Goal: Task Accomplishment & Management: Use online tool/utility

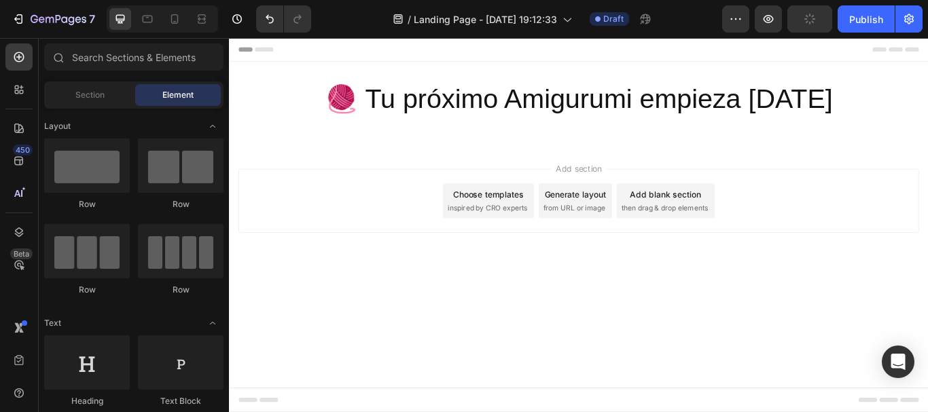
scroll to position [136, 0]
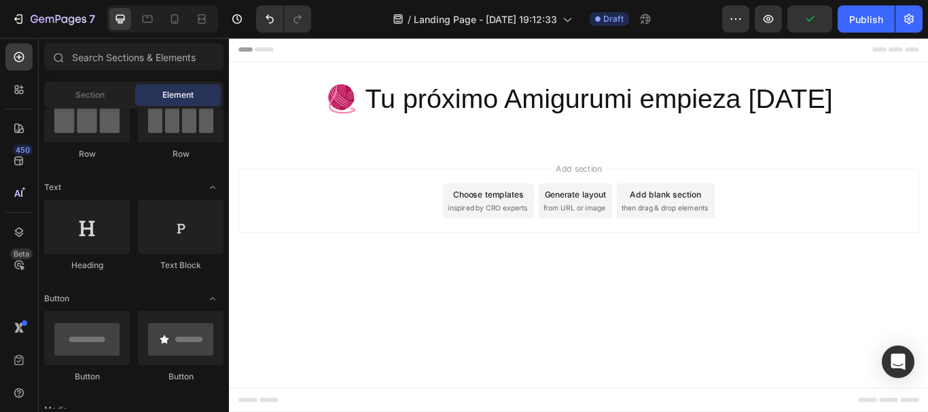
click at [476, 179] on div "Add section Choose templates inspired by CRO experts Generate layout from URL o…" at bounding box center [636, 247] width 815 height 167
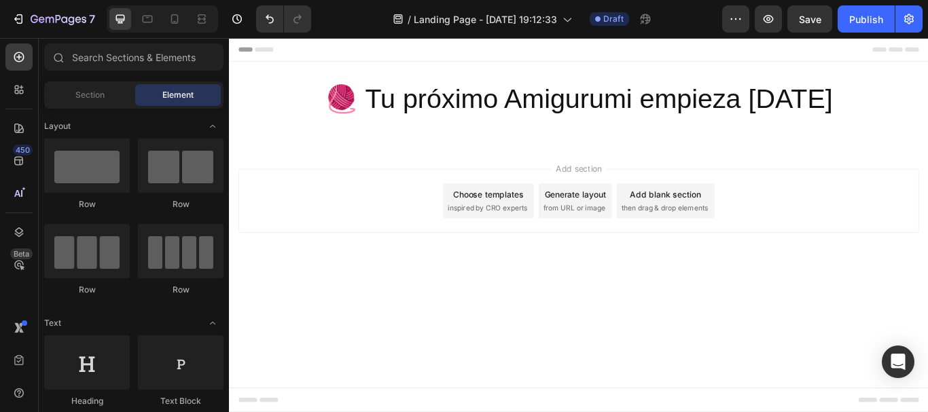
click at [98, 107] on div "Section Element" at bounding box center [133, 95] width 179 height 27
click at [103, 96] on span "Section" at bounding box center [89, 95] width 29 height 12
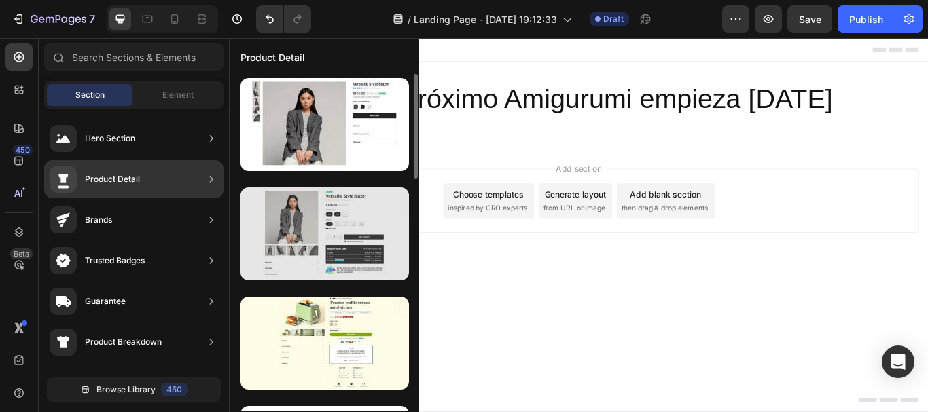
scroll to position [136, 0]
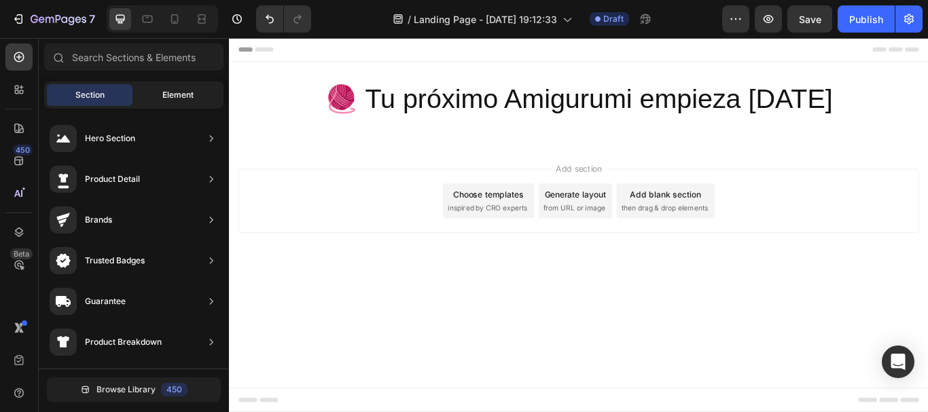
click at [173, 92] on span "Element" at bounding box center [177, 95] width 31 height 12
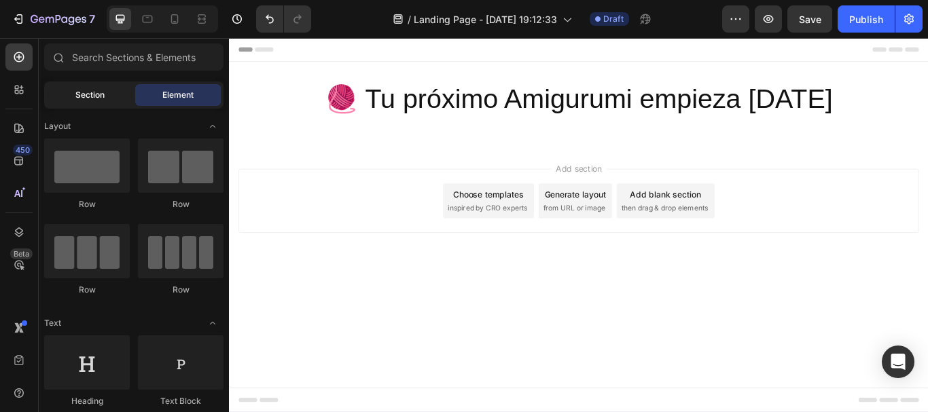
click at [108, 92] on div "Section" at bounding box center [90, 95] width 86 height 22
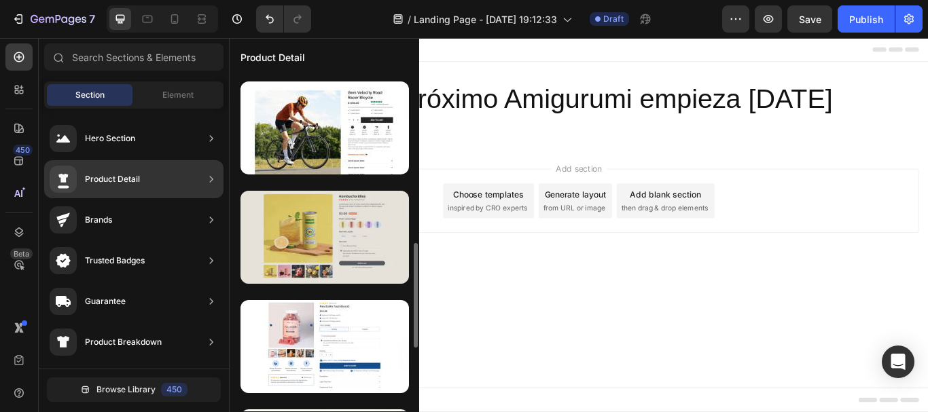
scroll to position [611, 0]
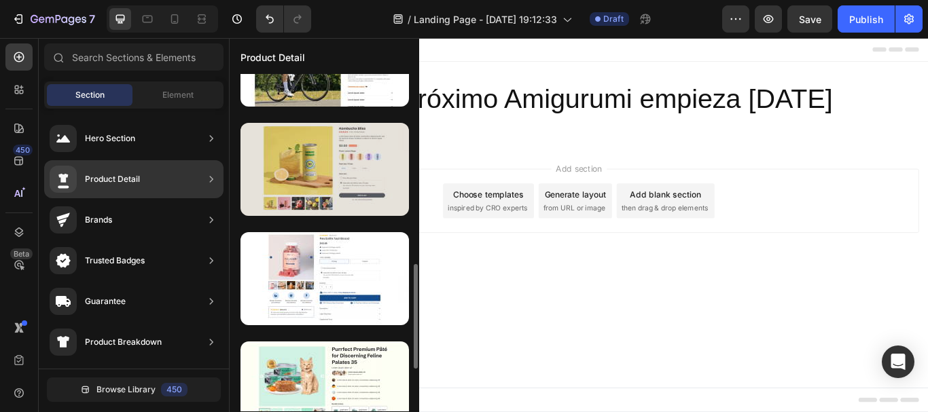
click at [367, 200] on div at bounding box center [325, 169] width 168 height 93
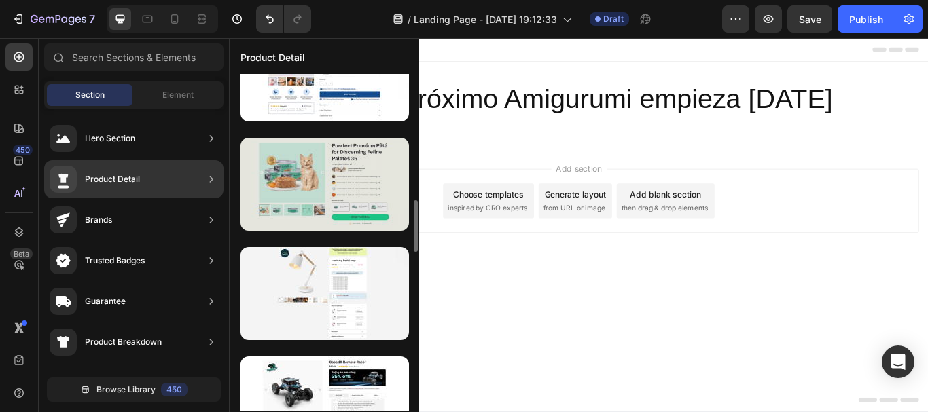
scroll to position [679, 0]
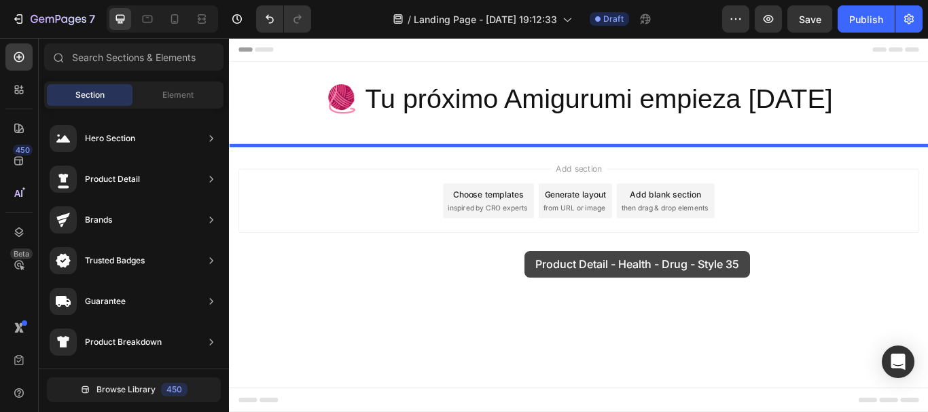
drag, startPoint x: 537, startPoint y: 230, endPoint x: 571, endPoint y: 264, distance: 48.0
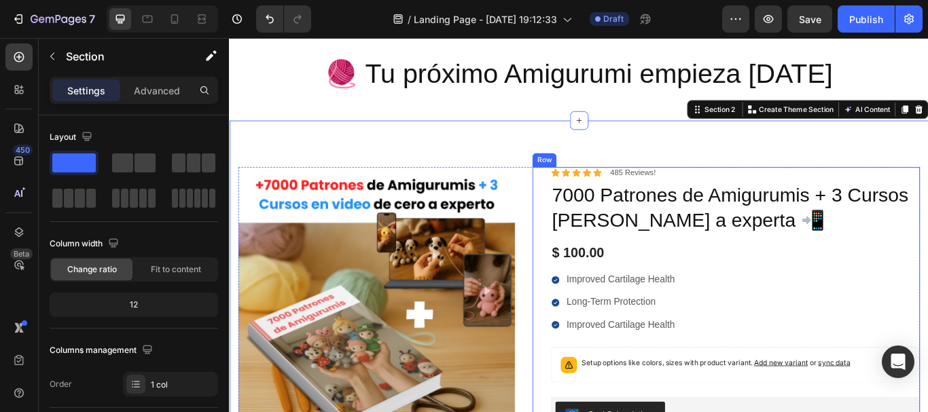
scroll to position [0, 0]
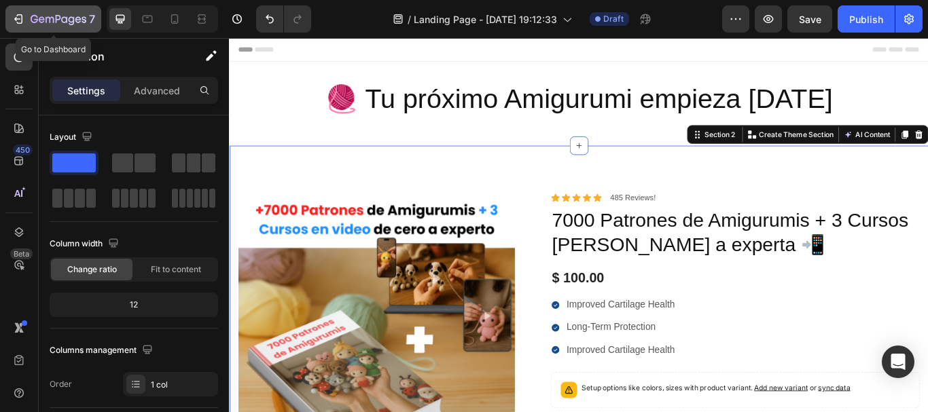
click at [11, 14] on button "7" at bounding box center [53, 18] width 96 height 27
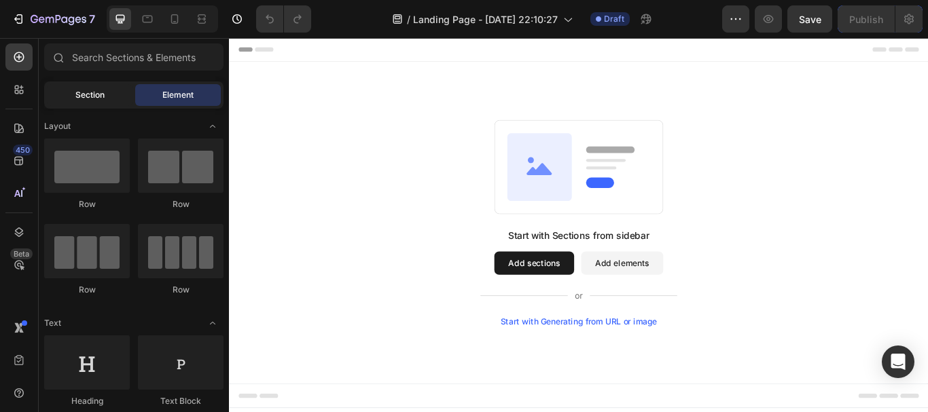
click at [96, 99] on span "Section" at bounding box center [89, 95] width 29 height 12
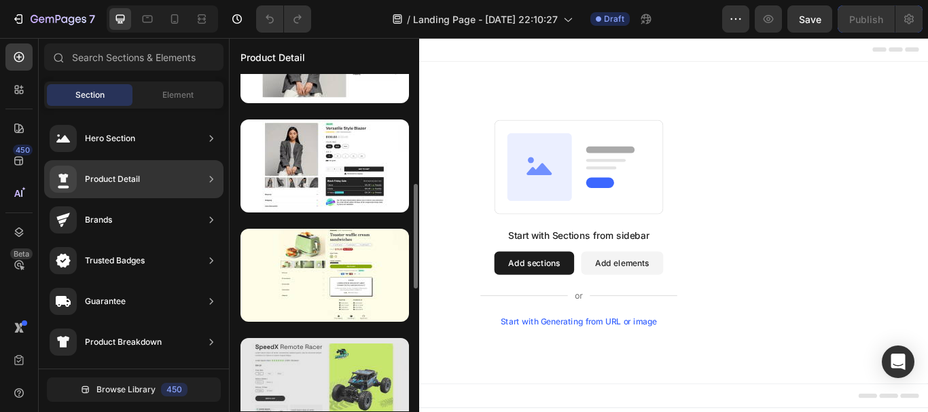
scroll to position [476, 0]
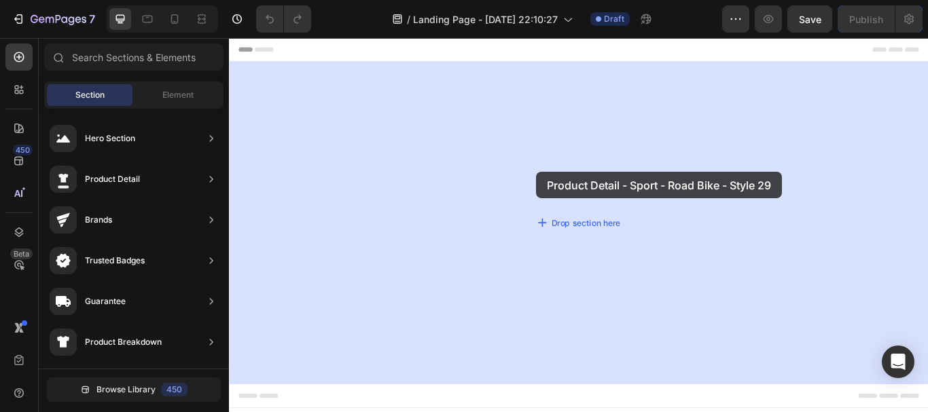
drag, startPoint x: 549, startPoint y: 243, endPoint x: 587, endPoint y: 194, distance: 61.4
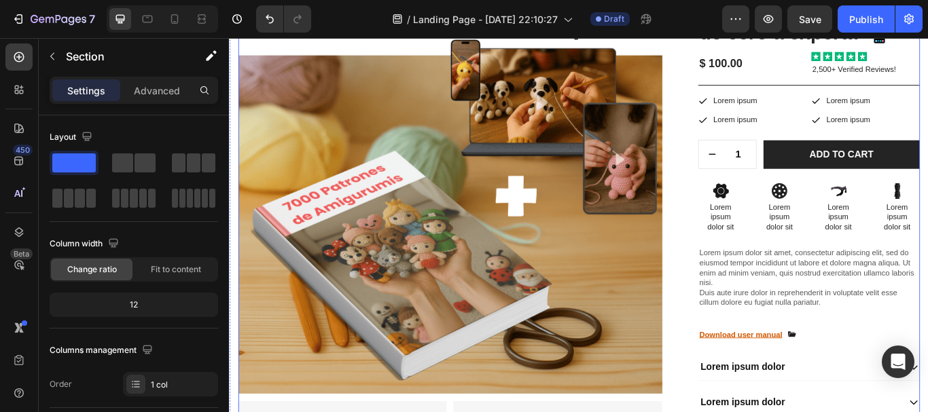
scroll to position [204, 0]
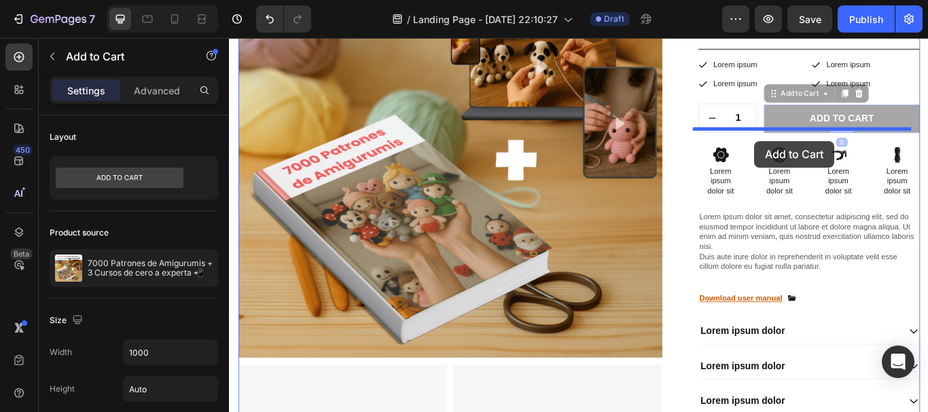
drag, startPoint x: 917, startPoint y: 155, endPoint x: 841, endPoint y: 158, distance: 76.2
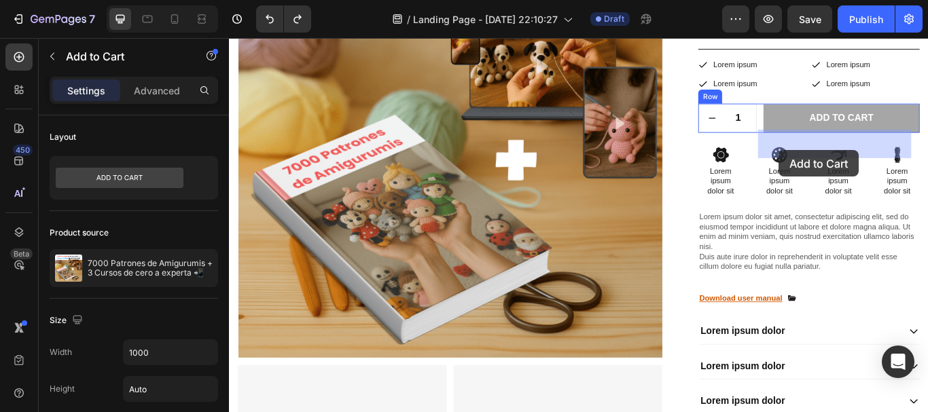
drag, startPoint x: 885, startPoint y: 156, endPoint x: 870, endPoint y: 168, distance: 18.8
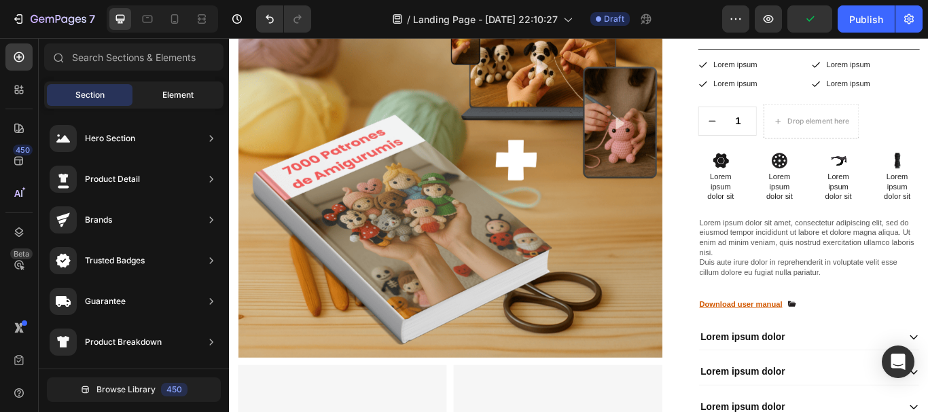
click at [170, 96] on span "Element" at bounding box center [177, 95] width 31 height 12
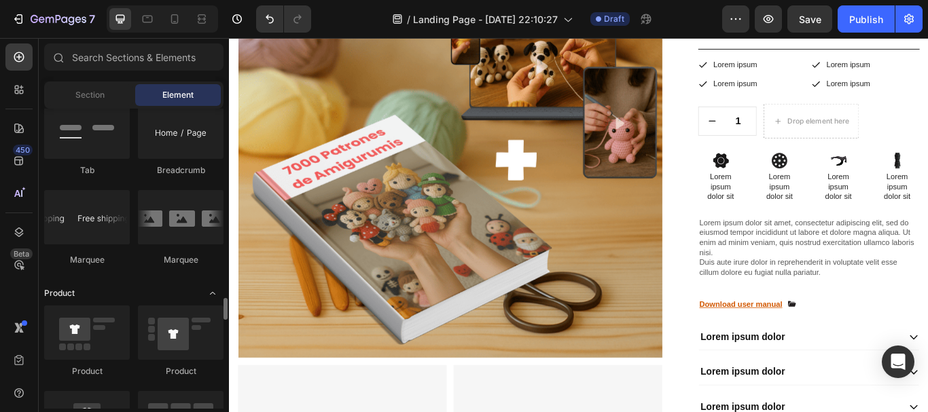
scroll to position [1698, 0]
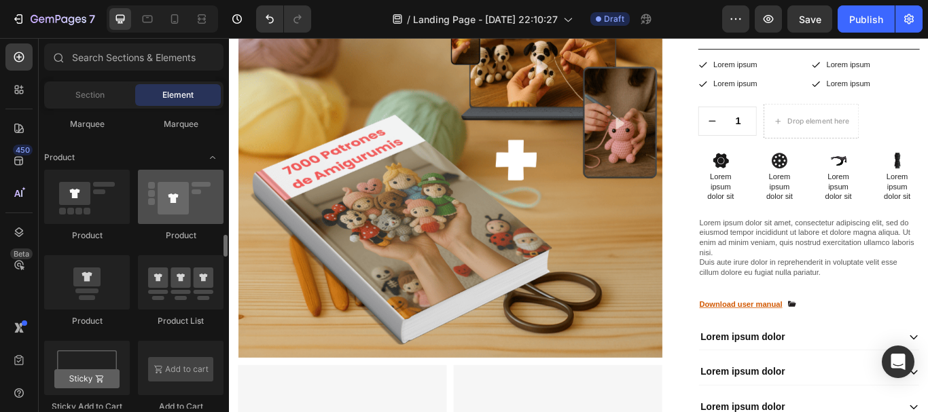
click at [196, 216] on div at bounding box center [181, 197] width 86 height 54
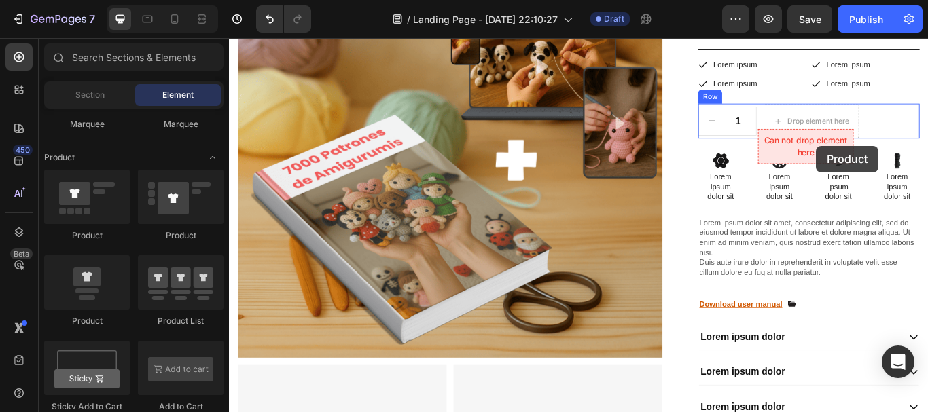
drag, startPoint x: 409, startPoint y: 254, endPoint x: 913, endPoint y: 164, distance: 512.1
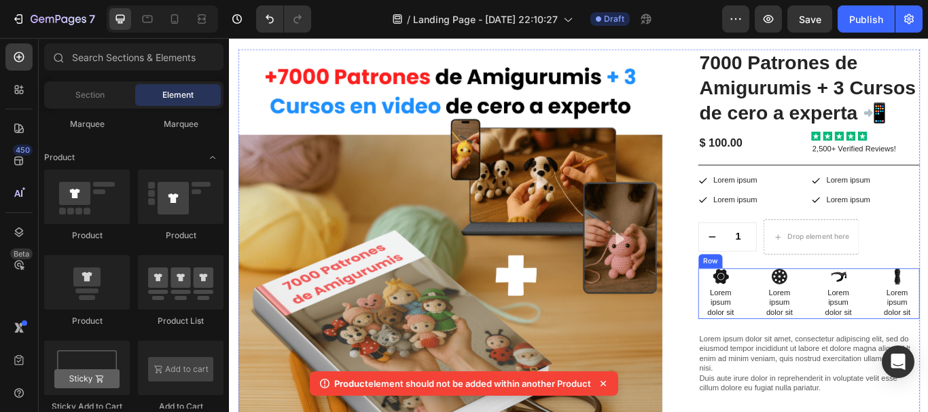
scroll to position [0, 0]
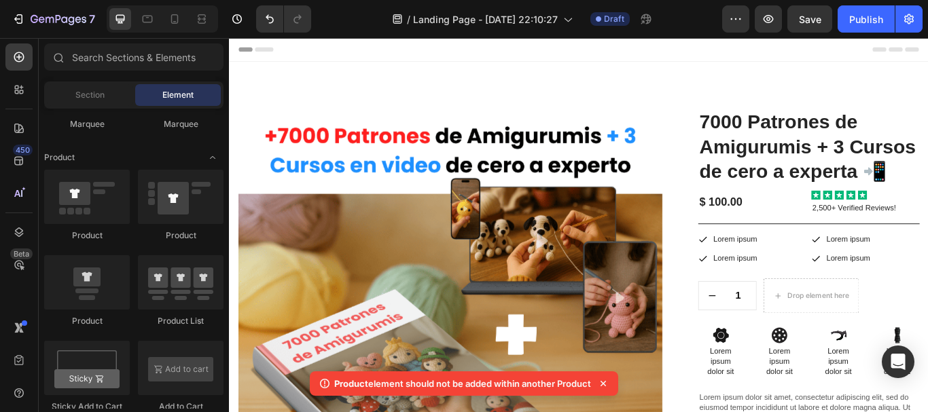
click at [760, 63] on div "Header" at bounding box center [637, 51] width 794 height 27
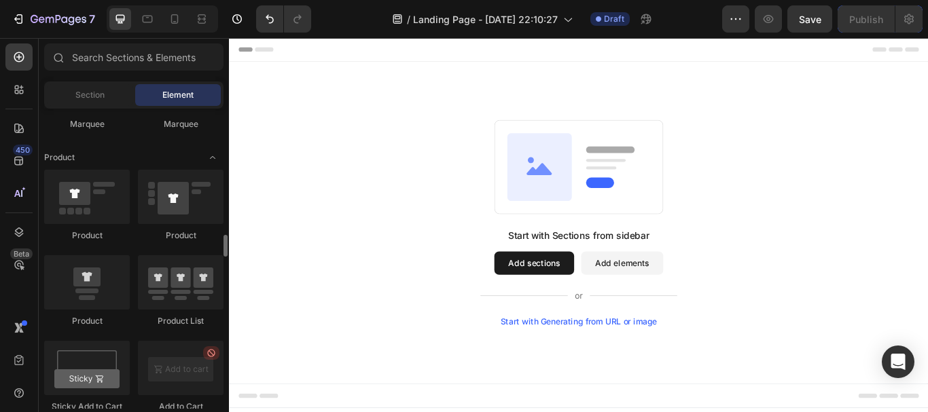
scroll to position [1766, 0]
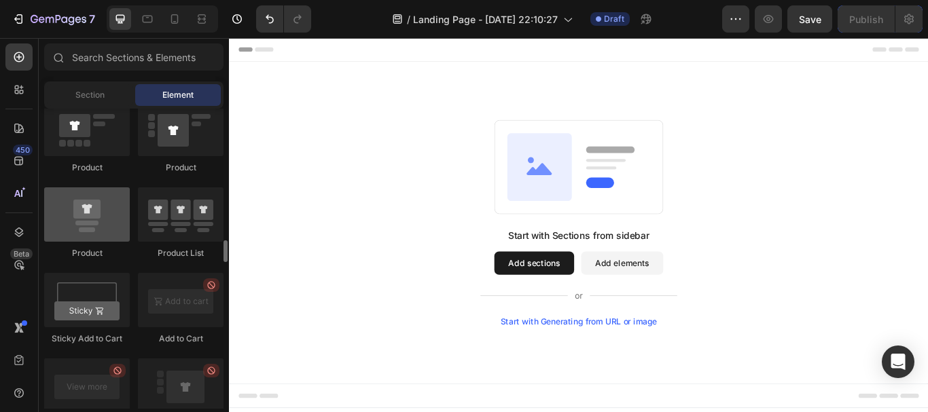
click at [89, 217] on div at bounding box center [87, 215] width 86 height 54
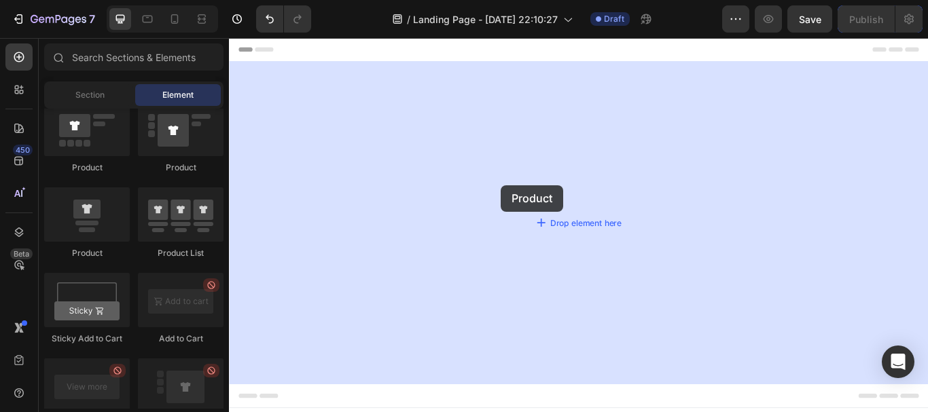
drag, startPoint x: 291, startPoint y: 257, endPoint x: 546, endPoint y: 210, distance: 258.5
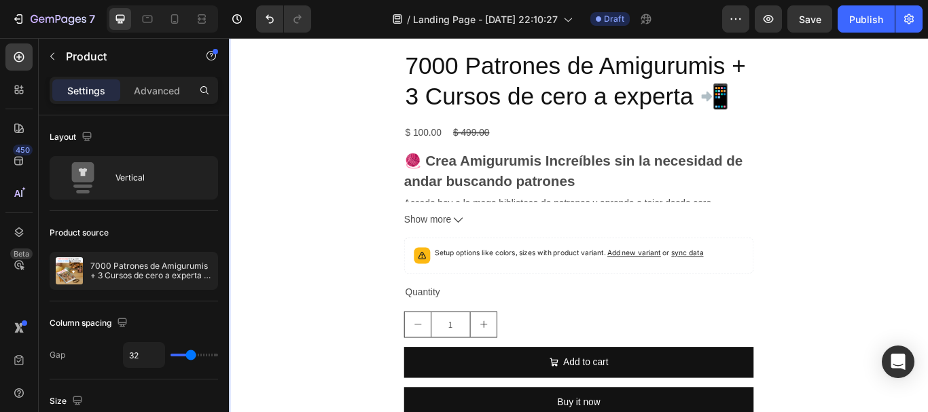
scroll to position [476, 0]
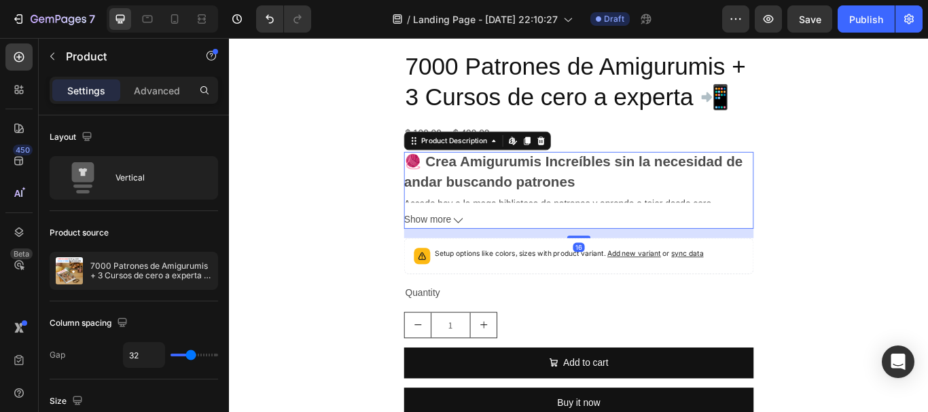
click at [479, 251] on span "Show more" at bounding box center [460, 251] width 55 height 20
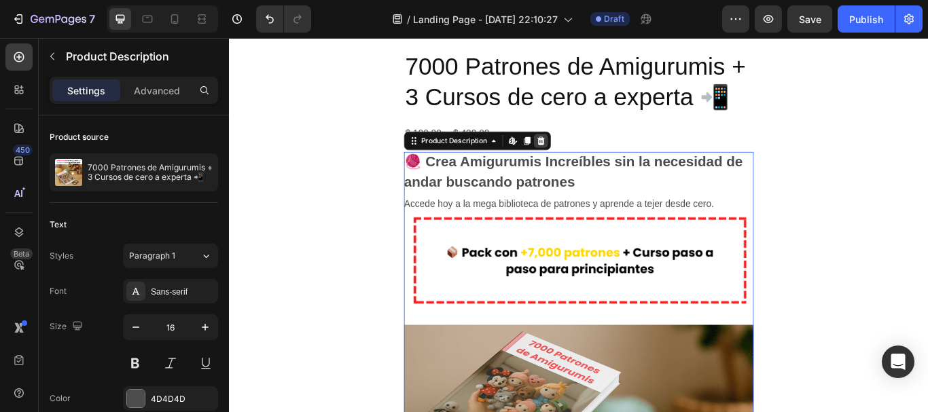
click at [588, 160] on icon at bounding box center [592, 159] width 9 height 10
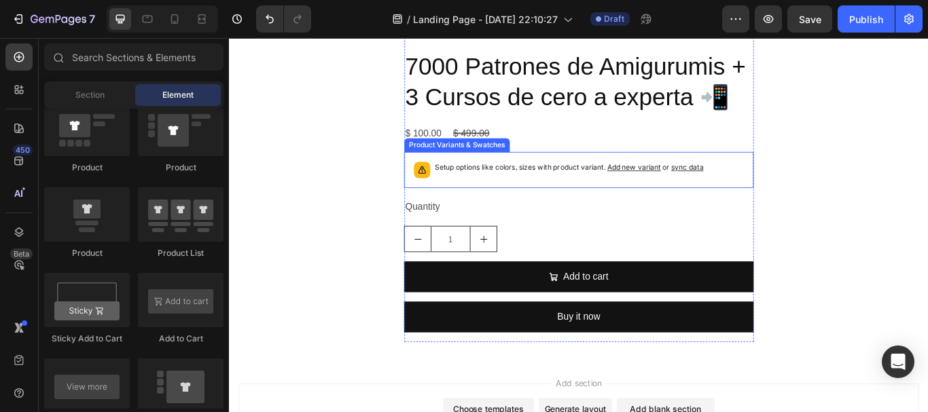
click at [632, 196] on p "Setup options like colors, sizes with product variant. Add new variant or sync …" at bounding box center [625, 190] width 313 height 14
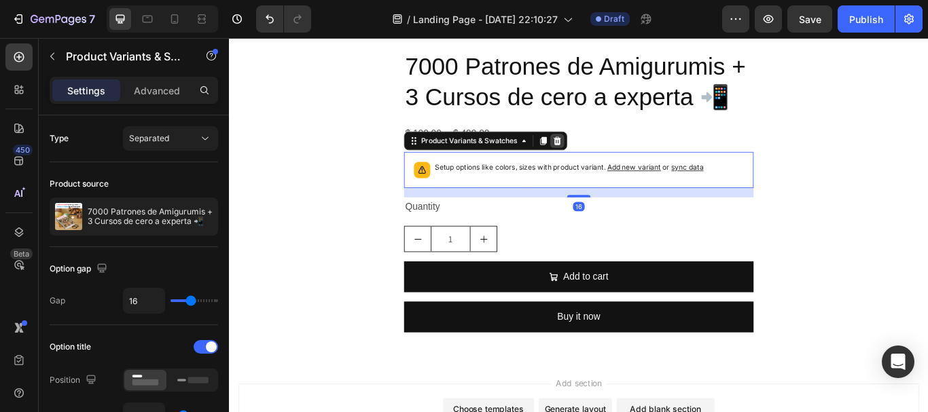
click at [613, 155] on div at bounding box center [611, 158] width 16 height 16
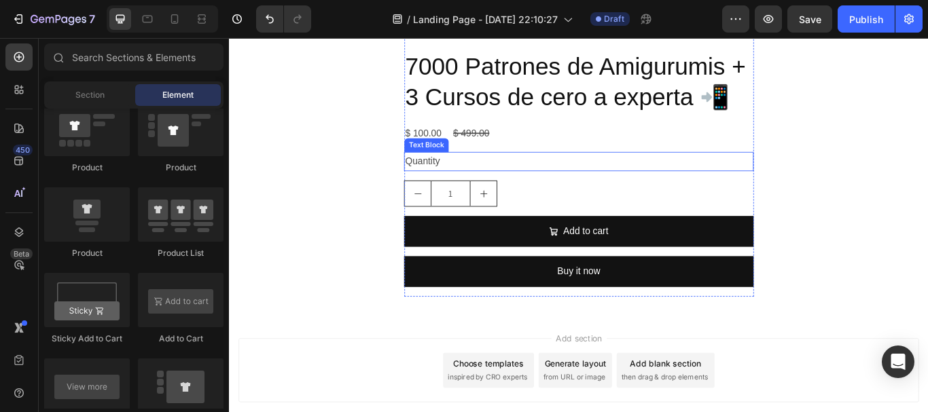
click at [466, 186] on div "Quantity" at bounding box center [637, 182] width 408 height 22
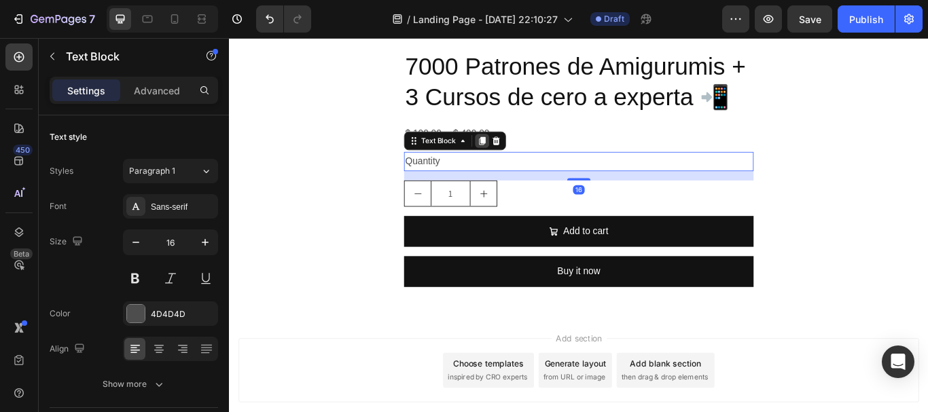
click at [520, 156] on icon at bounding box center [523, 159] width 7 height 10
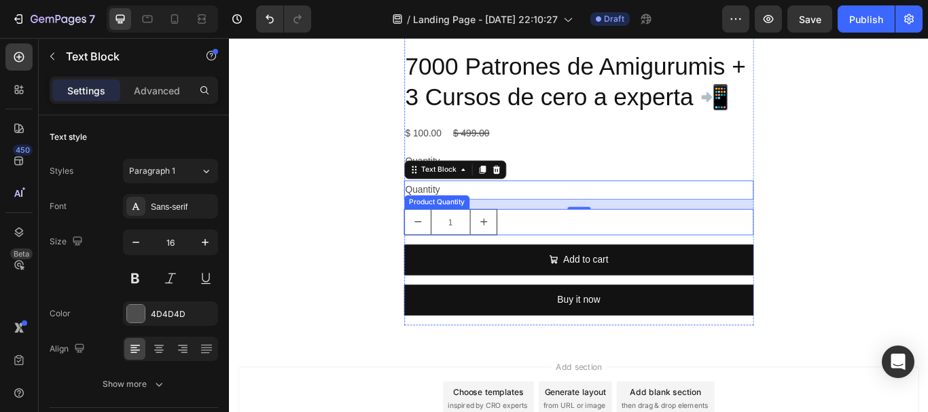
click at [568, 249] on div "1" at bounding box center [637, 253] width 408 height 31
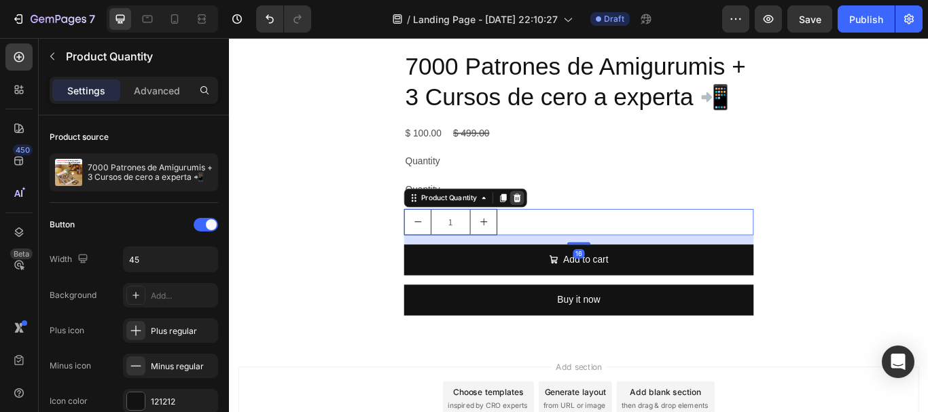
click at [559, 225] on icon at bounding box center [564, 224] width 11 height 11
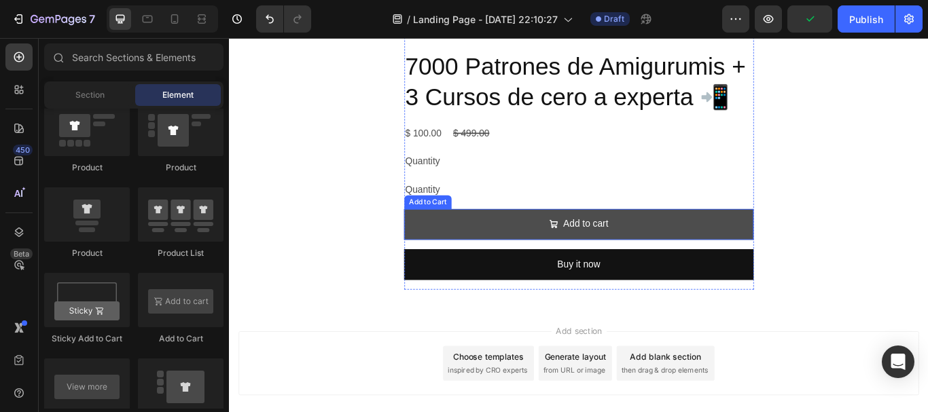
click at [519, 259] on button "Add to cart" at bounding box center [637, 256] width 408 height 36
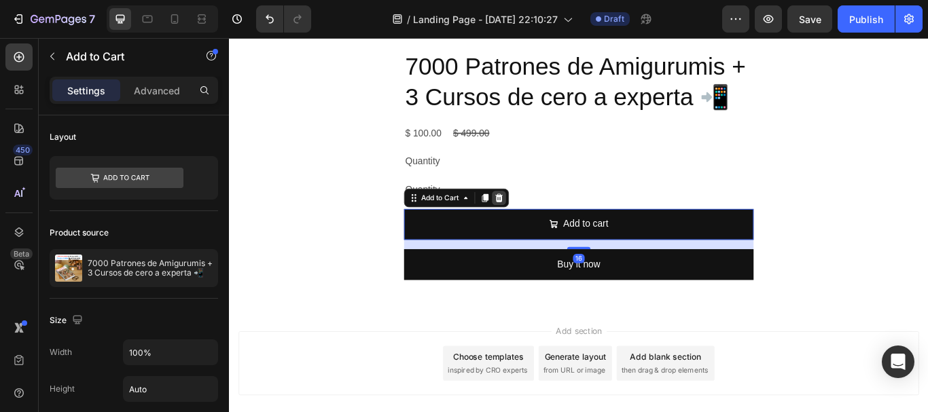
click at [539, 226] on icon at bounding box center [543, 224] width 11 height 11
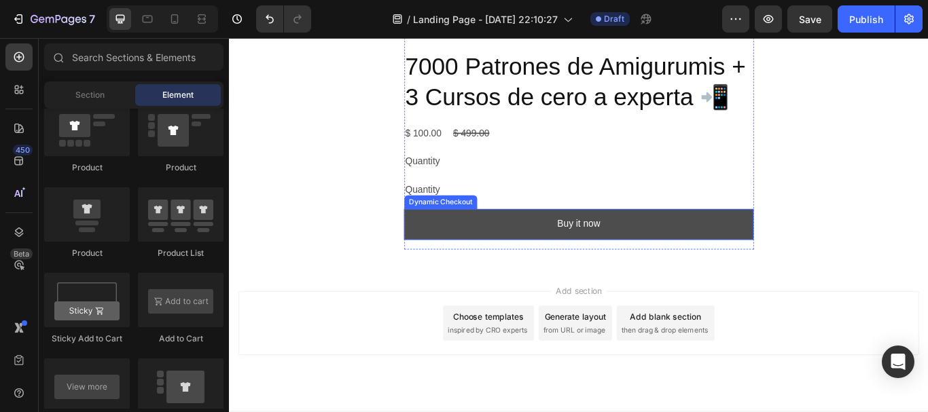
click at [518, 254] on button "Buy it now" at bounding box center [637, 256] width 408 height 36
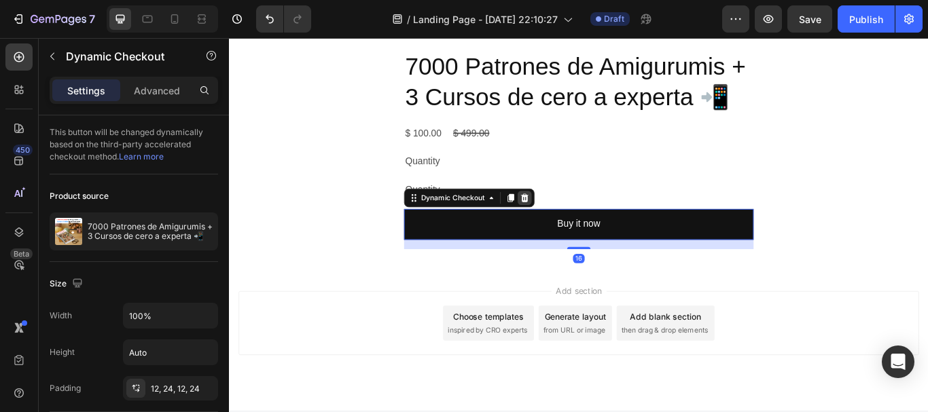
click at [570, 228] on icon at bounding box center [573, 225] width 9 height 10
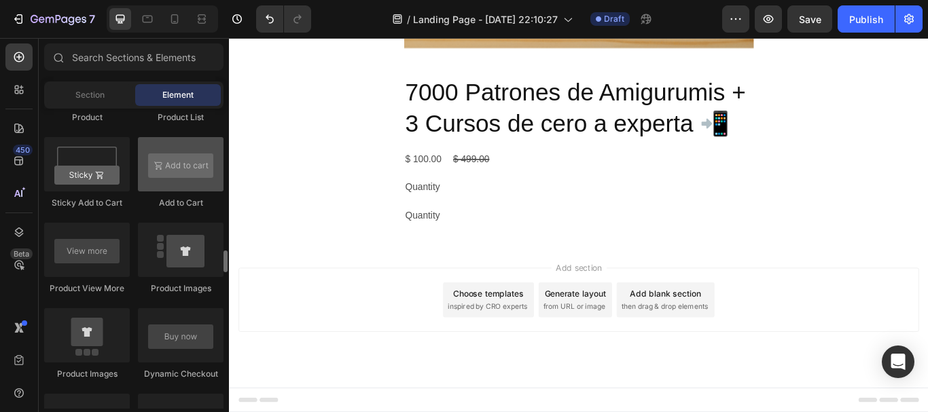
scroll to position [1970, 0]
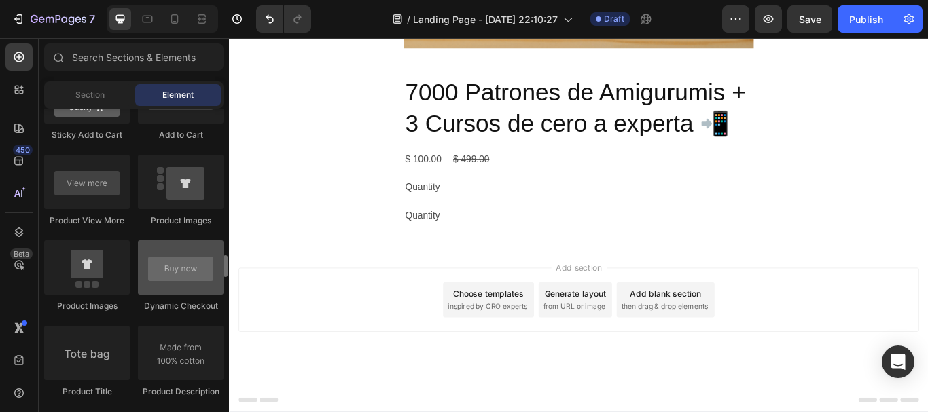
click at [185, 279] on div at bounding box center [181, 268] width 86 height 54
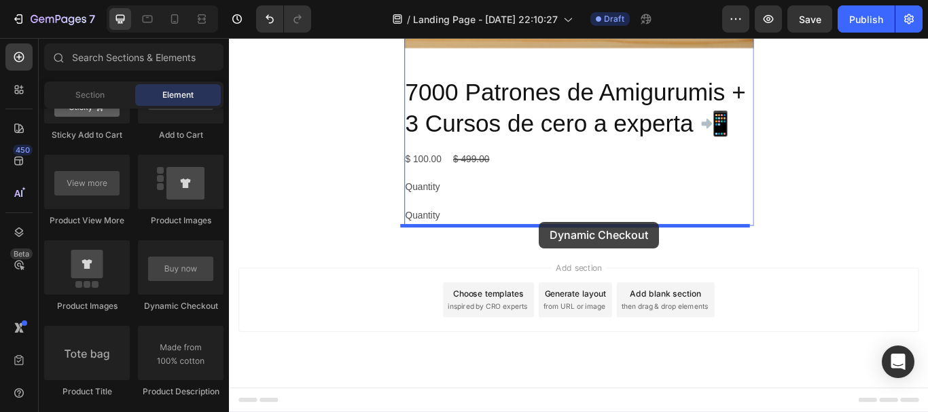
drag, startPoint x: 408, startPoint y: 316, endPoint x: 590, endPoint y: 253, distance: 192.7
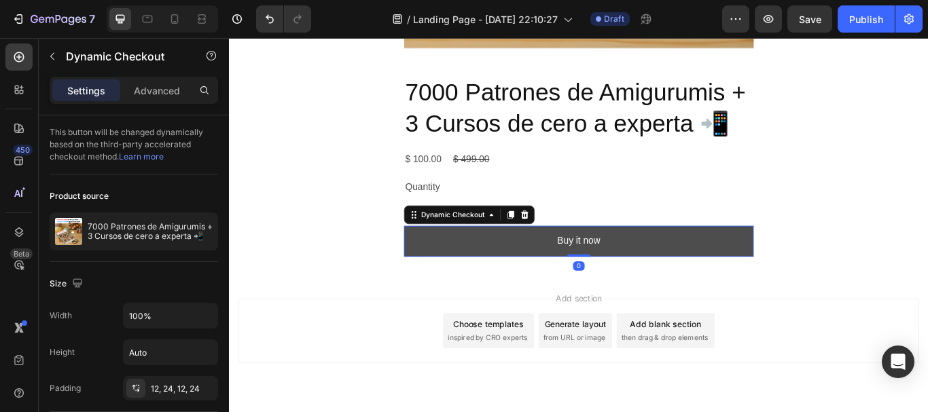
scroll to position [476, 0]
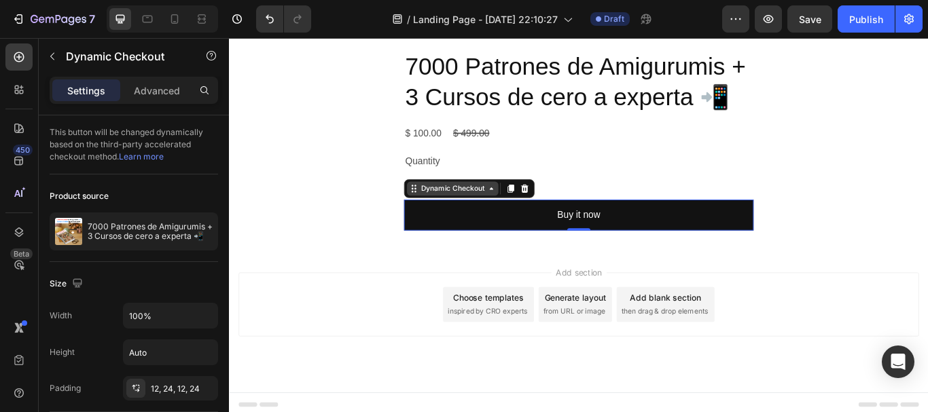
click at [532, 215] on icon at bounding box center [534, 214] width 11 height 11
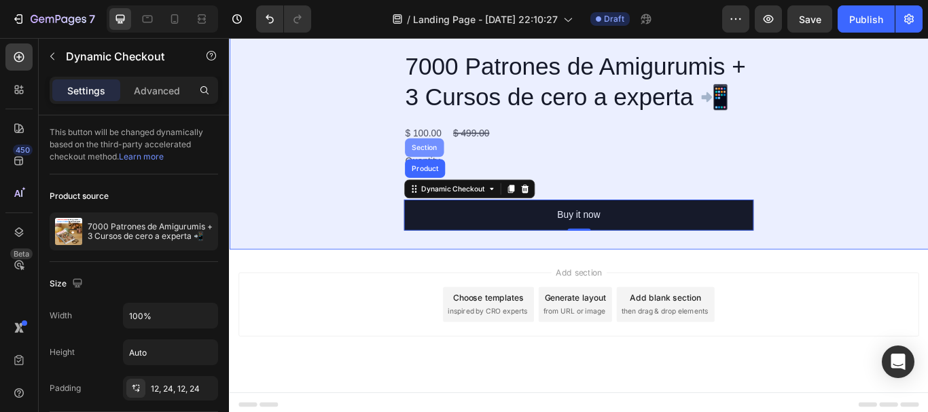
click at [461, 166] on div "Section" at bounding box center [456, 166] width 35 height 8
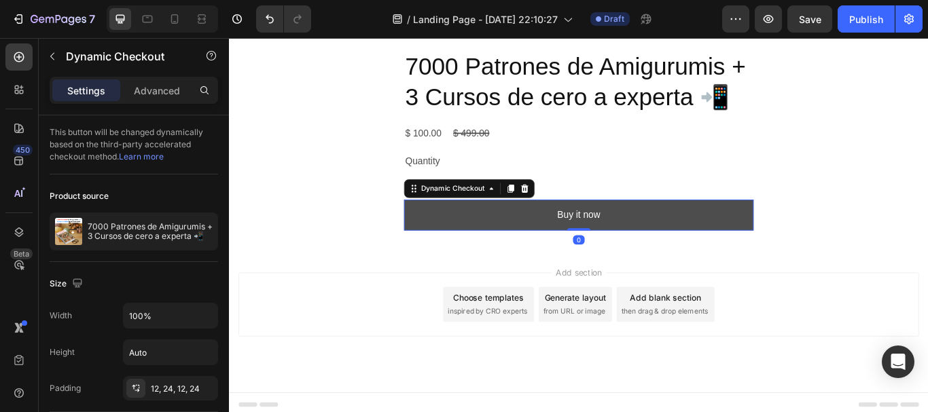
click at [480, 249] on button "Buy it now" at bounding box center [637, 245] width 408 height 36
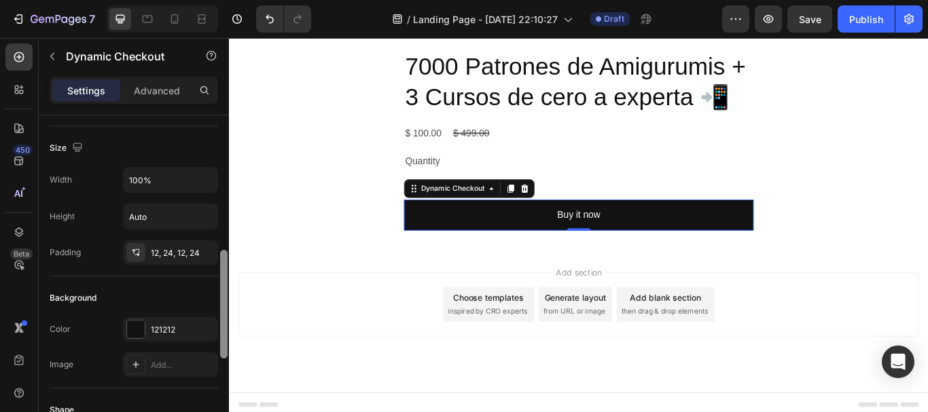
scroll to position [204, 0]
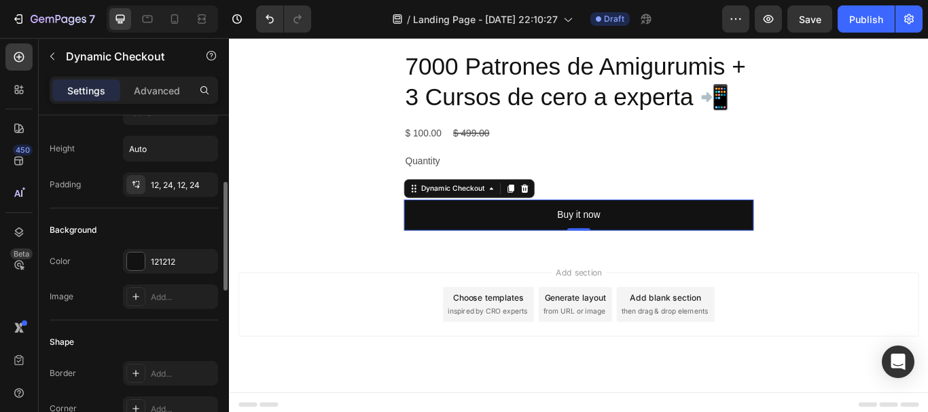
click at [378, 289] on div "Add section Choose templates inspired by CRO experts Generate layout from URL o…" at bounding box center [636, 368] width 815 height 167
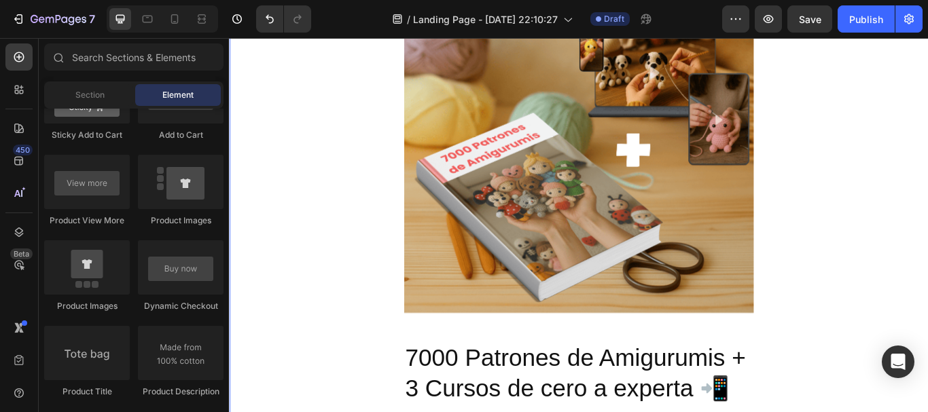
scroll to position [0, 0]
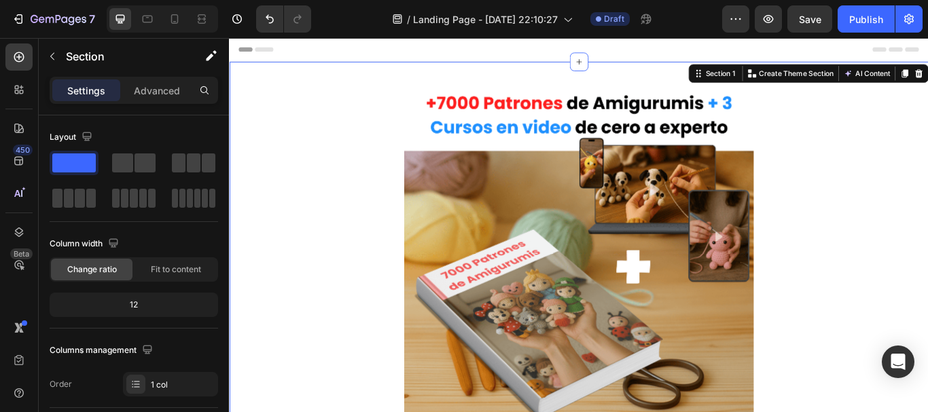
click at [927, 83] on div "Product Images 7000 Patrones de Amigurumis + 3 Cursos de cero a experta 📲 Produ…" at bounding box center [636, 413] width 815 height 694
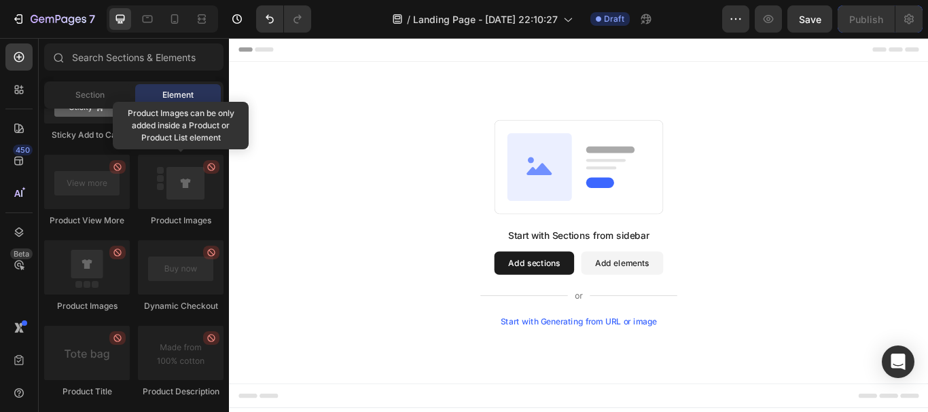
click at [558, 298] on button "Add sections" at bounding box center [584, 300] width 93 height 27
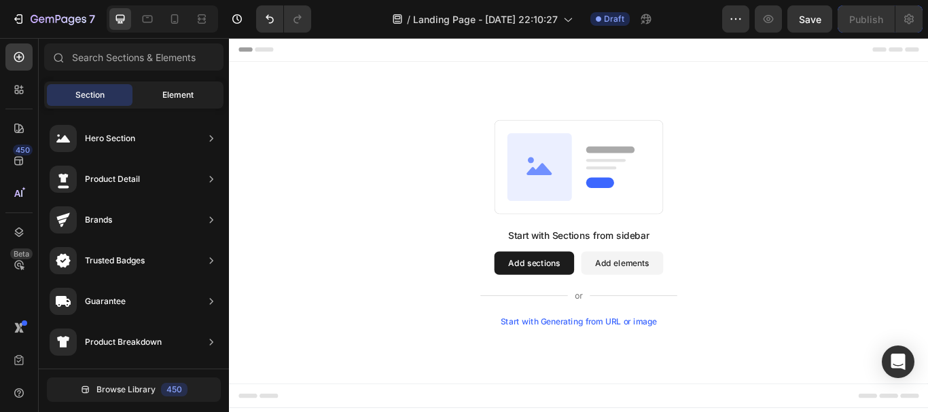
click at [152, 100] on div "Element" at bounding box center [178, 95] width 86 height 22
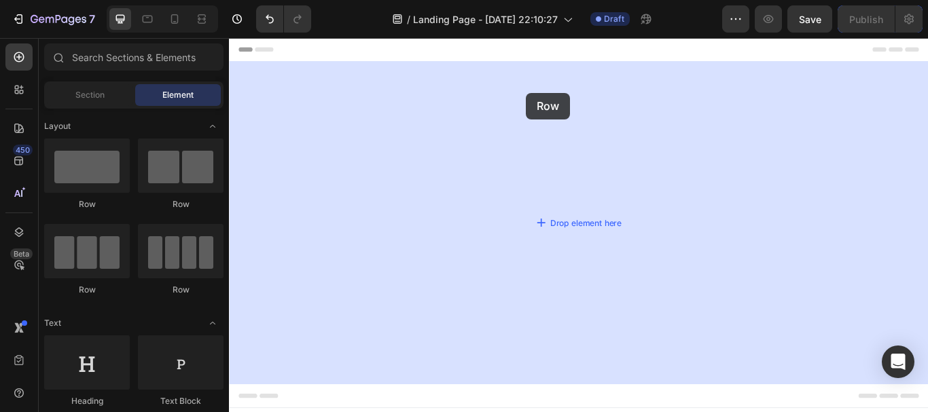
drag, startPoint x: 311, startPoint y: 205, endPoint x: 575, endPoint y: 102, distance: 283.7
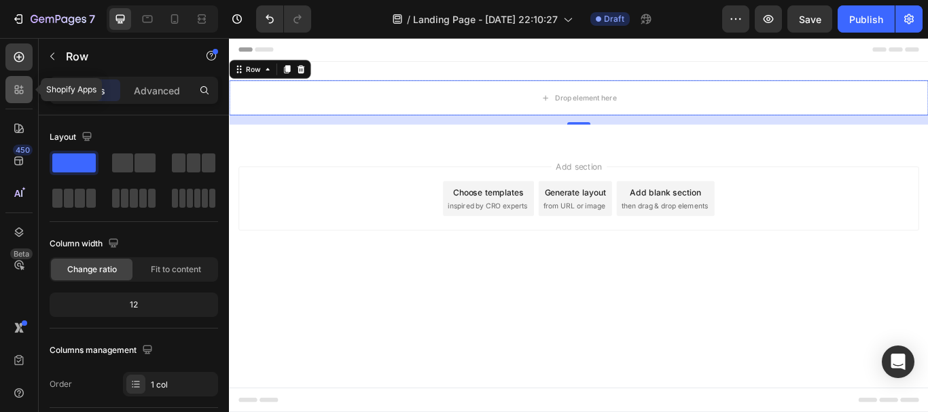
click at [9, 94] on div at bounding box center [18, 89] width 27 height 27
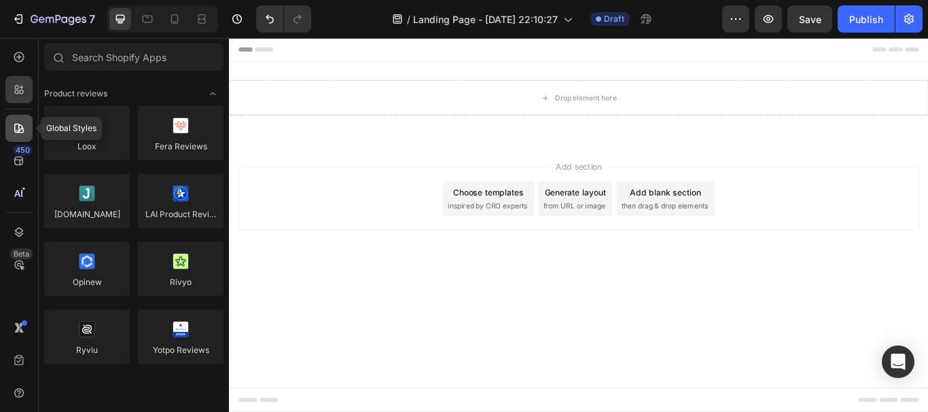
click at [31, 128] on div at bounding box center [18, 128] width 27 height 27
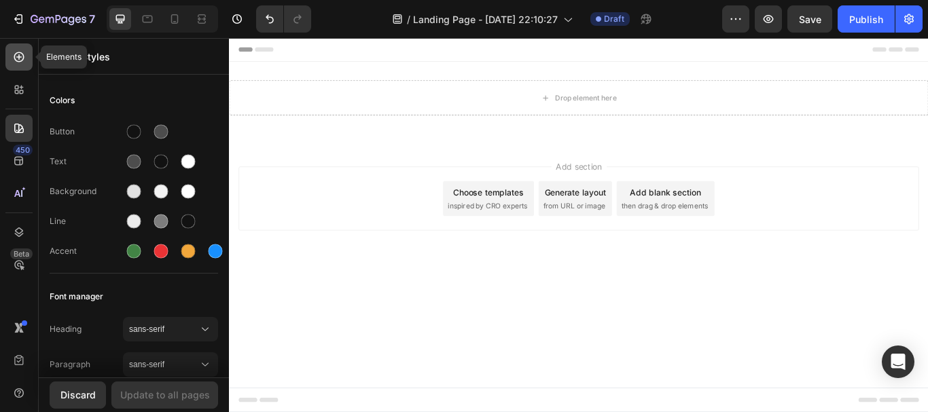
click at [26, 55] on div at bounding box center [18, 56] width 27 height 27
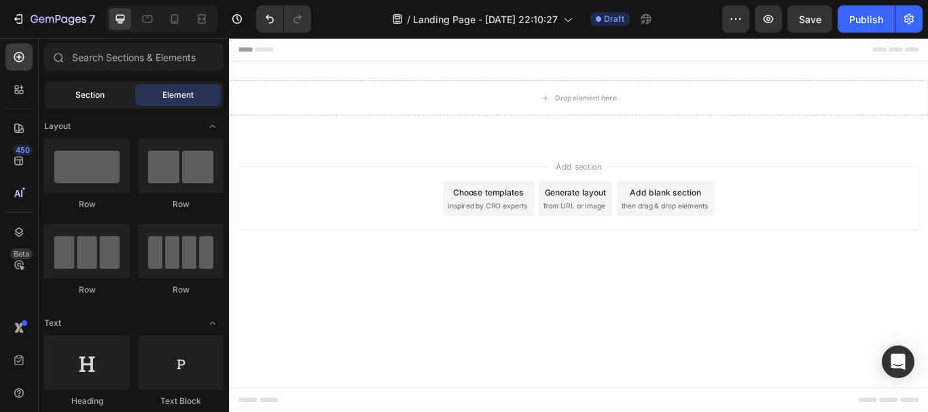
click at [98, 90] on span "Section" at bounding box center [89, 95] width 29 height 12
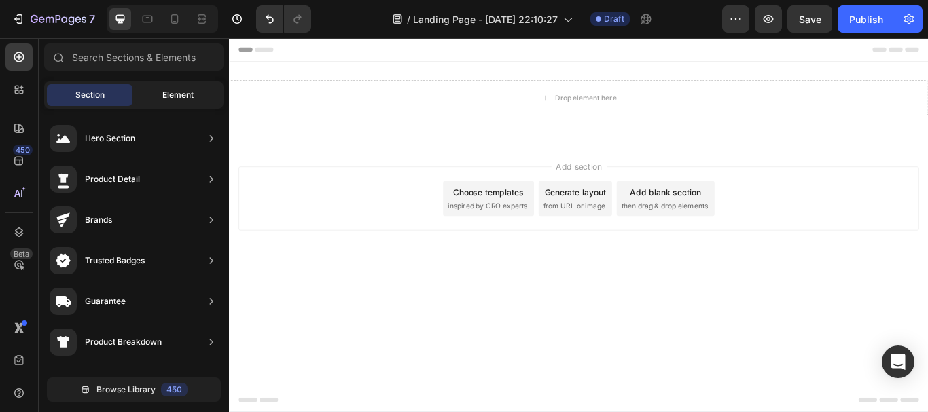
click at [158, 96] on div "Element" at bounding box center [178, 95] width 86 height 22
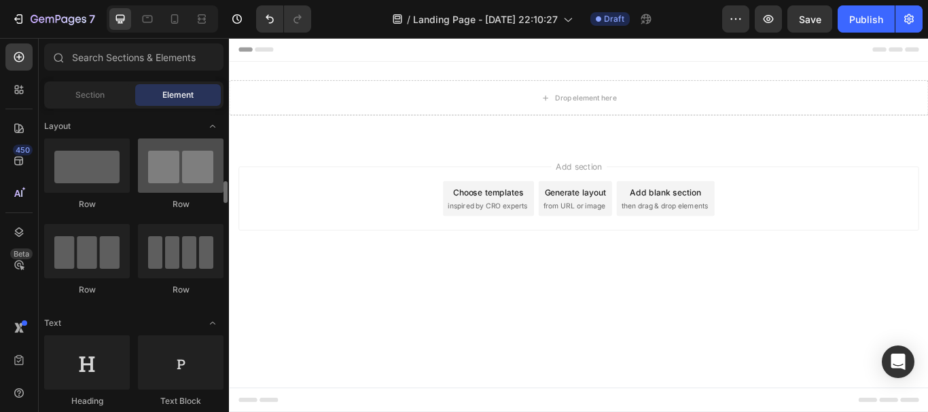
scroll to position [68, 0]
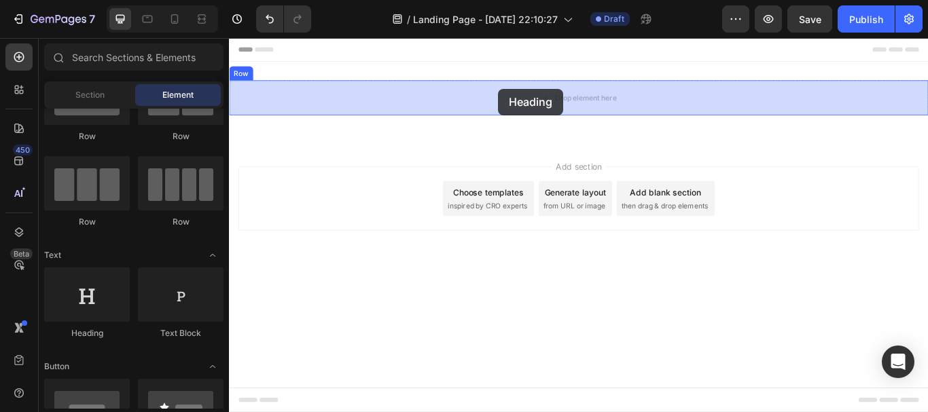
drag, startPoint x: 293, startPoint y: 343, endPoint x: 543, endPoint y: 97, distance: 350.2
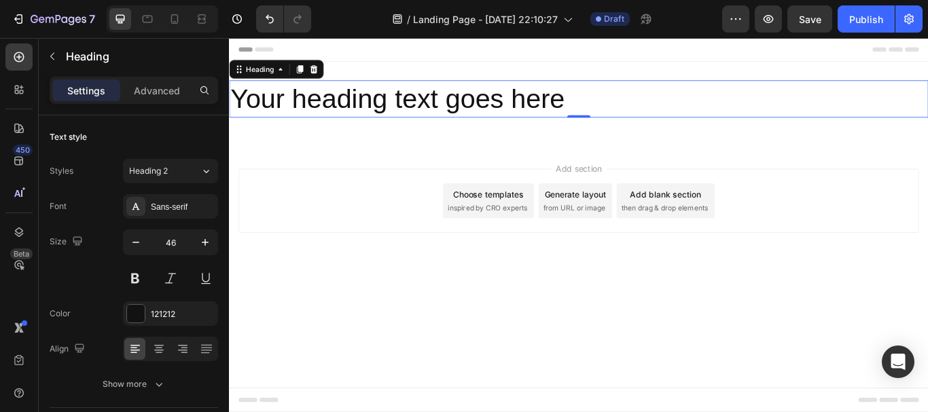
click at [664, 130] on h2 "Your heading text goes here" at bounding box center [636, 109] width 815 height 43
click at [628, 106] on p "Your heading text goes here" at bounding box center [636, 109] width 813 height 41
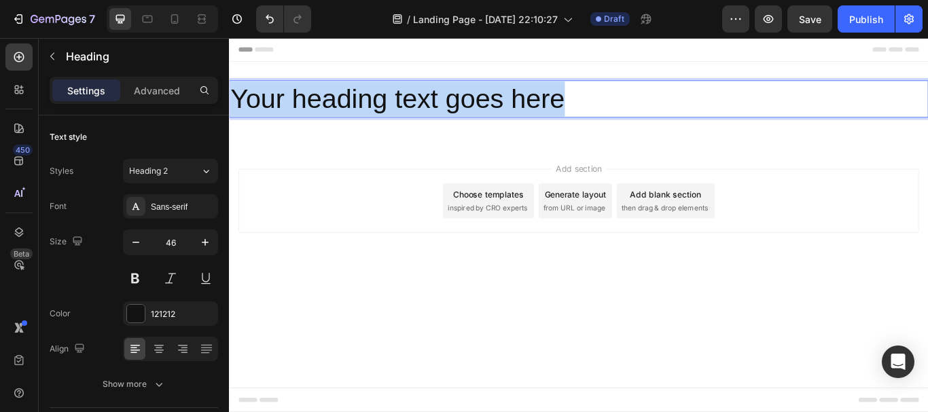
drag, startPoint x: 636, startPoint y: 111, endPoint x: 225, endPoint y: 109, distance: 411.0
click at [229, 109] on html "Header Your heading text goes here Heading 0 Row Section 1 Root Start with Sect…" at bounding box center [636, 256] width 815 height 437
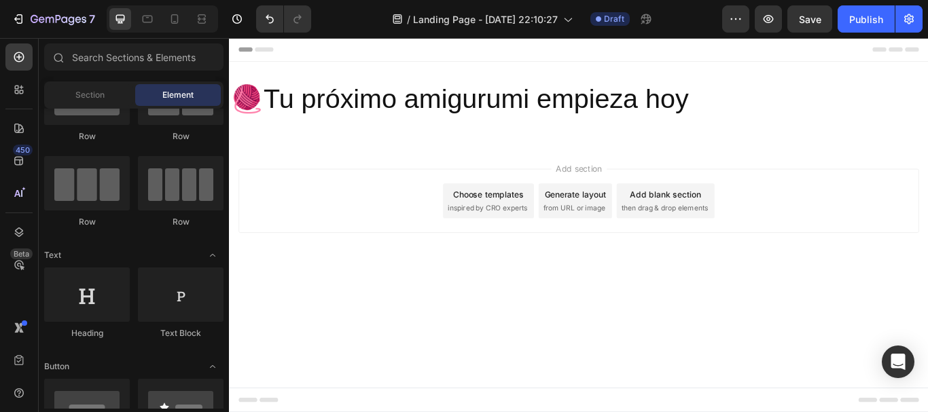
click at [459, 321] on div "Add section Choose templates inspired by CRO experts Generate layout from URL o…" at bounding box center [636, 247] width 815 height 167
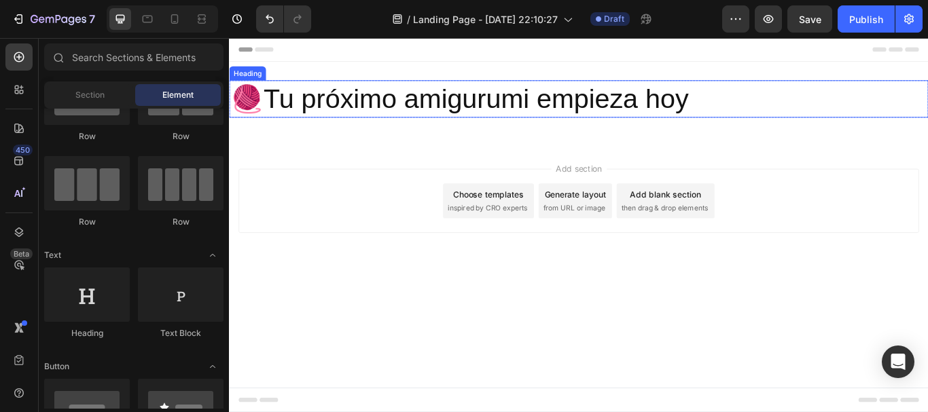
click at [440, 112] on h2 "🧶Tu próximo amigurumi empieza hoy" at bounding box center [636, 109] width 815 height 43
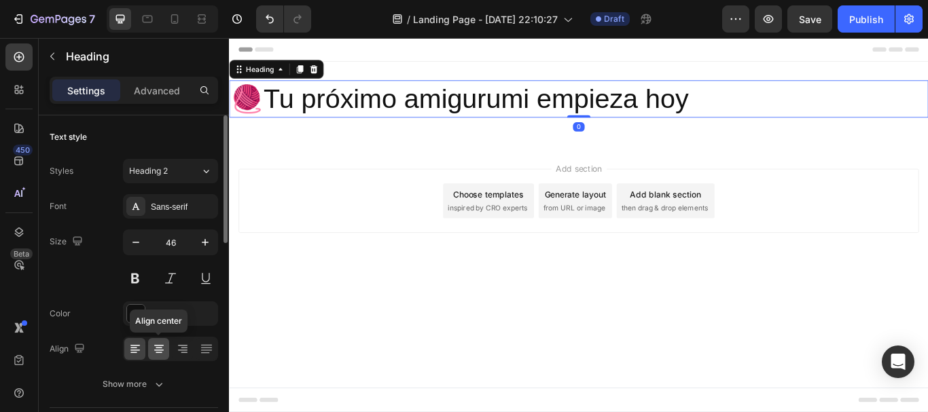
click at [161, 352] on icon at bounding box center [159, 349] width 14 height 14
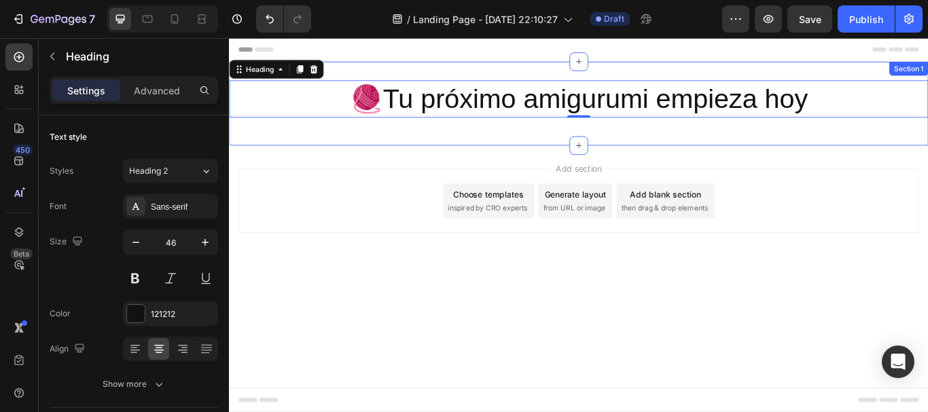
click at [372, 74] on div "🧶Tu próximo amigurumi empieza hoy Heading 0 Row Section 1" at bounding box center [636, 115] width 815 height 98
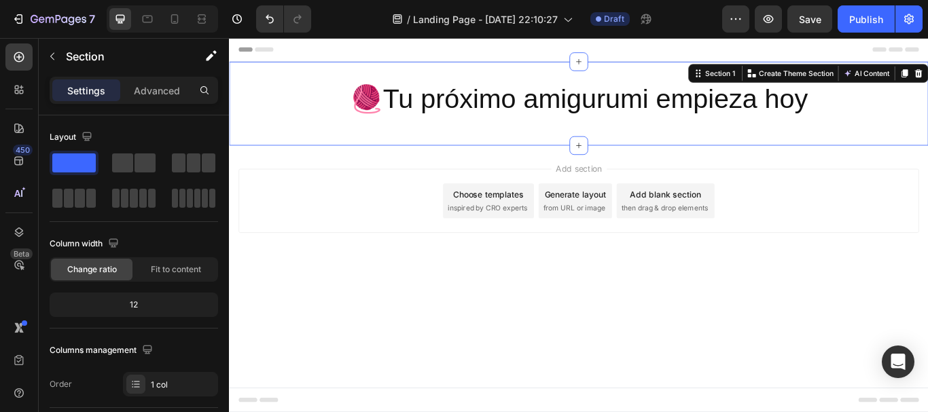
click at [484, 54] on div "Header" at bounding box center [637, 51] width 794 height 27
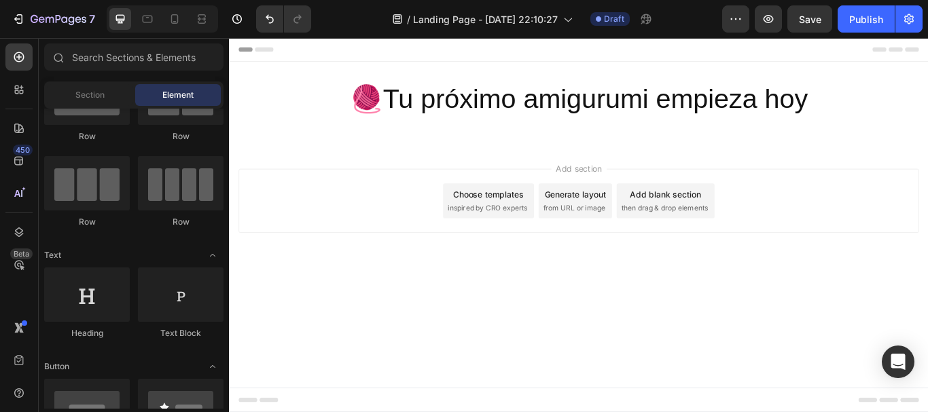
click at [272, 51] on span "Header" at bounding box center [270, 52] width 30 height 14
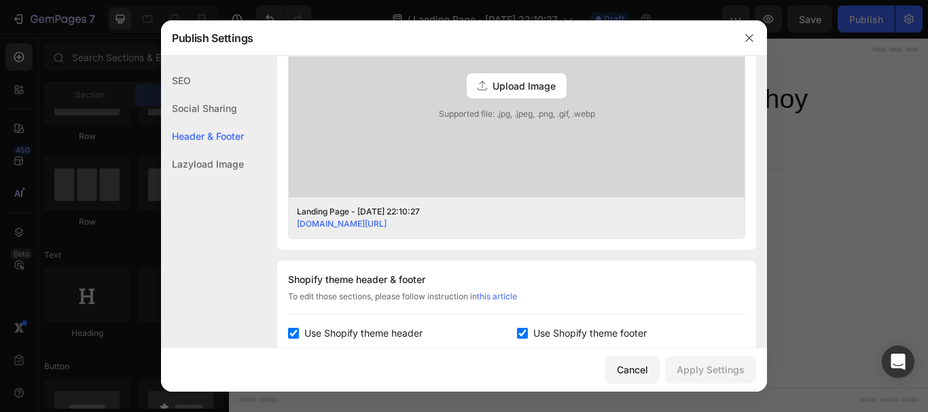
scroll to position [637, 0]
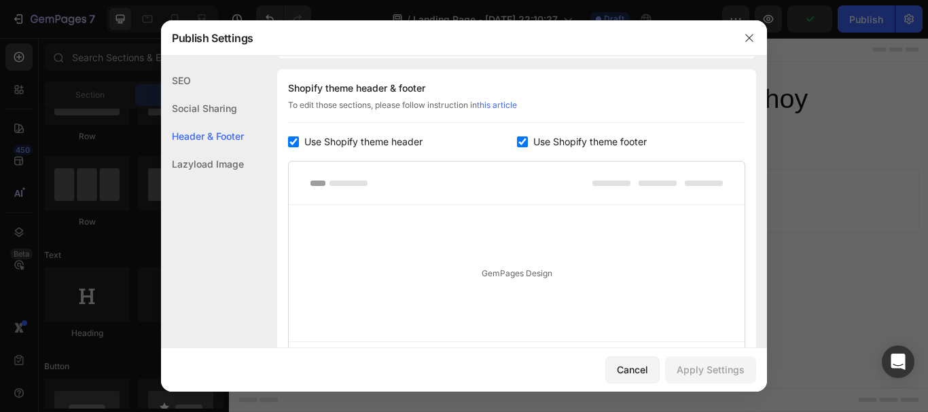
click at [292, 145] on input "checkbox" at bounding box center [293, 142] width 11 height 11
checkbox input "false"
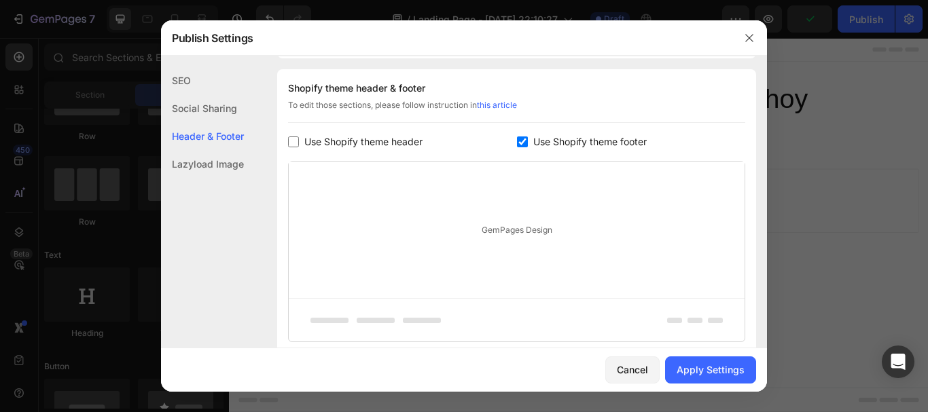
click at [517, 141] on input "checkbox" at bounding box center [522, 142] width 11 height 11
checkbox input "false"
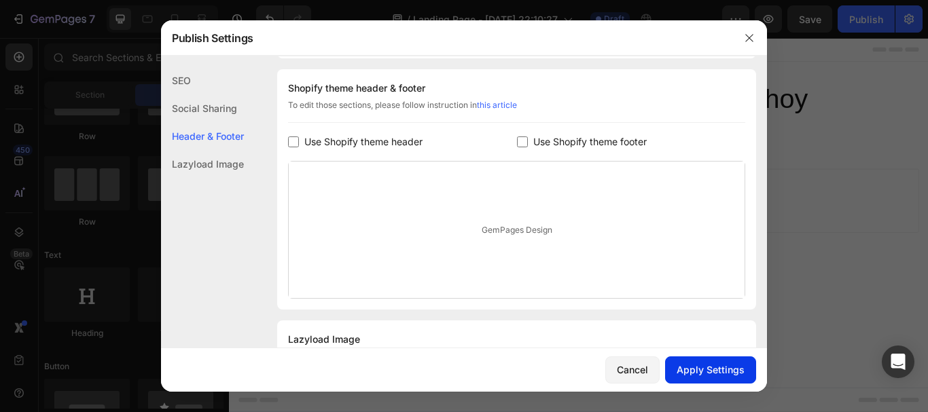
click at [706, 372] on div "Apply Settings" at bounding box center [711, 370] width 68 height 14
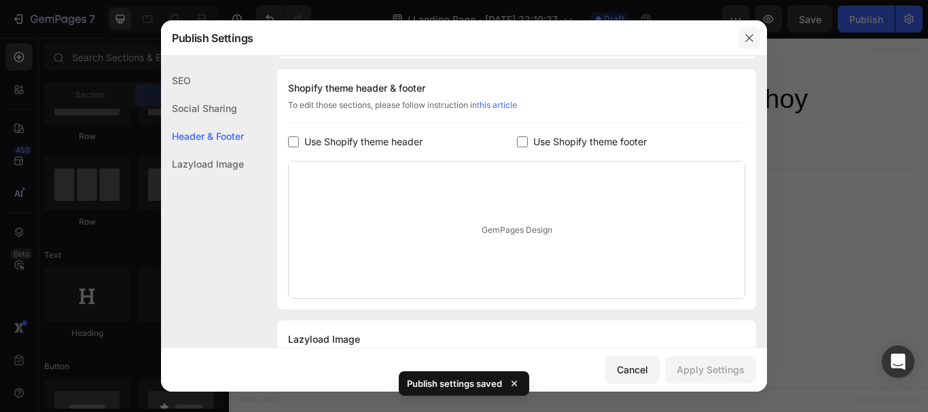
drag, startPoint x: 748, startPoint y: 33, endPoint x: 589, endPoint y: 39, distance: 159.1
click at [748, 33] on icon "button" at bounding box center [749, 38] width 11 height 11
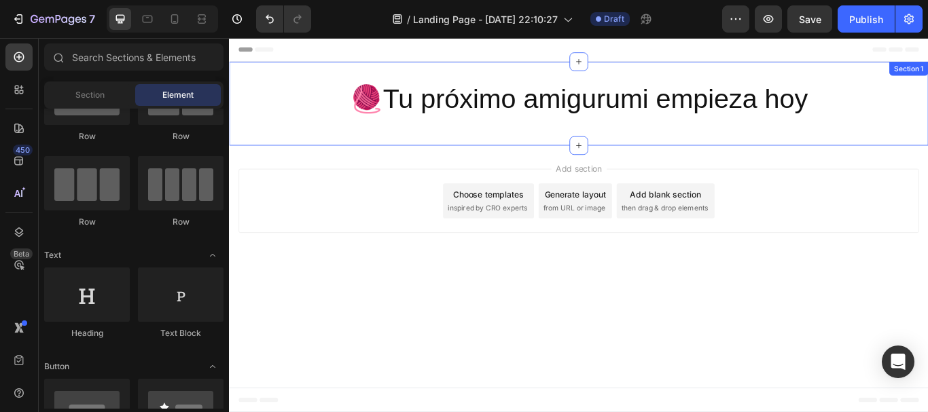
click at [293, 77] on div "🧶Tu próximo amigurumi empieza hoy Heading Row Section 1" at bounding box center [636, 115] width 815 height 98
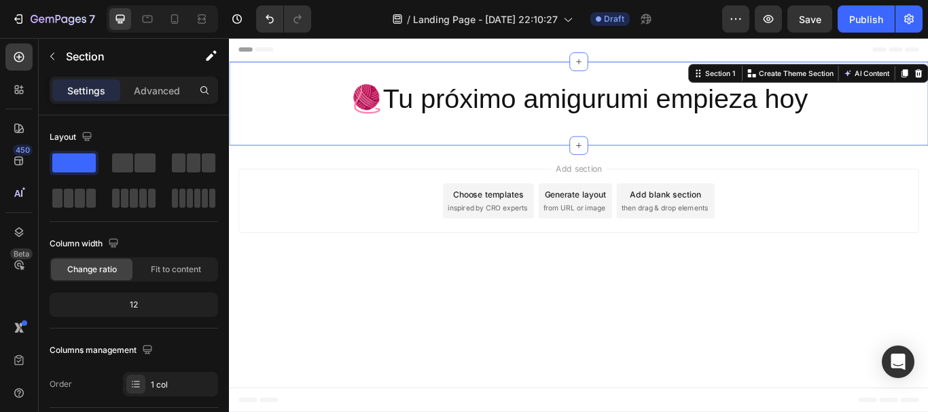
click at [431, 83] on div "🧶Tu próximo amigurumi empieza hoy Heading Row Section 1 You can create reusable…" at bounding box center [636, 115] width 815 height 98
click at [533, 162] on div "🧶Tu próximo amigurumi empieza hoy Heading Row Section 1 You can create reusable…" at bounding box center [636, 115] width 815 height 98
click at [171, 88] on p "Advanced" at bounding box center [157, 91] width 46 height 14
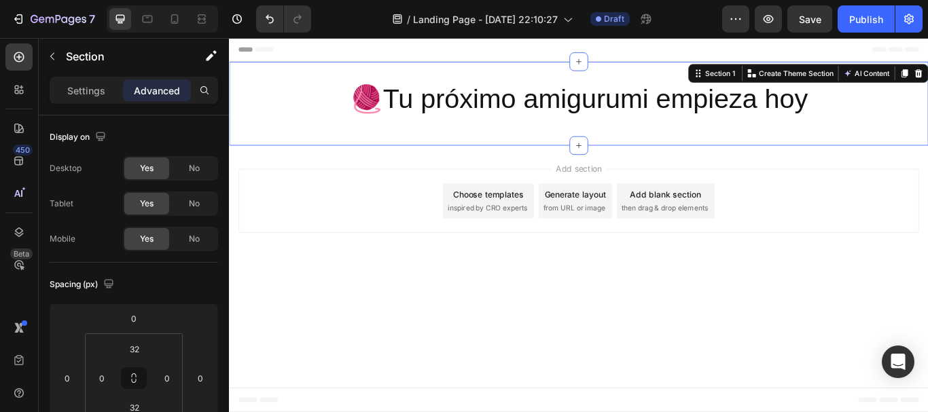
click at [747, 47] on div "Header" at bounding box center [637, 51] width 794 height 27
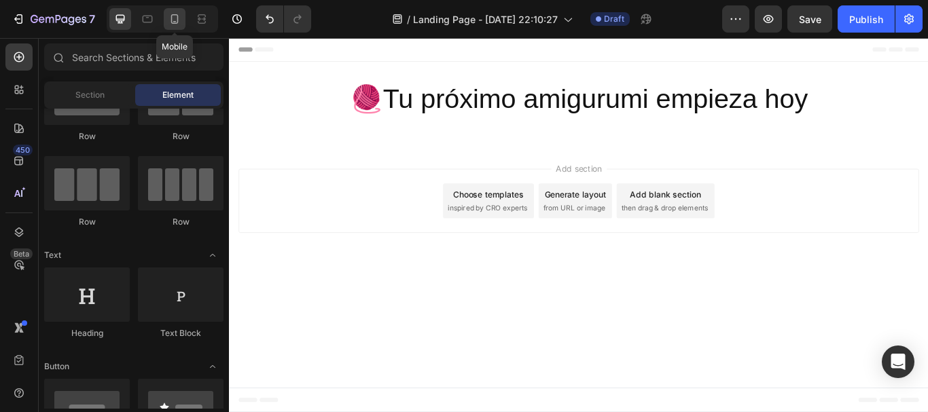
click at [185, 15] on div at bounding box center [175, 19] width 22 height 22
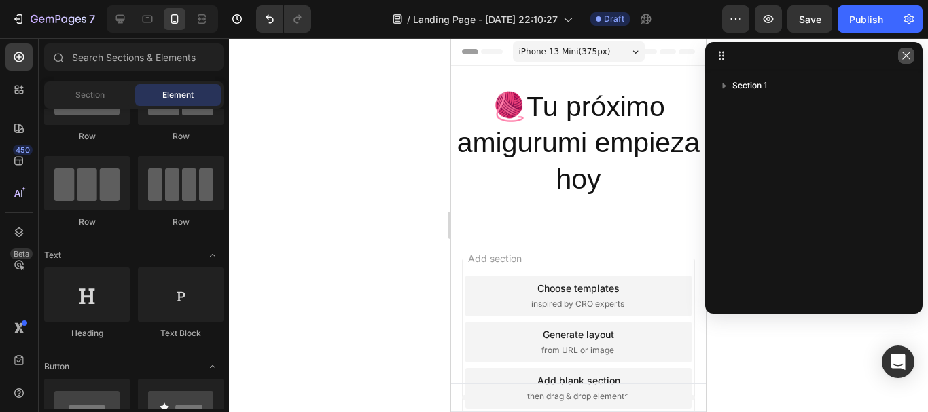
click at [907, 58] on icon "button" at bounding box center [906, 55] width 11 height 11
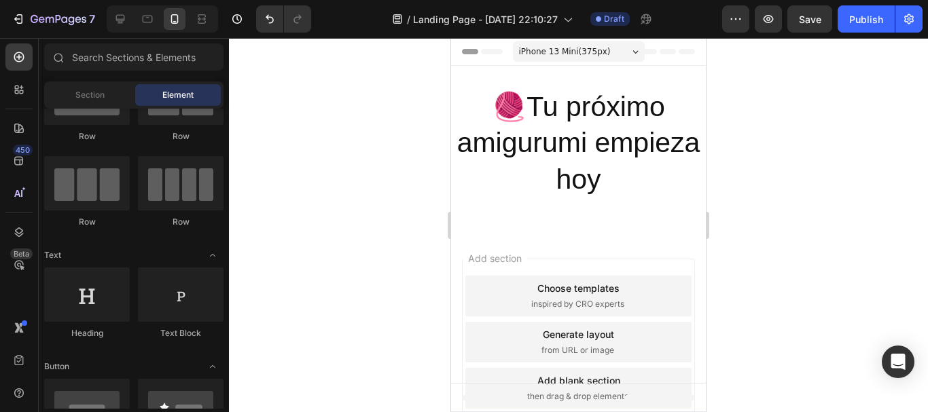
click at [599, 54] on div "iPhone 13 Mini ( 375 px)" at bounding box center [579, 51] width 132 height 20
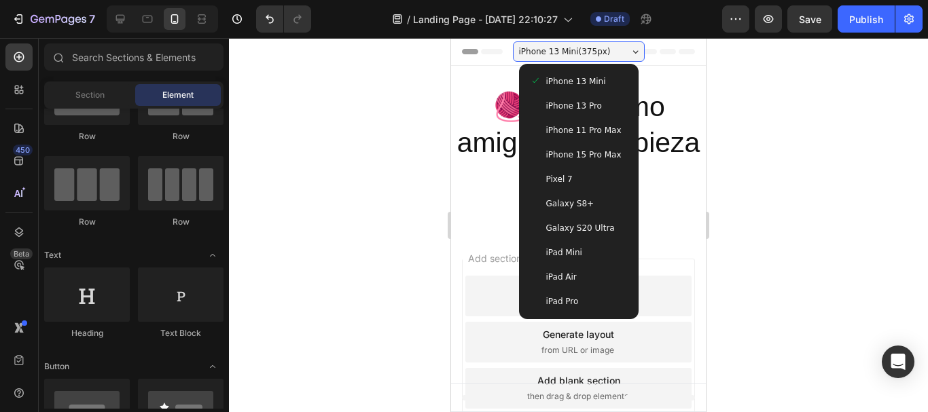
click at [580, 231] on span "Galaxy S20 Ultra" at bounding box center [580, 228] width 69 height 14
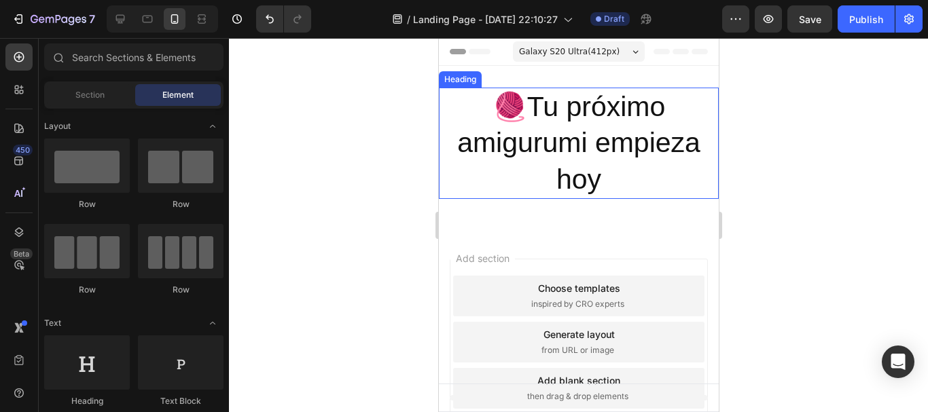
click at [528, 127] on h2 "🧶Tu próximo amigurumi empieza hoy" at bounding box center [578, 143] width 280 height 111
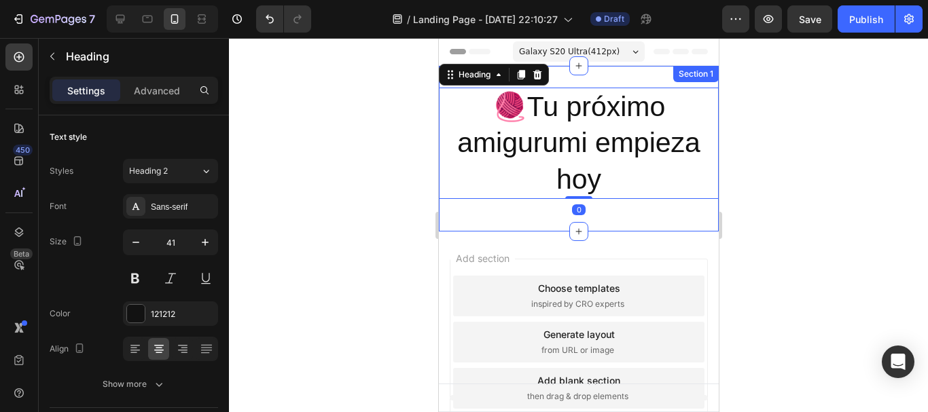
click at [620, 74] on div "🧶Tu próximo amigurumi empieza hoy Heading 0 Row Section 1" at bounding box center [578, 149] width 280 height 166
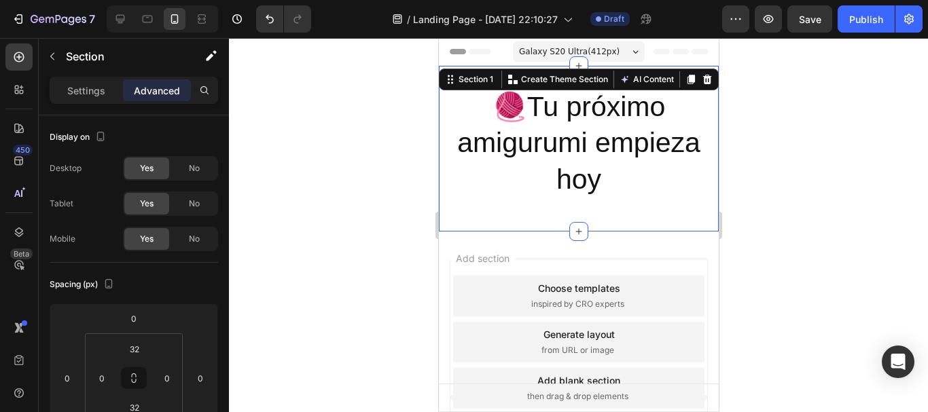
click at [504, 228] on div "🧶Tu próximo amigurumi empieza hoy Heading Row Section 1 You can create reusable…" at bounding box center [578, 149] width 280 height 166
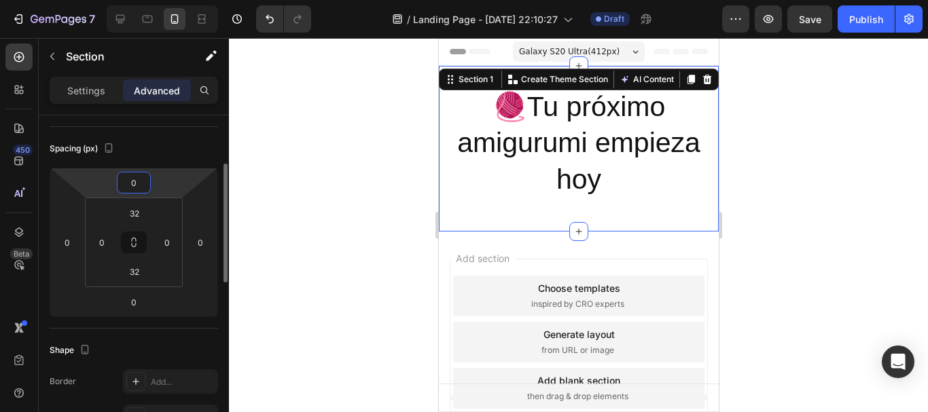
click at [132, 190] on input "0" at bounding box center [133, 183] width 27 height 20
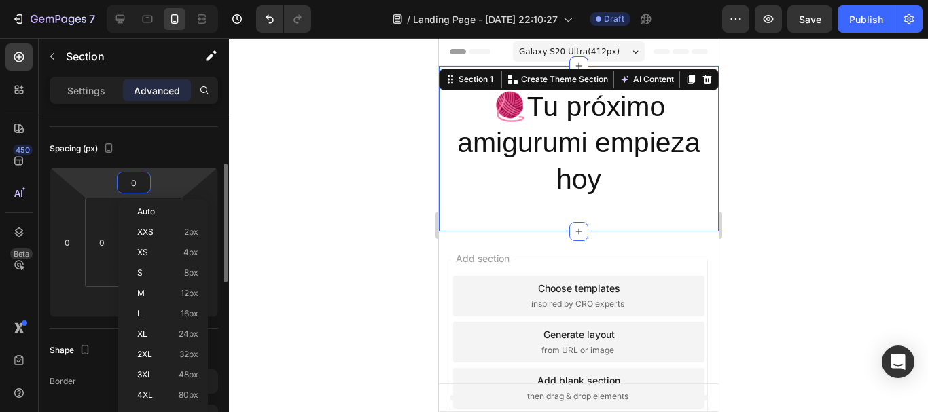
click at [158, 150] on div "Spacing (px)" at bounding box center [134, 149] width 168 height 22
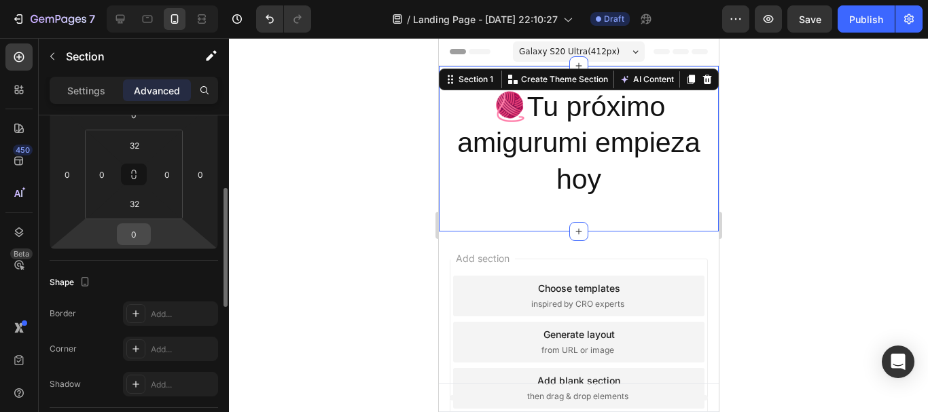
scroll to position [340, 0]
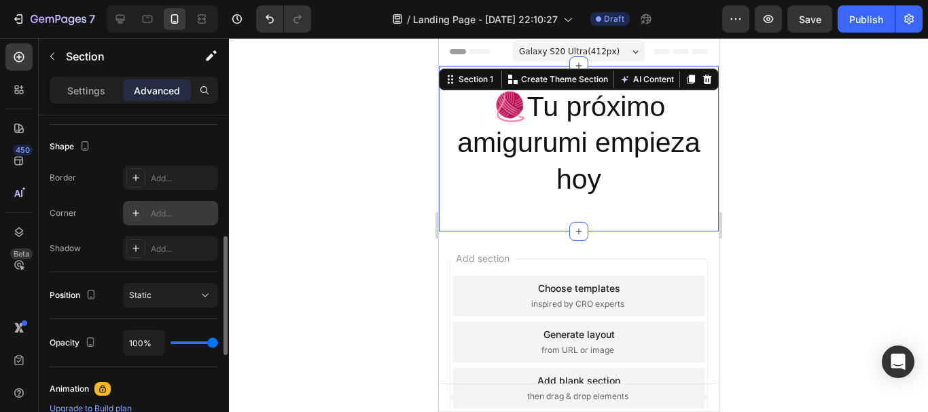
click at [137, 214] on icon at bounding box center [135, 213] width 11 height 11
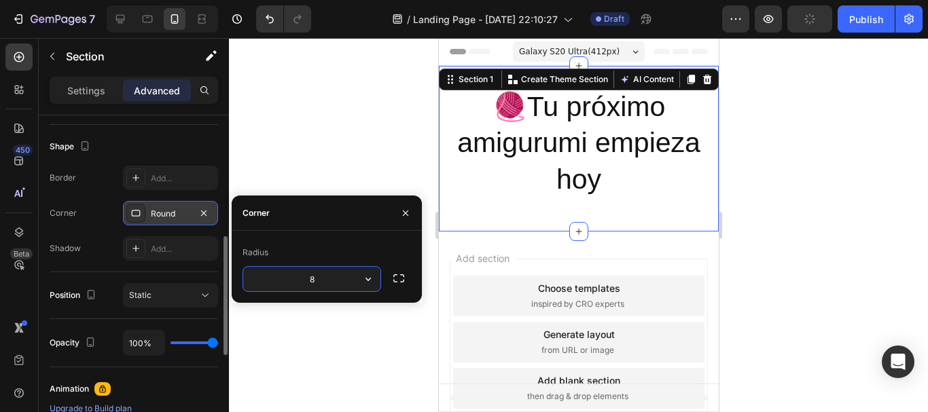
click at [137, 214] on icon at bounding box center [135, 213] width 11 height 11
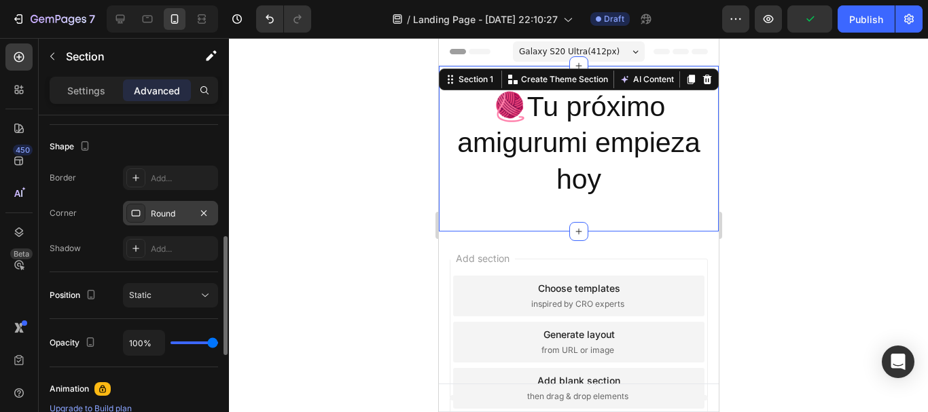
click at [143, 205] on div at bounding box center [135, 213] width 19 height 19
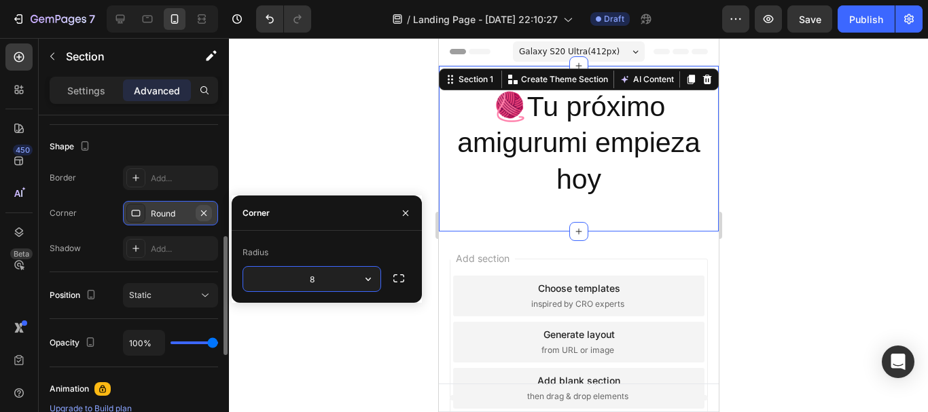
click at [207, 213] on icon "button" at bounding box center [203, 213] width 11 height 11
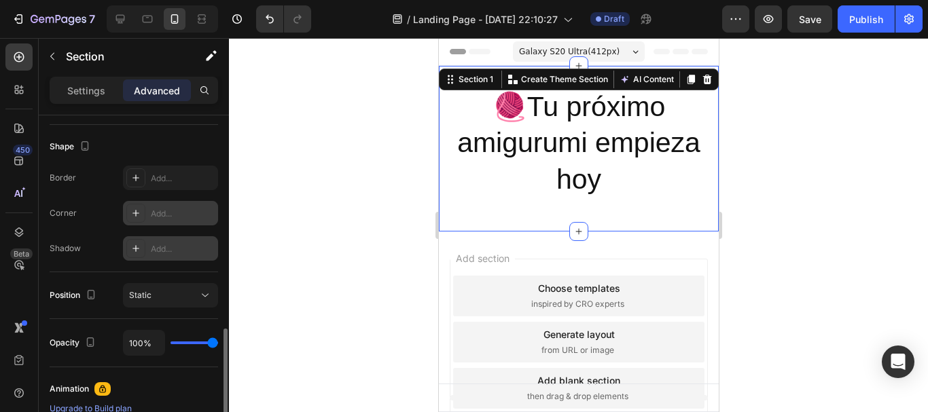
scroll to position [476, 0]
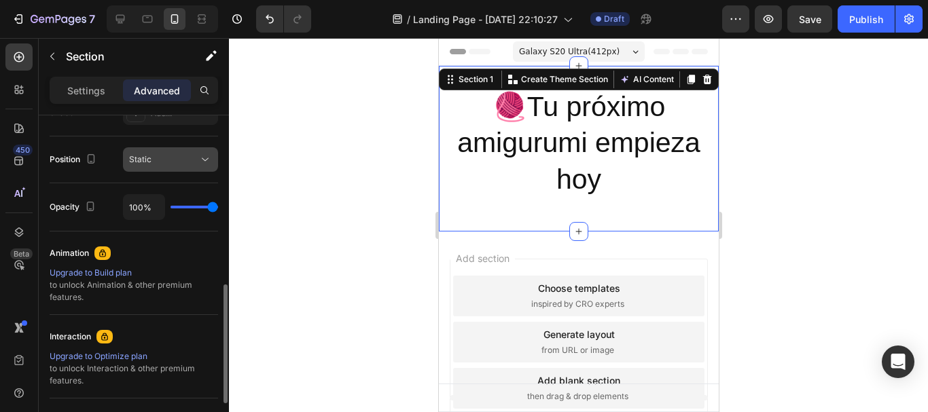
click at [176, 166] on div "Static" at bounding box center [170, 160] width 83 height 14
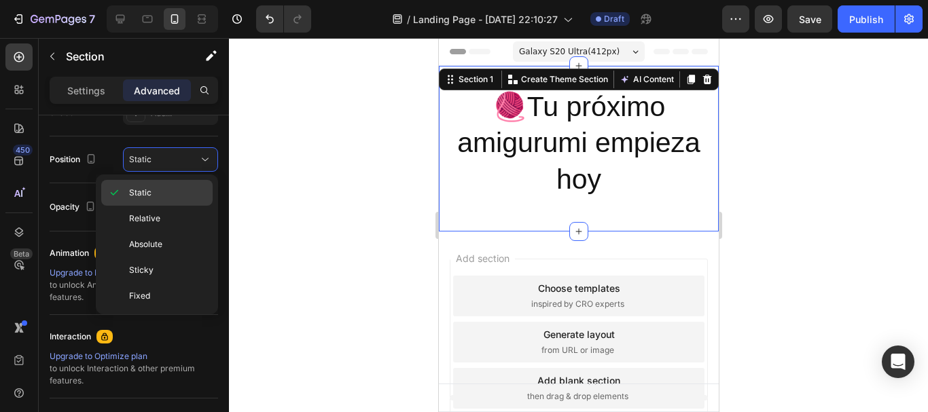
click at [169, 193] on p "Static" at bounding box center [167, 193] width 77 height 12
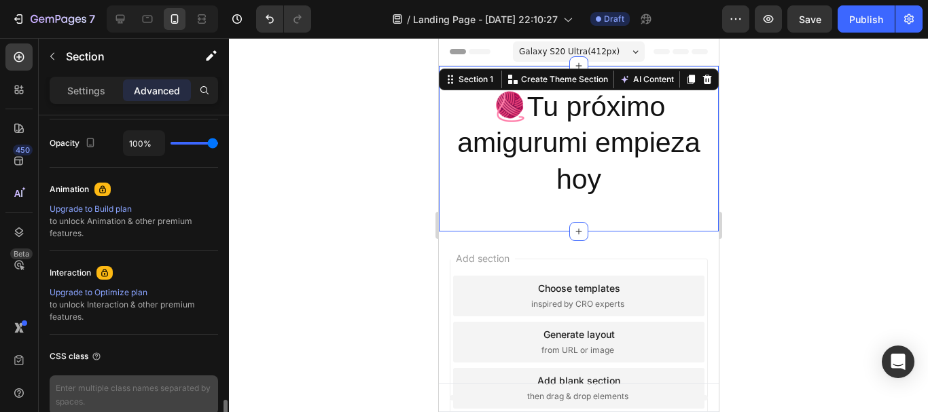
scroll to position [607, 0]
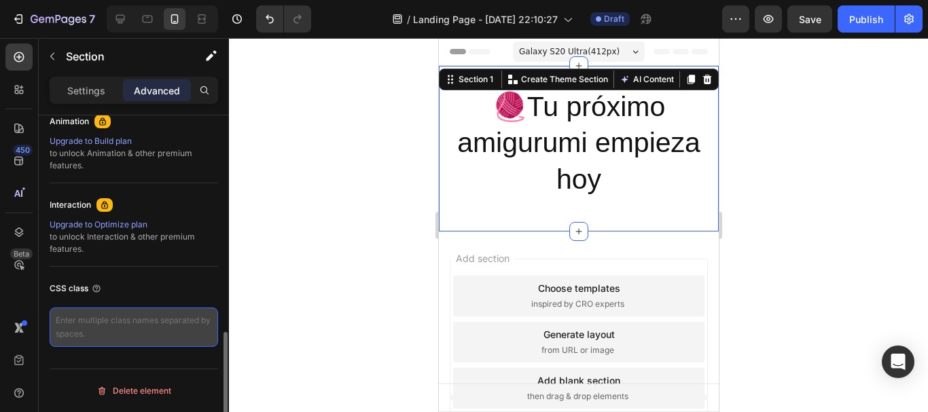
click at [126, 325] on textarea at bounding box center [134, 327] width 168 height 39
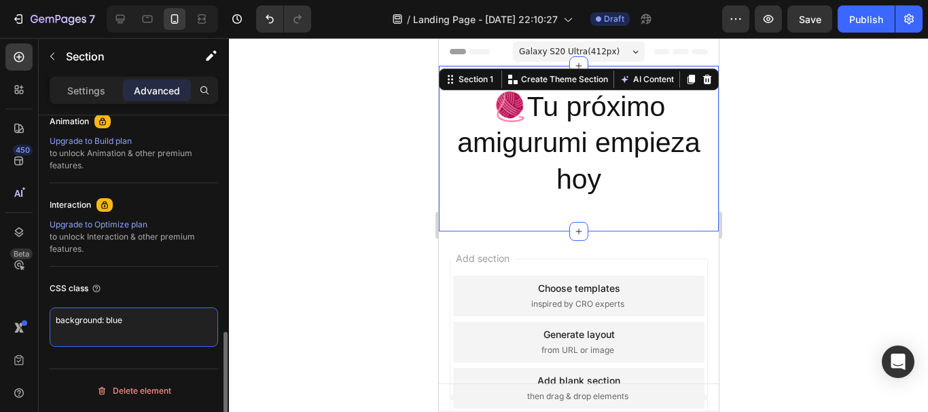
type textarea "background: blue;"
click at [343, 255] on div at bounding box center [578, 225] width 699 height 374
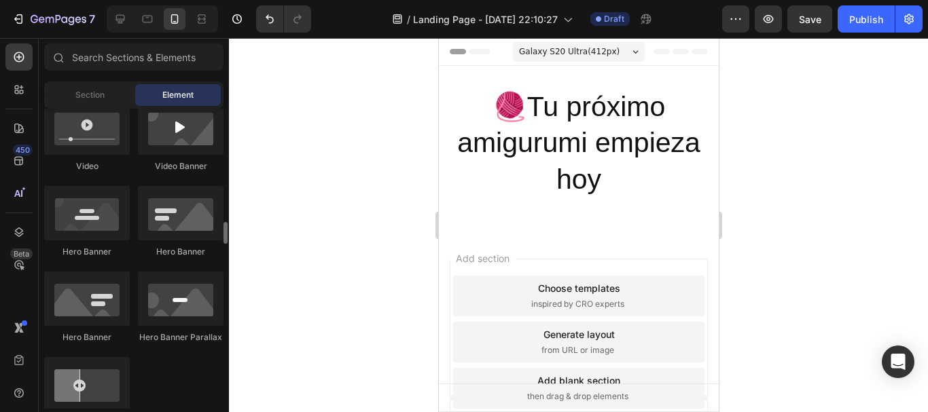
scroll to position [611, 0]
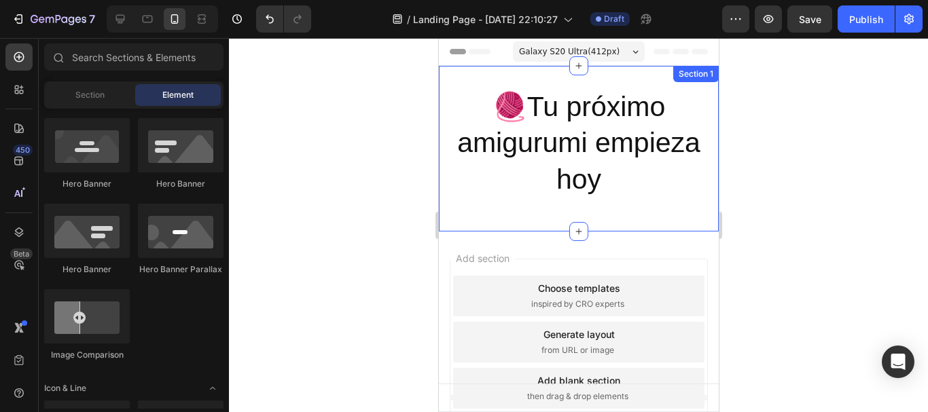
click at [484, 74] on div "🧶Tu próximo amigurumi empieza hoy Heading Row Section 1" at bounding box center [578, 149] width 280 height 166
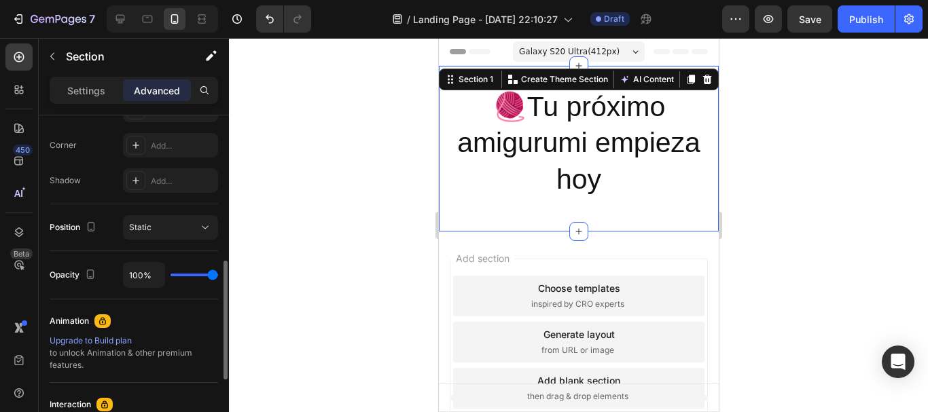
scroll to position [607, 0]
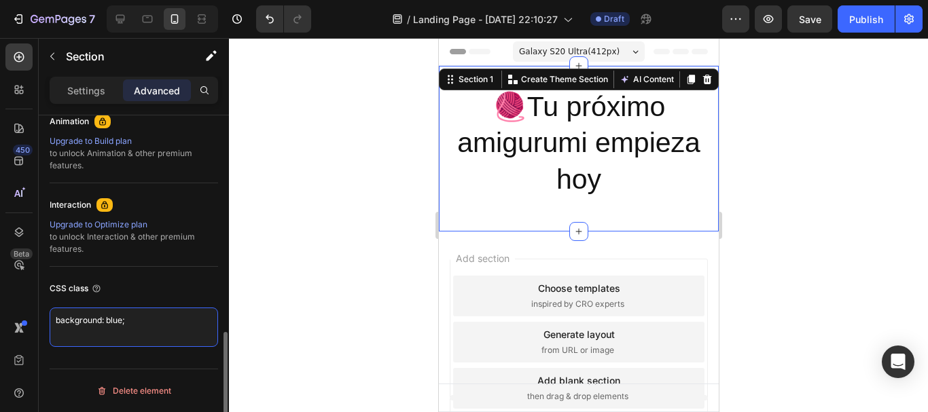
click at [154, 321] on textarea "background: blue;" at bounding box center [134, 327] width 168 height 39
click at [103, 323] on textarea "background: blue;" at bounding box center [134, 327] width 168 height 39
type textarea "background-color: blue;"
click at [259, 243] on div at bounding box center [578, 225] width 699 height 374
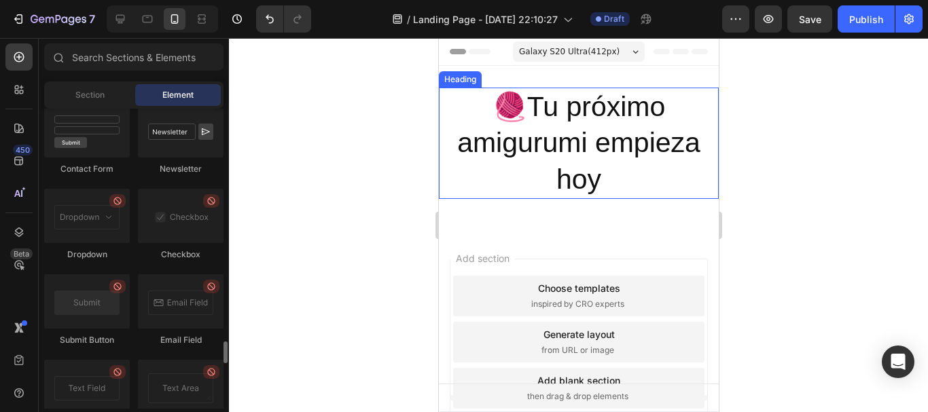
scroll to position [2582, 0]
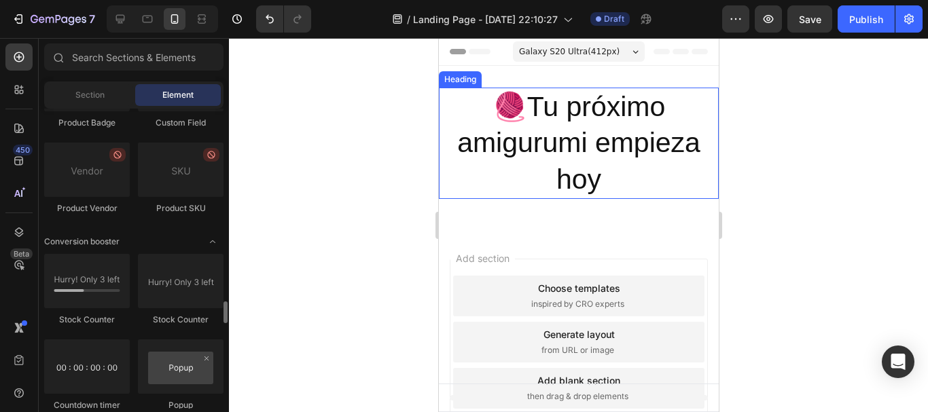
click at [581, 124] on h2 "🧶Tu próximo amigurumi empieza hoy" at bounding box center [578, 143] width 280 height 111
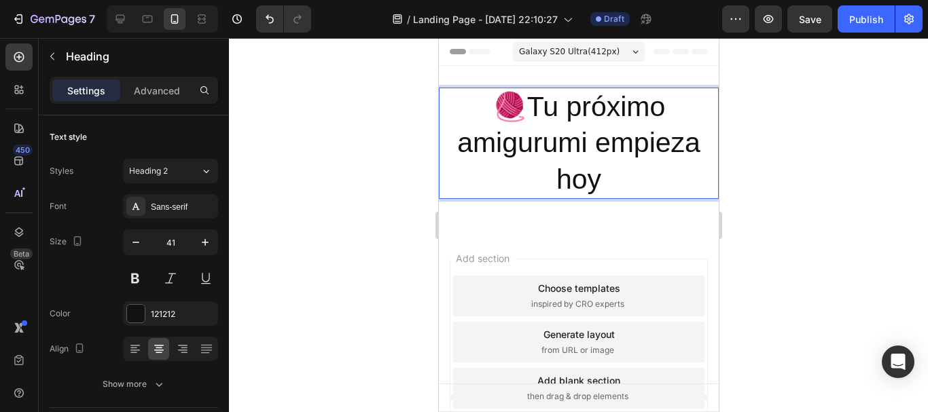
click at [474, 183] on h2 "🧶Tu próximo amigurumi empieza hoy" at bounding box center [578, 143] width 280 height 111
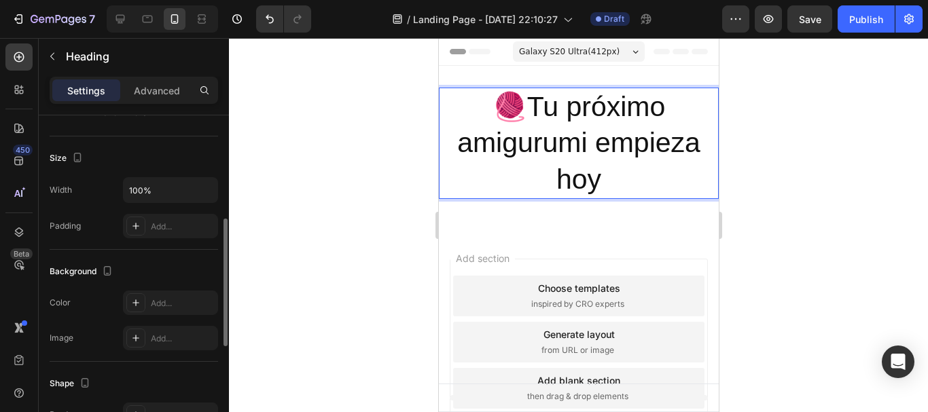
scroll to position [340, 0]
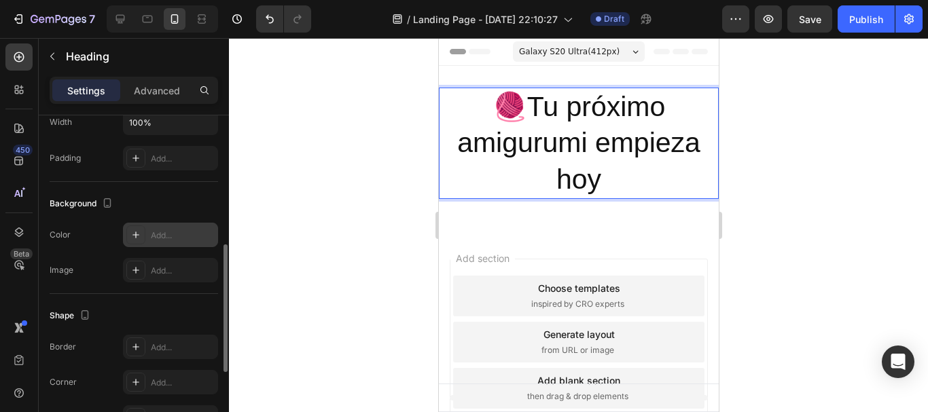
click at [141, 238] on icon at bounding box center [135, 235] width 11 height 11
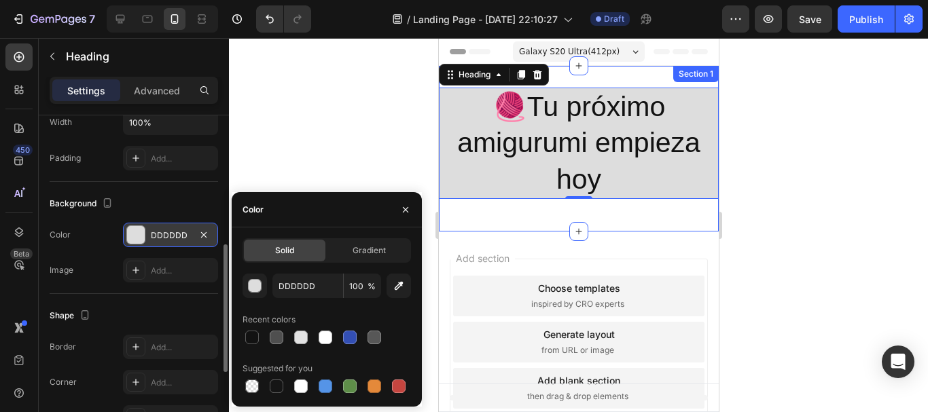
click at [460, 215] on div "🧶Tu próximo amigurumi empieza hoy Heading 0 Row Section 1" at bounding box center [578, 149] width 280 height 166
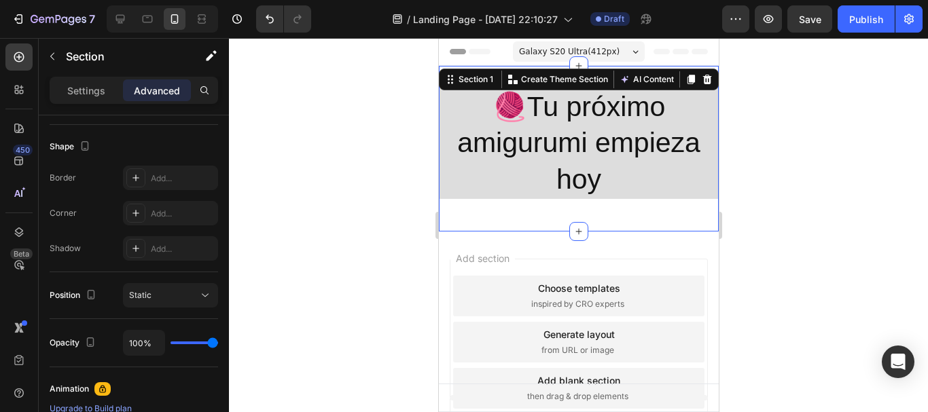
scroll to position [0, 0]
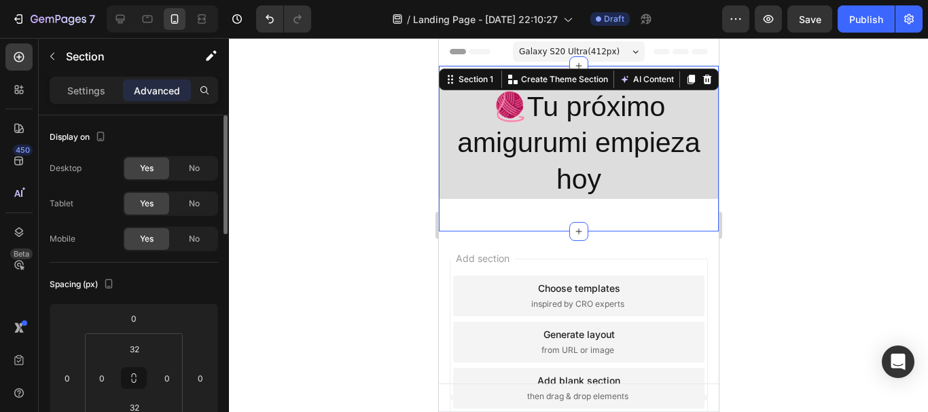
click at [476, 221] on div "🧶Tu próximo amigurumi empieza hoy Heading Row Section 1 You can create reusable…" at bounding box center [578, 149] width 280 height 166
click at [647, 212] on div "🧶Tu próximo amigurumi empieza hoy Heading Row Section 1 You can create reusable…" at bounding box center [578, 149] width 280 height 166
click at [656, 191] on p "🧶Tu próximo amigurumi empieza hoy" at bounding box center [578, 143] width 277 height 109
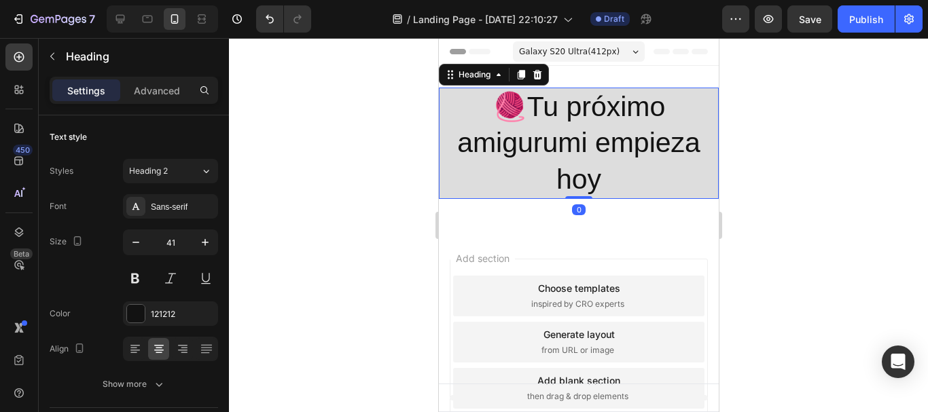
click at [811, 211] on div at bounding box center [578, 225] width 699 height 374
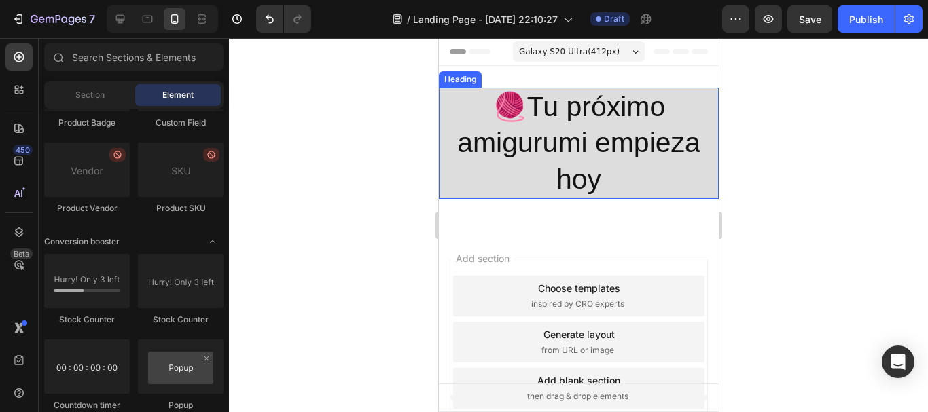
click at [580, 152] on p "🧶Tu próximo amigurumi empieza hoy" at bounding box center [578, 143] width 277 height 109
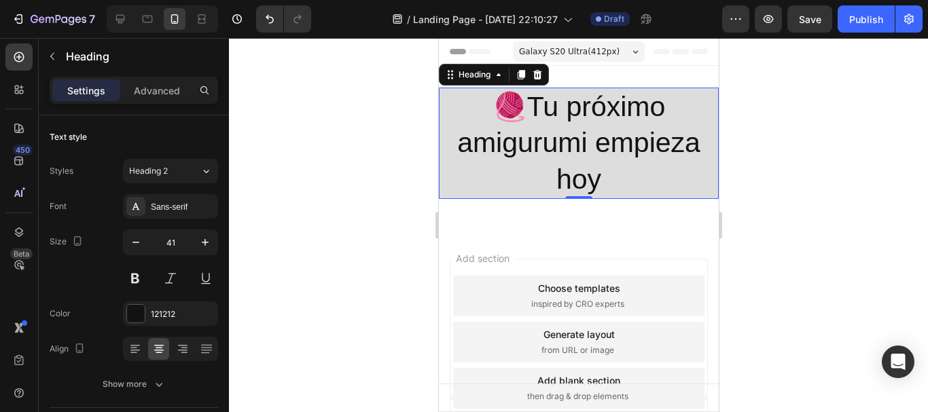
click at [849, 147] on div at bounding box center [578, 225] width 699 height 374
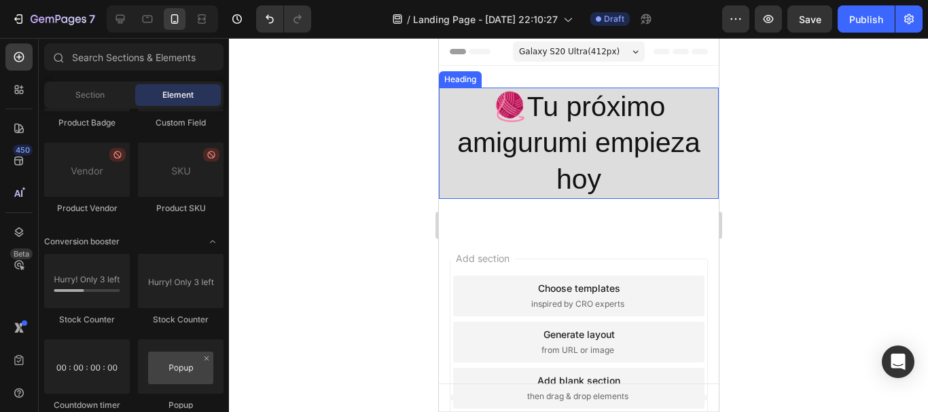
click at [595, 144] on p "🧶Tu próximo amigurumi empieza hoy" at bounding box center [578, 143] width 277 height 109
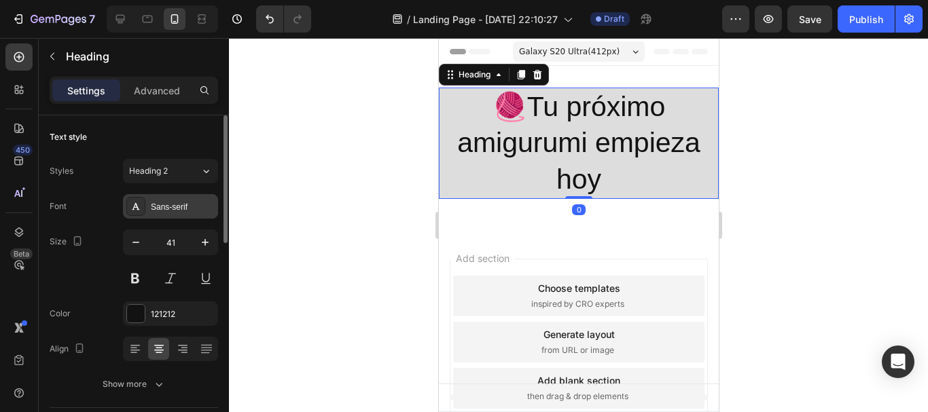
click at [158, 211] on div "Sans-serif" at bounding box center [183, 207] width 64 height 12
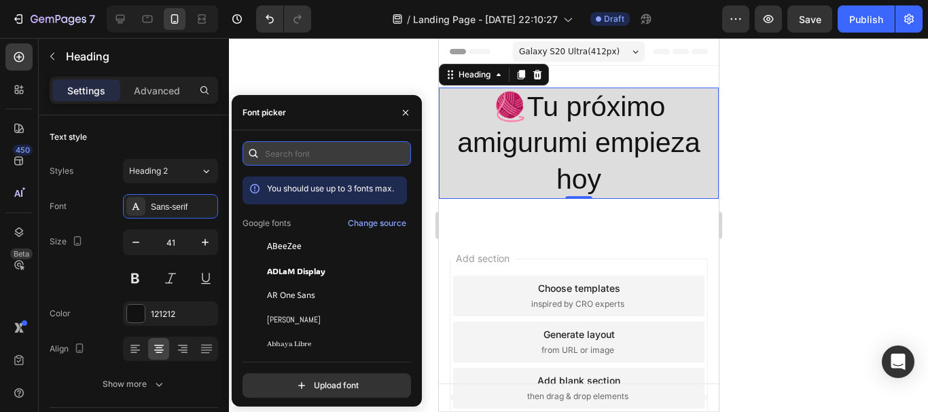
click at [267, 153] on input "text" at bounding box center [327, 153] width 168 height 24
type input "p"
type input "a"
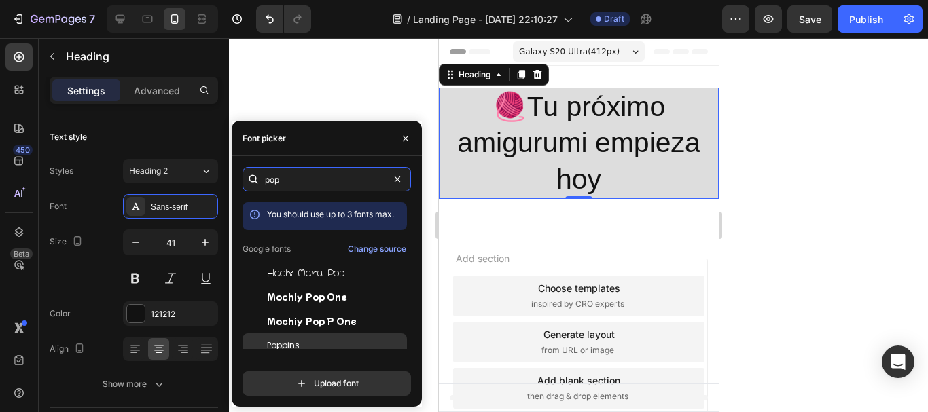
type input "pop"
click at [293, 348] on span "Poppins" at bounding box center [283, 346] width 33 height 12
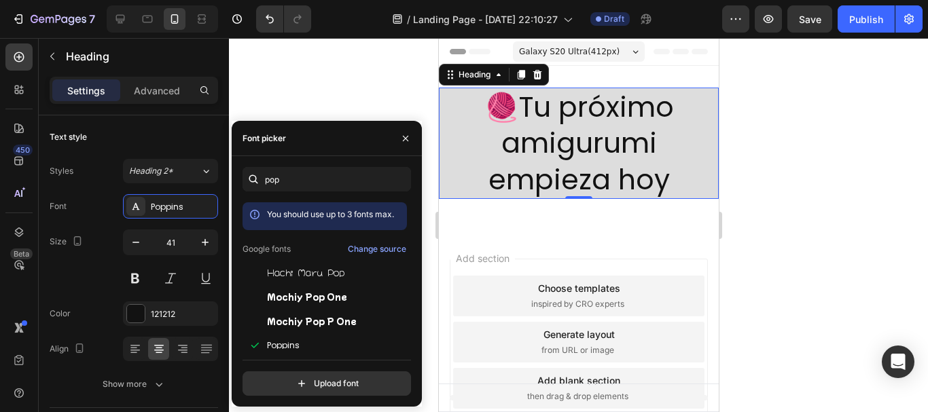
click at [504, 145] on h2 "🧶Tu próximo amigurumi empieza hoy" at bounding box center [578, 143] width 280 height 111
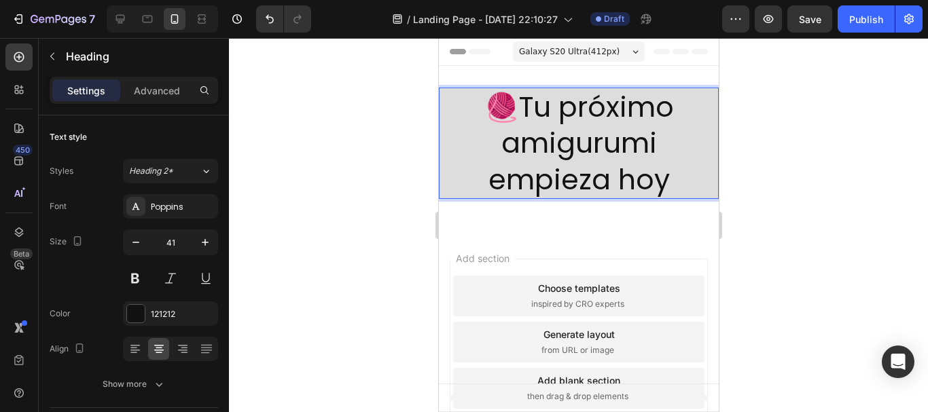
click at [512, 144] on p "🧶Tu próximo amigurumi empieza hoy" at bounding box center [578, 143] width 277 height 109
click at [886, 156] on div at bounding box center [578, 225] width 699 height 374
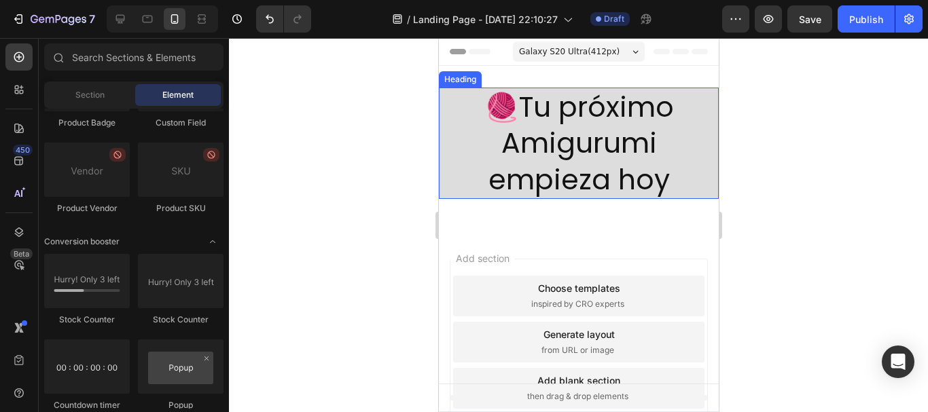
click at [605, 137] on p "🧶Tu próximo Amigurumi empieza hoy" at bounding box center [578, 143] width 277 height 109
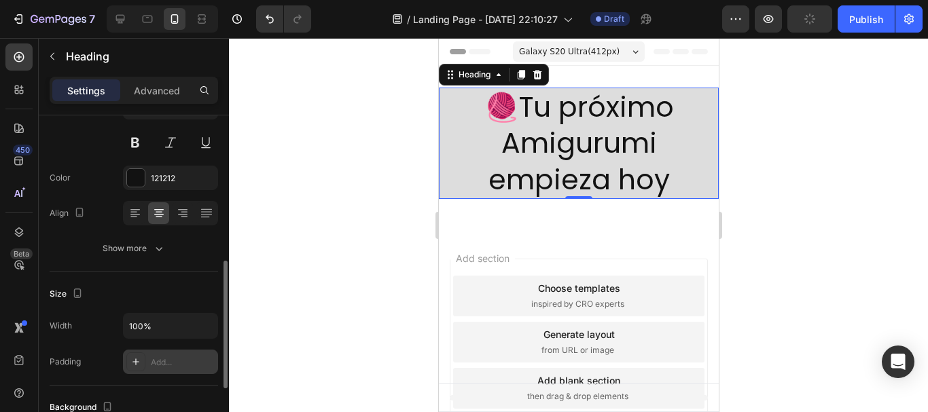
scroll to position [204, 0]
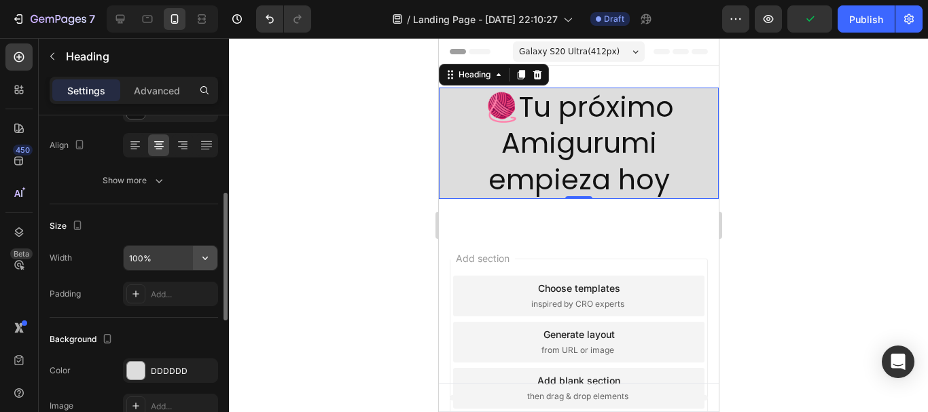
click at [201, 261] on icon "button" at bounding box center [205, 258] width 14 height 14
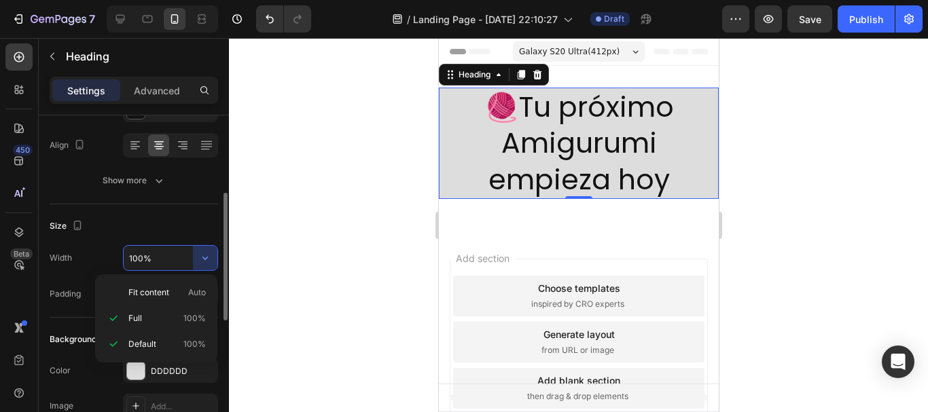
click at [152, 317] on p "Full 100%" at bounding box center [166, 319] width 77 height 12
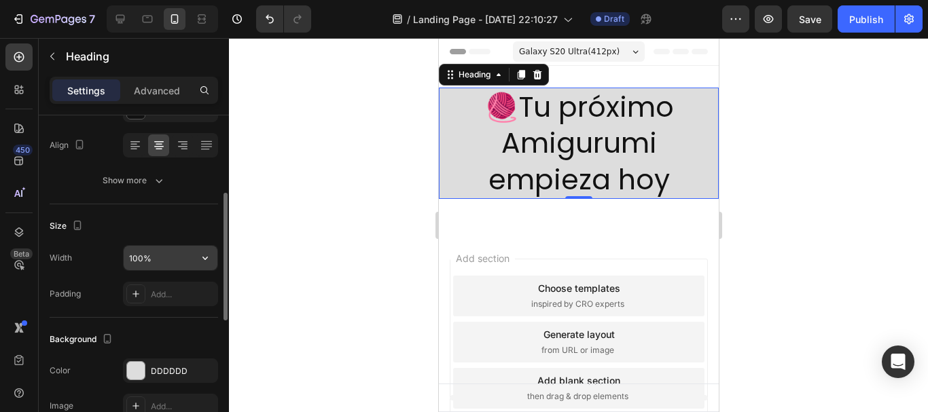
click at [184, 247] on input "100%" at bounding box center [171, 258] width 94 height 24
click at [202, 256] on icon "button" at bounding box center [205, 258] width 14 height 14
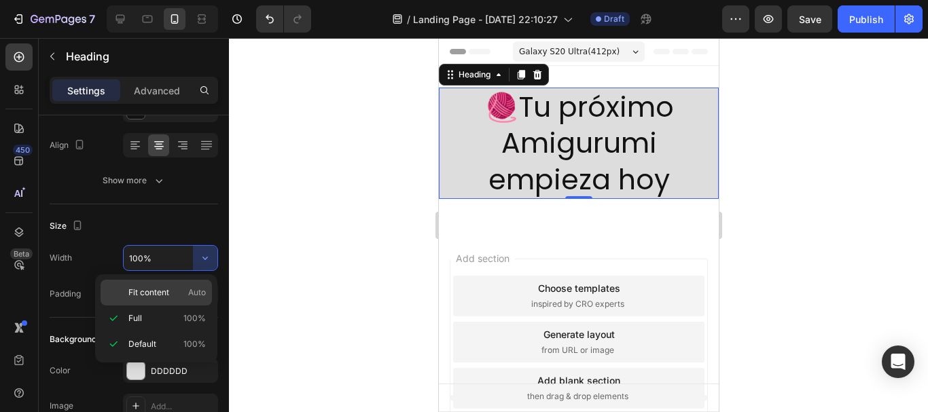
click at [168, 298] on span "Fit content" at bounding box center [148, 293] width 41 height 12
type input "Auto"
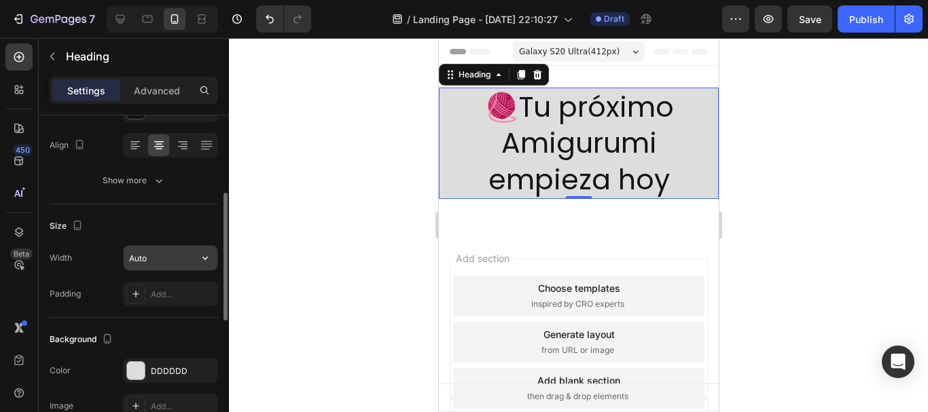
click at [179, 255] on input "Auto" at bounding box center [171, 258] width 94 height 24
click at [190, 227] on div "Size" at bounding box center [134, 226] width 168 height 22
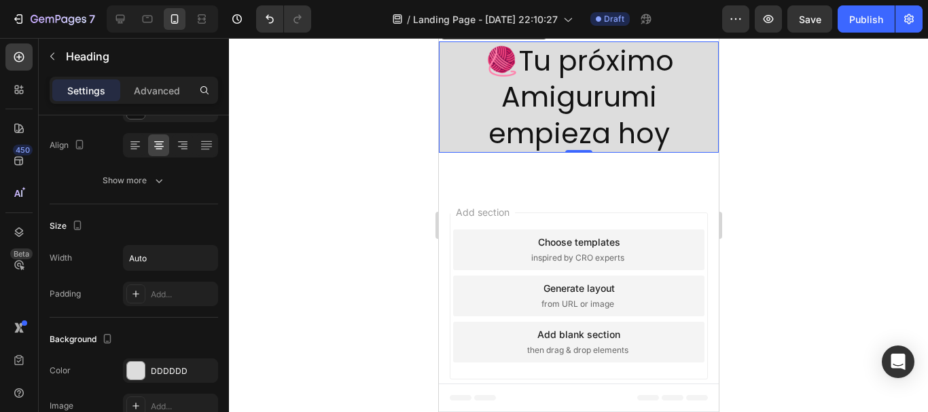
scroll to position [0, 0]
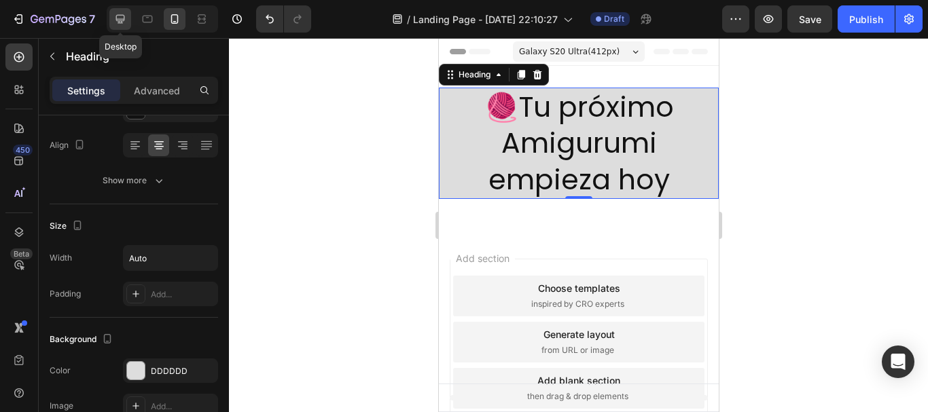
click at [122, 16] on icon at bounding box center [120, 19] width 14 height 14
type input "46"
type input "100%"
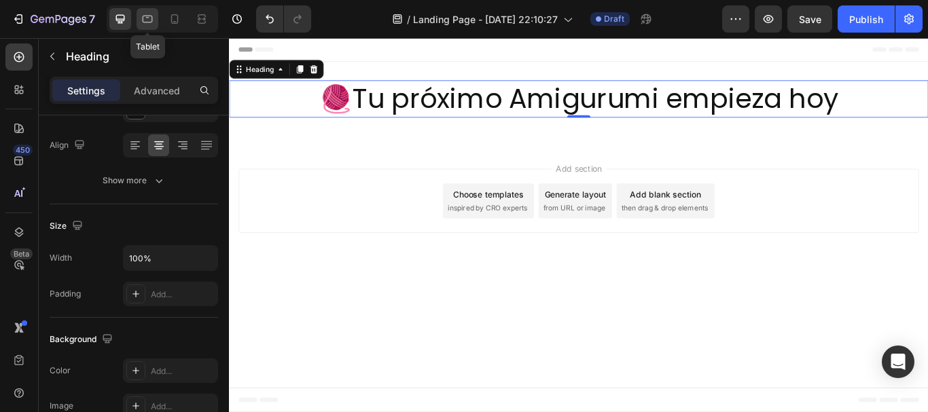
click at [149, 14] on icon at bounding box center [148, 19] width 14 height 14
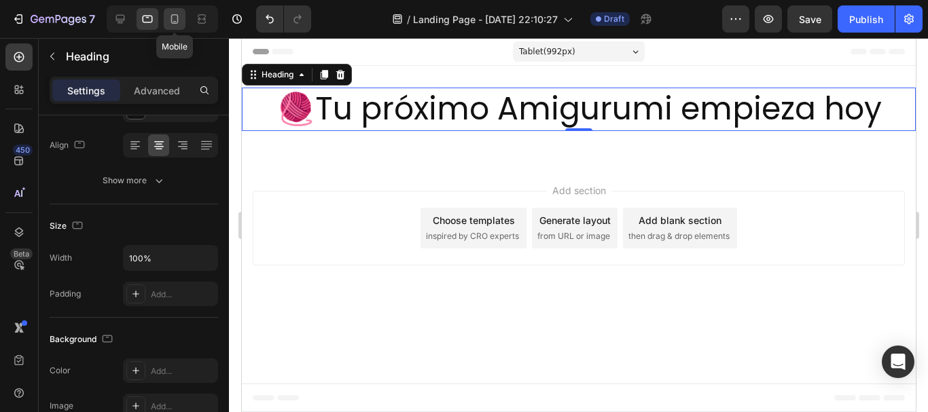
click at [179, 21] on icon at bounding box center [175, 19] width 14 height 14
type input "41"
type input "Auto"
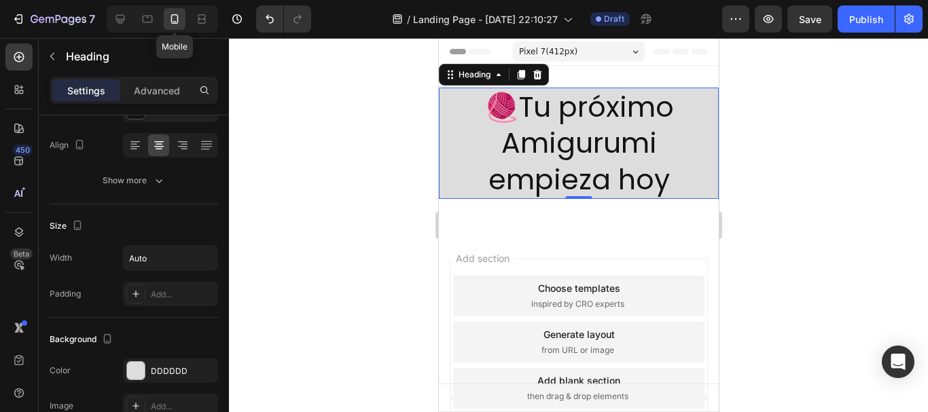
scroll to position [2, 0]
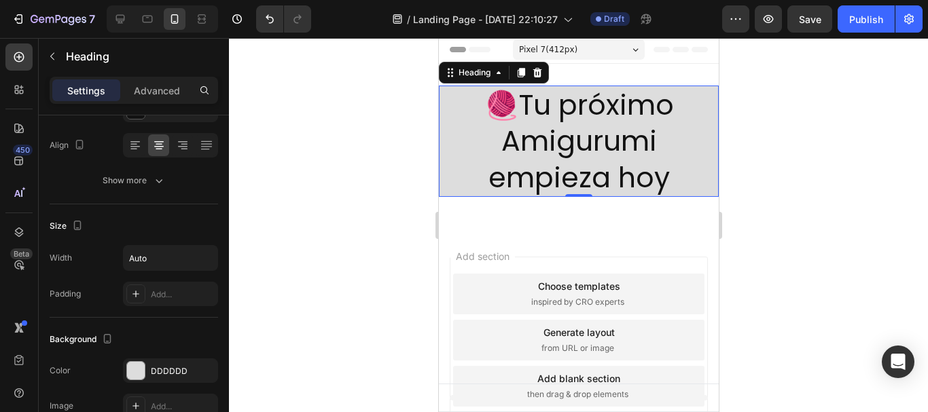
click at [808, 243] on div at bounding box center [578, 225] width 699 height 374
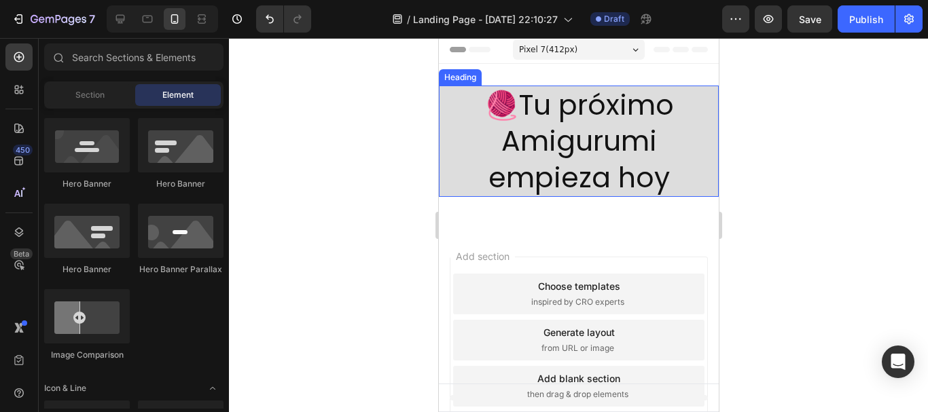
scroll to position [0, 0]
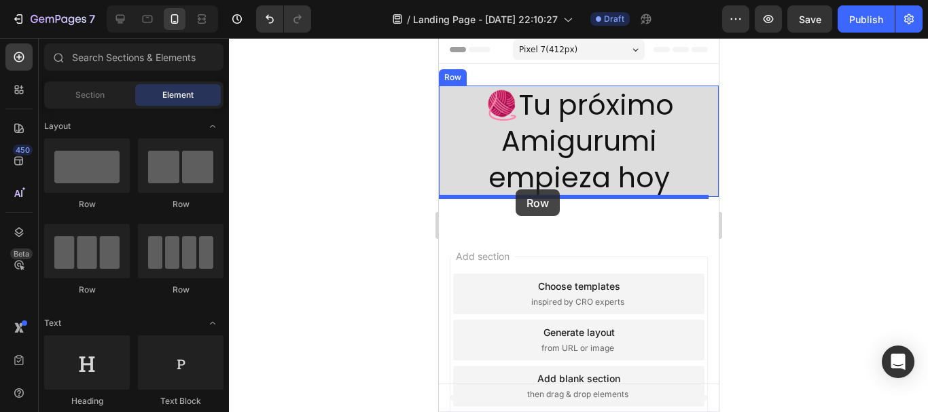
drag, startPoint x: 535, startPoint y: 209, endPoint x: 515, endPoint y: 190, distance: 27.9
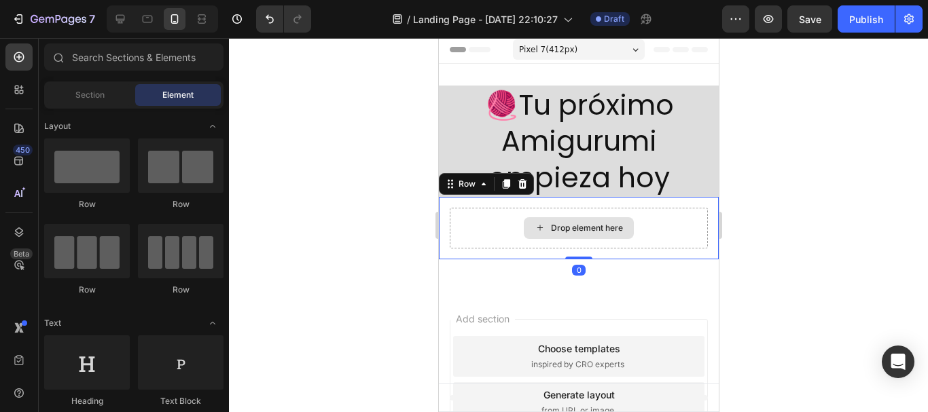
click at [588, 224] on div "Drop element here" at bounding box center [586, 228] width 72 height 11
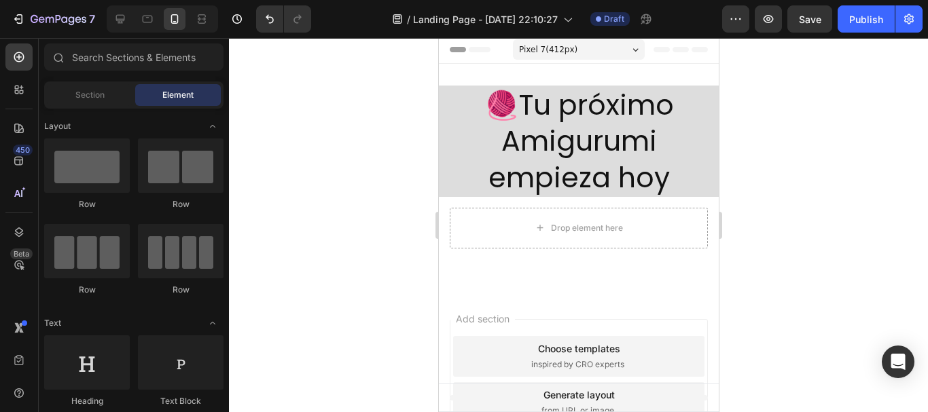
scroll to position [204, 0]
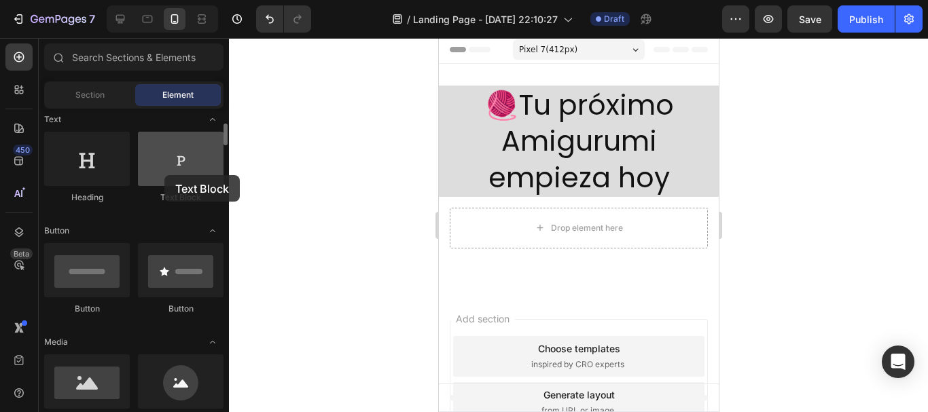
click at [164, 175] on div at bounding box center [181, 159] width 86 height 54
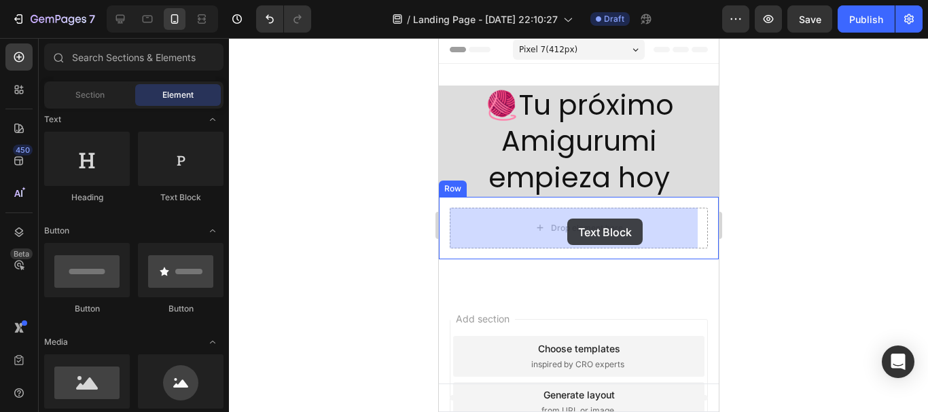
drag, startPoint x: 592, startPoint y: 199, endPoint x: 567, endPoint y: 218, distance: 32.1
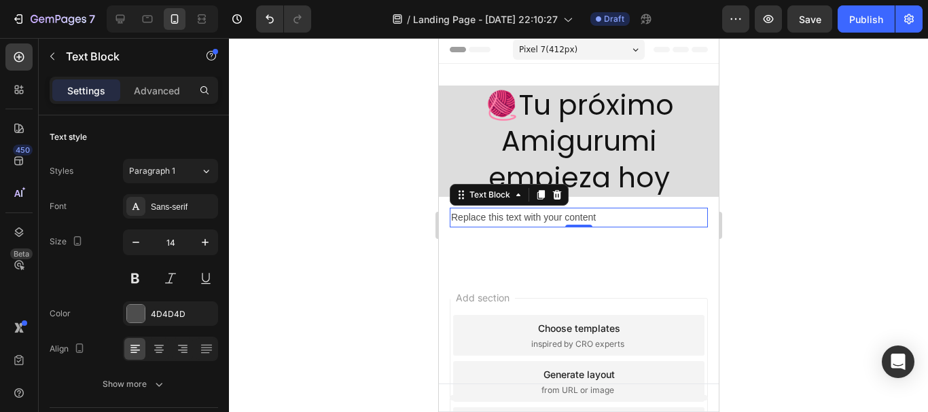
click at [529, 212] on div "Replace this text with your content" at bounding box center [578, 218] width 258 height 20
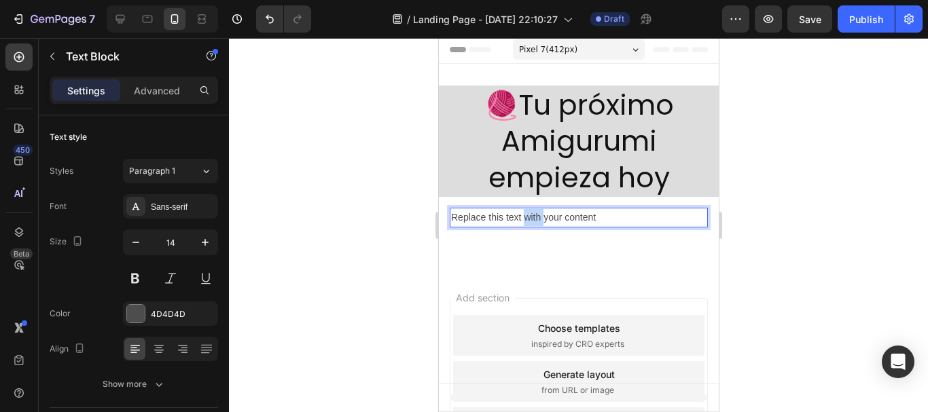
click at [529, 212] on p "Replace this text with your content" at bounding box center [577, 217] width 255 height 17
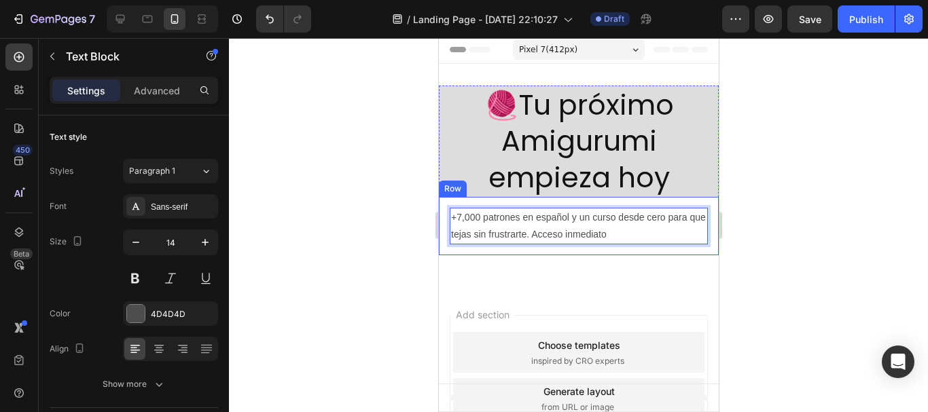
click at [792, 233] on div at bounding box center [578, 225] width 699 height 374
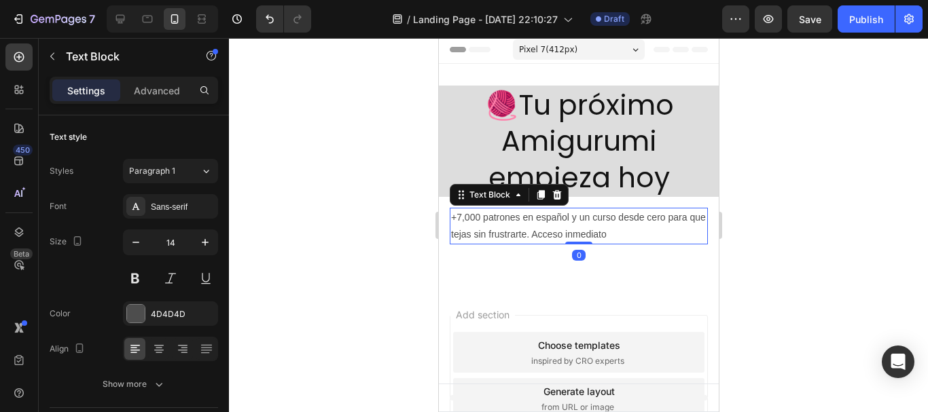
click at [603, 229] on p "+7,000 patrones en español y un curso desde cero para que tejas sin frustrarte.…" at bounding box center [577, 226] width 255 height 34
click at [200, 243] on icon "button" at bounding box center [205, 243] width 14 height 14
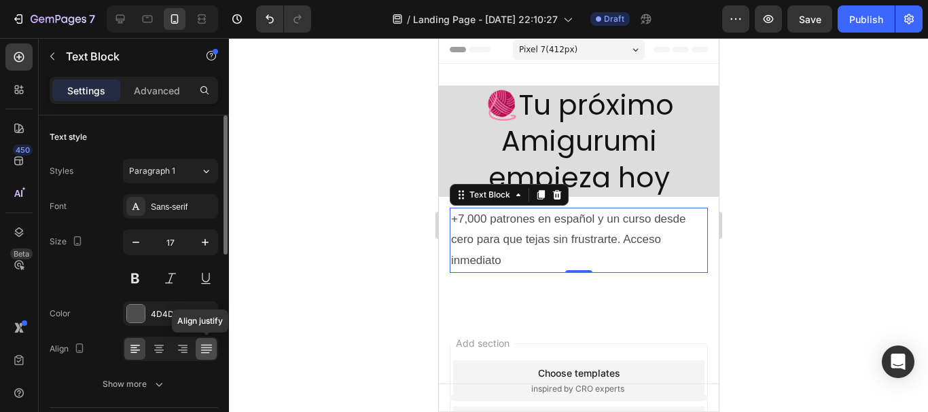
click at [200, 351] on icon at bounding box center [207, 349] width 14 height 14
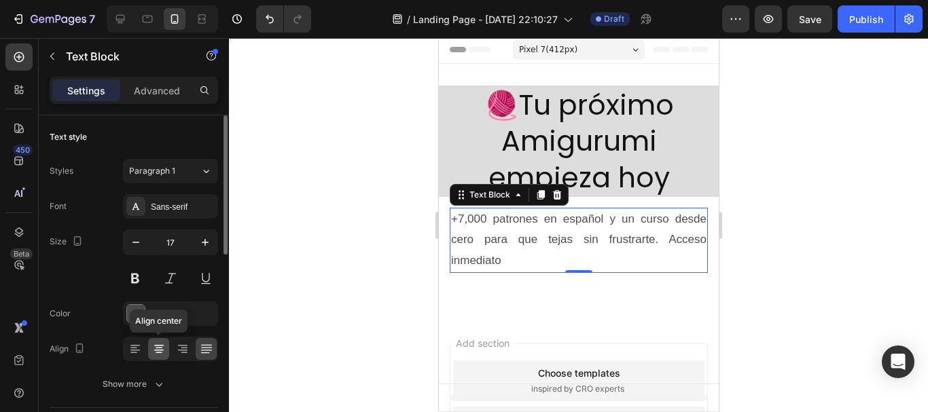
click at [160, 350] on icon at bounding box center [159, 350] width 10 height 1
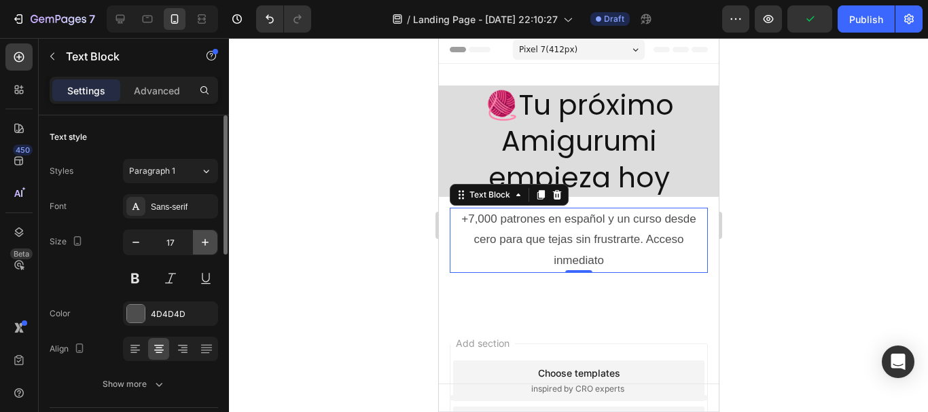
click at [206, 238] on icon "button" at bounding box center [205, 243] width 14 height 14
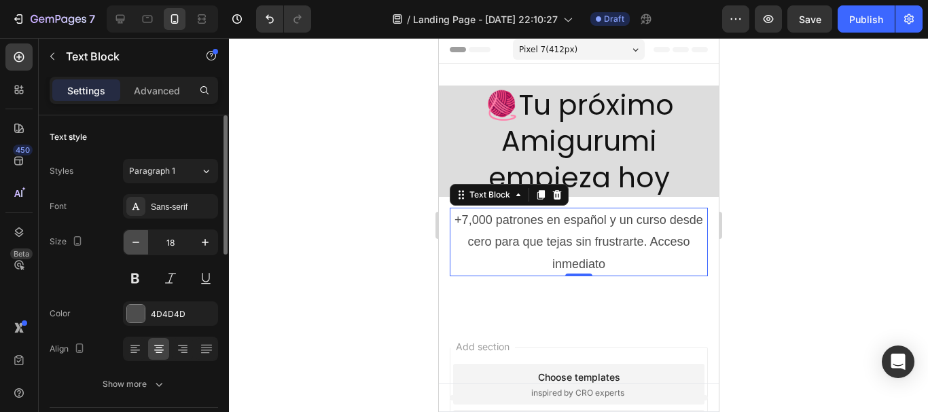
click at [142, 242] on icon "button" at bounding box center [136, 243] width 14 height 14
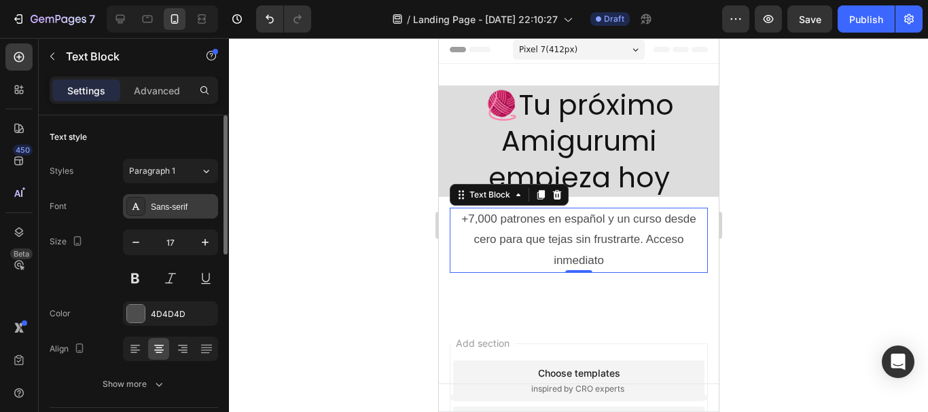
click at [174, 215] on div "Sans-serif" at bounding box center [170, 206] width 95 height 24
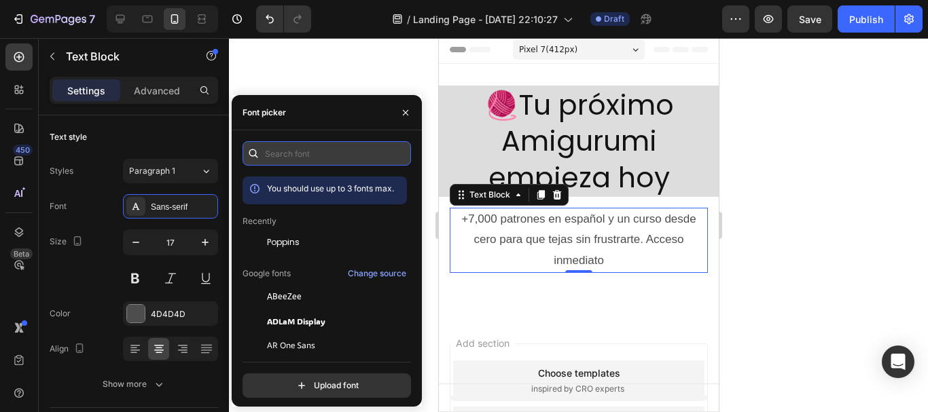
click at [308, 159] on input "text" at bounding box center [327, 153] width 168 height 24
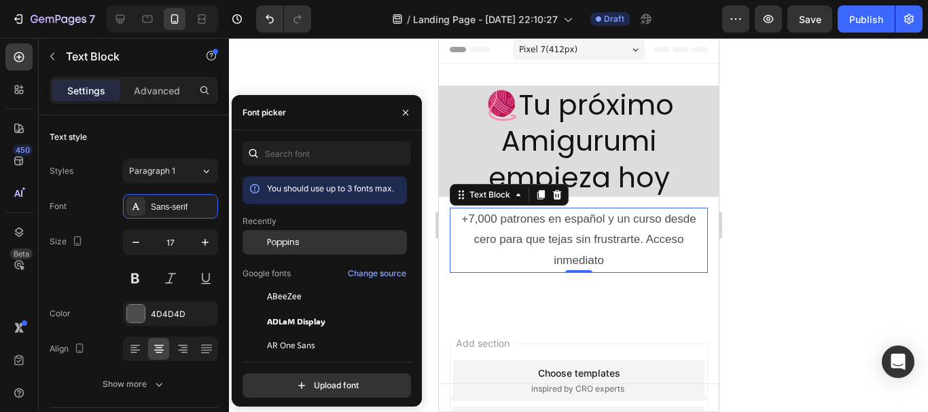
click at [283, 239] on span "Poppins" at bounding box center [283, 242] width 33 height 12
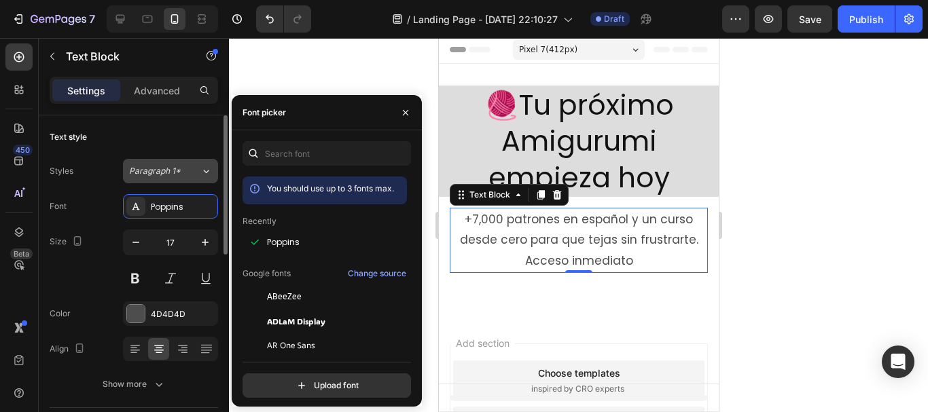
click at [198, 172] on div "Paragraph 1*" at bounding box center [164, 171] width 71 height 12
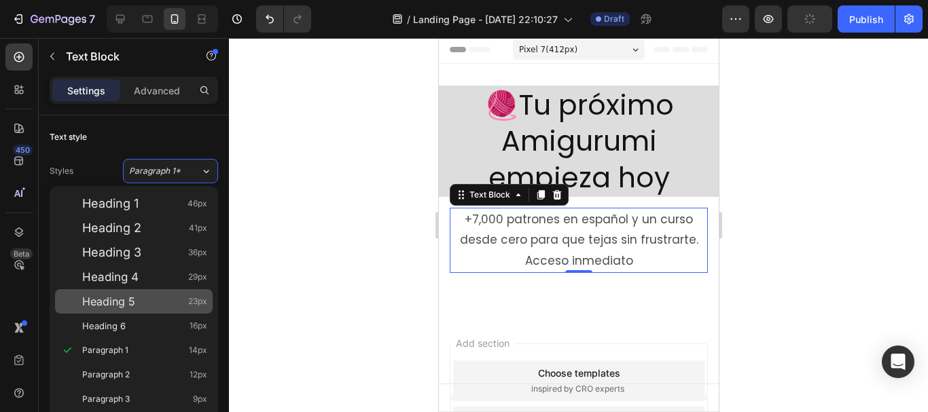
click at [137, 296] on div "Heading 5 23px" at bounding box center [144, 302] width 125 height 14
type input "23"
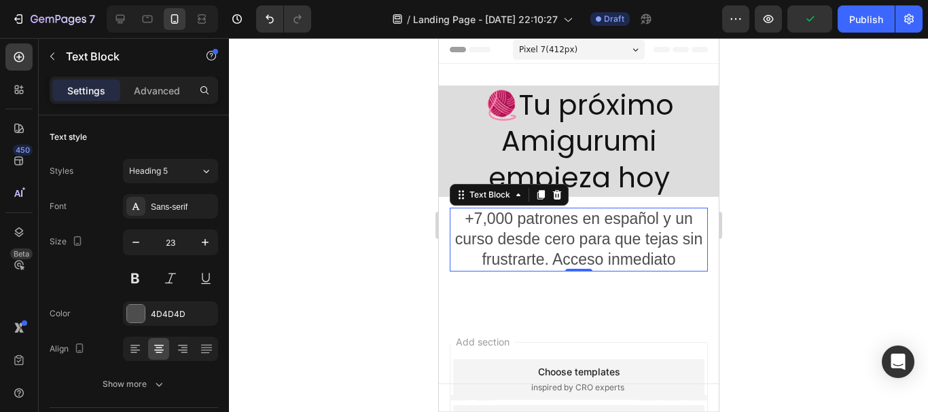
click at [328, 253] on div at bounding box center [578, 225] width 699 height 374
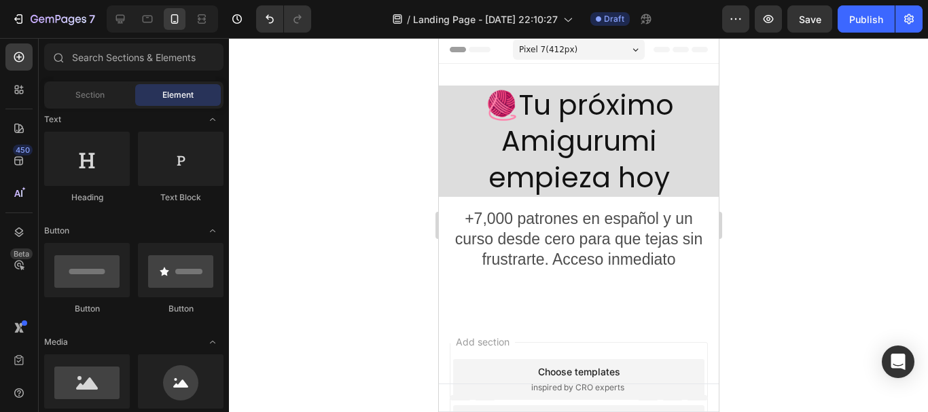
click at [818, 234] on div at bounding box center [578, 225] width 699 height 374
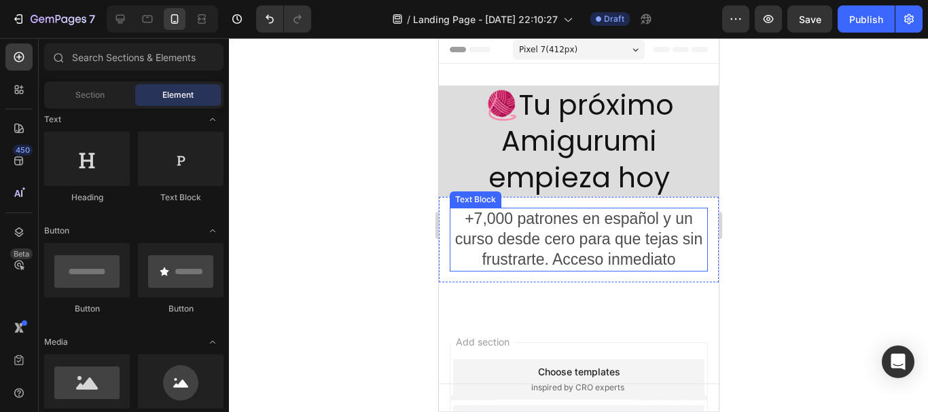
click at [694, 230] on p "+7,000 patrones en español y un curso desde cero para que tejas sin frustrarte.…" at bounding box center [577, 239] width 255 height 61
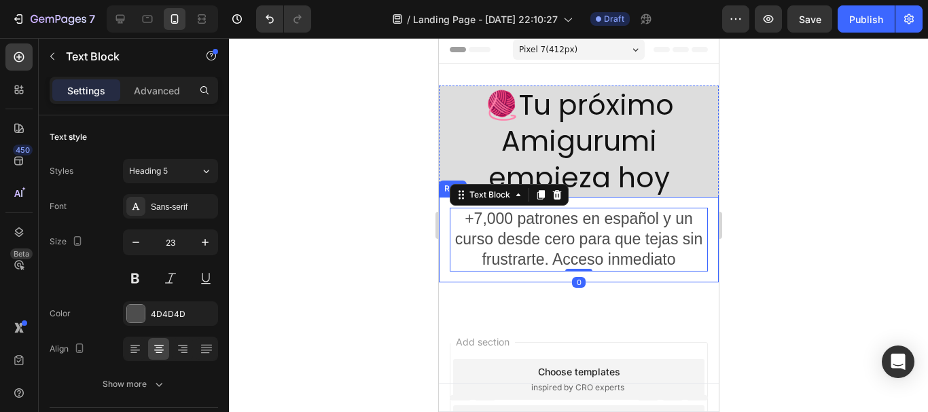
click at [698, 207] on div "+7,000 patrones en español y un curso desde cero para que tejas sin frustrarte.…" at bounding box center [578, 240] width 280 height 86
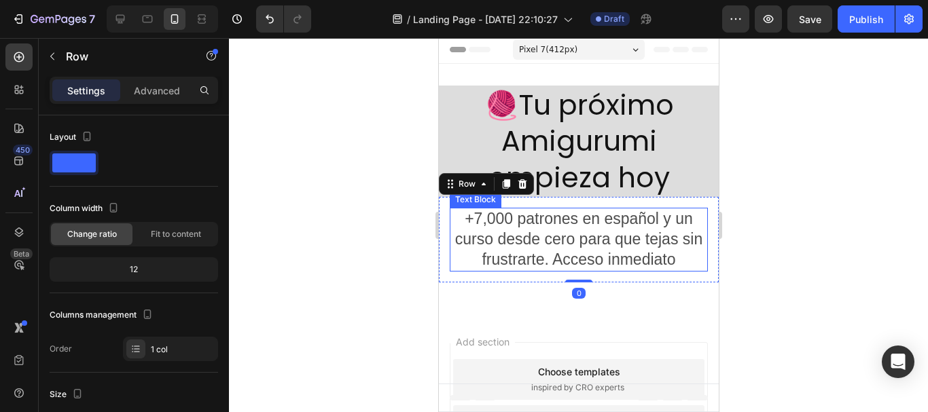
click at [657, 232] on p "+7,000 patrones en español y un curso desde cero para que tejas sin frustrarte.…" at bounding box center [577, 239] width 255 height 61
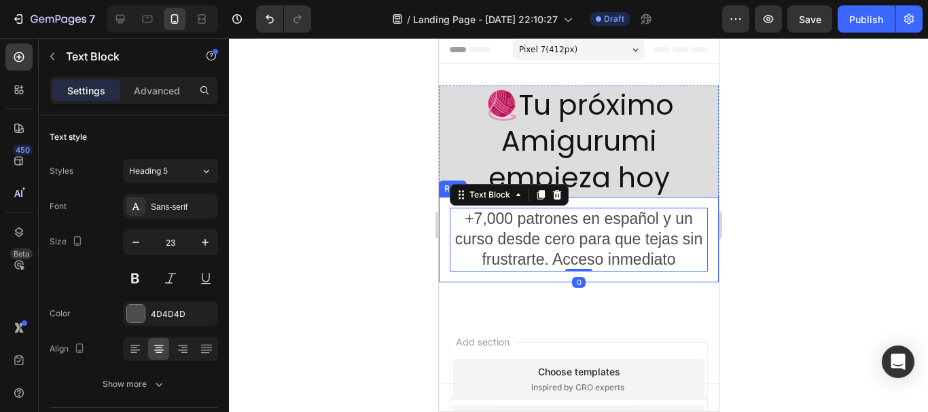
click at [701, 214] on div "+7,000 patrones en español y un curso desde cero para que tejas sin frustrarte.…" at bounding box center [578, 240] width 280 height 86
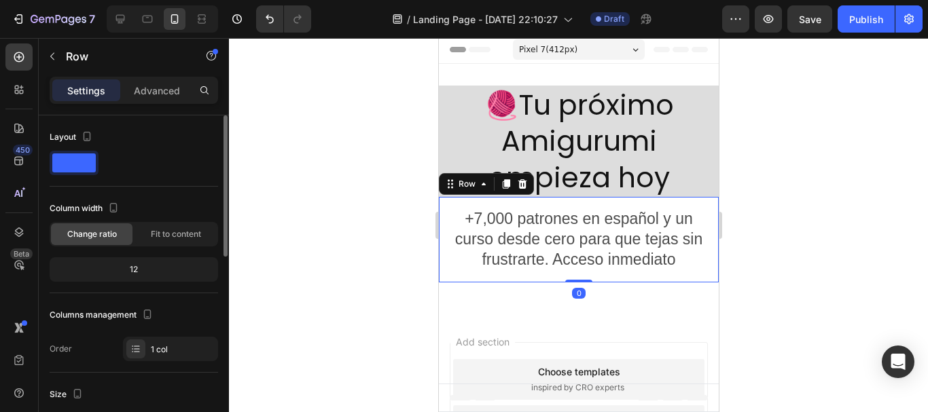
click at [88, 169] on span at bounding box center [73, 163] width 43 height 19
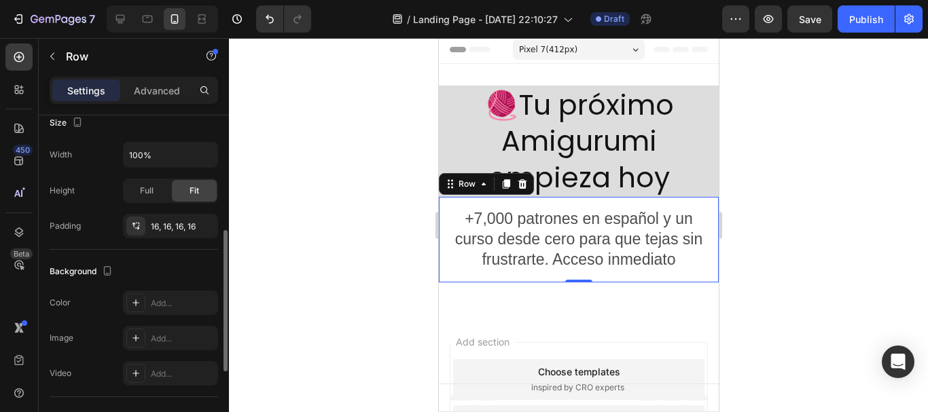
scroll to position [458, 0]
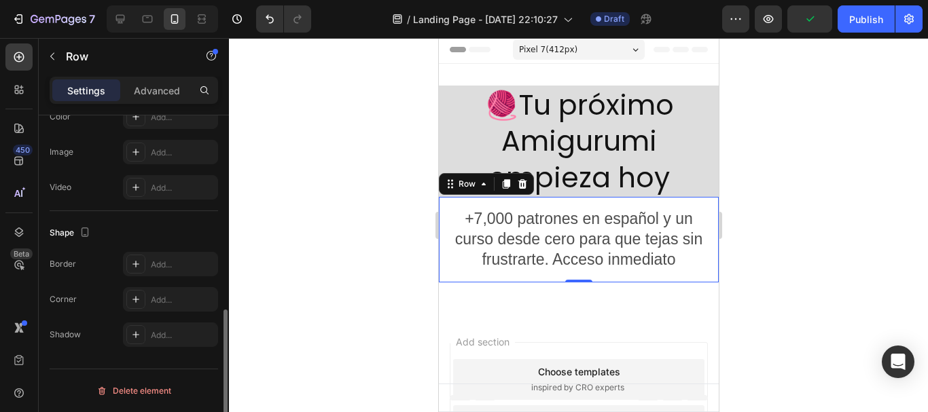
click at [327, 245] on div at bounding box center [578, 225] width 699 height 374
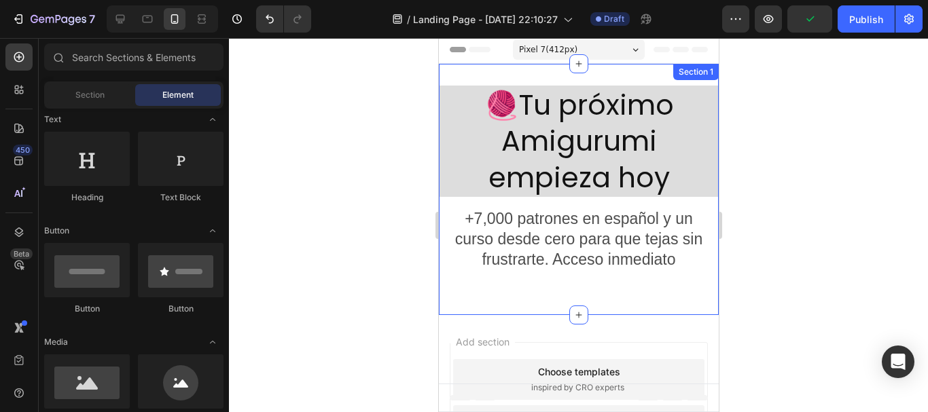
click at [548, 69] on div "🧶Tu próximo Amigurumi empieza hoy Heading +7,000 patrones en español y un curso…" at bounding box center [578, 189] width 280 height 251
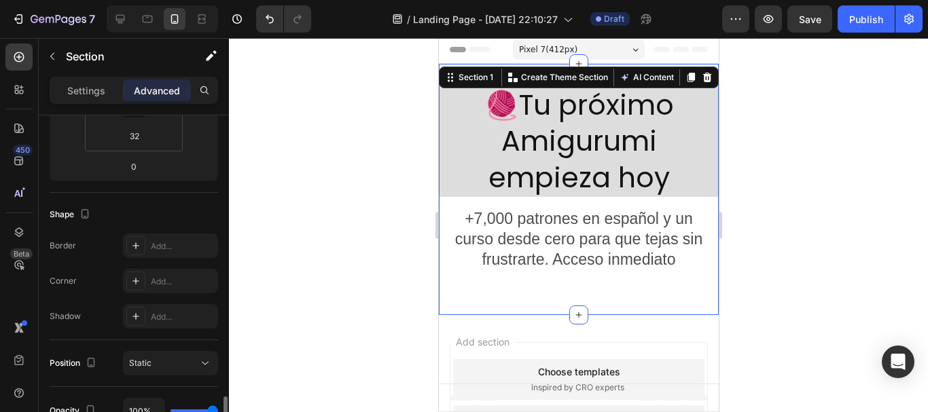
scroll to position [408, 0]
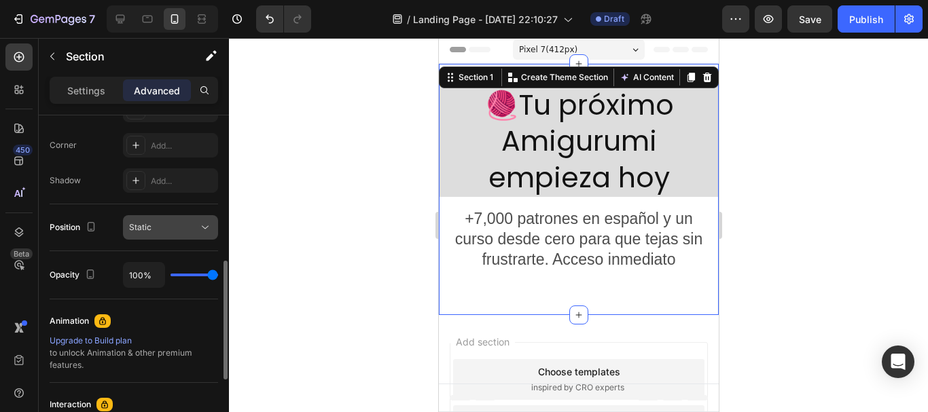
click at [169, 226] on div "Static" at bounding box center [163, 227] width 69 height 12
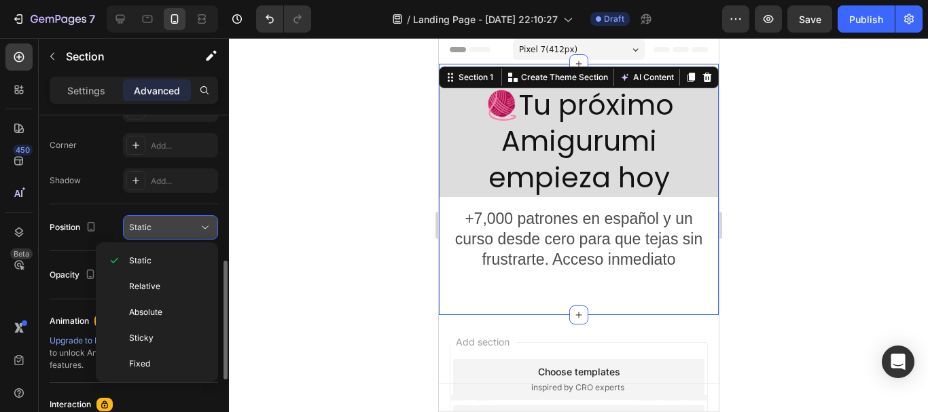
click at [196, 226] on div "Static" at bounding box center [163, 227] width 69 height 12
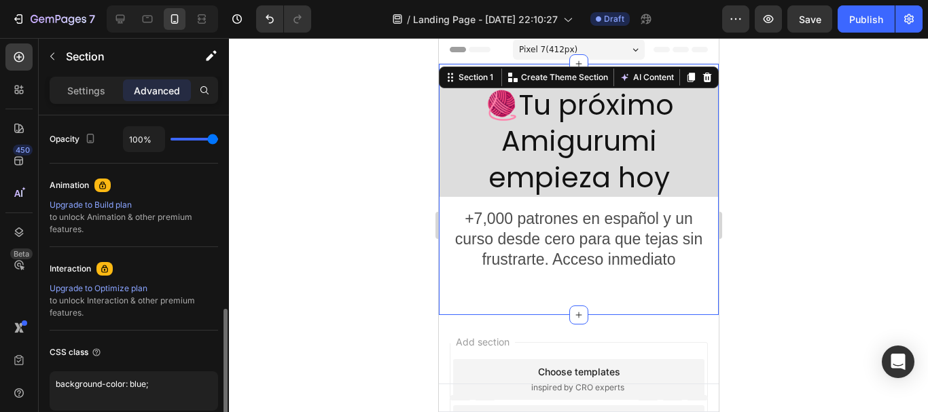
scroll to position [607, 0]
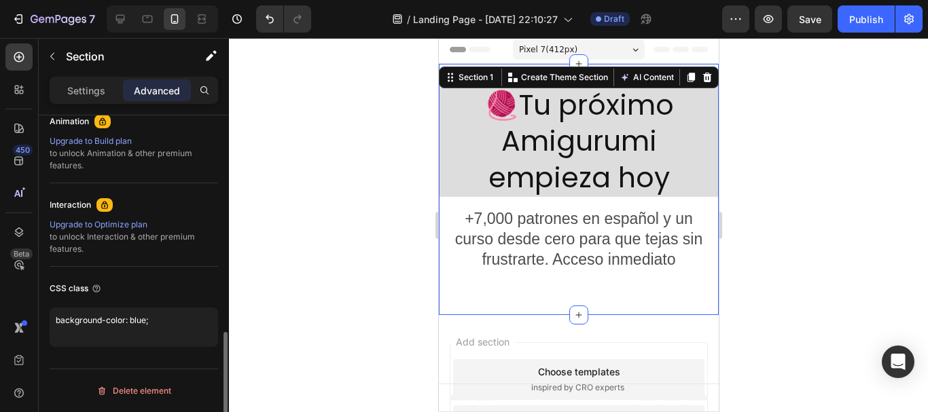
click at [372, 280] on div at bounding box center [578, 225] width 699 height 374
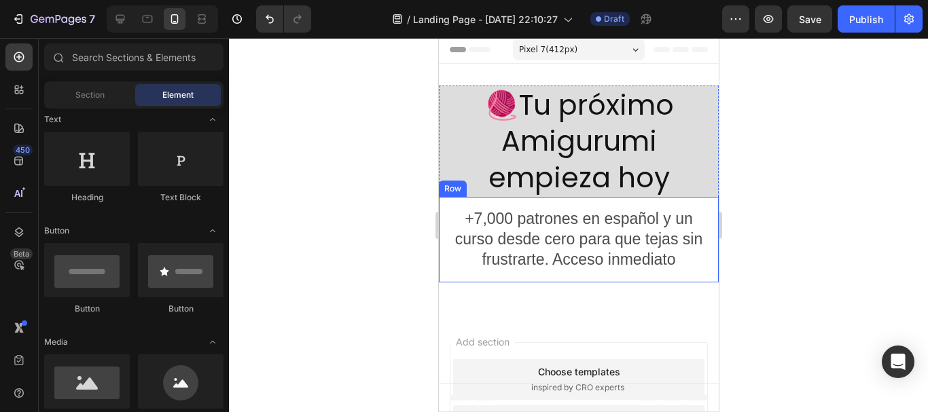
click at [590, 275] on div "+7,000 patrones en español y un curso desde cero para que tejas sin frustrarte.…" at bounding box center [578, 240] width 280 height 86
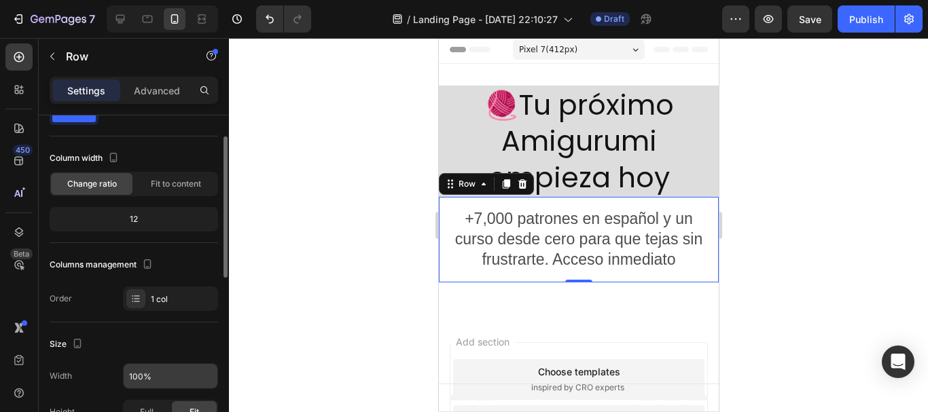
scroll to position [0, 0]
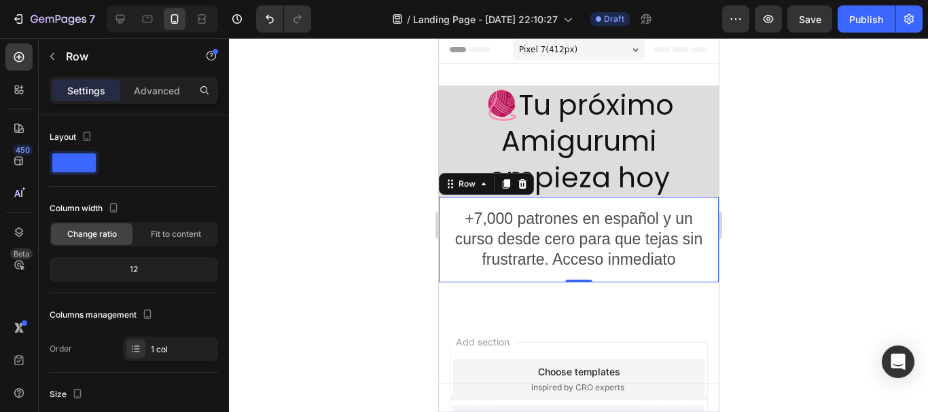
click at [364, 175] on div at bounding box center [578, 225] width 699 height 374
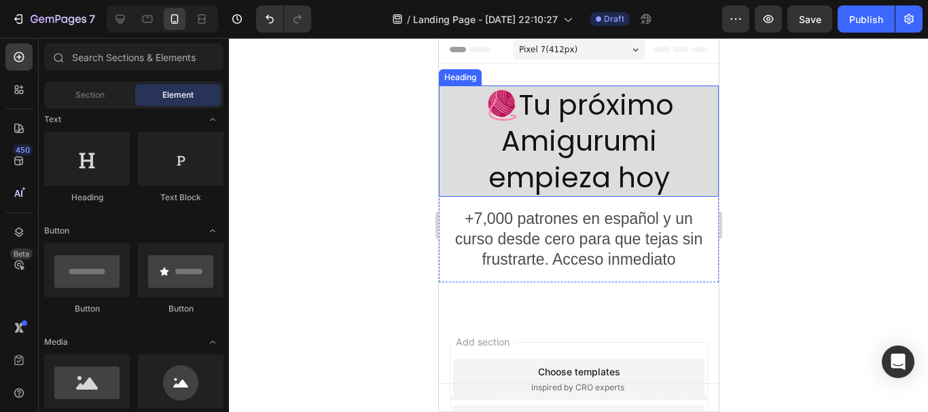
click at [461, 140] on p "🧶Tu próximo Amigurumi empieza hoy" at bounding box center [578, 141] width 277 height 109
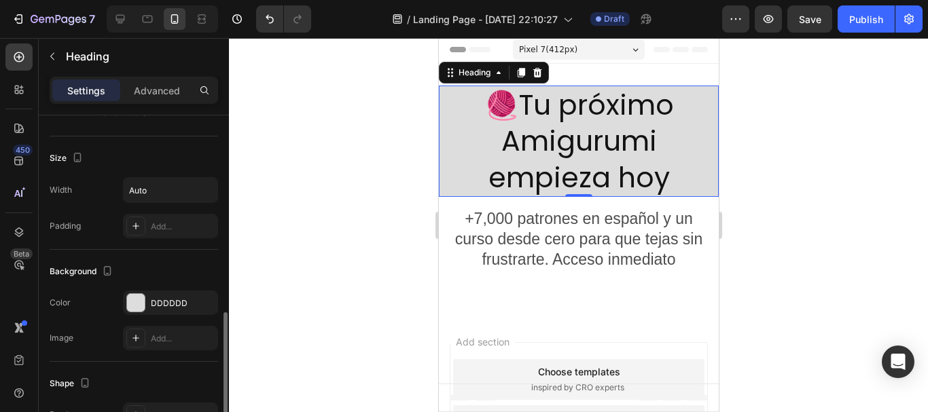
scroll to position [340, 0]
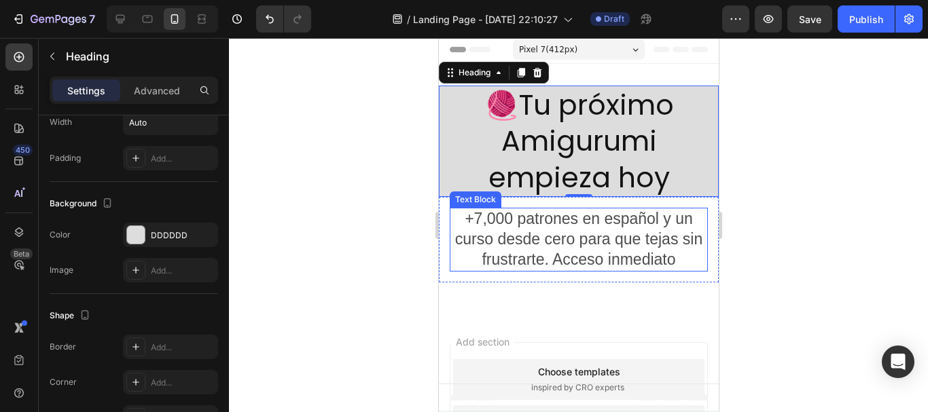
click at [482, 226] on p "+7,000 patrones en español y un curso desde cero para que tejas sin frustrarte.…" at bounding box center [577, 239] width 255 height 61
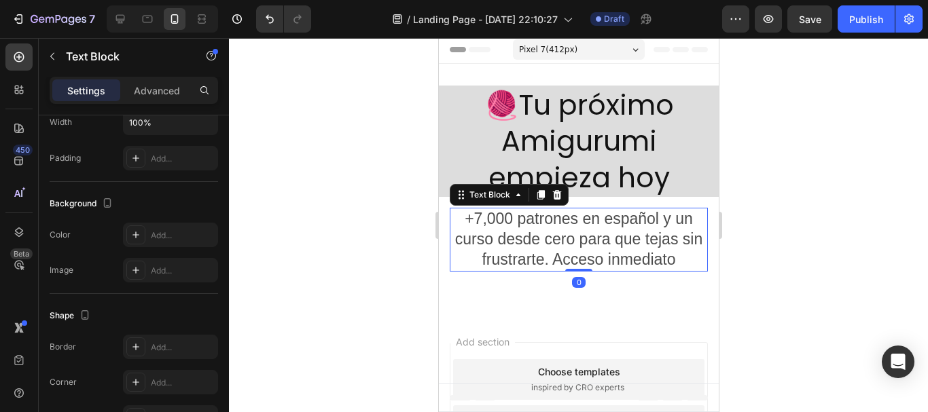
scroll to position [0, 0]
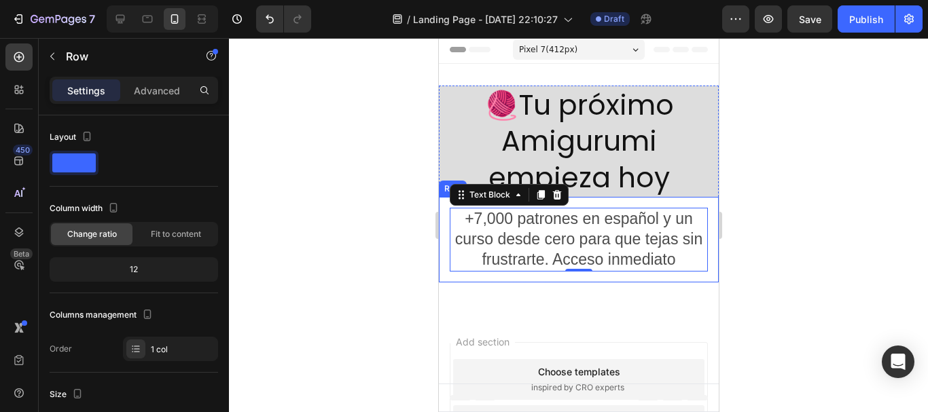
click at [444, 229] on div "+7,000 patrones en español y un curso desde cero para que tejas sin frustrarte.…" at bounding box center [578, 240] width 280 height 86
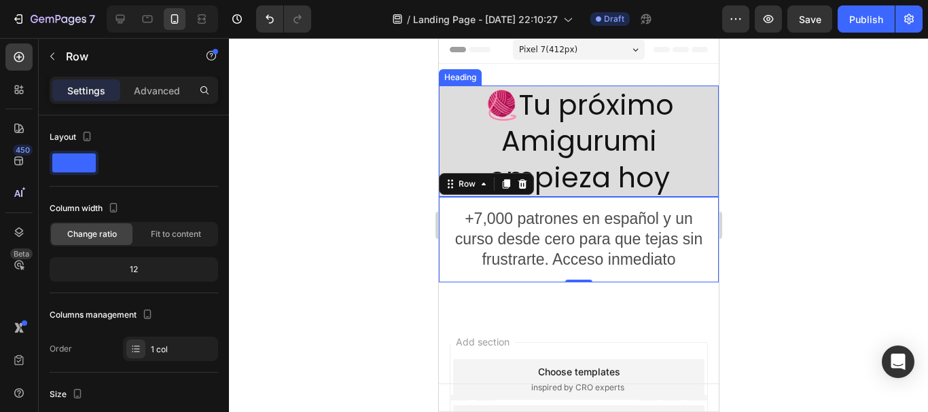
click at [455, 158] on p "🧶Tu próximo Amigurumi empieza hoy" at bounding box center [578, 141] width 277 height 109
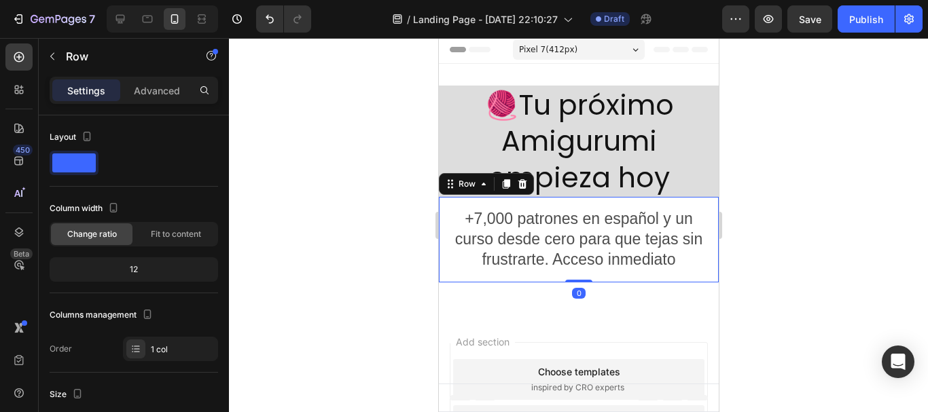
click at [448, 234] on div "+7,000 patrones en español y un curso desde cero para que tejas sin frustrarte.…" at bounding box center [578, 240] width 280 height 86
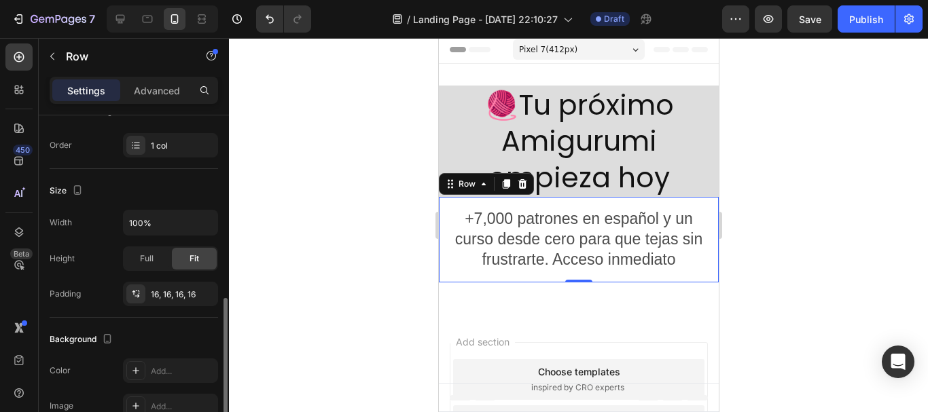
scroll to position [272, 0]
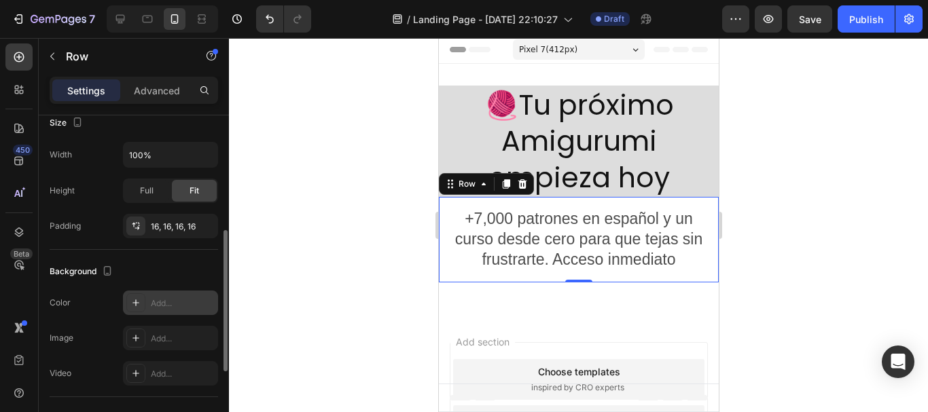
click at [135, 302] on icon at bounding box center [135, 303] width 11 height 11
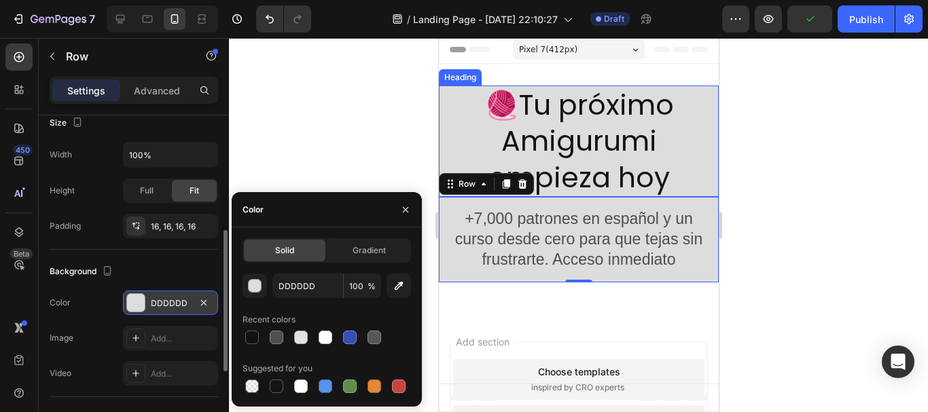
click at [539, 160] on p "🧶Tu próximo Amigurumi empieza hoy" at bounding box center [578, 141] width 277 height 109
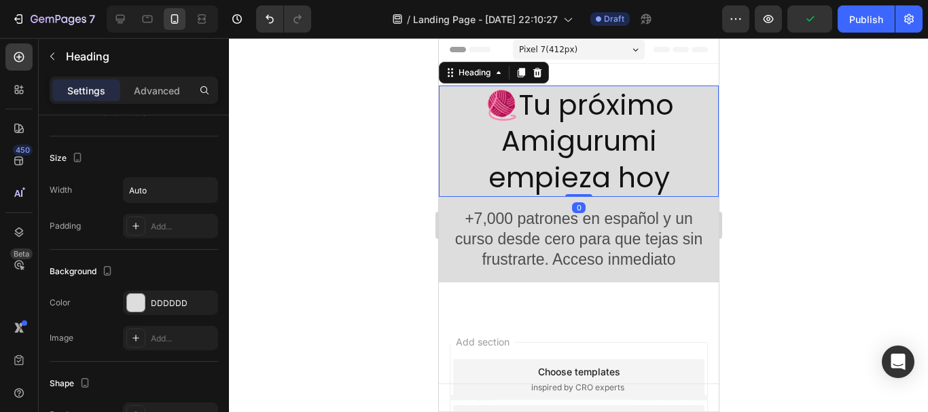
scroll to position [0, 0]
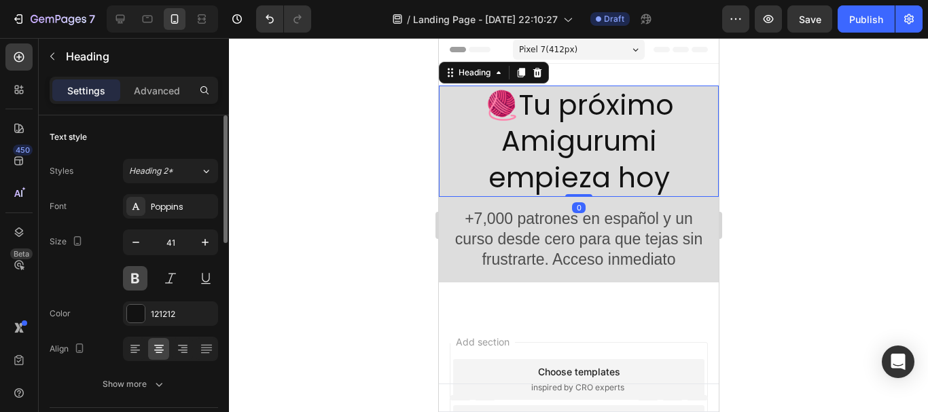
click at [137, 281] on button at bounding box center [135, 278] width 24 height 24
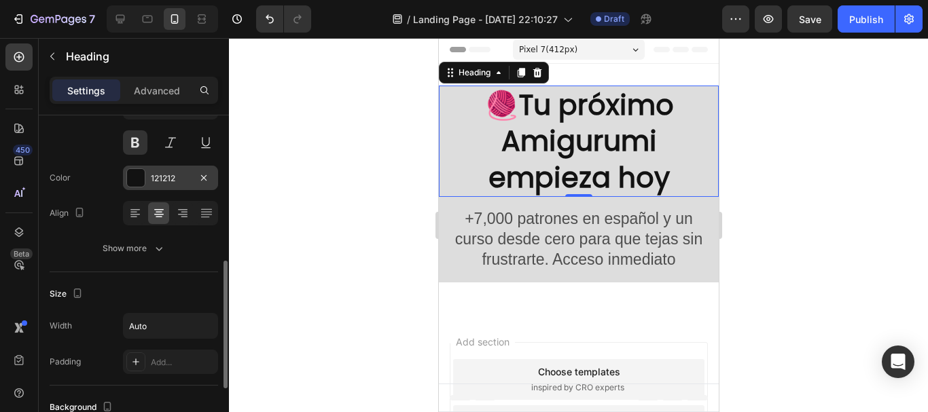
scroll to position [204, 0]
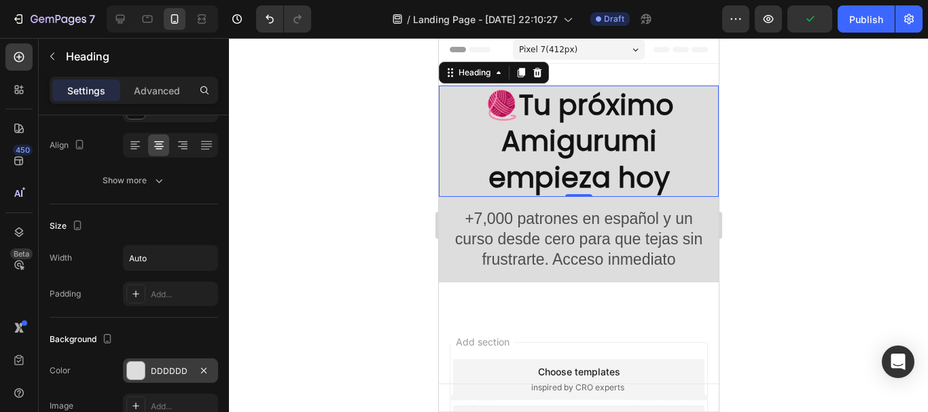
click at [141, 369] on div at bounding box center [136, 371] width 18 height 18
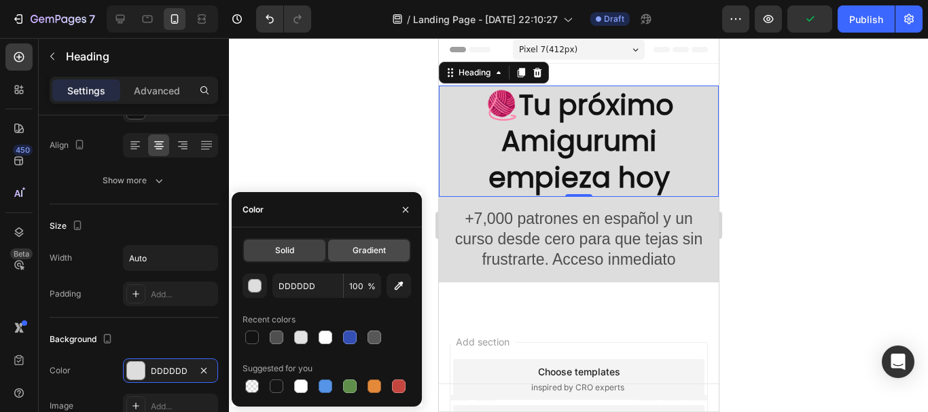
click at [350, 254] on div "Gradient" at bounding box center [369, 251] width 82 height 22
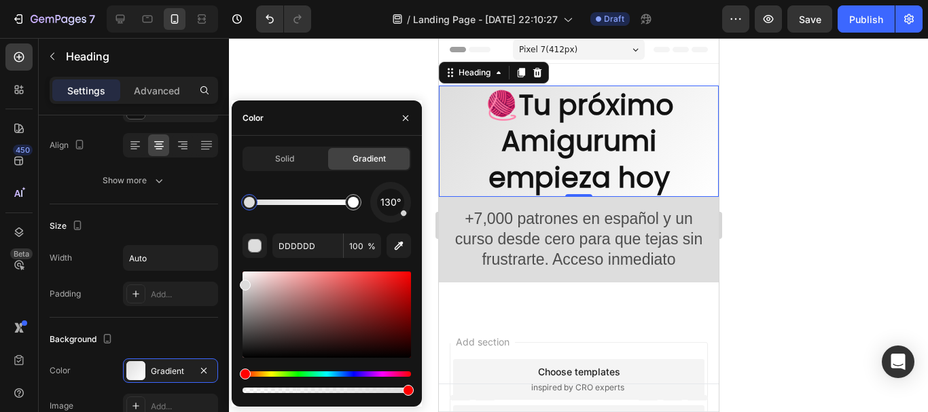
click at [402, 376] on div "Hue" at bounding box center [327, 374] width 168 height 5
click at [383, 298] on div at bounding box center [327, 315] width 168 height 86
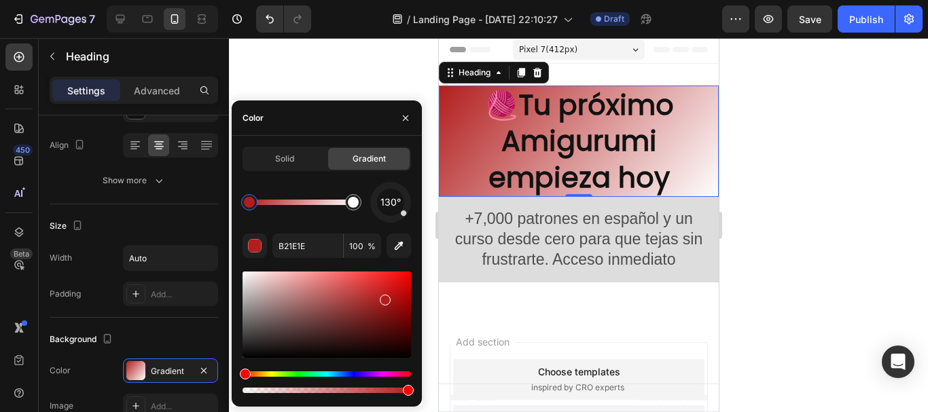
drag, startPoint x: 384, startPoint y: 298, endPoint x: 387, endPoint y: 287, distance: 10.5
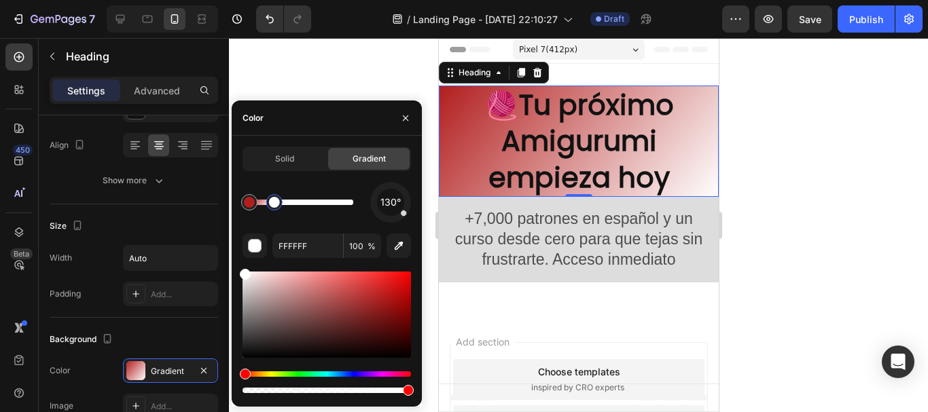
drag, startPoint x: 353, startPoint y: 202, endPoint x: 272, endPoint y: 199, distance: 80.9
click at [272, 199] on div at bounding box center [274, 202] width 11 height 11
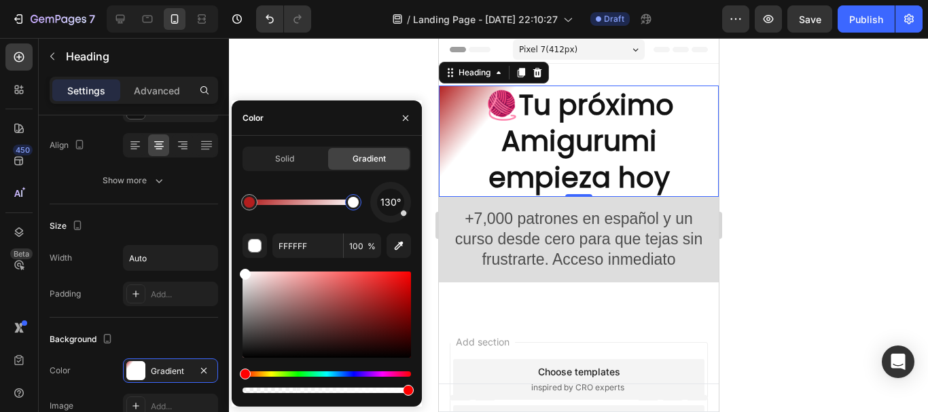
drag, startPoint x: 290, startPoint y: 202, endPoint x: 370, endPoint y: 202, distance: 80.2
click at [374, 202] on div "130°" at bounding box center [327, 202] width 168 height 41
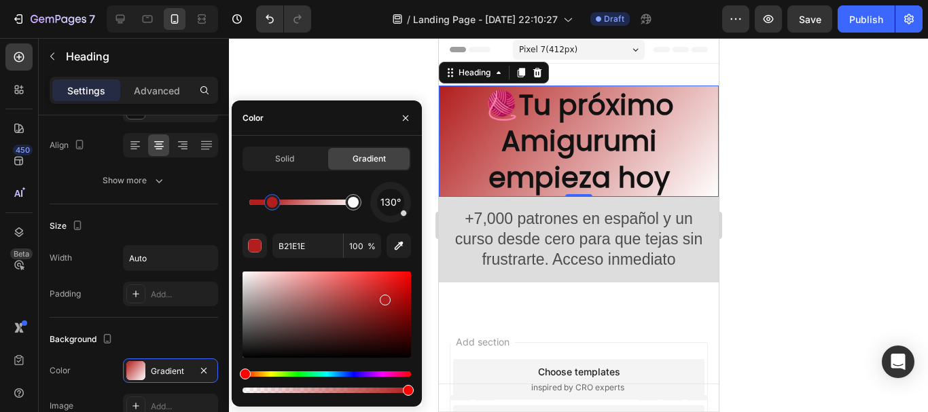
drag, startPoint x: 253, startPoint y: 202, endPoint x: 285, endPoint y: 202, distance: 31.3
click at [278, 202] on div at bounding box center [272, 202] width 11 height 11
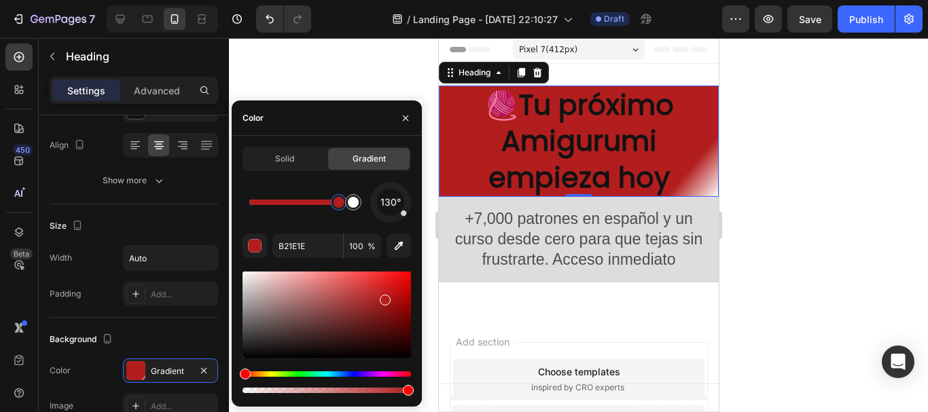
drag, startPoint x: 309, startPoint y: 202, endPoint x: 368, endPoint y: 204, distance: 58.5
drag, startPoint x: 337, startPoint y: 204, endPoint x: 366, endPoint y: 207, distance: 28.7
click at [366, 207] on div "130°" at bounding box center [327, 202] width 168 height 41
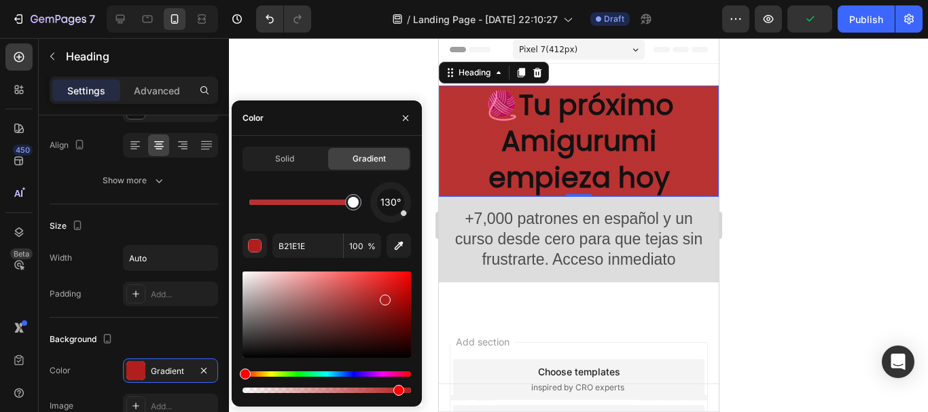
click at [395, 392] on div at bounding box center [327, 390] width 168 height 5
click at [355, 296] on div at bounding box center [327, 315] width 168 height 86
click at [355, 285] on div at bounding box center [327, 315] width 168 height 86
click at [364, 281] on div at bounding box center [327, 315] width 168 height 86
click at [370, 282] on div at bounding box center [371, 284] width 11 height 11
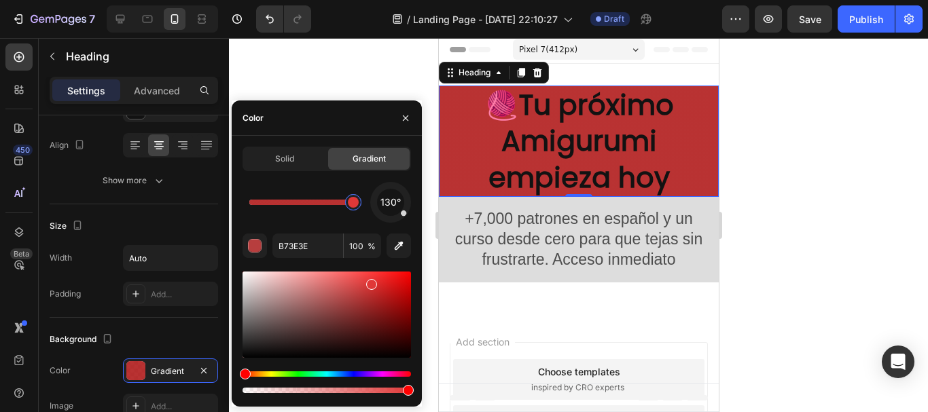
click at [344, 277] on div at bounding box center [327, 315] width 168 height 86
click at [357, 293] on div at bounding box center [327, 315] width 168 height 86
click at [354, 285] on div at bounding box center [327, 315] width 168 height 86
type input "D64848"
drag, startPoint x: 403, startPoint y: 389, endPoint x: 385, endPoint y: 390, distance: 17.7
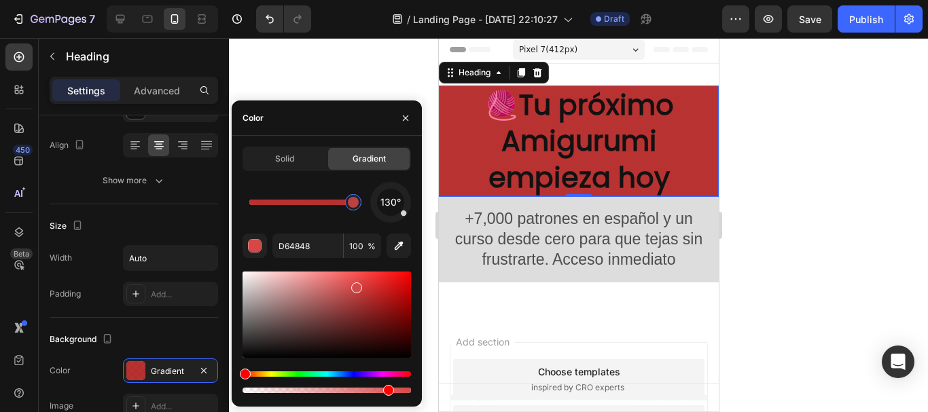
click at [385, 390] on div at bounding box center [388, 390] width 11 height 11
type input "85"
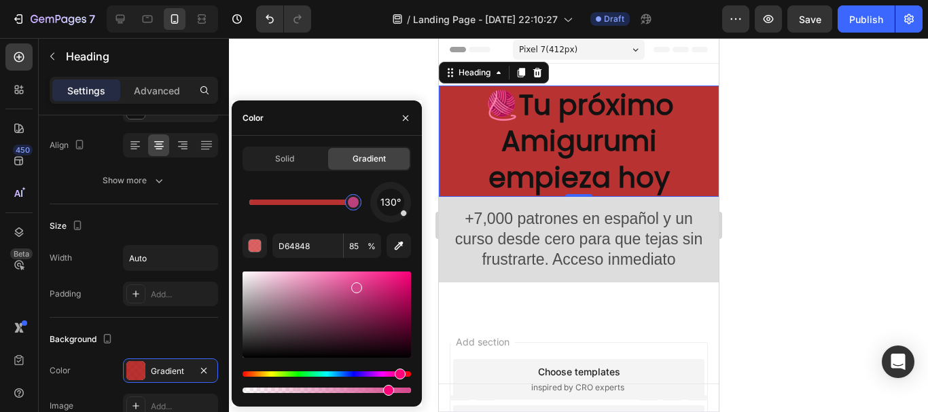
drag, startPoint x: 249, startPoint y: 373, endPoint x: 398, endPoint y: 376, distance: 148.8
click at [398, 376] on div "Hue" at bounding box center [400, 374] width 11 height 11
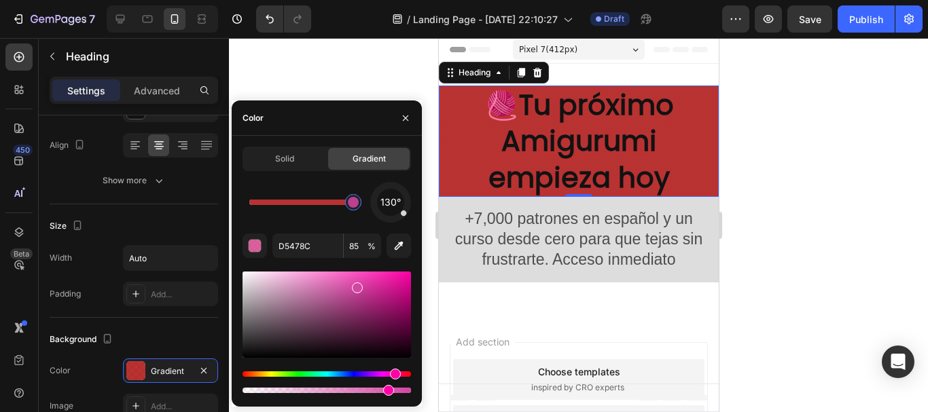
click at [393, 376] on div "Hue" at bounding box center [395, 374] width 11 height 11
click at [401, 377] on div at bounding box center [327, 383] width 168 height 22
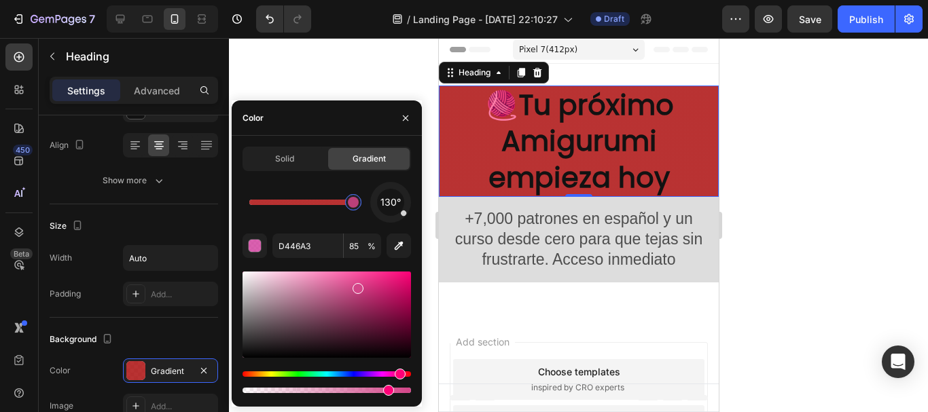
click at [399, 376] on div "Hue" at bounding box center [400, 374] width 11 height 11
click at [382, 277] on div at bounding box center [327, 315] width 168 height 86
click at [396, 279] on div at bounding box center [327, 315] width 168 height 86
type input "EA1578"
click at [356, 210] on div at bounding box center [353, 202] width 16 height 16
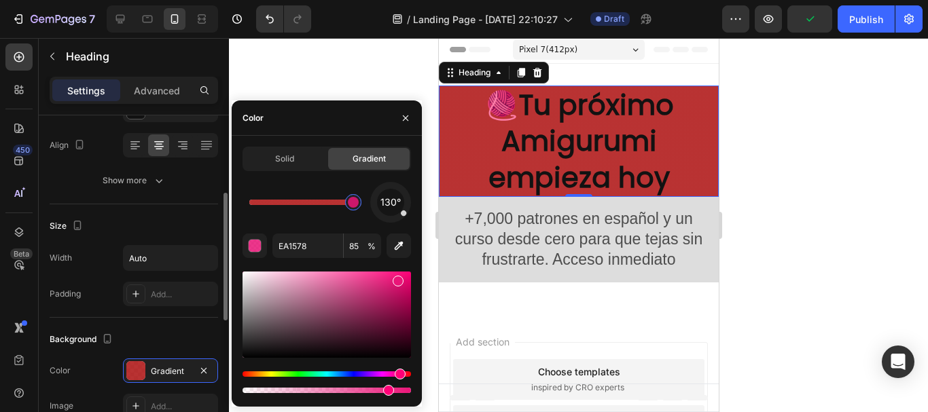
click at [114, 205] on div "Size Width Auto Padding Add..." at bounding box center [134, 260] width 168 height 113
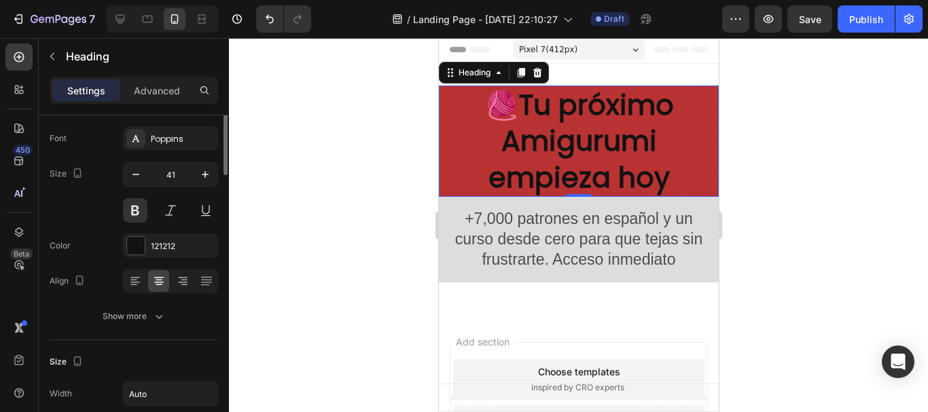
scroll to position [0, 0]
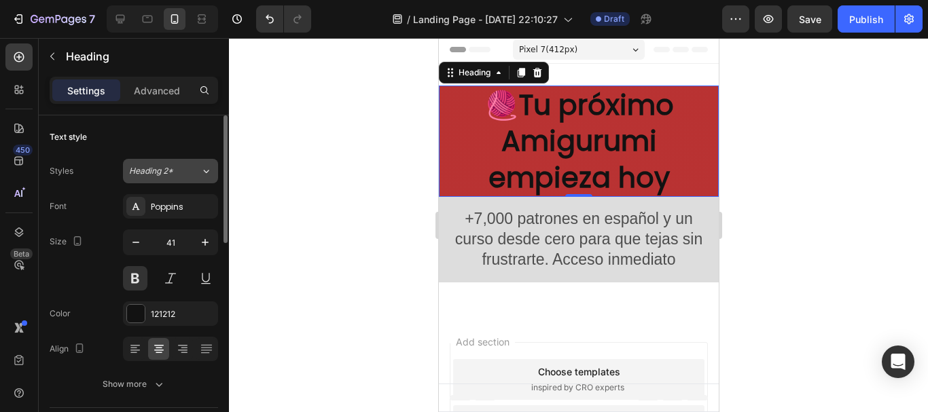
click at [175, 181] on button "Heading 2*" at bounding box center [170, 171] width 95 height 24
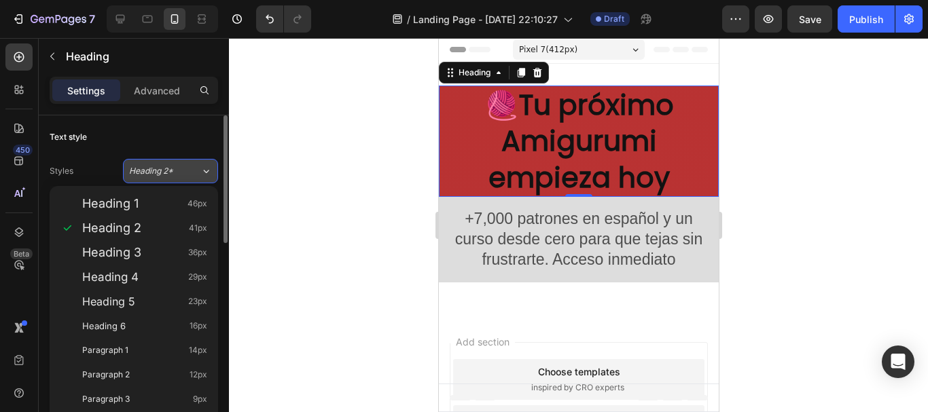
click at [183, 176] on div "Heading 2*" at bounding box center [156, 171] width 55 height 12
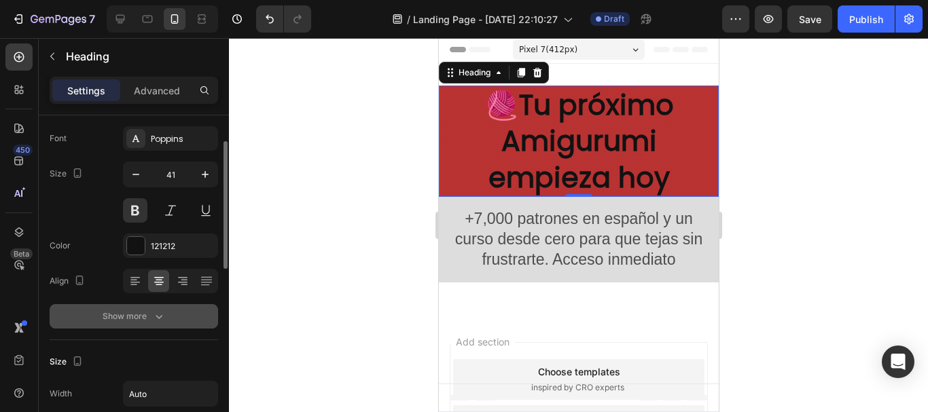
scroll to position [136, 0]
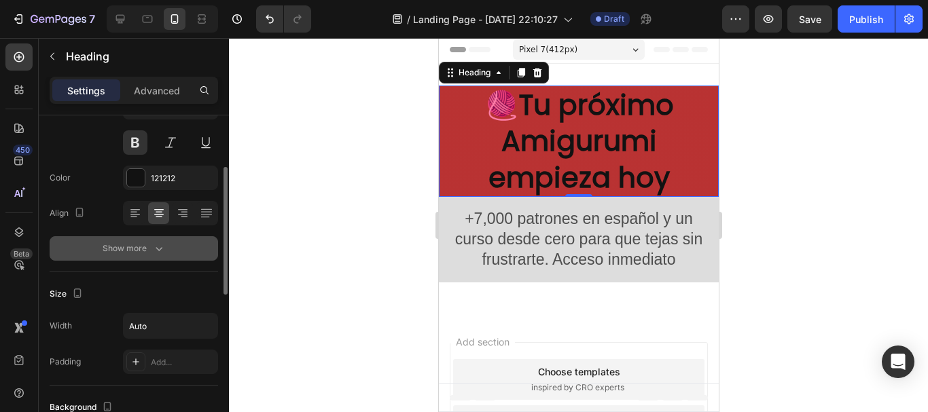
click at [150, 253] on div "Show more" at bounding box center [134, 249] width 63 height 14
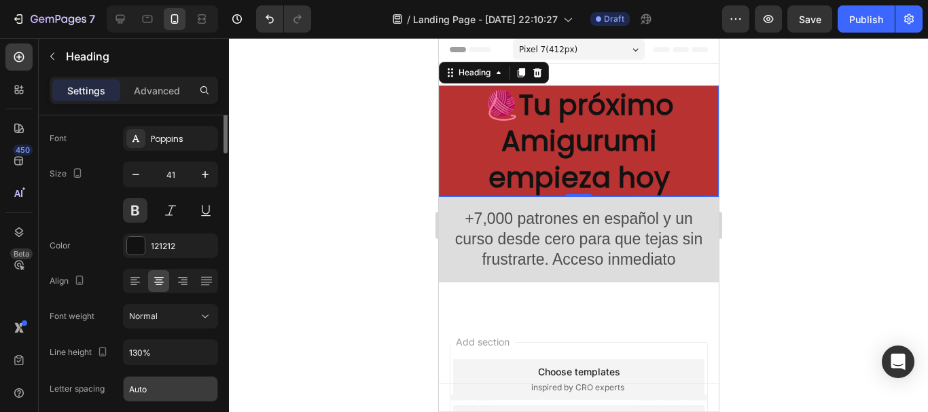
scroll to position [0, 0]
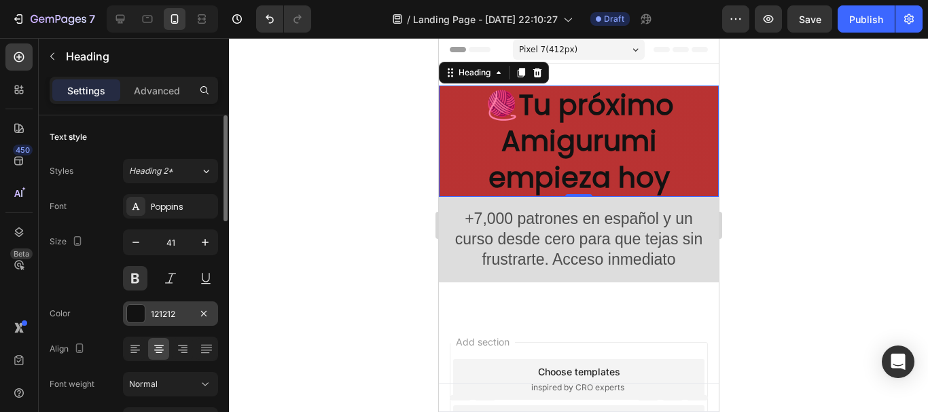
click at [137, 314] on div at bounding box center [136, 314] width 18 height 18
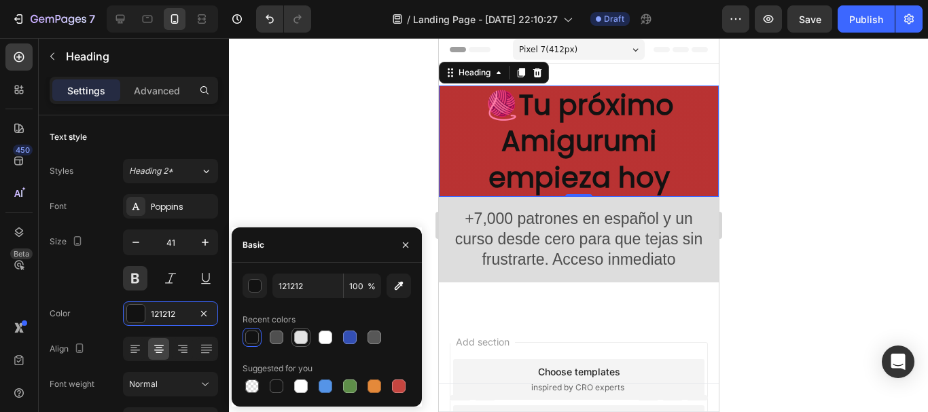
click at [304, 336] on div at bounding box center [301, 338] width 14 height 14
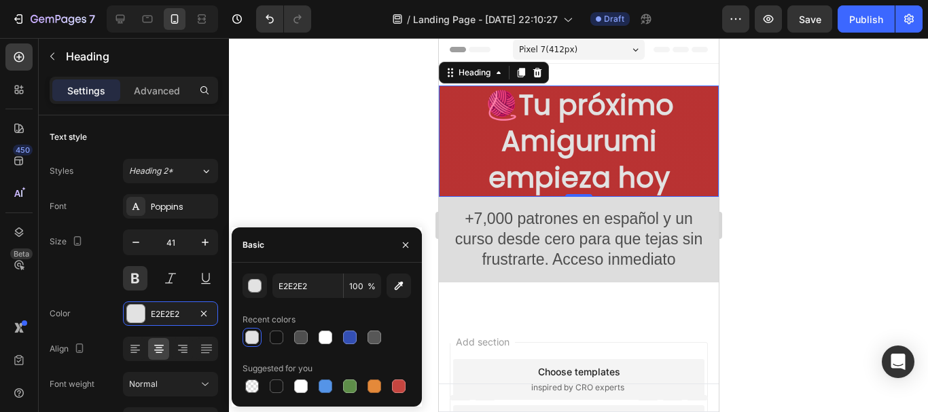
click at [313, 334] on div at bounding box center [327, 337] width 168 height 19
drag, startPoint x: 316, startPoint y: 335, endPoint x: 323, endPoint y: 336, distance: 6.9
click at [317, 335] on div at bounding box center [325, 337] width 19 height 19
type input "FFFFFF"
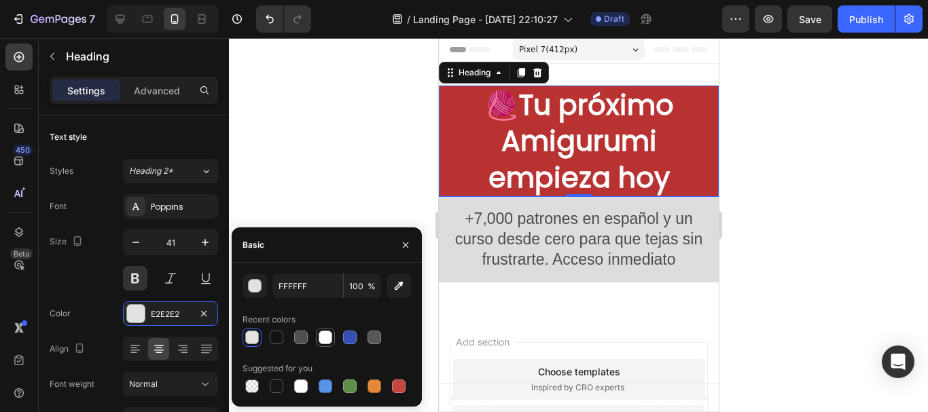
click at [323, 337] on div at bounding box center [326, 338] width 14 height 14
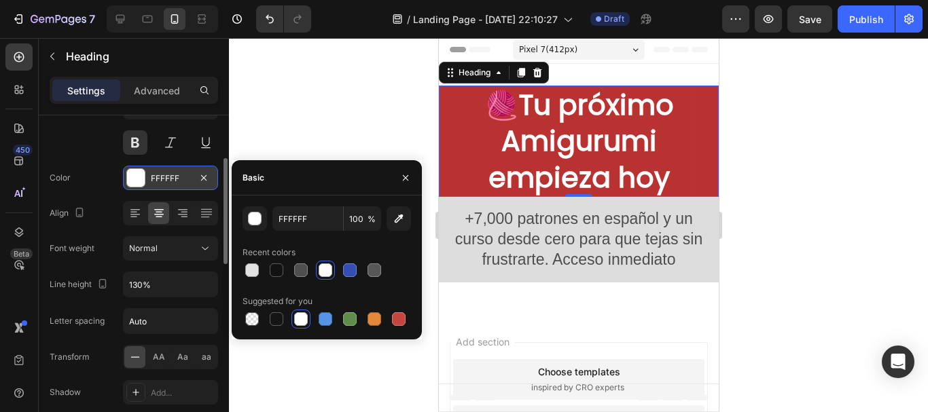
scroll to position [204, 0]
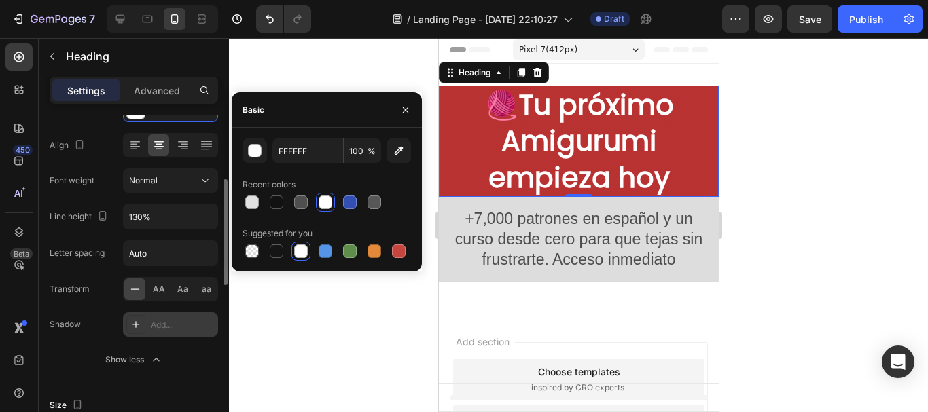
click at [164, 325] on div "Add..." at bounding box center [183, 325] width 64 height 12
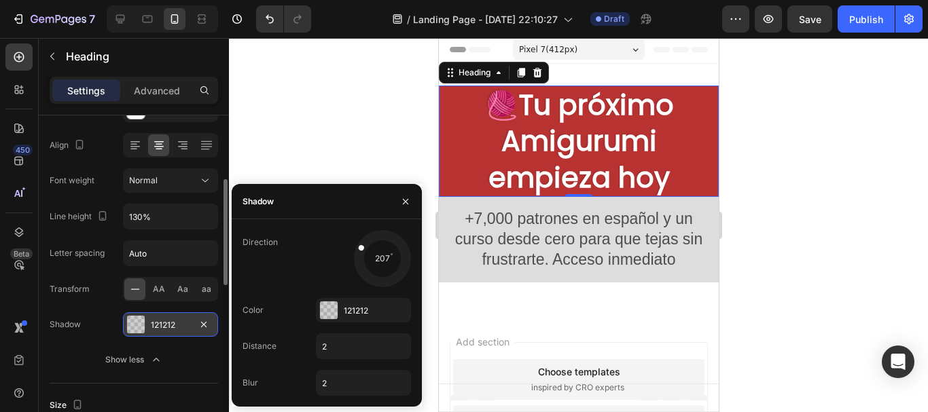
drag, startPoint x: 359, startPoint y: 255, endPoint x: 358, endPoint y: 245, distance: 10.2
click at [358, 245] on div at bounding box center [382, 258] width 60 height 60
click at [359, 245] on span at bounding box center [361, 247] width 7 height 7
click at [783, 245] on div at bounding box center [578, 225] width 699 height 374
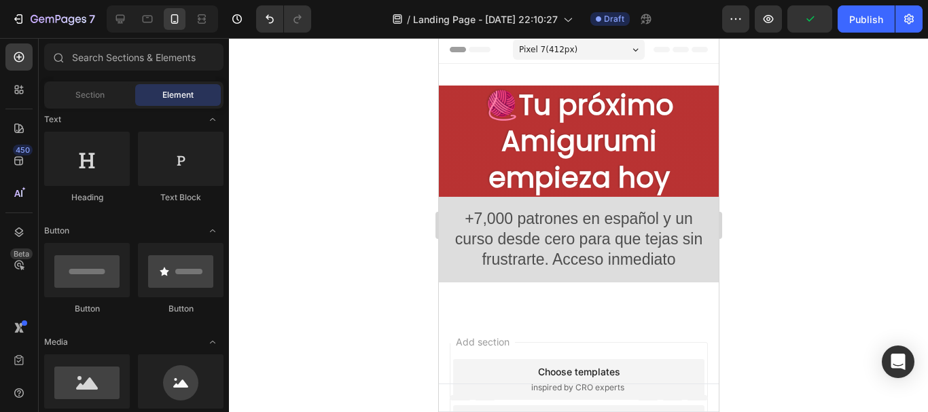
click at [783, 245] on div at bounding box center [578, 225] width 699 height 374
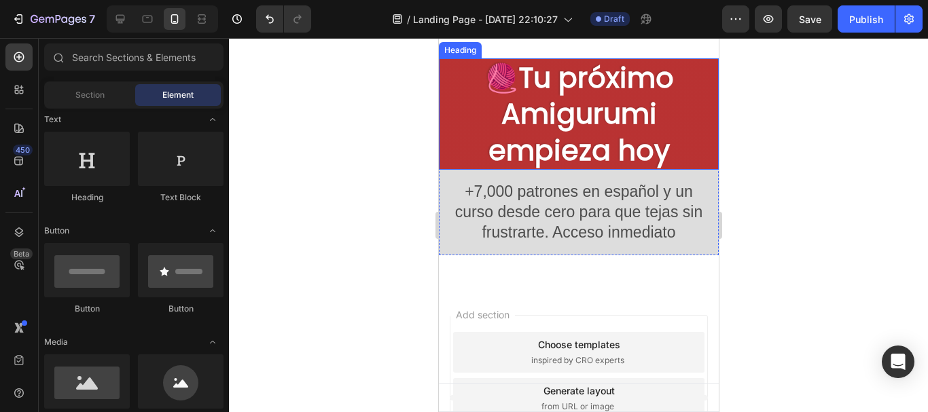
scroll to position [0, 0]
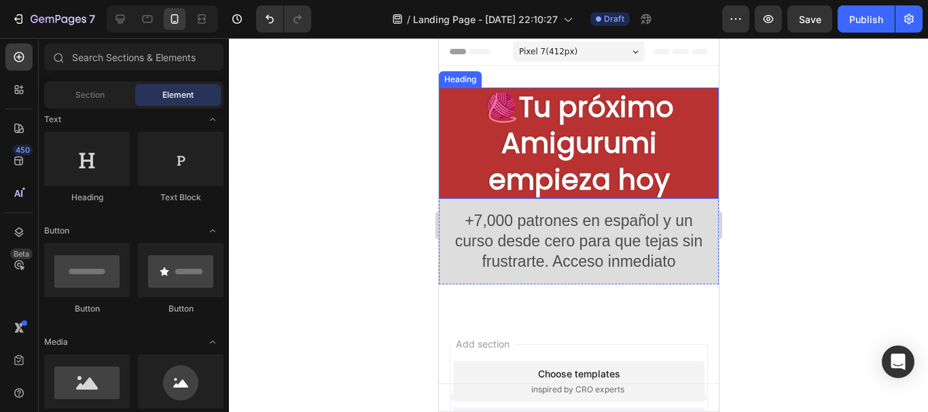
click at [455, 145] on p "🧶Tu próximo Amigurumi empieza hoy" at bounding box center [578, 143] width 277 height 109
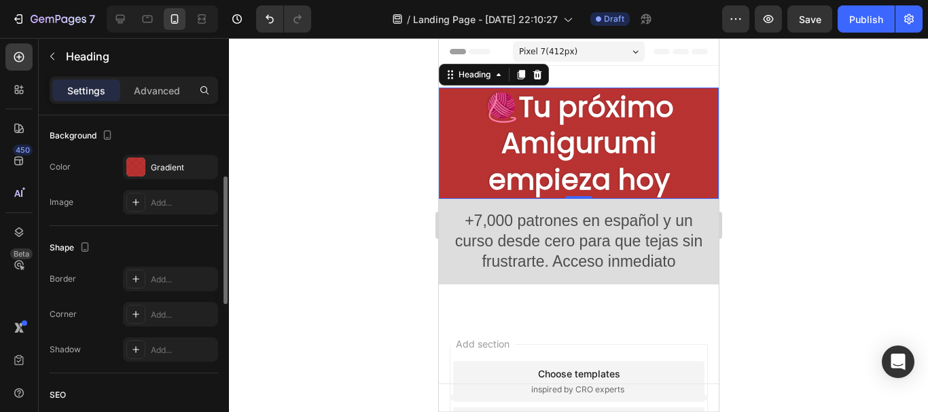
scroll to position [204, 0]
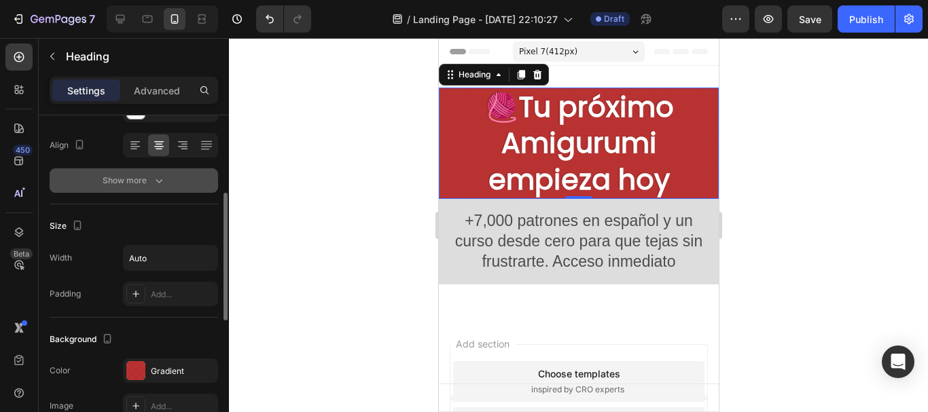
click at [168, 176] on button "Show more" at bounding box center [134, 180] width 168 height 24
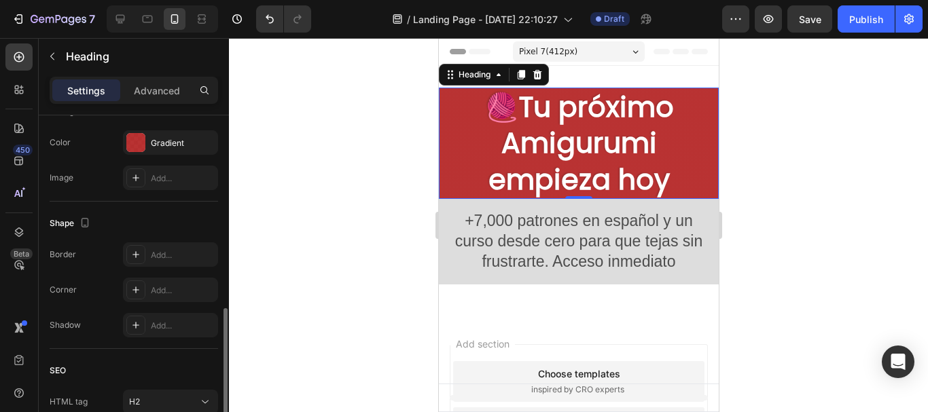
scroll to position [726, 0]
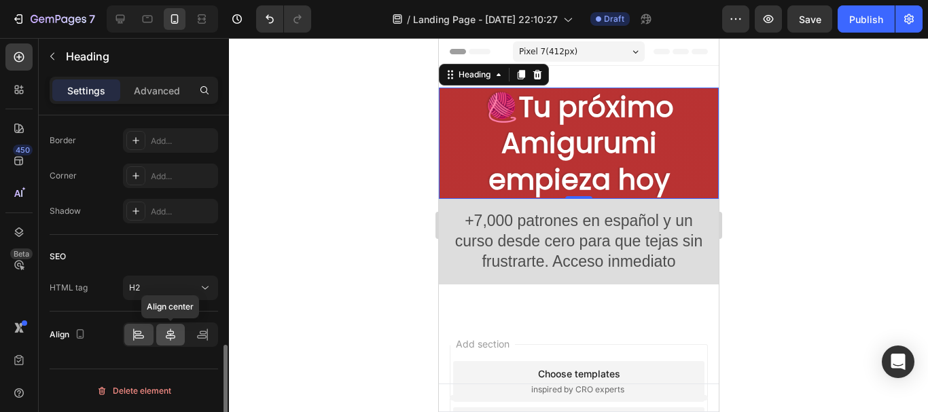
click at [169, 336] on icon at bounding box center [171, 335] width 14 height 14
click at [359, 216] on div at bounding box center [578, 225] width 699 height 374
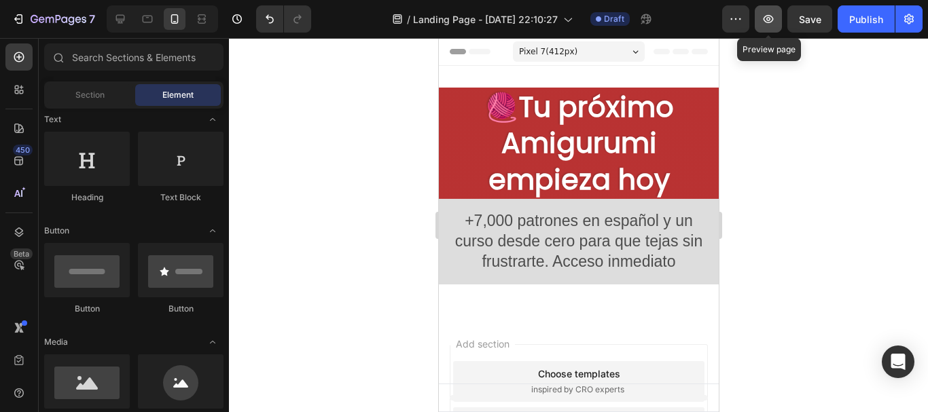
click at [771, 15] on icon "button" at bounding box center [769, 19] width 14 height 14
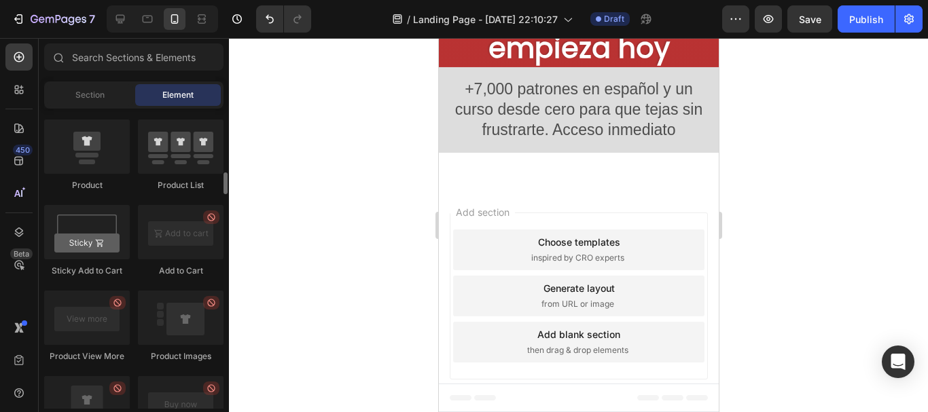
scroll to position [1766, 0]
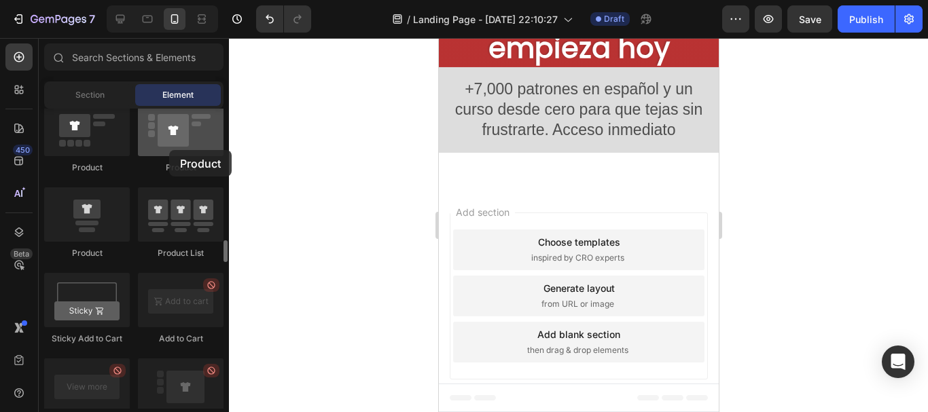
click at [169, 150] on div at bounding box center [181, 129] width 86 height 54
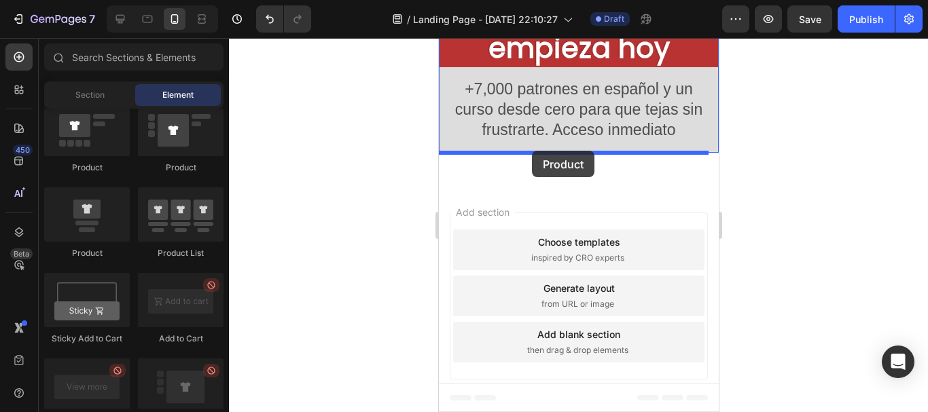
drag, startPoint x: 601, startPoint y: 173, endPoint x: 531, endPoint y: 151, distance: 73.5
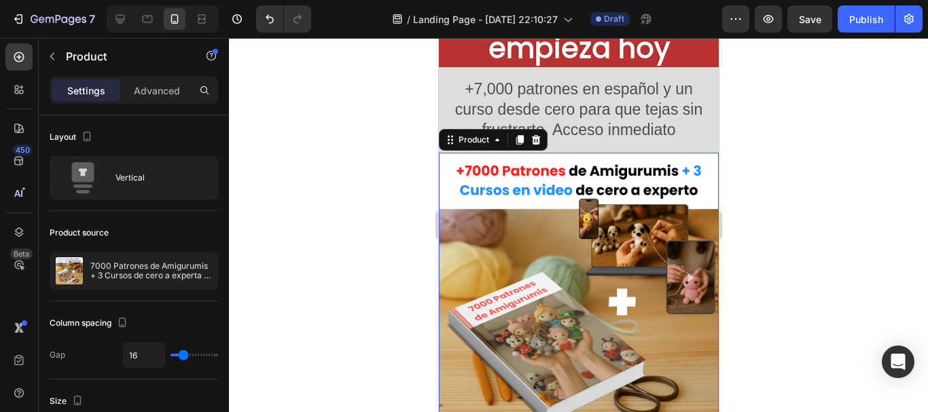
drag, startPoint x: 773, startPoint y: 188, endPoint x: 224, endPoint y: 150, distance: 550.9
click at [773, 188] on div at bounding box center [578, 225] width 699 height 374
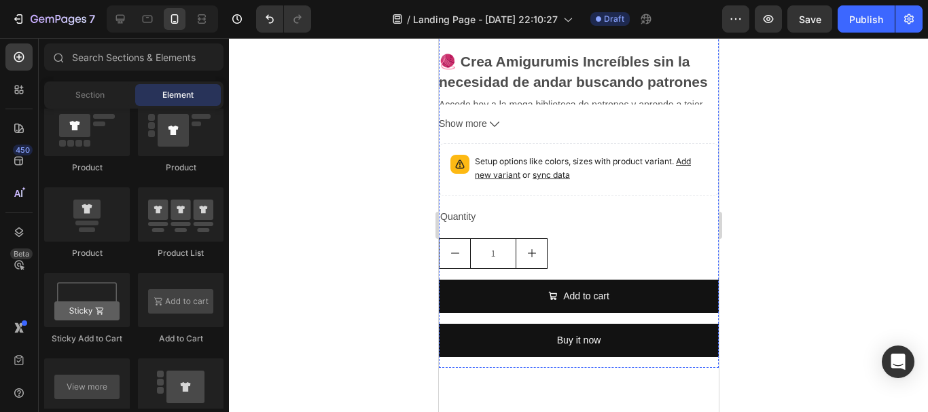
scroll to position [675, 0]
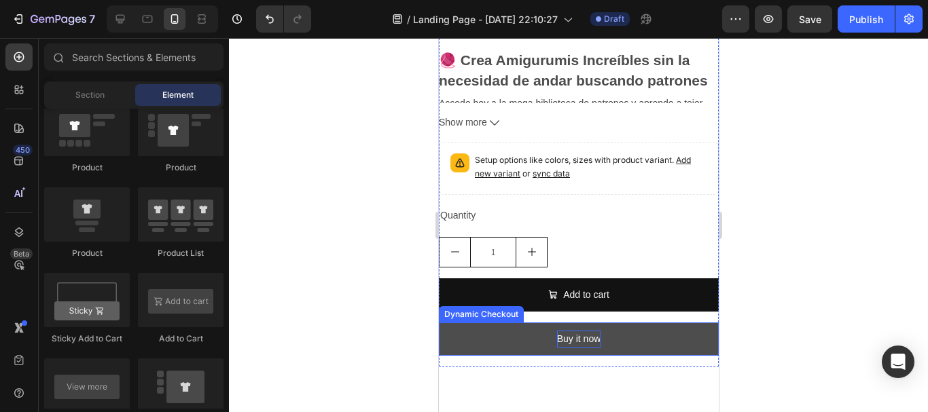
click at [562, 331] on div "Buy it now" at bounding box center [578, 339] width 44 height 17
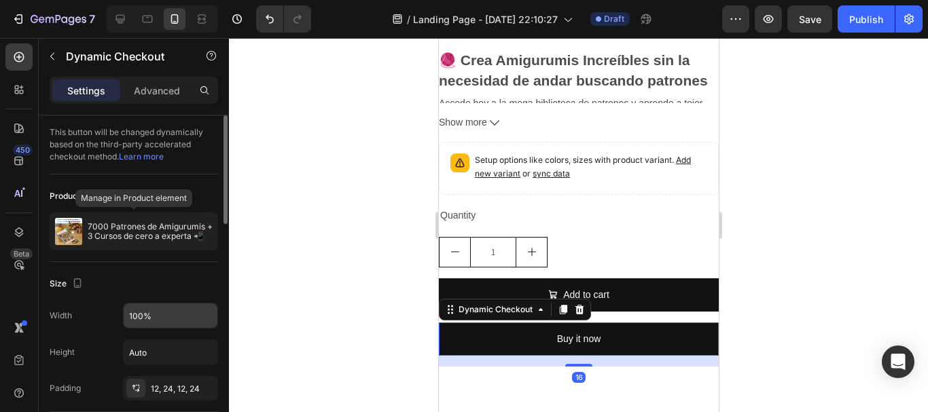
scroll to position [136, 0]
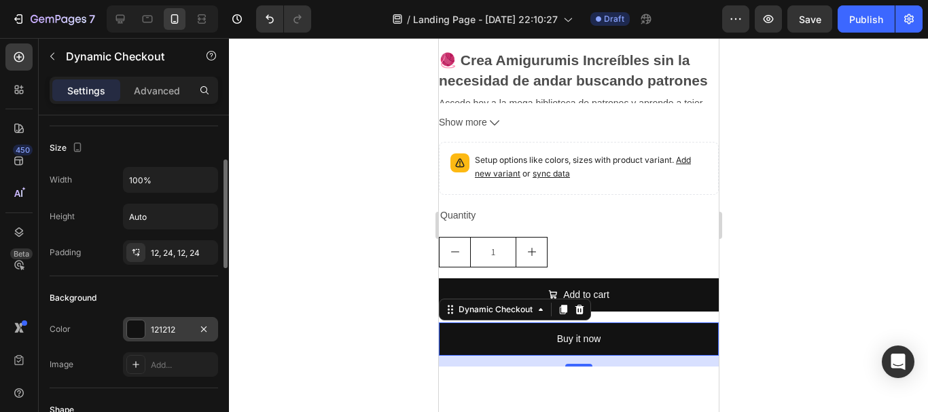
click at [136, 329] on div at bounding box center [136, 330] width 18 height 18
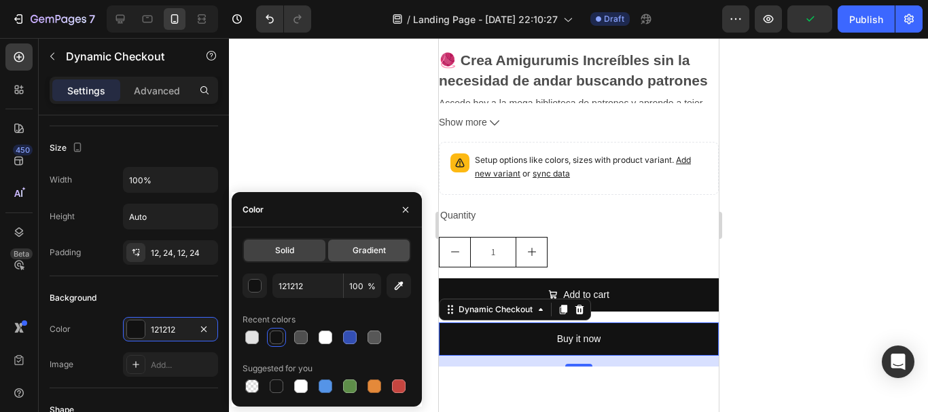
click at [368, 250] on span "Gradient" at bounding box center [369, 251] width 33 height 12
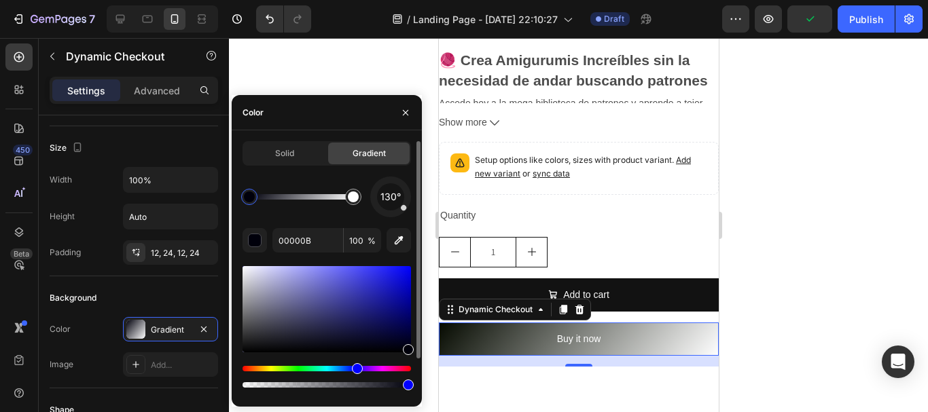
click at [286, 367] on div "Hue" at bounding box center [327, 368] width 168 height 5
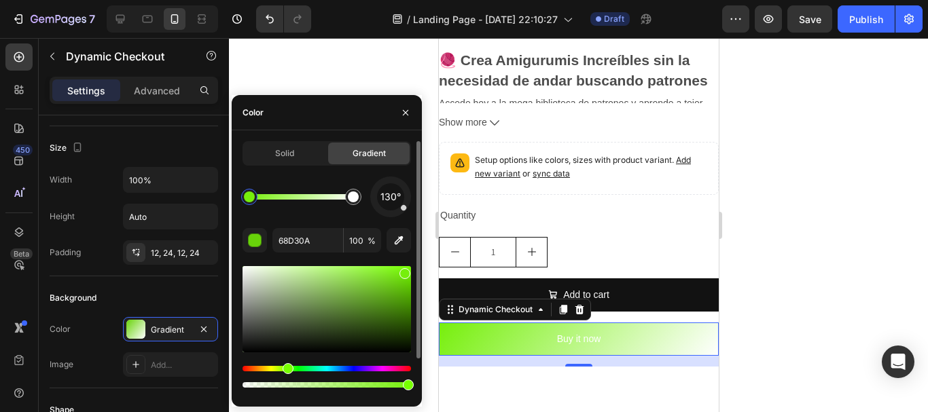
drag, startPoint x: 404, startPoint y: 281, endPoint x: 404, endPoint y: 271, distance: 9.5
click at [404, 271] on div at bounding box center [404, 273] width 11 height 11
type input "76EF0B"
drag, startPoint x: 253, startPoint y: 194, endPoint x: 374, endPoint y: 195, distance: 120.9
click at [374, 195] on div "130°" at bounding box center [327, 197] width 168 height 41
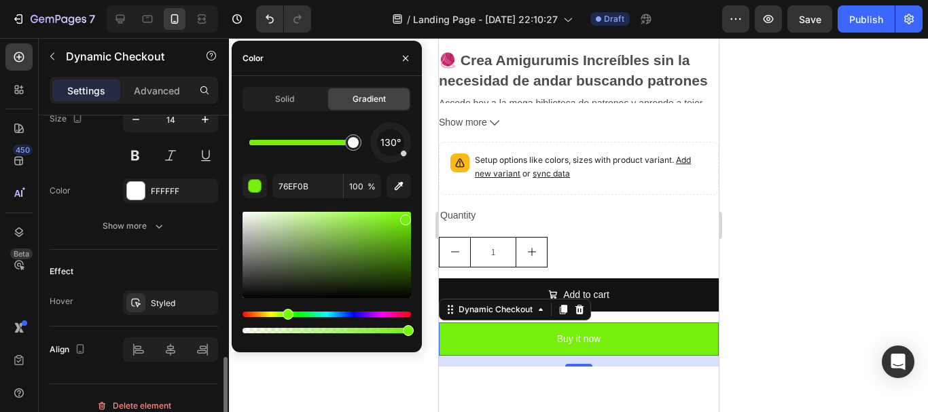
scroll to position [694, 0]
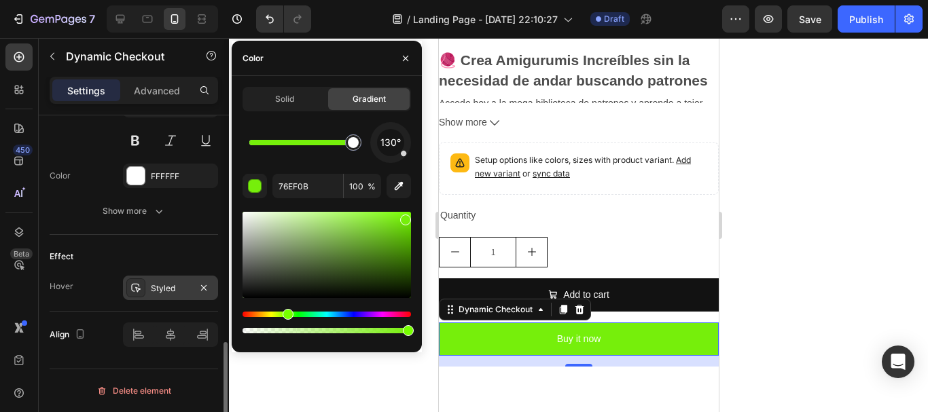
click at [150, 291] on div "Styled" at bounding box center [170, 288] width 95 height 24
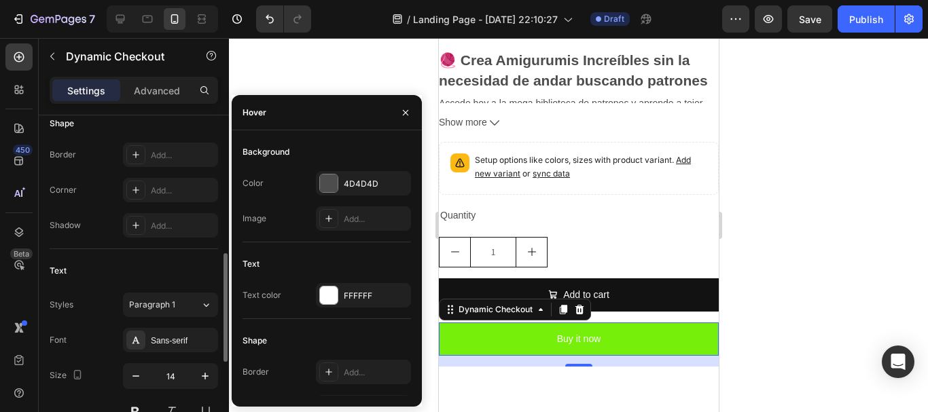
scroll to position [355, 0]
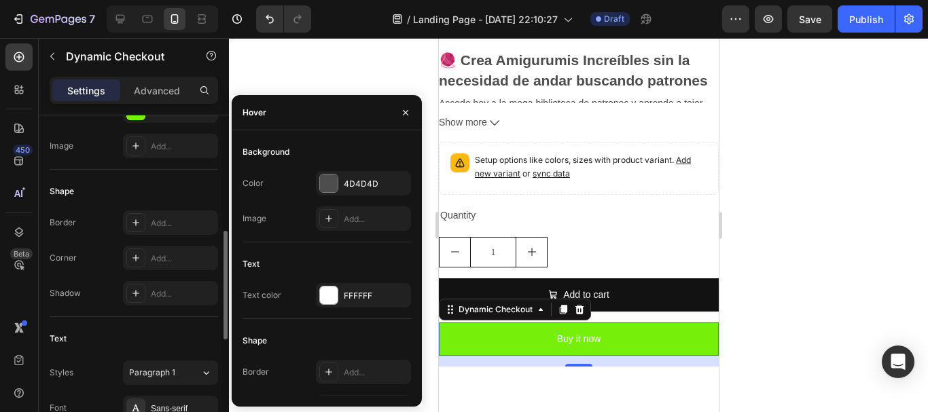
click at [166, 173] on div "Shape Border Add... Corner Add... Shadow Add..." at bounding box center [134, 243] width 168 height 147
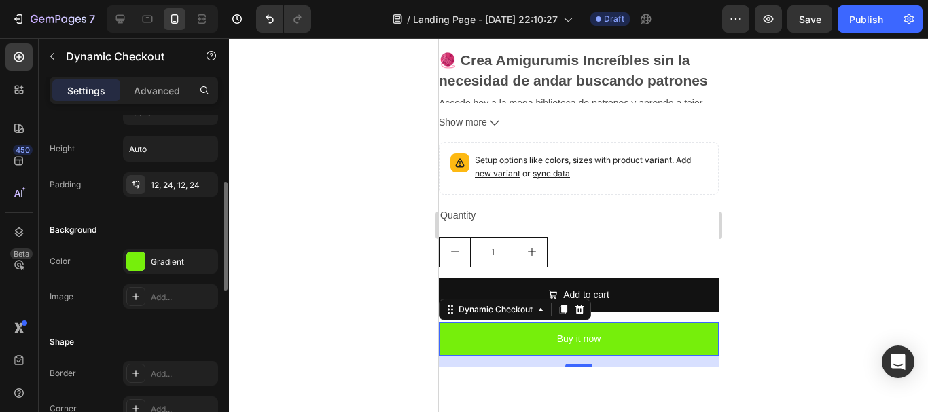
scroll to position [272, 0]
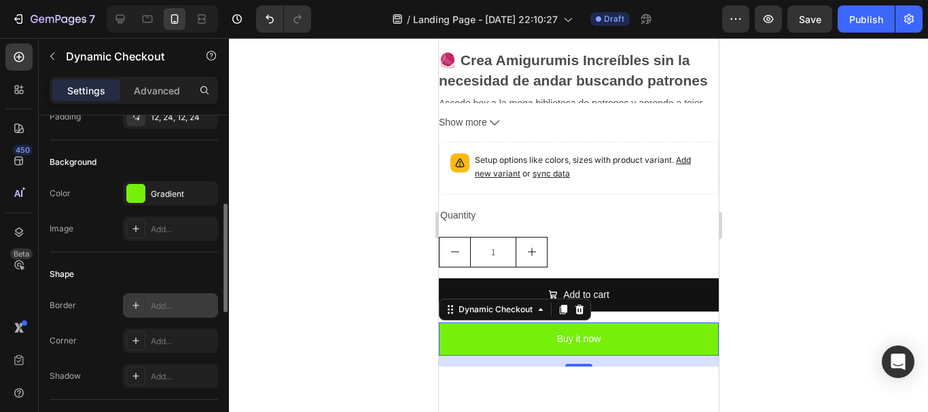
click at [147, 306] on div "Add..." at bounding box center [170, 305] width 95 height 24
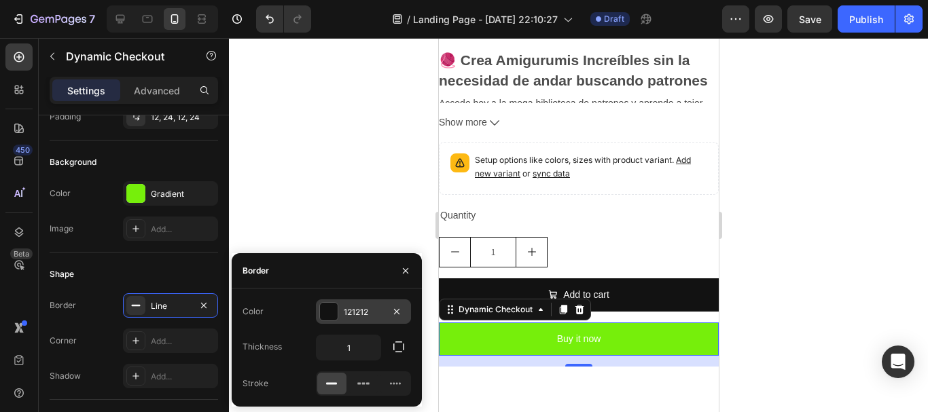
click at [325, 305] on div at bounding box center [329, 312] width 18 height 18
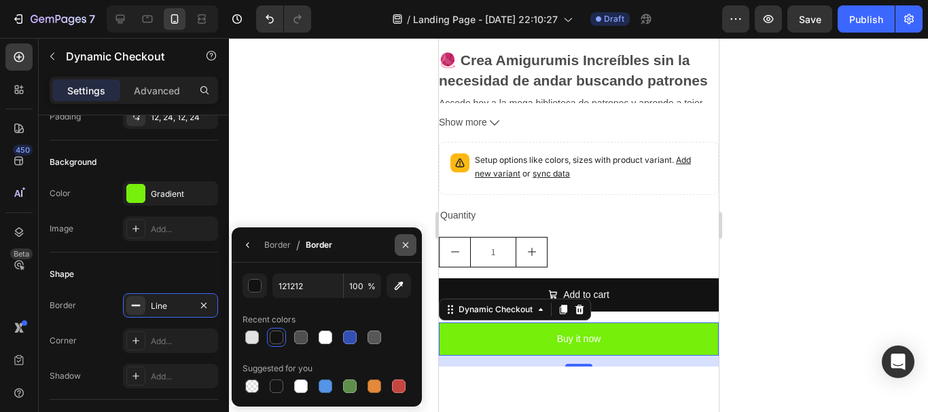
click at [408, 249] on icon "button" at bounding box center [405, 245] width 11 height 11
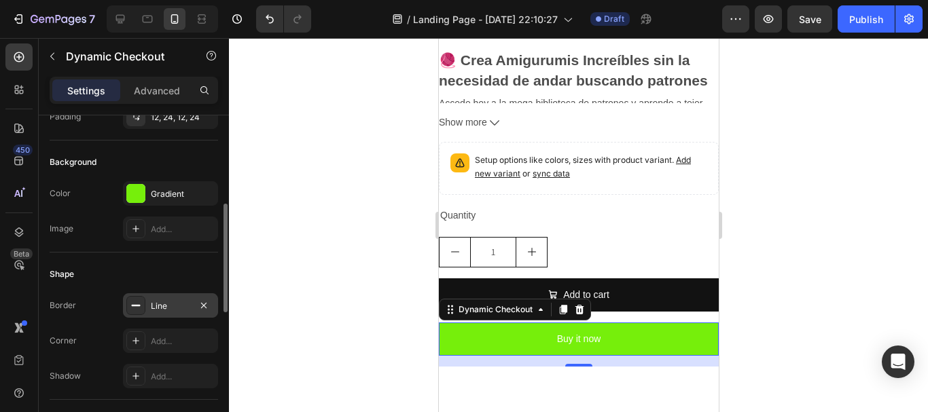
click at [182, 304] on div "Line" at bounding box center [170, 306] width 39 height 12
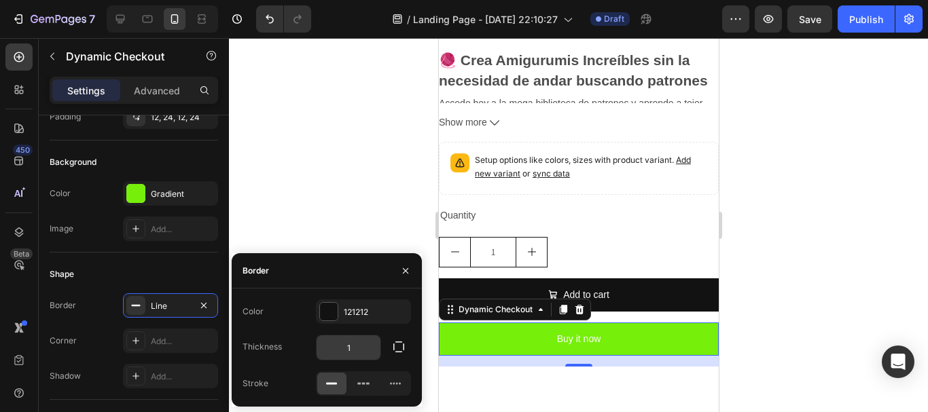
click at [346, 351] on input "1" at bounding box center [349, 348] width 64 height 24
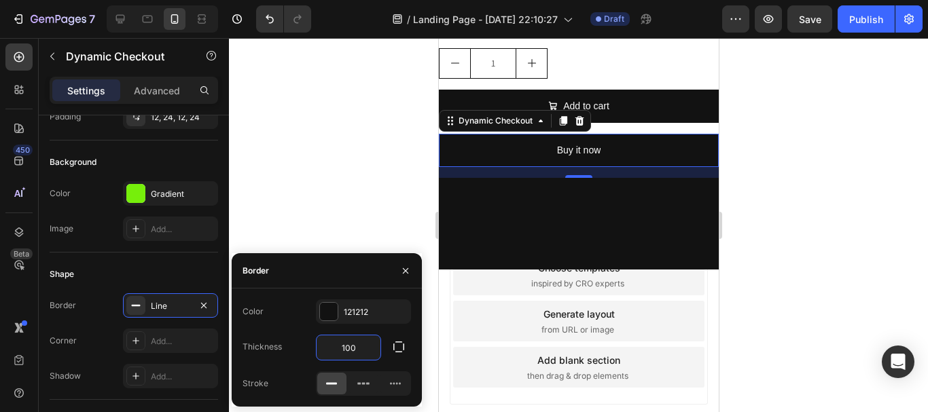
scroll to position [840, 0]
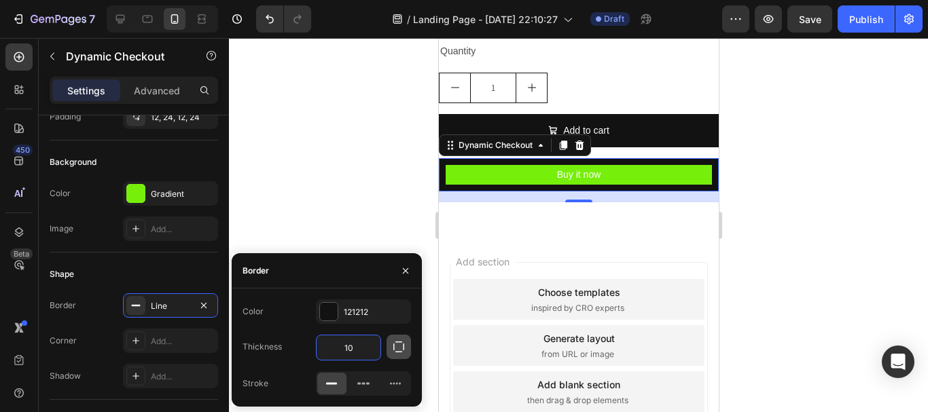
type input "1"
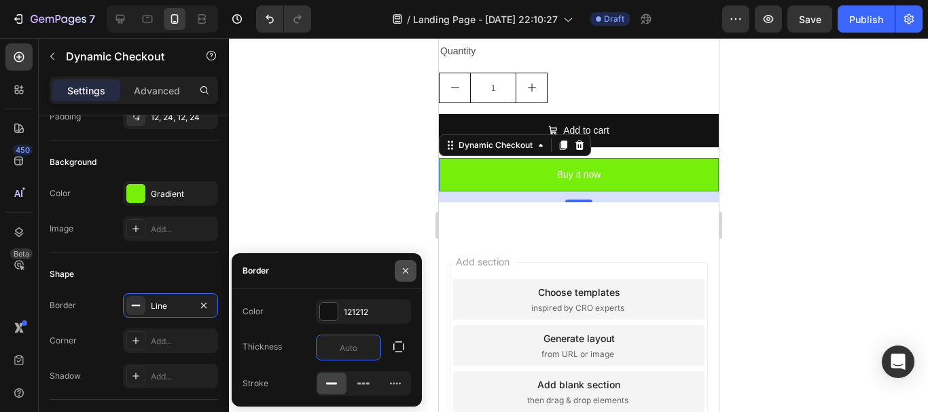
type input "0"
click at [410, 264] on button "button" at bounding box center [406, 271] width 22 height 22
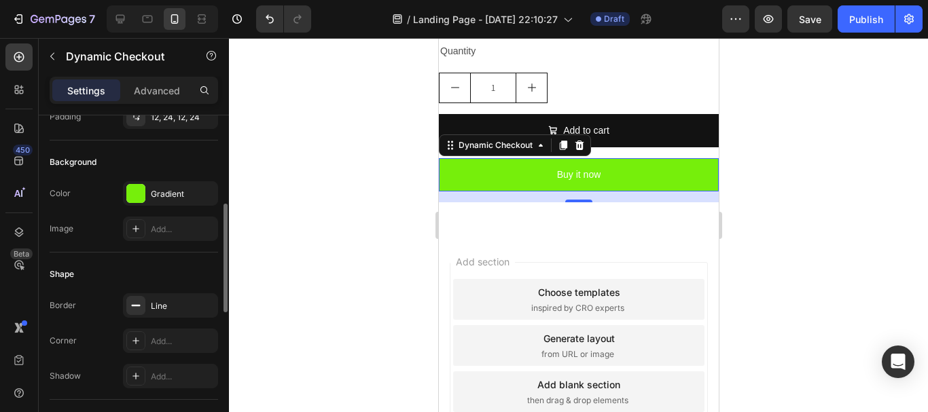
scroll to position [340, 0]
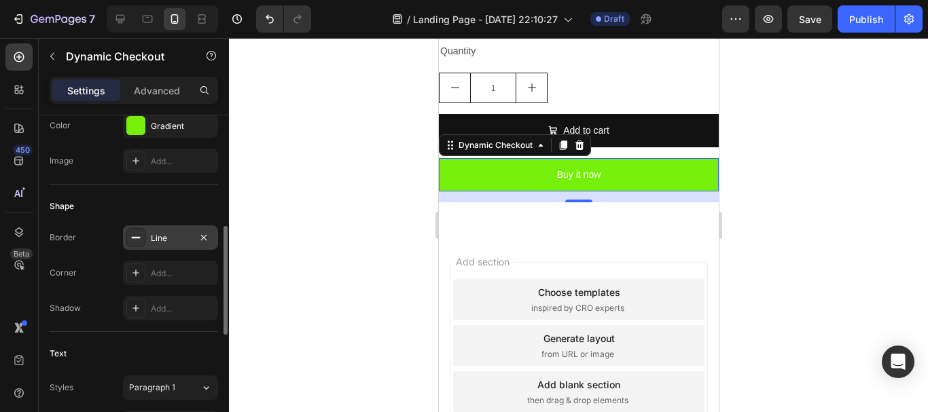
click at [142, 242] on div at bounding box center [135, 237] width 19 height 19
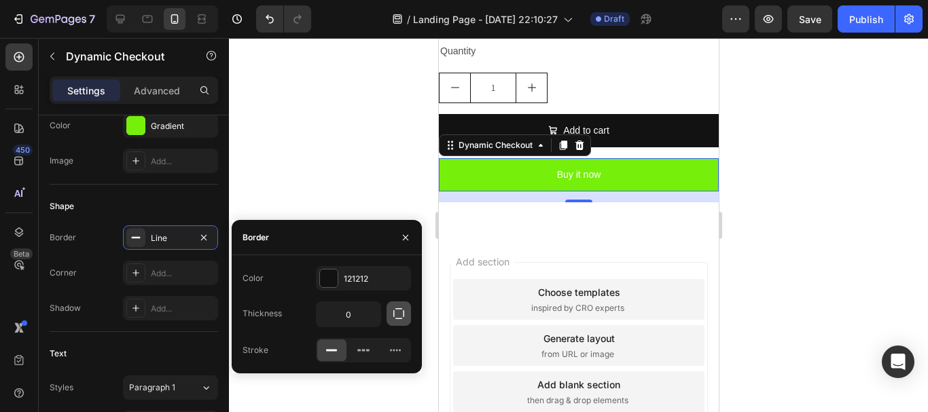
click at [402, 310] on icon "button" at bounding box center [399, 314] width 14 height 14
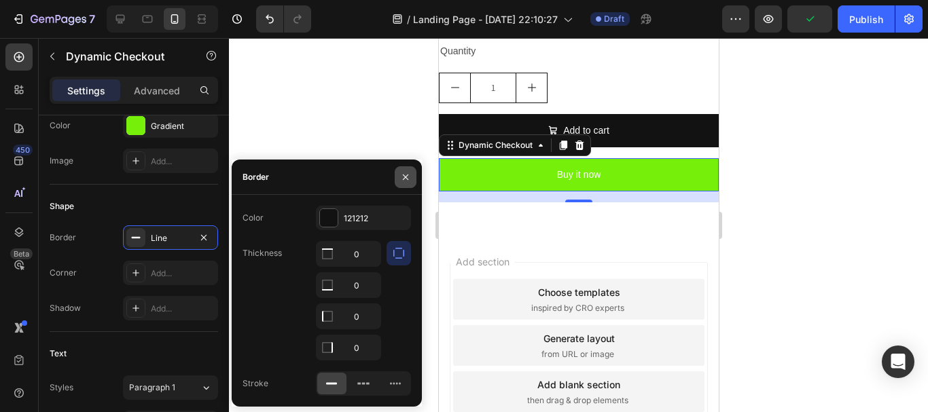
click at [404, 180] on icon "button" at bounding box center [405, 177] width 11 height 11
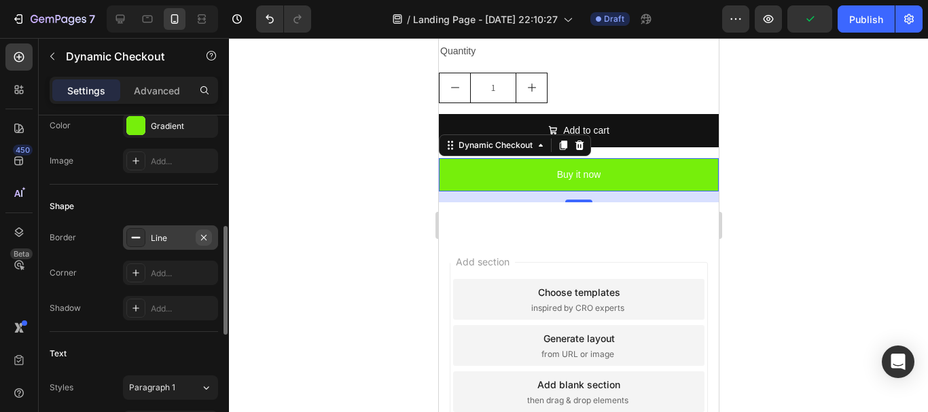
click at [209, 242] on icon "button" at bounding box center [203, 237] width 11 height 11
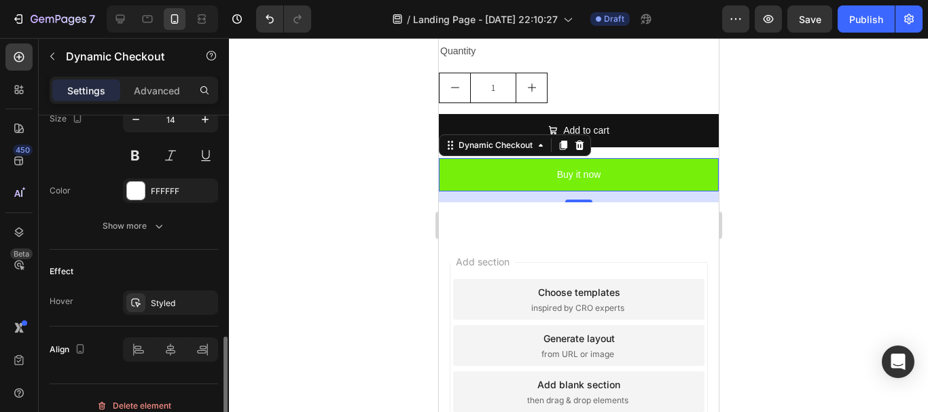
scroll to position [694, 0]
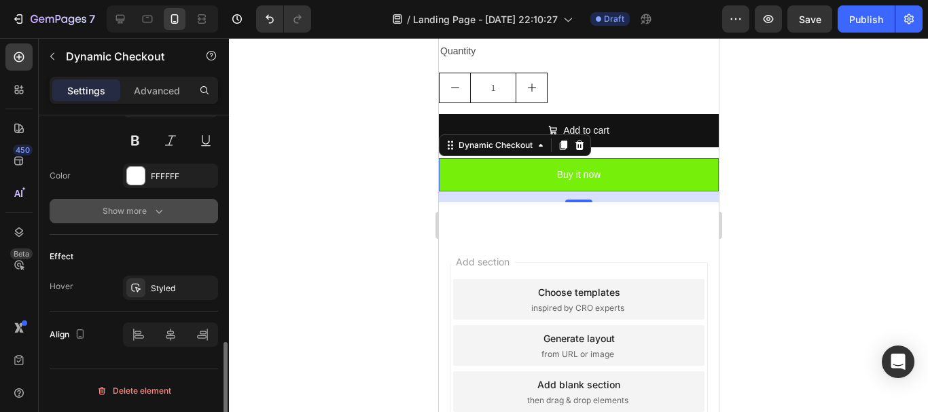
click at [143, 212] on div "Show more" at bounding box center [134, 211] width 63 height 14
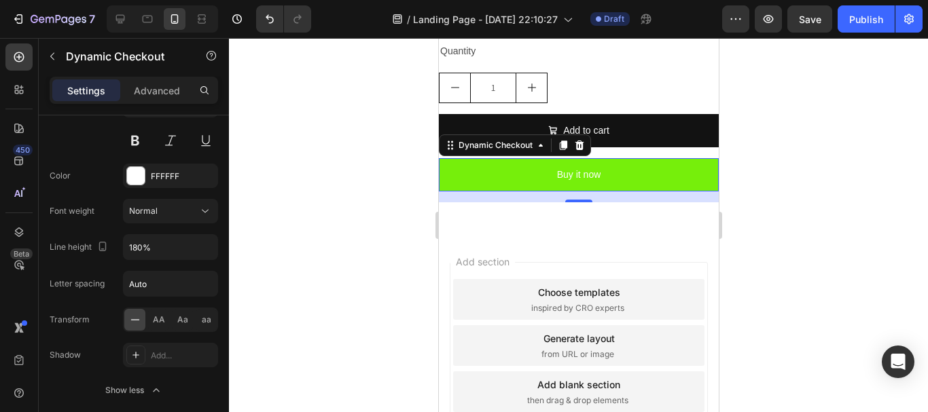
click at [789, 212] on div at bounding box center [578, 225] width 699 height 374
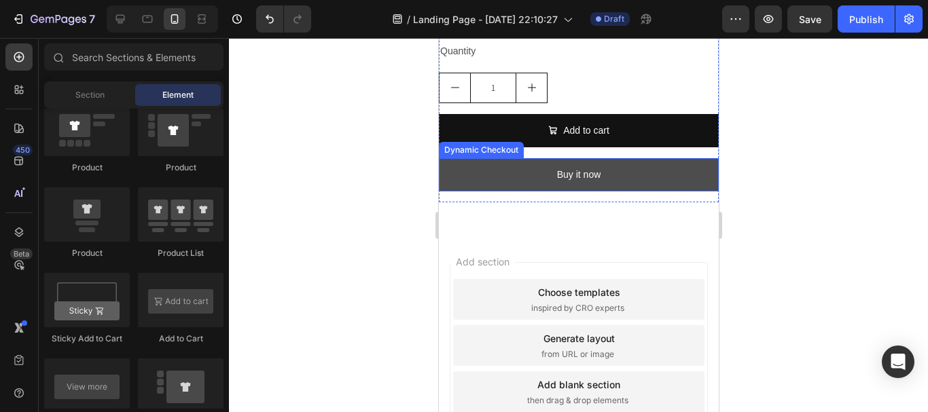
click at [508, 158] on button "Buy it now" at bounding box center [578, 174] width 280 height 33
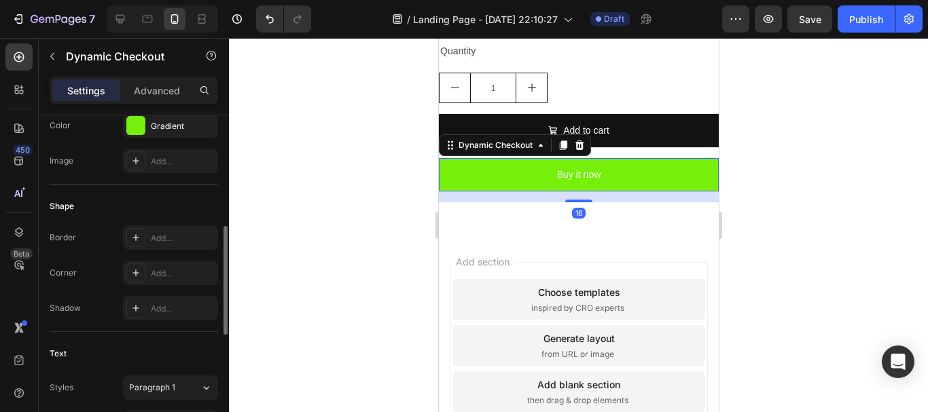
scroll to position [0, 0]
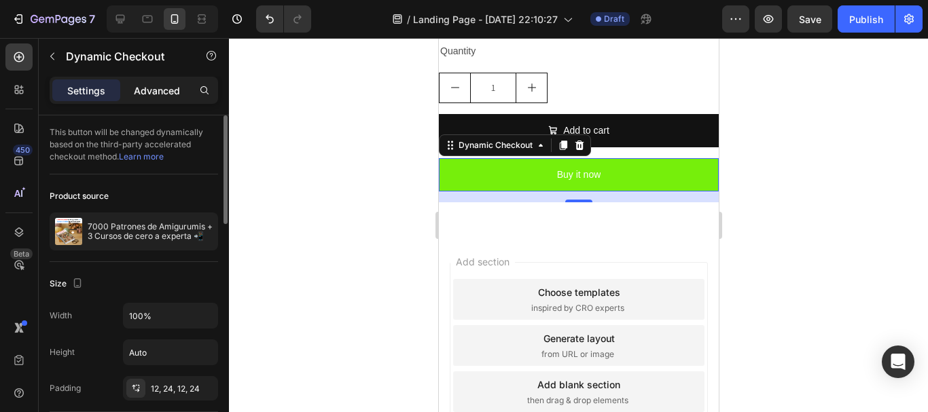
click at [147, 88] on p "Advanced" at bounding box center [157, 91] width 46 height 14
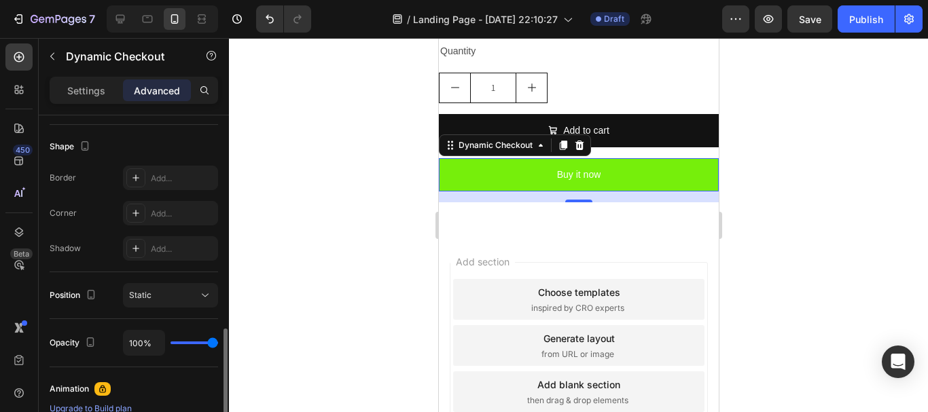
scroll to position [408, 0]
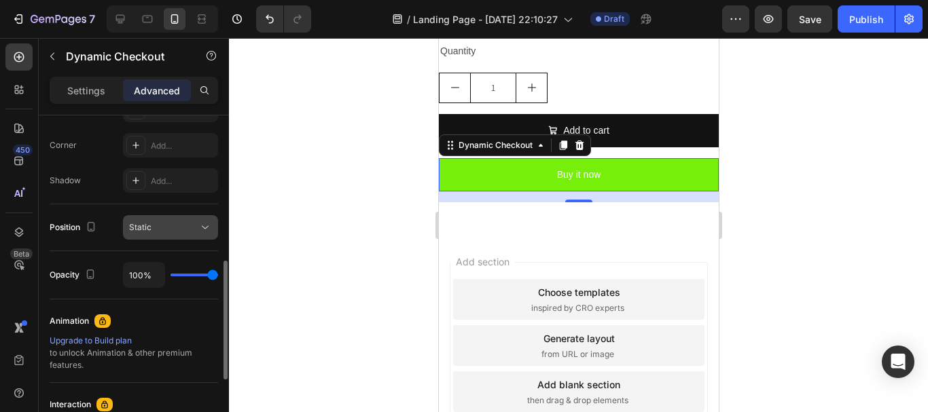
click at [179, 238] on button "Static" at bounding box center [170, 227] width 95 height 24
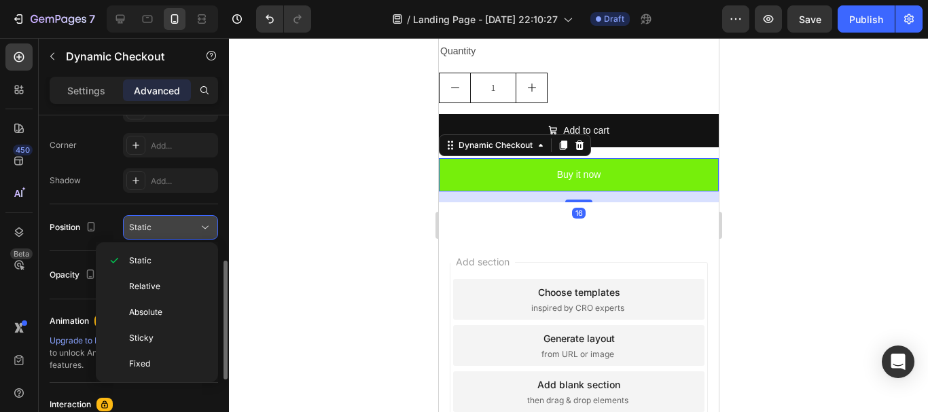
click at [186, 232] on div "Static" at bounding box center [163, 227] width 69 height 12
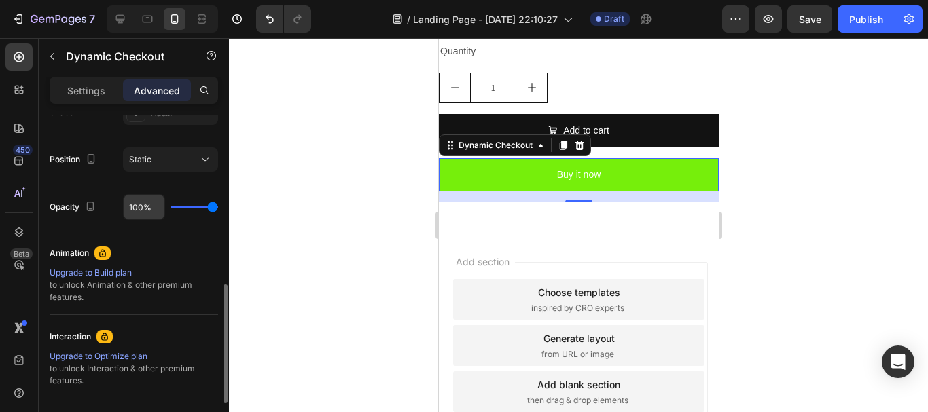
scroll to position [607, 0]
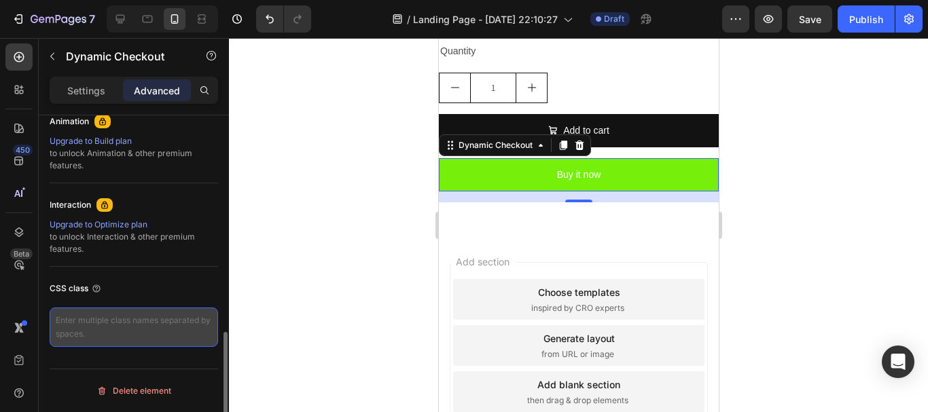
click at [78, 327] on textarea at bounding box center [134, 327] width 168 height 39
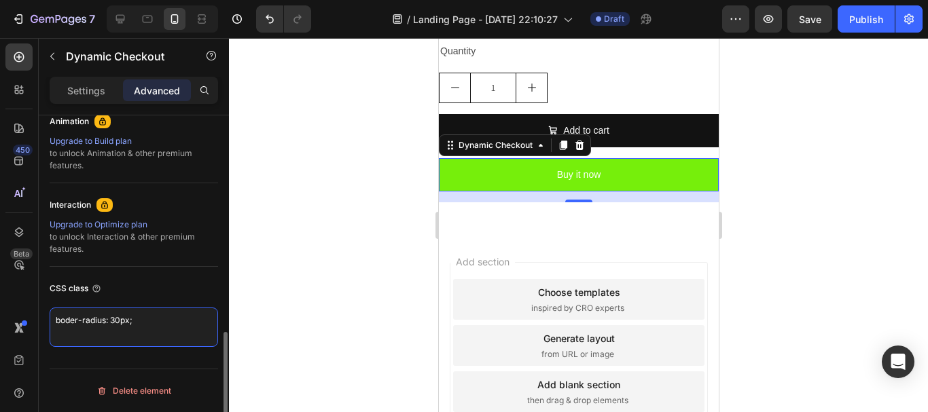
click at [67, 320] on textarea "boder-radius: 30px;" at bounding box center [134, 327] width 168 height 39
click at [205, 287] on div "CSS class" at bounding box center [134, 289] width 168 height 22
click at [125, 319] on textarea "border-radius: 30px;" at bounding box center [134, 327] width 168 height 39
type textarea "border-radius: 50px;"
click at [204, 277] on div "CSS class border-radius: 50px;" at bounding box center [134, 312] width 168 height 91
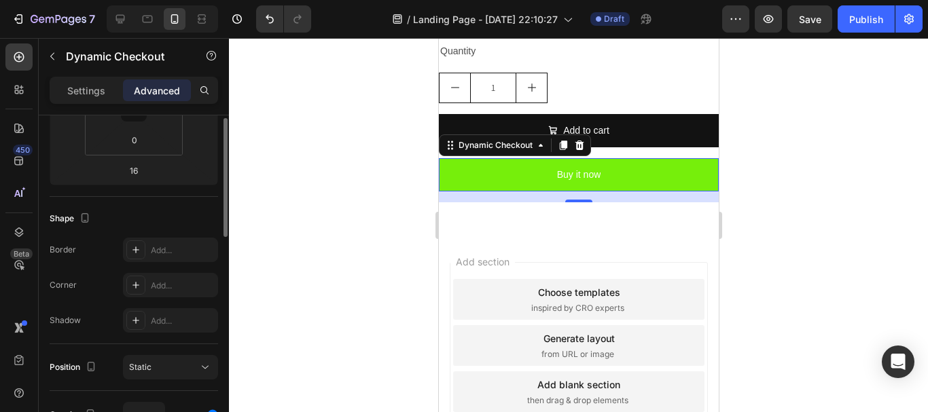
scroll to position [200, 0]
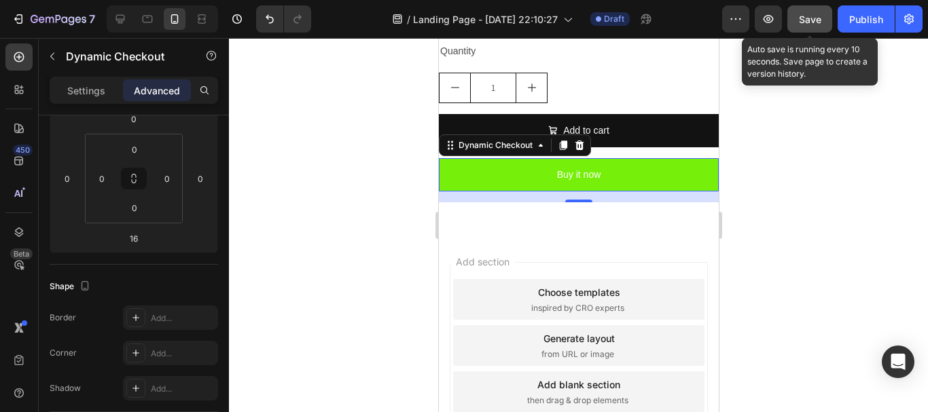
click at [794, 26] on button "Save" at bounding box center [809, 18] width 45 height 27
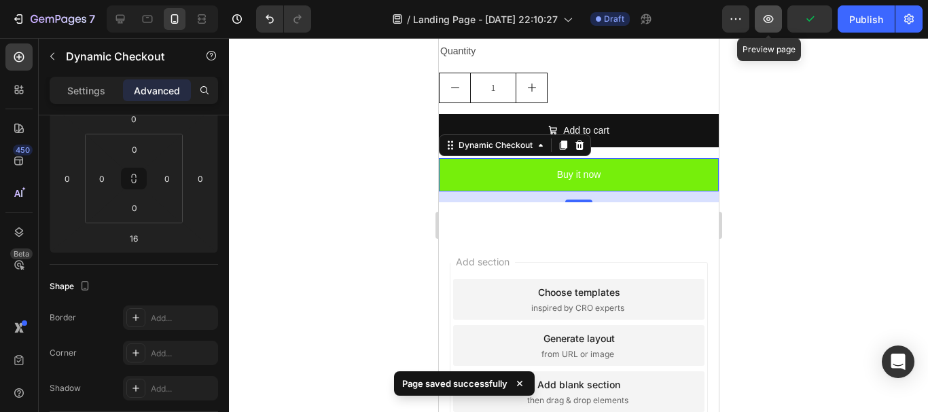
click at [768, 14] on icon "button" at bounding box center [769, 19] width 14 height 14
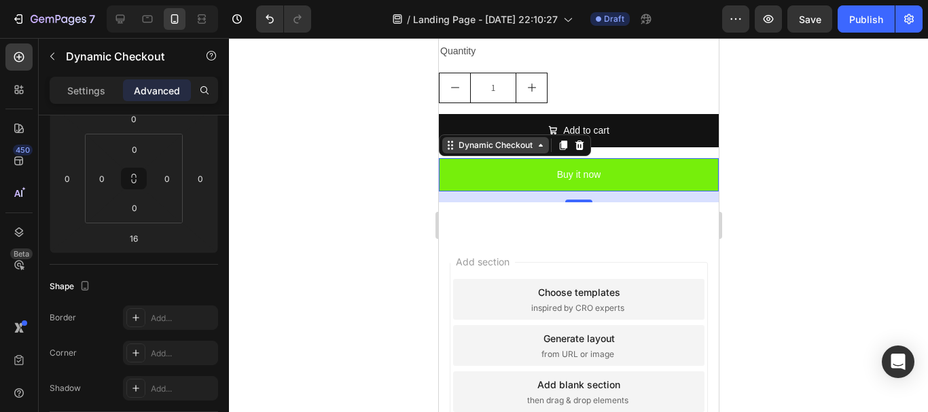
click at [512, 139] on div "Dynamic Checkout" at bounding box center [494, 145] width 79 height 12
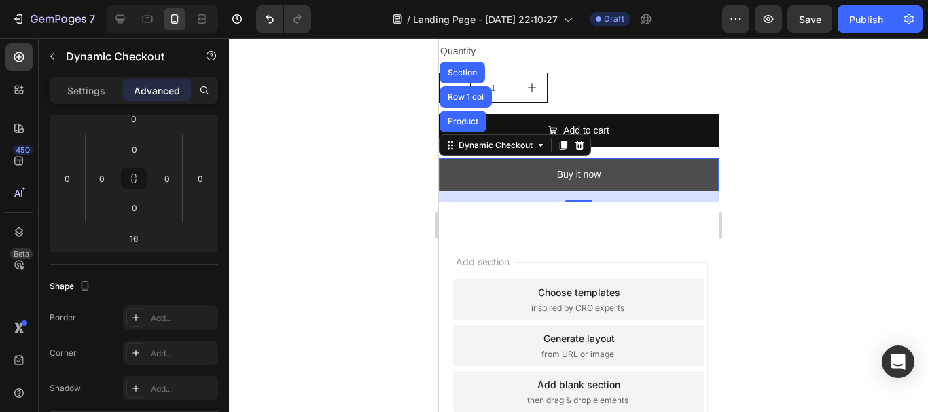
click at [503, 158] on button "Buy it now" at bounding box center [578, 174] width 280 height 33
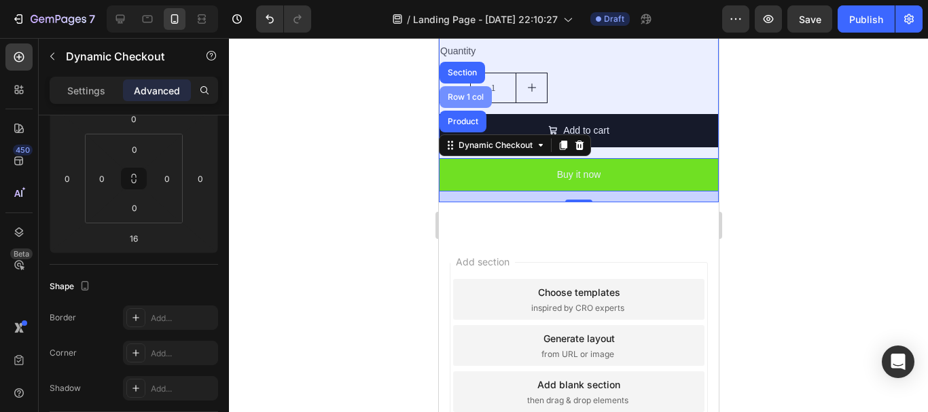
click at [457, 93] on div "Row 1 col" at bounding box center [465, 97] width 52 height 22
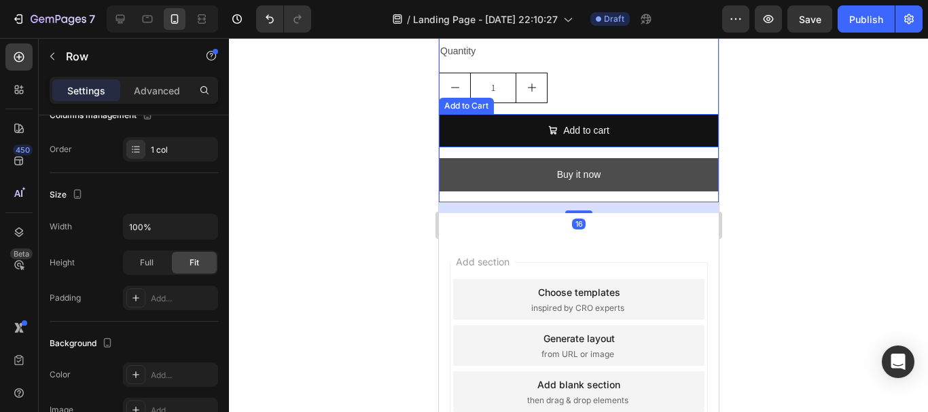
scroll to position [0, 0]
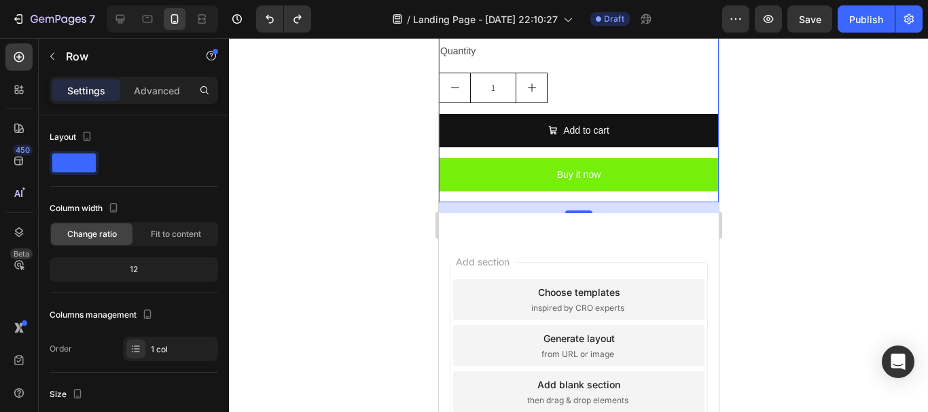
click at [887, 224] on div at bounding box center [578, 225] width 699 height 374
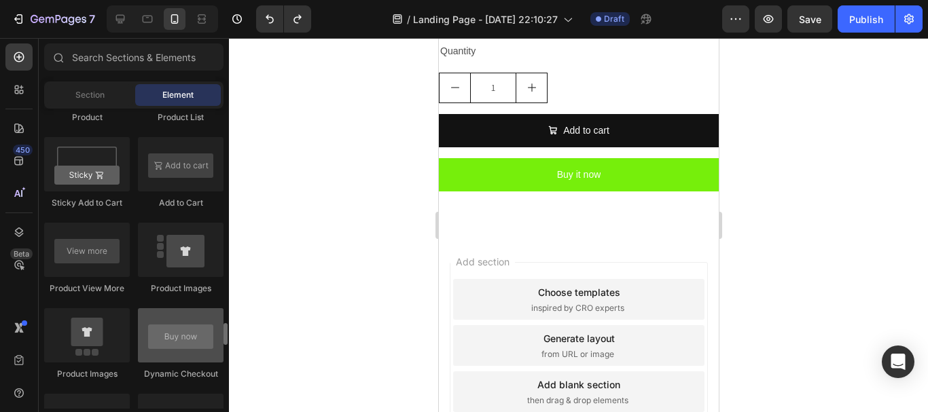
scroll to position [2038, 0]
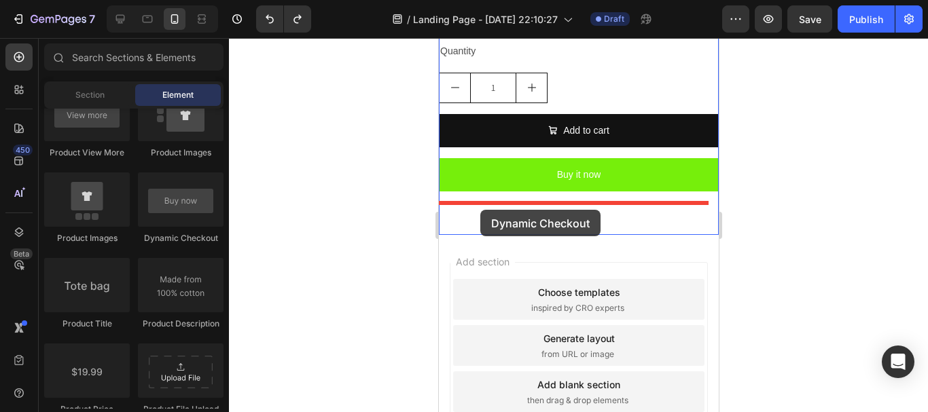
drag, startPoint x: 632, startPoint y: 247, endPoint x: 480, endPoint y: 210, distance: 156.5
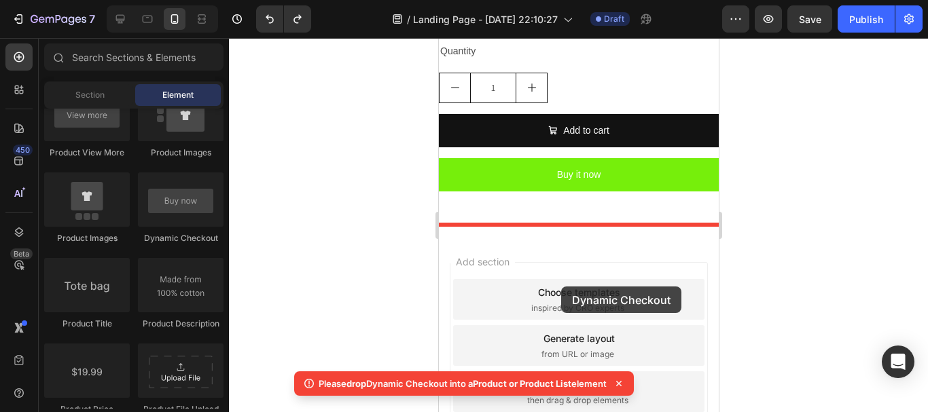
drag, startPoint x: 604, startPoint y: 241, endPoint x: 560, endPoint y: 284, distance: 61.5
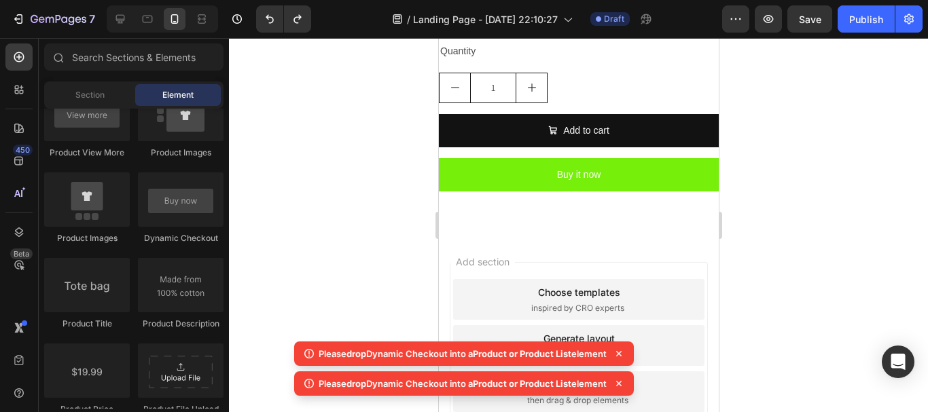
scroll to position [704, 0]
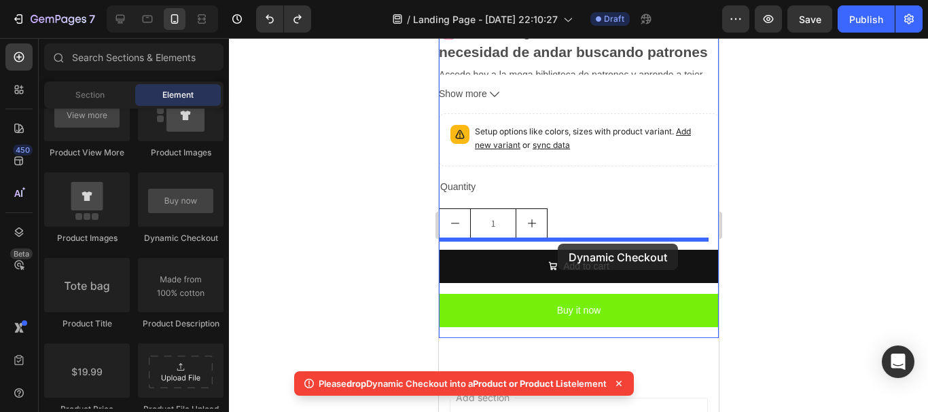
drag, startPoint x: 450, startPoint y: 234, endPoint x: 557, endPoint y: 244, distance: 107.1
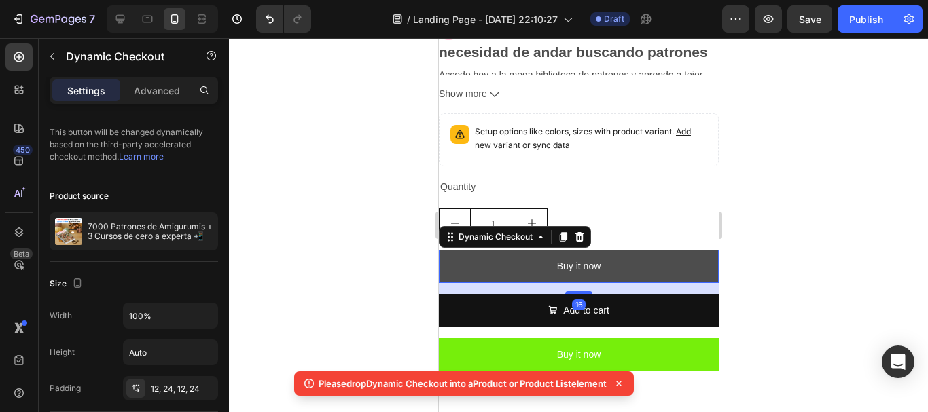
click at [627, 256] on button "Buy it now" at bounding box center [578, 266] width 280 height 33
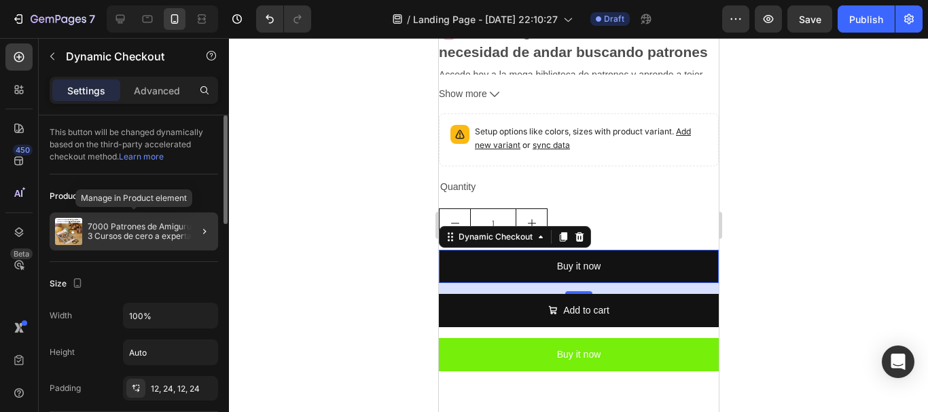
click at [106, 236] on p "7000 Patrones de Amigurumis + 3 Cursos de cero a experta 📲" at bounding box center [150, 231] width 125 height 19
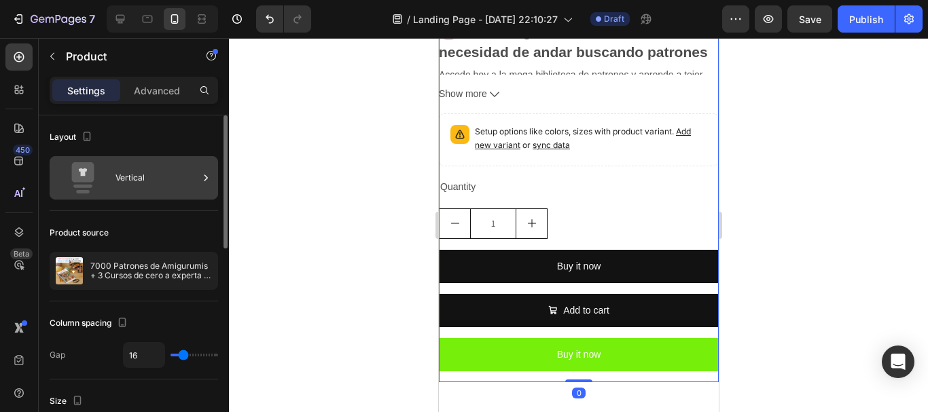
click at [110, 183] on div "Vertical" at bounding box center [134, 177] width 168 height 43
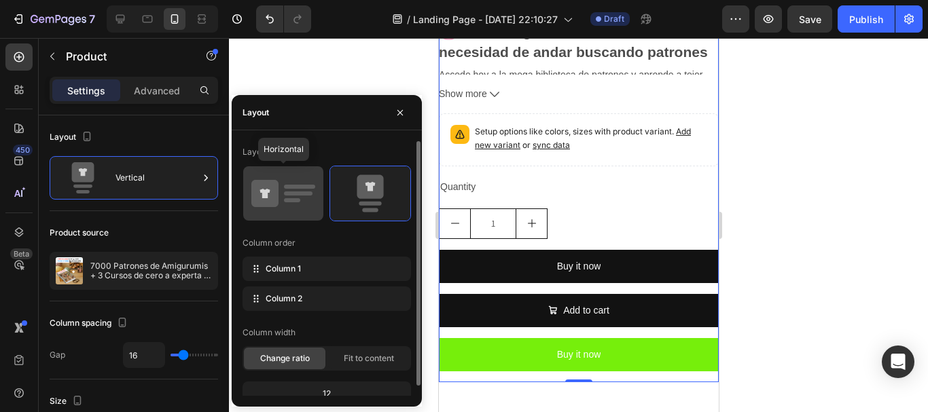
click at [283, 185] on icon at bounding box center [283, 194] width 64 height 38
type input "32"
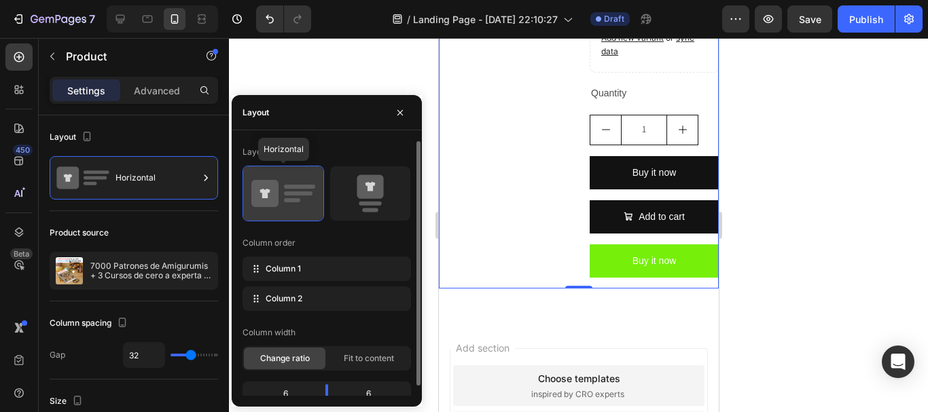
scroll to position [571, 0]
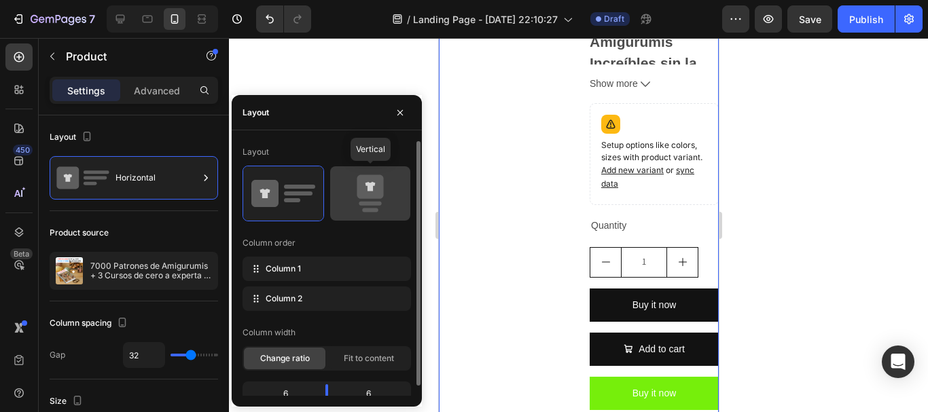
click at [382, 190] on icon at bounding box center [370, 187] width 26 height 24
type input "16"
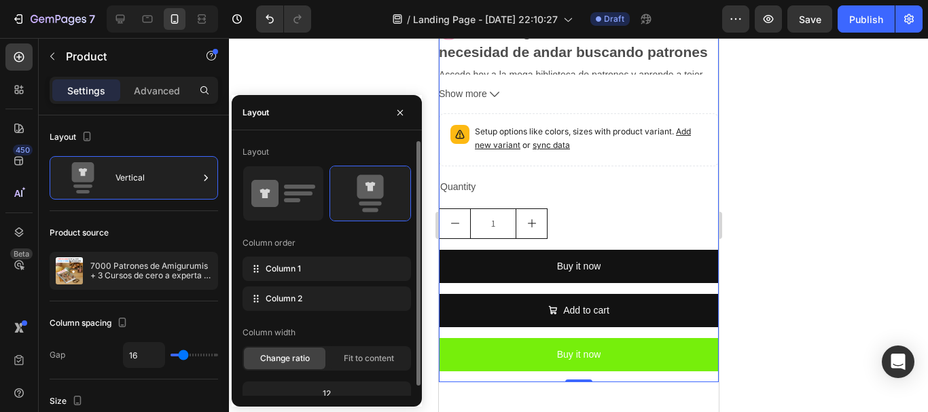
scroll to position [10, 0]
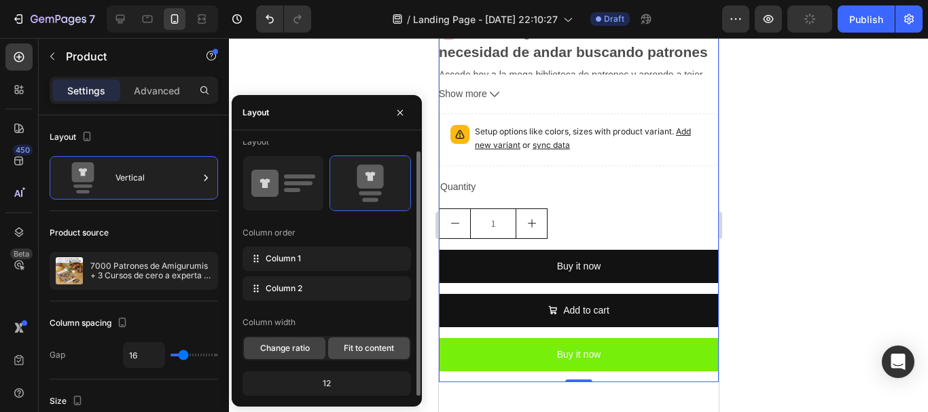
click at [352, 349] on span "Fit to content" at bounding box center [369, 348] width 50 height 12
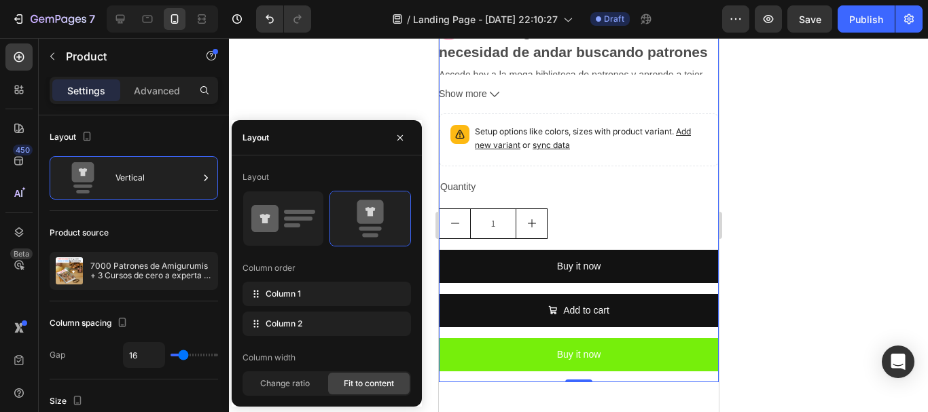
scroll to position [0, 0]
click at [400, 132] on icon "button" at bounding box center [400, 137] width 11 height 11
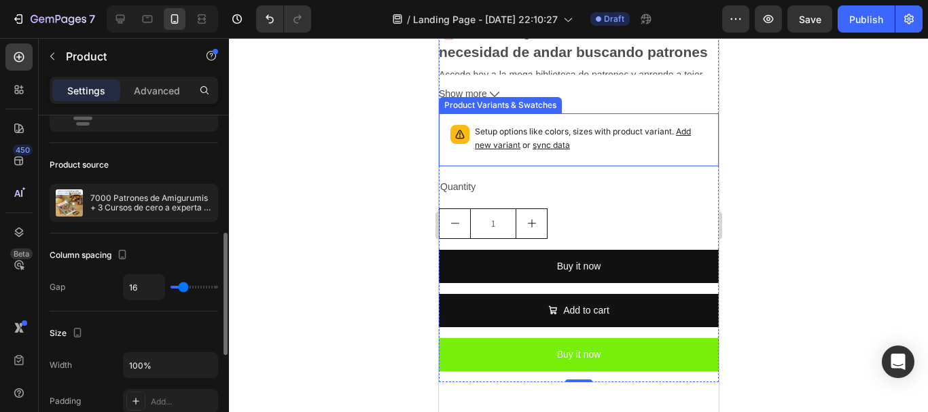
scroll to position [136, 0]
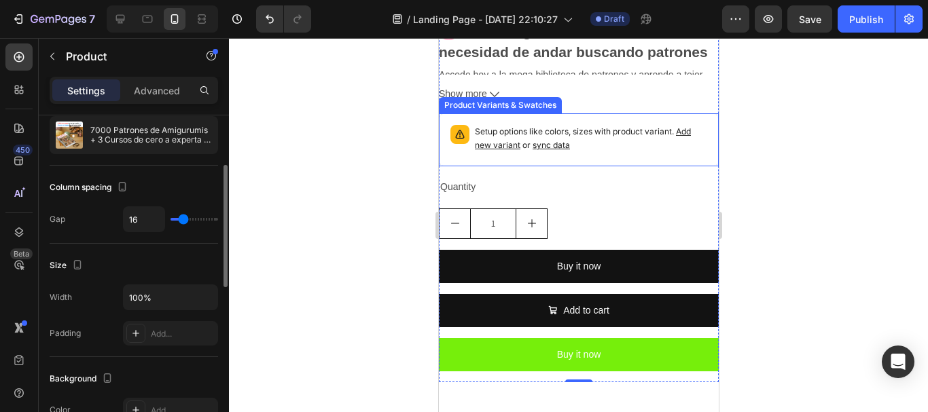
type input "27"
type input "15"
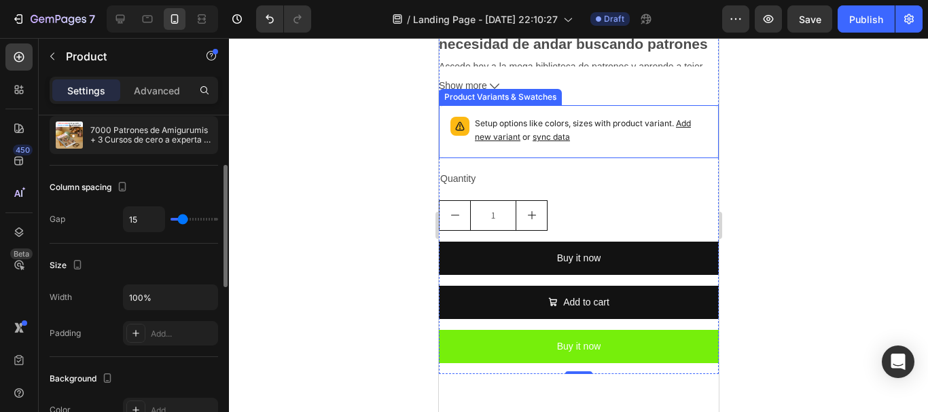
scroll to position [703, 0]
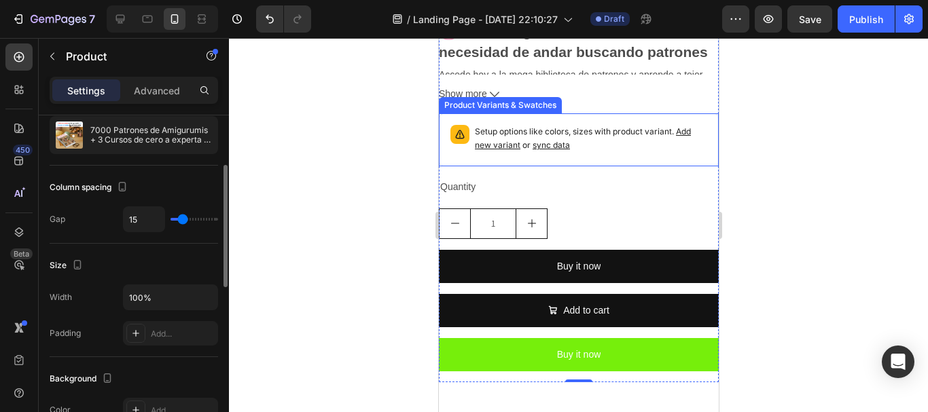
type input "15"
click at [183, 218] on input "range" at bounding box center [195, 219] width 48 height 3
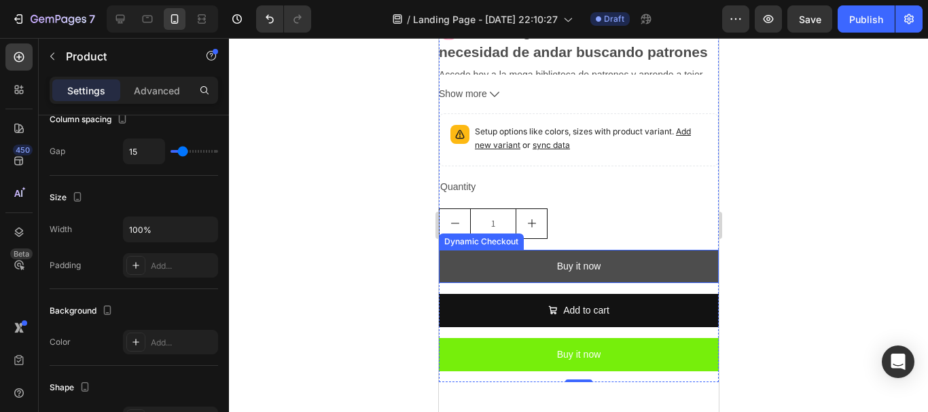
click at [516, 265] on button "Buy it now" at bounding box center [578, 266] width 280 height 33
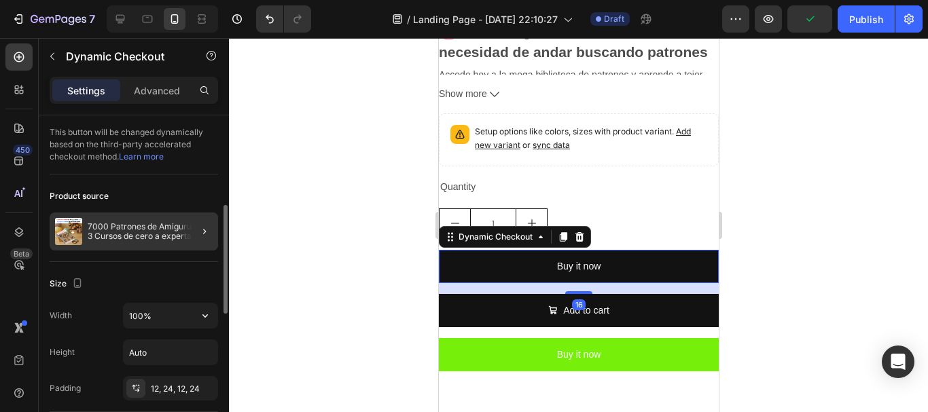
scroll to position [136, 0]
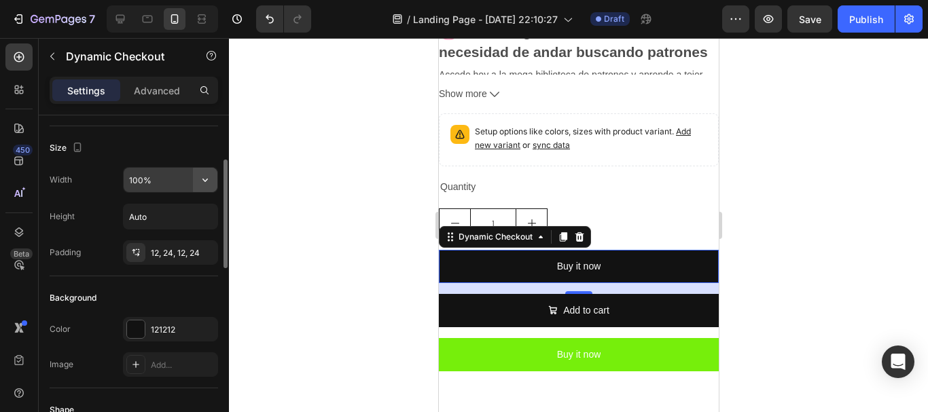
click at [211, 180] on icon "button" at bounding box center [205, 180] width 14 height 14
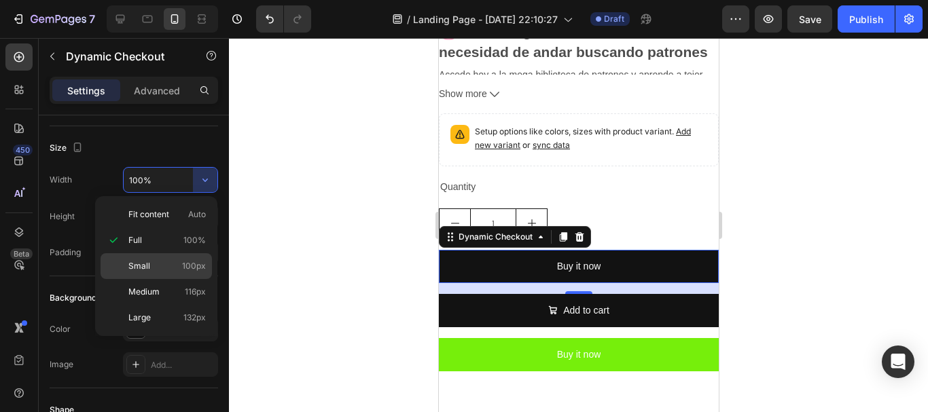
click at [166, 279] on div "Small 100px" at bounding box center [156, 292] width 111 height 26
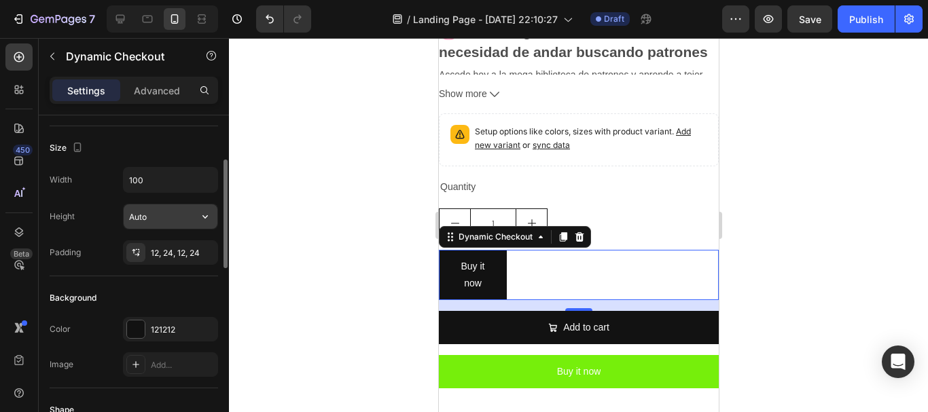
click at [179, 216] on input "Auto" at bounding box center [171, 216] width 94 height 24
click at [194, 254] on div "12, 24, 12, 24" at bounding box center [170, 253] width 95 height 24
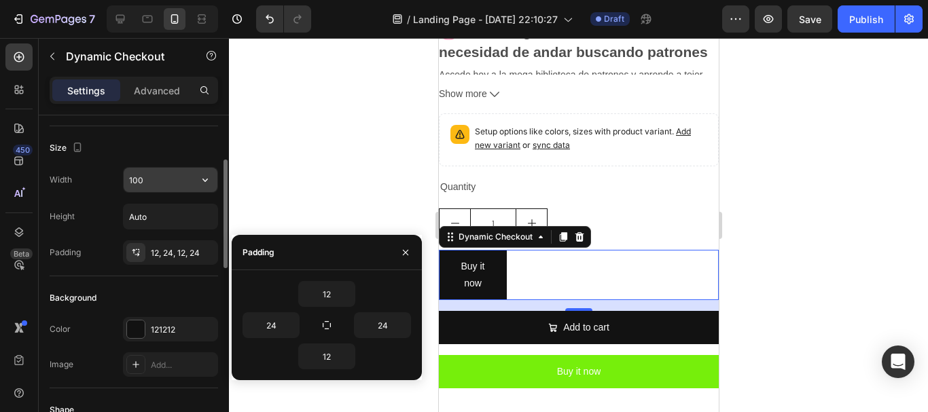
click at [198, 190] on button "button" at bounding box center [205, 180] width 24 height 24
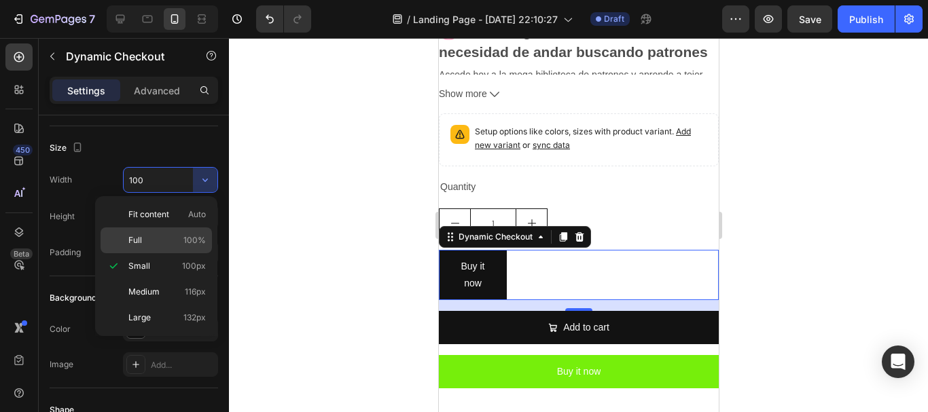
click at [171, 237] on p "Full 100%" at bounding box center [166, 240] width 77 height 12
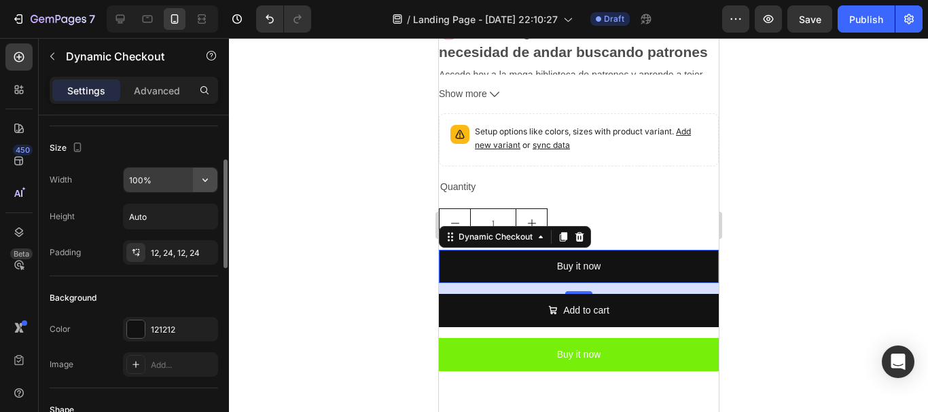
click at [209, 188] on button "button" at bounding box center [205, 180] width 24 height 24
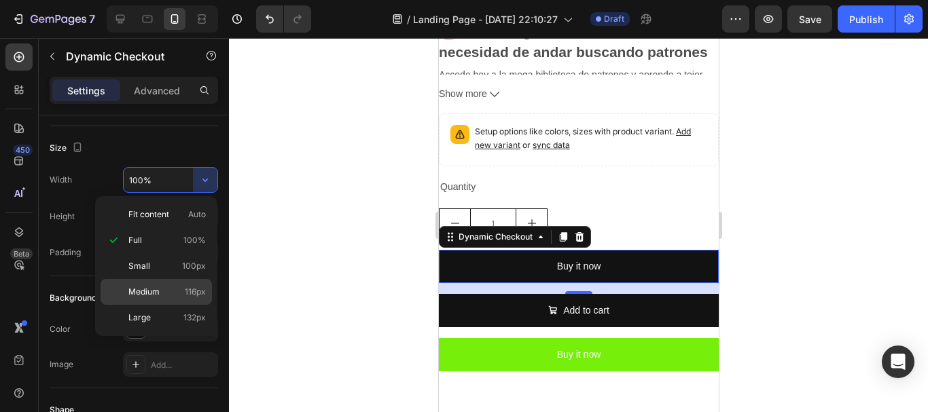
click at [166, 291] on p "Medium 116px" at bounding box center [166, 292] width 77 height 12
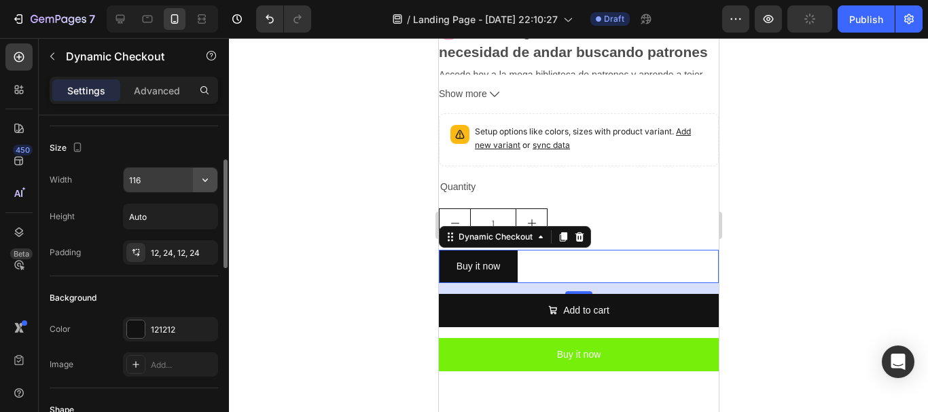
click at [206, 183] on icon "button" at bounding box center [205, 180] width 14 height 14
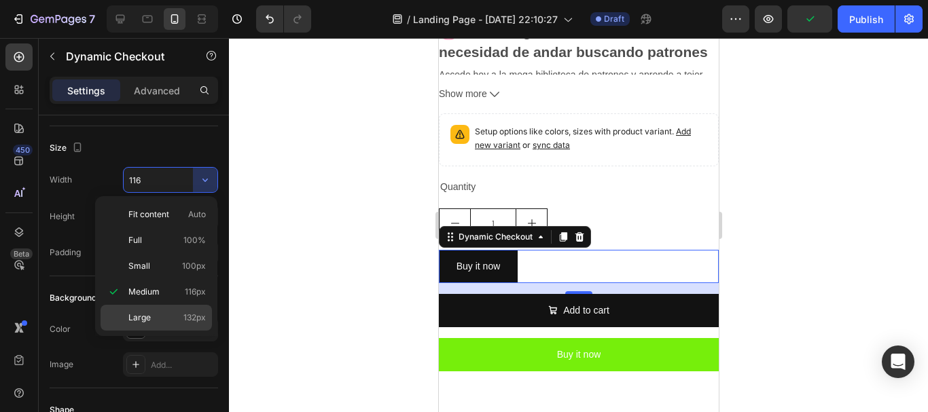
click at [155, 310] on div "Large 132px" at bounding box center [156, 318] width 111 height 26
type input "132"
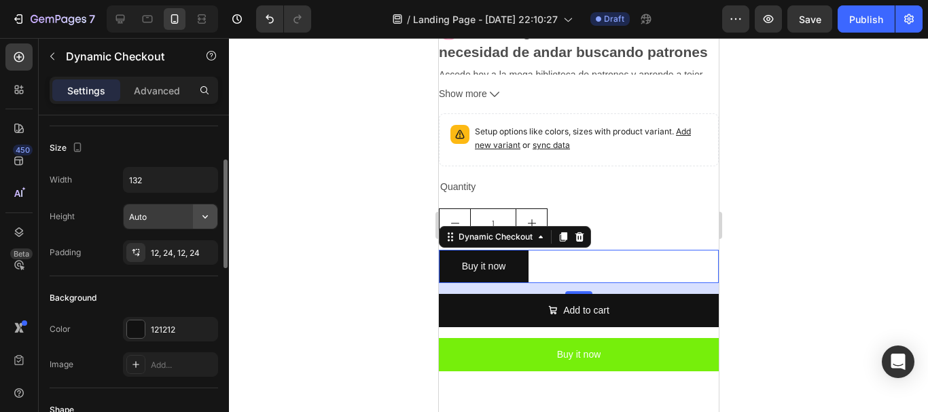
click at [196, 209] on button "button" at bounding box center [205, 216] width 24 height 24
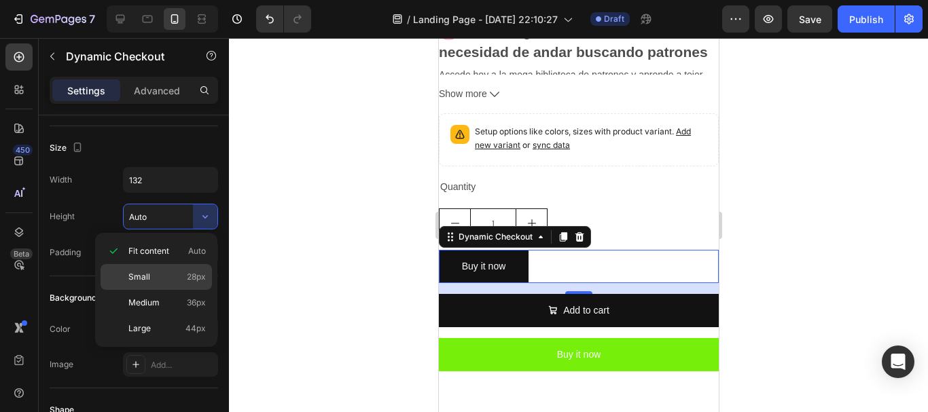
click at [175, 290] on div "Small 28px" at bounding box center [156, 303] width 111 height 26
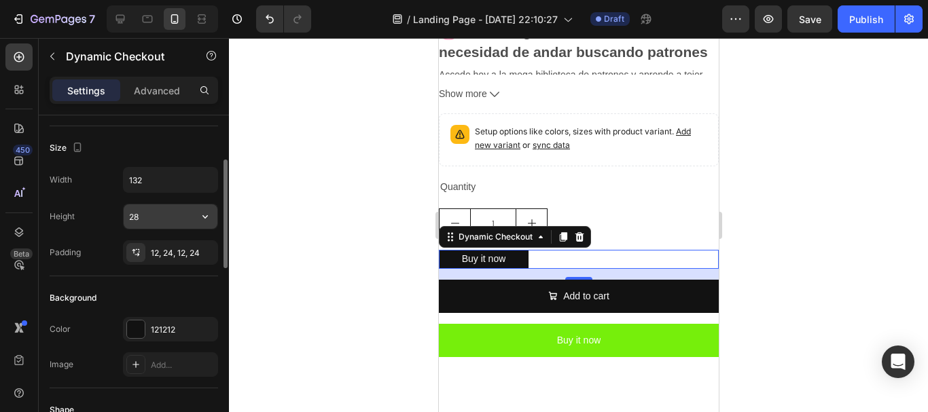
click at [203, 221] on icon "button" at bounding box center [205, 217] width 14 height 14
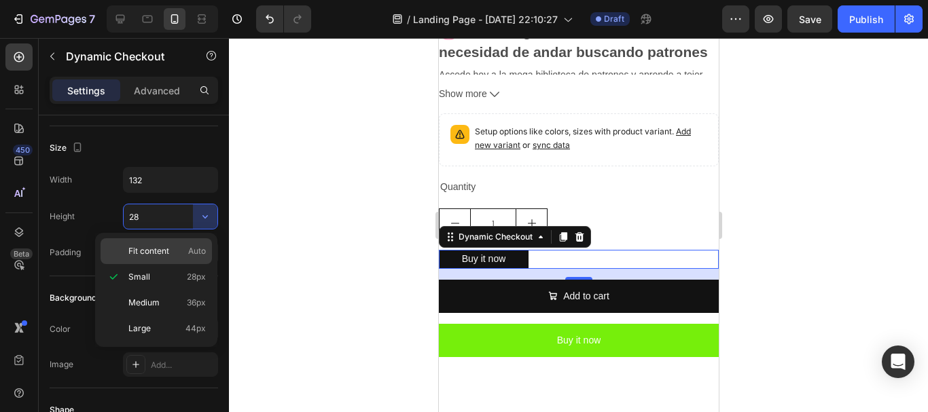
click at [181, 247] on p "Fit content Auto" at bounding box center [166, 251] width 77 height 12
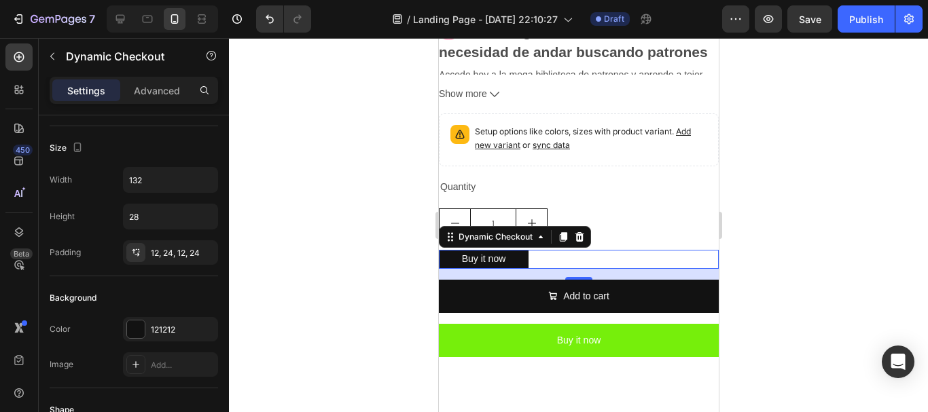
type input "Auto"
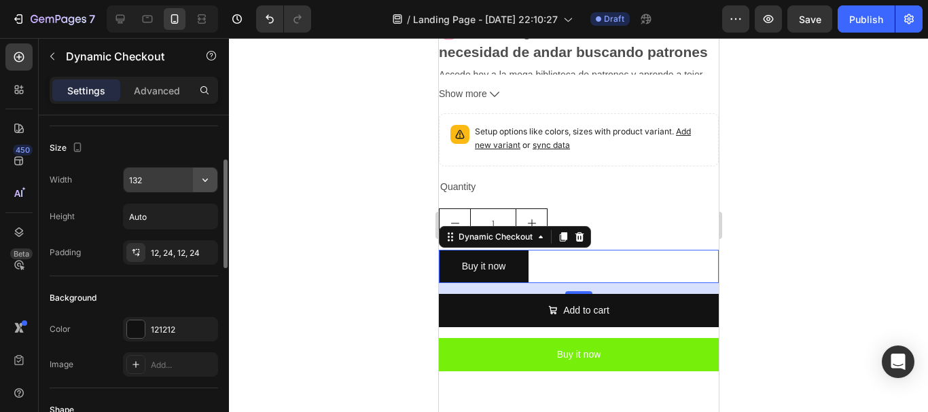
click at [198, 182] on icon "button" at bounding box center [205, 180] width 14 height 14
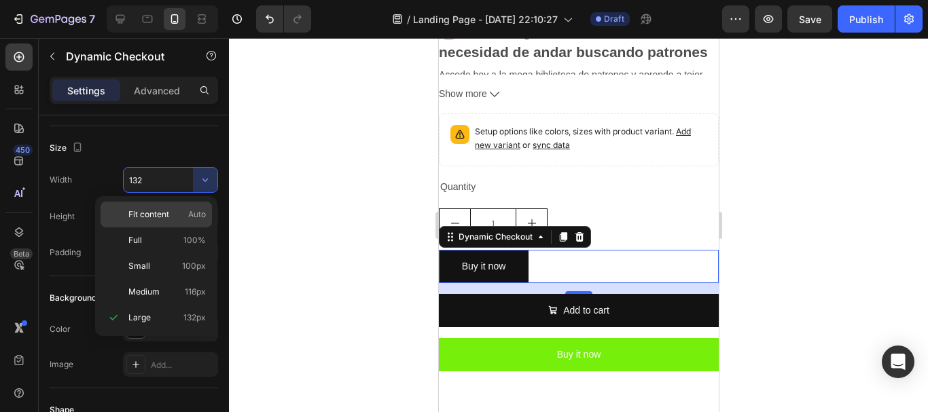
click at [180, 212] on p "Fit content Auto" at bounding box center [166, 215] width 77 height 12
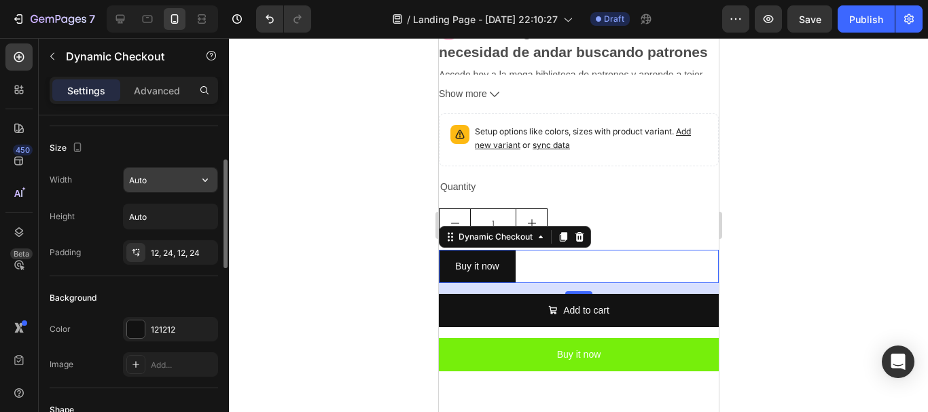
click at [208, 182] on icon "button" at bounding box center [205, 180] width 14 height 14
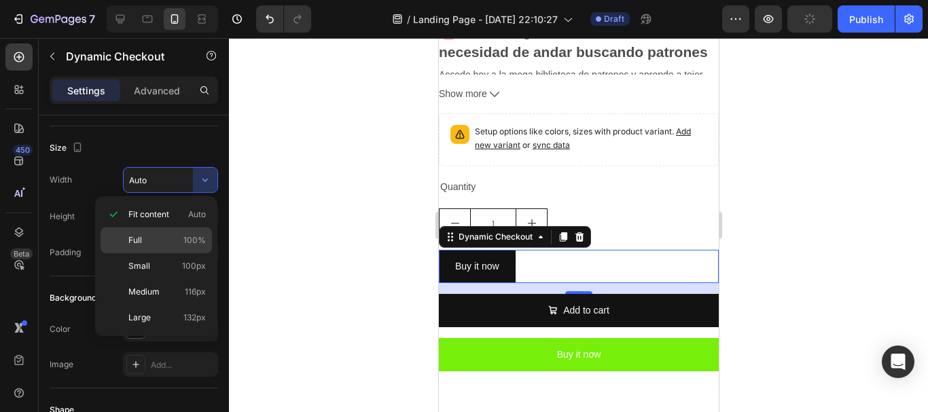
click at [166, 238] on p "Full 100%" at bounding box center [166, 240] width 77 height 12
type input "100%"
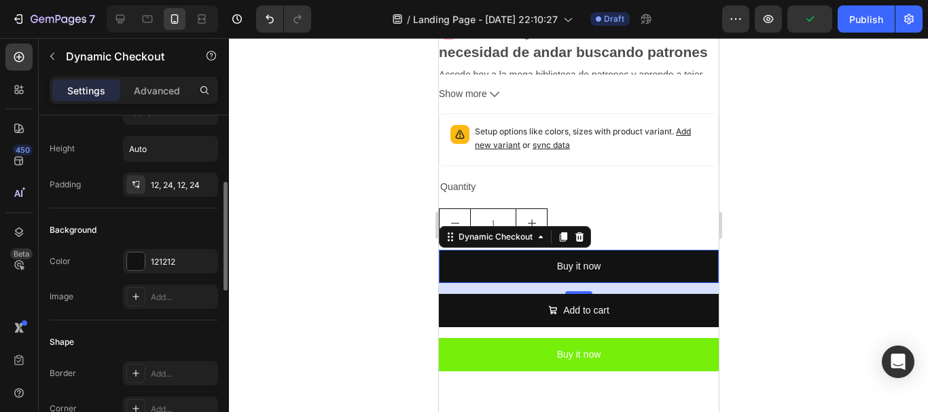
scroll to position [272, 0]
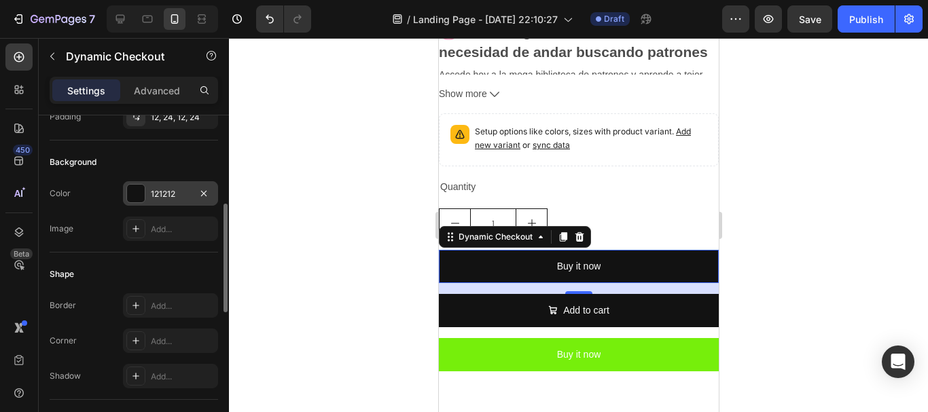
click at [187, 197] on div "121212" at bounding box center [170, 194] width 39 height 12
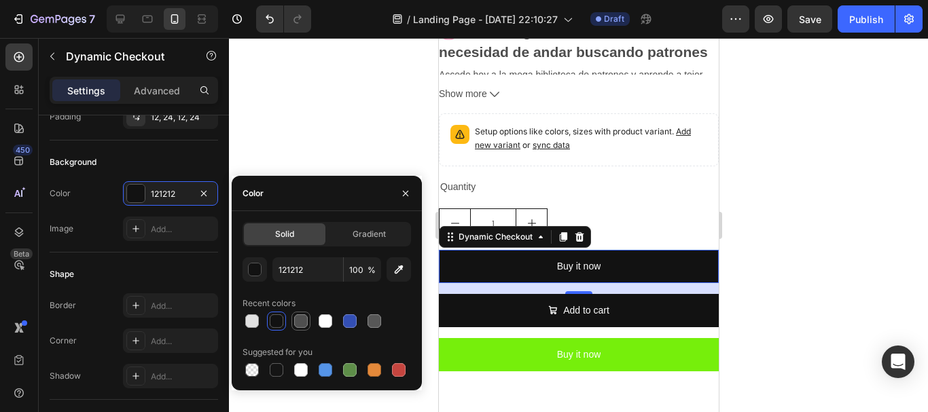
click at [300, 322] on div at bounding box center [301, 322] width 14 height 14
type input "4F4F4F"
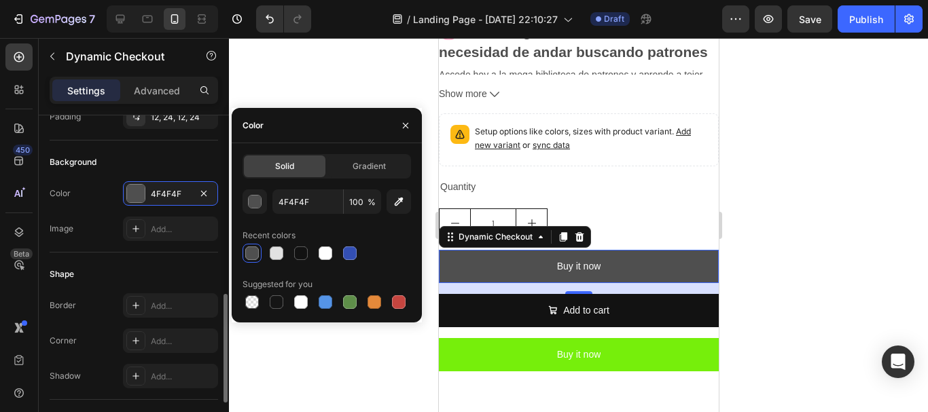
scroll to position [340, 0]
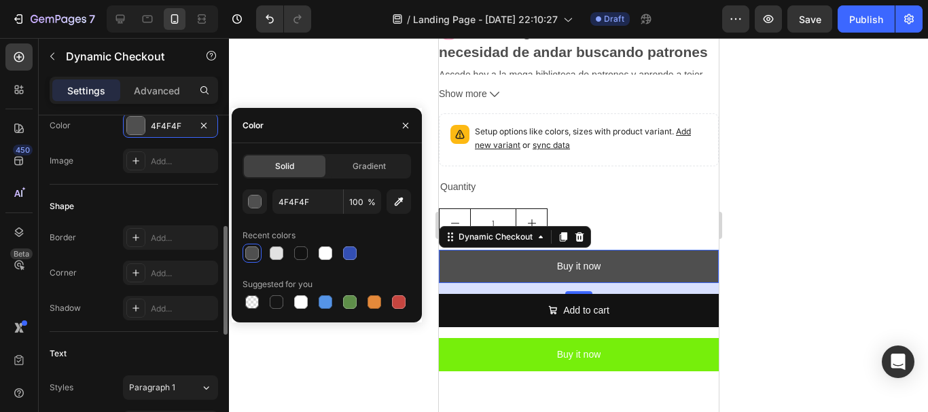
click at [130, 199] on div "Shape" at bounding box center [134, 207] width 168 height 22
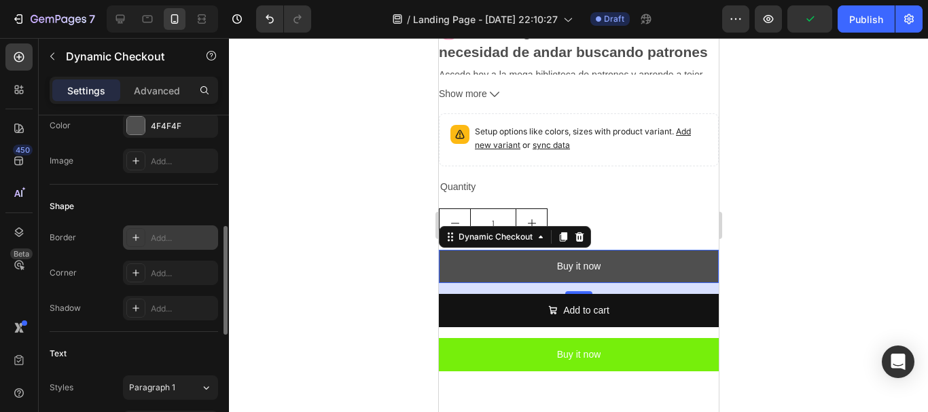
click at [135, 240] on icon at bounding box center [135, 237] width 11 height 11
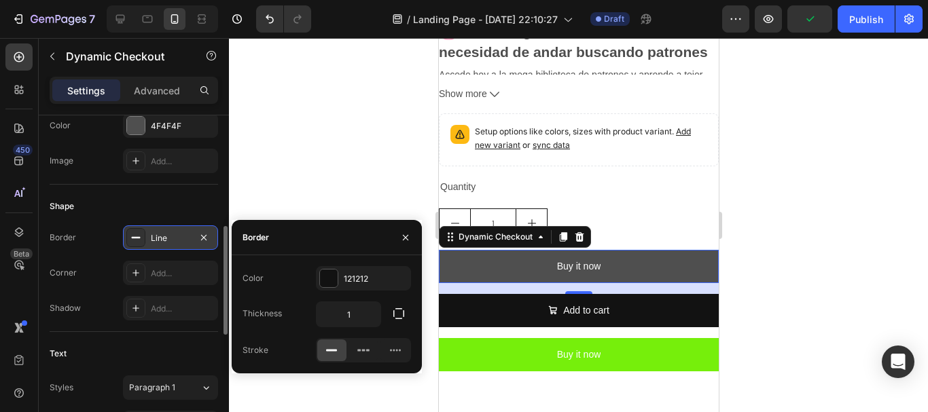
click at [135, 240] on icon at bounding box center [135, 237] width 11 height 11
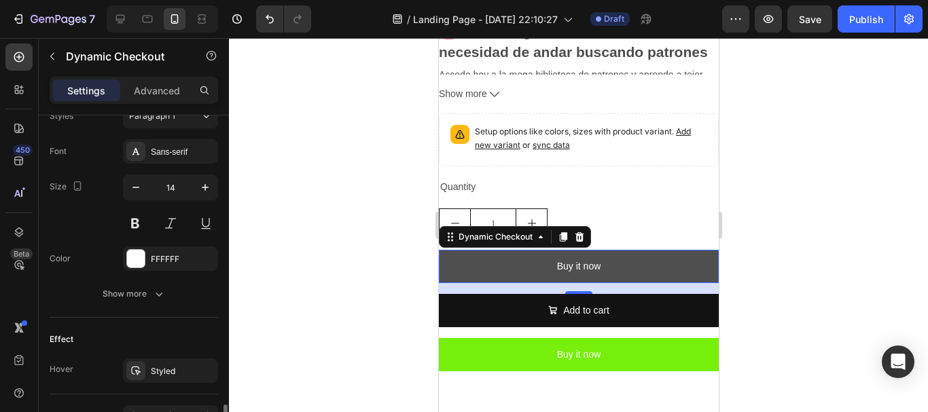
scroll to position [679, 0]
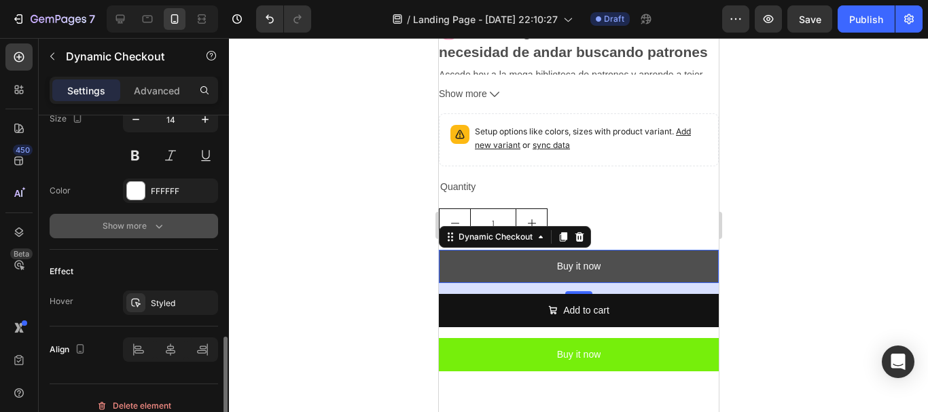
click at [143, 232] on div "Show more" at bounding box center [134, 226] width 63 height 14
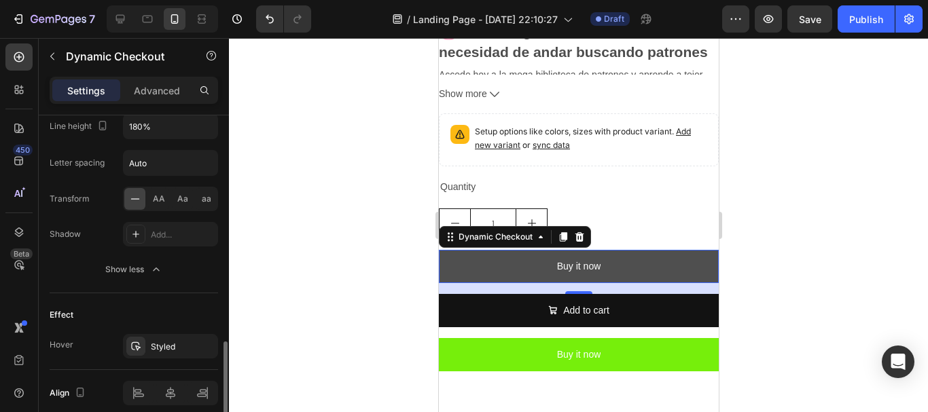
scroll to position [874, 0]
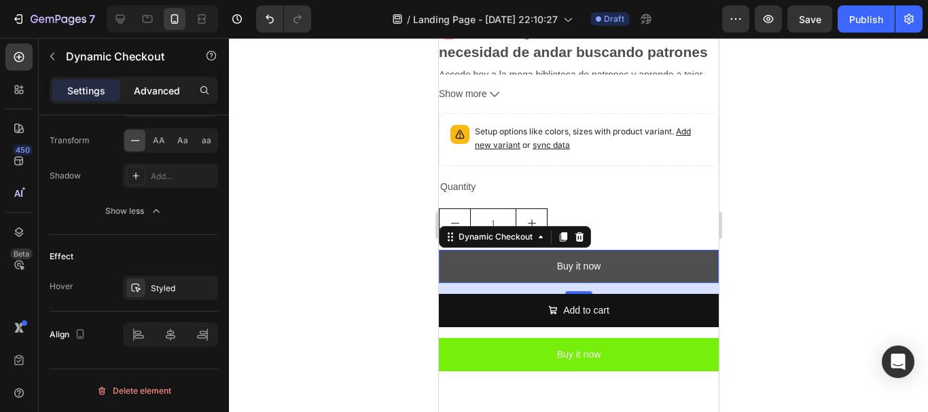
click at [160, 84] on p "Advanced" at bounding box center [157, 91] width 46 height 14
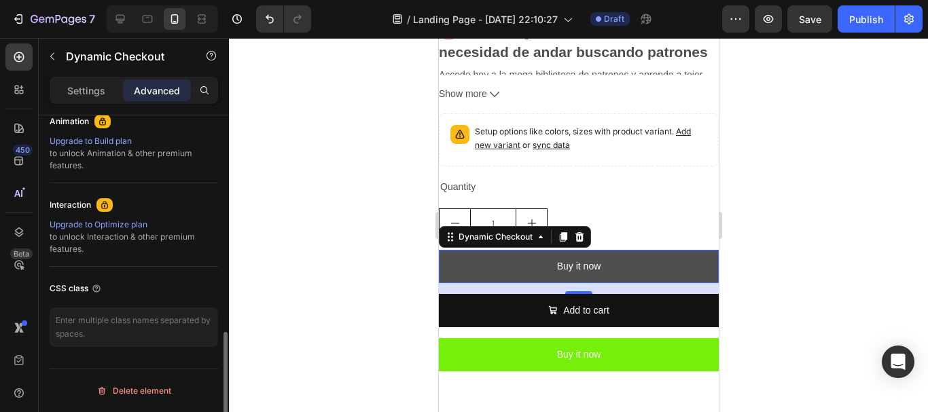
scroll to position [607, 0]
click at [90, 225] on div "Upgrade to Optimize plan" at bounding box center [134, 225] width 168 height 12
click at [165, 327] on textarea at bounding box center [134, 327] width 168 height 39
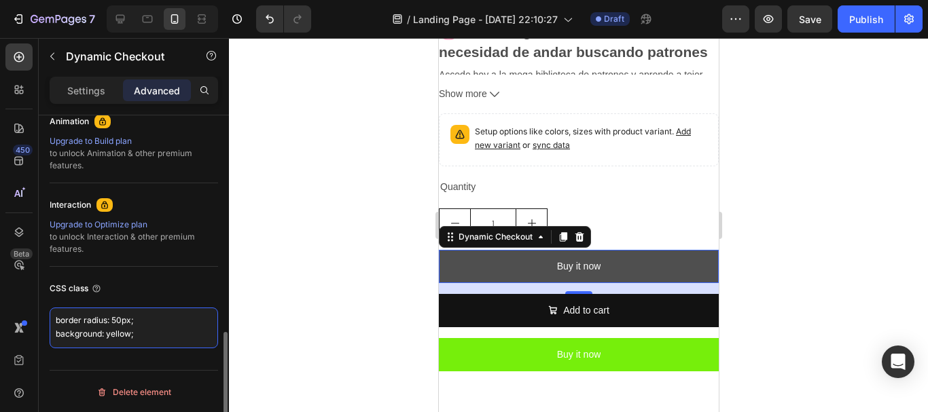
scroll to position [5, 0]
type textarea "border radius: 50px; background: yellow; color: white;"
click at [193, 204] on div "Interaction" at bounding box center [134, 205] width 168 height 22
click at [793, 94] on div at bounding box center [578, 225] width 699 height 374
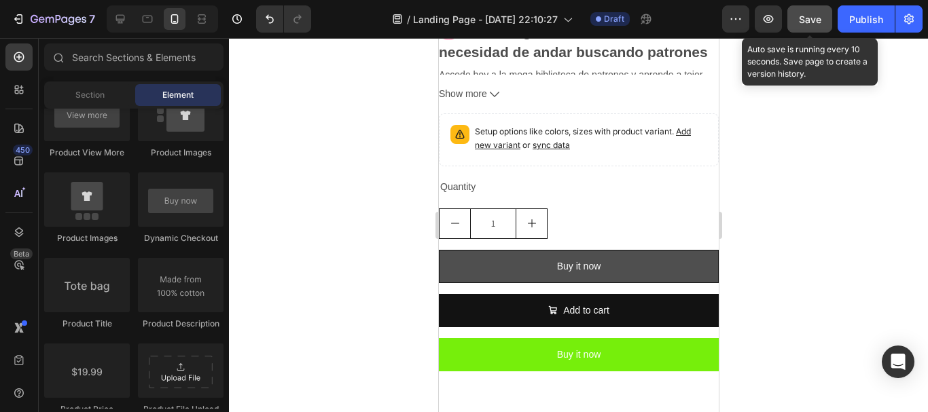
click at [824, 8] on button "Save" at bounding box center [809, 18] width 45 height 27
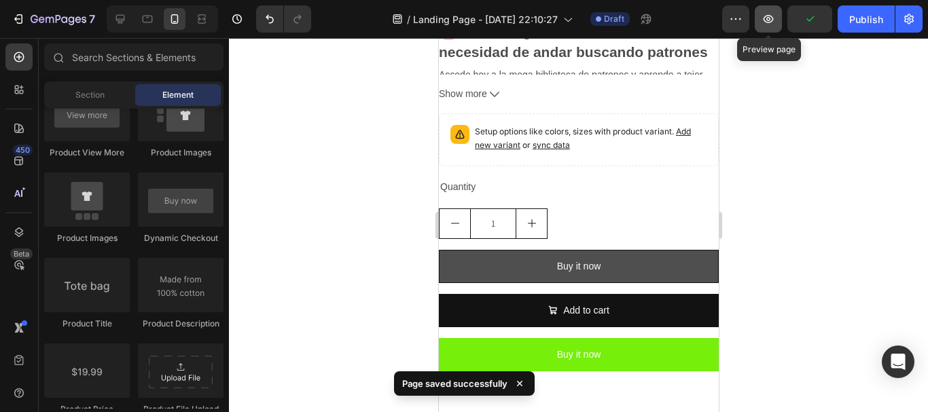
click at [775, 25] on icon "button" at bounding box center [769, 19] width 14 height 14
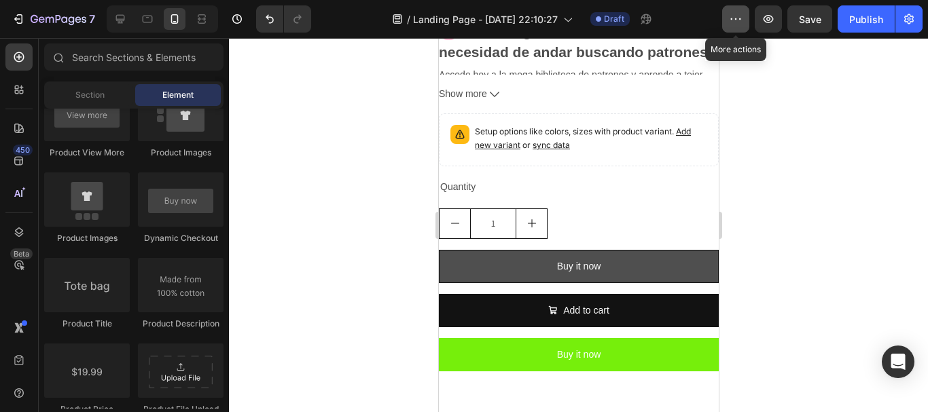
click at [743, 16] on icon "button" at bounding box center [736, 19] width 14 height 14
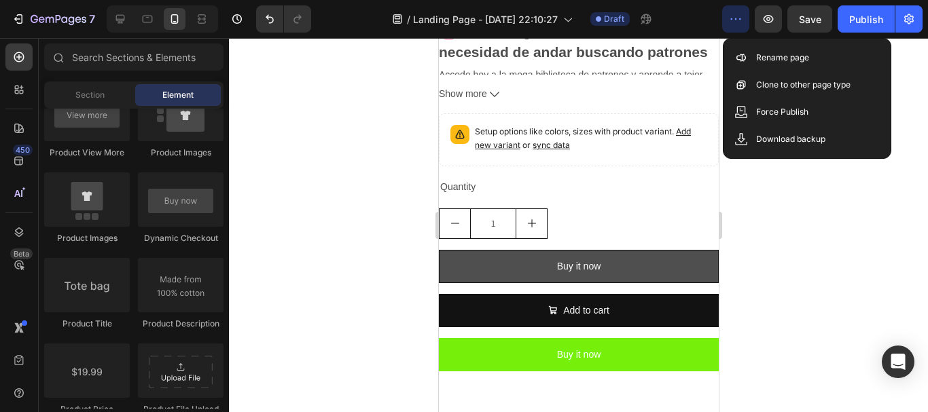
click at [308, 101] on div at bounding box center [578, 225] width 699 height 374
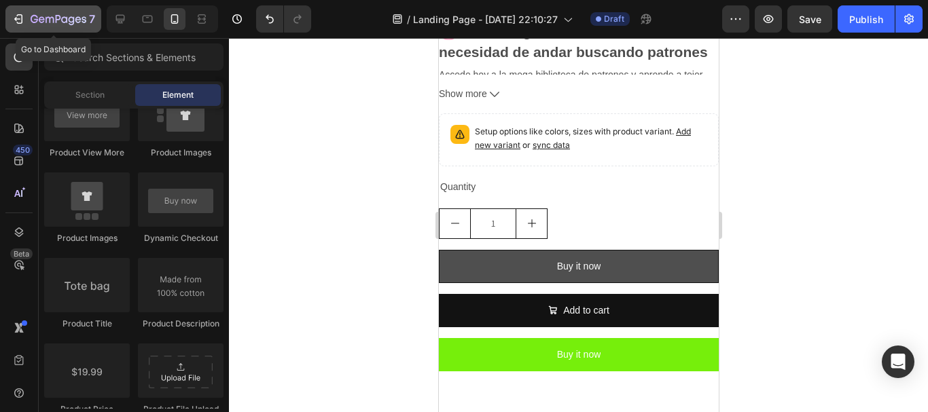
click at [79, 17] on icon "button" at bounding box center [78, 19] width 6 height 6
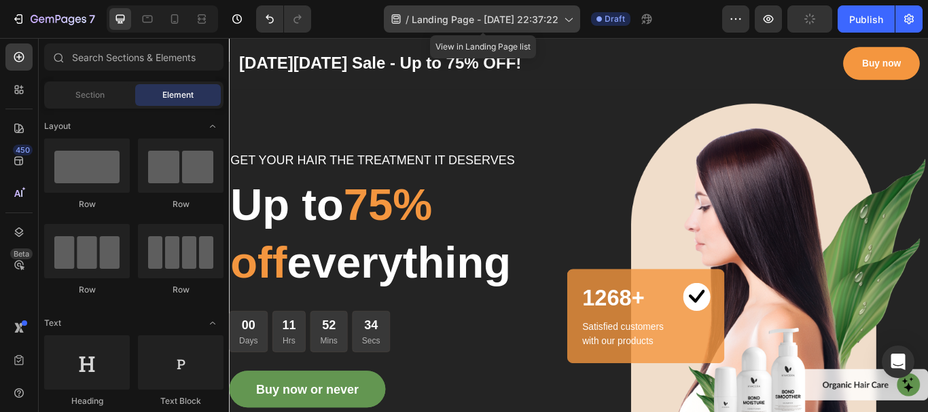
click at [535, 21] on span "Landing Page - Aug 26, 22:37:22" at bounding box center [485, 19] width 147 height 14
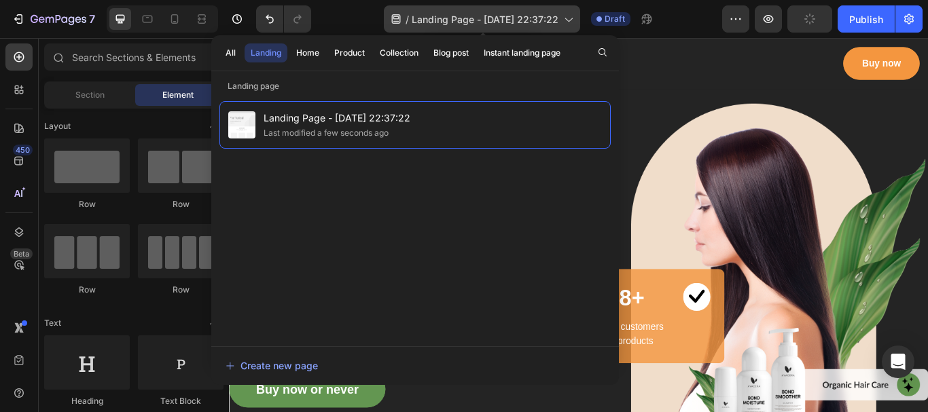
click at [517, 18] on span "Landing Page - Aug 26, 22:37:22" at bounding box center [485, 19] width 147 height 14
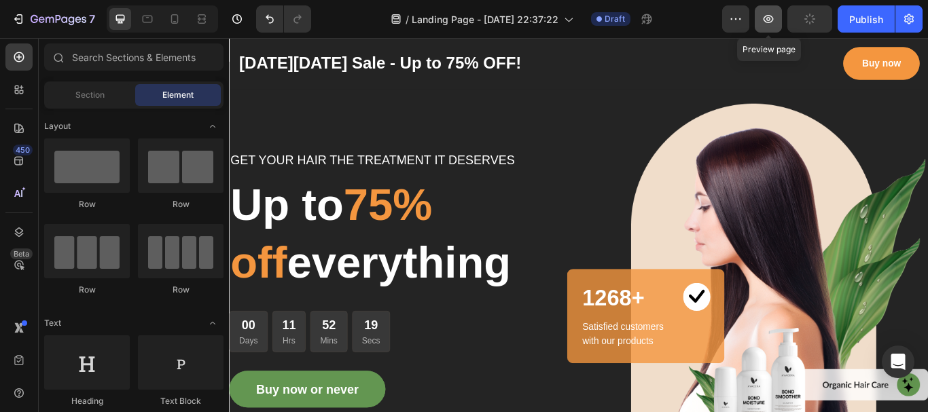
click at [770, 24] on icon "button" at bounding box center [769, 19] width 14 height 14
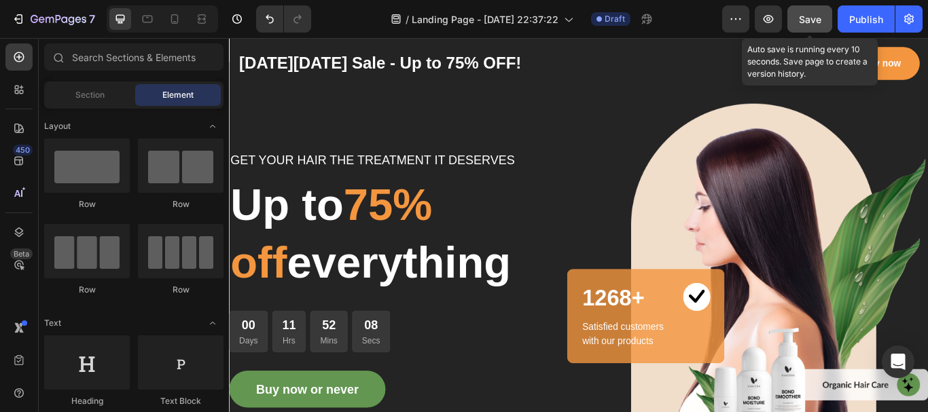
click at [806, 16] on span "Save" at bounding box center [810, 20] width 22 height 12
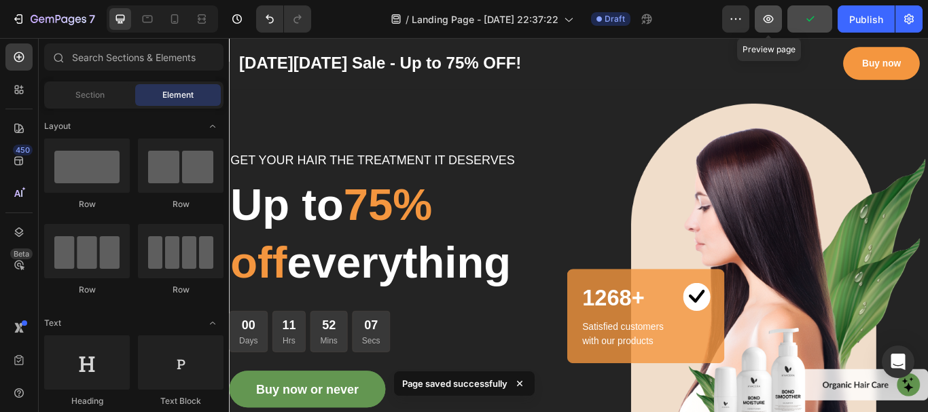
click at [773, 20] on icon "button" at bounding box center [769, 19] width 10 height 8
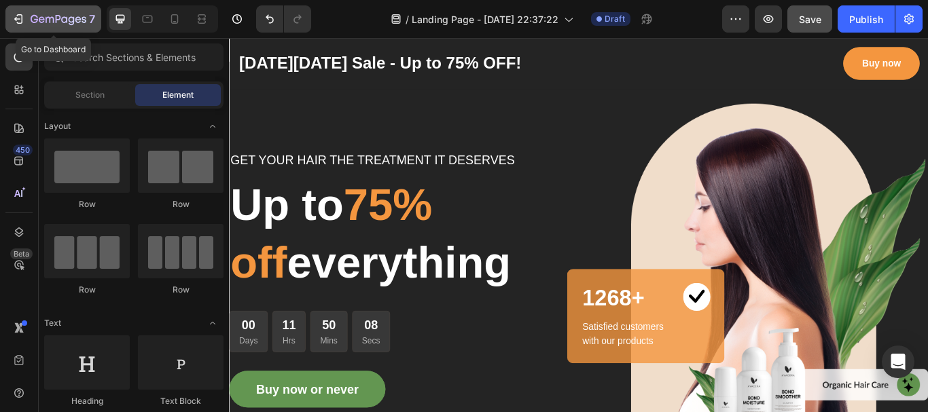
click at [25, 16] on div "7" at bounding box center [54, 19] width 84 height 16
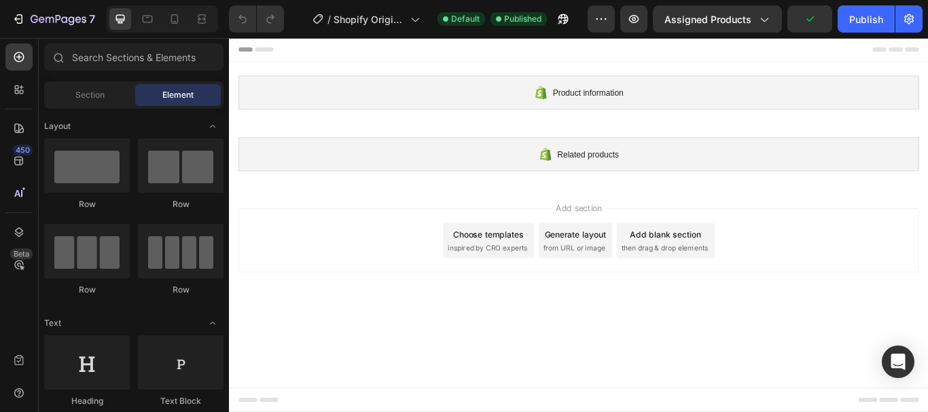
click at [912, 194] on div "Related products Shopify section: Related products" at bounding box center [636, 174] width 815 height 72
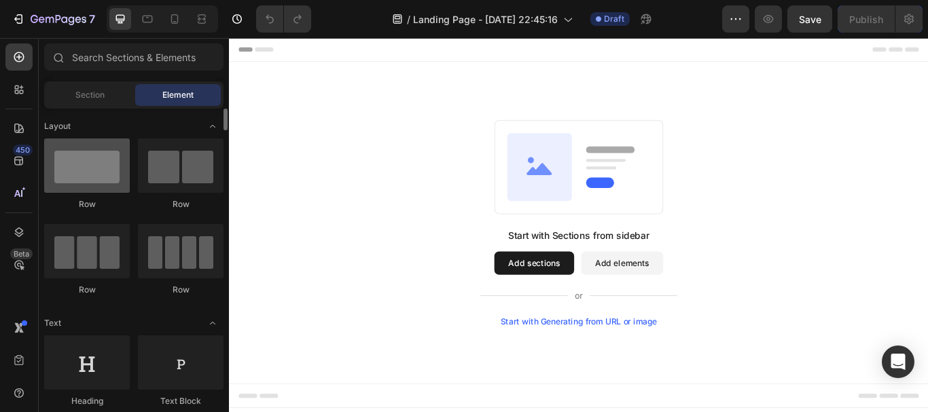
click at [112, 176] on div at bounding box center [87, 166] width 86 height 54
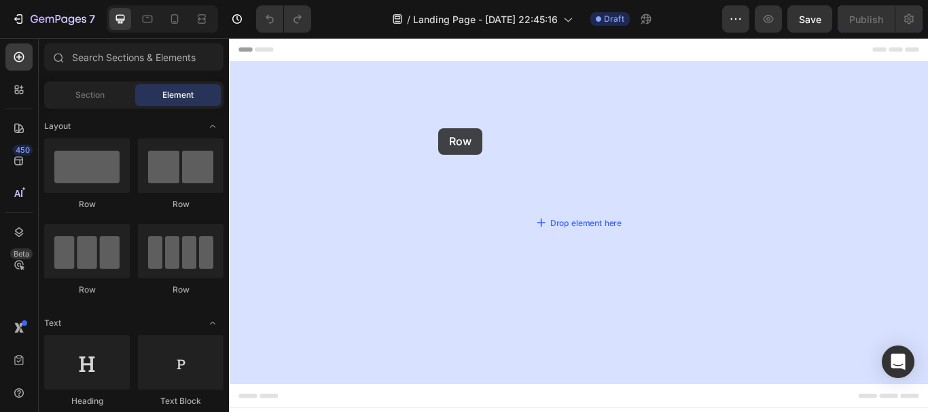
drag, startPoint x: 328, startPoint y: 201, endPoint x: 283, endPoint y: 154, distance: 64.9
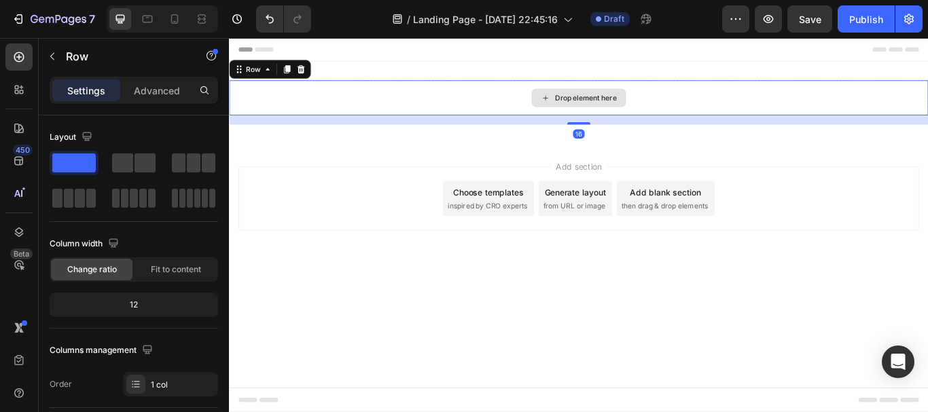
click at [613, 104] on div "Drop element here" at bounding box center [645, 108] width 72 height 11
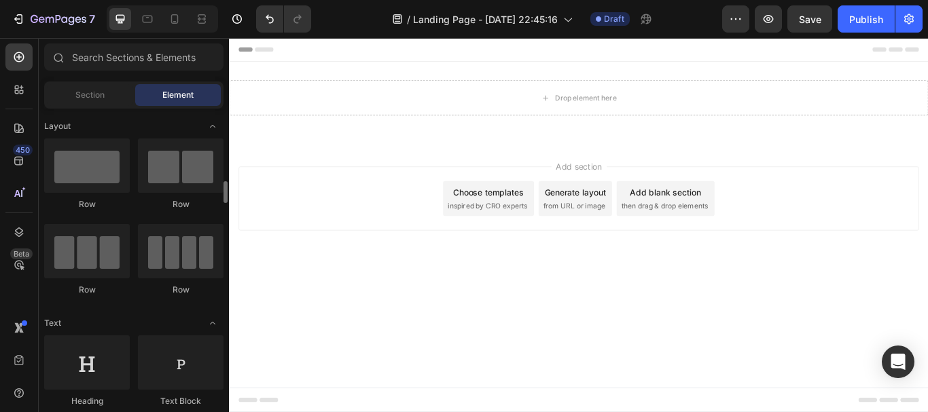
scroll to position [68, 0]
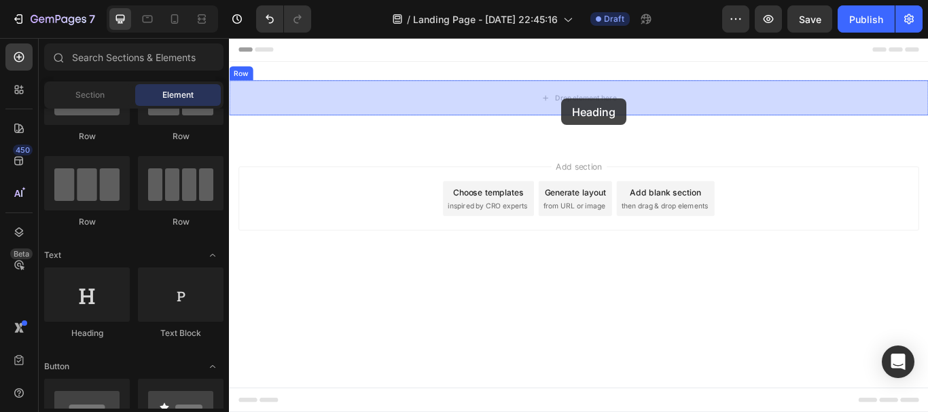
drag, startPoint x: 306, startPoint y: 338, endPoint x: 616, endPoint y: 109, distance: 386.2
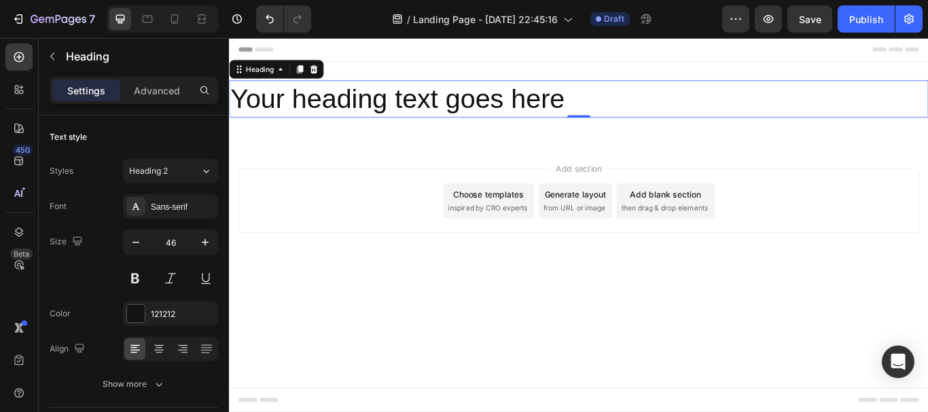
click at [618, 107] on h2 "Your heading text goes here" at bounding box center [636, 109] width 815 height 43
click at [607, 120] on p "Your heading text goes here" at bounding box center [636, 109] width 813 height 41
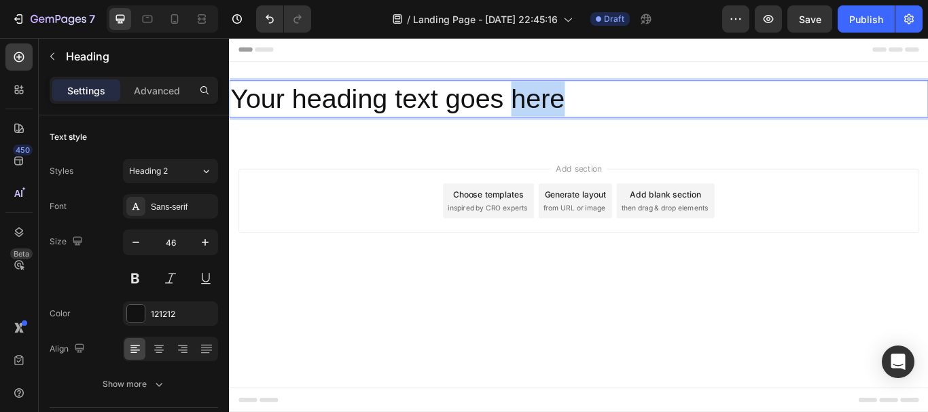
click at [607, 120] on p "Your heading text goes here" at bounding box center [636, 109] width 813 height 41
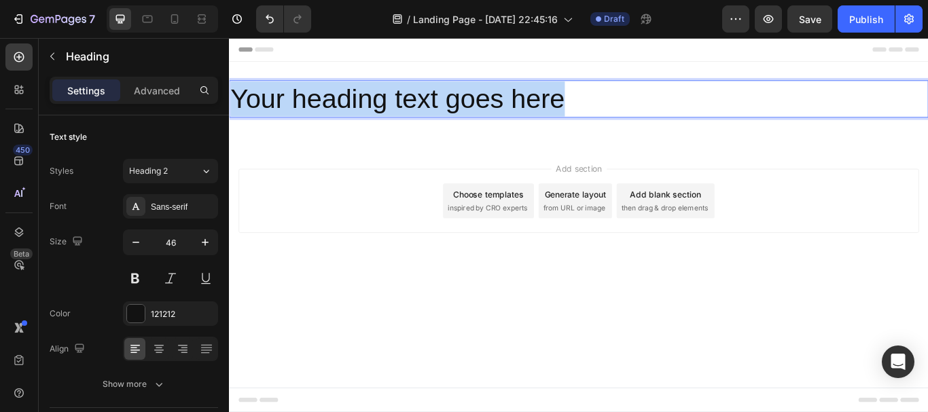
click at [607, 120] on p "Your heading text goes here" at bounding box center [636, 109] width 813 height 41
drag, startPoint x: 619, startPoint y: 110, endPoint x: 192, endPoint y: 109, distance: 426.7
click at [229, 109] on html "Header Your heading text goes here🧶 Heading 0 Row Section 1 Root Start with Sec…" at bounding box center [636, 256] width 815 height 437
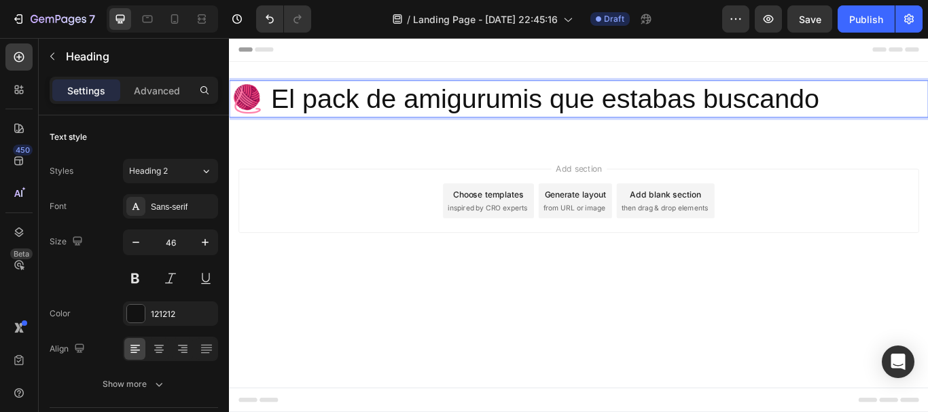
click at [529, 330] on div "Add section Choose templates inspired by CRO experts Generate layout from URL o…" at bounding box center [636, 247] width 815 height 167
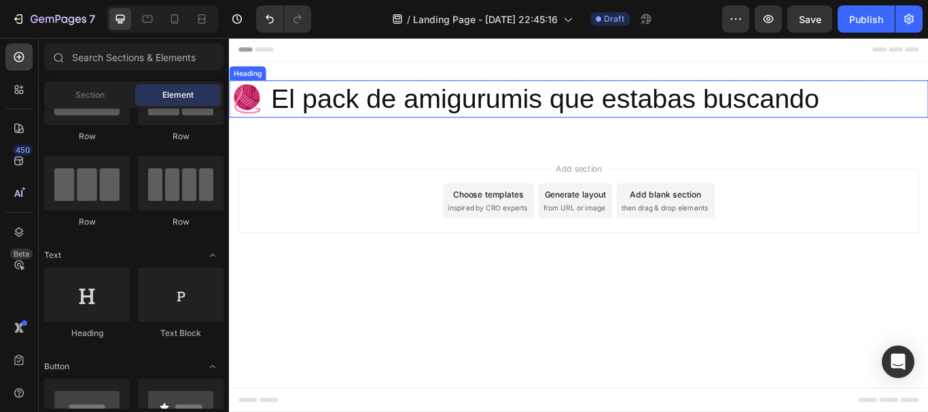
click at [332, 118] on p "🧶 El pack de amigurumis que estabas buscando" at bounding box center [636, 109] width 813 height 41
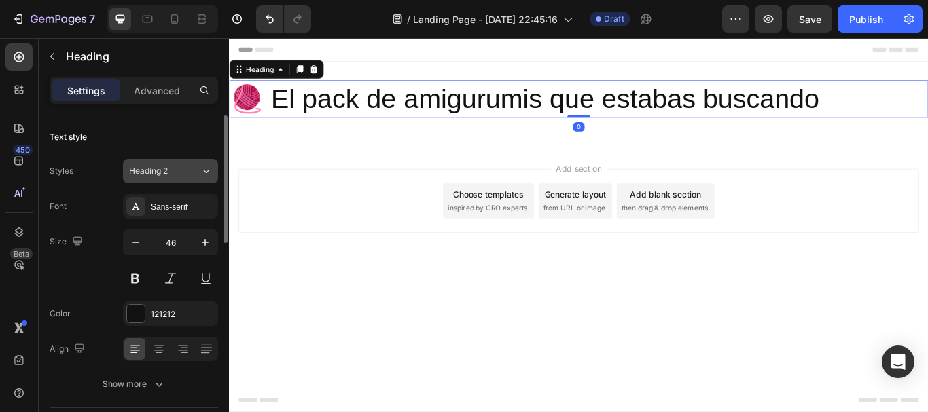
click at [173, 176] on div "Heading 2" at bounding box center [156, 171] width 55 height 12
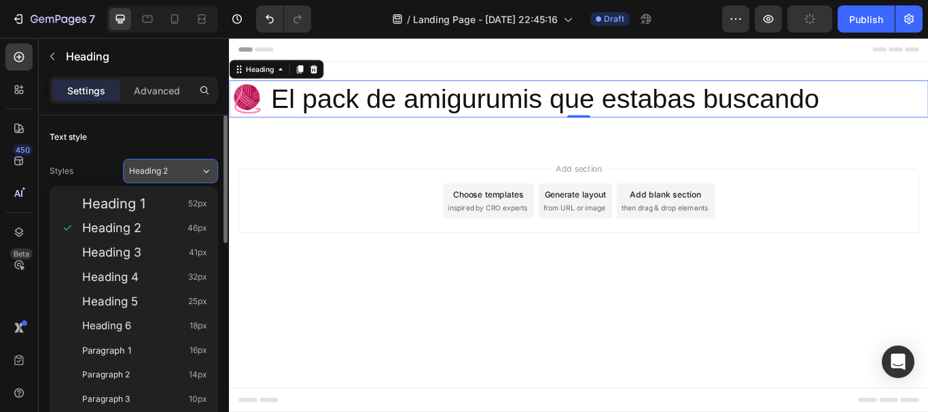
click at [173, 176] on div "Heading 2" at bounding box center [156, 171] width 55 height 12
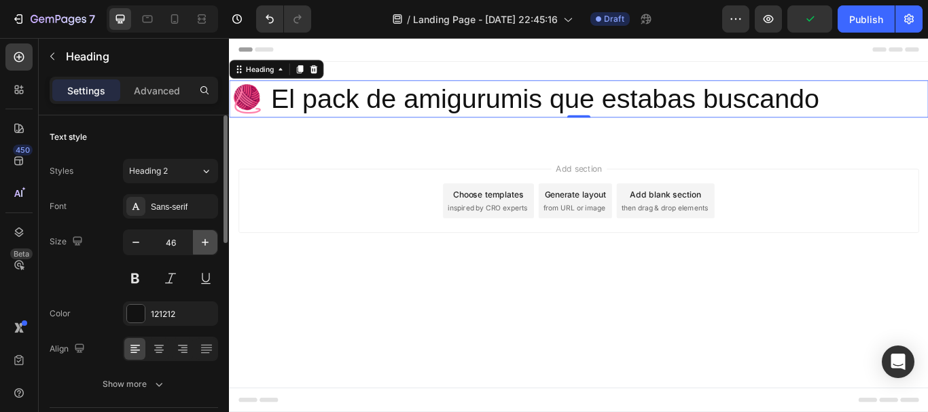
click at [207, 242] on icon "button" at bounding box center [205, 243] width 14 height 14
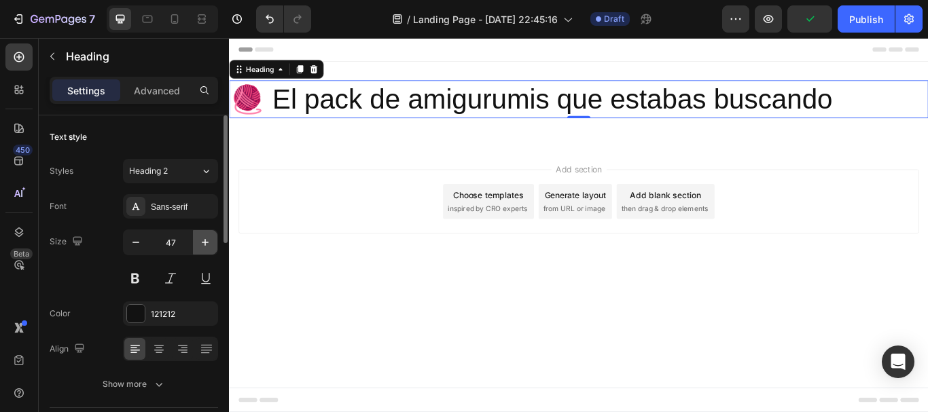
click at [207, 242] on icon "button" at bounding box center [205, 243] width 14 height 14
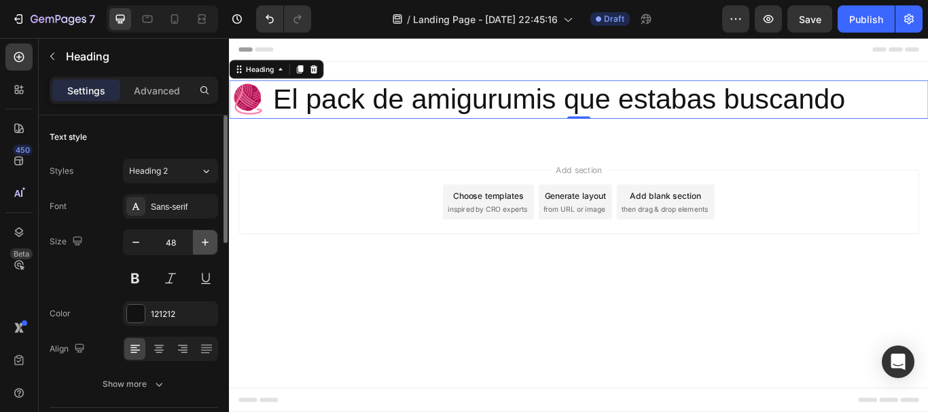
click at [207, 242] on icon "button" at bounding box center [205, 243] width 14 height 14
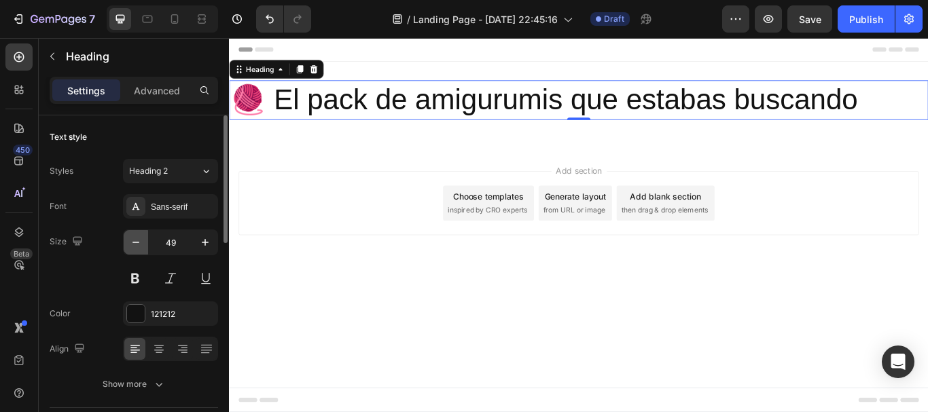
click at [128, 236] on button "button" at bounding box center [136, 242] width 24 height 24
type input "48"
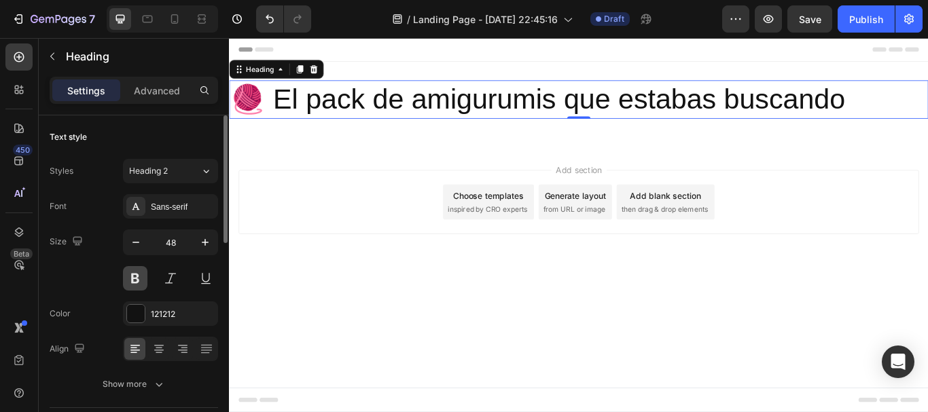
click at [136, 272] on button at bounding box center [135, 278] width 24 height 24
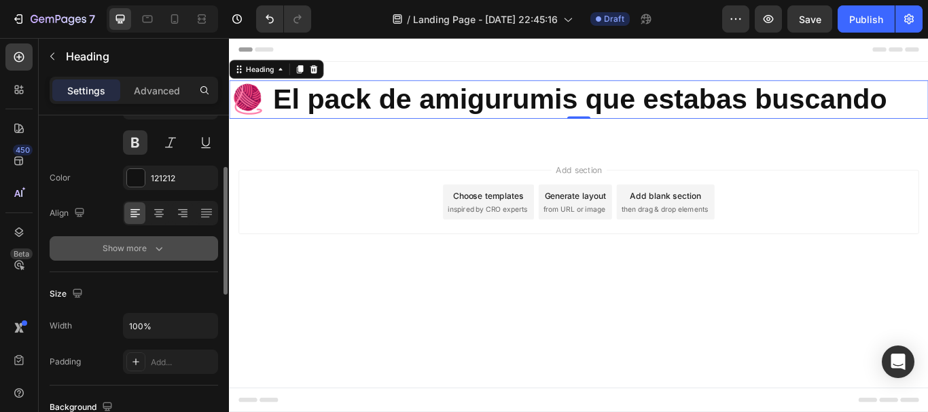
scroll to position [204, 0]
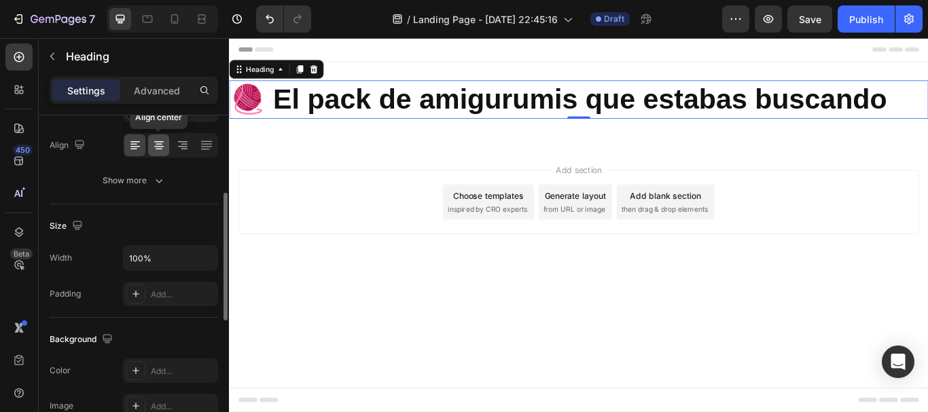
click at [156, 147] on icon at bounding box center [159, 146] width 10 height 1
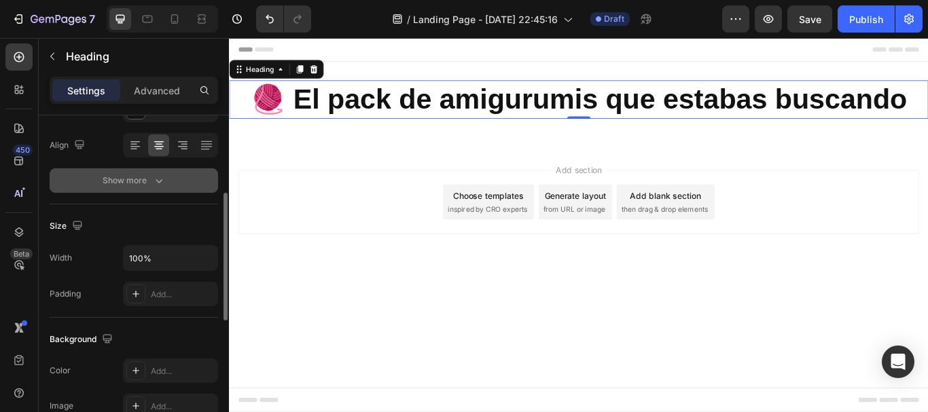
click at [147, 181] on div "Show more" at bounding box center [134, 181] width 63 height 14
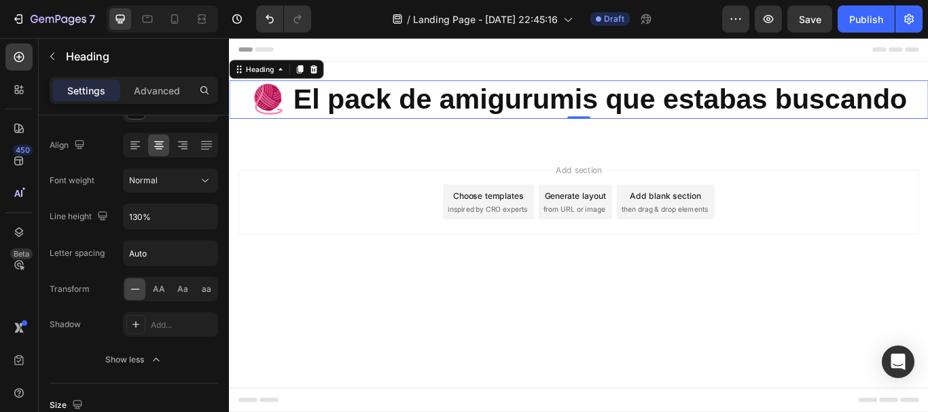
click at [302, 327] on div "Add section Choose templates inspired by CRO experts Generate layout from URL o…" at bounding box center [636, 248] width 815 height 167
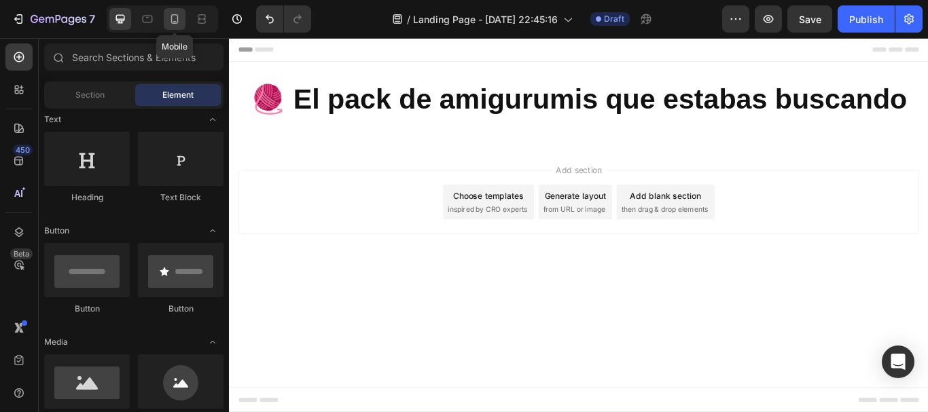
click at [176, 18] on icon at bounding box center [175, 19] width 14 height 14
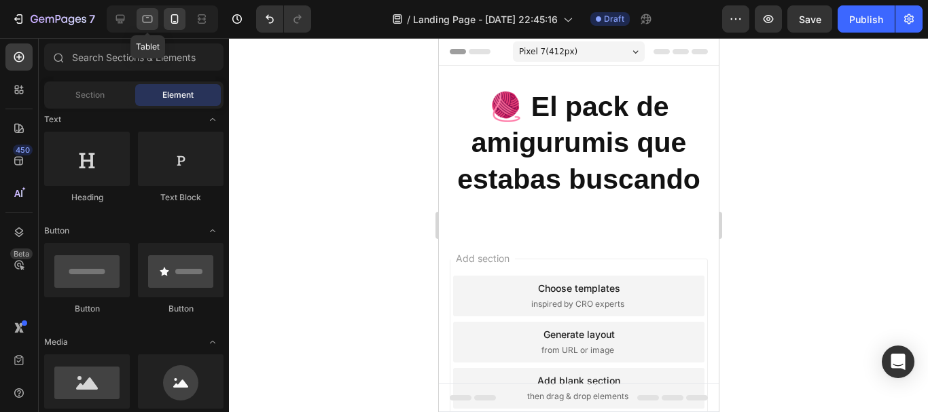
click at [153, 16] on icon at bounding box center [148, 19] width 14 height 14
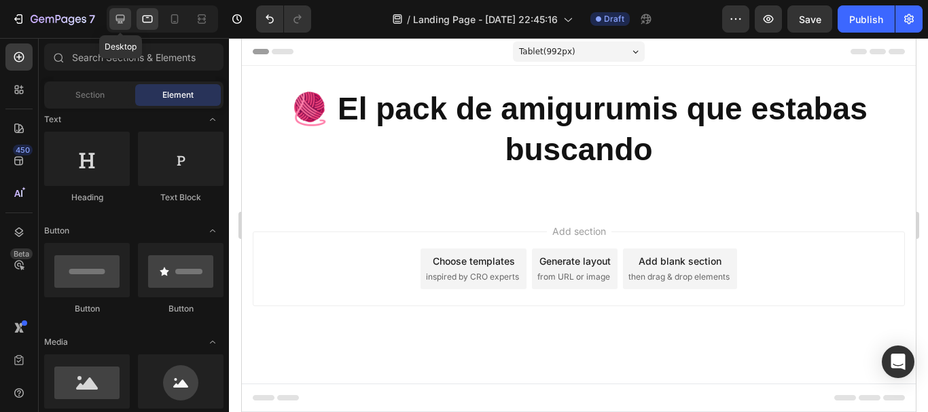
click at [128, 14] on div at bounding box center [120, 19] width 22 height 22
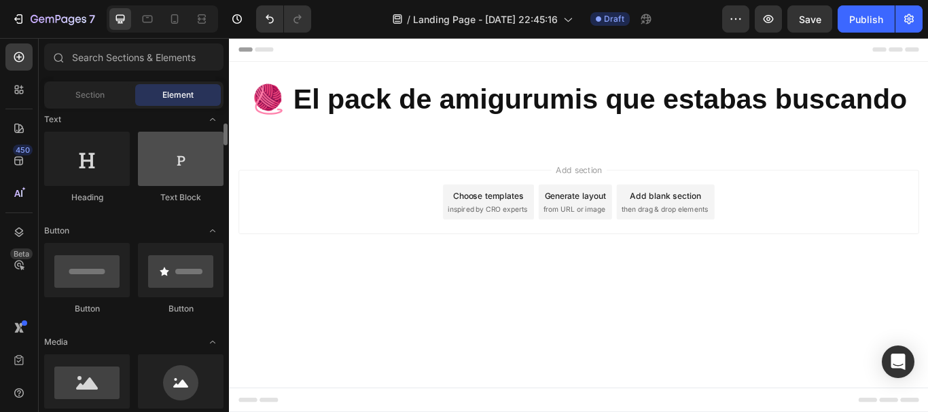
click at [189, 175] on div at bounding box center [181, 159] width 86 height 54
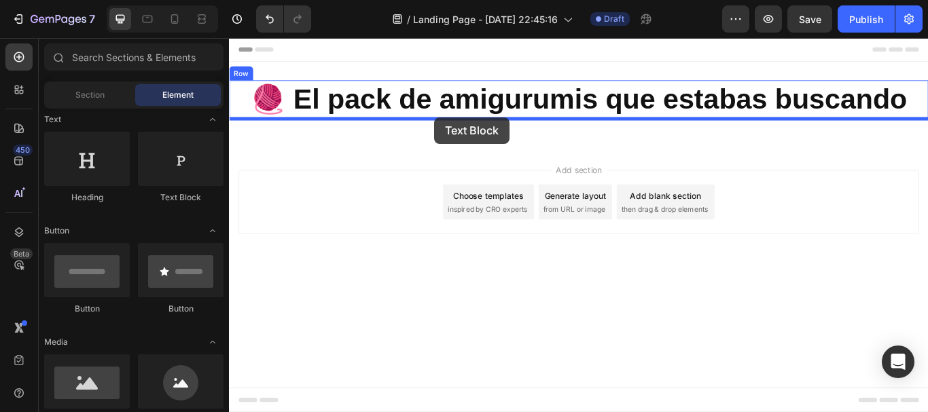
drag, startPoint x: 414, startPoint y: 219, endPoint x: 468, endPoint y: 130, distance: 103.7
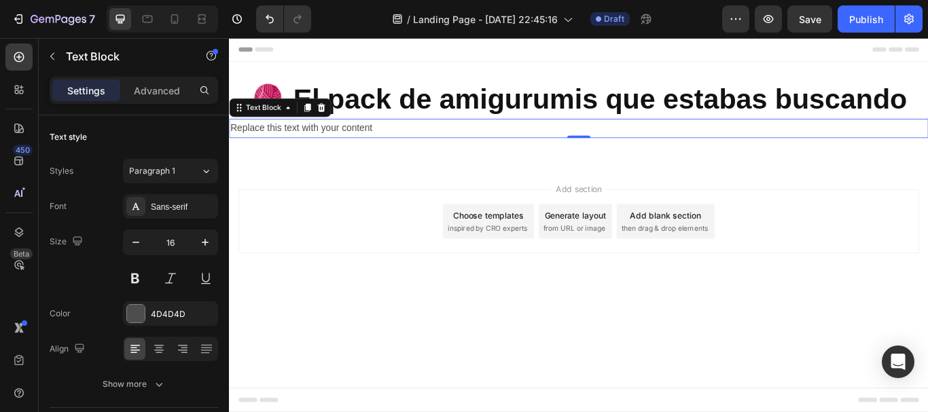
click at [409, 144] on div "Replace this text with your content" at bounding box center [636, 143] width 815 height 22
click at [409, 144] on p "Replace this text with your content" at bounding box center [636, 144] width 813 height 20
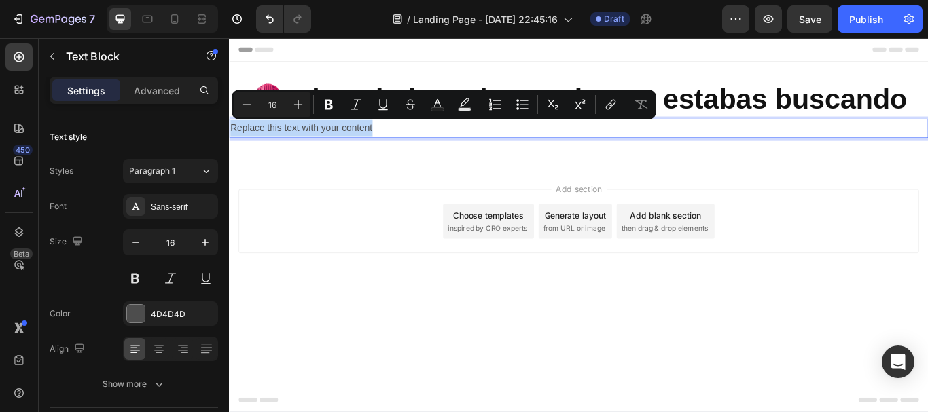
drag, startPoint x: 413, startPoint y: 141, endPoint x: 230, endPoint y: 143, distance: 182.8
click at [230, 143] on p "Replace this text with your content" at bounding box center [636, 144] width 813 height 20
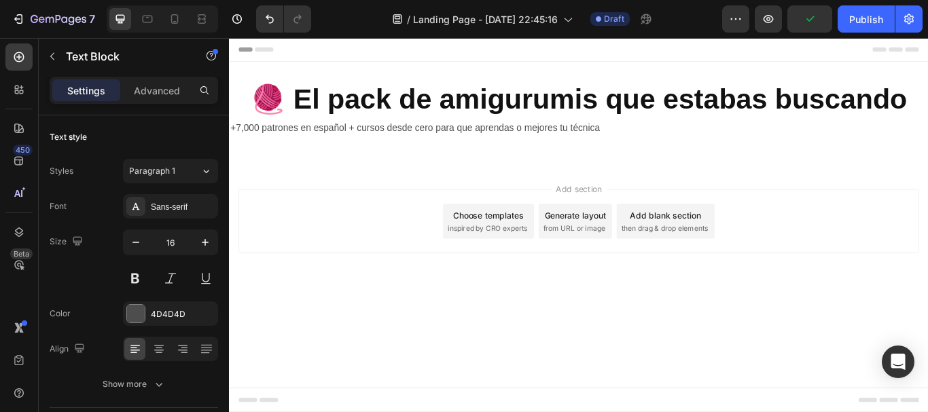
click at [366, 253] on div "Add section Choose templates inspired by CRO experts Generate layout from URL o…" at bounding box center [637, 252] width 794 height 75
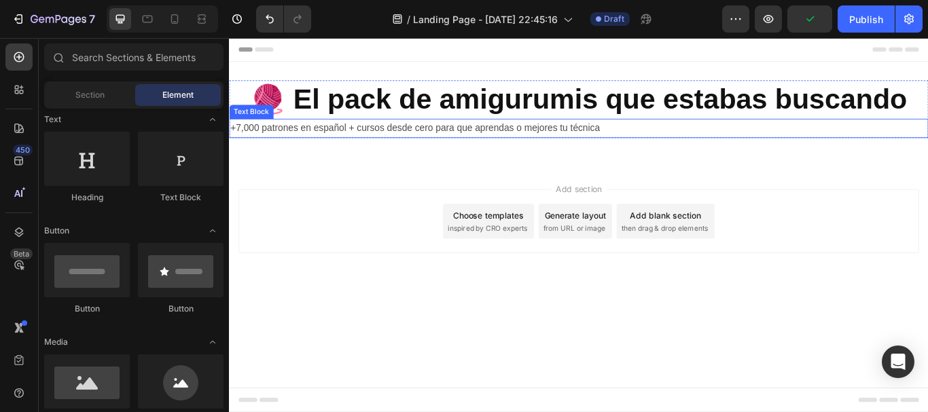
click at [671, 143] on p "+7,000 patrones en español + cursos desde cero para que aprendas o mejores tu t…" at bounding box center [636, 144] width 813 height 20
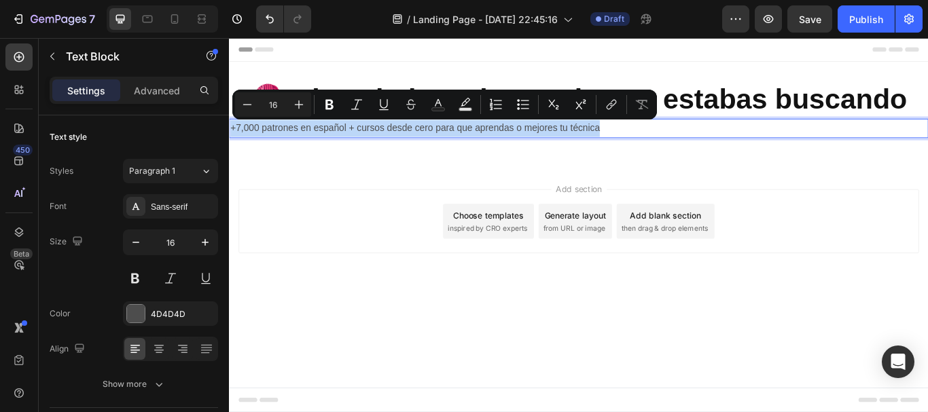
drag, startPoint x: 674, startPoint y: 143, endPoint x: 232, endPoint y: 141, distance: 441.6
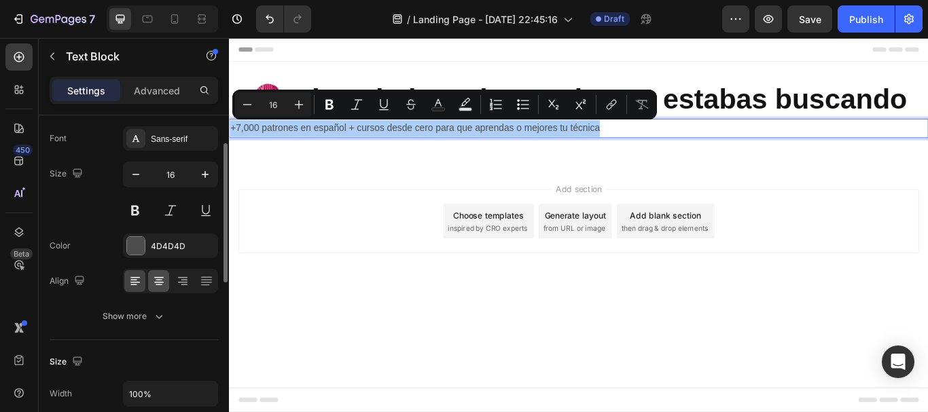
click at [158, 283] on icon at bounding box center [159, 282] width 10 height 1
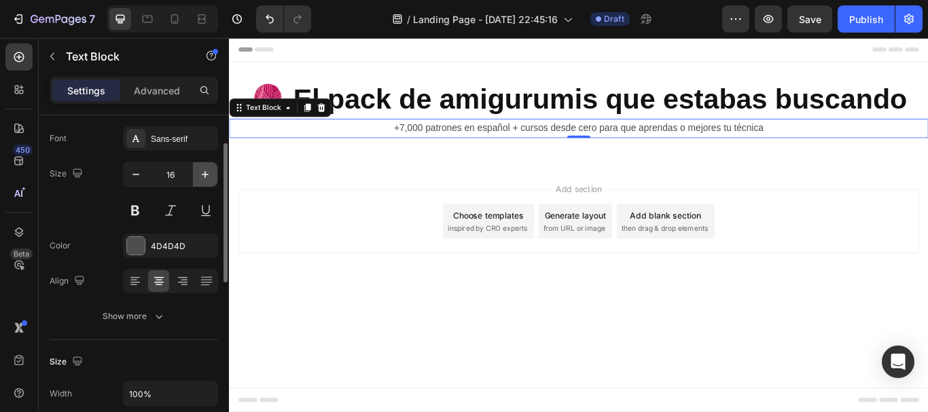
click at [204, 171] on icon "button" at bounding box center [205, 175] width 14 height 14
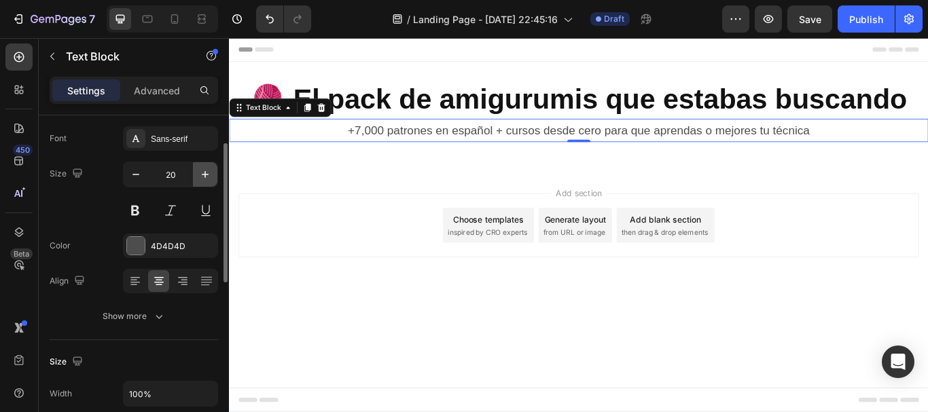
click at [204, 171] on icon "button" at bounding box center [205, 175] width 14 height 14
type input "22"
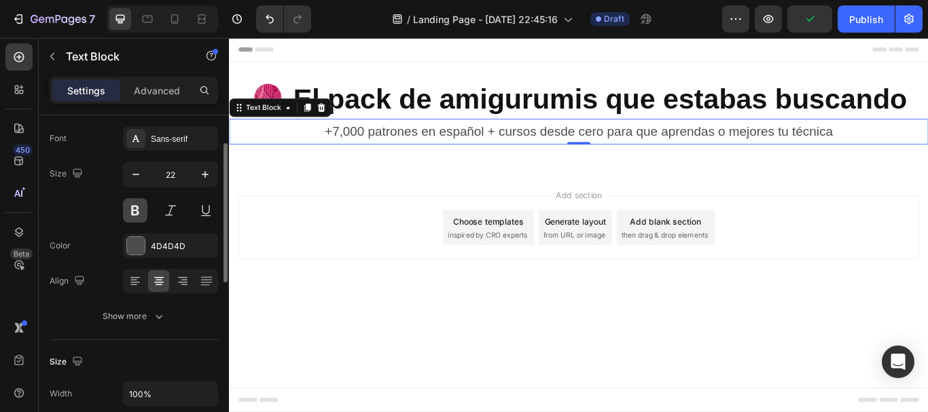
click at [140, 210] on button at bounding box center [135, 210] width 24 height 24
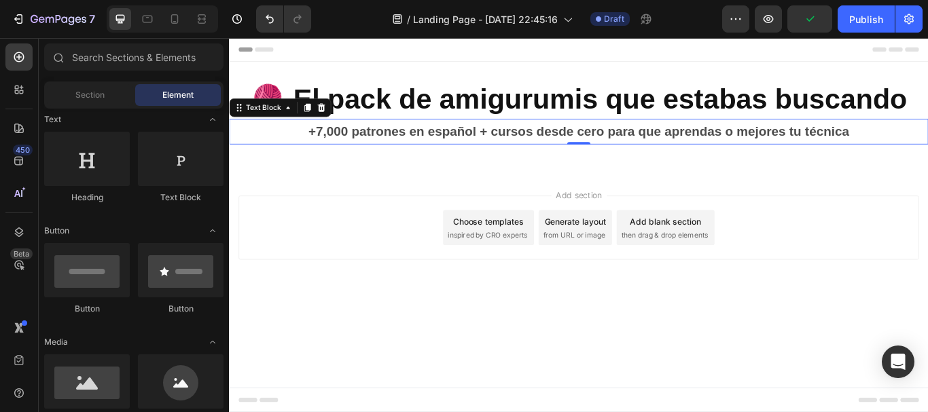
click at [315, 251] on div "Add section Choose templates inspired by CRO experts Generate layout from URL o…" at bounding box center [637, 259] width 794 height 75
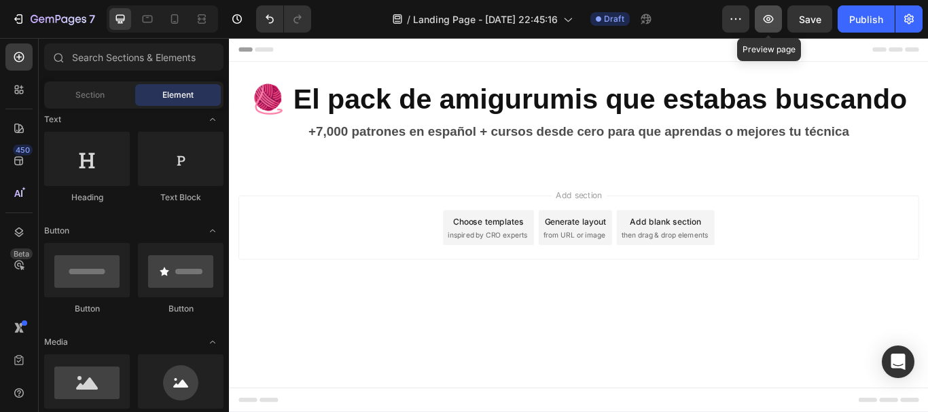
click at [767, 18] on icon "button" at bounding box center [769, 19] width 14 height 14
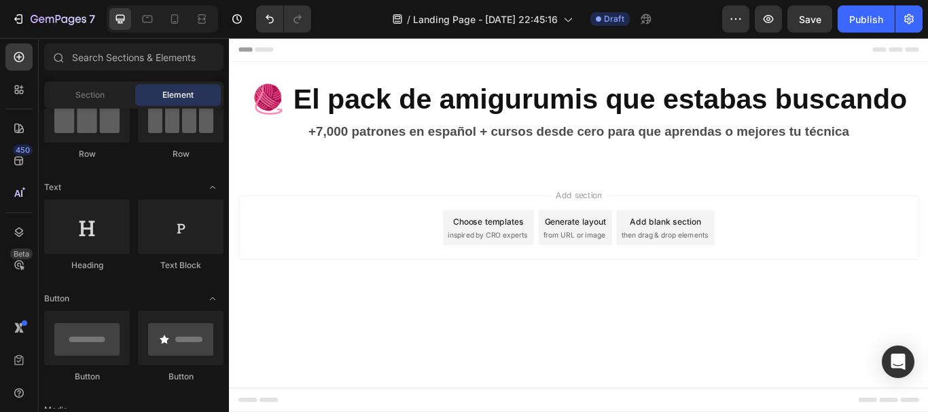
scroll to position [0, 0]
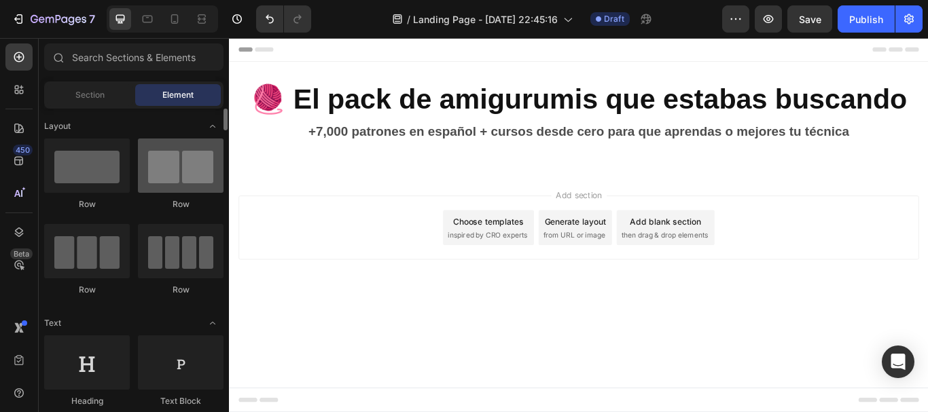
click at [163, 164] on div at bounding box center [181, 166] width 86 height 54
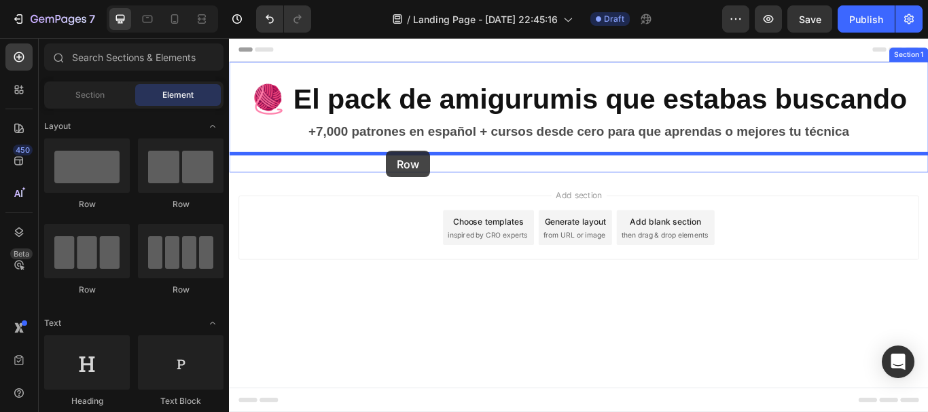
drag, startPoint x: 398, startPoint y: 212, endPoint x: 412, endPoint y: 170, distance: 44.3
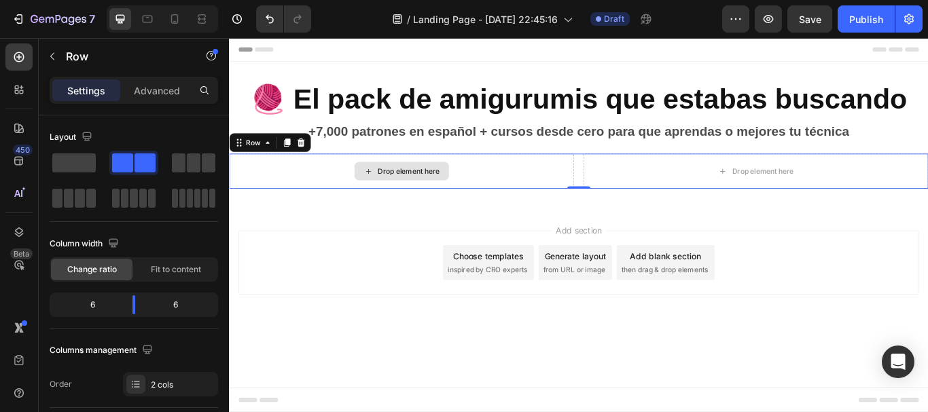
click at [396, 200] on div "Drop element here" at bounding box center [430, 194] width 110 height 22
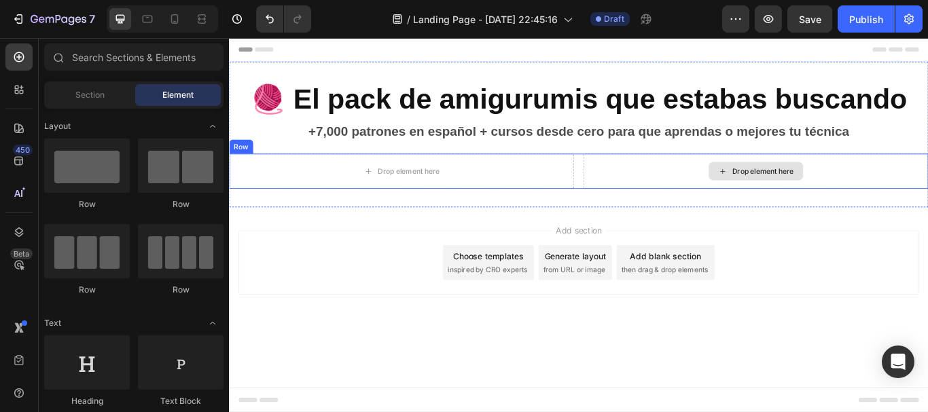
click at [837, 192] on div "Drop element here" at bounding box center [851, 193] width 72 height 11
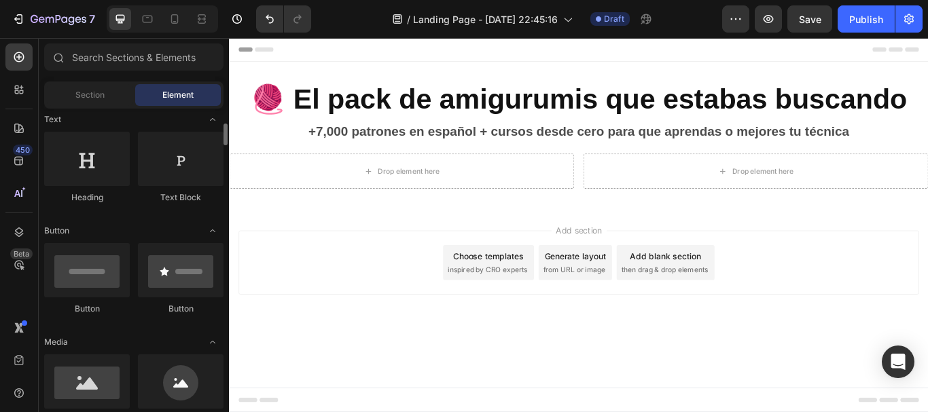
scroll to position [408, 0]
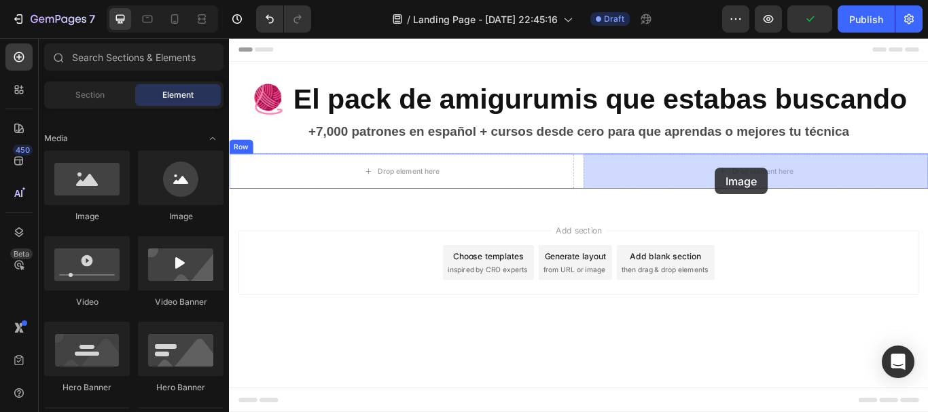
drag, startPoint x: 320, startPoint y: 221, endPoint x: 796, endPoint y: 190, distance: 476.6
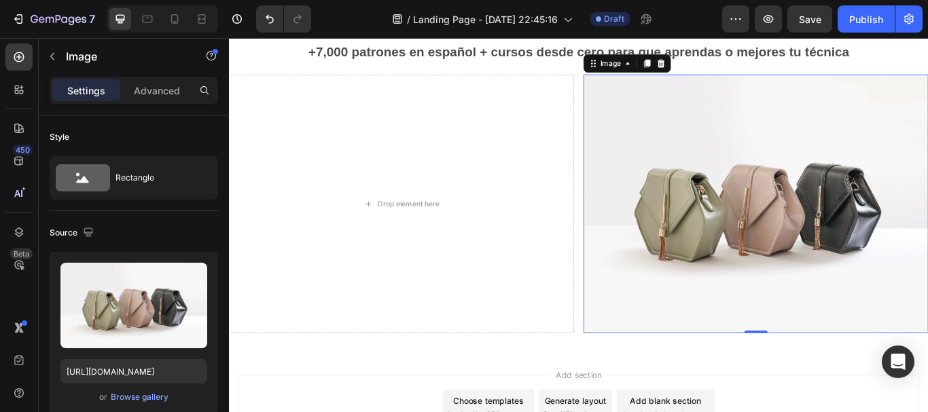
scroll to position [68, 0]
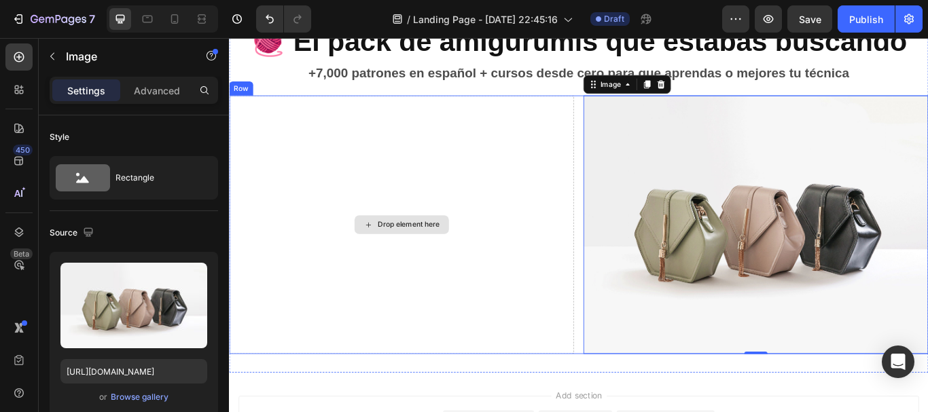
click at [471, 177] on div "Drop element here" at bounding box center [430, 256] width 402 height 302
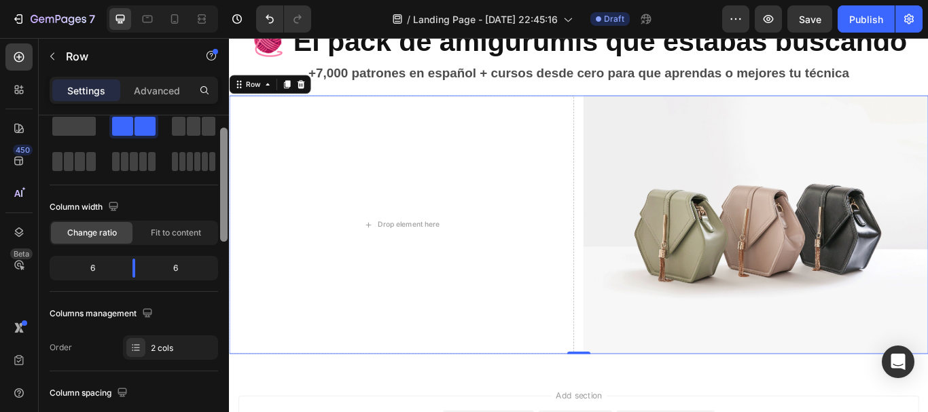
scroll to position [0, 0]
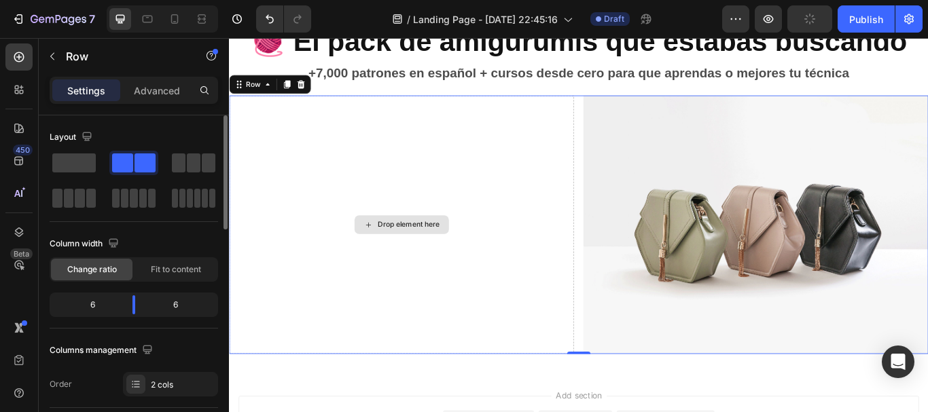
click at [453, 266] on div "Drop element here" at bounding box center [430, 256] width 402 height 302
click at [413, 241] on div "Drop element here" at bounding box center [430, 256] width 402 height 302
click at [170, 78] on div "Settings Advanced" at bounding box center [134, 90] width 168 height 27
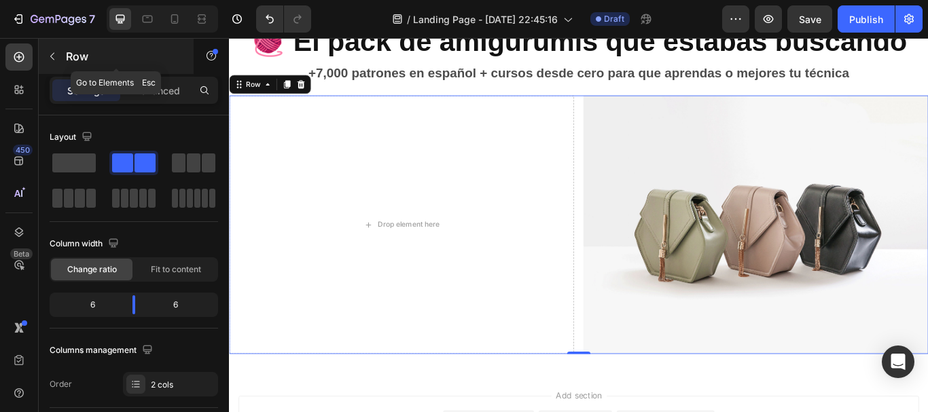
click at [57, 52] on icon "button" at bounding box center [52, 56] width 11 height 11
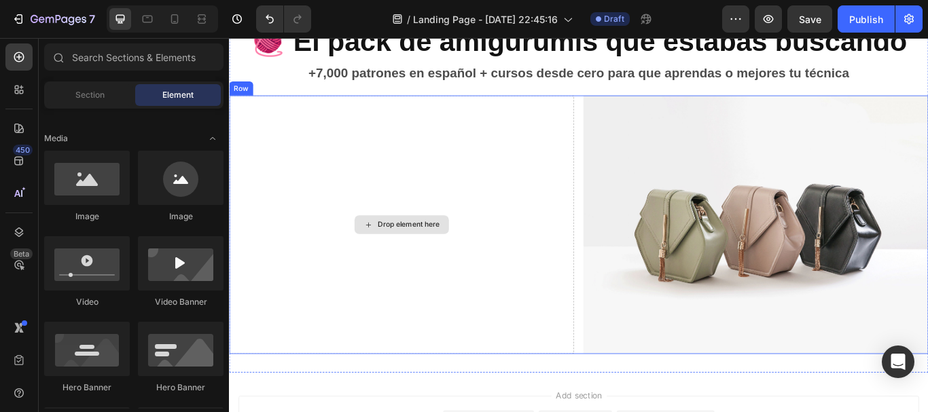
click at [444, 246] on div "Drop element here" at bounding box center [430, 256] width 110 height 22
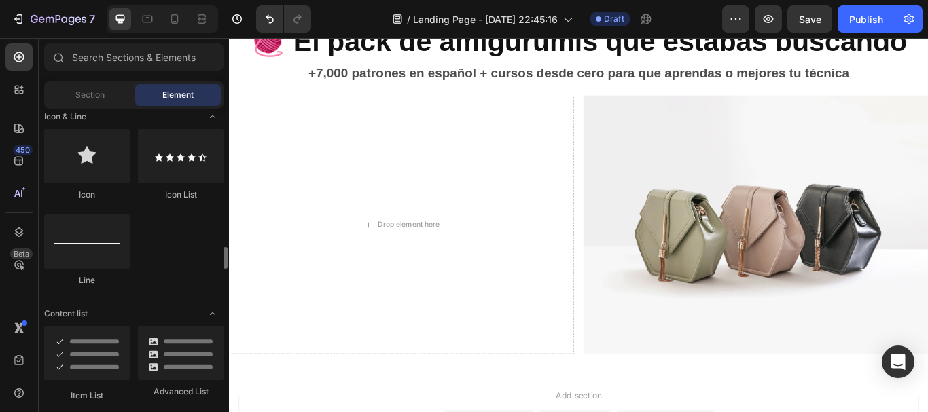
scroll to position [951, 0]
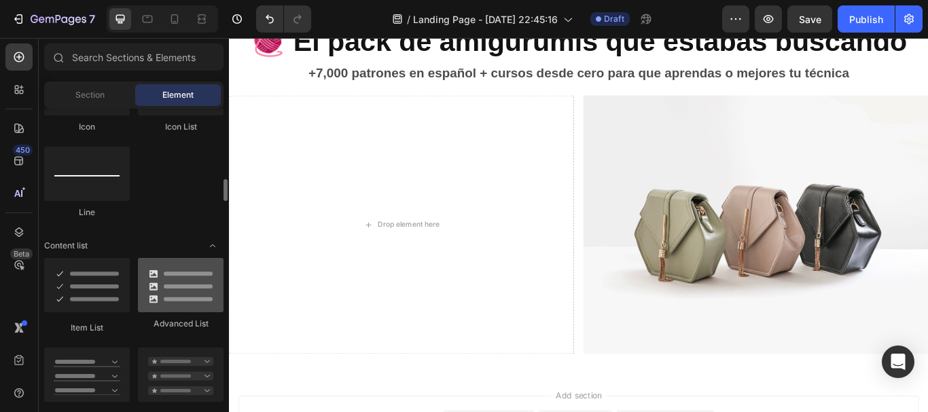
click at [166, 283] on div at bounding box center [181, 285] width 86 height 54
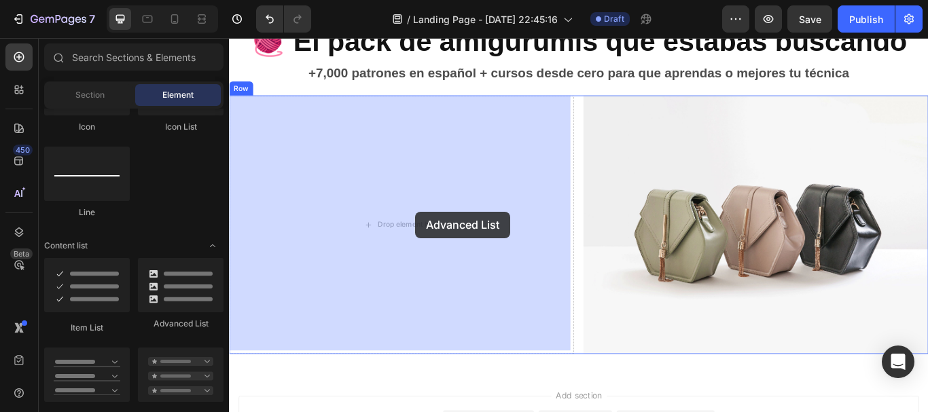
drag, startPoint x: 412, startPoint y: 320, endPoint x: 448, endPoint y: 307, distance: 37.6
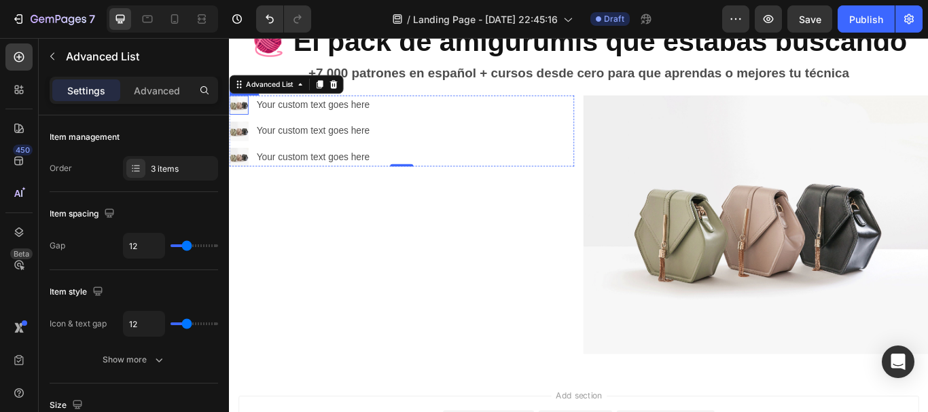
click at [247, 117] on img at bounding box center [240, 116] width 22 height 22
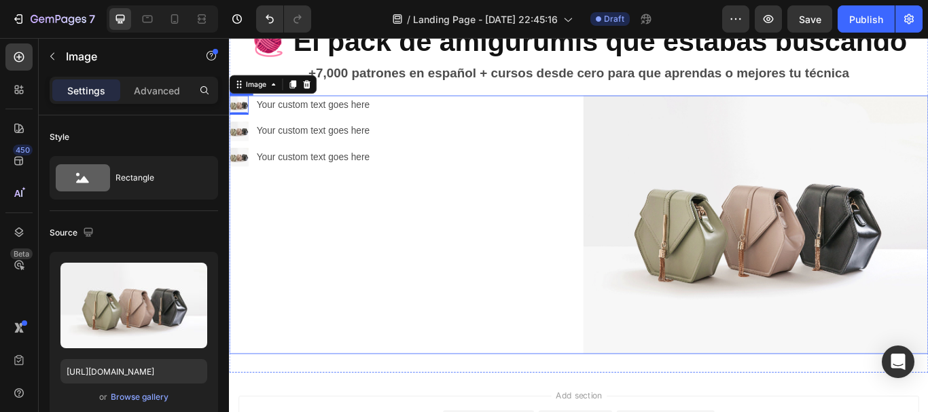
click at [320, 262] on div "Image 0 Your custom text goes here Text Block Image Your custom text goes here …" at bounding box center [430, 256] width 402 height 302
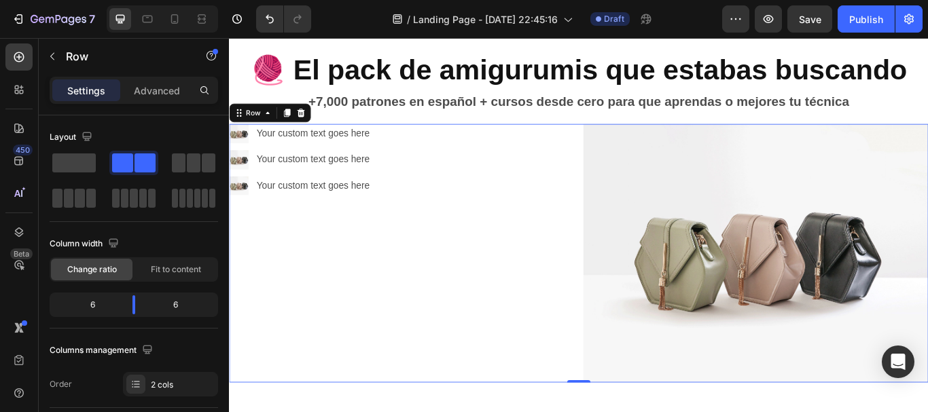
scroll to position [68, 0]
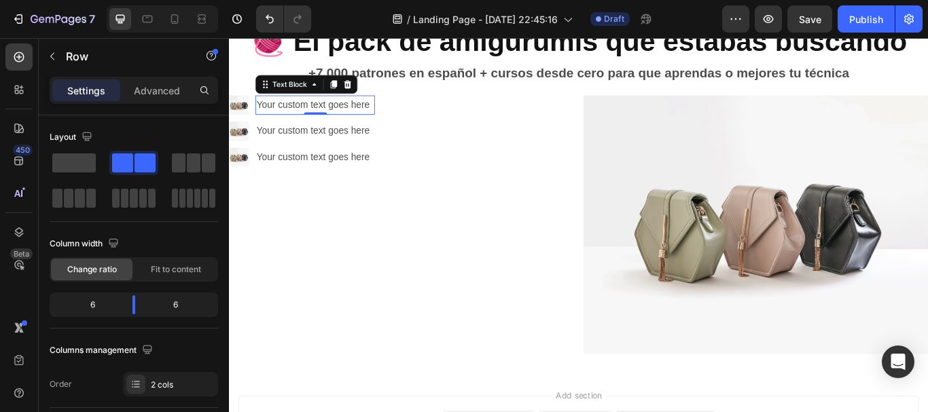
click at [319, 122] on div "Your custom text goes here" at bounding box center [329, 116] width 139 height 22
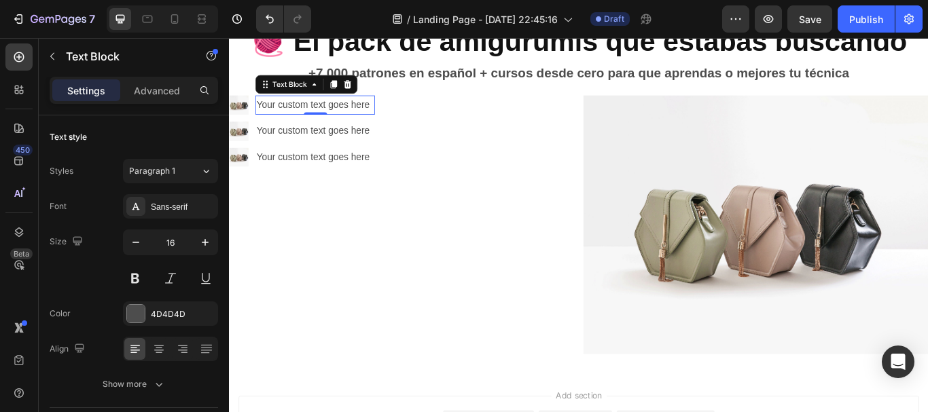
click at [319, 122] on div "Your custom text goes here" at bounding box center [329, 116] width 139 height 22
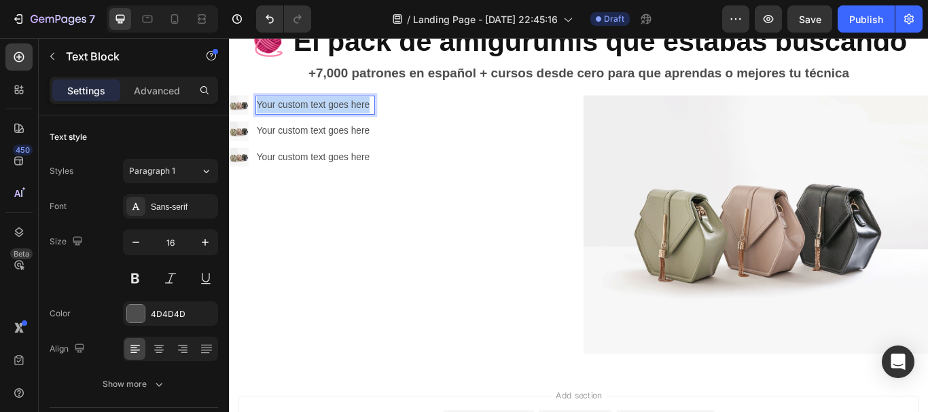
click at [319, 122] on p "Your custom text goes here" at bounding box center [329, 117] width 137 height 20
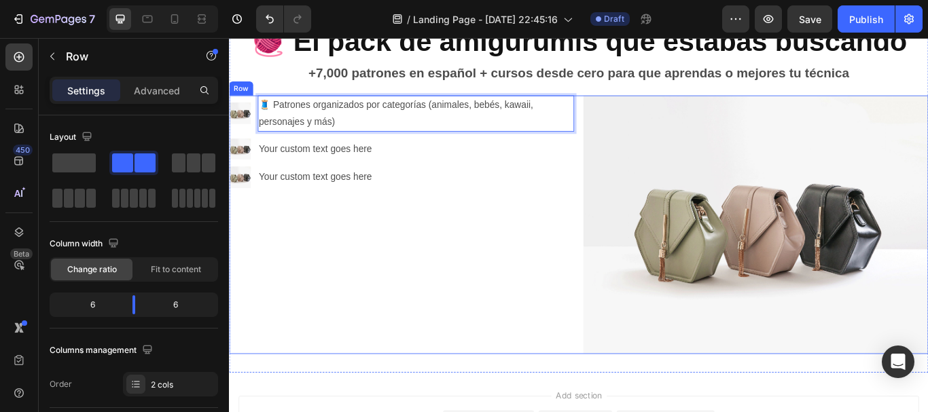
click at [375, 299] on div "Image 🧵 Patrones organizados por categorías (animales, bebés, kawaii, personaje…" at bounding box center [430, 256] width 402 height 302
click at [361, 122] on p "🧵 Patrones organizados por categorías (animales, bebés, kawaii, personajes y má…" at bounding box center [447, 126] width 366 height 39
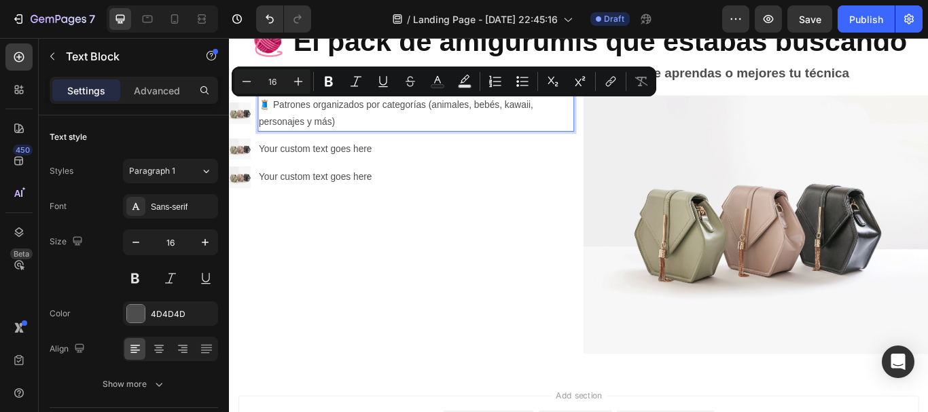
click at [456, 113] on p "🧵 Patrones organizados por categorías (animales, bebés, kawaii, personajes y má…" at bounding box center [447, 126] width 366 height 39
drag, startPoint x: 460, startPoint y: 113, endPoint x: 282, endPoint y: 116, distance: 178.0
click at [282, 116] on p "🧵 Patrones organizados por categorías (animales, bebés, kawaii, personajes y má…" at bounding box center [447, 126] width 366 height 39
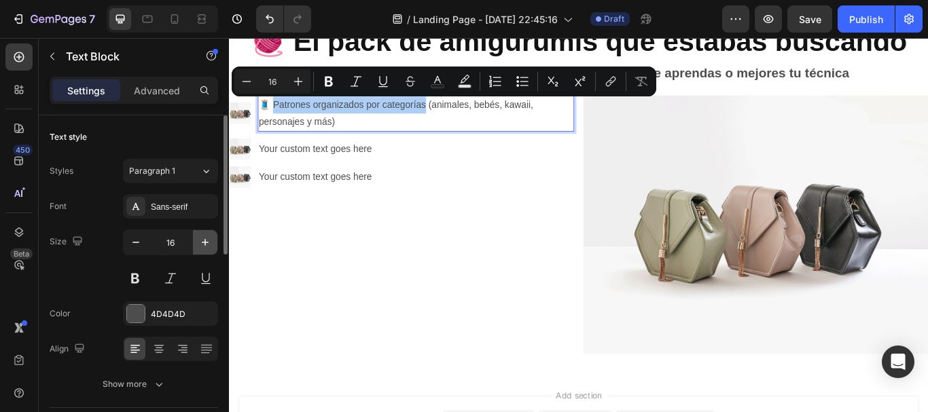
click at [202, 249] on button "button" at bounding box center [205, 242] width 24 height 24
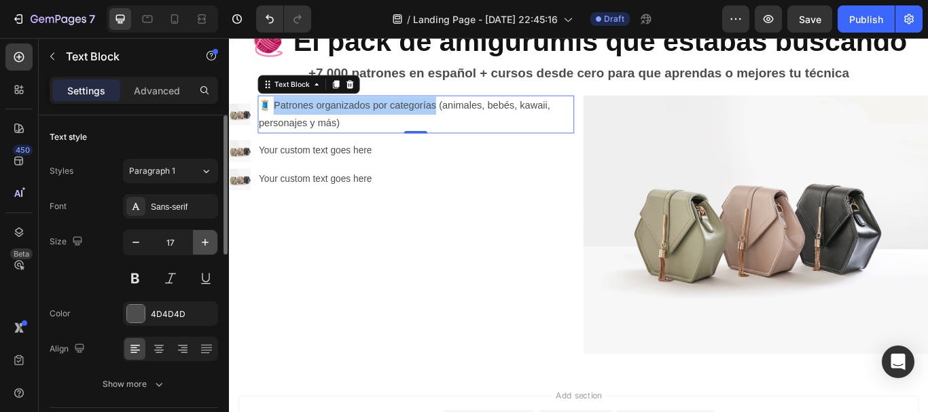
click at [202, 249] on button "button" at bounding box center [205, 242] width 24 height 24
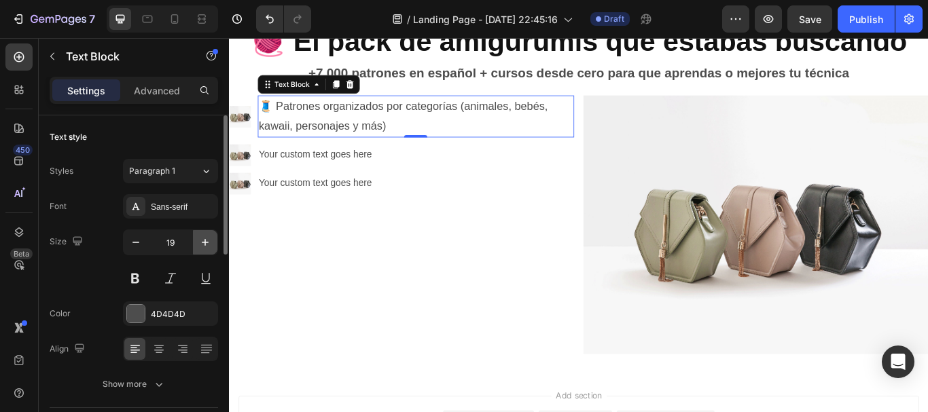
click at [202, 249] on button "button" at bounding box center [205, 242] width 24 height 24
type input "20"
click at [137, 282] on button at bounding box center [135, 278] width 24 height 24
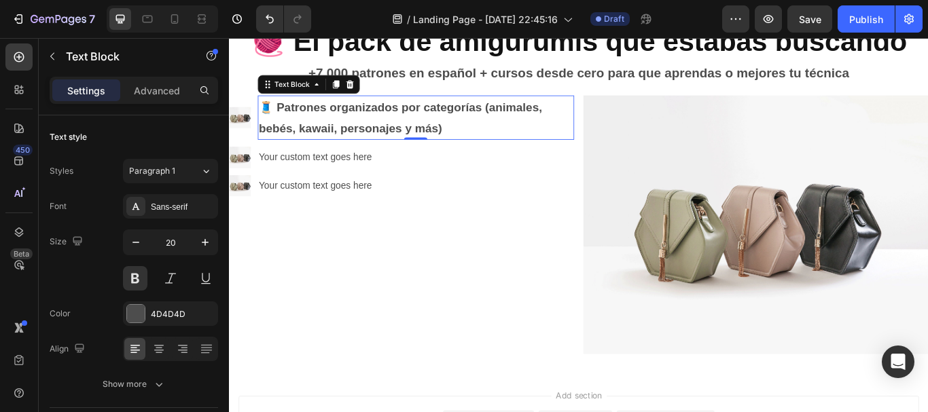
click at [465, 149] on p "🧵 Patrones organizados por categorías (animales, bebés, kawaii, personajes y má…" at bounding box center [447, 131] width 366 height 49
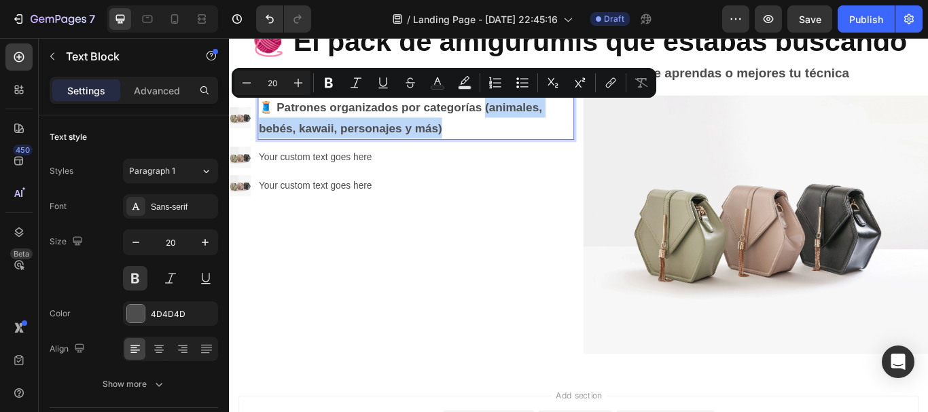
drag, startPoint x: 485, startPoint y: 143, endPoint x: 528, endPoint y: 121, distance: 48.3
click at [528, 121] on p "🧵 Patrones organizados por categorías (animales, bebés, kawaii, personajes y má…" at bounding box center [447, 131] width 366 height 49
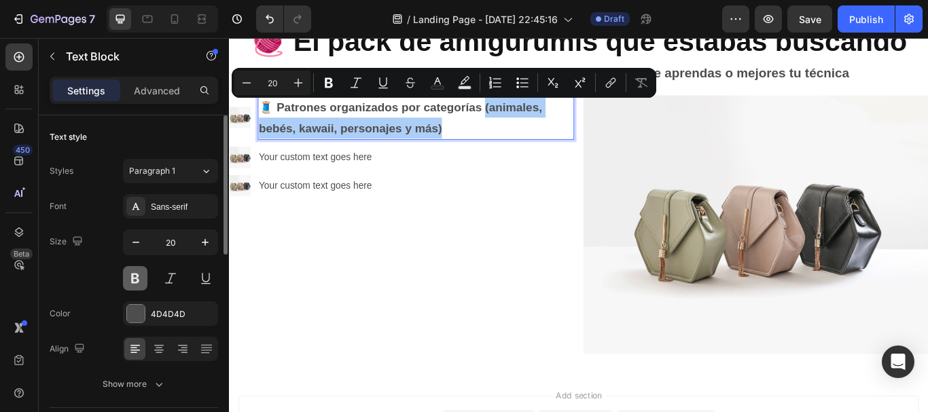
click at [132, 285] on button at bounding box center [135, 278] width 24 height 24
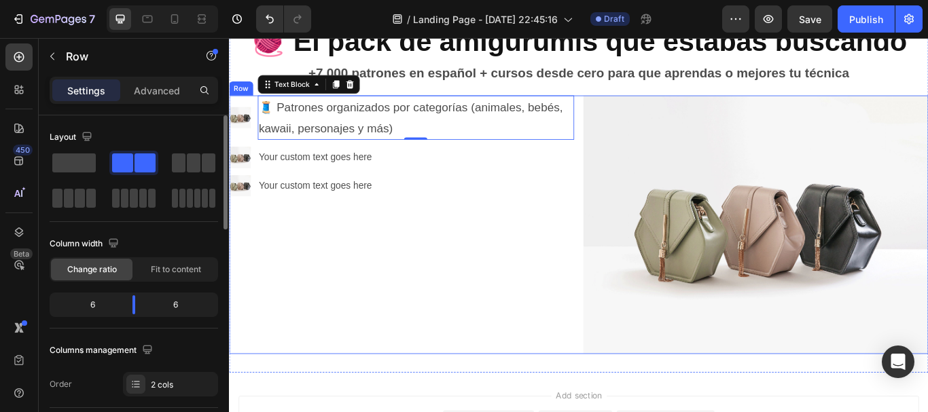
click at [389, 256] on div "Image 🧵 Patrones organizados por categorías (animales, bebés, kawaii, personaje…" at bounding box center [430, 256] width 402 height 302
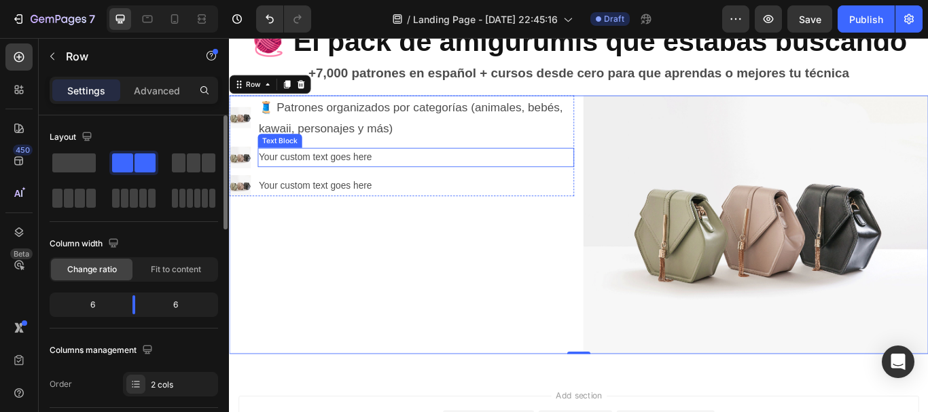
click at [311, 174] on div "Your custom text goes here" at bounding box center [446, 177] width 369 height 22
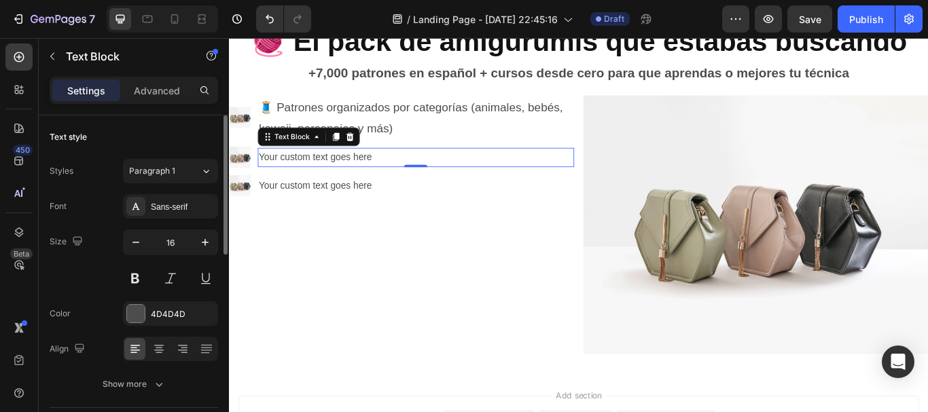
click at [311, 174] on div "Your custom text goes here" at bounding box center [446, 177] width 369 height 22
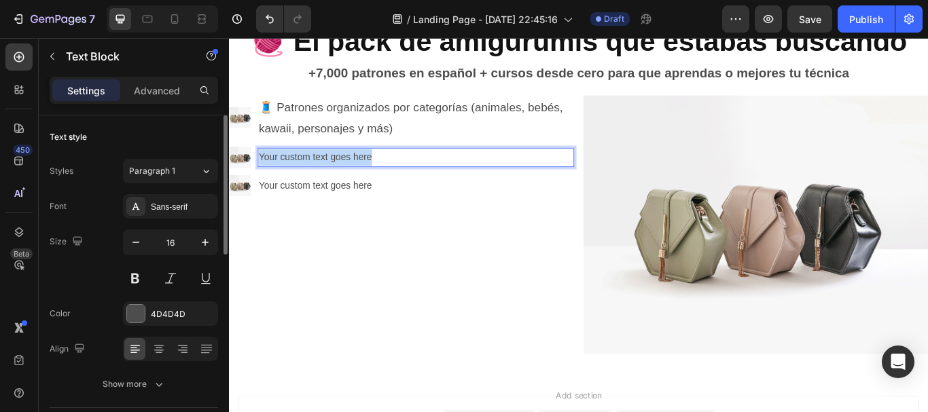
click at [311, 174] on p "Your custom text goes here" at bounding box center [447, 178] width 366 height 20
click at [282, 175] on p "🎥 Curso en video paso a paso" at bounding box center [447, 178] width 366 height 20
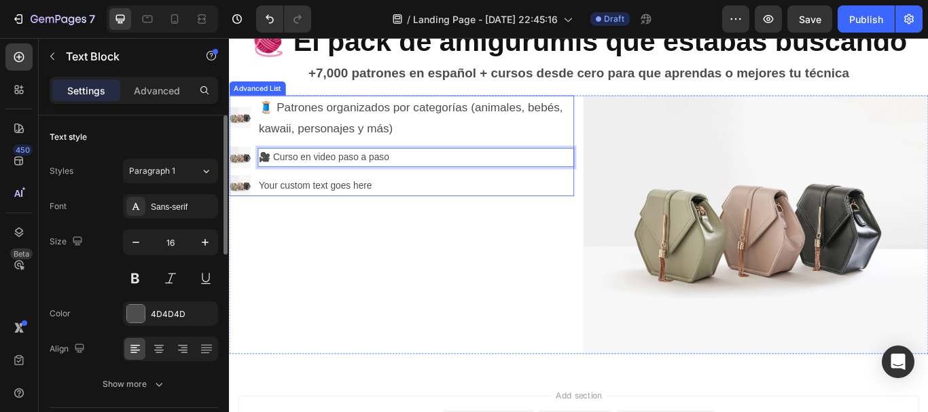
click at [359, 230] on div "Image 🧵 Patrones organizados por categorías (animales, bebés, kawaii, personaje…" at bounding box center [430, 256] width 402 height 302
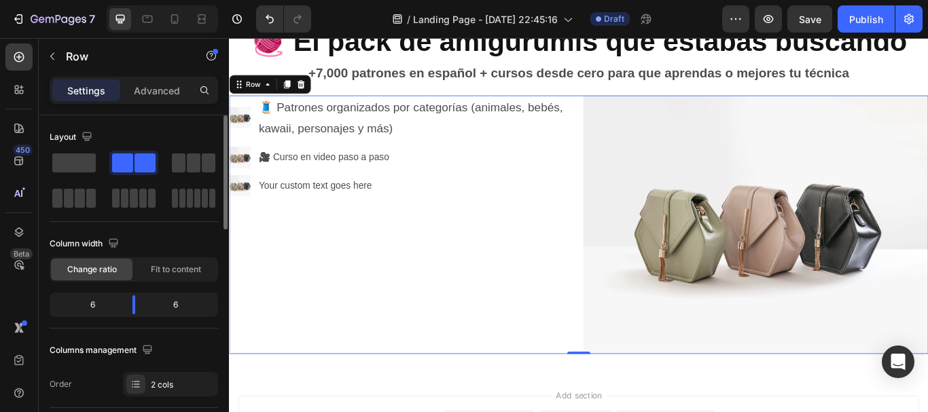
click at [332, 216] on div "Your custom text goes here" at bounding box center [446, 211] width 369 height 22
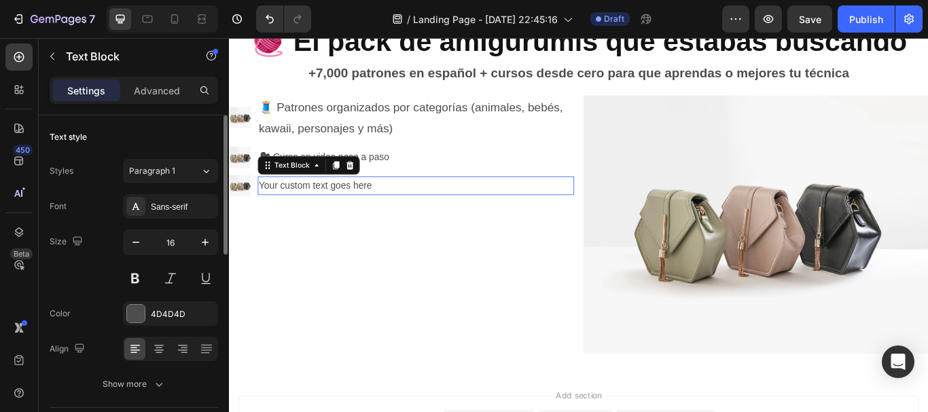
click at [332, 216] on div "Your custom text goes here" at bounding box center [446, 211] width 369 height 22
click at [332, 216] on p "Your custom text goes here" at bounding box center [447, 211] width 366 height 20
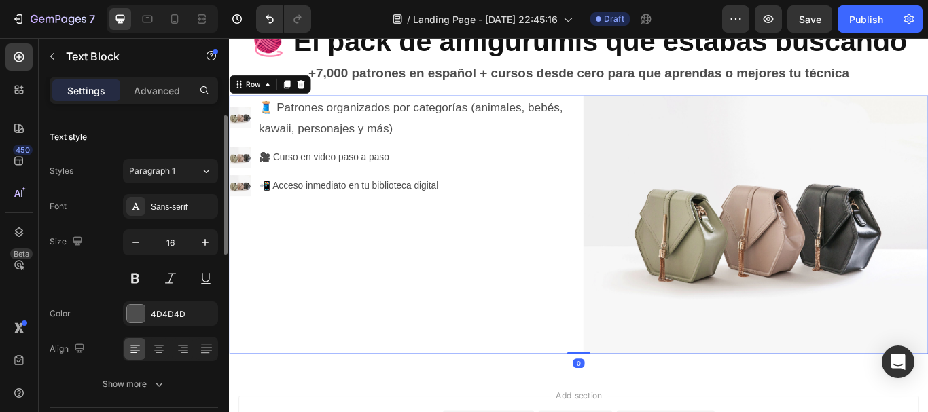
click at [328, 301] on div "Image 🧵 Patrones organizados por categorías (animales, bebés, kawaii, personaje…" at bounding box center [430, 256] width 402 height 302
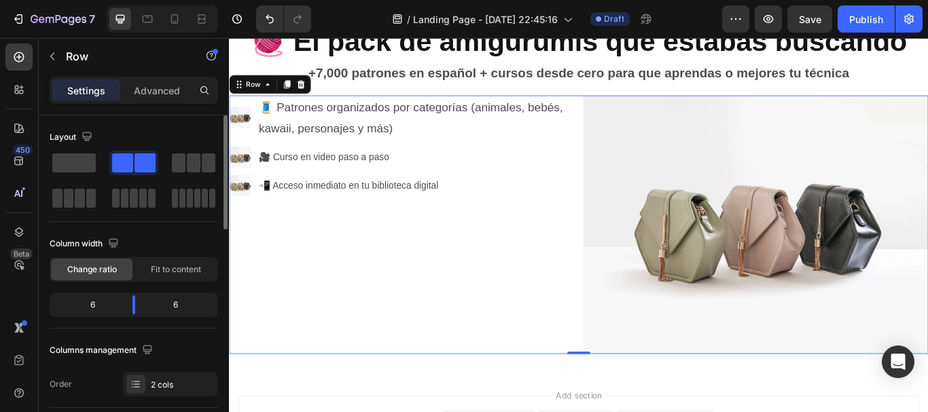
click at [737, 247] on img at bounding box center [843, 256] width 402 height 302
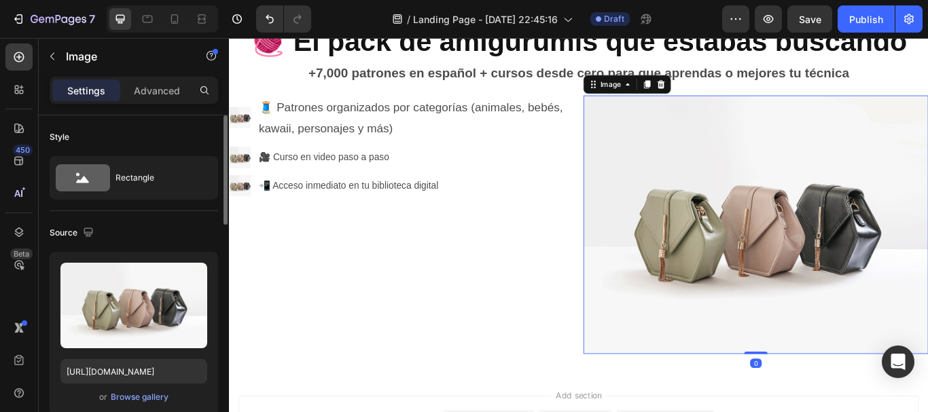
scroll to position [136, 0]
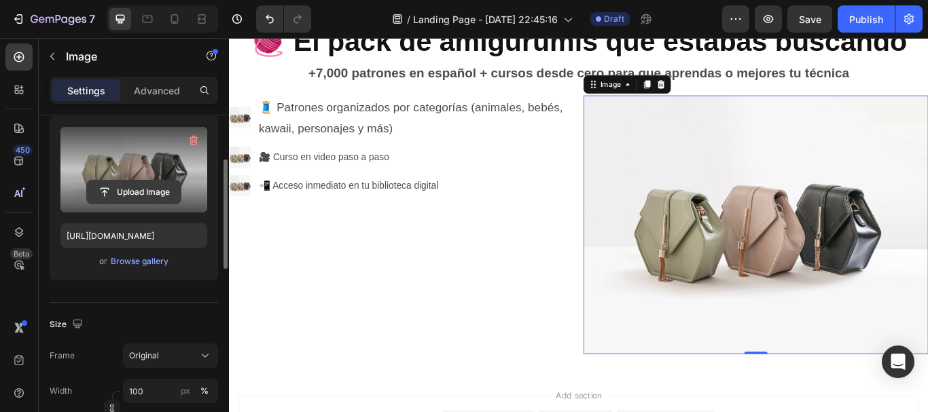
click at [150, 199] on input "file" at bounding box center [134, 192] width 94 height 23
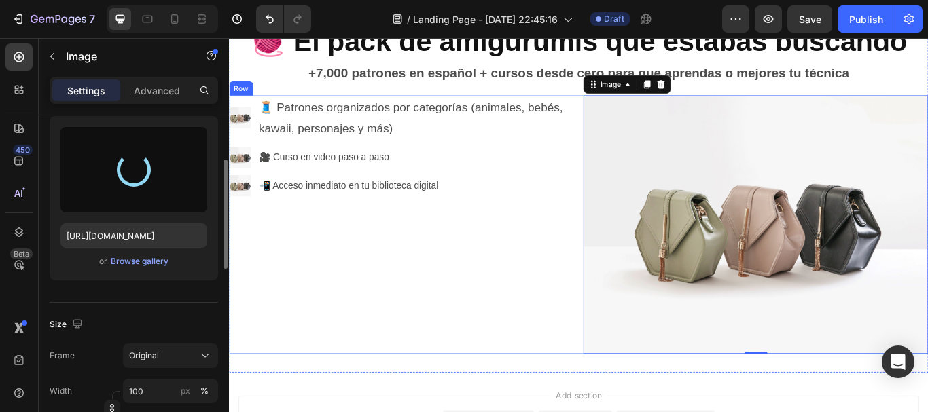
type input "[URL][DOMAIN_NAME]"
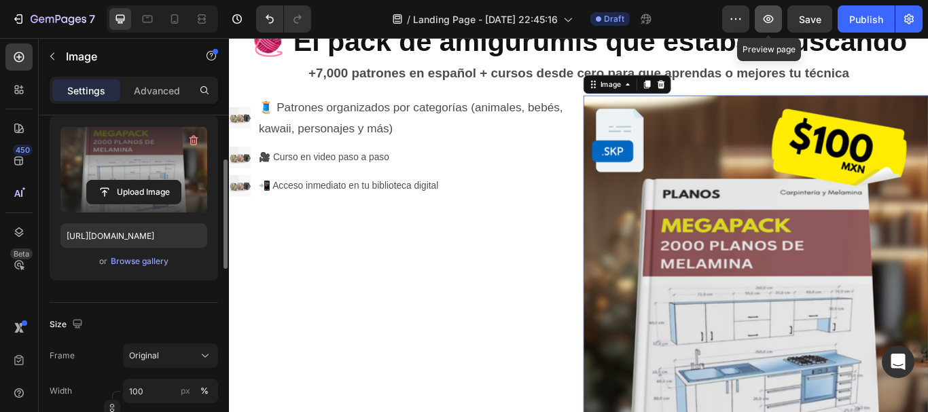
click at [777, 20] on button "button" at bounding box center [768, 18] width 27 height 27
click at [778, 297] on img at bounding box center [843, 356] width 402 height 503
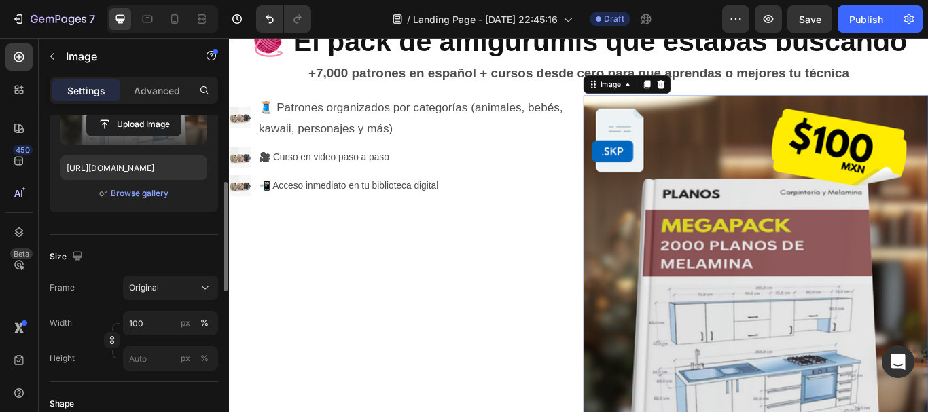
scroll to position [272, 0]
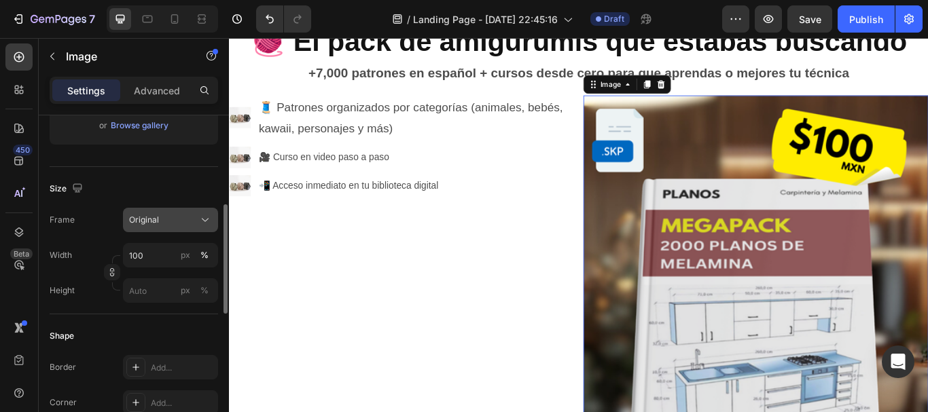
click at [196, 218] on div "Original" at bounding box center [170, 220] width 83 height 14
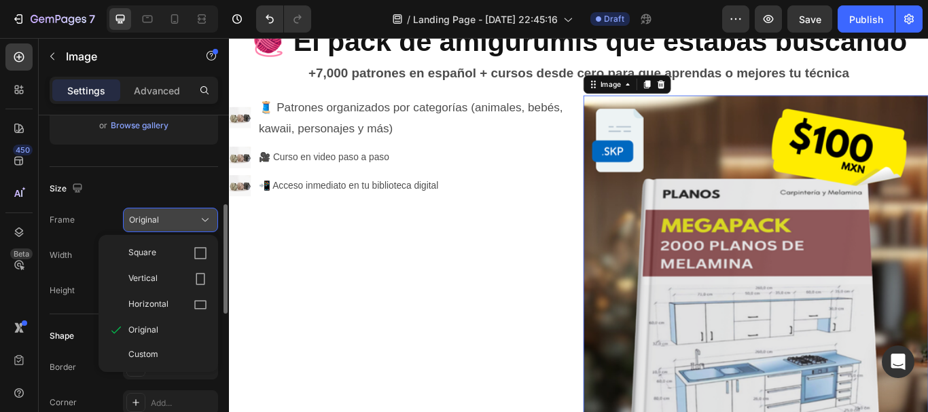
click at [201, 218] on icon at bounding box center [205, 220] width 14 height 14
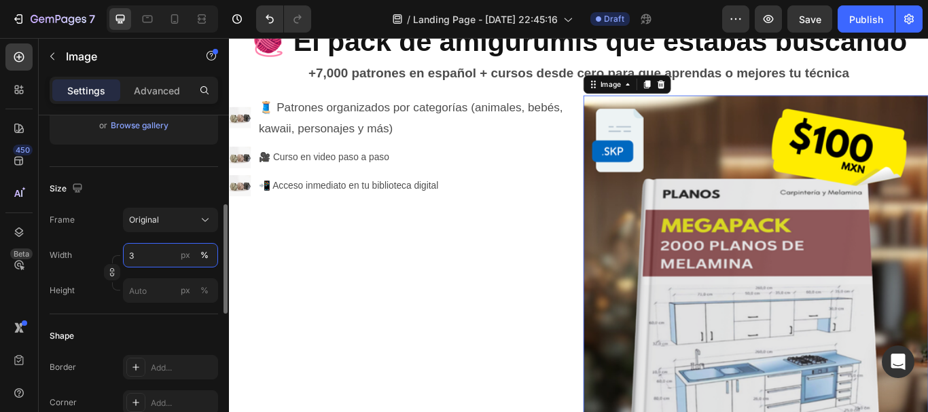
scroll to position [5, 0]
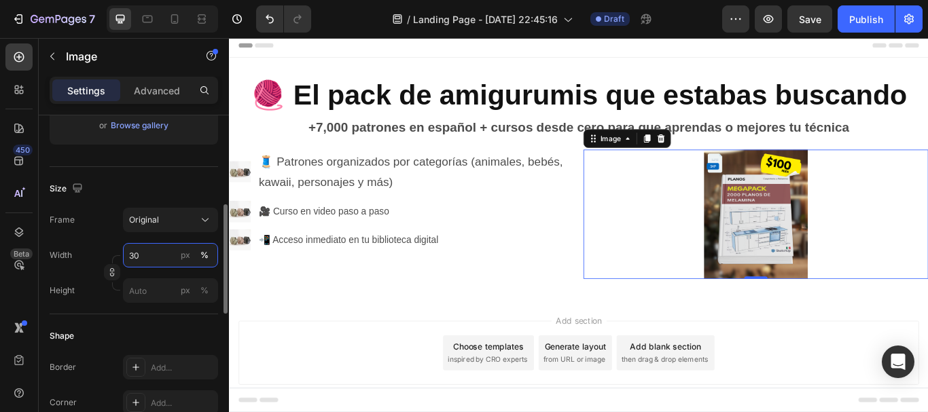
type input "3"
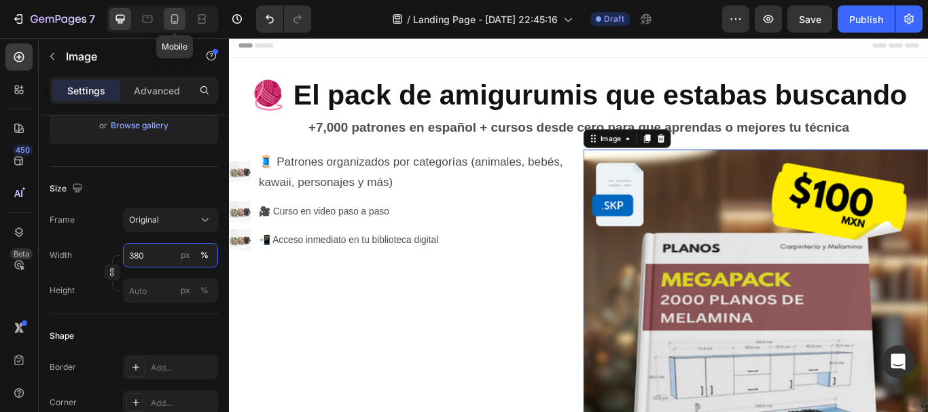
type input "380"
click at [180, 29] on div at bounding box center [175, 19] width 22 height 22
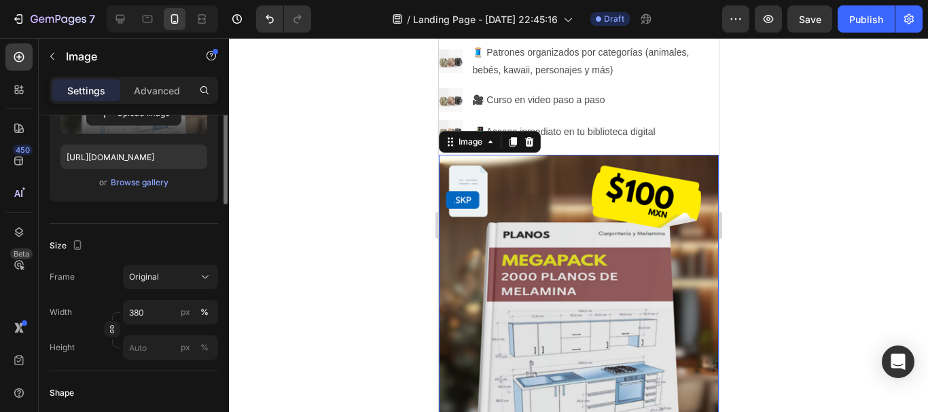
scroll to position [79, 0]
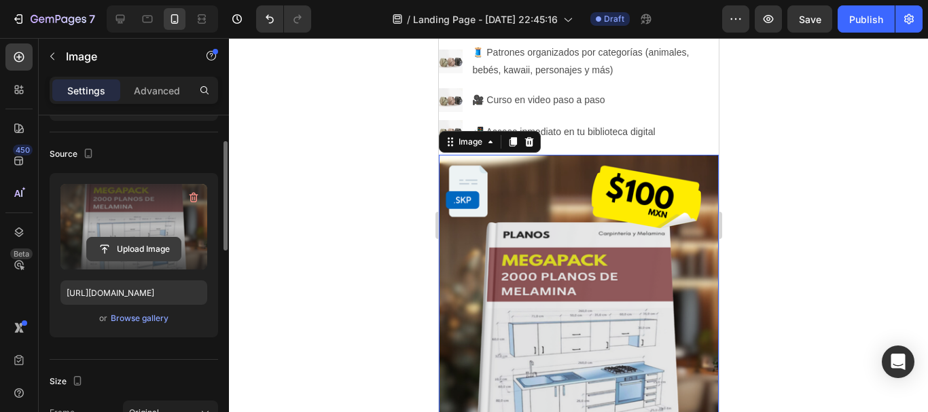
click at [130, 240] on input "file" at bounding box center [134, 249] width 94 height 23
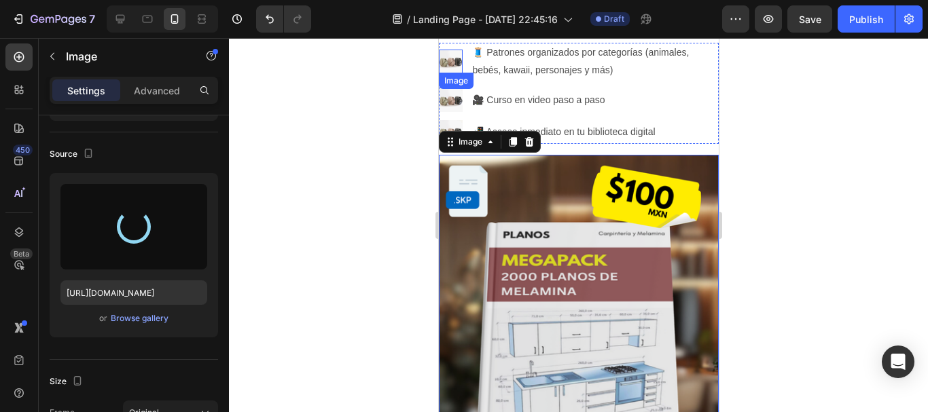
type input "https://cdn.shopify.com/s/files/1/0785/8756/0176/files/gempages_581711809250067…"
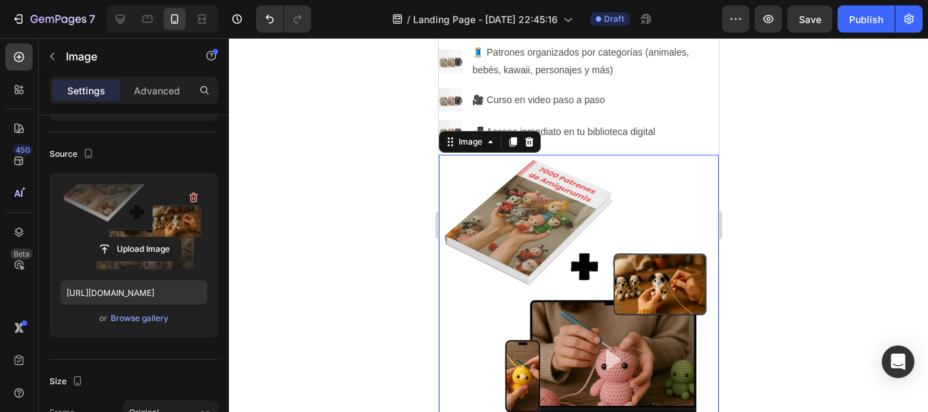
click at [843, 150] on div at bounding box center [578, 225] width 699 height 374
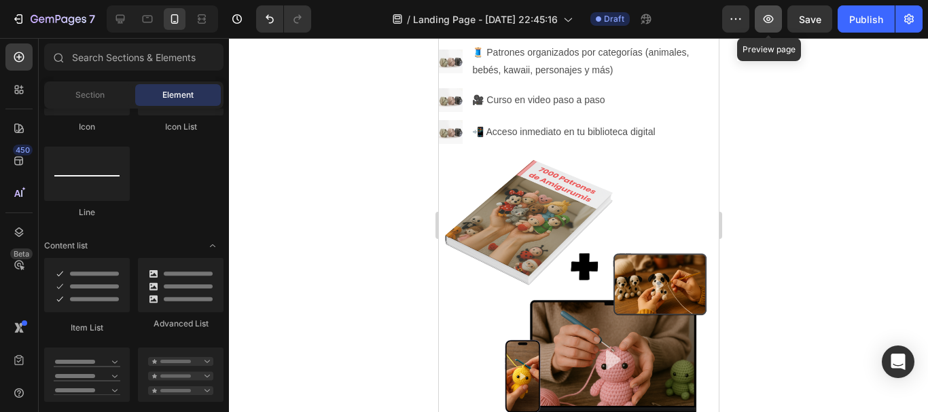
click at [772, 21] on icon "button" at bounding box center [769, 19] width 10 height 8
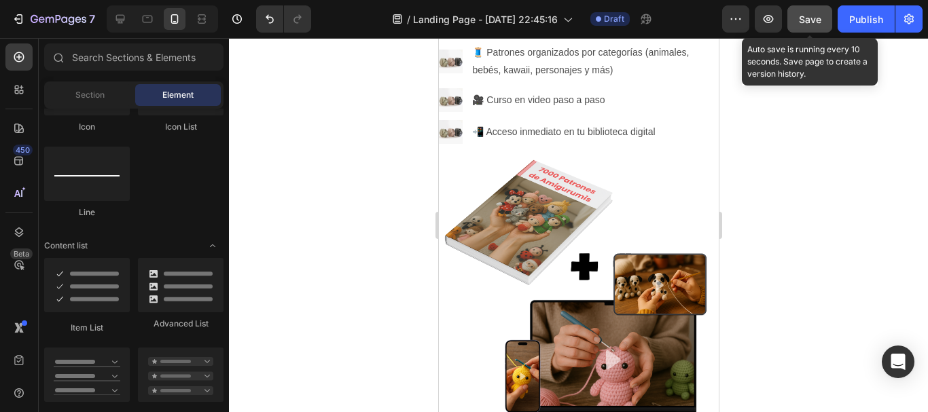
click at [807, 18] on span "Save" at bounding box center [810, 20] width 22 height 12
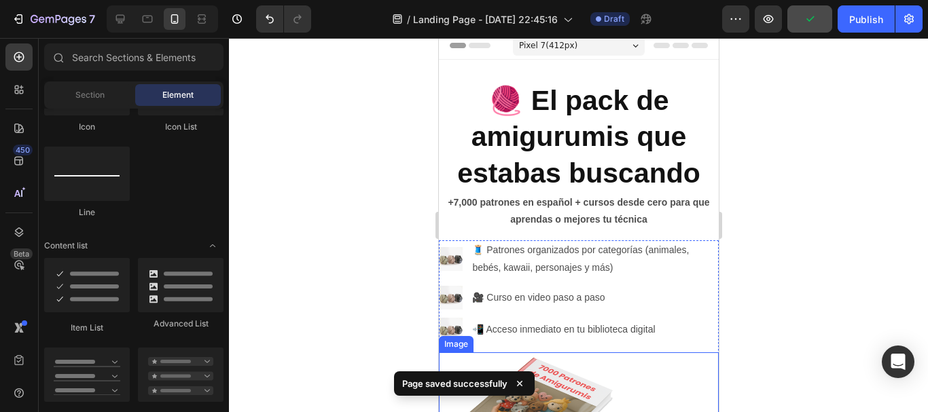
scroll to position [0, 0]
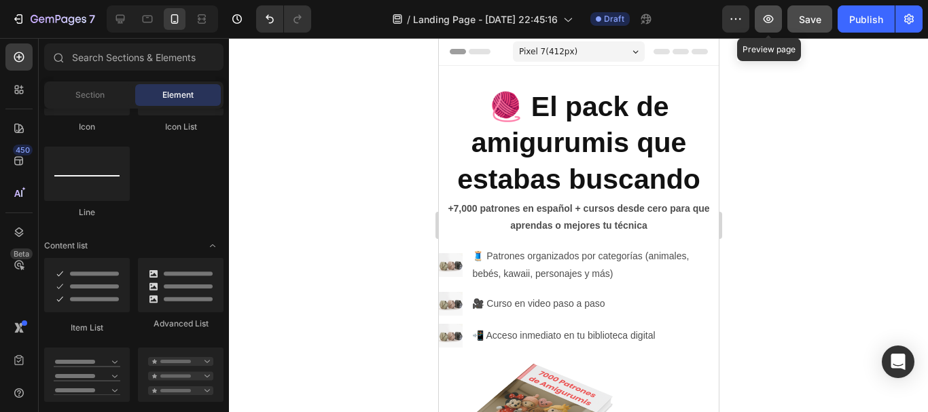
click at [777, 24] on button "button" at bounding box center [768, 18] width 27 height 27
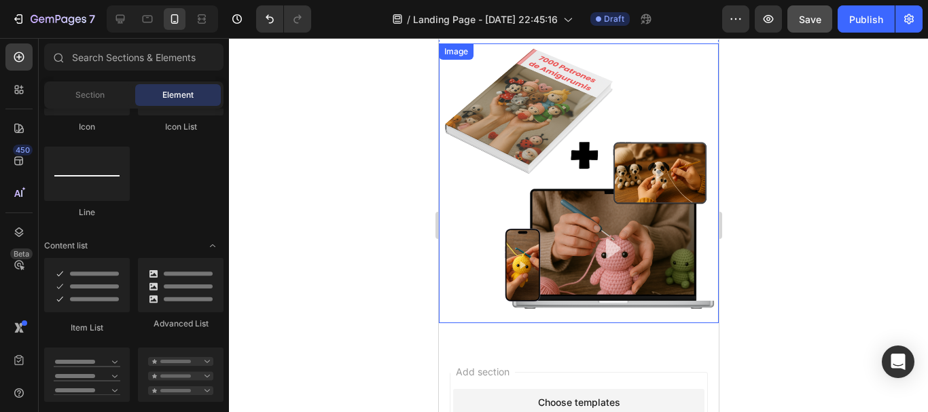
scroll to position [340, 0]
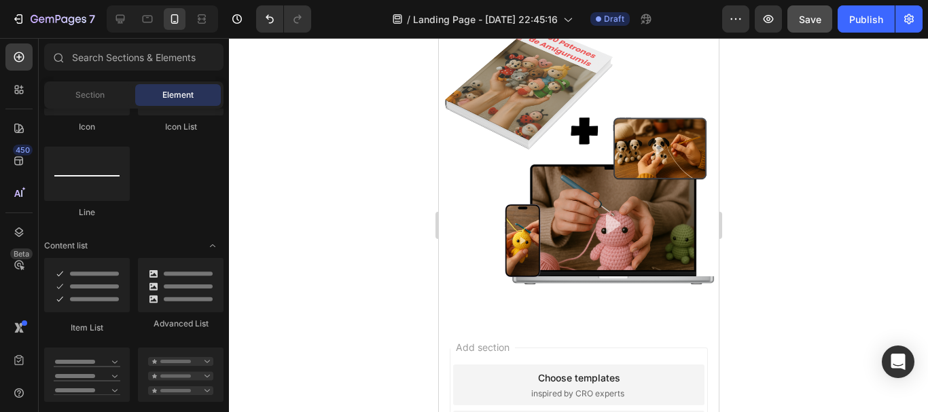
click at [819, 173] on div at bounding box center [578, 225] width 699 height 374
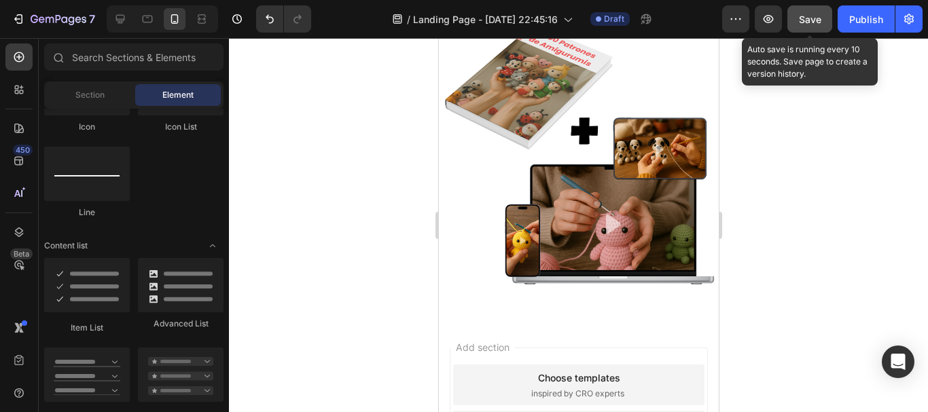
click at [816, 21] on span "Save" at bounding box center [810, 20] width 22 height 12
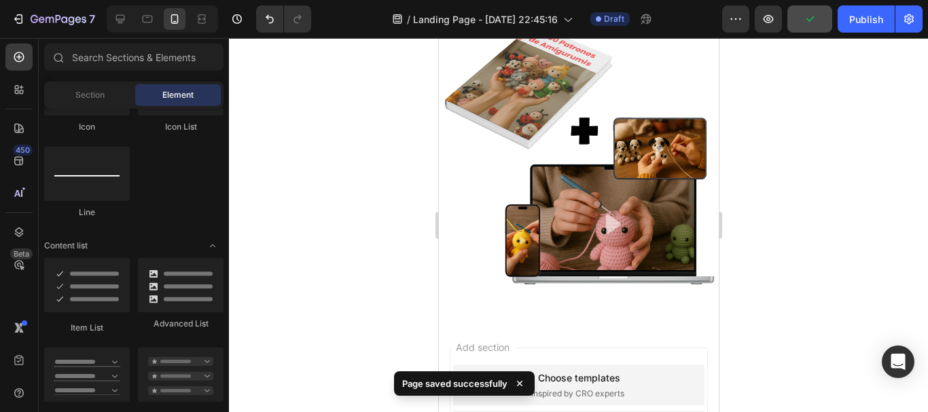
click at [745, 200] on div at bounding box center [578, 225] width 699 height 374
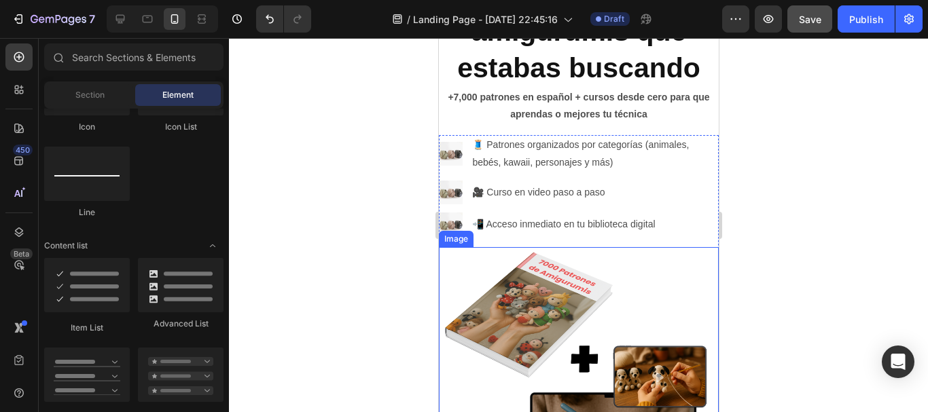
scroll to position [136, 0]
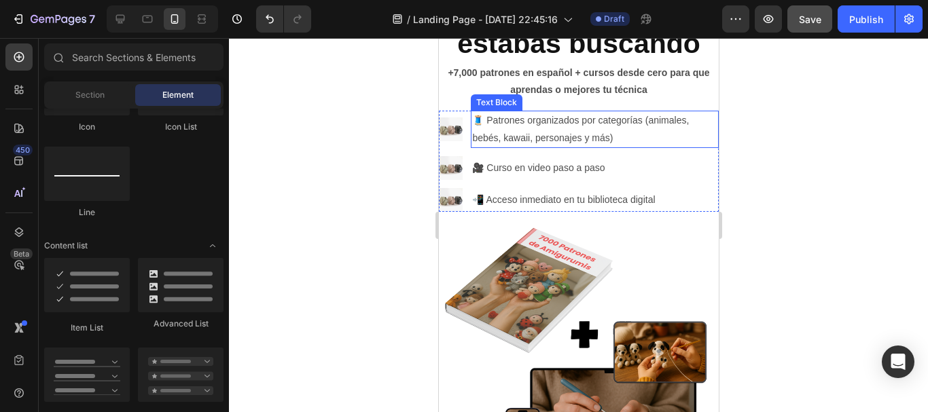
click at [693, 122] on p "🧵 Patrones organizados por categorías (animales, bebés, kawaii, personajes y má…" at bounding box center [593, 129] width 245 height 34
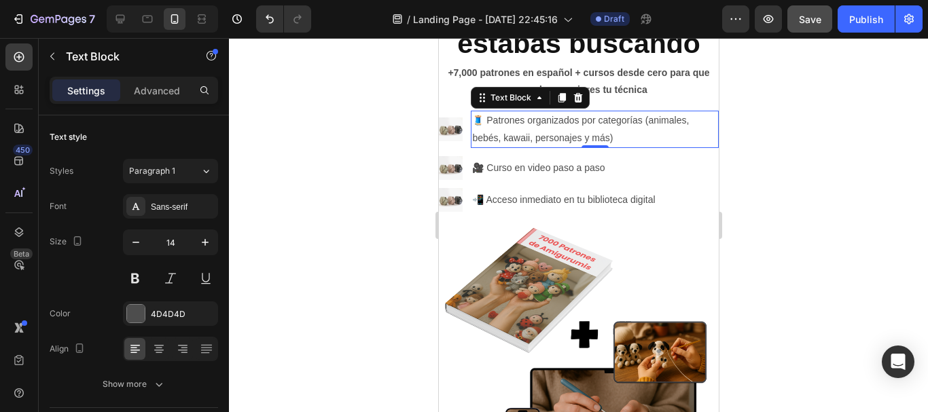
click at [872, 147] on div at bounding box center [578, 225] width 699 height 374
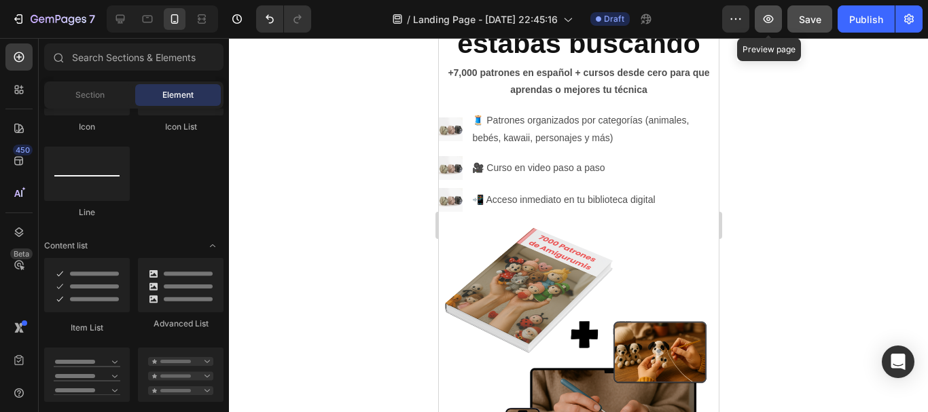
click at [771, 22] on icon "button" at bounding box center [769, 19] width 10 height 8
click at [65, 95] on div "Section" at bounding box center [90, 95] width 86 height 22
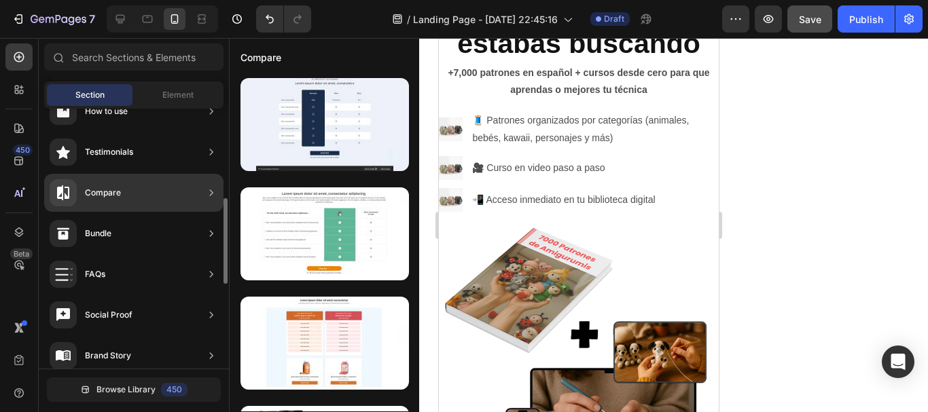
scroll to position [340, 0]
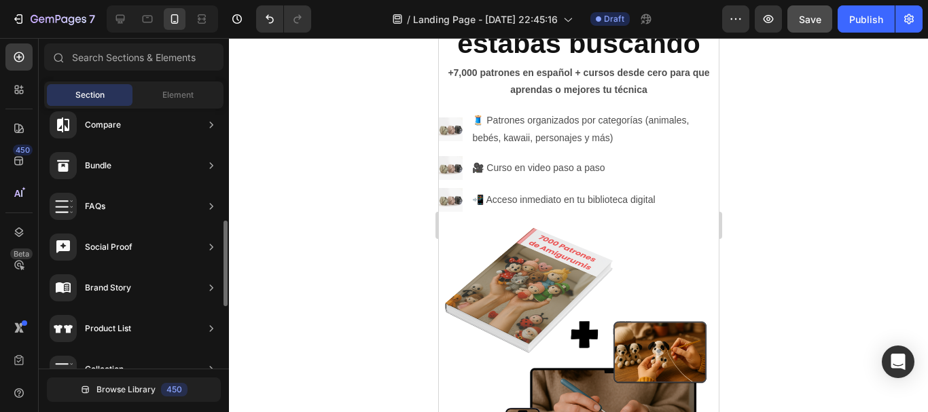
click at [758, 209] on div at bounding box center [578, 225] width 699 height 374
click at [16, 92] on icon at bounding box center [17, 92] width 4 height 4
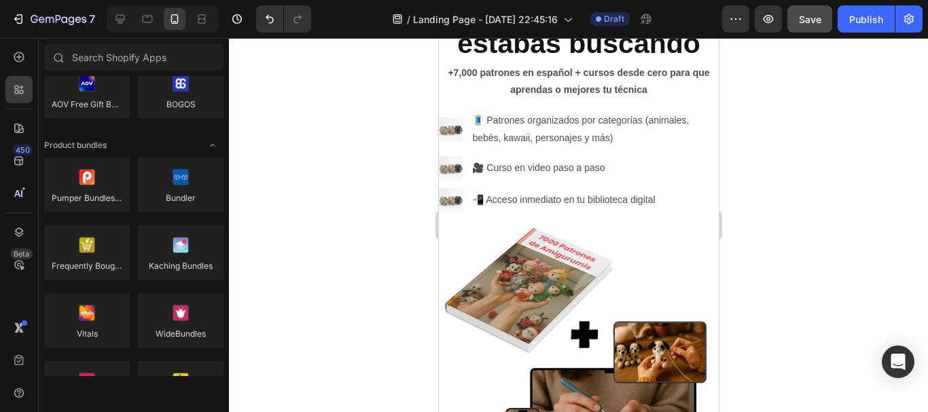
click at [19, 114] on div "450 Beta" at bounding box center [18, 178] width 27 height 271
click at [21, 129] on icon at bounding box center [19, 129] width 10 height 10
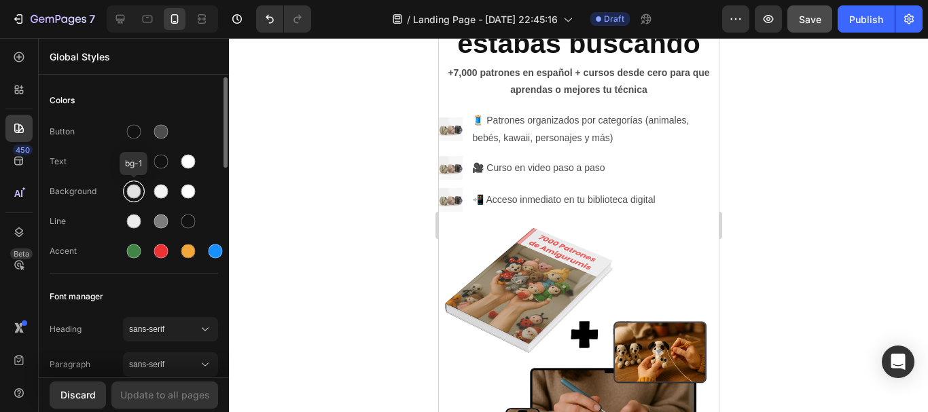
click at [129, 196] on div at bounding box center [134, 192] width 14 height 14
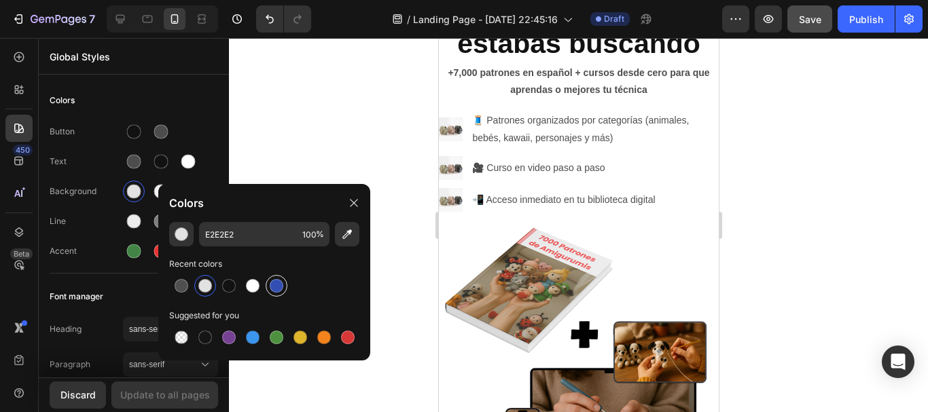
click at [274, 284] on div at bounding box center [277, 286] width 14 height 14
type input "334FB4"
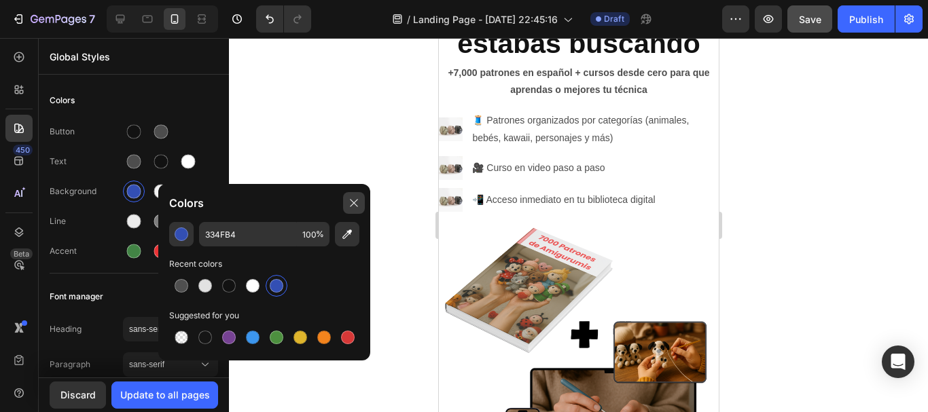
click at [352, 207] on icon at bounding box center [354, 203] width 11 height 11
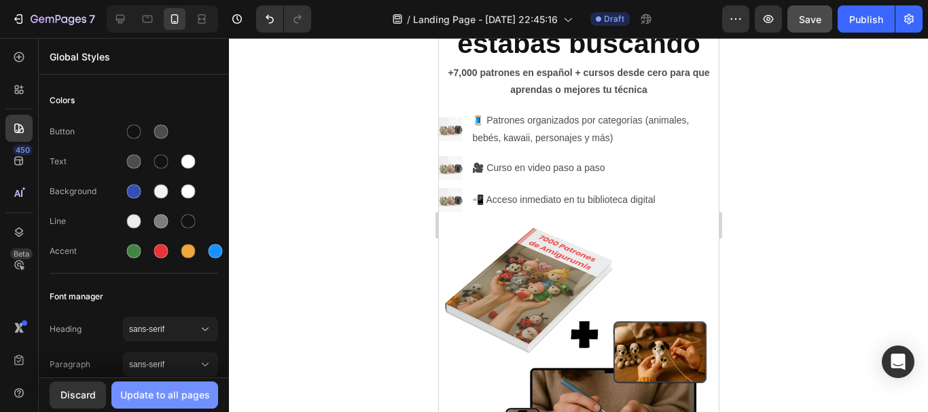
click at [176, 391] on div "Update to all pages" at bounding box center [165, 395] width 90 height 14
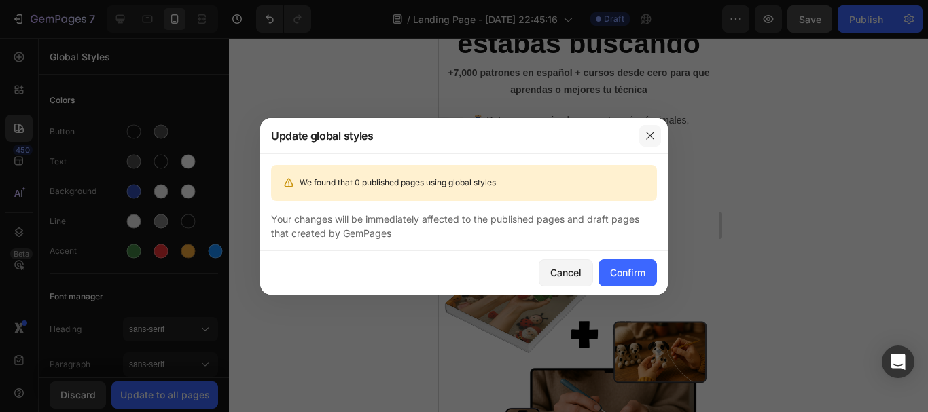
click at [643, 138] on button "button" at bounding box center [650, 136] width 22 height 22
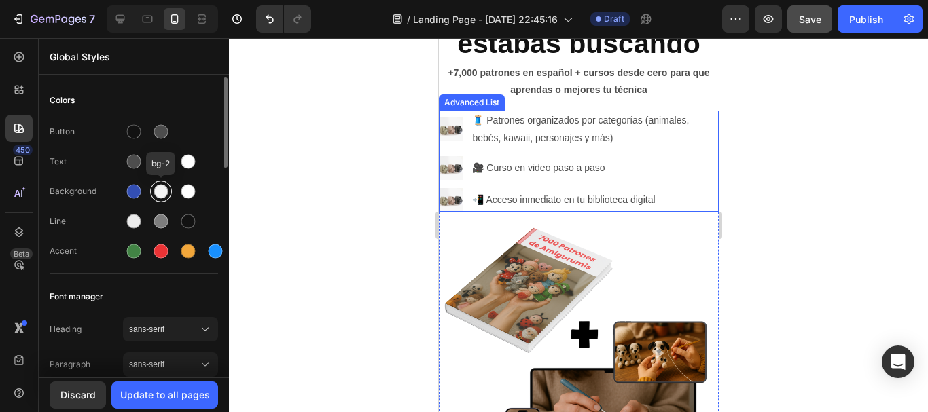
click at [159, 191] on div at bounding box center [161, 192] width 14 height 14
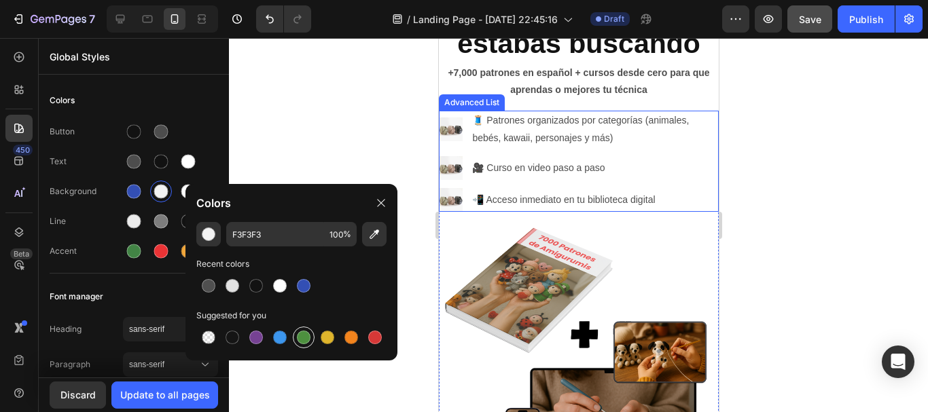
click at [298, 340] on div at bounding box center [304, 338] width 14 height 14
type input "4D903F"
click at [176, 192] on div at bounding box center [188, 191] width 24 height 24
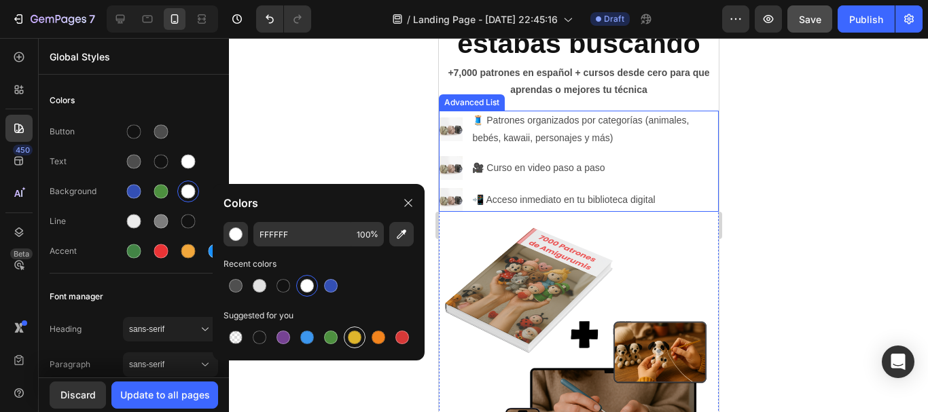
click at [351, 345] on div at bounding box center [355, 338] width 22 height 22
type input "DFB52C"
click at [330, 162] on div at bounding box center [578, 225] width 699 height 374
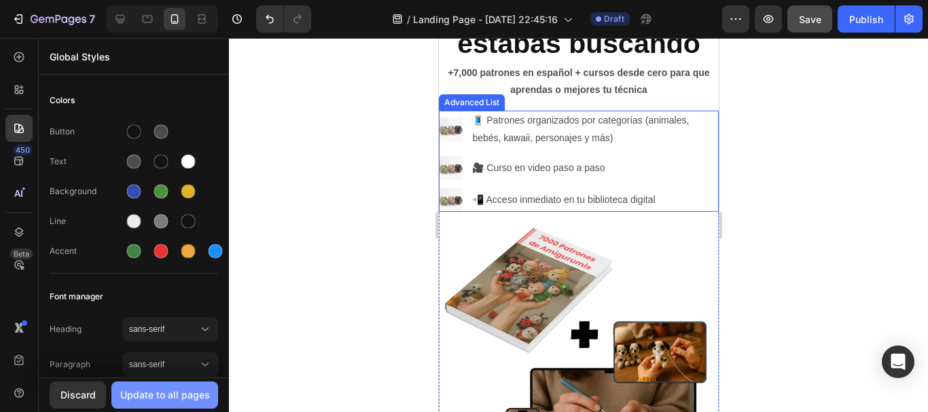
click at [193, 392] on div "Update to all pages" at bounding box center [165, 395] width 90 height 14
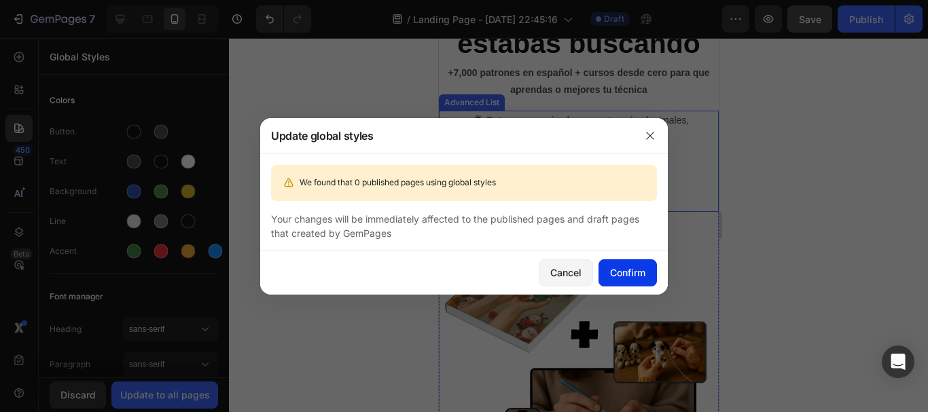
click at [616, 272] on div "Confirm" at bounding box center [627, 273] width 35 height 14
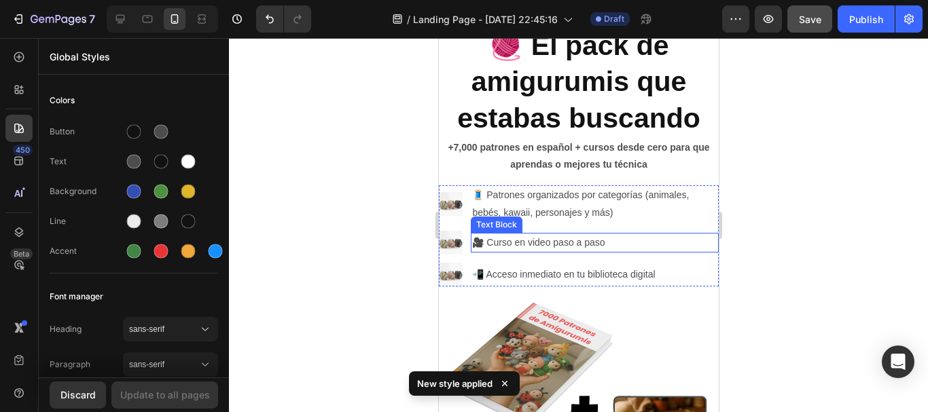
scroll to position [0, 0]
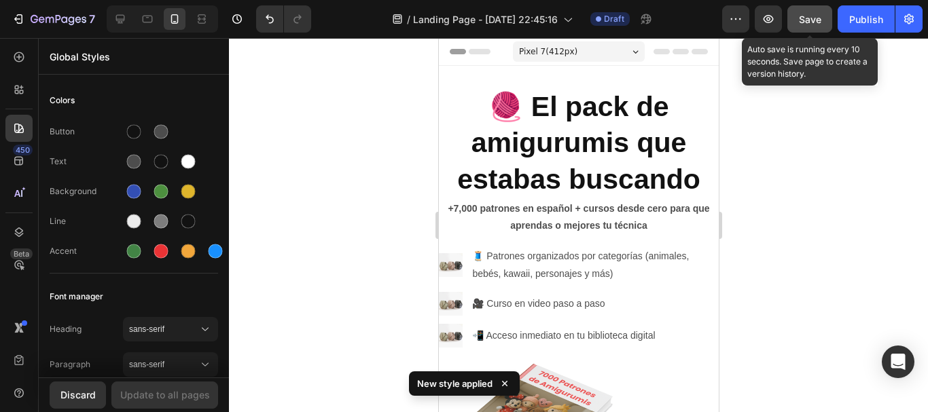
click at [791, 17] on button "Save" at bounding box center [809, 18] width 45 height 27
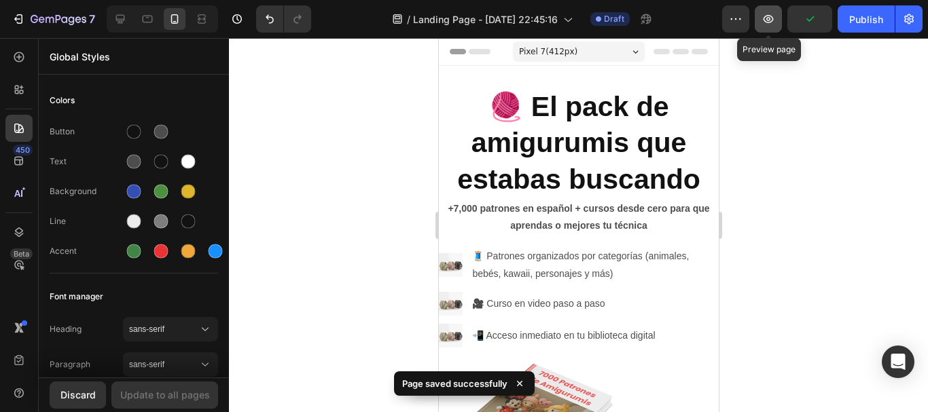
click at [774, 19] on icon "button" at bounding box center [769, 19] width 14 height 14
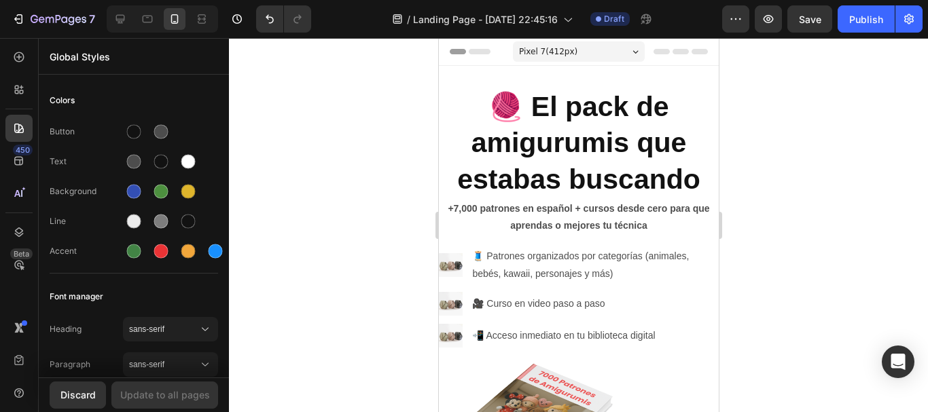
drag, startPoint x: 766, startPoint y: 21, endPoint x: 808, endPoint y: 168, distance: 153.3
click at [808, 168] on div at bounding box center [578, 225] width 699 height 374
click at [760, 22] on button "button" at bounding box center [768, 18] width 27 height 27
click at [421, 182] on div at bounding box center [578, 225] width 699 height 374
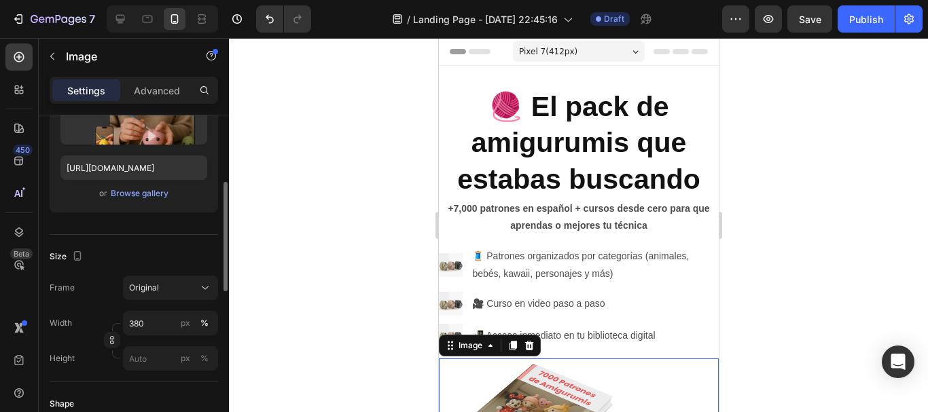
scroll to position [272, 0]
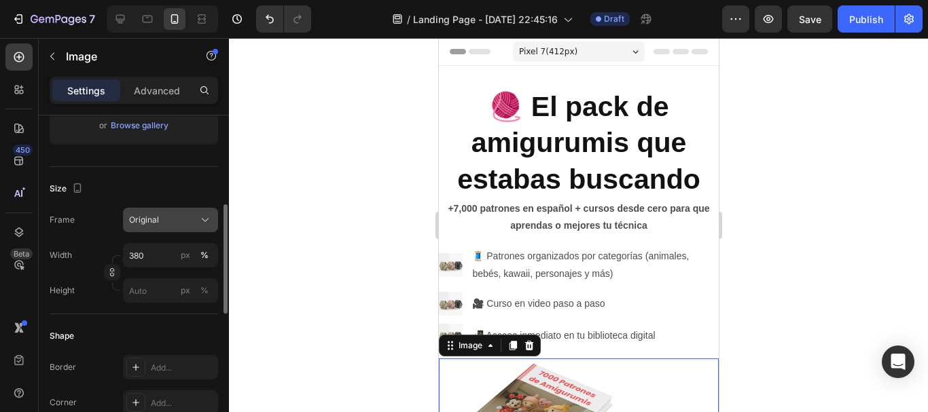
click at [182, 220] on div "Original" at bounding box center [162, 220] width 67 height 12
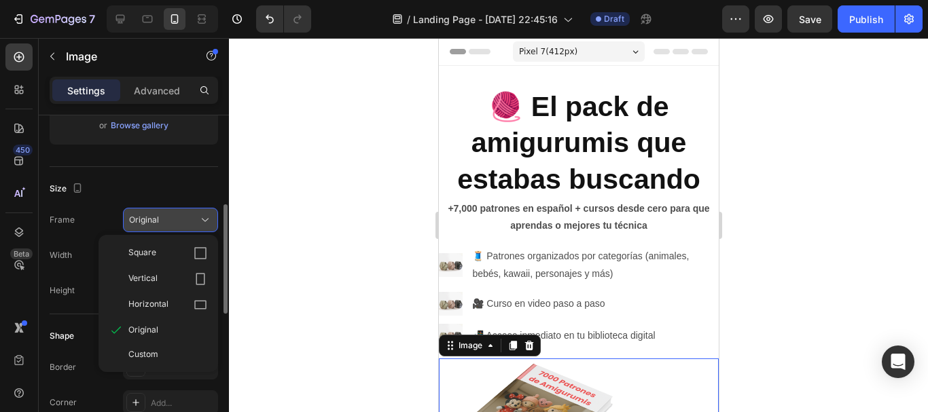
click at [183, 220] on div "Original" at bounding box center [162, 220] width 67 height 12
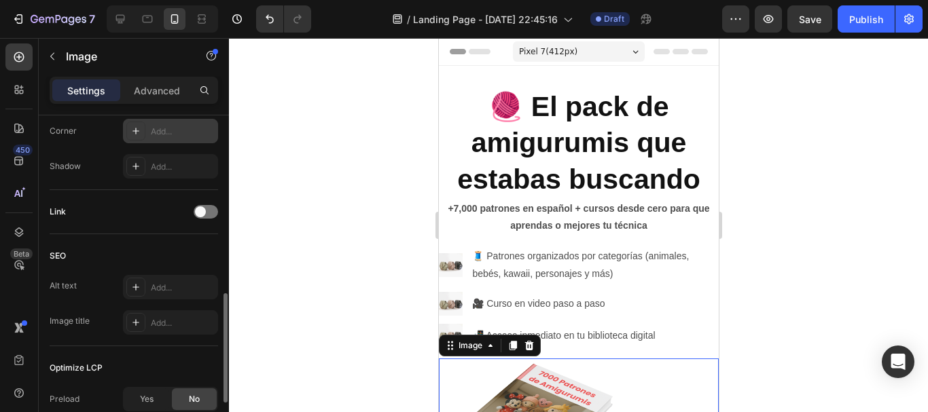
scroll to position [611, 0]
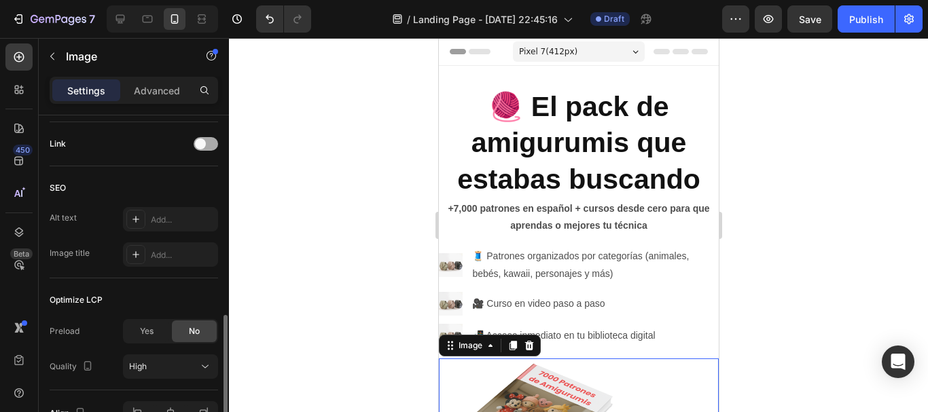
click at [204, 149] on div at bounding box center [206, 144] width 24 height 14
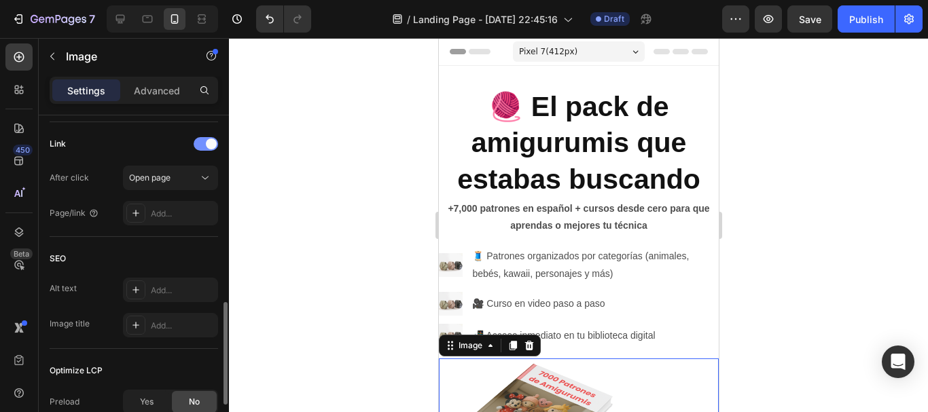
click at [202, 139] on div at bounding box center [206, 144] width 24 height 14
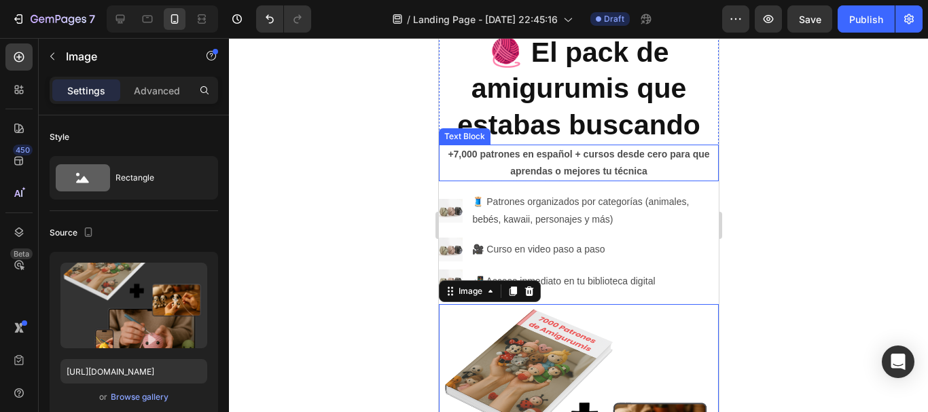
scroll to position [0, 0]
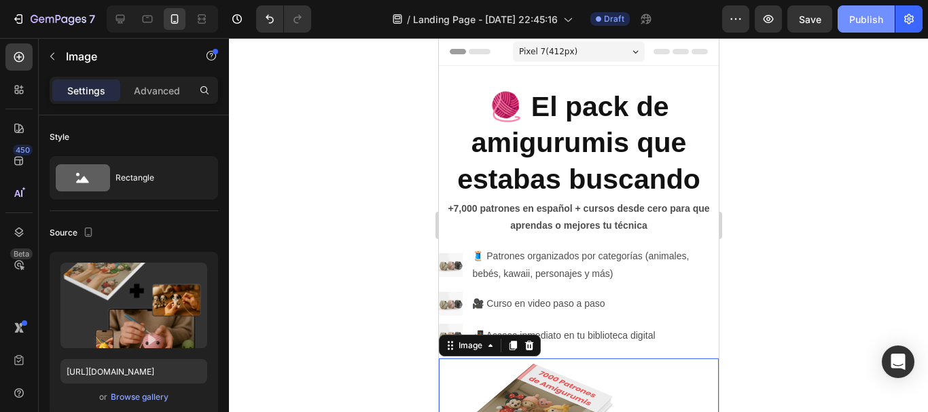
click at [853, 24] on div "Publish" at bounding box center [866, 19] width 34 height 14
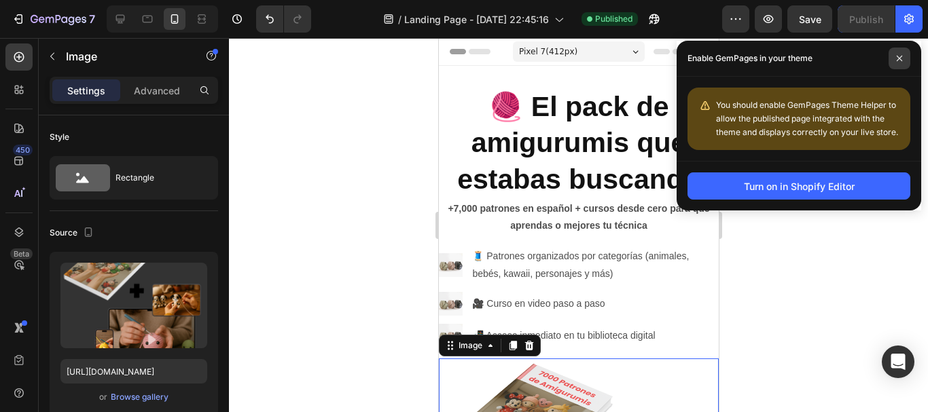
click at [898, 62] on span at bounding box center [900, 59] width 22 height 22
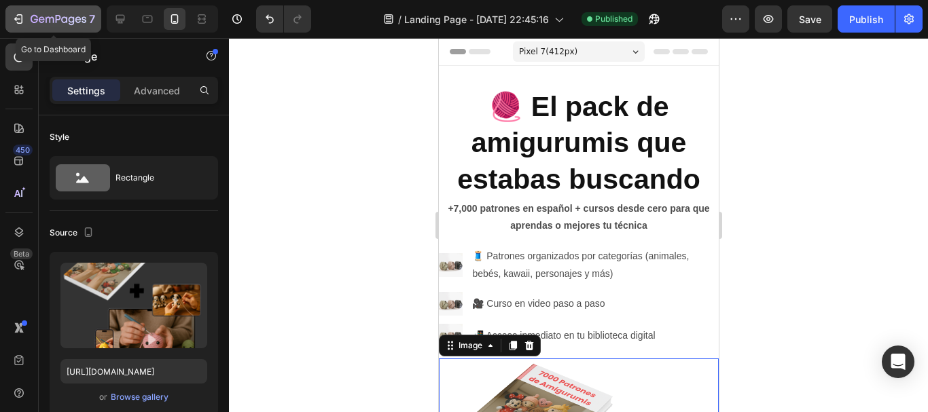
click at [30, 20] on div "7" at bounding box center [54, 19] width 84 height 16
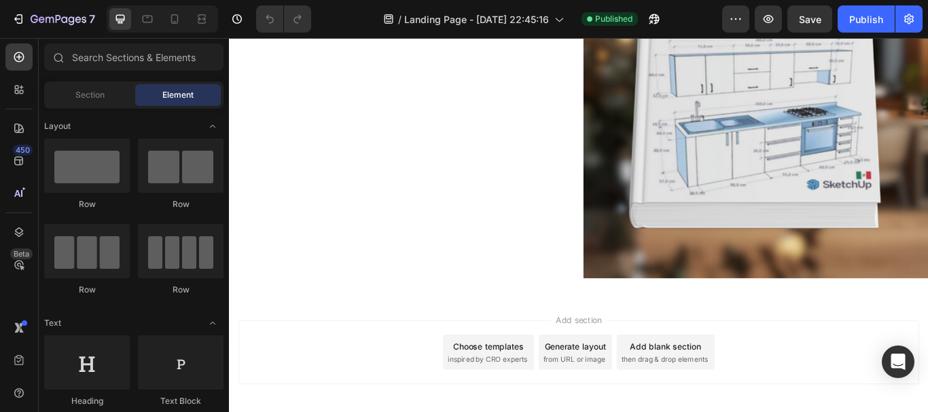
scroll to position [272, 0]
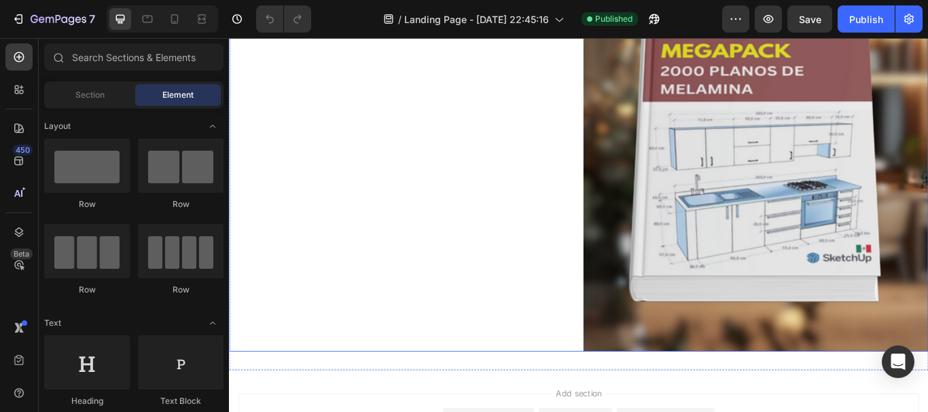
click at [709, 260] on img at bounding box center [843, 152] width 402 height 503
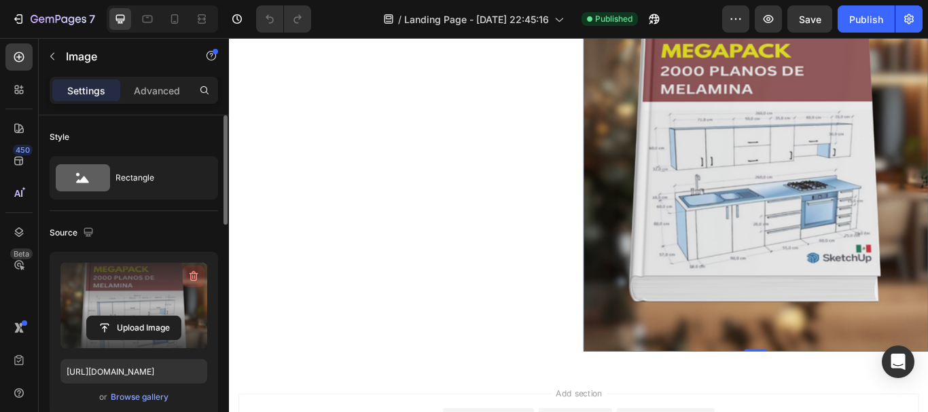
click at [195, 277] on icon "button" at bounding box center [194, 277] width 1 height 4
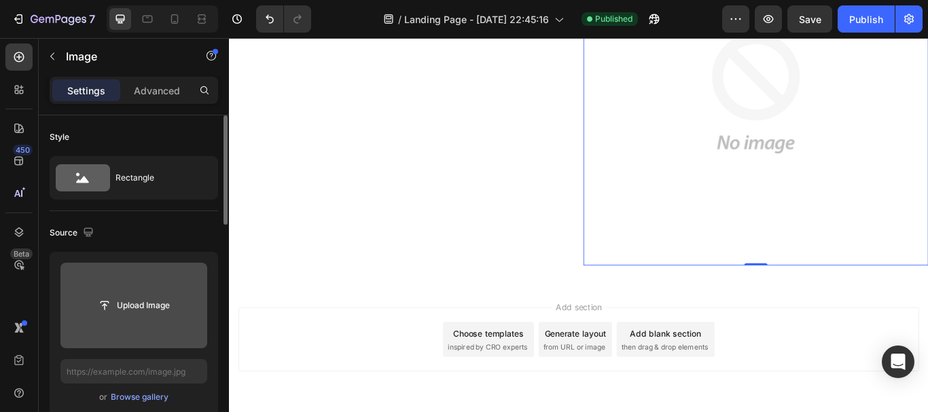
click at [160, 298] on input "file" at bounding box center [134, 305] width 94 height 23
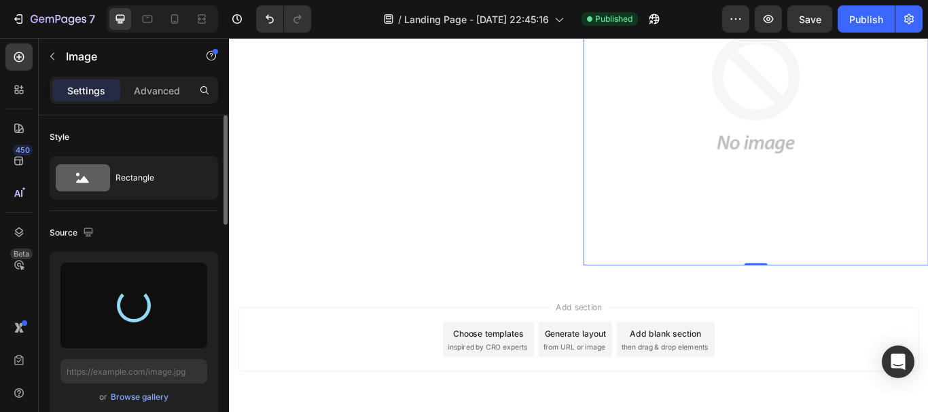
type input "[URL][DOMAIN_NAME]"
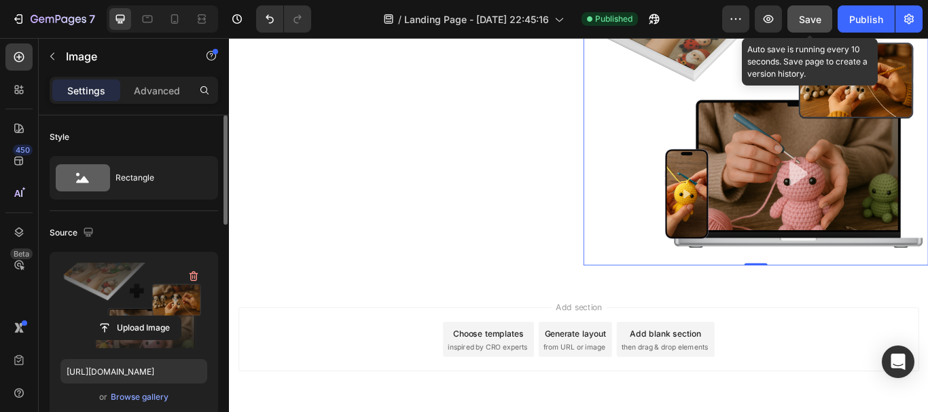
click at [801, 20] on span "Save" at bounding box center [810, 20] width 22 height 12
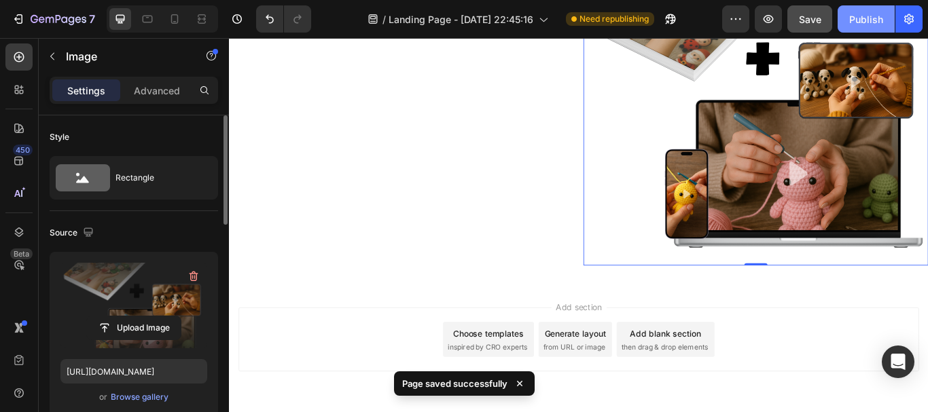
click at [859, 25] on div "Publish" at bounding box center [866, 19] width 34 height 14
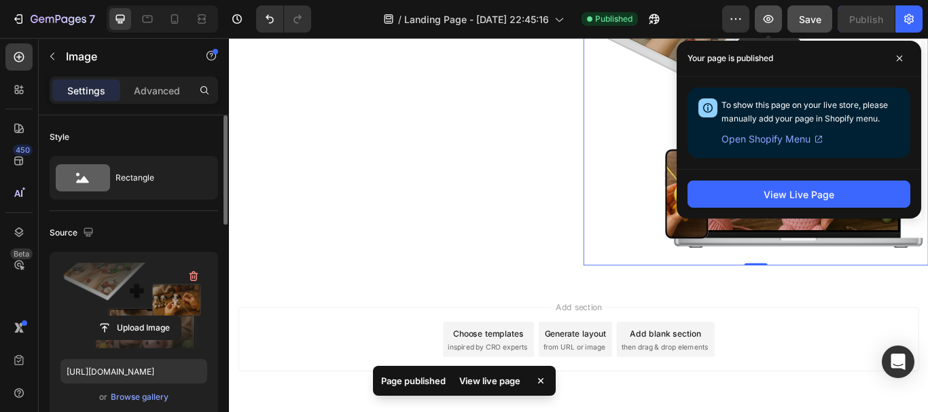
click at [774, 24] on icon "button" at bounding box center [769, 19] width 14 height 14
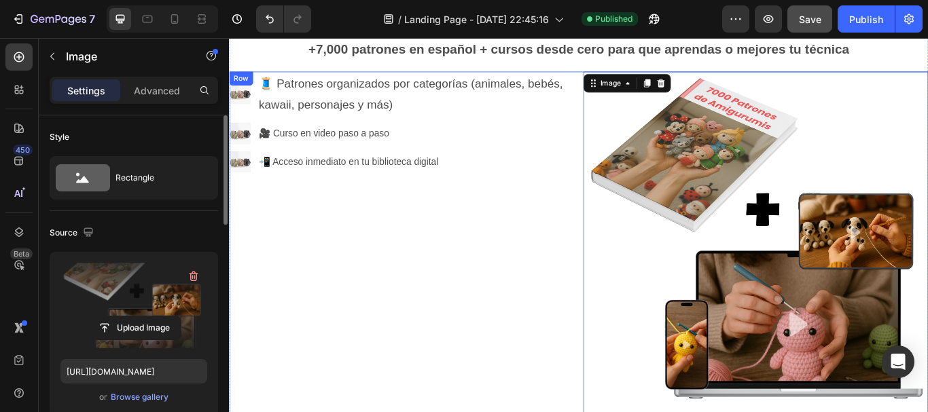
scroll to position [0, 0]
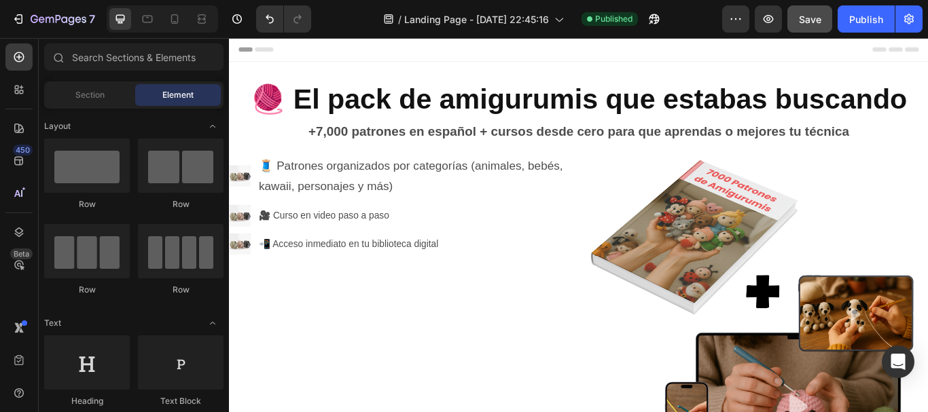
click at [281, 52] on span "Header" at bounding box center [270, 52] width 30 height 14
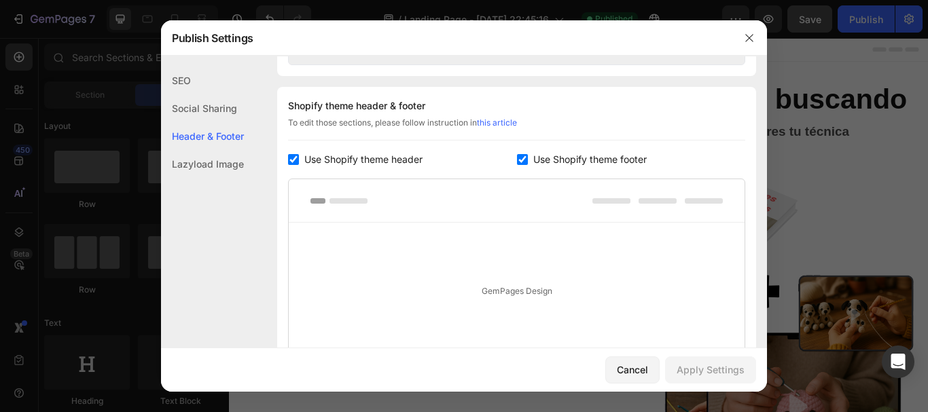
scroll to position [637, 0]
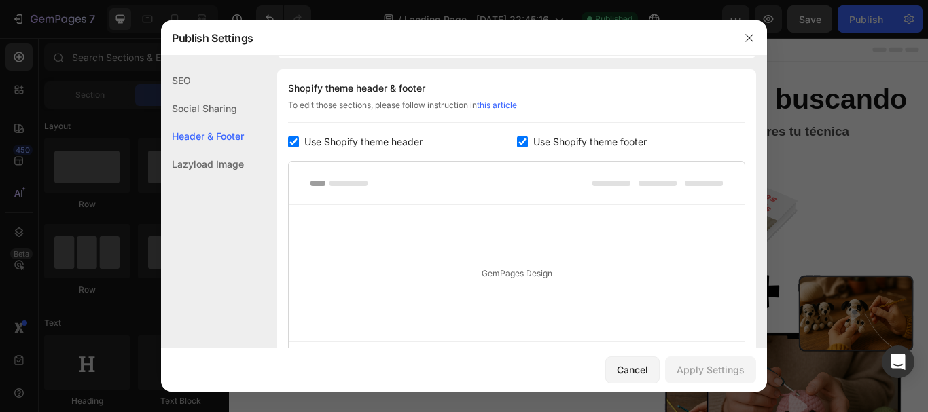
click at [297, 145] on input "checkbox" at bounding box center [293, 142] width 11 height 11
checkbox input "false"
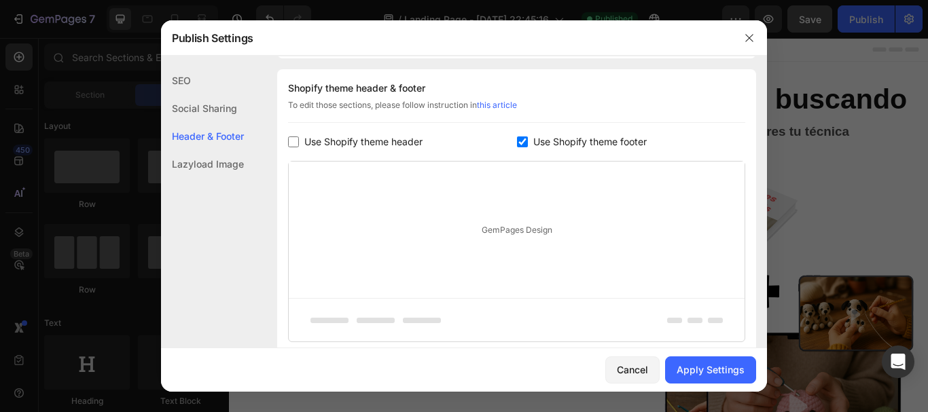
click at [517, 145] on input "checkbox" at bounding box center [522, 142] width 11 height 11
checkbox input "false"
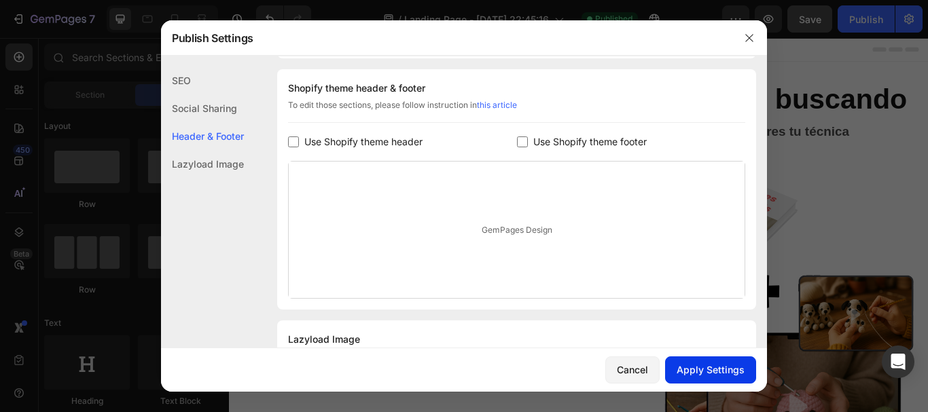
click at [675, 365] on button "Apply Settings" at bounding box center [710, 370] width 91 height 27
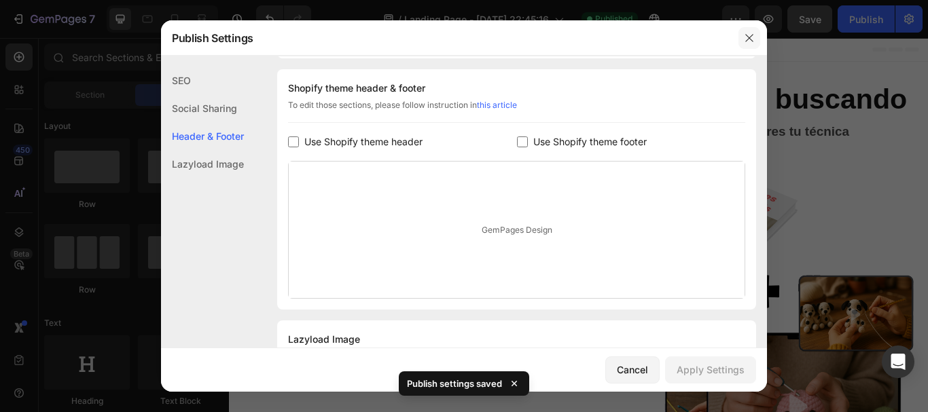
click at [745, 36] on icon "button" at bounding box center [749, 38] width 11 height 11
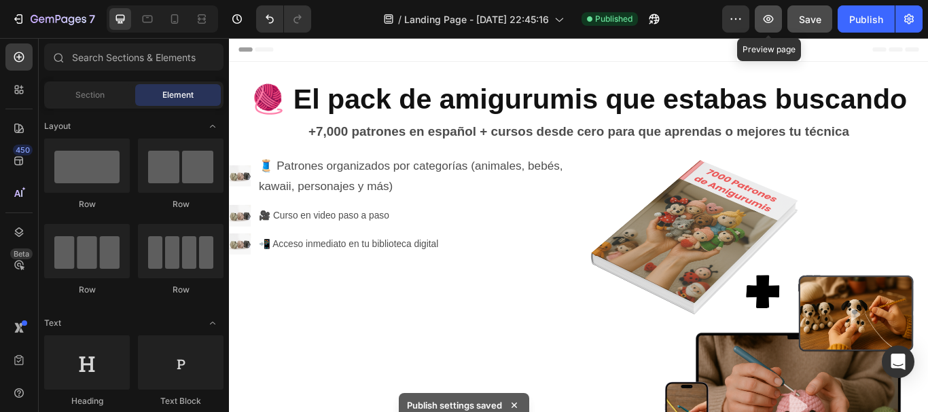
click at [771, 22] on icon "button" at bounding box center [769, 19] width 10 height 8
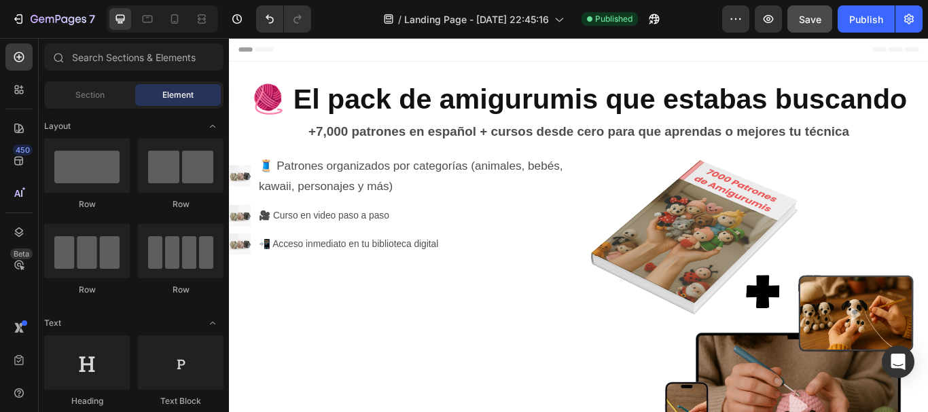
click at [249, 49] on div "Header" at bounding box center [262, 51] width 50 height 16
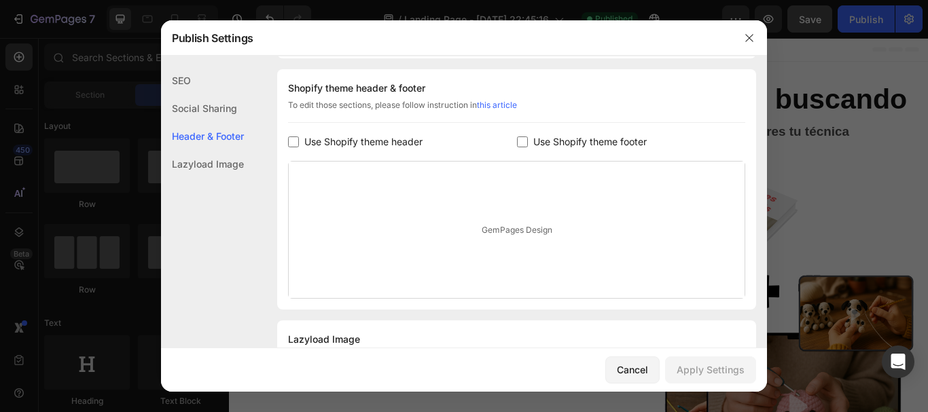
click at [517, 140] on input "checkbox" at bounding box center [522, 142] width 11 height 11
checkbox input "true"
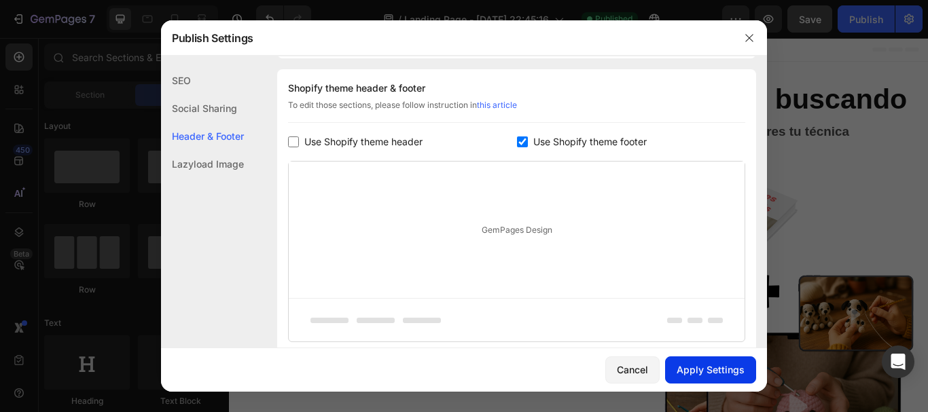
click at [683, 368] on div "Apply Settings" at bounding box center [711, 370] width 68 height 14
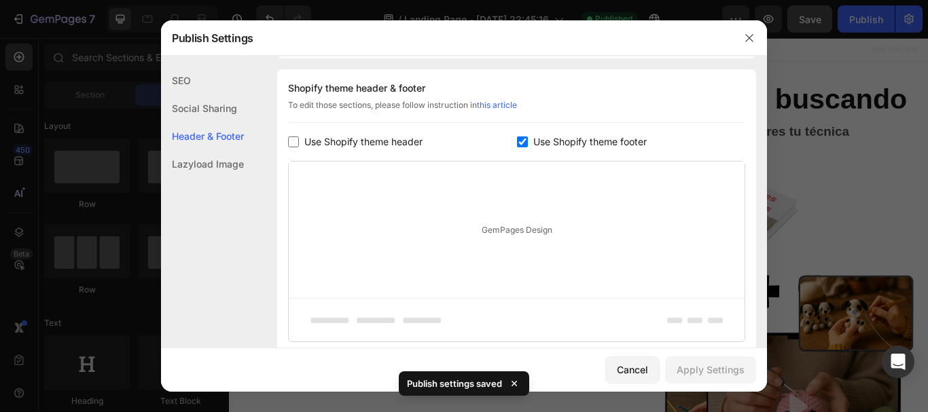
click at [190, 122] on div "Social Sharing" at bounding box center [202, 136] width 83 height 28
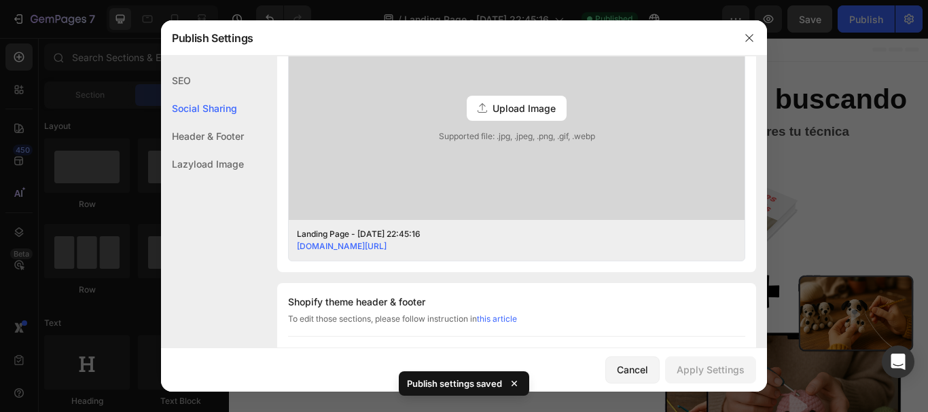
scroll to position [310, 0]
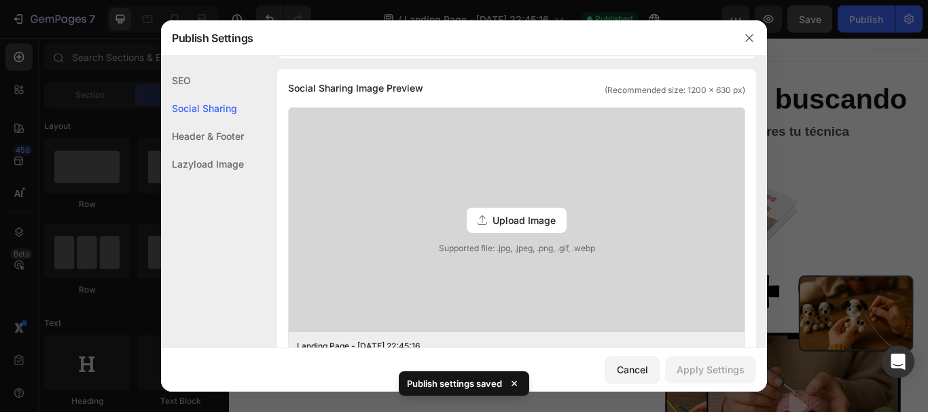
click at [185, 94] on div "SEO" at bounding box center [202, 108] width 83 height 28
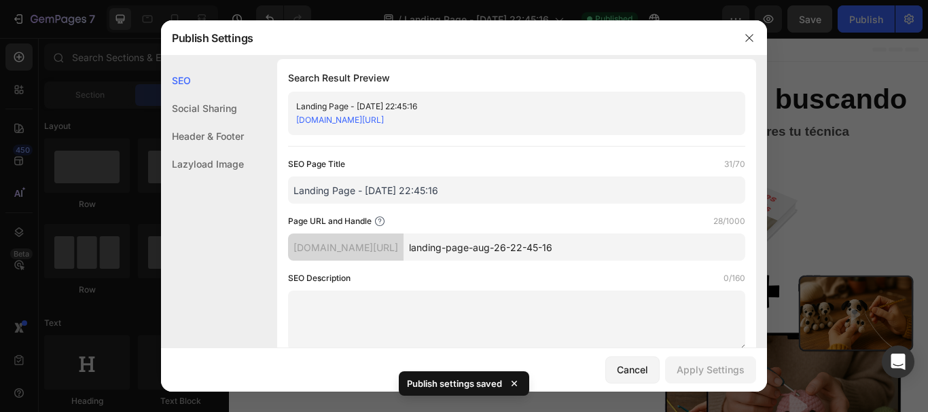
scroll to position [0, 0]
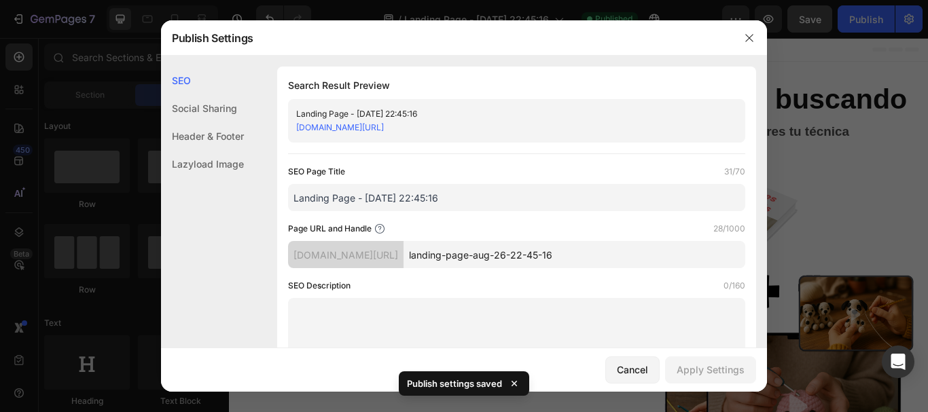
click at [205, 159] on div "Lazyload Image" at bounding box center [202, 164] width 83 height 28
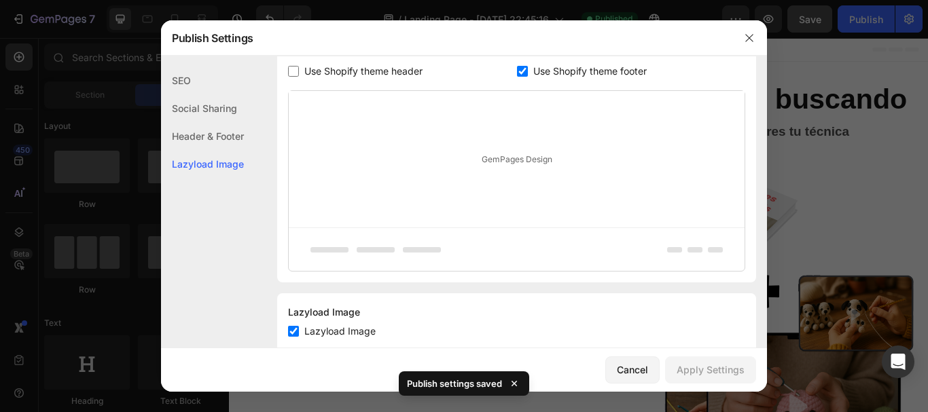
scroll to position [743, 0]
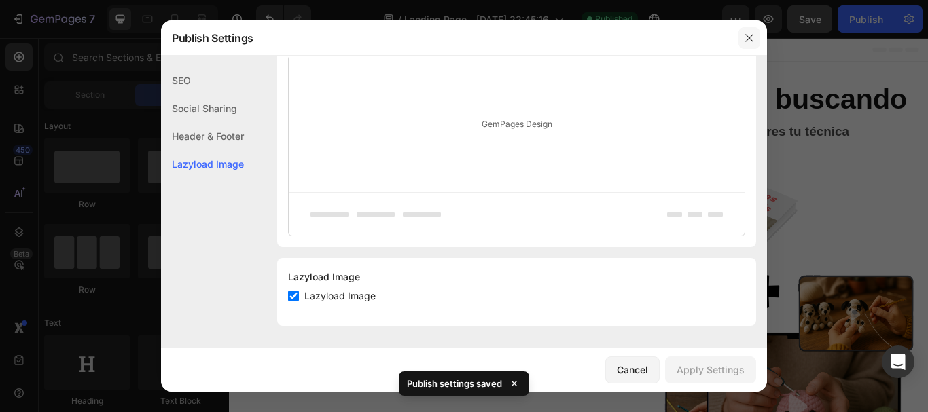
click at [749, 39] on icon "button" at bounding box center [748, 37] width 7 height 7
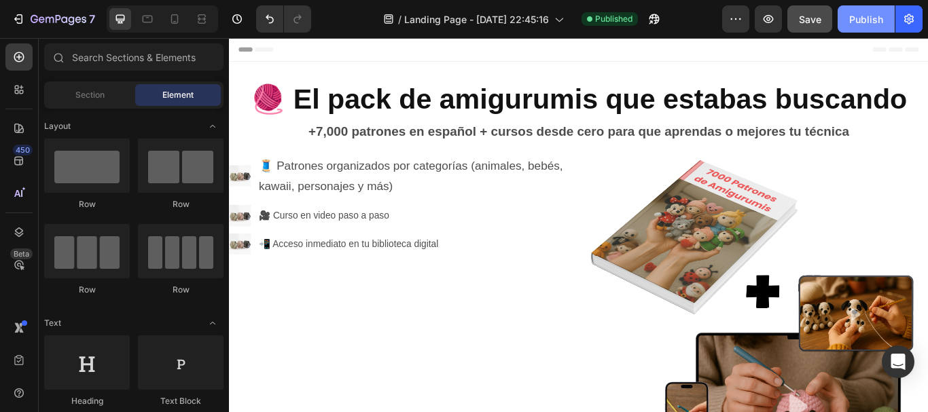
click at [867, 15] on div "Publish" at bounding box center [866, 19] width 34 height 14
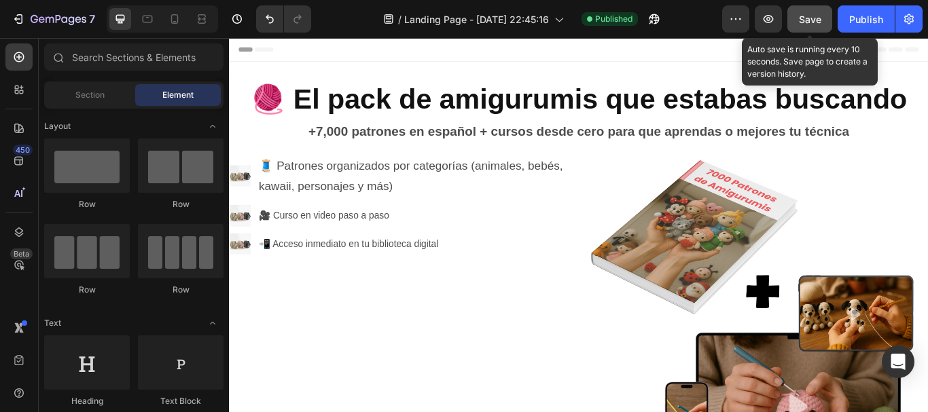
click at [811, 22] on span "Save" at bounding box center [810, 20] width 22 height 12
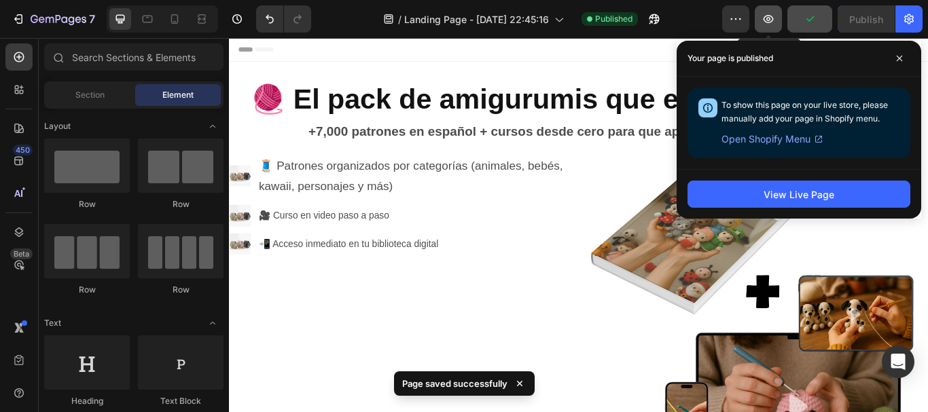
click at [768, 22] on icon "button" at bounding box center [769, 19] width 14 height 14
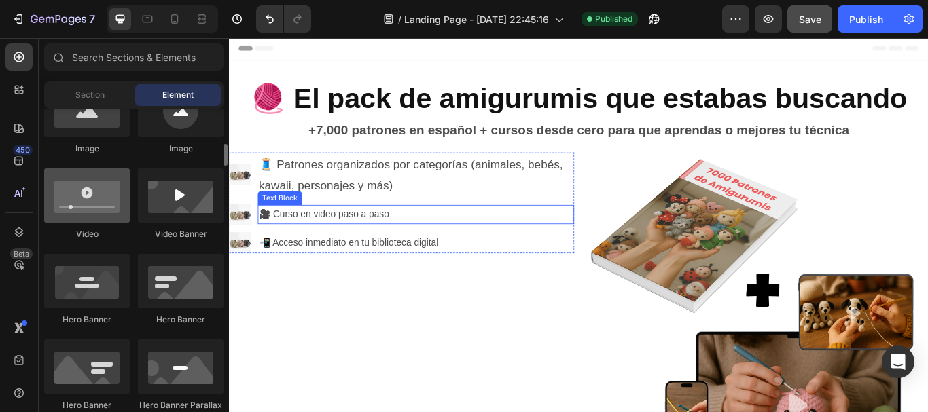
scroll to position [0, 0]
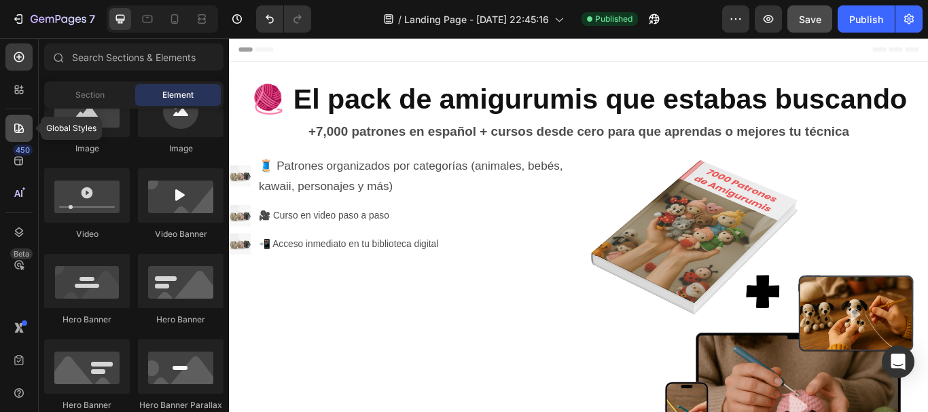
click at [24, 135] on div at bounding box center [18, 128] width 27 height 27
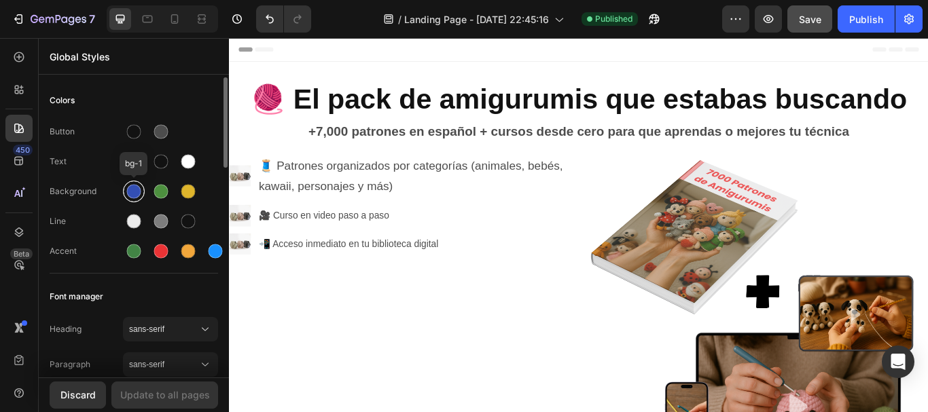
click at [134, 198] on div at bounding box center [134, 192] width 14 height 14
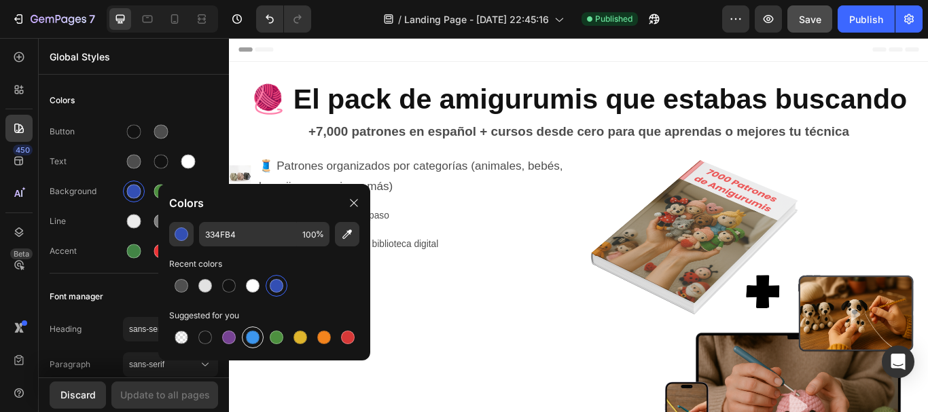
click at [253, 342] on div at bounding box center [253, 338] width 14 height 14
type input "3C96EE"
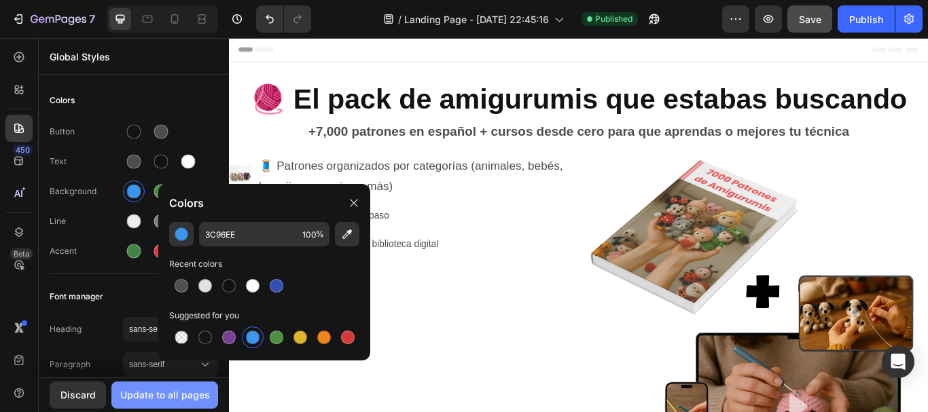
click at [167, 395] on div "Update to all pages" at bounding box center [165, 395] width 90 height 14
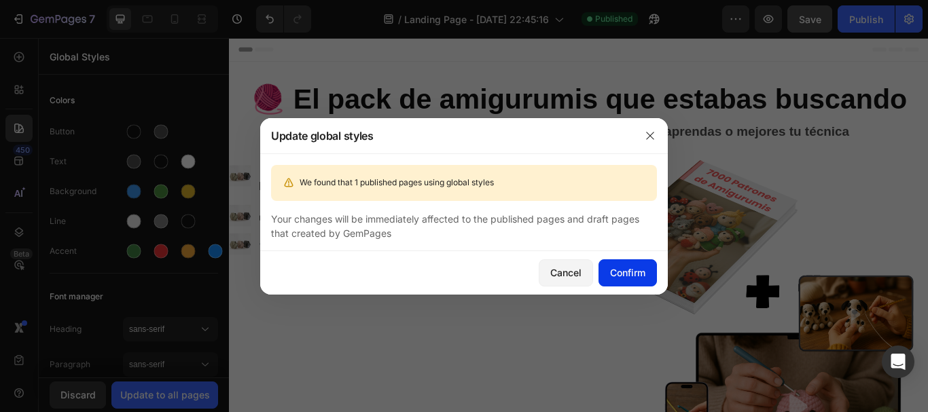
click at [643, 282] on button "Confirm" at bounding box center [628, 273] width 58 height 27
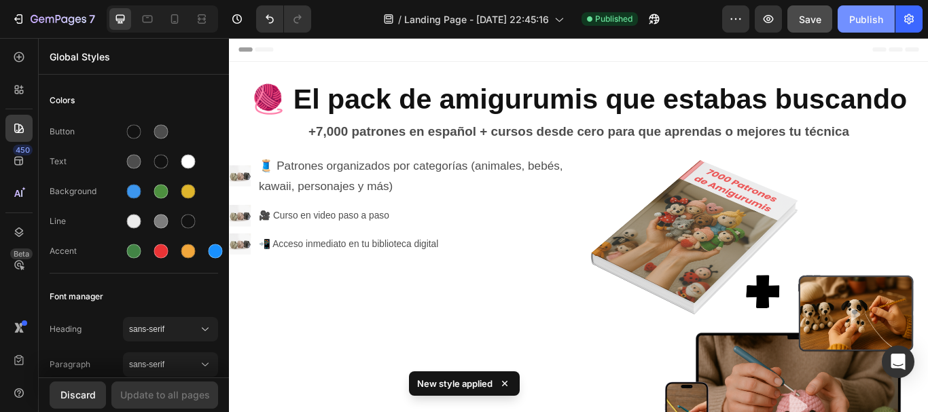
click at [859, 16] on div "Publish" at bounding box center [866, 19] width 34 height 14
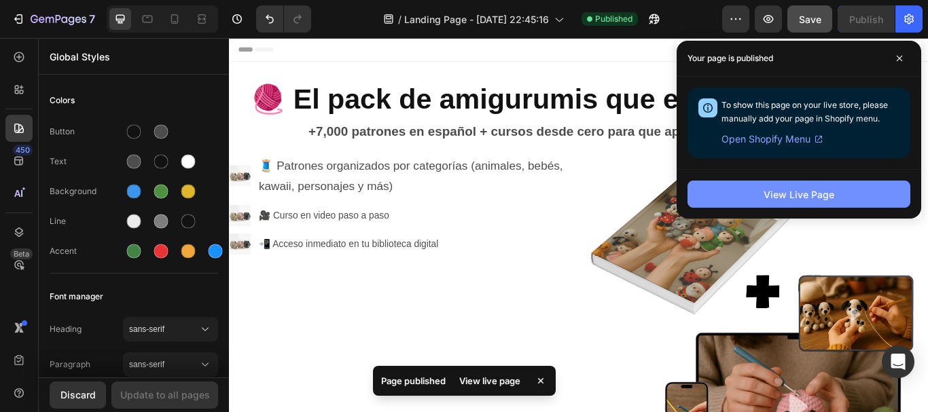
click at [717, 196] on button "View Live Page" at bounding box center [799, 194] width 223 height 27
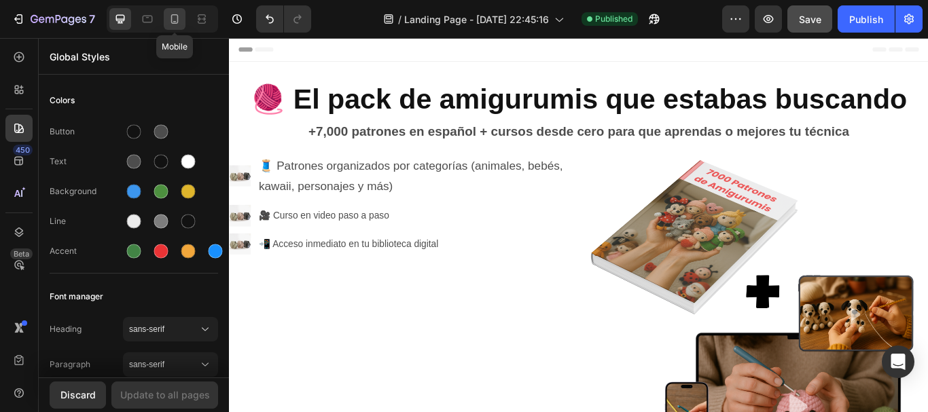
click at [175, 20] on icon at bounding box center [175, 19] width 14 height 14
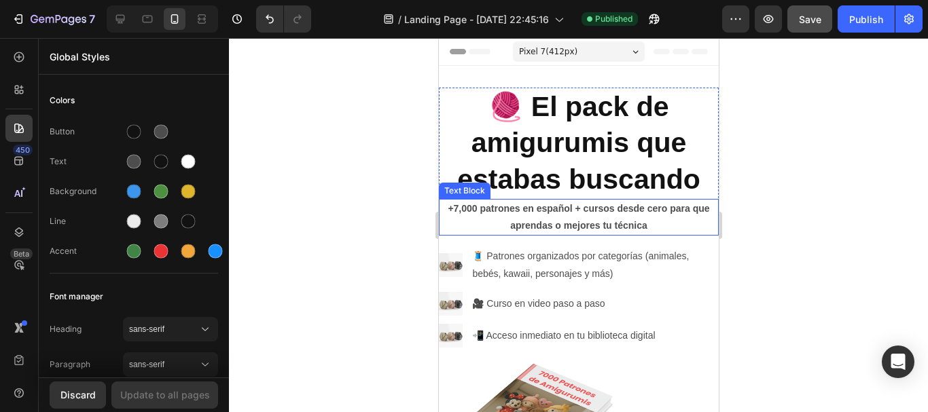
click at [573, 225] on p "+7,000 patrones en español + cursos desde cero para que aprendas o mejores tu t…" at bounding box center [578, 217] width 277 height 34
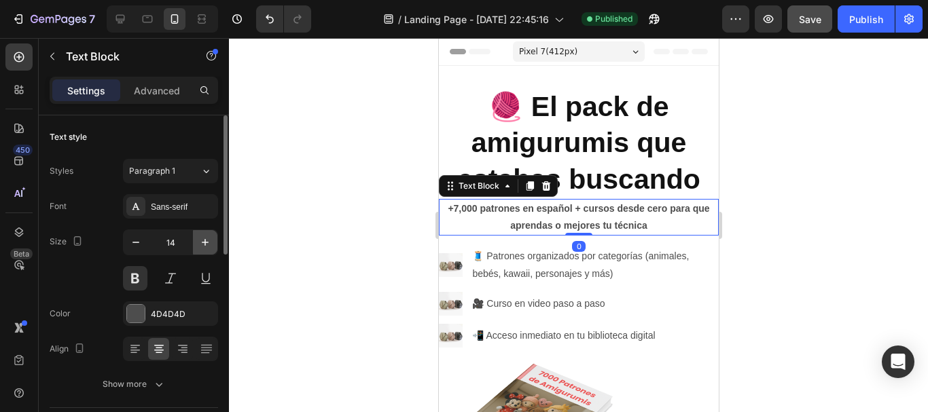
click at [201, 237] on icon "button" at bounding box center [205, 243] width 14 height 14
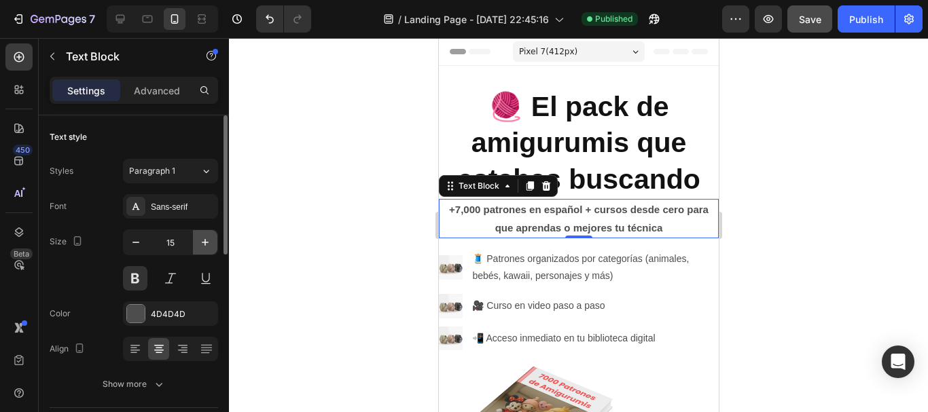
click at [201, 237] on icon "button" at bounding box center [205, 243] width 14 height 14
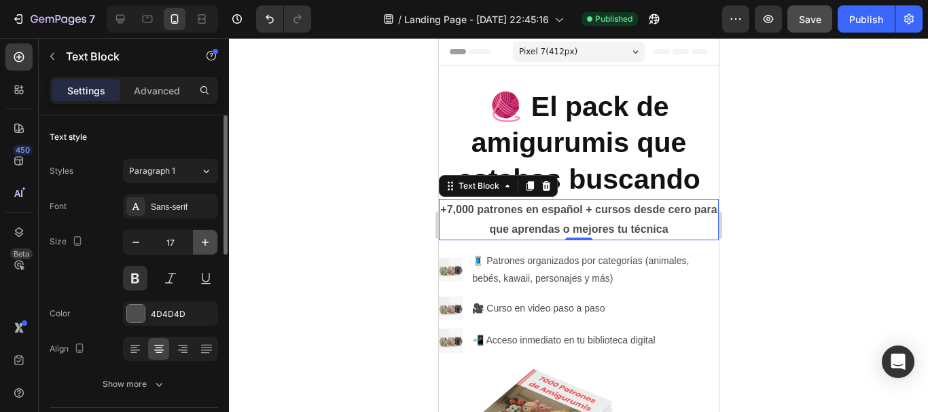
click at [201, 237] on icon "button" at bounding box center [205, 243] width 14 height 14
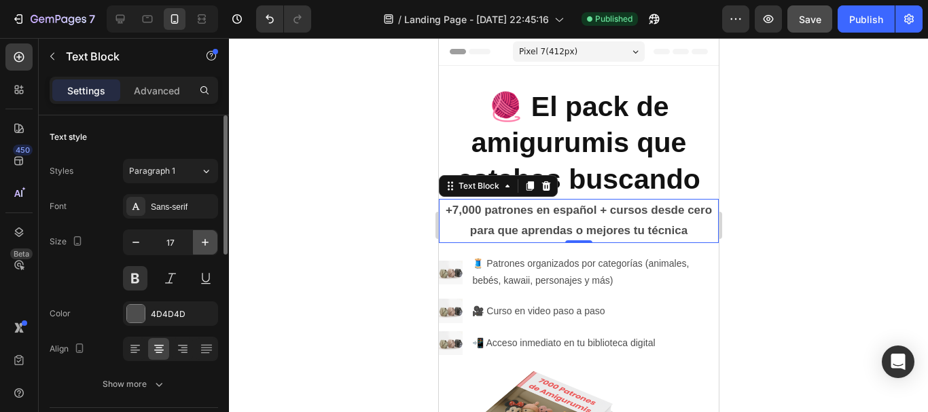
click at [201, 237] on icon "button" at bounding box center [205, 243] width 14 height 14
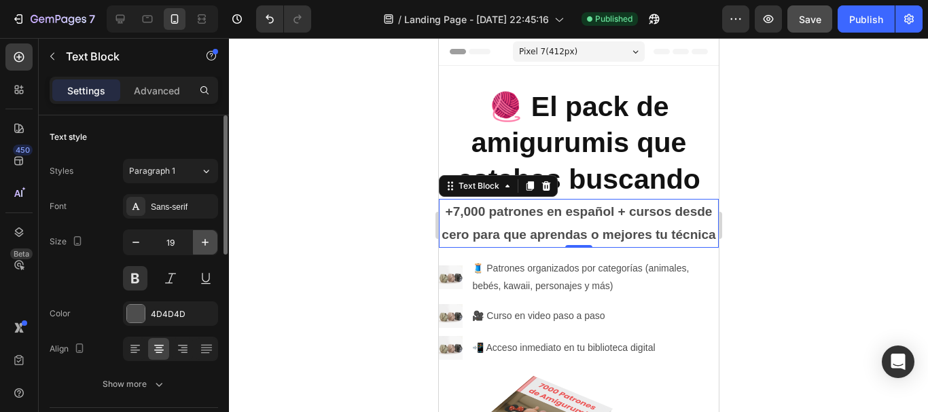
click at [201, 237] on icon "button" at bounding box center [205, 243] width 14 height 14
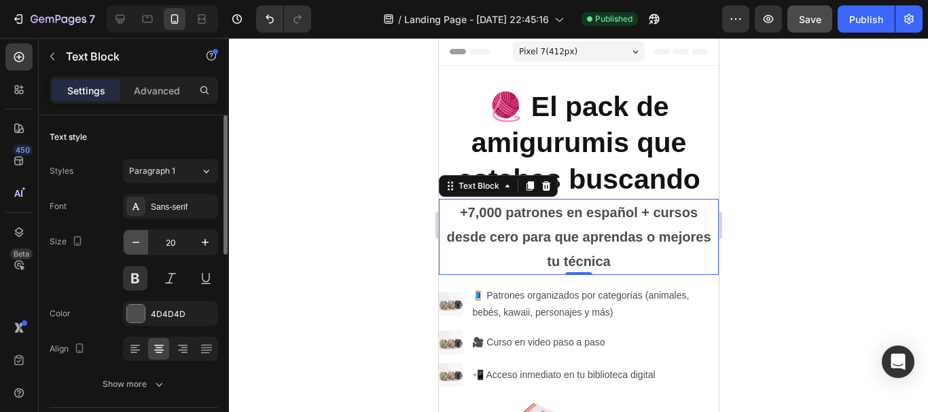
click at [139, 245] on icon "button" at bounding box center [136, 243] width 14 height 14
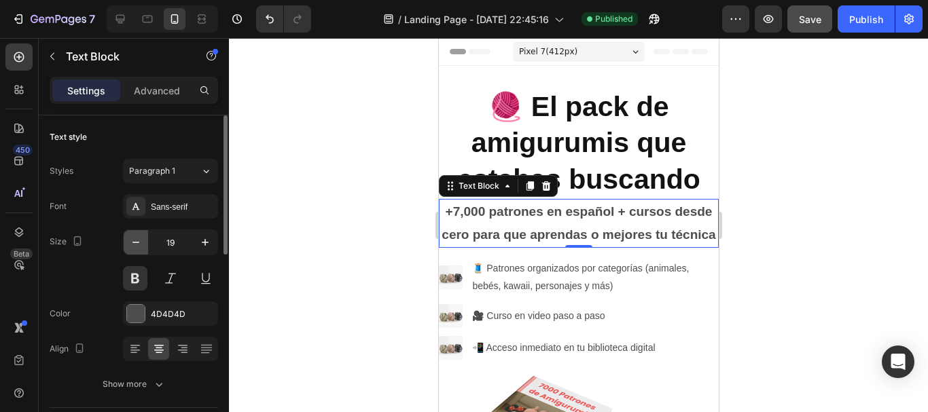
click at [139, 245] on icon "button" at bounding box center [136, 243] width 14 height 14
type input "18"
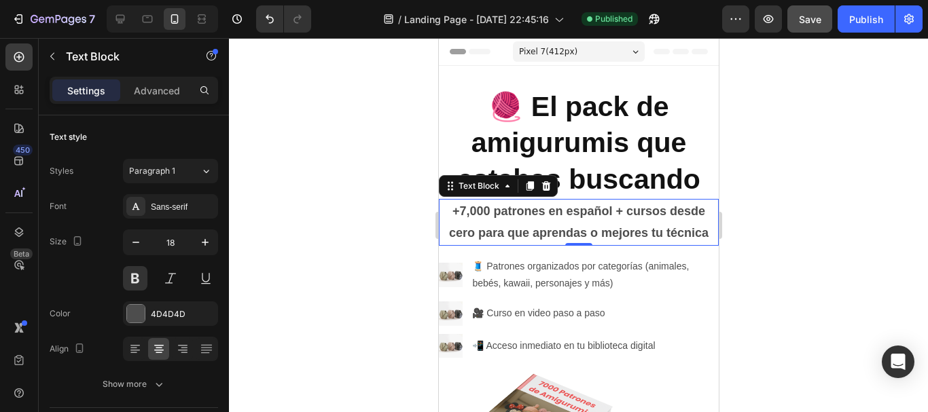
click at [742, 234] on div at bounding box center [578, 225] width 699 height 374
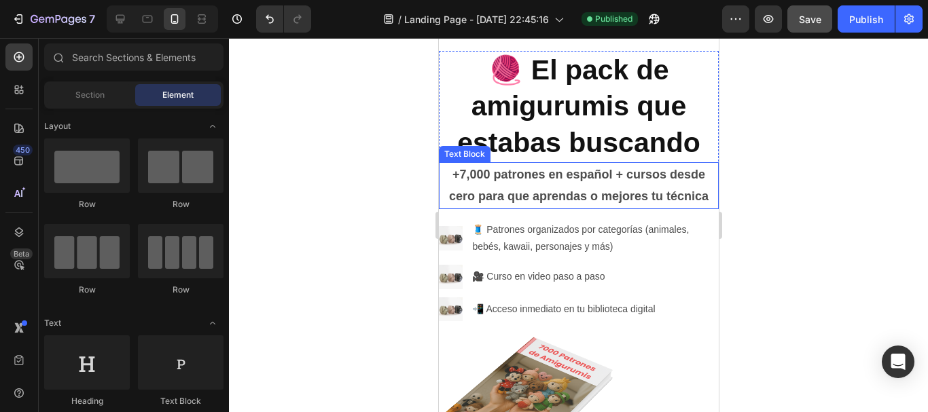
scroll to position [68, 0]
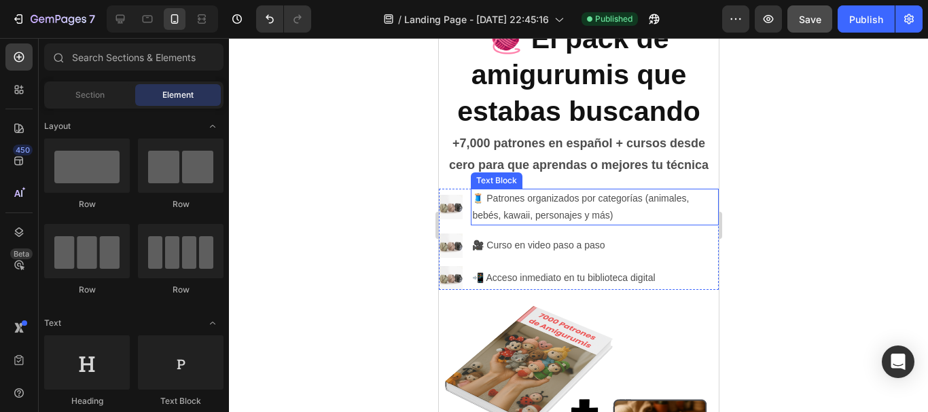
click at [530, 208] on p "🧵 Patrones organizados por categorías (animales, bebés, kawaii, personajes y má…" at bounding box center [593, 207] width 245 height 34
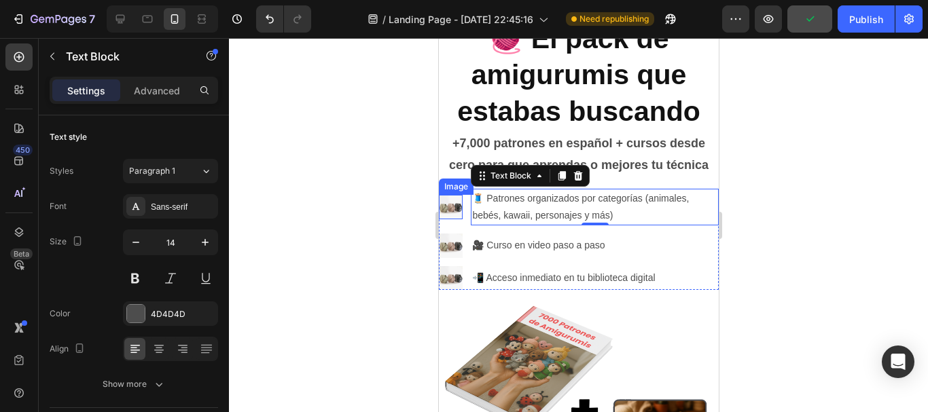
click at [449, 211] on img at bounding box center [450, 207] width 24 height 24
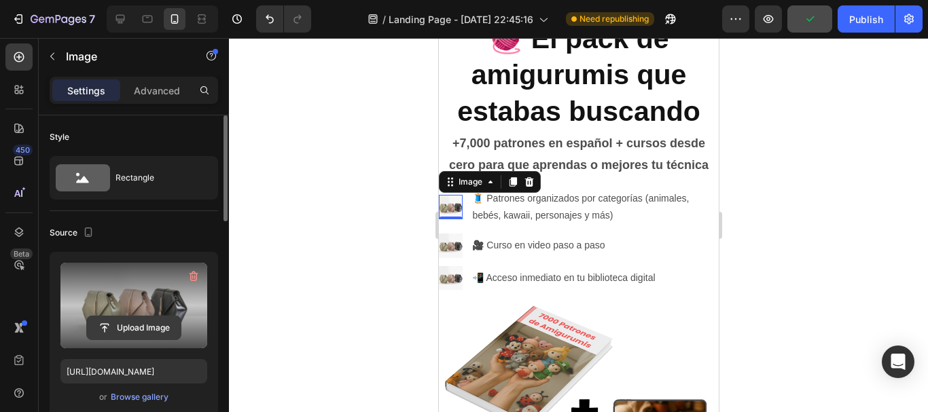
click at [142, 321] on input "file" at bounding box center [134, 328] width 94 height 23
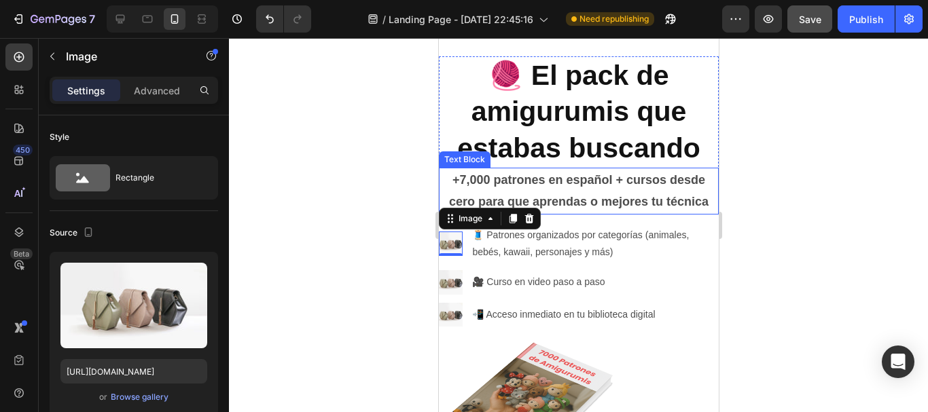
scroll to position [0, 0]
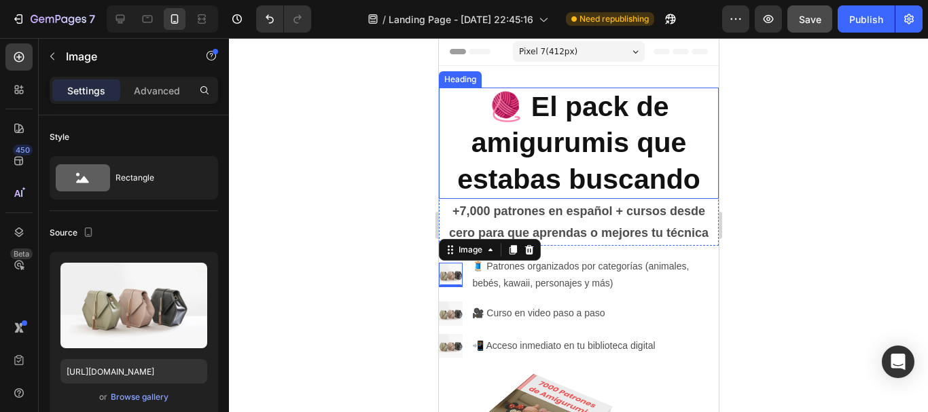
click at [477, 142] on h2 "🧶 El pack de amigurumis que estabas buscando" at bounding box center [578, 143] width 280 height 111
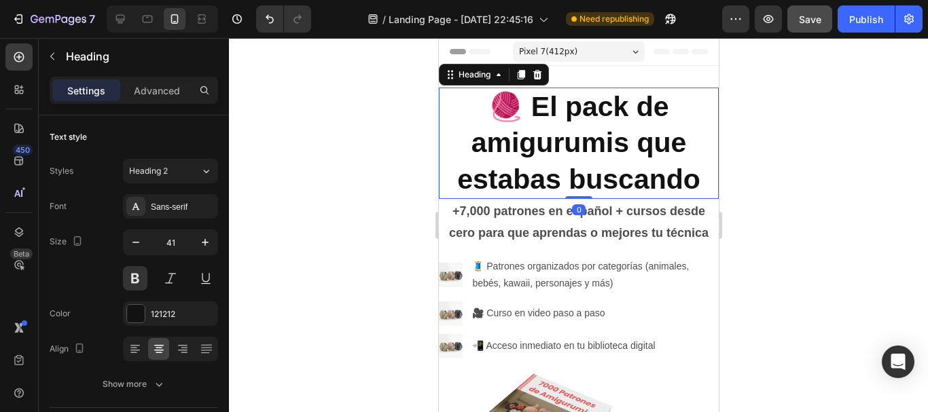
click at [480, 142] on h2 "🧶 El pack de amigurumis que estabas buscando" at bounding box center [578, 143] width 280 height 111
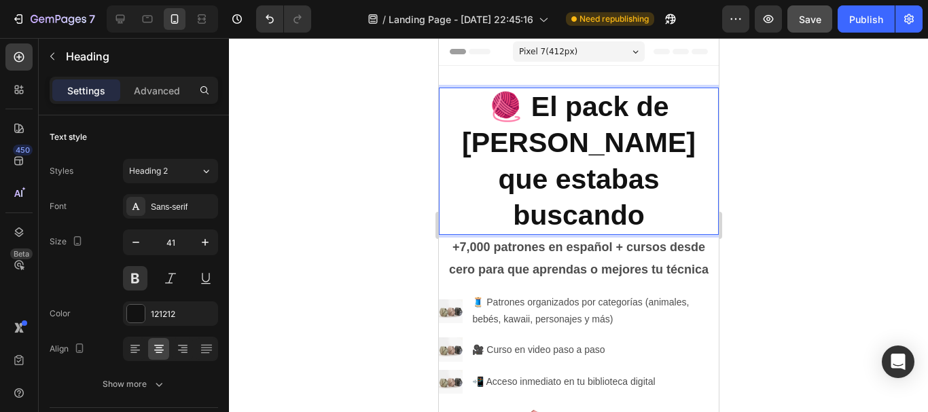
click at [910, 140] on div at bounding box center [578, 225] width 699 height 374
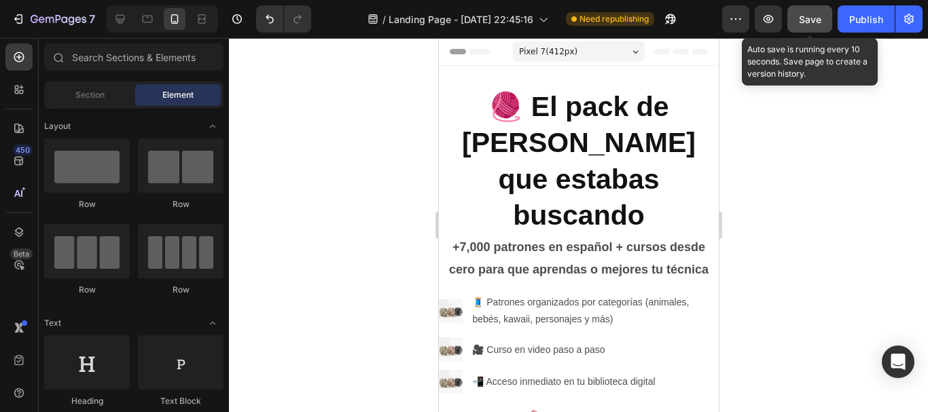
click at [819, 21] on span "Save" at bounding box center [810, 20] width 22 height 12
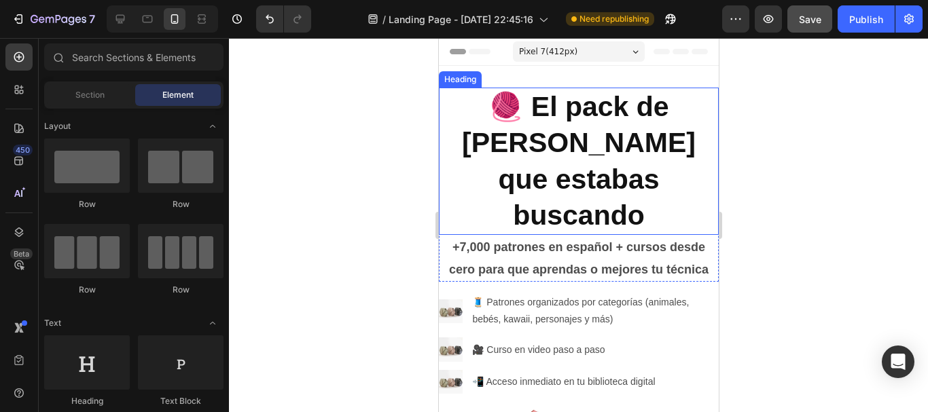
click at [524, 162] on p "🧶 El pack de [PERSON_NAME] que estabas buscando" at bounding box center [578, 161] width 277 height 145
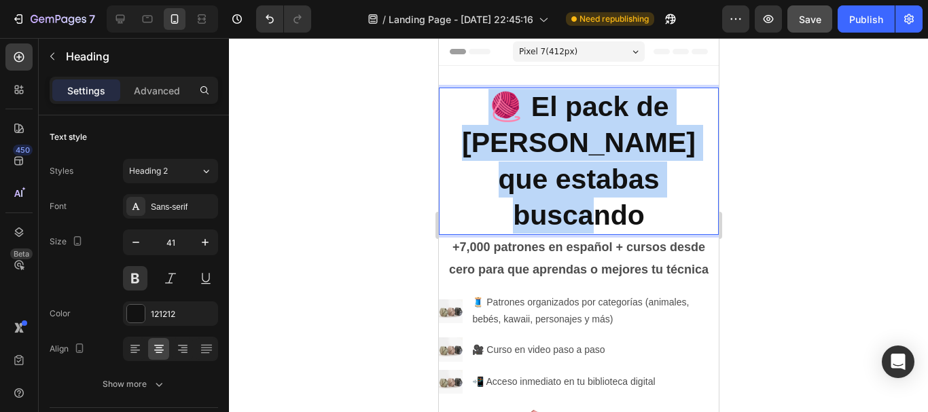
click at [510, 147] on p "🧶 El pack de [PERSON_NAME] que estabas buscando" at bounding box center [578, 161] width 277 height 145
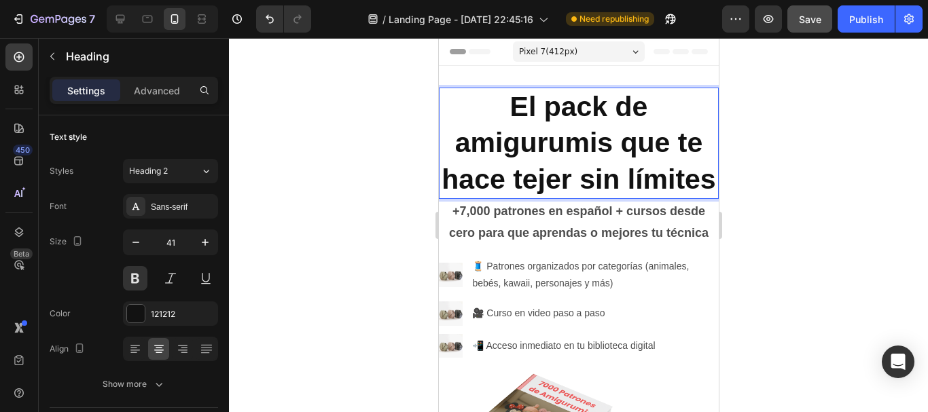
click at [500, 107] on p "El pack de amigurumis que te hace tejer sin límites" at bounding box center [578, 143] width 277 height 109
click at [467, 143] on p "🧶El pack de amigurumis que te hace tejer sin límites" at bounding box center [578, 143] width 277 height 109
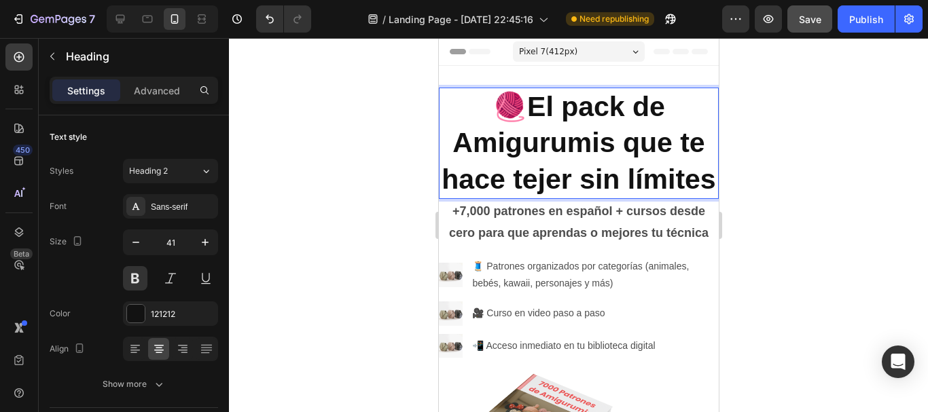
click at [855, 187] on div at bounding box center [578, 225] width 699 height 374
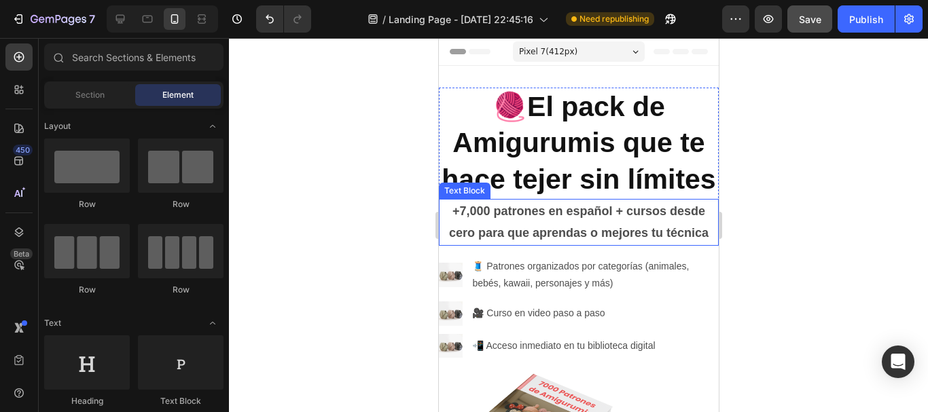
scroll to position [68, 0]
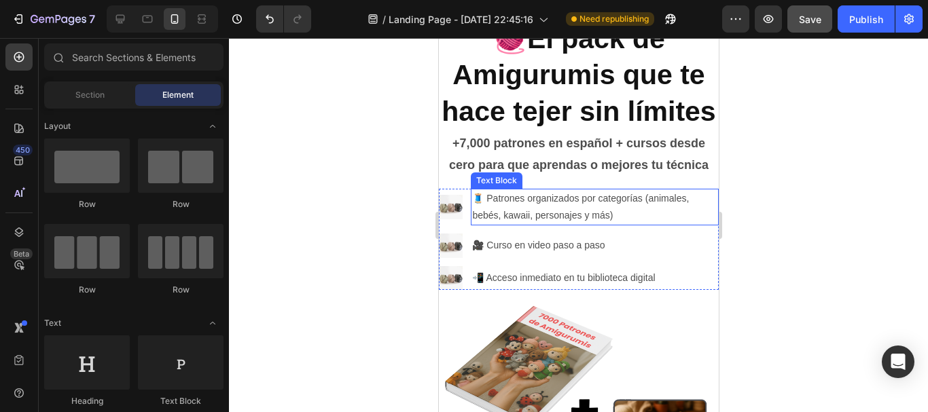
click at [518, 177] on p "+7,000 patrones en español + cursos desde cero para que aprendas o mejores tu t…" at bounding box center [578, 154] width 277 height 44
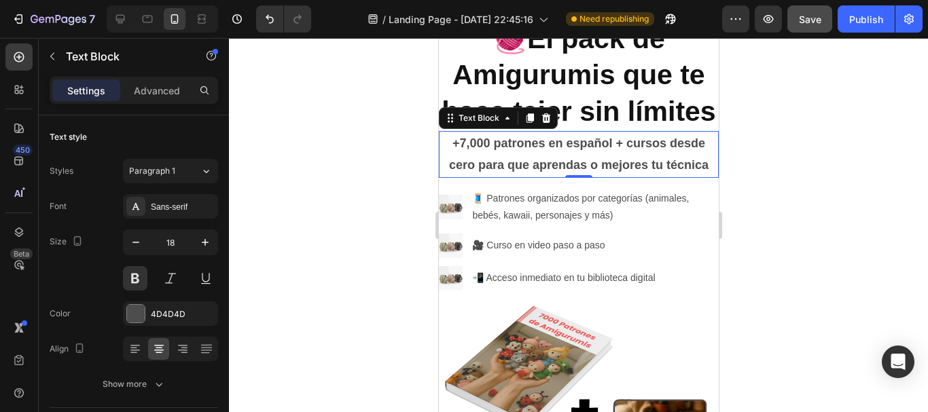
click at [518, 177] on p "+7,000 patrones en español + cursos desde cero para que aprendas o mejores tu t…" at bounding box center [578, 154] width 277 height 44
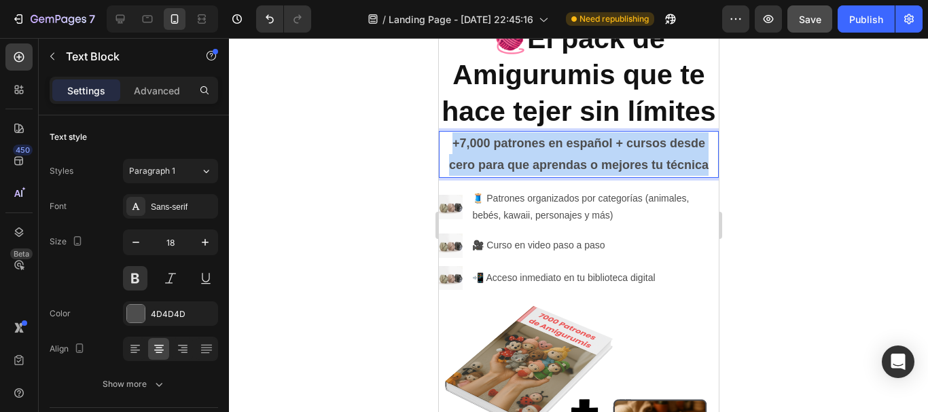
click at [518, 177] on p "+7,000 patrones en español + cursos desde cero para que aprendas o mejores tu t…" at bounding box center [578, 154] width 277 height 44
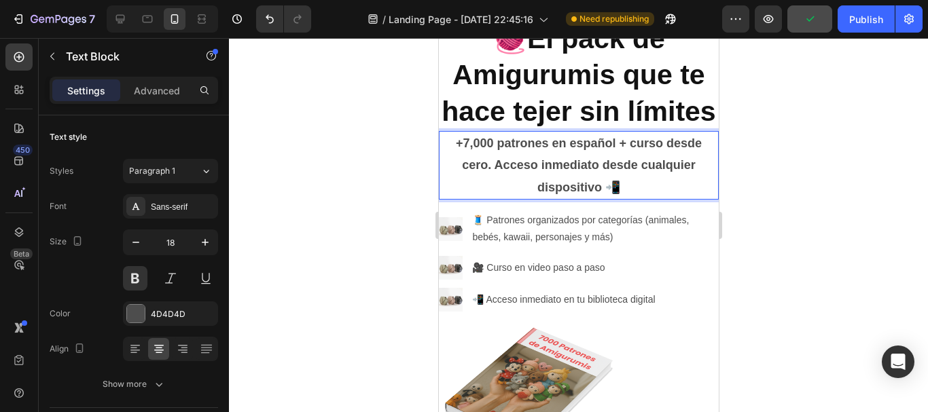
click at [842, 232] on div at bounding box center [578, 225] width 699 height 374
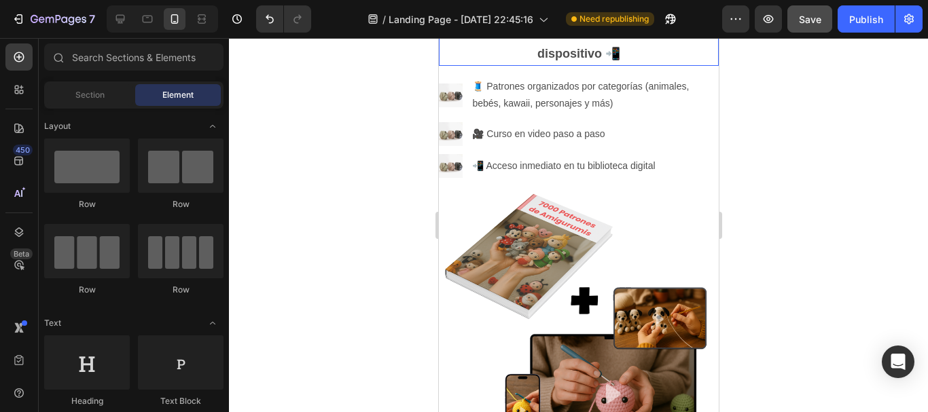
scroll to position [204, 0]
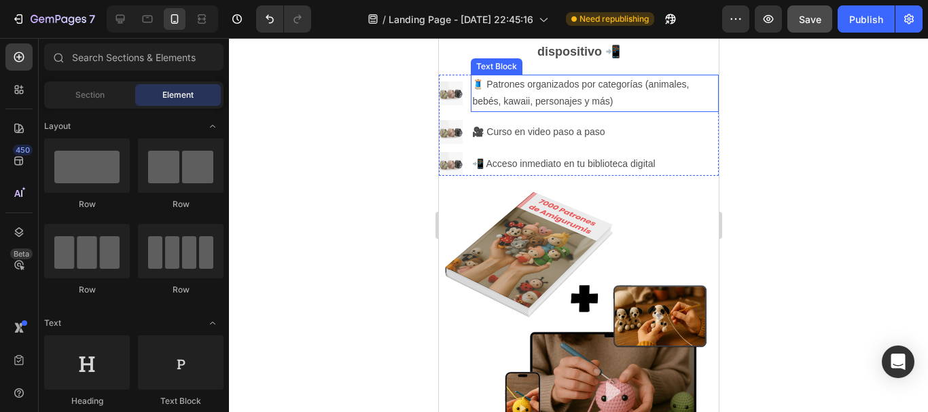
click at [538, 110] on p "🧵 Patrones organizados por categorías (animales, bebés, kawaii, personajes y má…" at bounding box center [593, 93] width 245 height 34
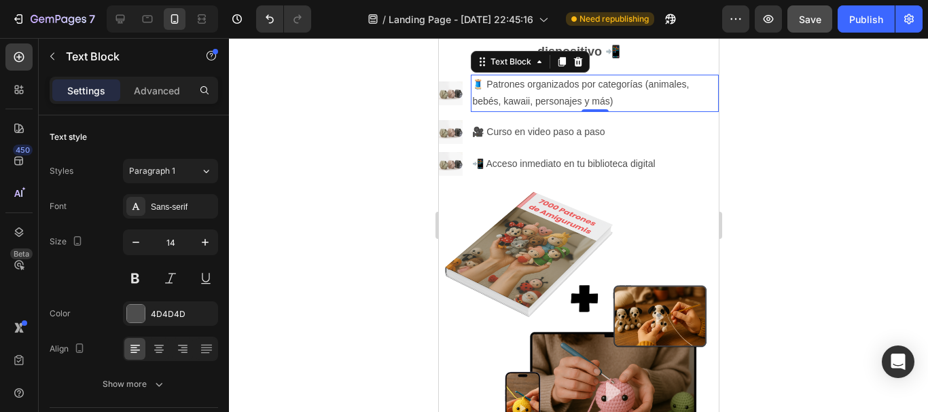
click at [538, 110] on p "🧵 Patrones organizados por categorías (animales, bebés, kawaii, personajes y má…" at bounding box center [593, 93] width 245 height 34
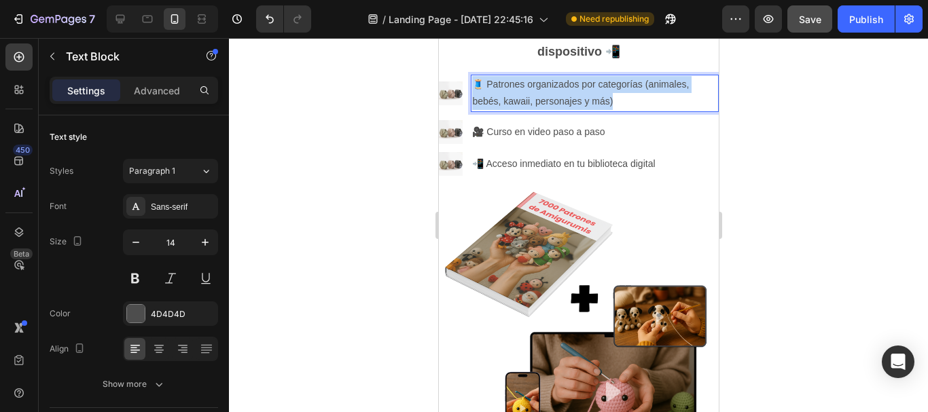
click at [538, 110] on p "🧵 Patrones organizados por categorías (animales, bebés, kawaii, personajes y má…" at bounding box center [593, 93] width 245 height 34
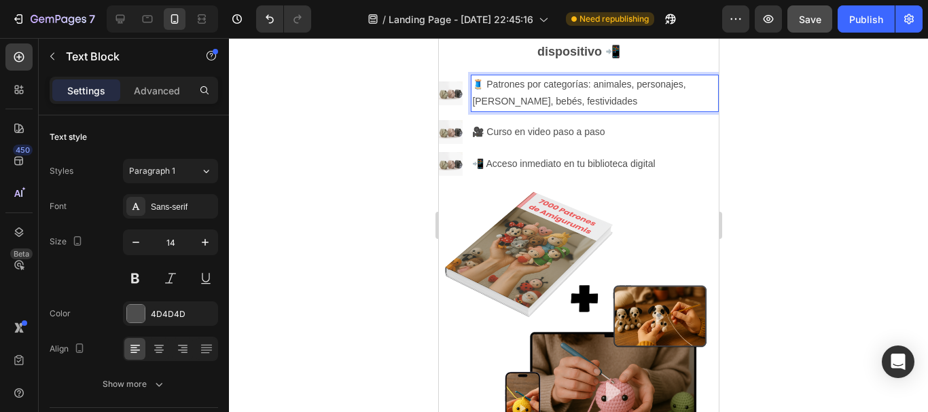
click at [763, 213] on div at bounding box center [578, 225] width 699 height 374
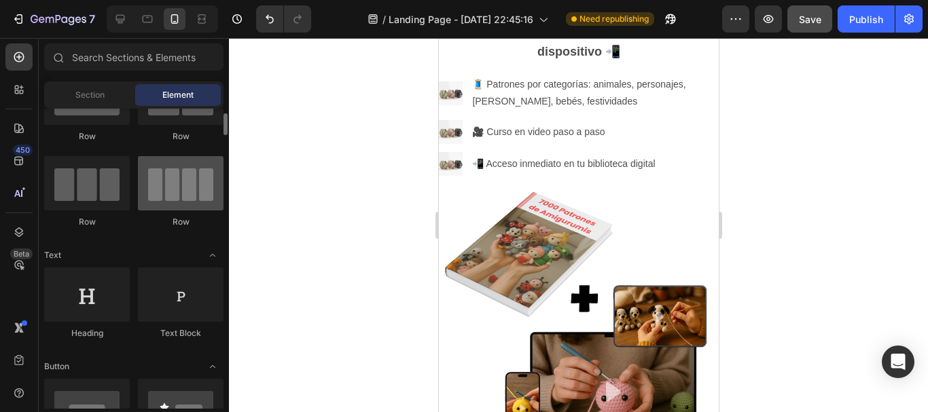
scroll to position [136, 0]
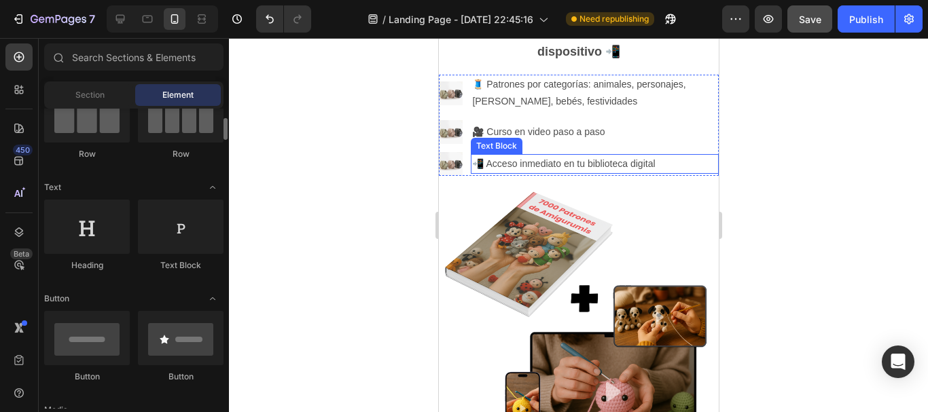
click at [493, 152] on div "Text Block" at bounding box center [496, 146] width 46 height 12
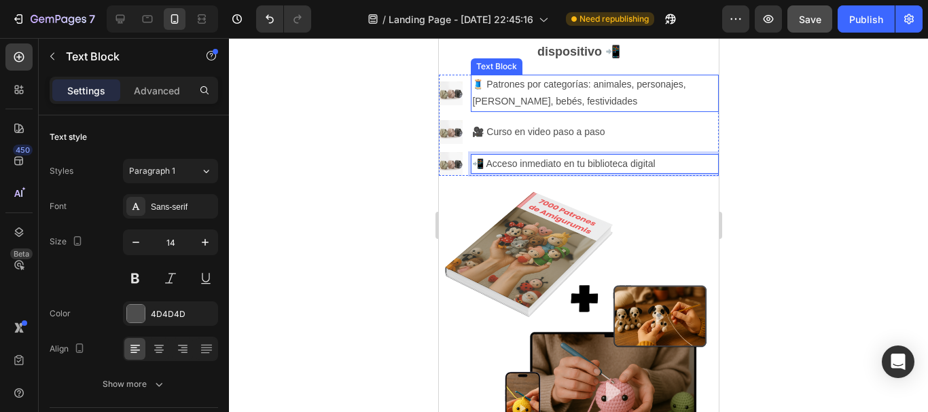
click at [607, 110] on p "🧵 Patrones por categorías: animales, personajes, [PERSON_NAME], bebés, festivid…" at bounding box center [593, 93] width 245 height 34
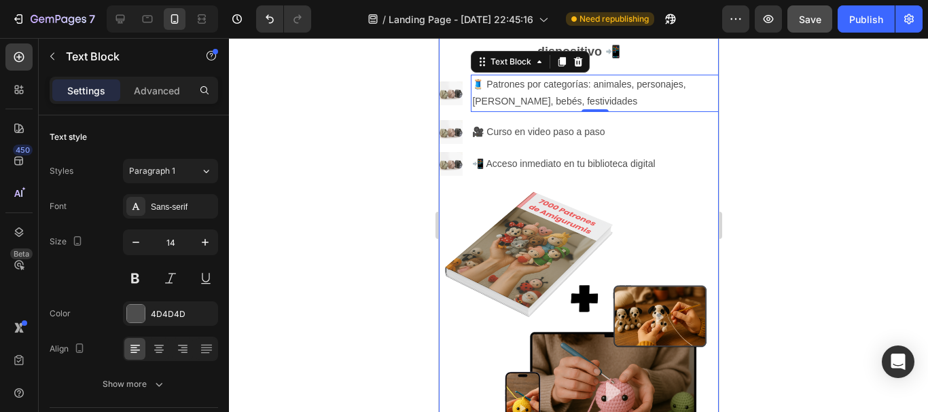
click at [620, 101] on div "🧶El pack de Amigurumis que te hace tejer sin límites Heading +7,000 patrones en…" at bounding box center [578, 175] width 280 height 583
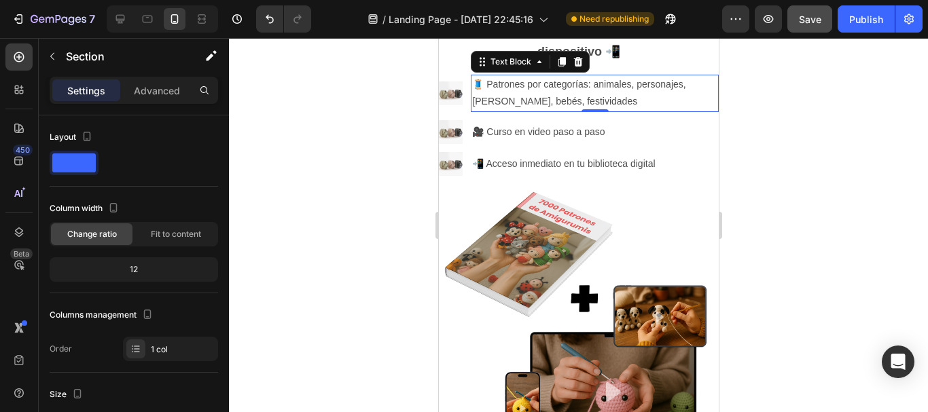
click at [540, 110] on p "🧵 Patrones por categorías: animales, personajes, [PERSON_NAME], bebés, festivid…" at bounding box center [593, 93] width 245 height 34
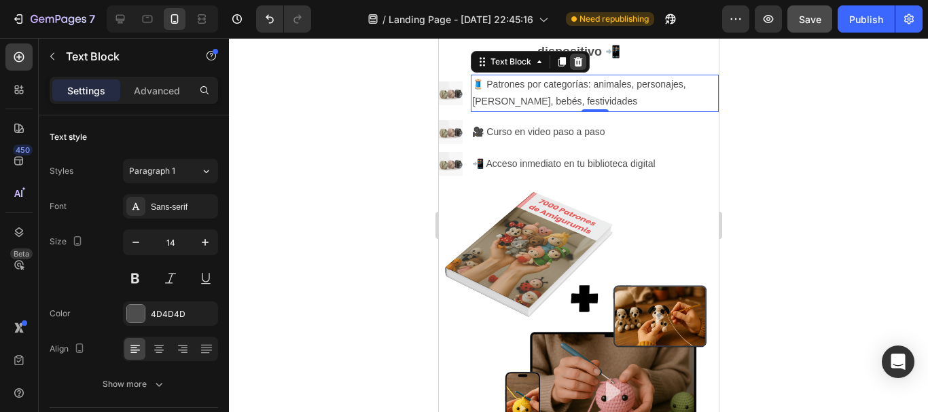
click at [584, 70] on div at bounding box center [577, 62] width 16 height 16
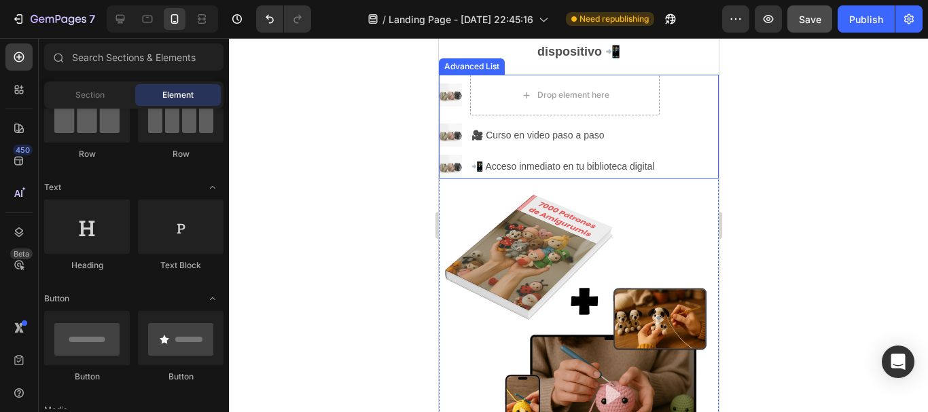
click at [680, 116] on div "Image Drop element here Image 🎥 Curso en video paso a paso Text Block Image 📲 A…" at bounding box center [578, 127] width 280 height 104
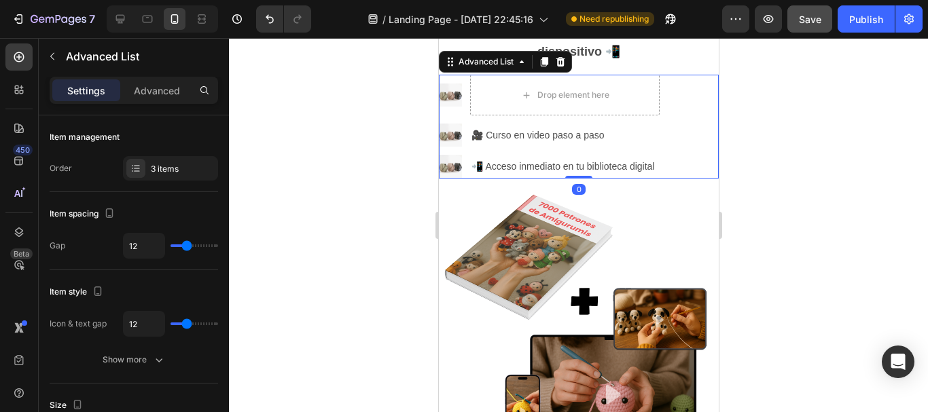
click at [681, 111] on div "Image Drop element here Image 🎥 Curso en video paso a paso Text Block Image 📲 A…" at bounding box center [578, 127] width 280 height 104
click at [563, 67] on icon at bounding box center [560, 62] width 9 height 10
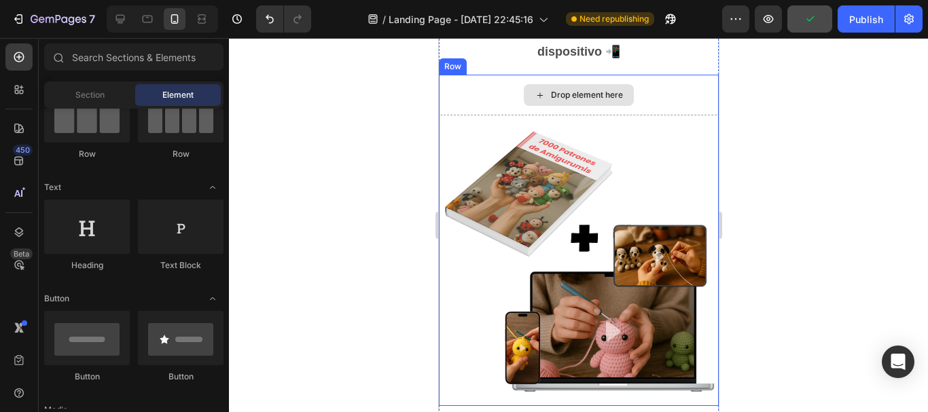
click at [538, 106] on div "Drop element here" at bounding box center [578, 95] width 110 height 22
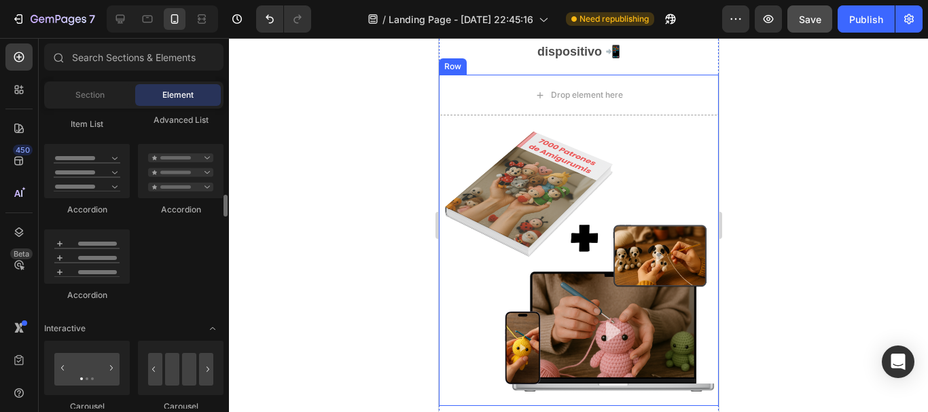
scroll to position [1087, 0]
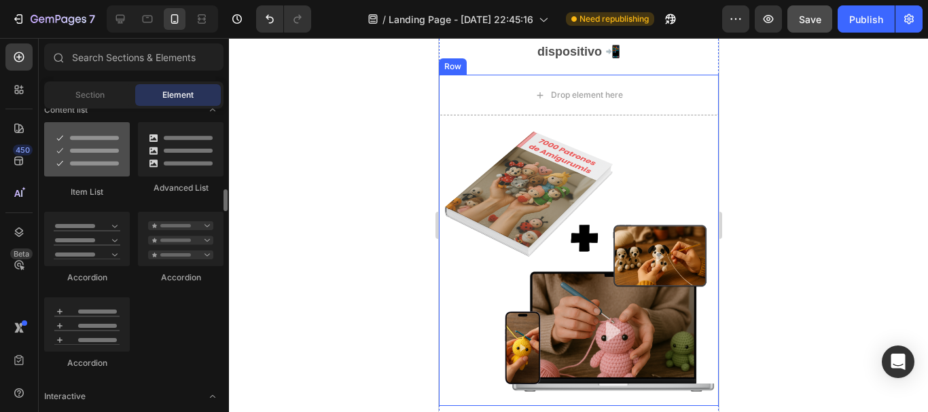
click at [92, 162] on div at bounding box center [87, 149] width 86 height 54
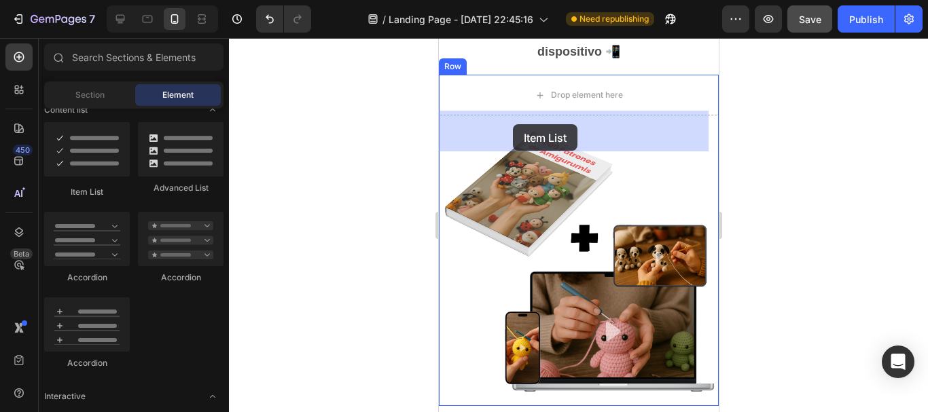
drag, startPoint x: 534, startPoint y: 195, endPoint x: 514, endPoint y: 124, distance: 73.4
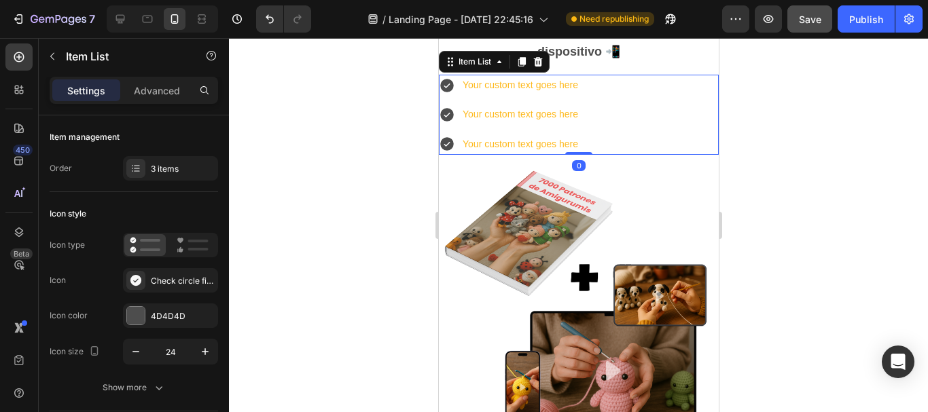
click at [488, 96] on div "Your custom text goes here" at bounding box center [520, 85] width 120 height 21
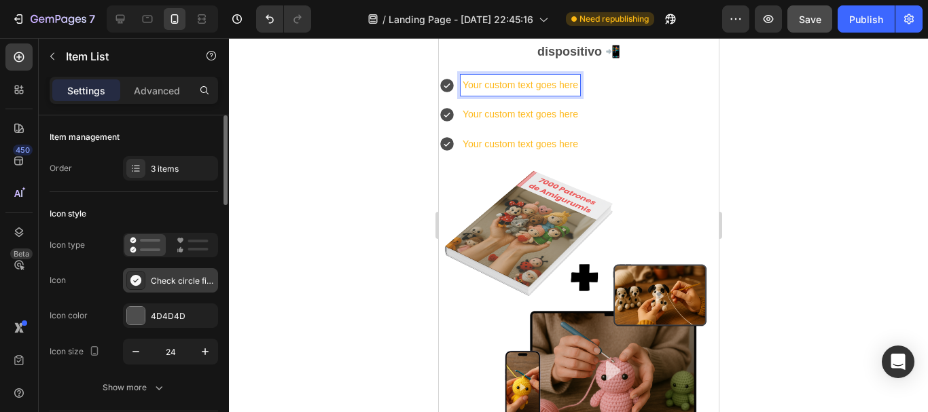
scroll to position [136, 0]
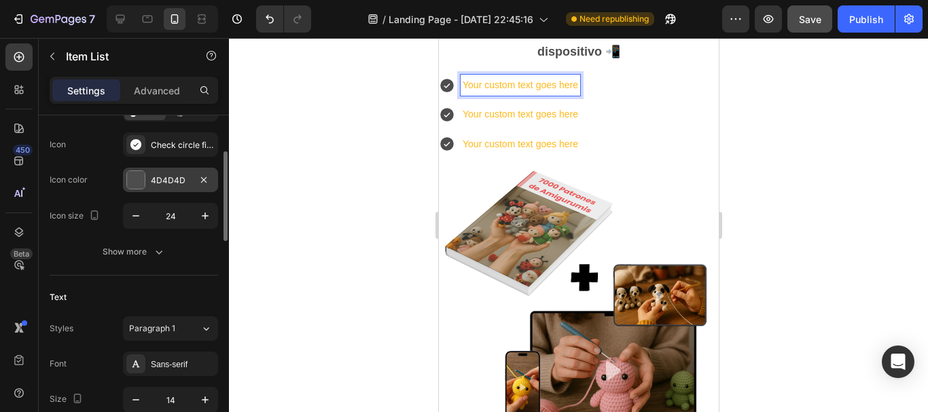
click at [154, 175] on div "4D4D4D" at bounding box center [170, 181] width 39 height 12
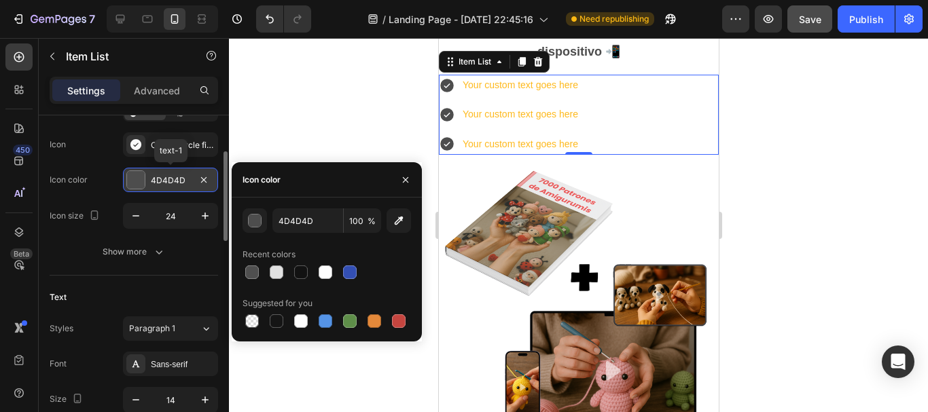
click at [154, 175] on div "4D4D4D" at bounding box center [170, 181] width 39 height 12
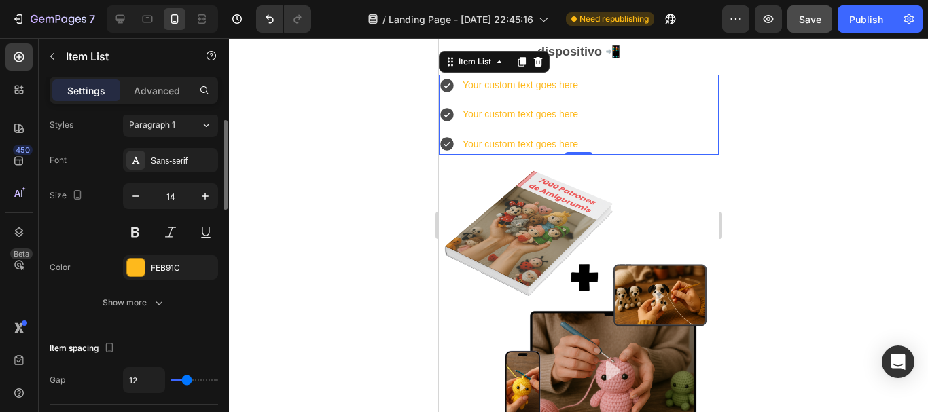
scroll to position [408, 0]
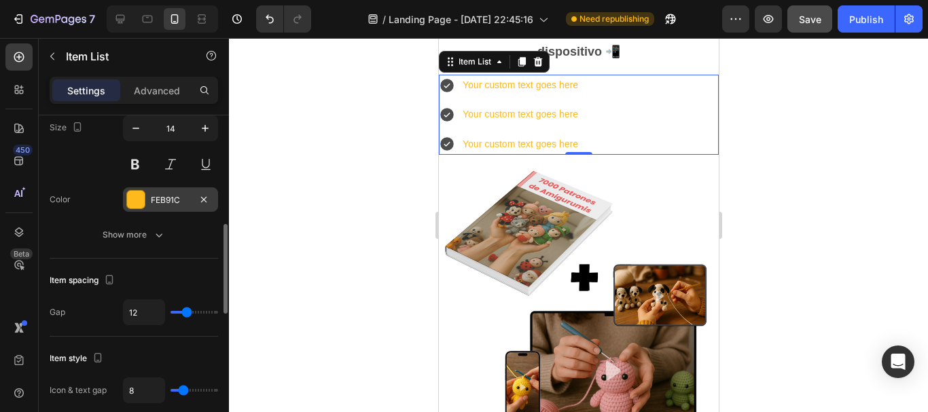
click at [160, 210] on div "FEB91C" at bounding box center [170, 200] width 95 height 24
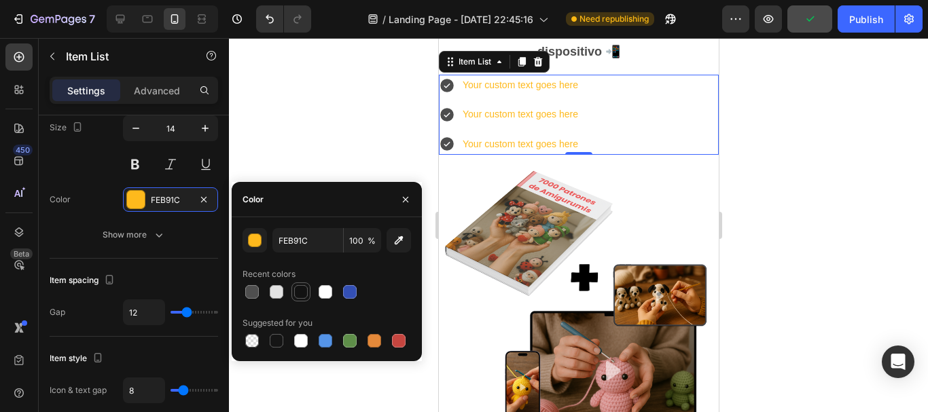
click at [299, 294] on div at bounding box center [301, 292] width 14 height 14
type input "121212"
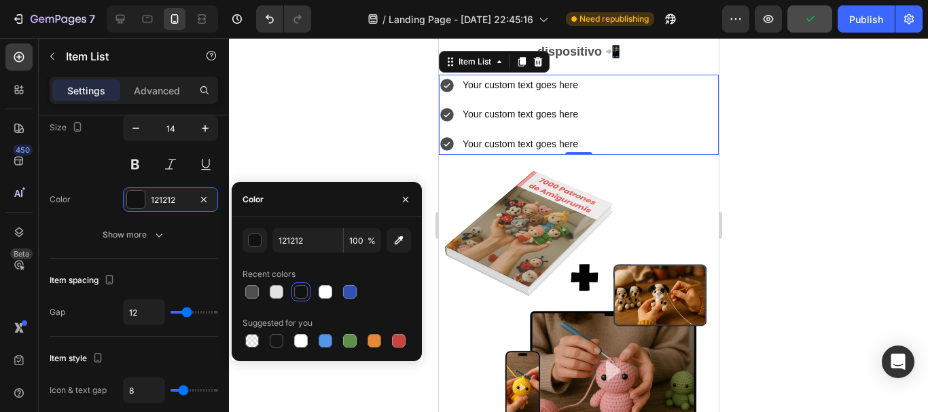
click at [356, 155] on div at bounding box center [578, 225] width 699 height 374
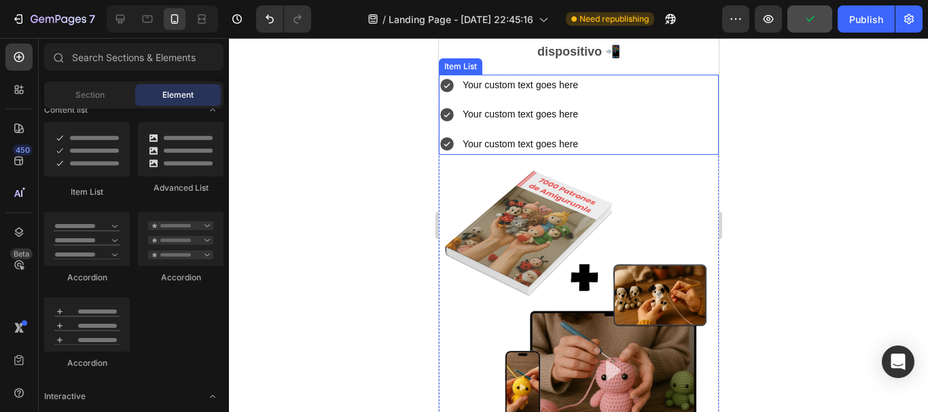
click at [492, 137] on div "Your custom text goes here Your custom text goes here Your custom text goes here" at bounding box center [508, 115] width 141 height 80
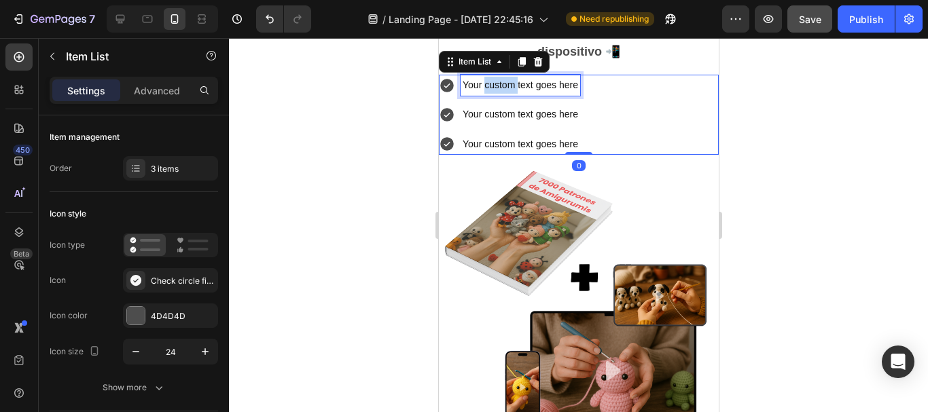
click at [493, 94] on p "Your custom text goes here" at bounding box center [519, 85] width 115 height 17
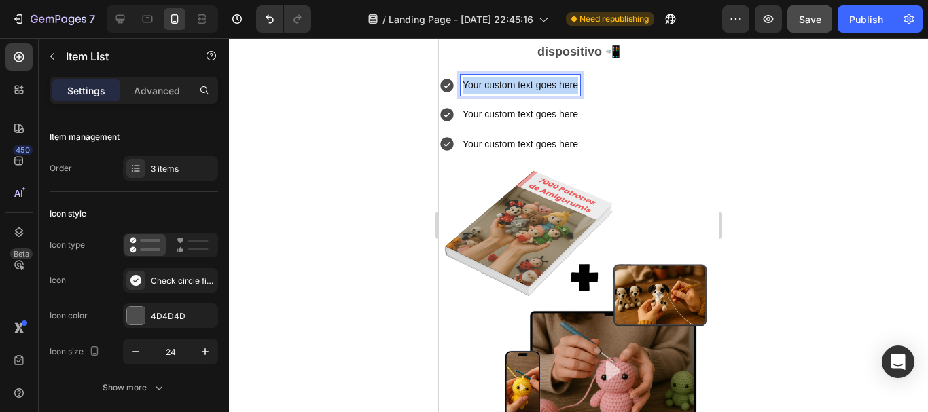
click at [493, 94] on p "Your custom text goes here" at bounding box center [519, 85] width 115 height 17
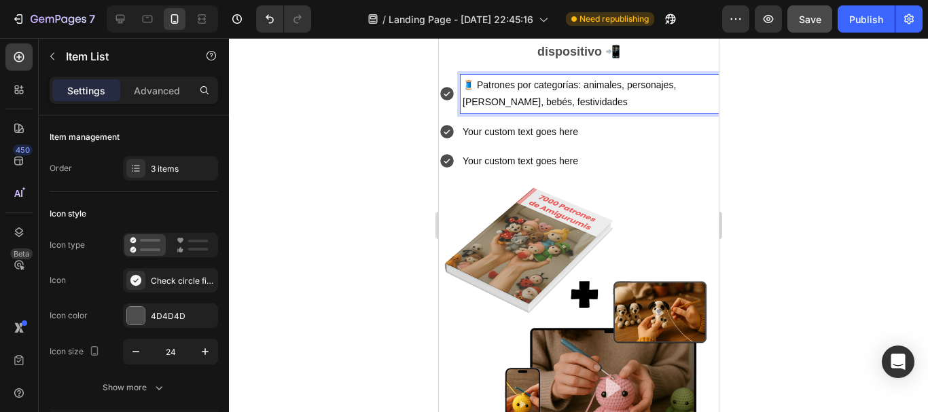
click at [777, 164] on div at bounding box center [578, 225] width 699 height 374
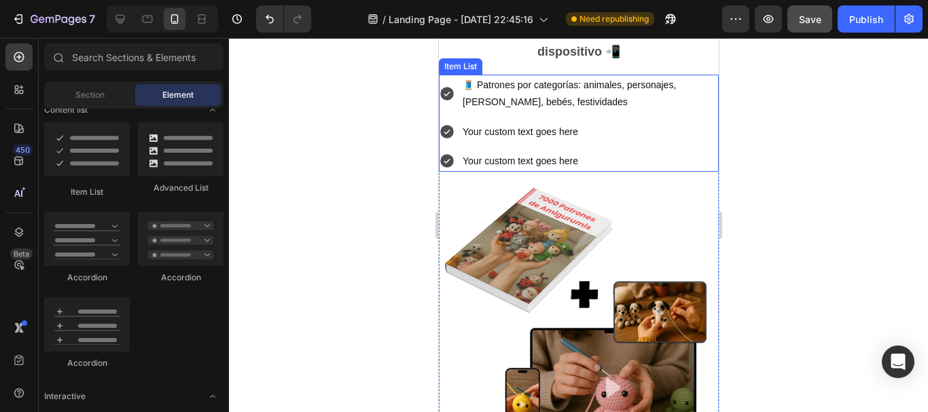
click at [501, 141] on p "Your custom text goes here" at bounding box center [589, 132] width 254 height 17
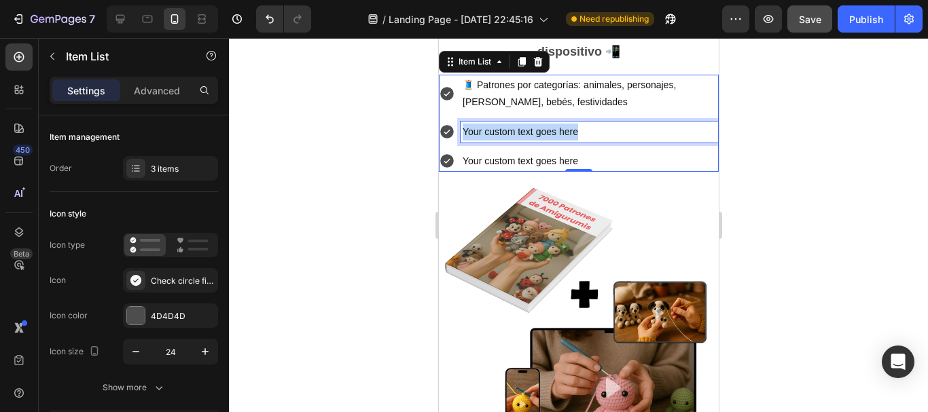
click at [501, 141] on p "Your custom text goes here" at bounding box center [589, 132] width 254 height 17
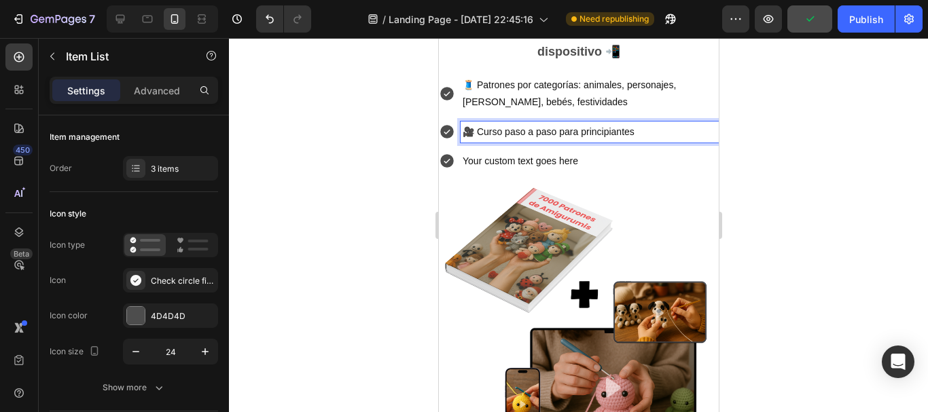
click at [764, 181] on div at bounding box center [578, 225] width 699 height 374
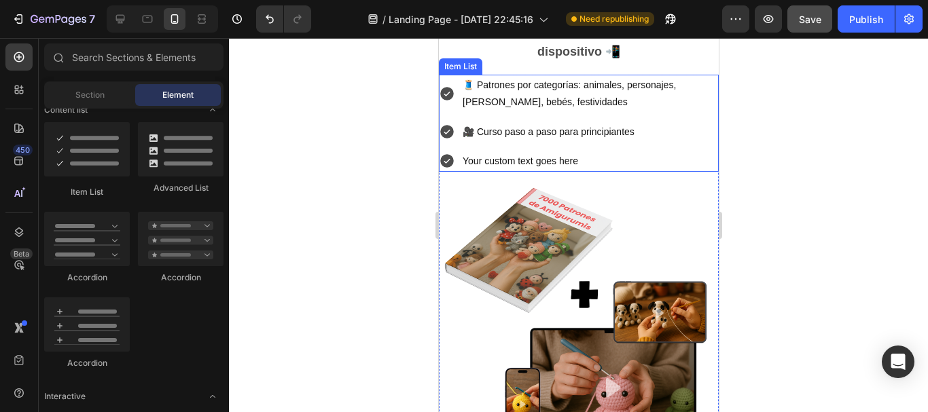
click at [497, 170] on p "Your custom text goes here" at bounding box center [589, 161] width 254 height 17
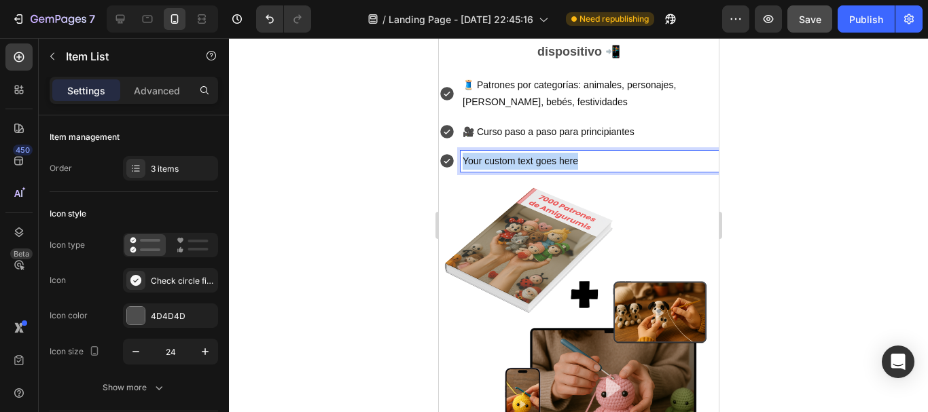
click at [497, 170] on p "Your custom text goes here" at bounding box center [589, 161] width 254 height 17
click at [340, 240] on div at bounding box center [578, 225] width 699 height 374
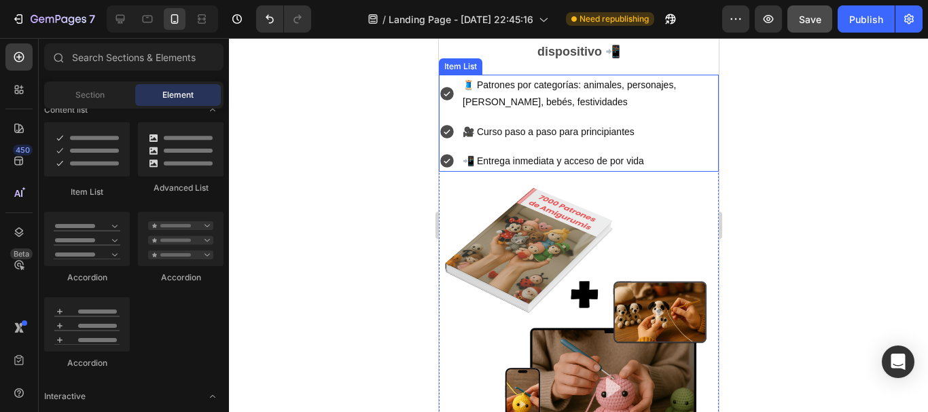
click at [507, 111] on p "🧵 Patrones por categorías: animales, personajes, [PERSON_NAME], bebés, festivid…" at bounding box center [589, 94] width 254 height 34
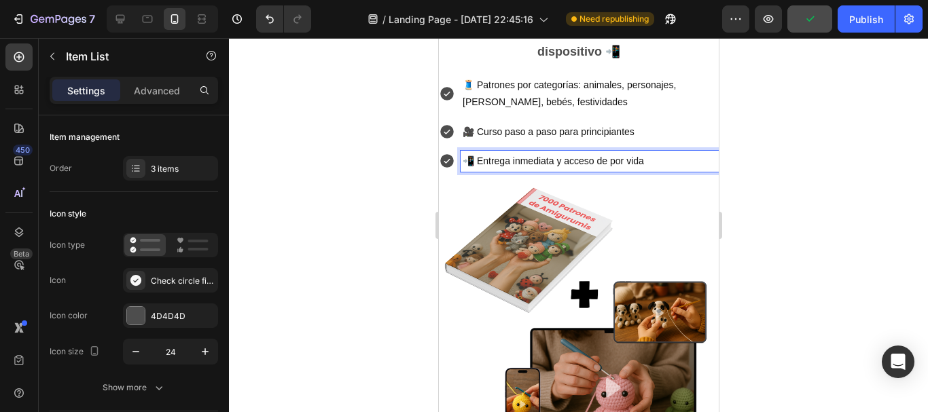
click at [697, 141] on p "🎥 Curso paso a paso para principiantes" at bounding box center [589, 132] width 254 height 17
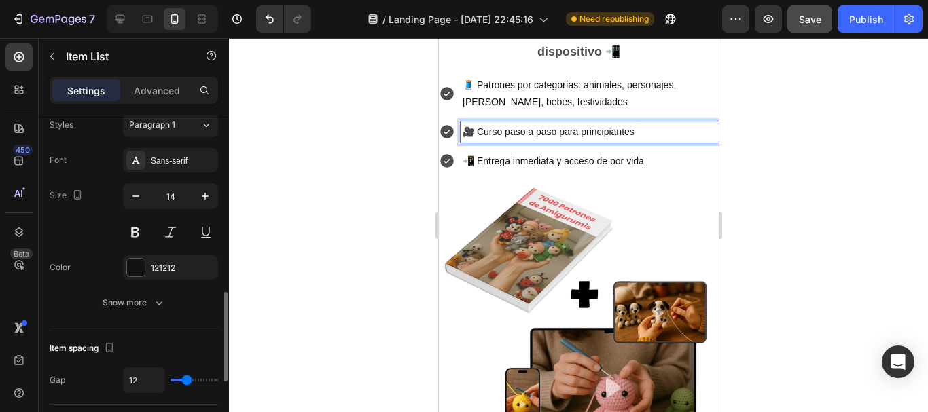
scroll to position [544, 0]
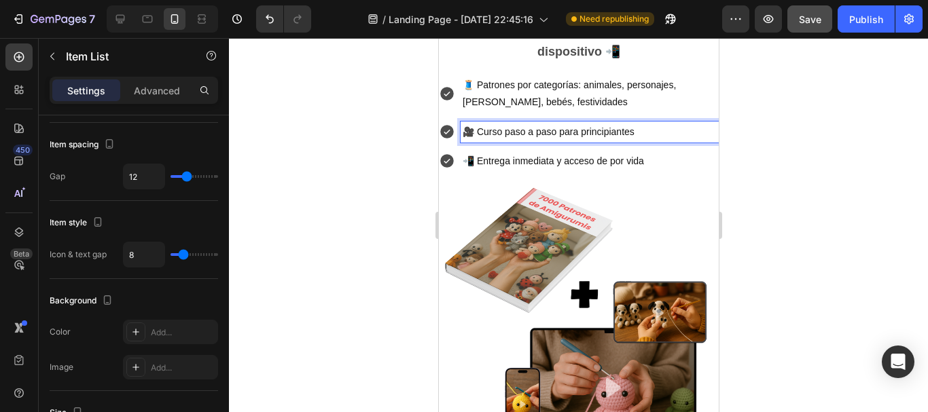
click at [482, 170] on p "📲 Entrega inmediata y acceso de por vida" at bounding box center [589, 161] width 254 height 17
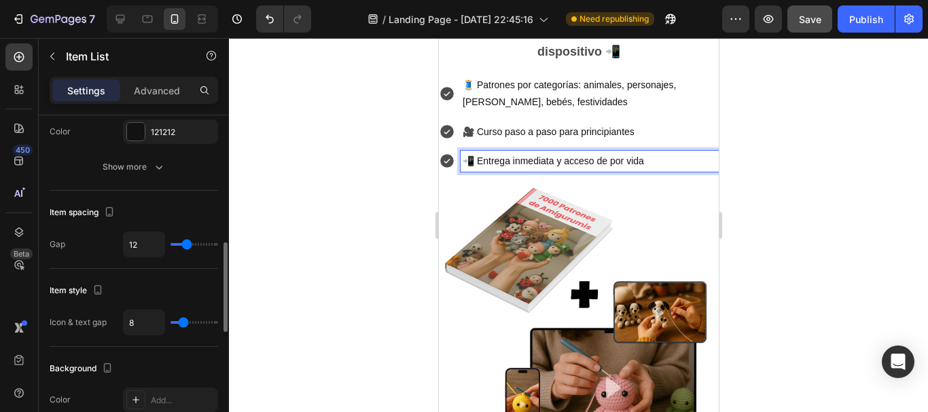
scroll to position [0, 0]
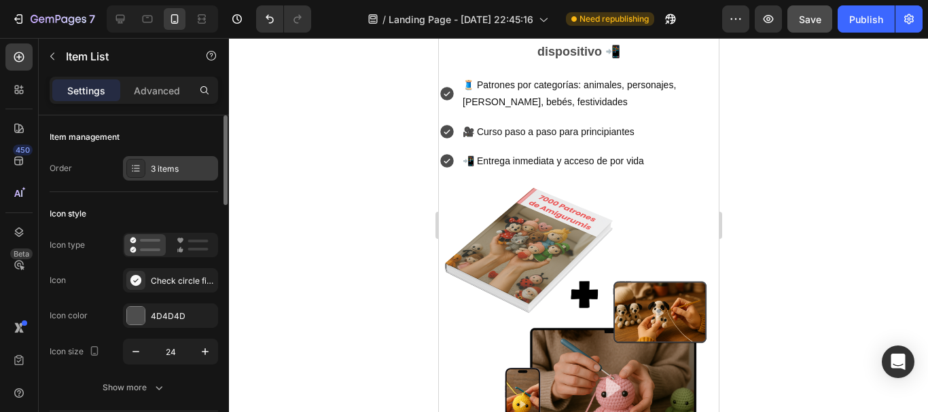
click at [158, 172] on div "3 items" at bounding box center [183, 169] width 64 height 12
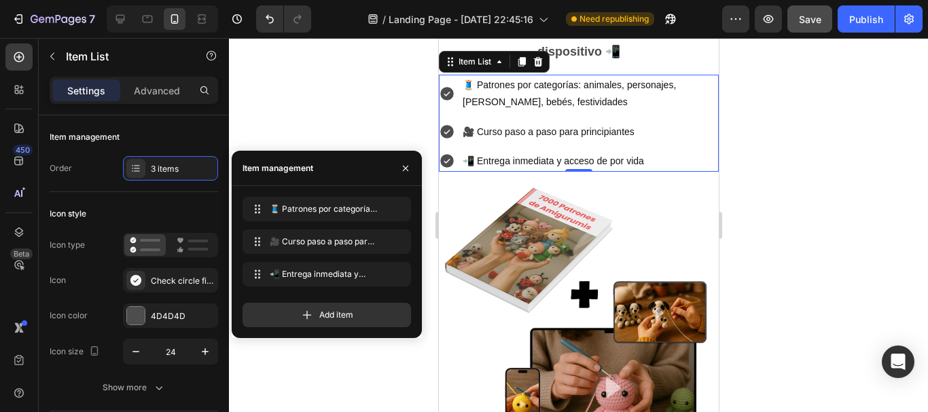
click at [322, 330] on div "🧵 Patrones por categorías: animales, personajes, kawaii, bebés, festividades 🧵 …" at bounding box center [327, 262] width 190 height 152
click at [344, 317] on span "Add item" at bounding box center [336, 315] width 34 height 12
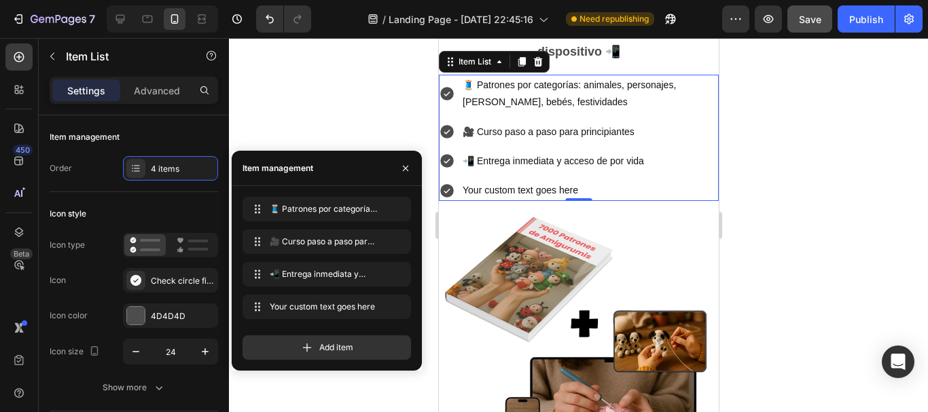
click at [494, 201] on div "Your custom text goes here" at bounding box center [589, 190] width 258 height 21
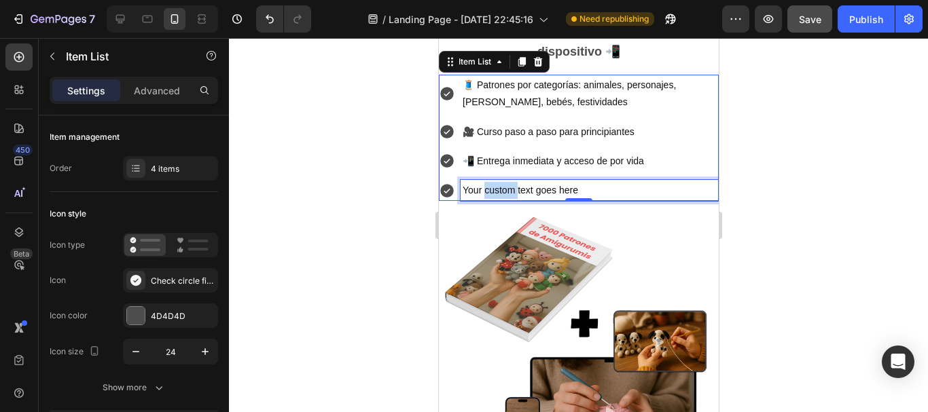
click at [494, 199] on p "Your custom text goes here" at bounding box center [589, 190] width 254 height 17
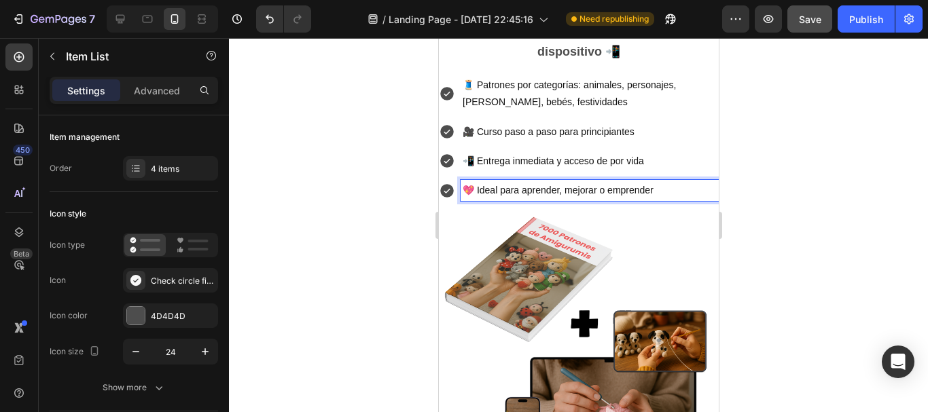
click at [768, 234] on div at bounding box center [578, 225] width 699 height 374
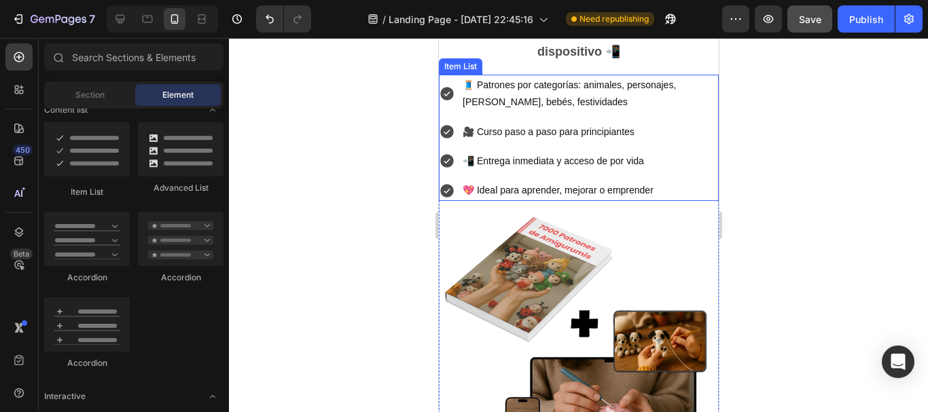
click at [597, 170] on p "📲 Entrega inmediata y acceso de por vida" at bounding box center [589, 161] width 254 height 17
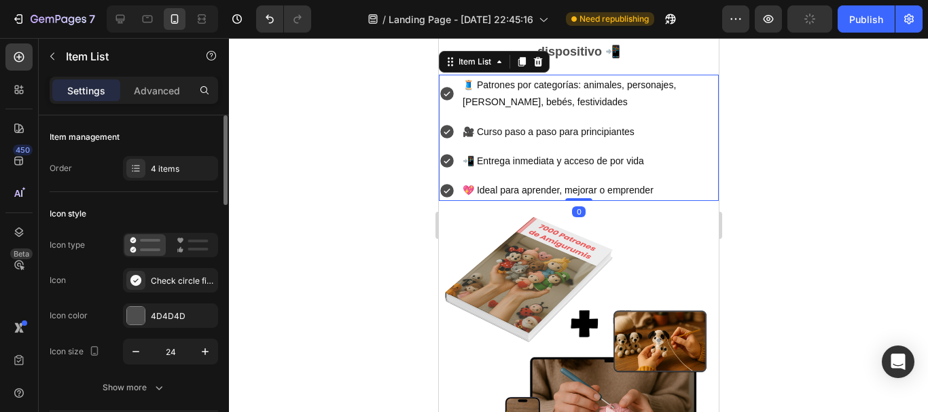
scroll to position [136, 0]
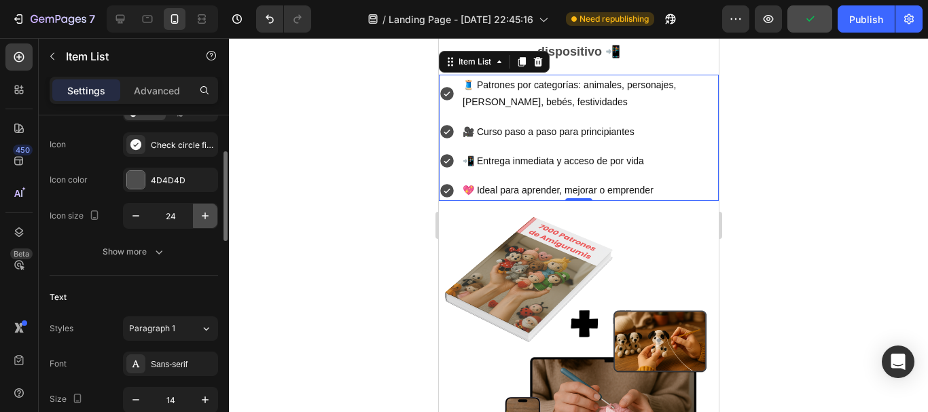
click at [208, 213] on icon "button" at bounding box center [205, 216] width 14 height 14
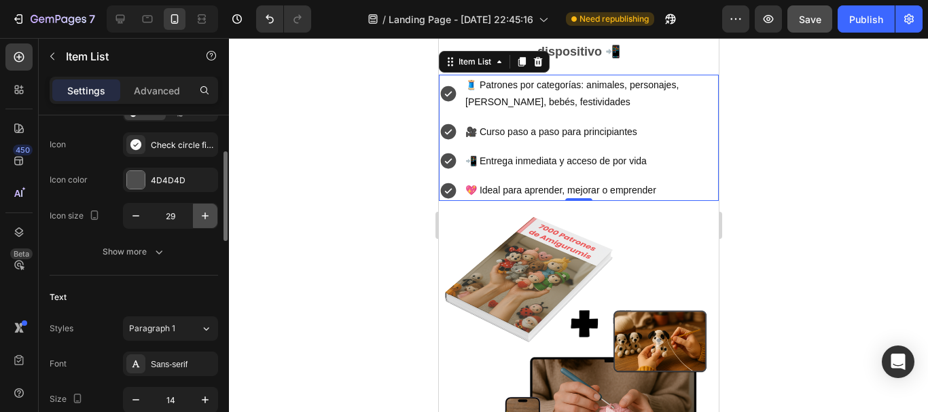
click at [208, 213] on icon "button" at bounding box center [205, 216] width 14 height 14
click at [207, 213] on icon "button" at bounding box center [205, 216] width 14 height 14
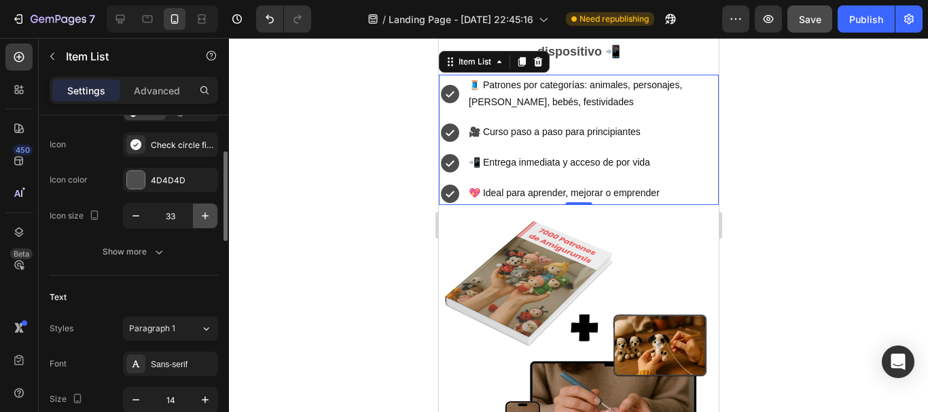
click at [207, 213] on icon "button" at bounding box center [205, 216] width 14 height 14
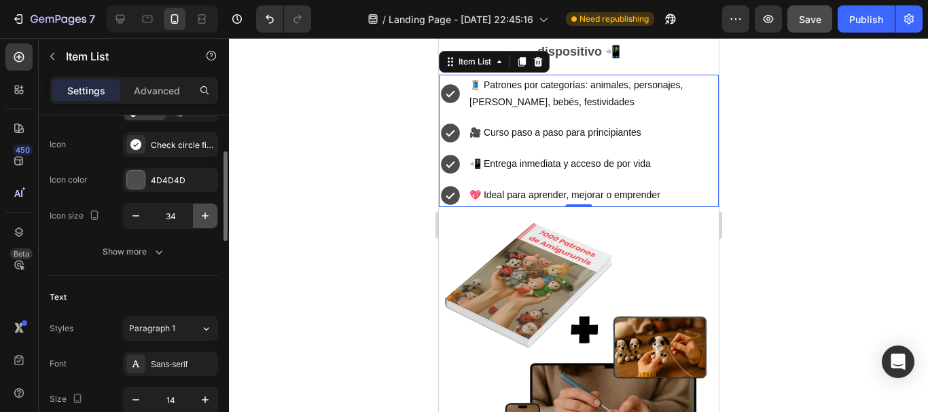
type input "35"
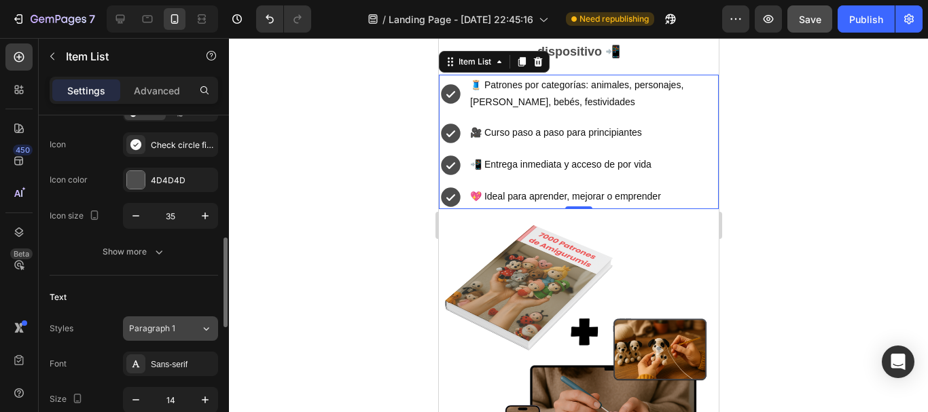
scroll to position [204, 0]
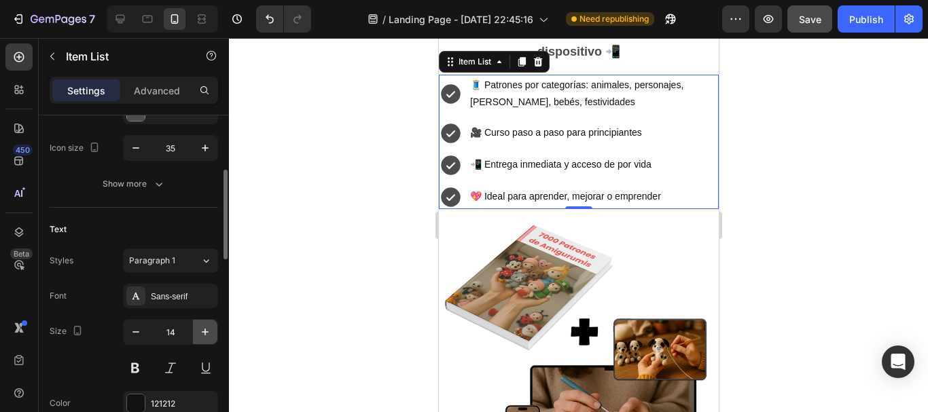
click at [204, 332] on icon "button" at bounding box center [205, 332] width 7 height 7
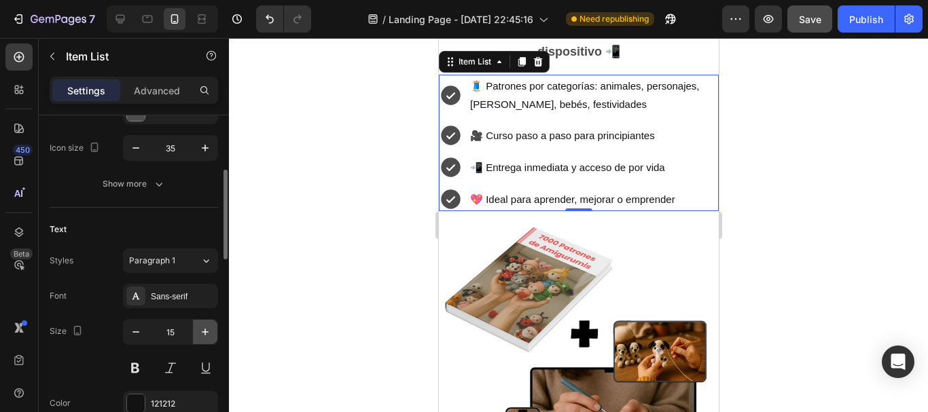
click at [204, 332] on icon "button" at bounding box center [205, 332] width 7 height 7
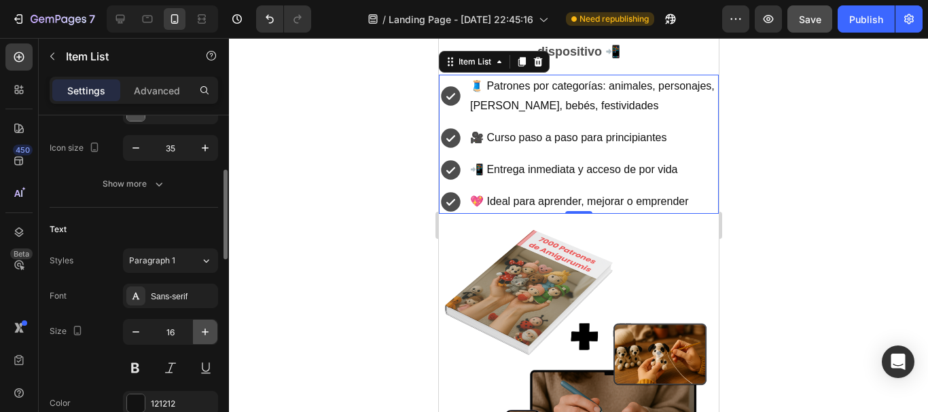
click at [204, 332] on icon "button" at bounding box center [205, 332] width 7 height 7
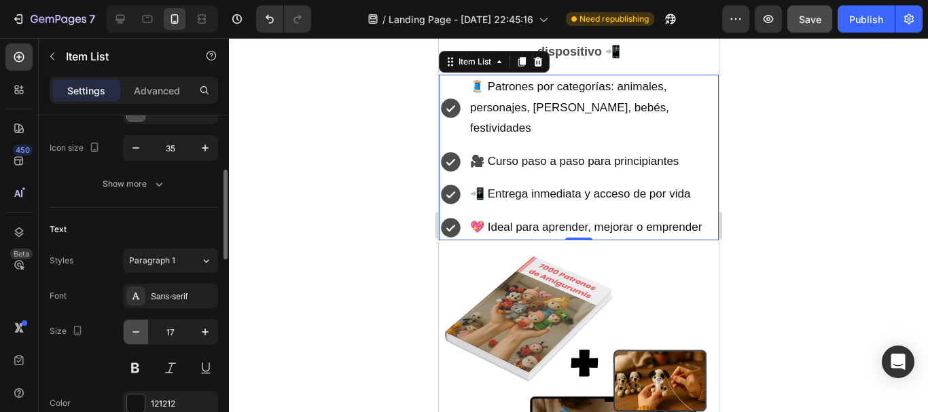
click at [141, 332] on icon "button" at bounding box center [136, 332] width 14 height 14
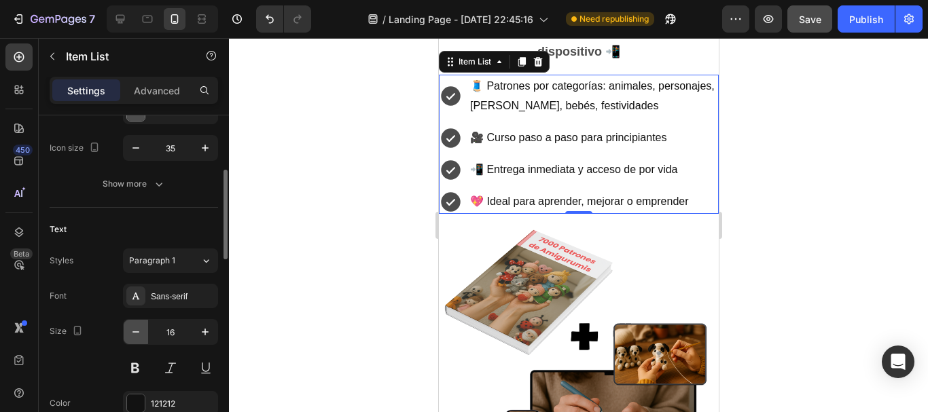
click at [141, 332] on icon "button" at bounding box center [136, 332] width 14 height 14
type input "15"
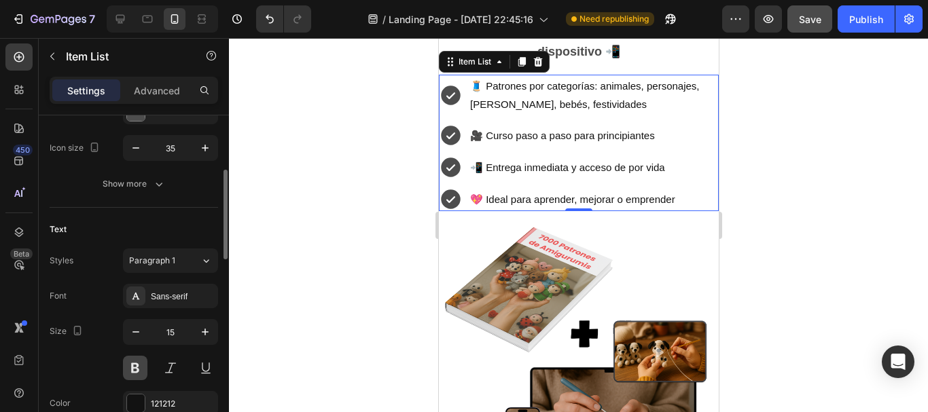
click at [136, 373] on button at bounding box center [135, 368] width 24 height 24
click at [136, 366] on button at bounding box center [135, 368] width 24 height 24
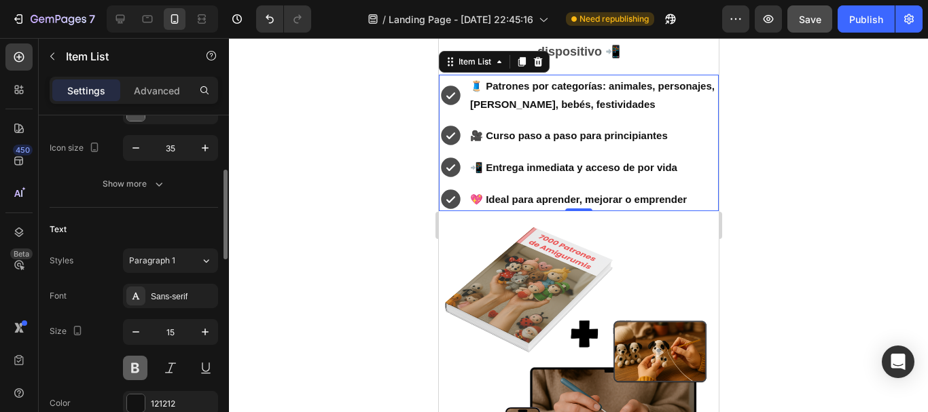
click at [132, 368] on button at bounding box center [135, 368] width 24 height 24
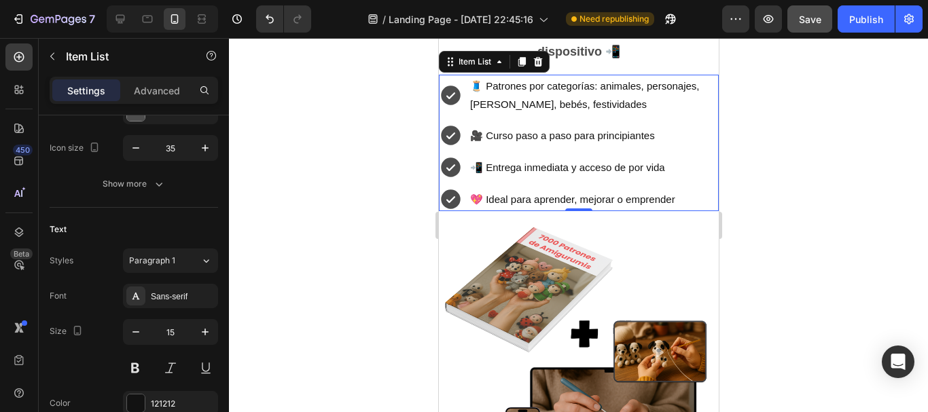
click at [336, 298] on div at bounding box center [578, 225] width 699 height 374
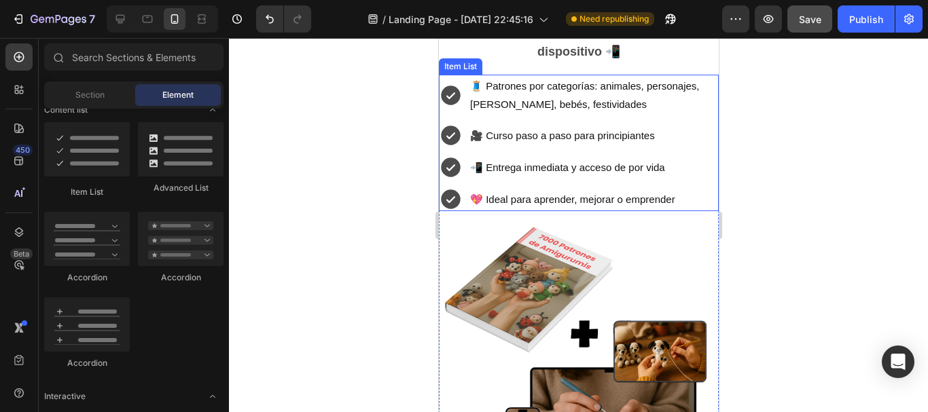
click at [345, 254] on div at bounding box center [578, 225] width 699 height 374
click at [501, 186] on div "🧵 Patrones por categorías: animales, personajes, [PERSON_NAME], bebés, festivid…" at bounding box center [578, 143] width 280 height 137
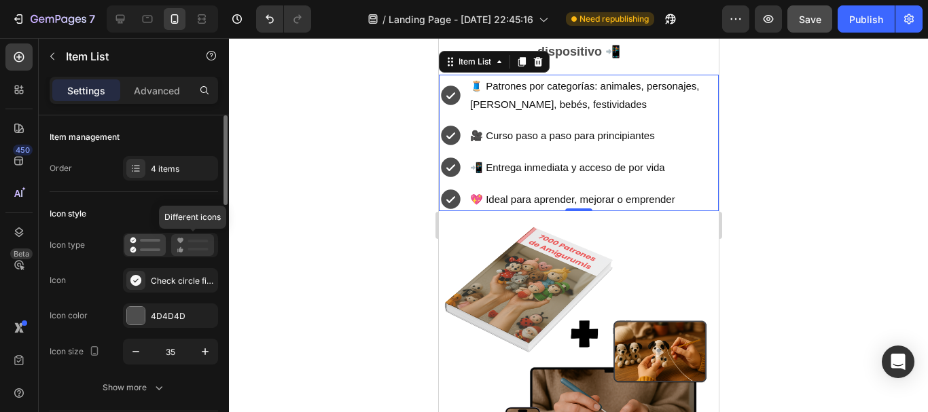
click at [177, 244] on icon at bounding box center [193, 245] width 32 height 16
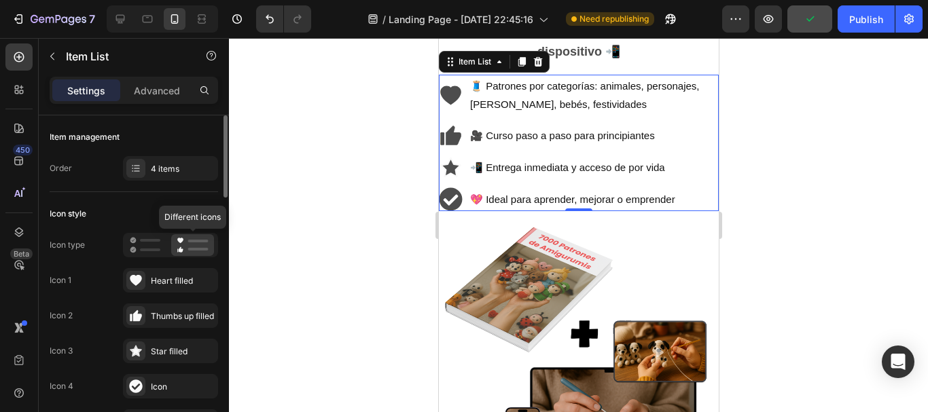
scroll to position [68, 0]
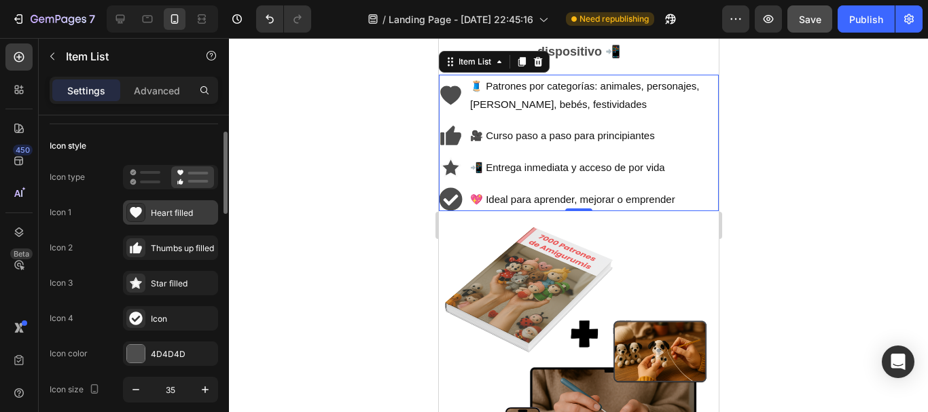
click at [136, 218] on icon at bounding box center [136, 212] width 12 height 11
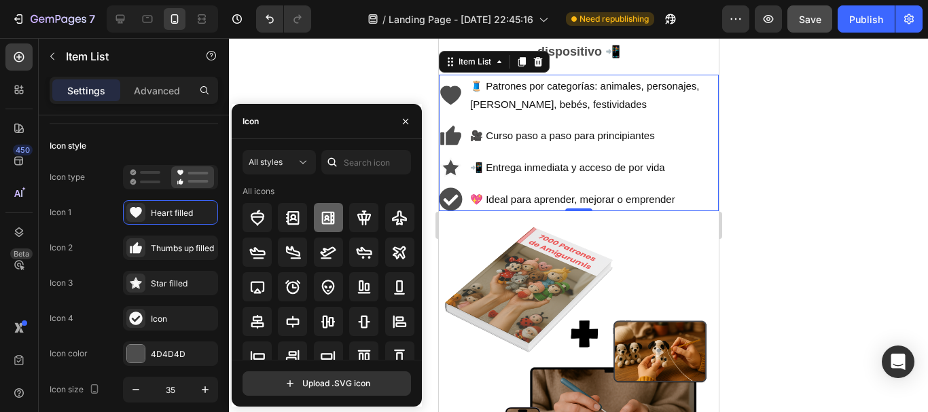
click at [323, 221] on icon at bounding box center [328, 218] width 16 height 16
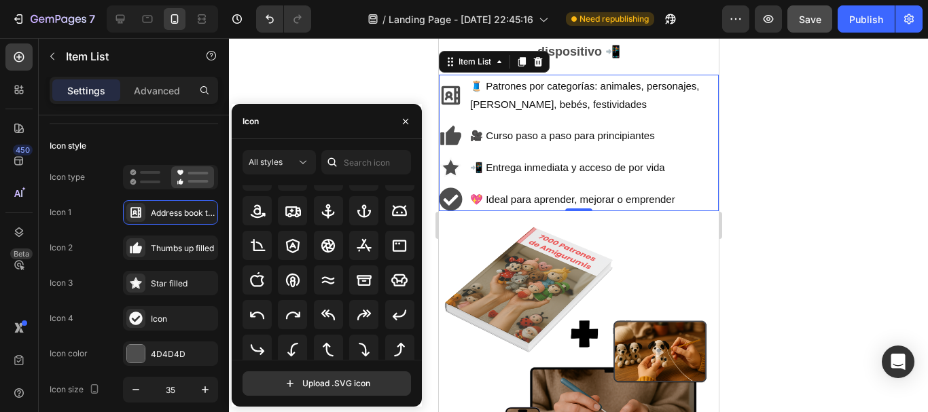
scroll to position [0, 0]
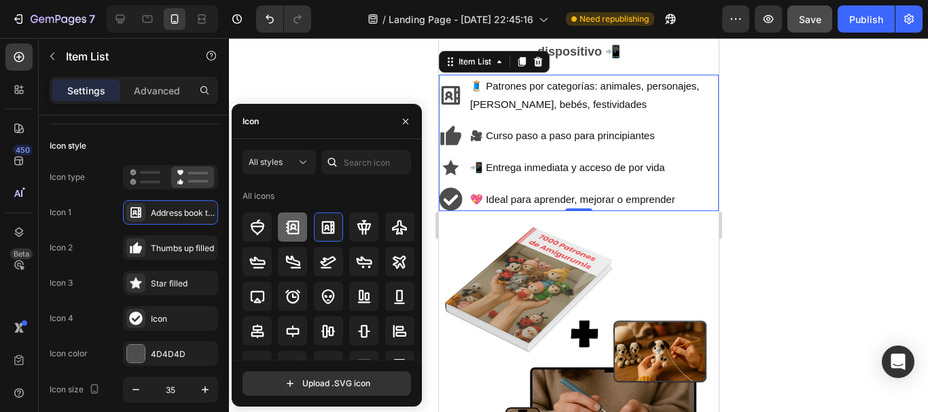
click at [296, 229] on icon at bounding box center [293, 227] width 16 height 16
click at [322, 228] on icon at bounding box center [328, 227] width 13 height 13
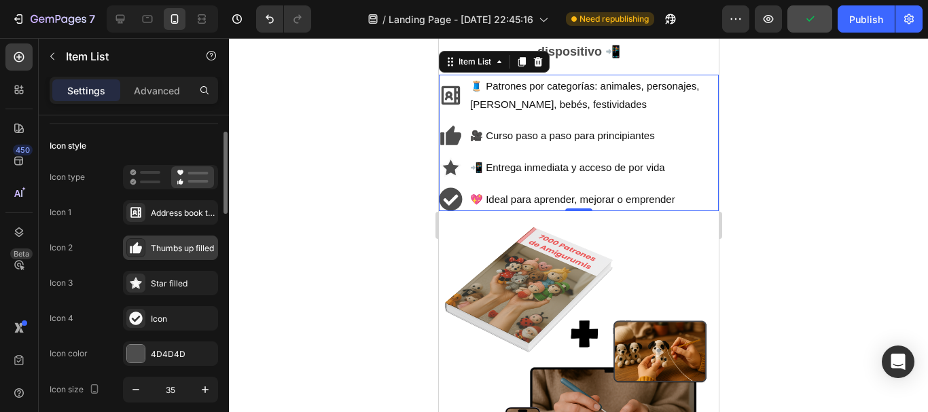
click at [173, 238] on div "Thumbs up filled" at bounding box center [170, 248] width 95 height 24
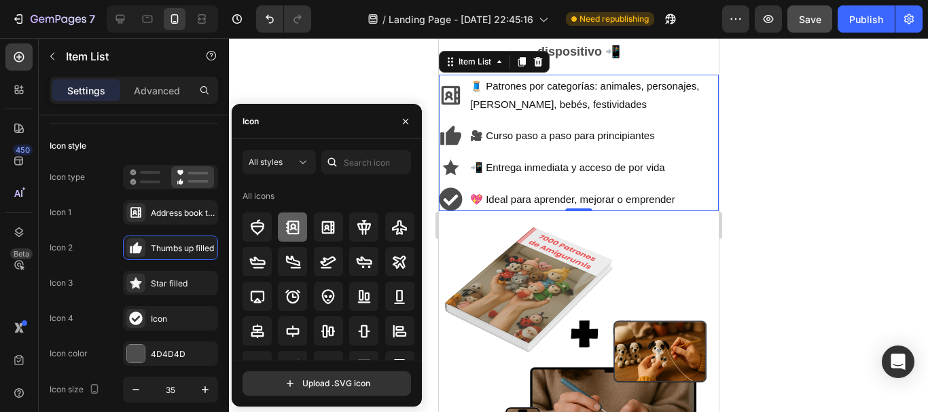
click at [285, 231] on icon at bounding box center [293, 227] width 16 height 16
click at [175, 283] on div "Star filled" at bounding box center [183, 284] width 64 height 12
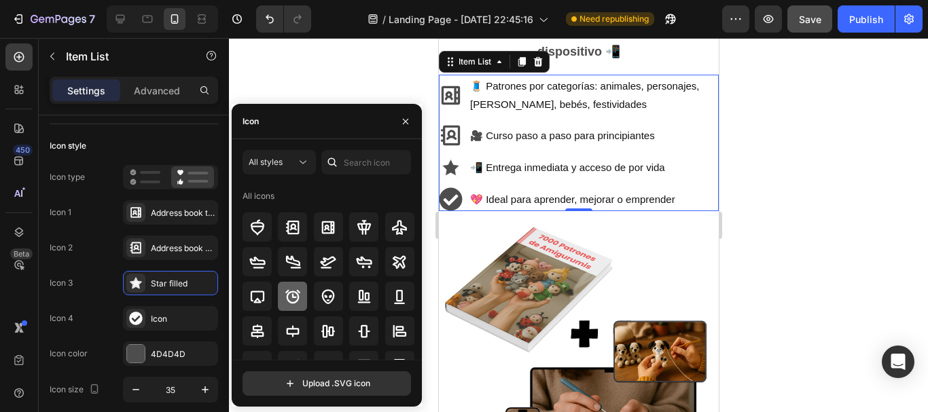
click at [291, 295] on icon at bounding box center [292, 296] width 15 height 14
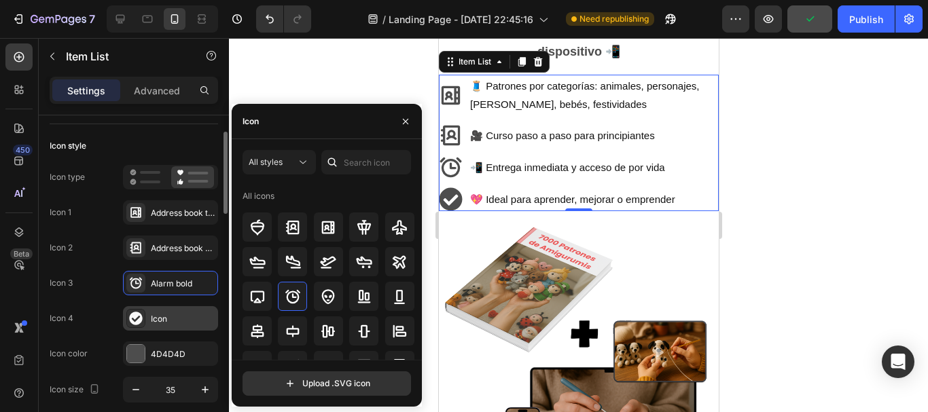
click at [192, 317] on div "Icon" at bounding box center [183, 319] width 64 height 12
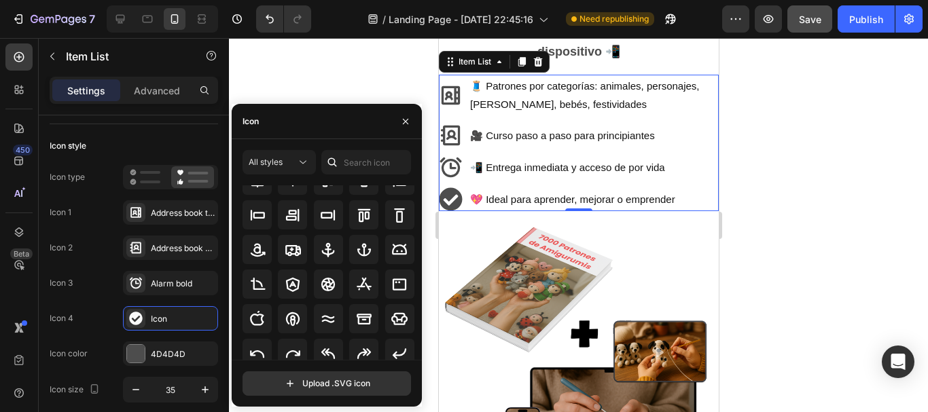
scroll to position [204, 0]
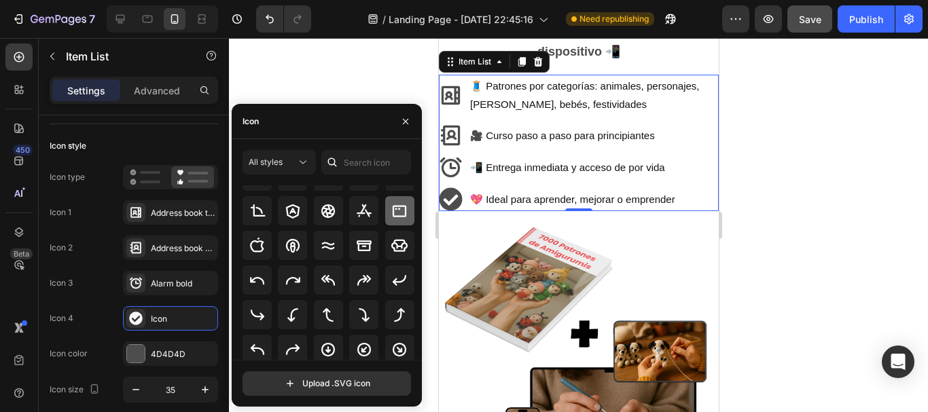
click at [398, 217] on icon at bounding box center [399, 211] width 16 height 16
click at [857, 218] on div at bounding box center [578, 225] width 699 height 374
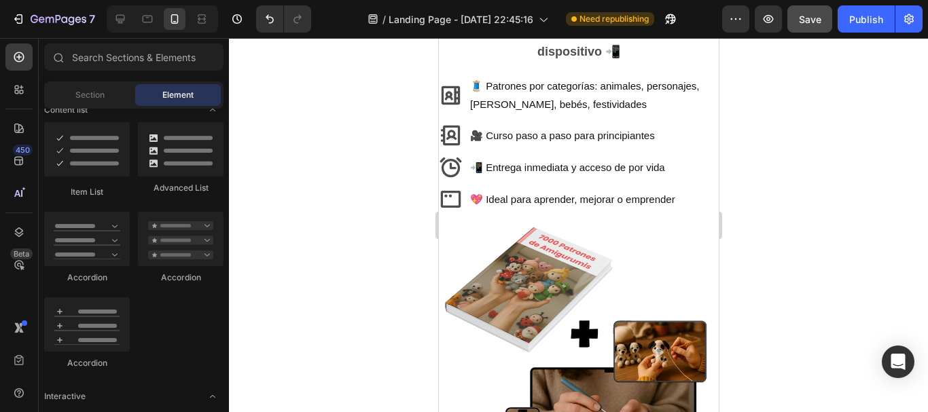
click at [857, 218] on div at bounding box center [578, 225] width 699 height 374
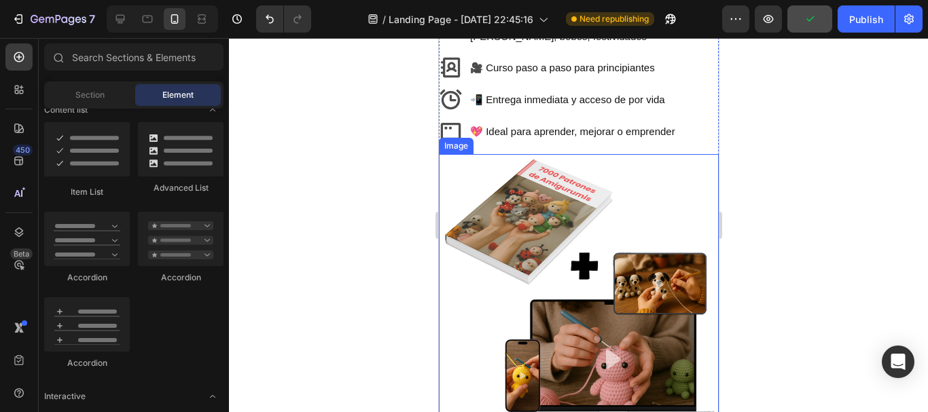
scroll to position [629, 0]
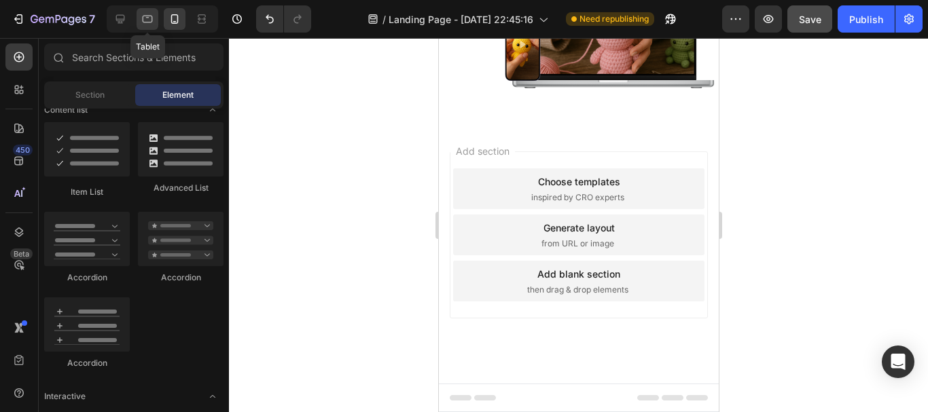
click at [147, 25] on icon at bounding box center [148, 19] width 14 height 14
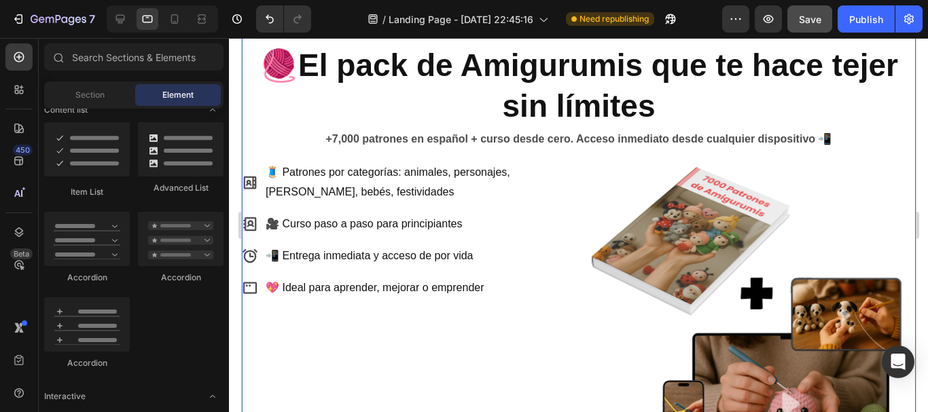
scroll to position [68, 0]
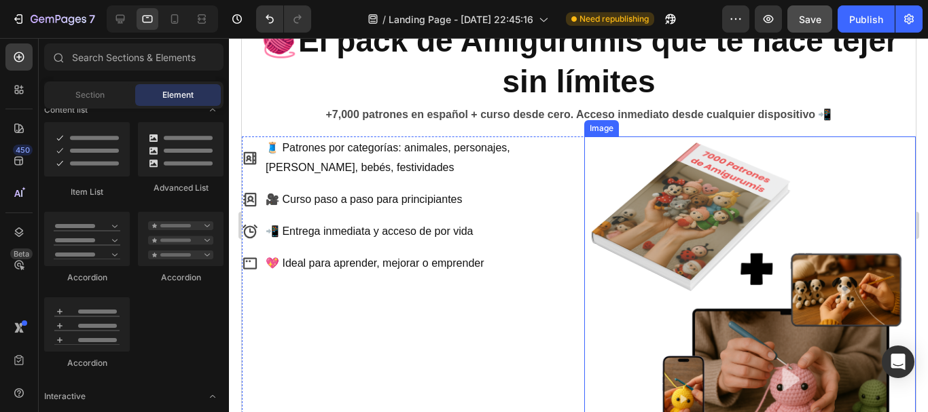
click at [727, 245] on img at bounding box center [750, 303] width 332 height 332
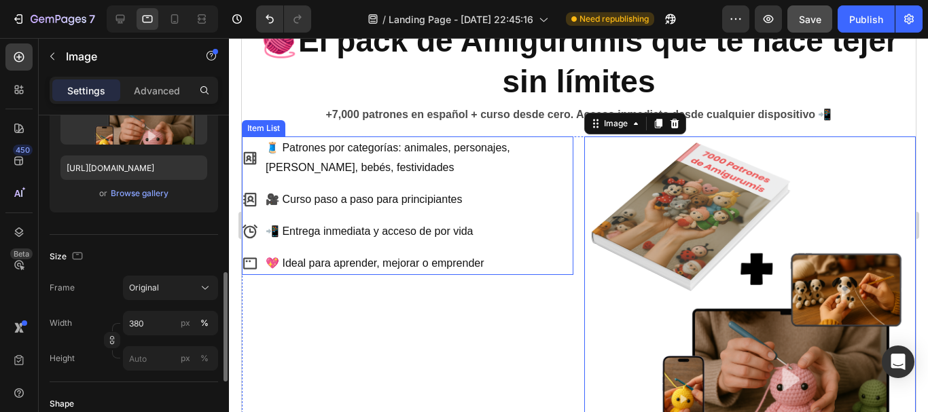
scroll to position [272, 0]
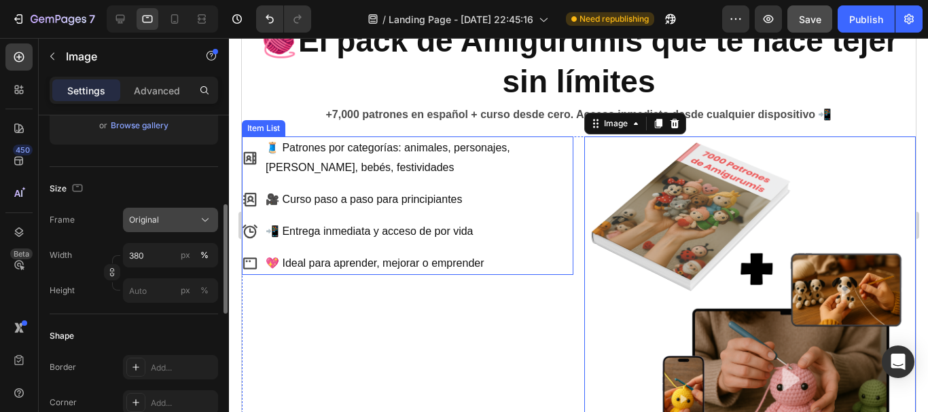
click at [190, 228] on button "Original" at bounding box center [170, 220] width 95 height 24
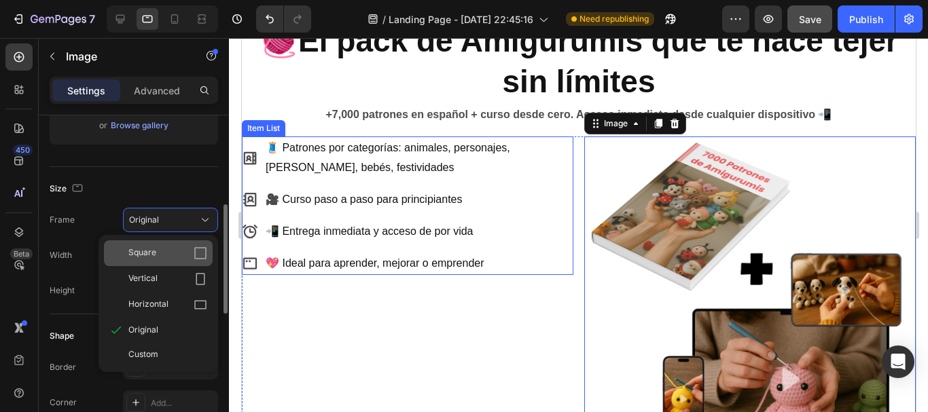
click at [199, 250] on icon at bounding box center [201, 254] width 14 height 14
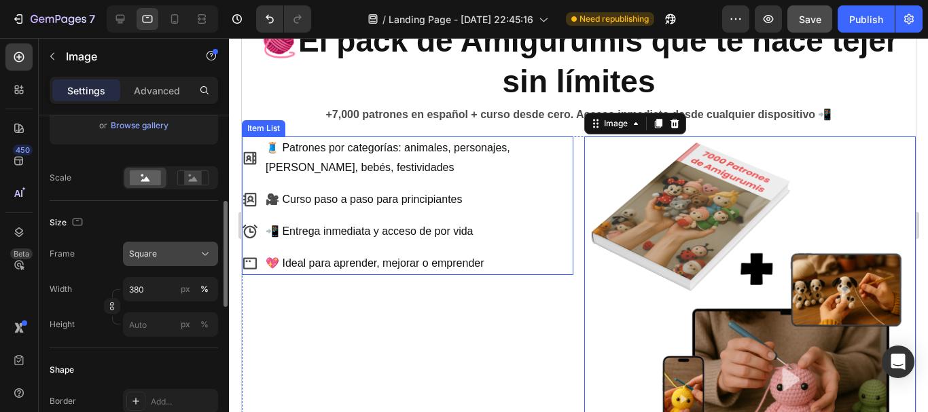
click at [203, 250] on icon at bounding box center [205, 254] width 14 height 14
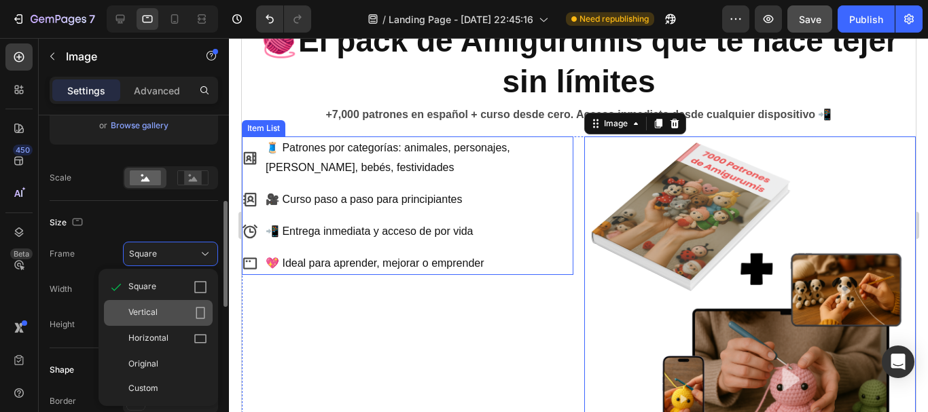
click at [200, 308] on icon at bounding box center [200, 313] width 9 height 12
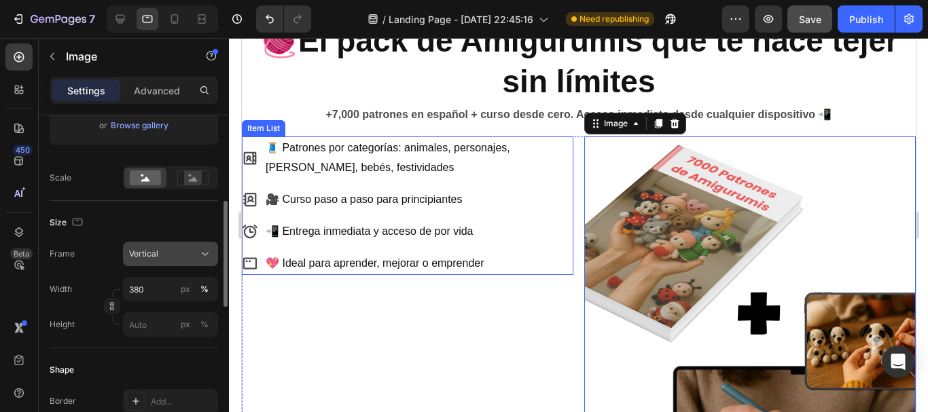
click at [206, 260] on icon at bounding box center [205, 254] width 14 height 14
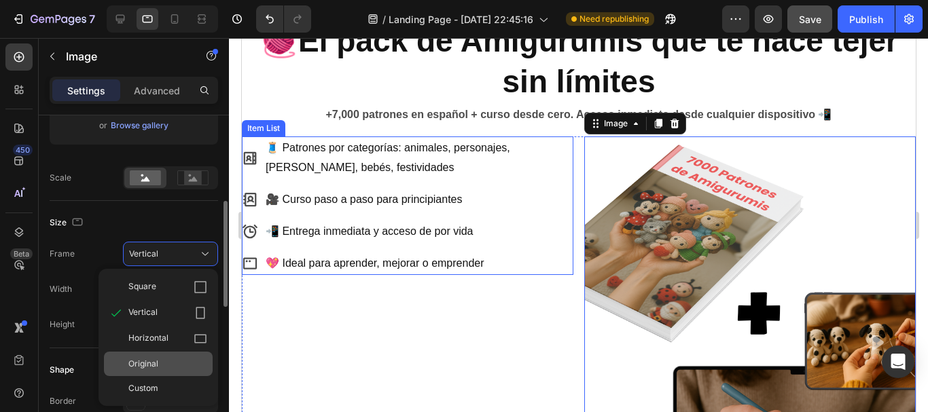
click at [164, 355] on div "Original" at bounding box center [158, 364] width 109 height 24
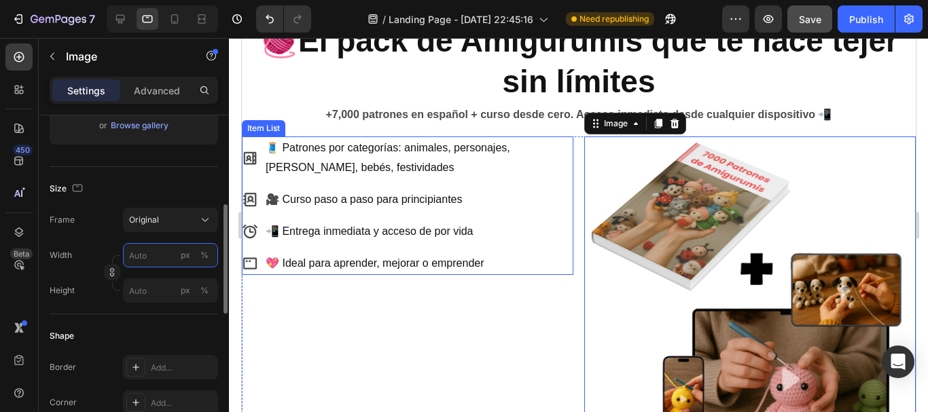
click at [135, 257] on input "px %" at bounding box center [170, 255] width 95 height 24
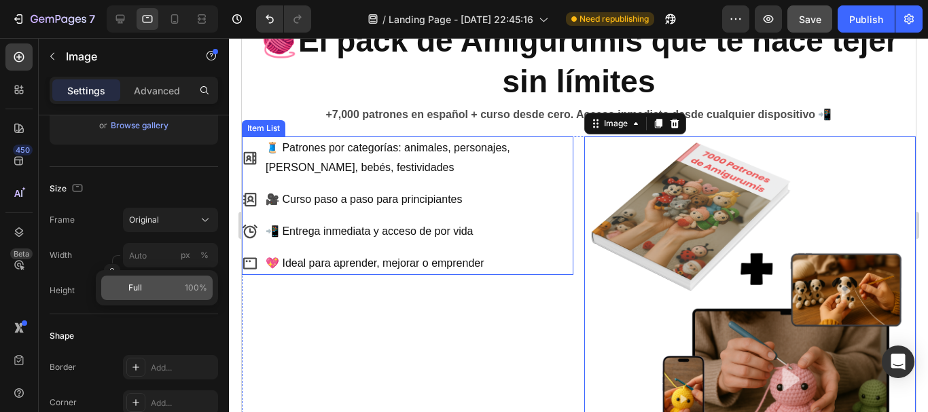
click at [188, 289] on span "100%" at bounding box center [196, 288] width 22 height 12
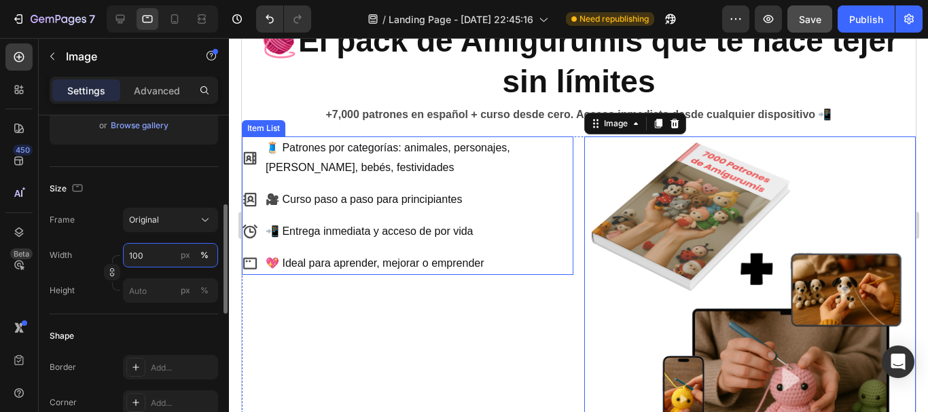
click at [133, 260] on input "100" at bounding box center [170, 255] width 95 height 24
click at [142, 259] on input "100" at bounding box center [170, 255] width 95 height 24
drag, startPoint x: 142, startPoint y: 259, endPoint x: 124, endPoint y: 259, distance: 18.3
click at [124, 259] on input "100" at bounding box center [170, 255] width 95 height 24
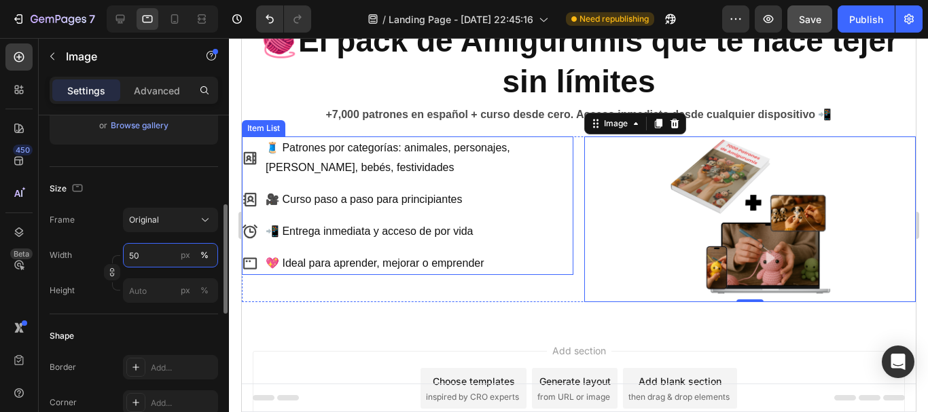
type input "5"
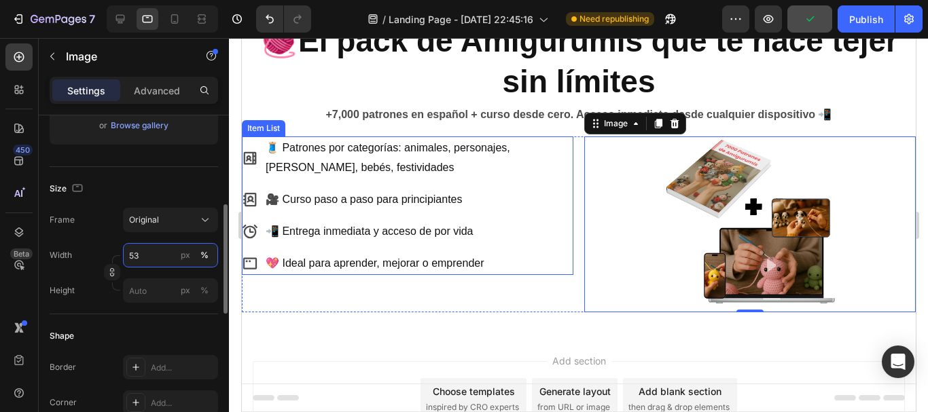
type input "5"
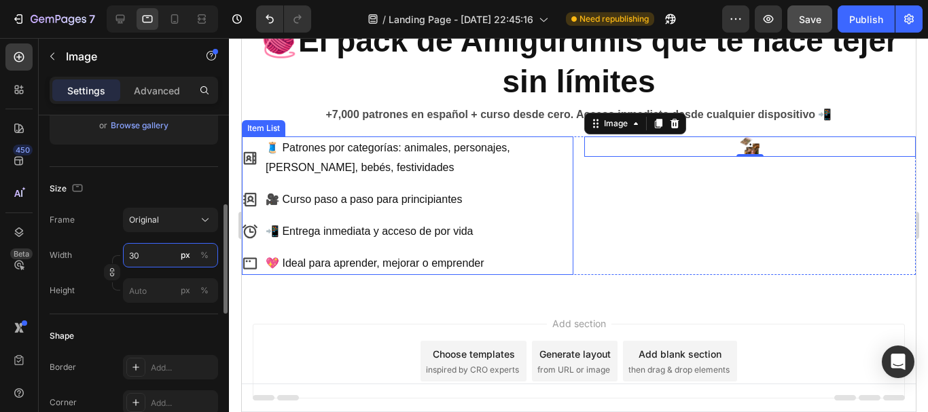
type input "3"
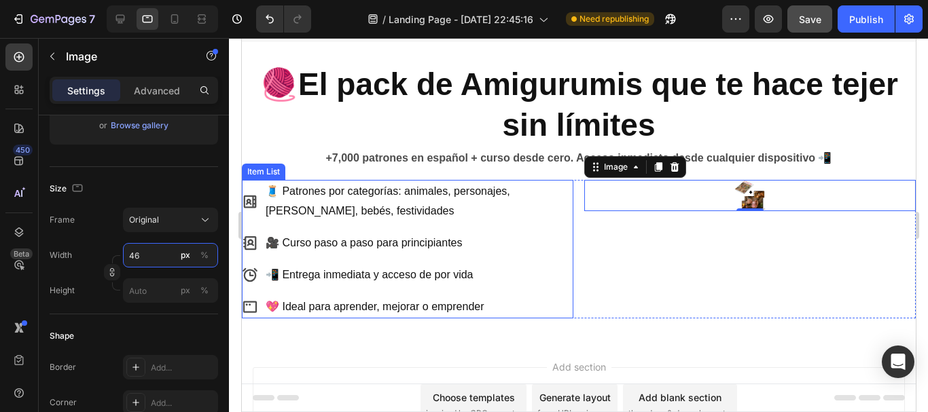
scroll to position [0, 0]
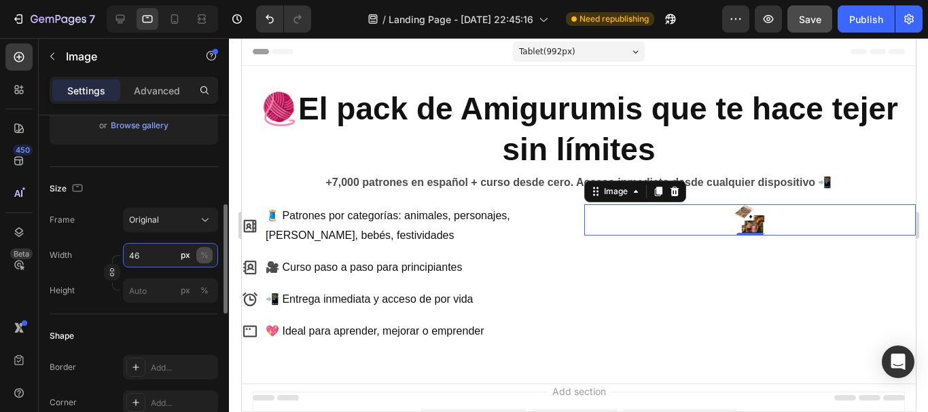
type input "46"
click at [209, 252] on button "%" at bounding box center [204, 255] width 16 height 16
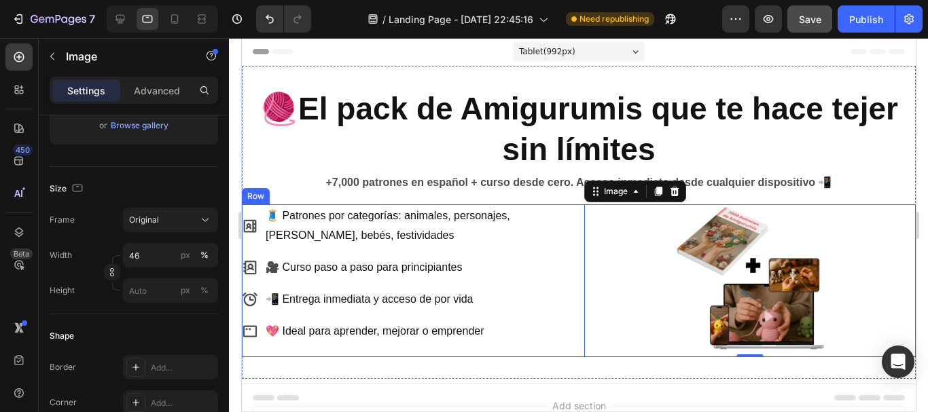
click at [537, 345] on div "🧵 Patrones por categorías: animales, personajes, kawaii, bebés, festividades 🎥 …" at bounding box center [407, 280] width 332 height 152
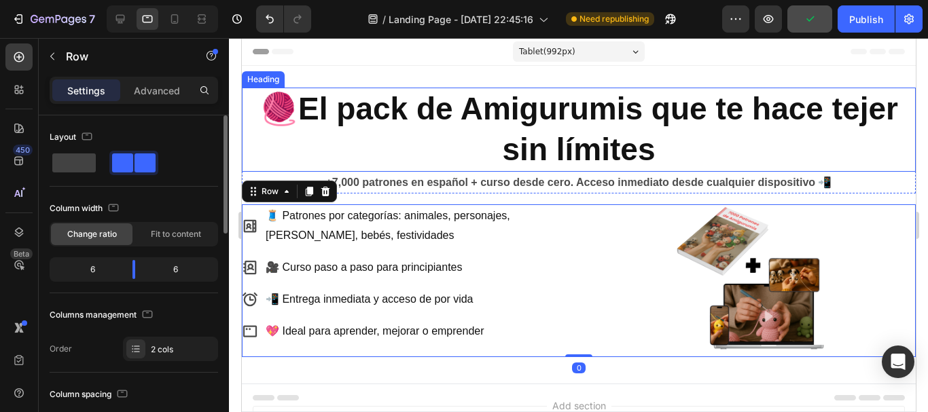
click at [878, 142] on p "🧶El pack de Amigurumis que te hace tejer sin límites" at bounding box center [578, 130] width 671 height 82
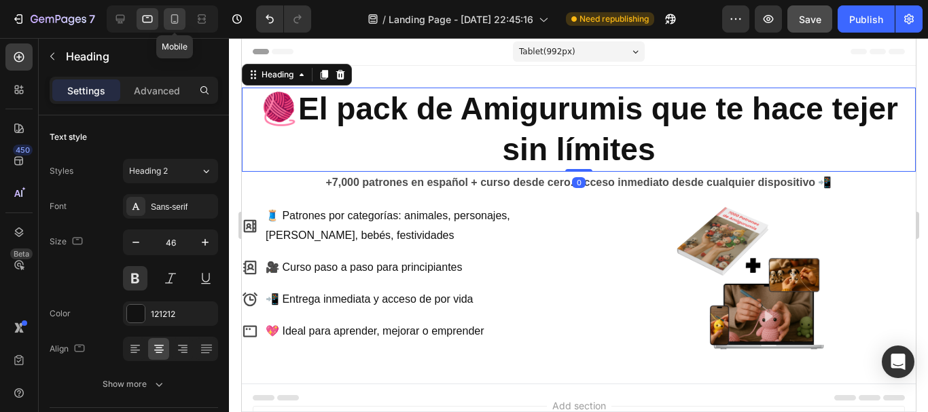
click at [175, 23] on icon at bounding box center [174, 19] width 7 height 10
type input "41"
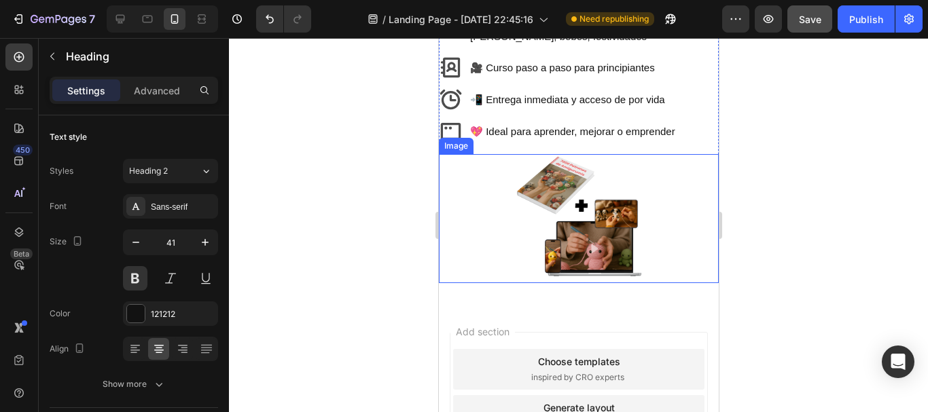
scroll to position [204, 0]
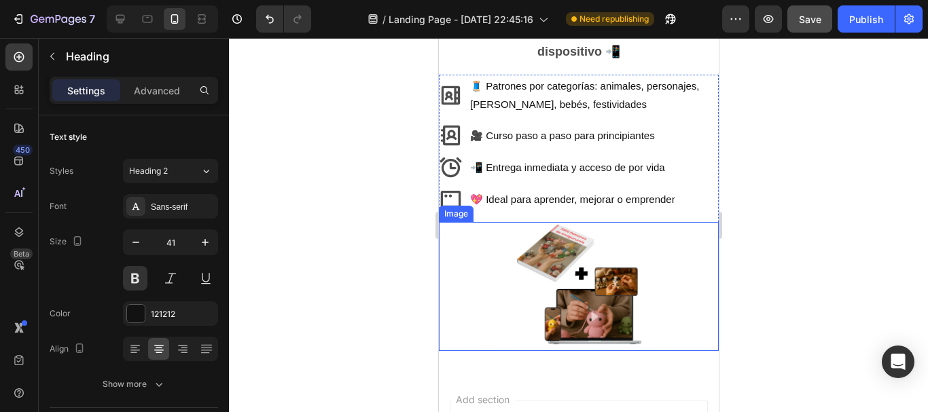
click at [564, 310] on img at bounding box center [578, 286] width 129 height 129
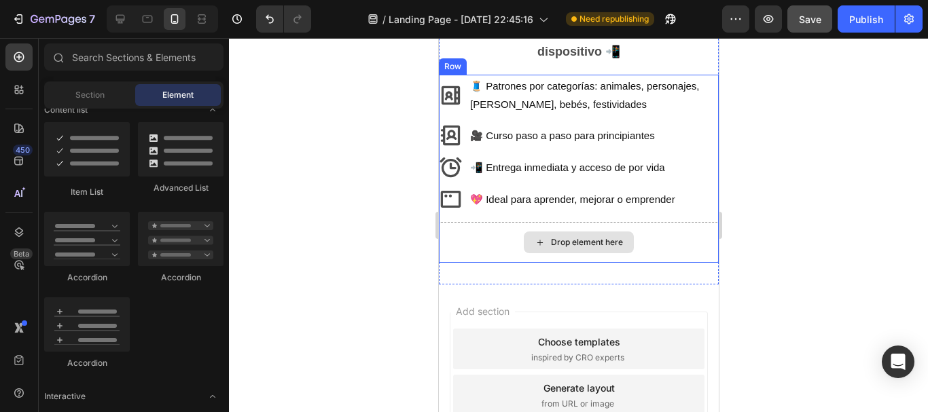
click at [569, 248] on div "Drop element here" at bounding box center [586, 242] width 72 height 11
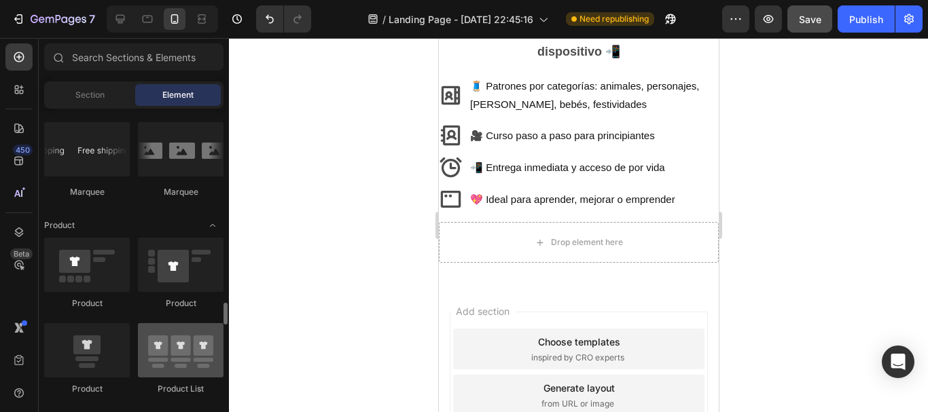
scroll to position [1698, 0]
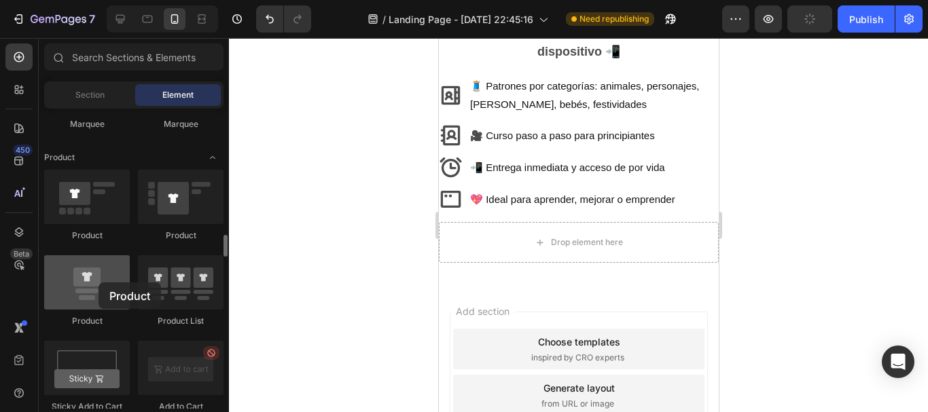
click at [99, 283] on div at bounding box center [87, 282] width 86 height 54
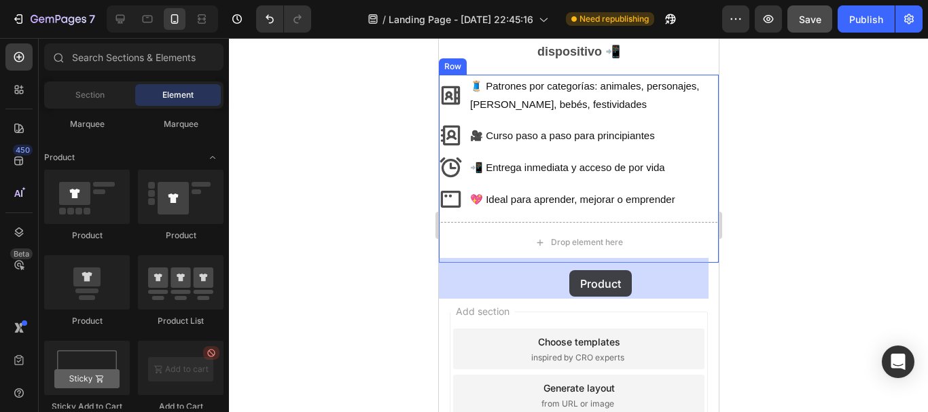
drag, startPoint x: 510, startPoint y: 320, endPoint x: 569, endPoint y: 270, distance: 77.2
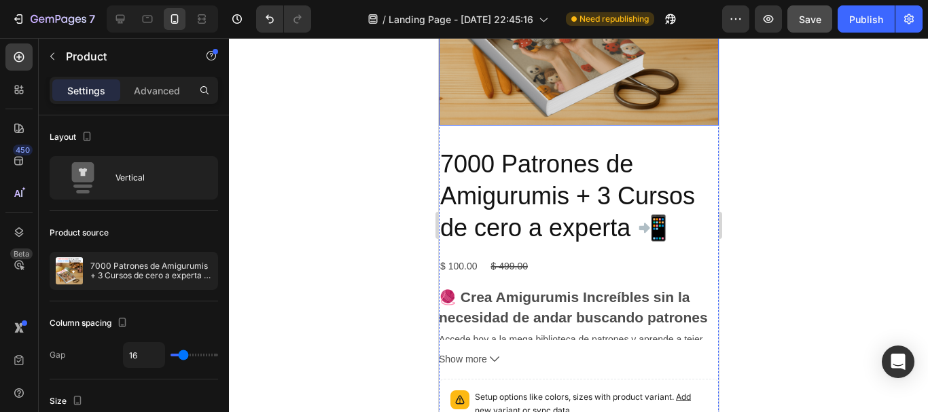
scroll to position [611, 0]
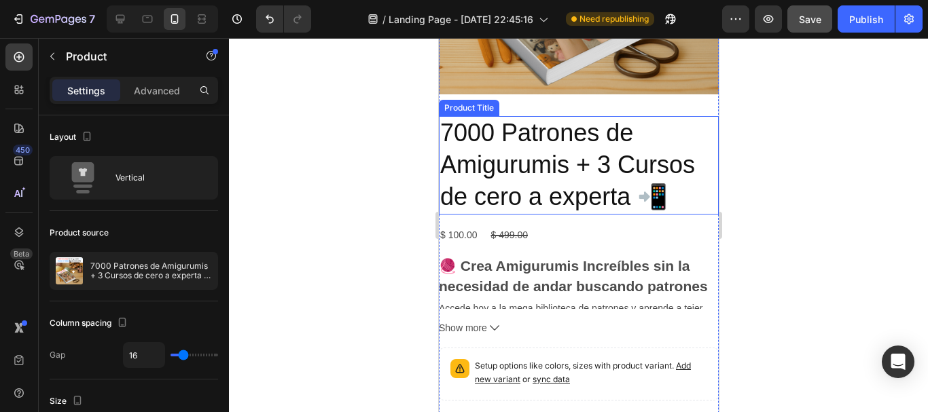
click at [573, 204] on h2 "7000 Patrones de Amigurumis + 3 Cursos de cero a experta 📲" at bounding box center [578, 165] width 280 height 98
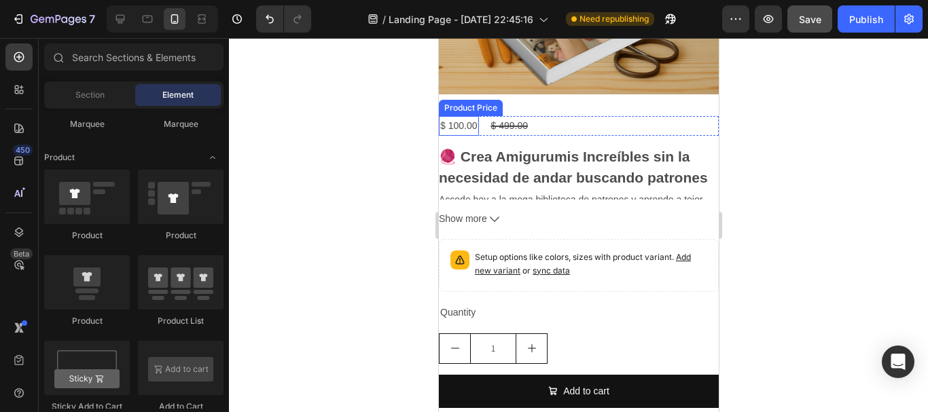
click at [476, 136] on div "$ 100.00" at bounding box center [458, 126] width 40 height 20
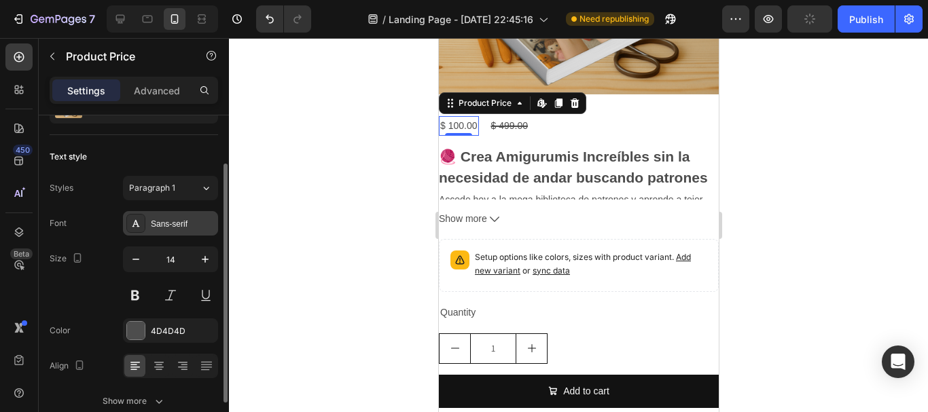
scroll to position [135, 0]
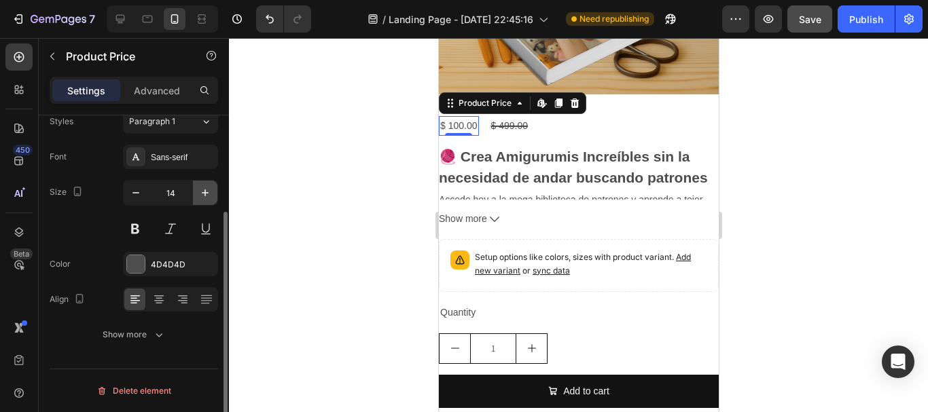
click at [203, 192] on icon "button" at bounding box center [205, 193] width 14 height 14
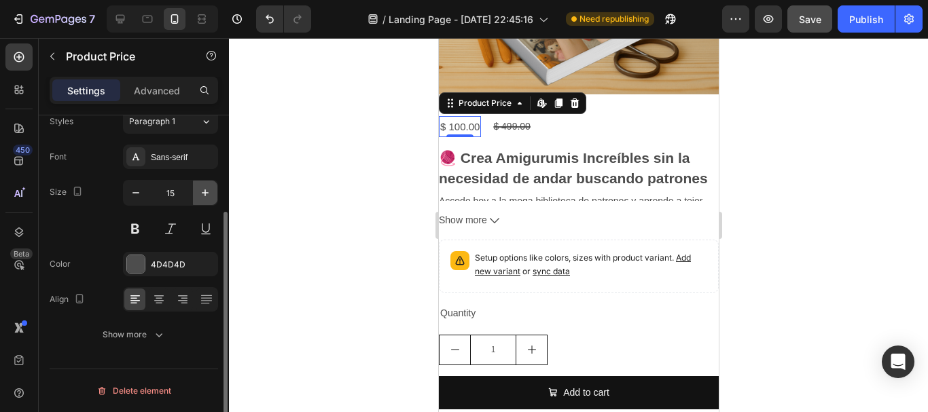
click at [203, 192] on icon "button" at bounding box center [205, 193] width 14 height 14
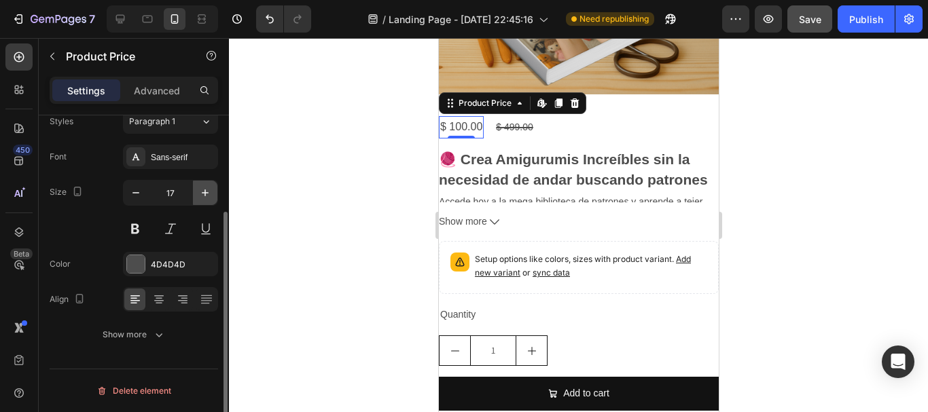
click at [203, 192] on icon "button" at bounding box center [205, 193] width 14 height 14
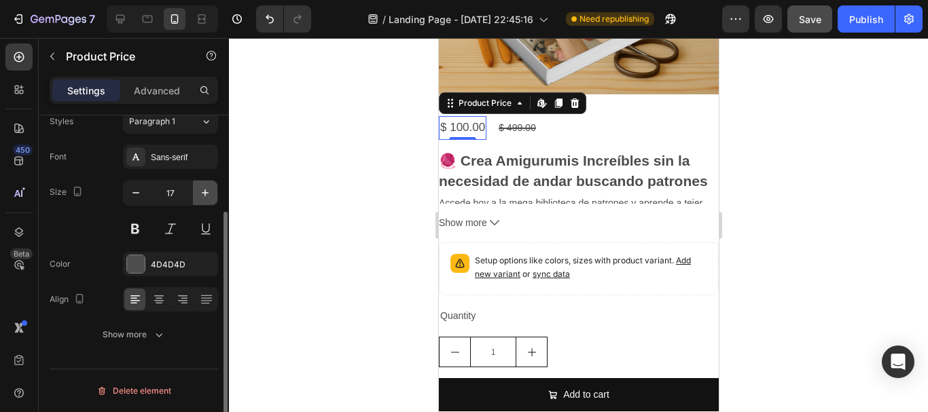
click at [203, 192] on icon "button" at bounding box center [205, 193] width 14 height 14
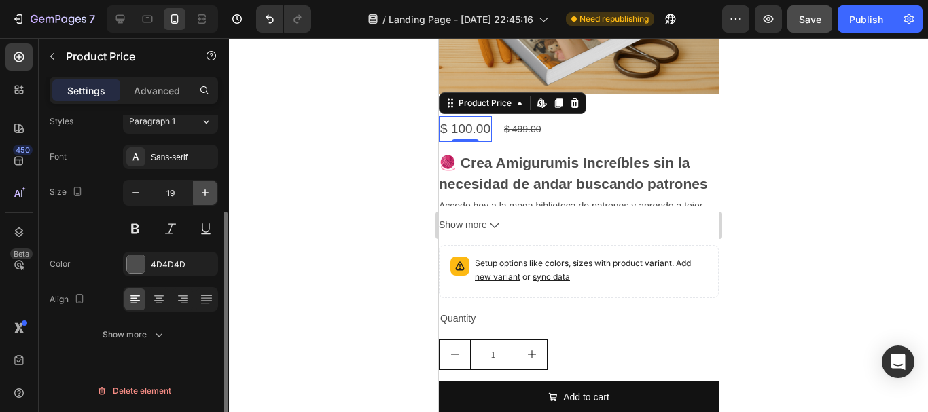
click at [203, 192] on icon "button" at bounding box center [205, 193] width 14 height 14
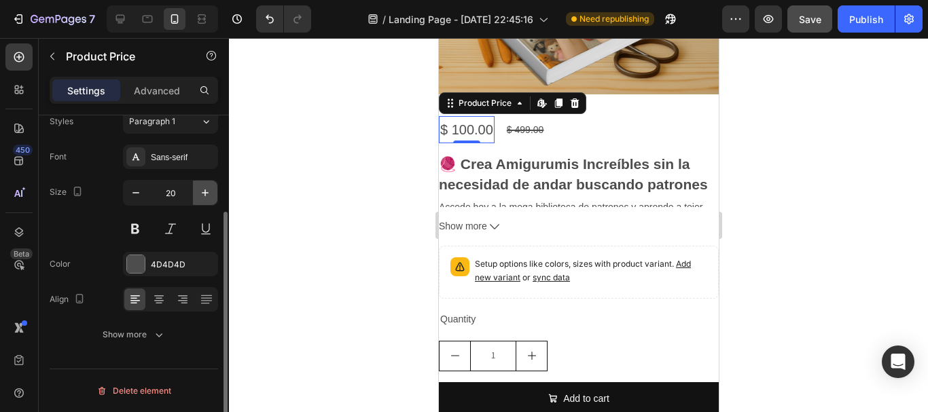
click at [203, 192] on icon "button" at bounding box center [205, 193] width 14 height 14
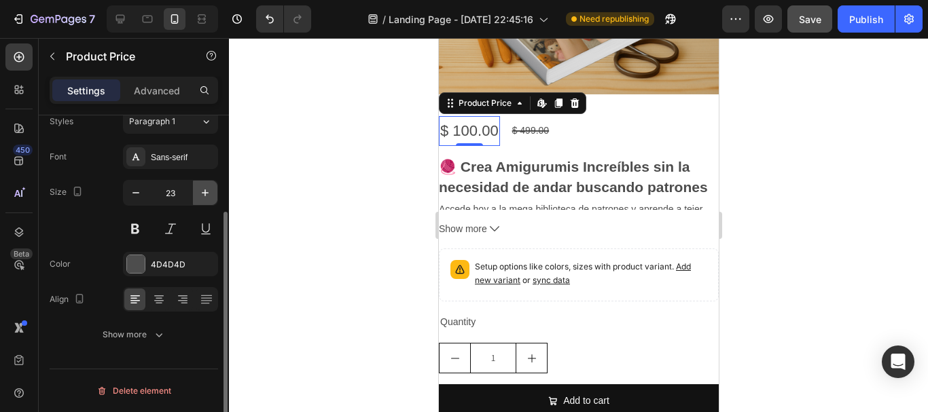
click at [203, 192] on icon "button" at bounding box center [205, 193] width 14 height 14
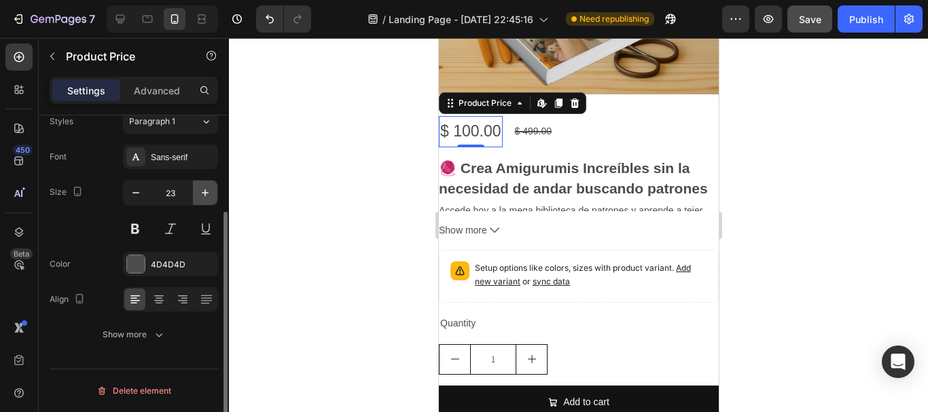
type input "24"
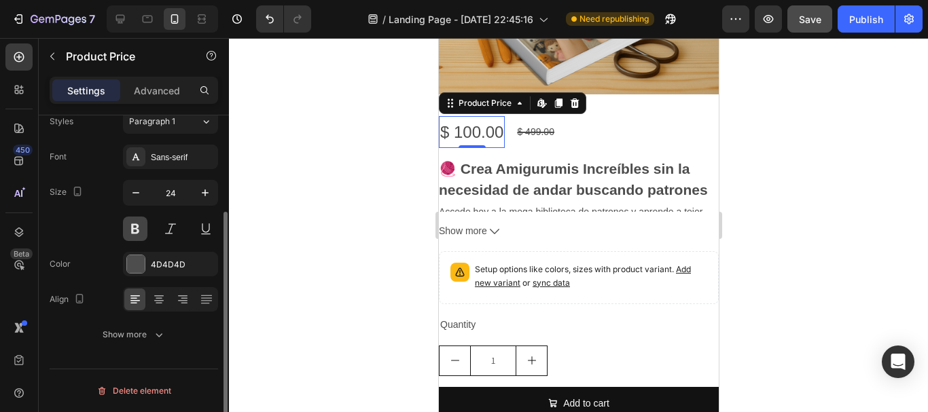
click at [139, 229] on button at bounding box center [135, 229] width 24 height 24
click at [139, 266] on div at bounding box center [136, 264] width 18 height 18
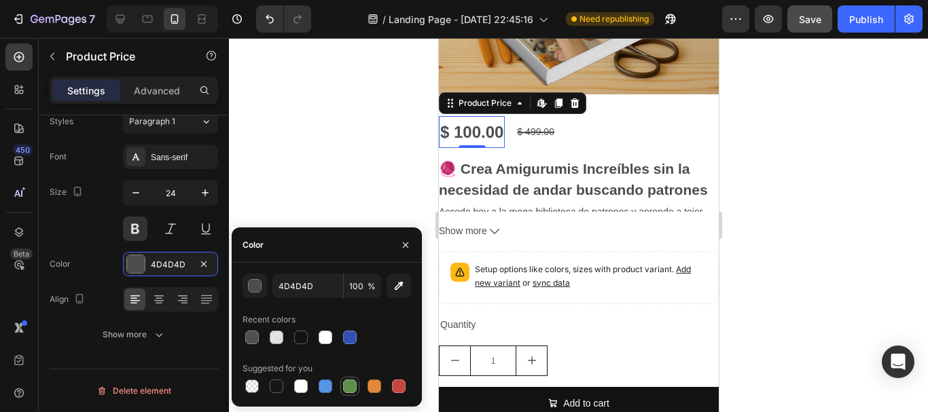
click at [356, 387] on div at bounding box center [350, 387] width 14 height 14
type input "5E8E49"
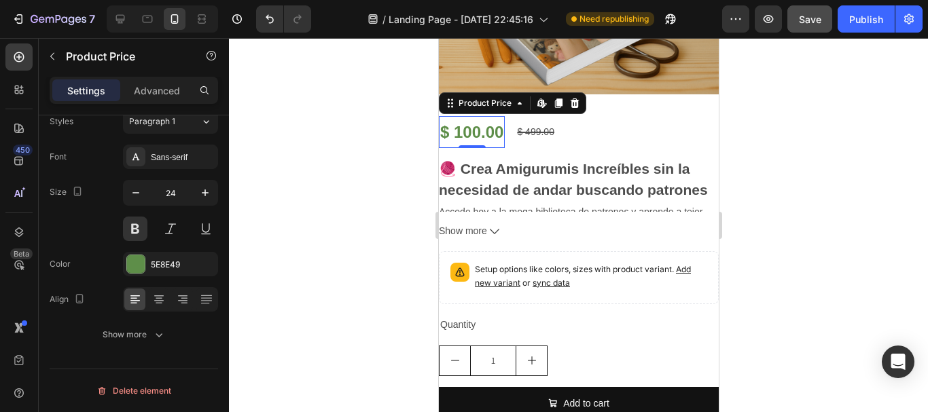
click at [927, 188] on div at bounding box center [578, 225] width 699 height 374
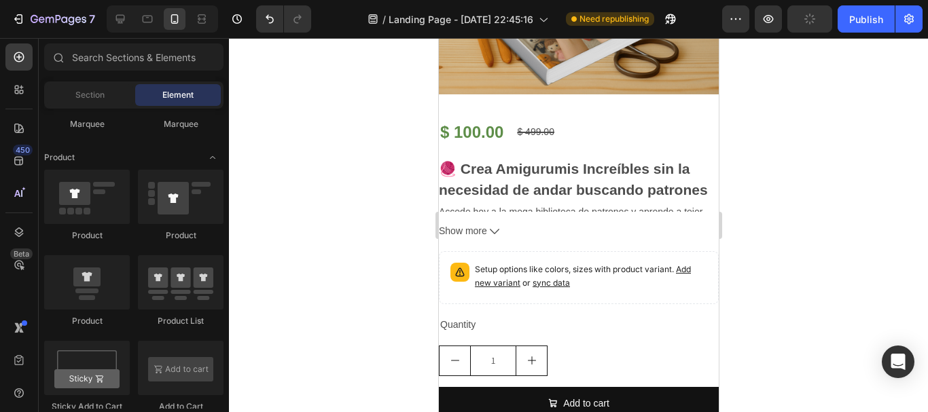
click at [890, 183] on div at bounding box center [578, 225] width 699 height 374
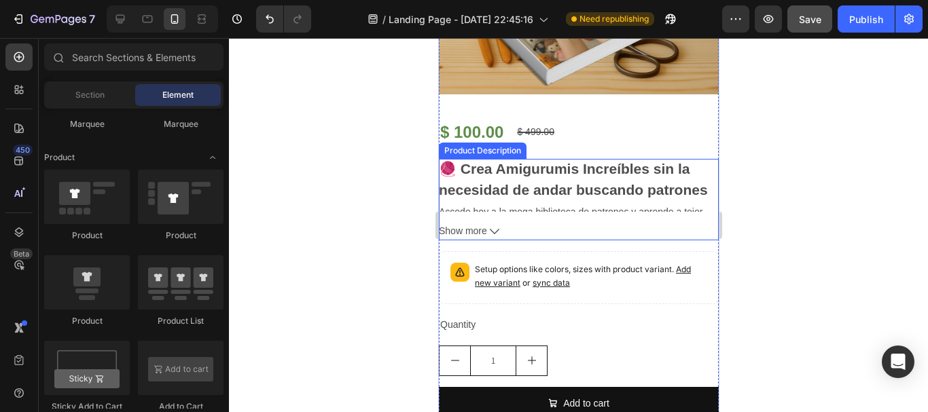
scroll to position [679, 0]
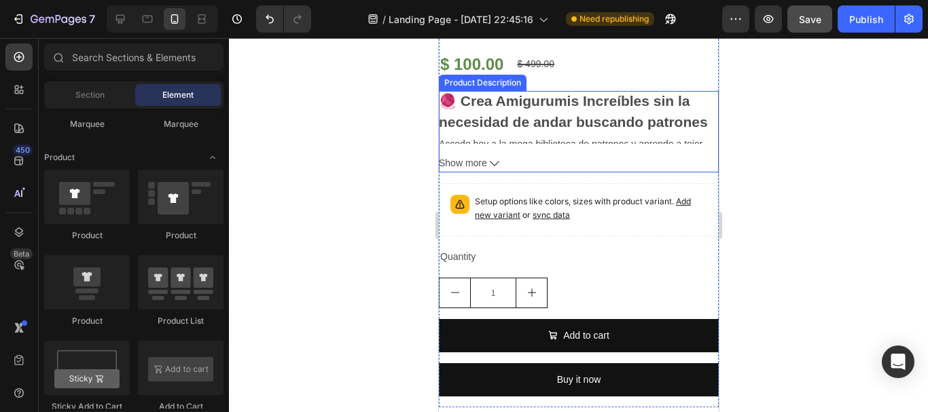
click at [514, 136] on div "🧶 Crea Amigurumis Increíbles sin la necesidad de andar buscando patrones Accede…" at bounding box center [578, 117] width 280 height 53
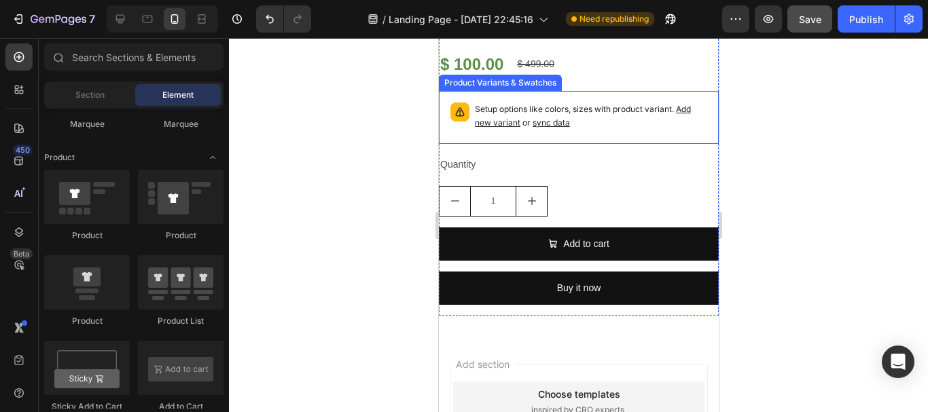
click at [503, 130] on p "Setup options like colors, sizes with product variant. Add new variant or sync …" at bounding box center [590, 116] width 232 height 27
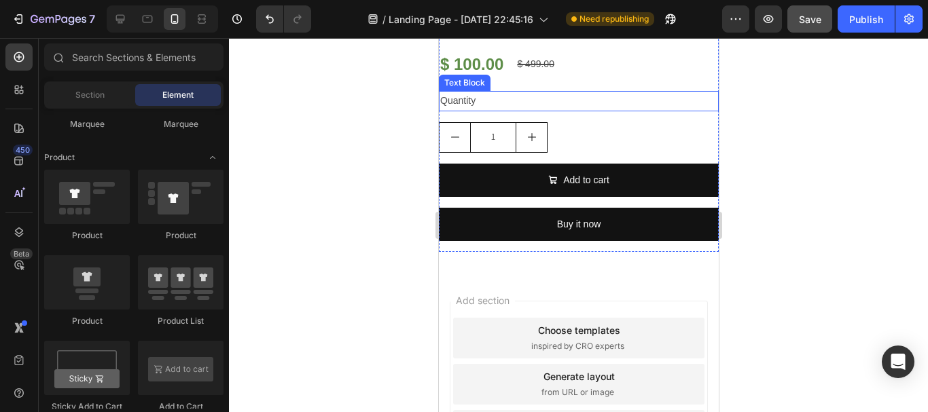
click at [462, 111] on div "Quantity" at bounding box center [578, 101] width 280 height 20
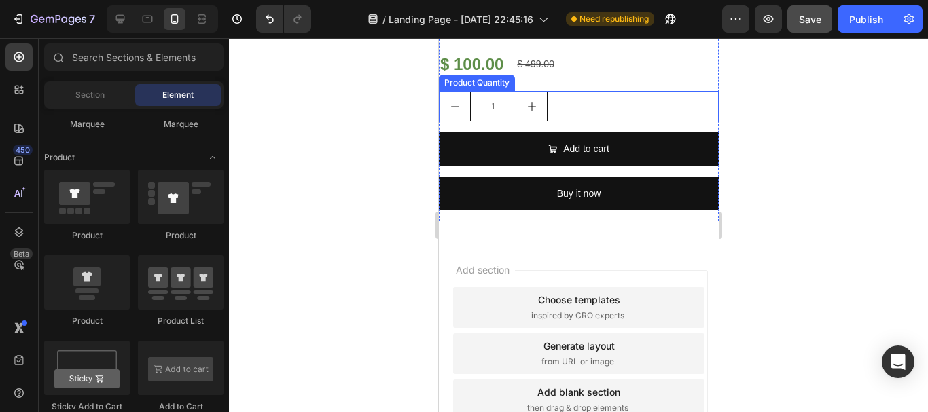
click at [597, 122] on div "1" at bounding box center [578, 106] width 280 height 31
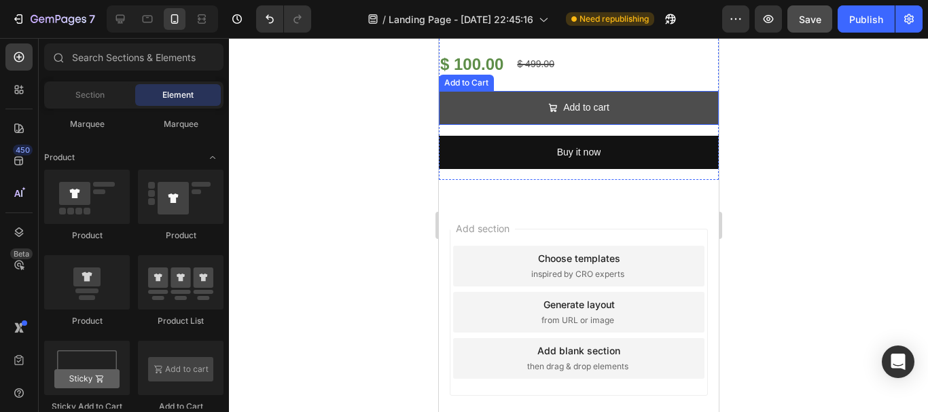
click at [634, 124] on button "Add to cart" at bounding box center [578, 107] width 280 height 33
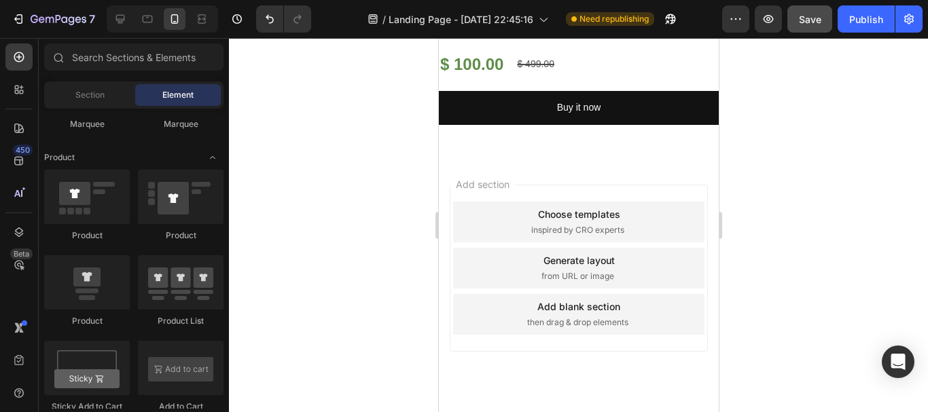
click at [791, 182] on div at bounding box center [578, 225] width 699 height 374
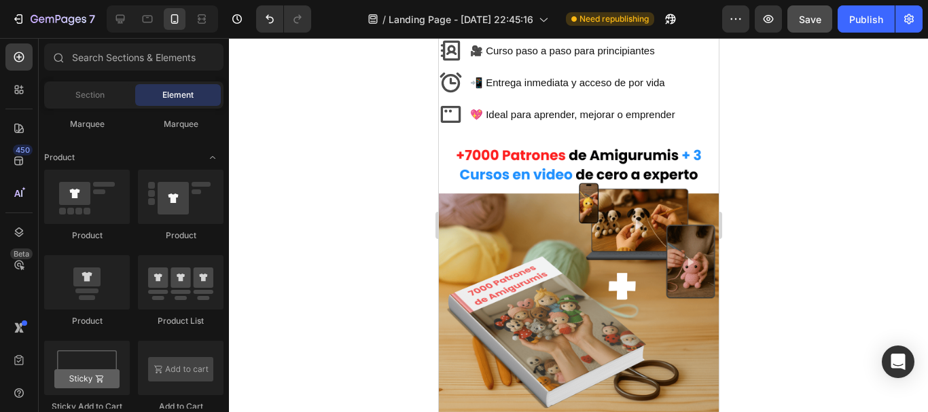
scroll to position [204, 0]
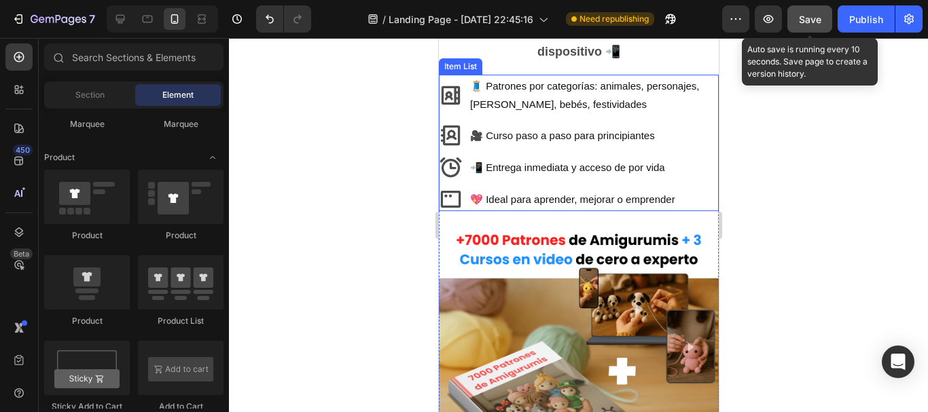
click at [804, 28] on button "Save" at bounding box center [809, 18] width 45 height 27
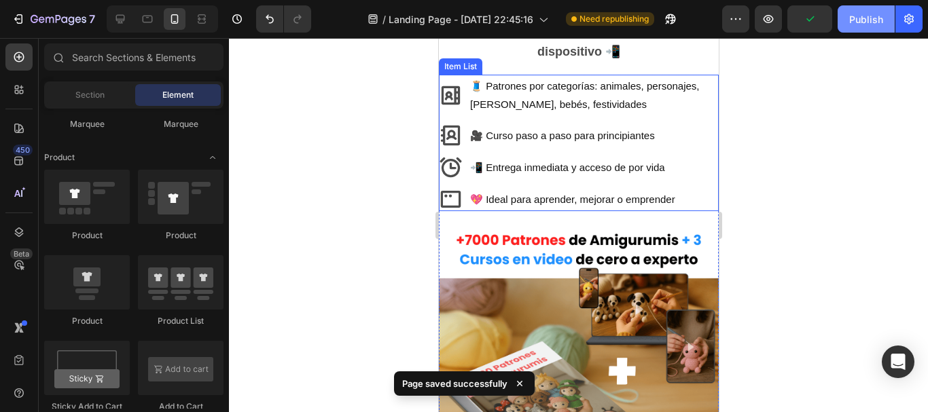
click at [848, 27] on button "Publish" at bounding box center [866, 18] width 57 height 27
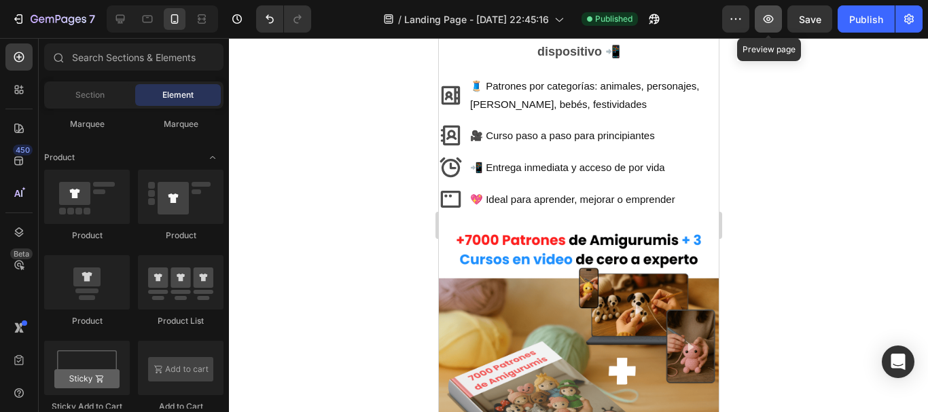
click at [758, 25] on button "button" at bounding box center [768, 18] width 27 height 27
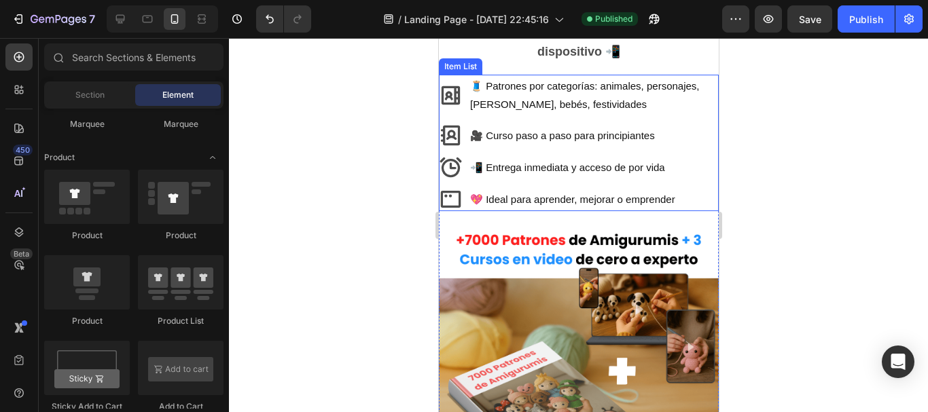
scroll to position [0, 0]
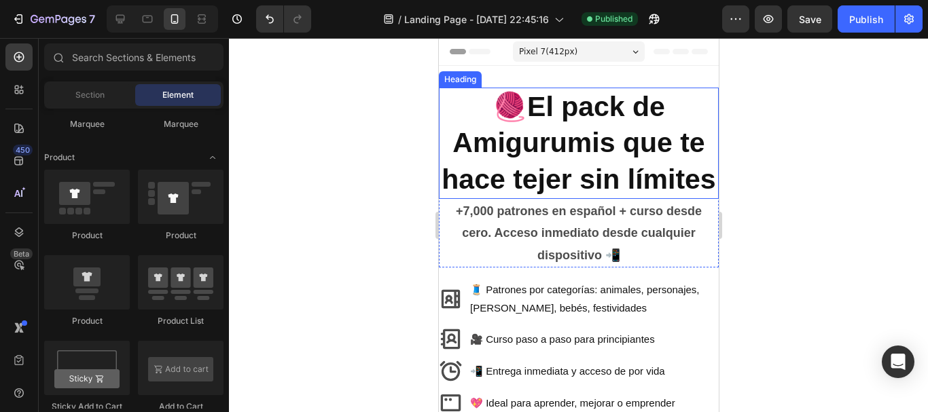
click at [519, 141] on p "🧶El pack de Amigurumis que te hace tejer sin límites" at bounding box center [578, 143] width 277 height 109
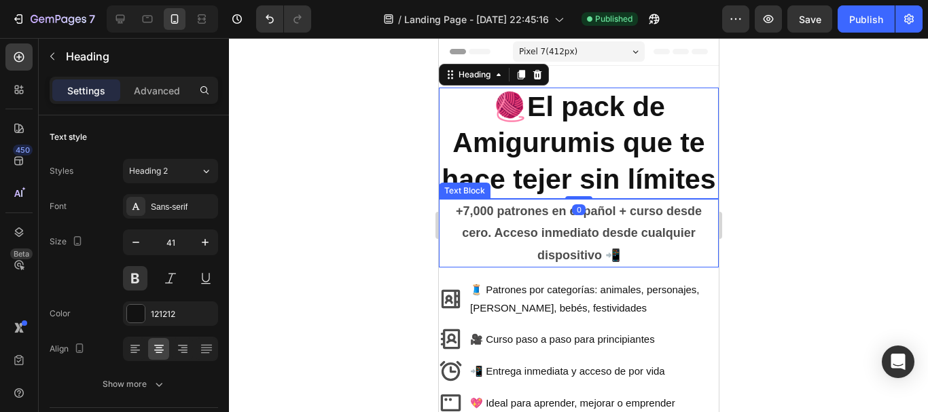
click at [438, 267] on div "+7,000 patrones en español + curso desde cero. Acceso inmediato desde cualquier…" at bounding box center [578, 233] width 280 height 69
click at [442, 194] on p "🧶El pack de Amigurumis que te hace tejer sin límites" at bounding box center [578, 143] width 277 height 109
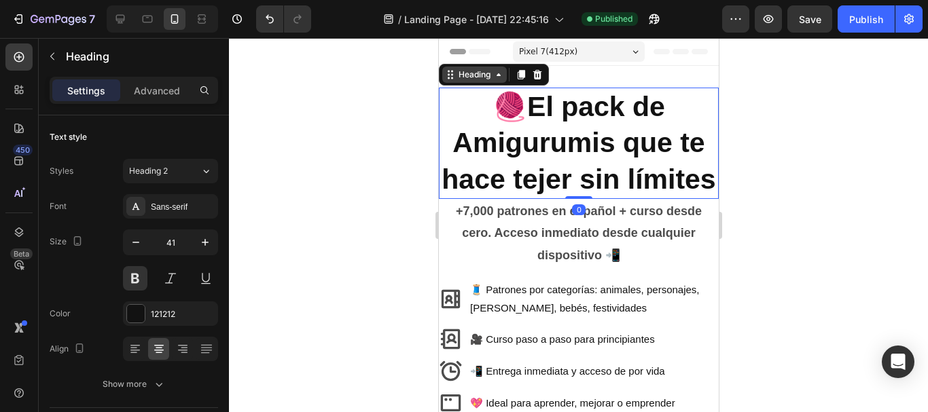
click at [504, 77] on div "Heading" at bounding box center [474, 75] width 65 height 16
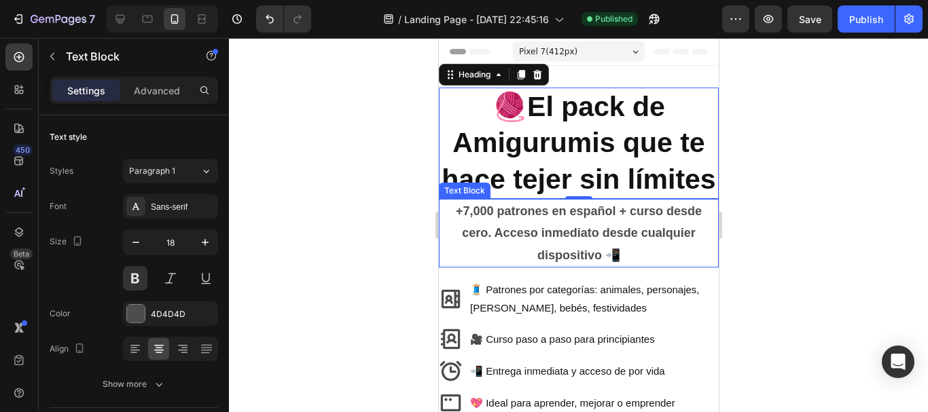
click at [486, 266] on p "+7,000 patrones en español + curso desde cero. Acceso inmediato desde cualquier…" at bounding box center [578, 233] width 277 height 66
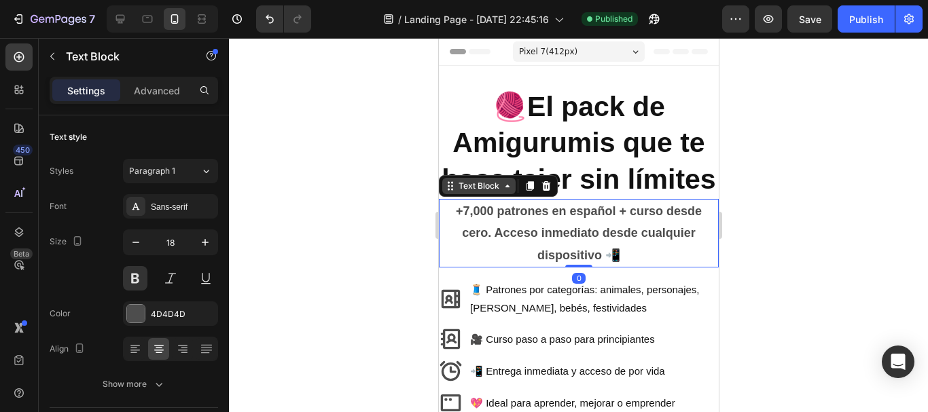
click at [511, 192] on icon at bounding box center [506, 186] width 11 height 11
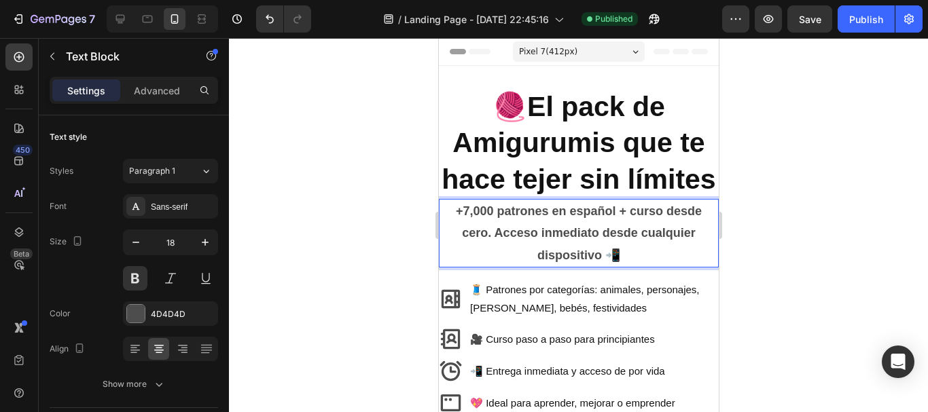
click at [438, 268] on div "+7,000 patrones en español + curso desde cero. Acceso inmediato desde cualquier…" at bounding box center [578, 233] width 280 height 69
click at [444, 266] on p "+7,000 patrones en español + curso desde cero. Acceso inmediato desde cualquier…" at bounding box center [578, 233] width 277 height 66
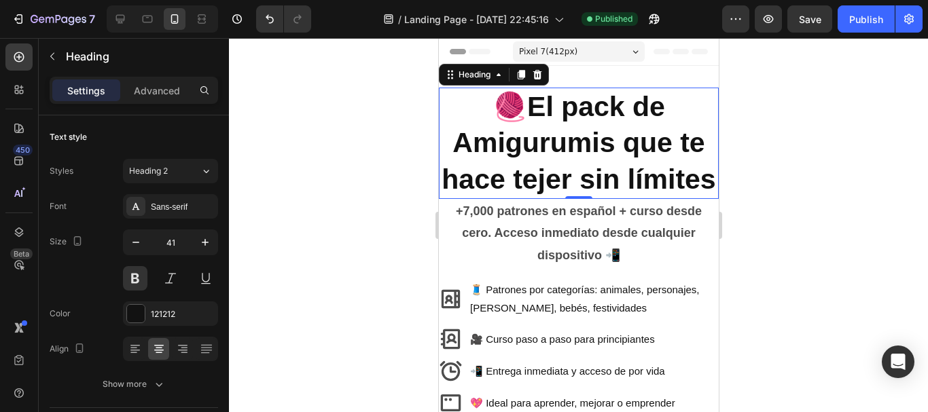
click at [452, 198] on p "🧶El pack de Amigurumis que te hace tejer sin límites" at bounding box center [578, 143] width 277 height 109
click at [450, 266] on p "+7,000 patrones en español + curso desde cero. Acceso inmediato desde cualquier…" at bounding box center [578, 233] width 277 height 66
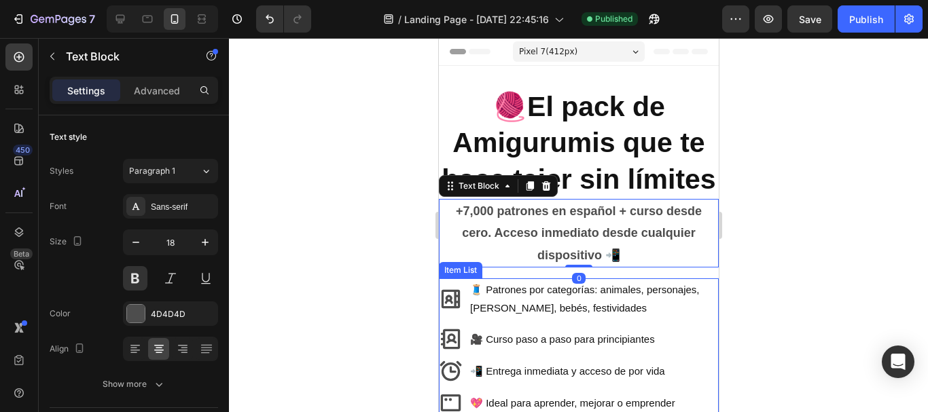
click at [445, 317] on div "🧵 Patrones por categorías: animales, personajes, [PERSON_NAME], bebés, festivid…" at bounding box center [578, 299] width 280 height 41
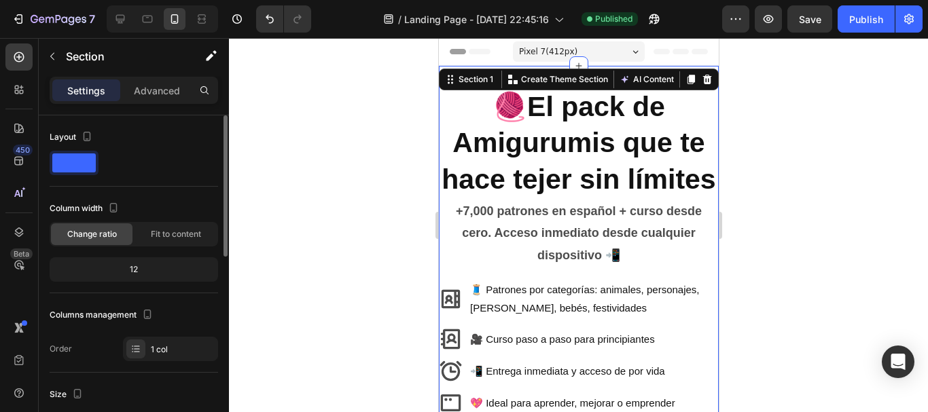
click at [99, 159] on div at bounding box center [134, 163] width 168 height 24
click at [87, 160] on span at bounding box center [73, 163] width 43 height 19
click at [77, 155] on span at bounding box center [73, 163] width 43 height 19
click at [86, 132] on icon "button" at bounding box center [87, 137] width 7 height 10
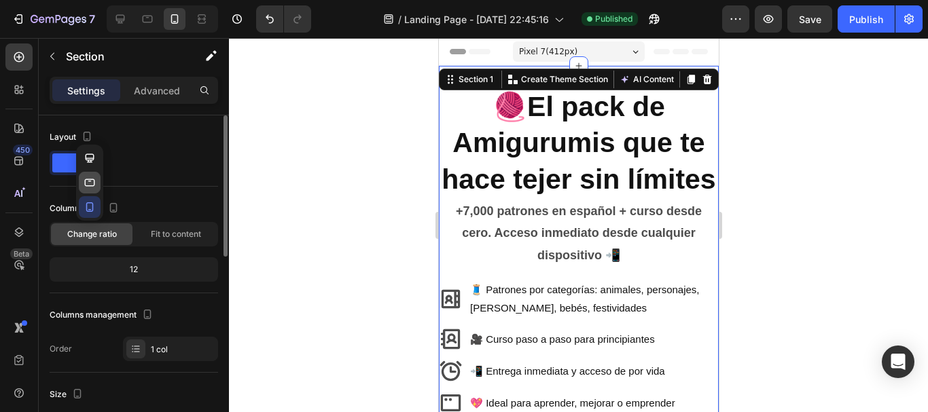
click at [88, 185] on icon "button" at bounding box center [90, 183] width 14 height 14
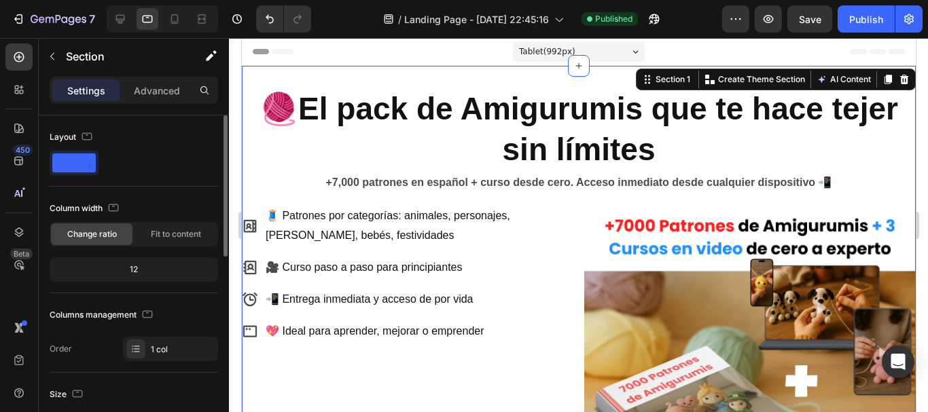
scroll to position [68, 0]
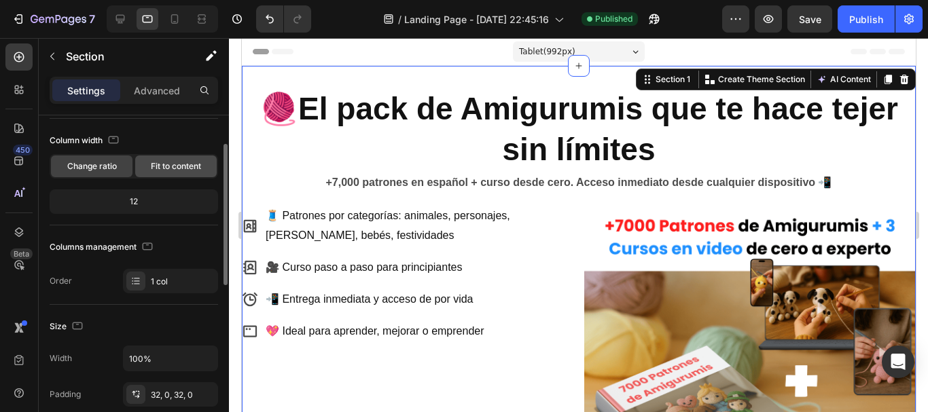
click at [158, 170] on span "Fit to content" at bounding box center [176, 166] width 50 height 12
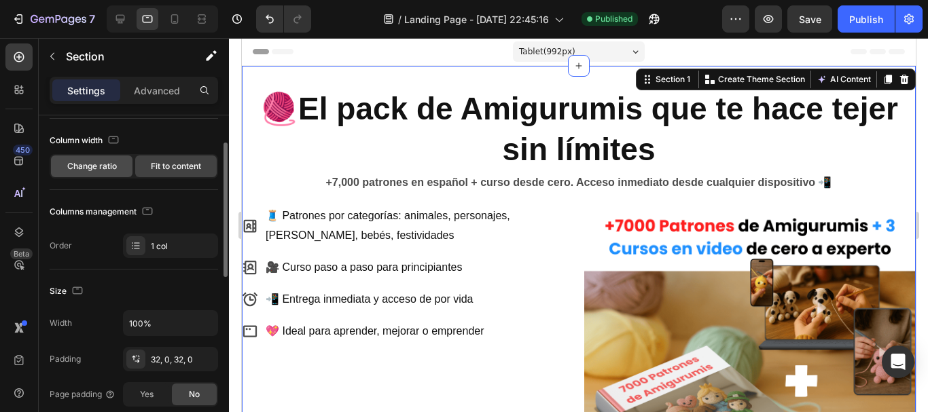
click at [103, 171] on span "Change ratio" at bounding box center [92, 166] width 50 height 12
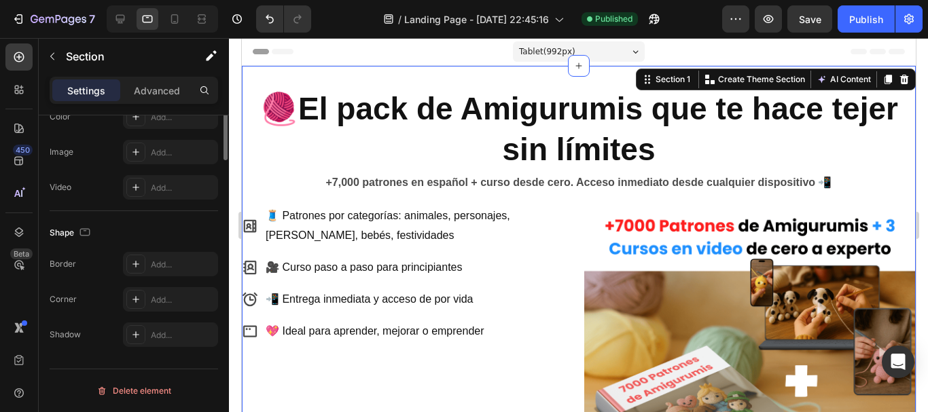
scroll to position [0, 0]
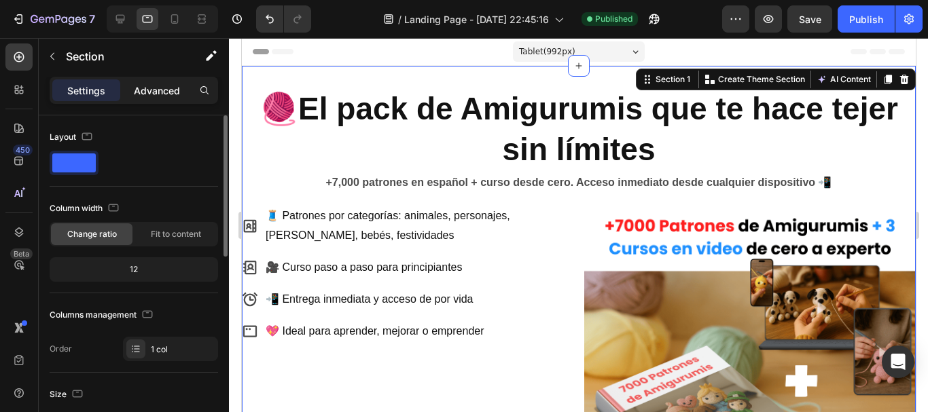
click at [150, 98] on div "Advanced" at bounding box center [157, 90] width 68 height 22
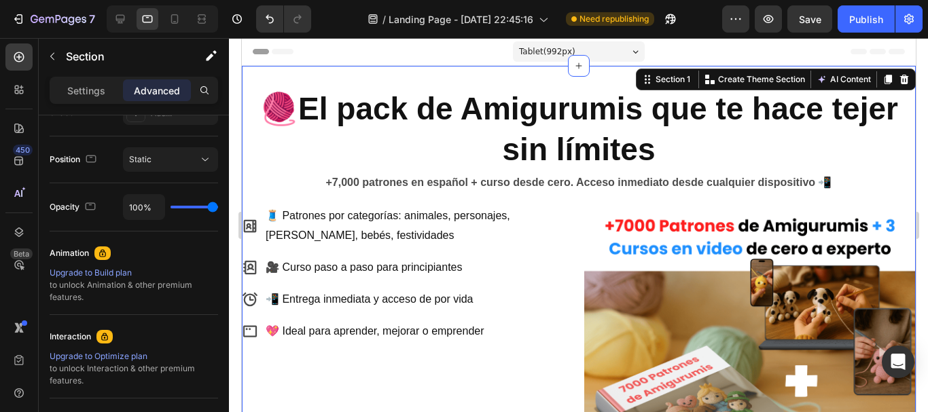
scroll to position [607, 0]
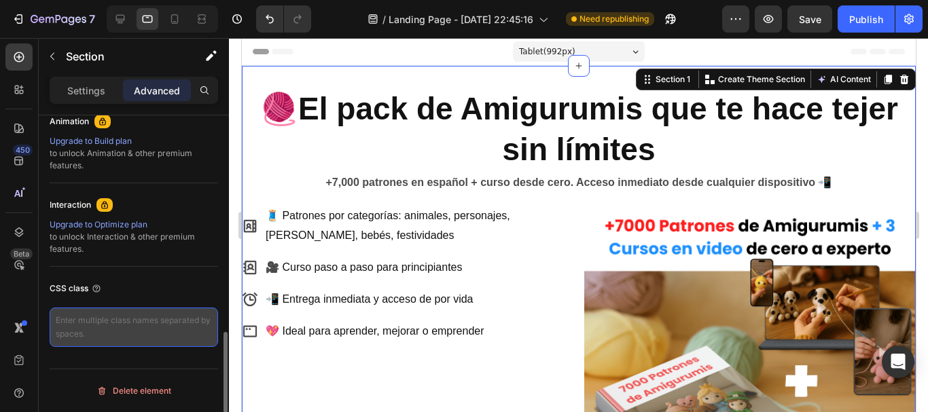
click at [163, 323] on textarea at bounding box center [134, 327] width 168 height 39
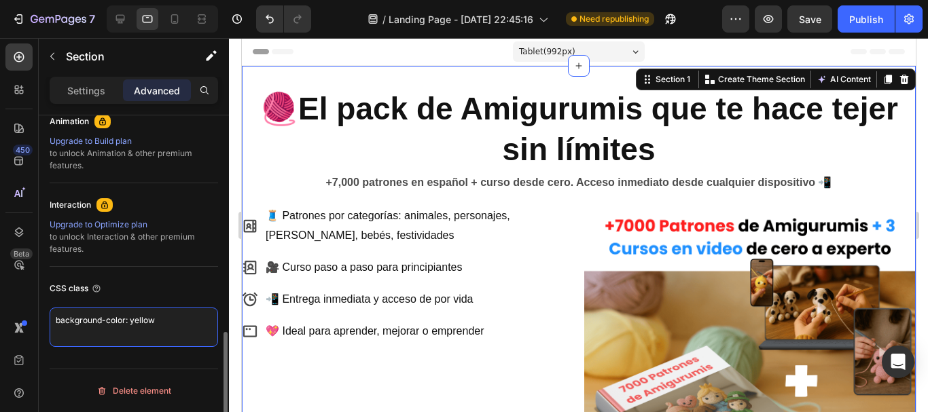
type textarea "background-color: yellow;"
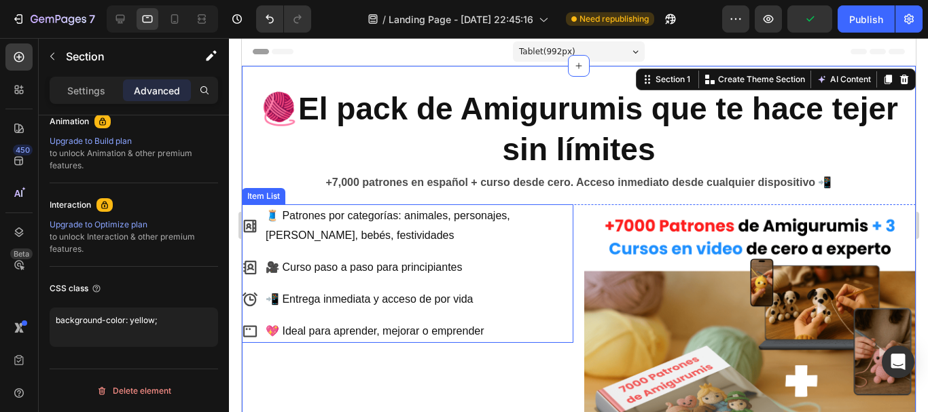
click at [532, 264] on p "🎥 Curso paso a paso para principiantes" at bounding box center [418, 268] width 306 height 20
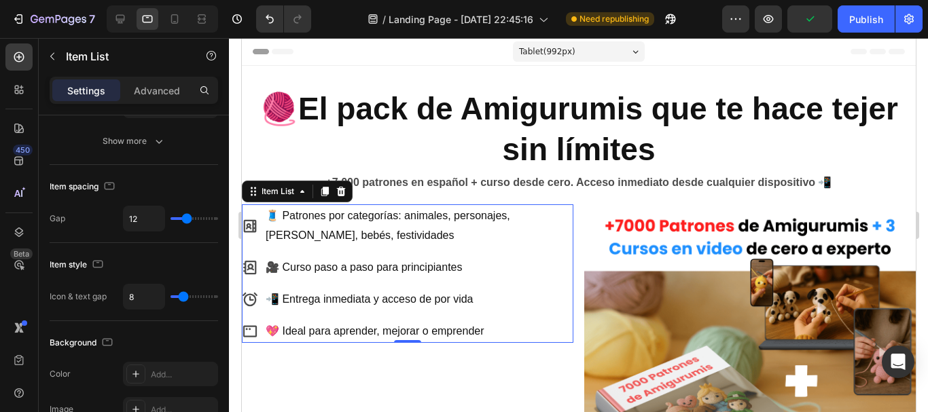
scroll to position [0, 0]
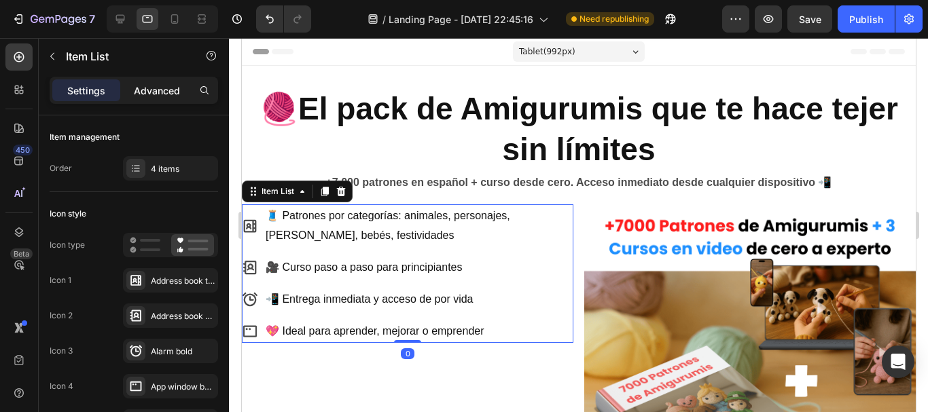
click at [154, 87] on p "Advanced" at bounding box center [157, 91] width 46 height 14
type input "100%"
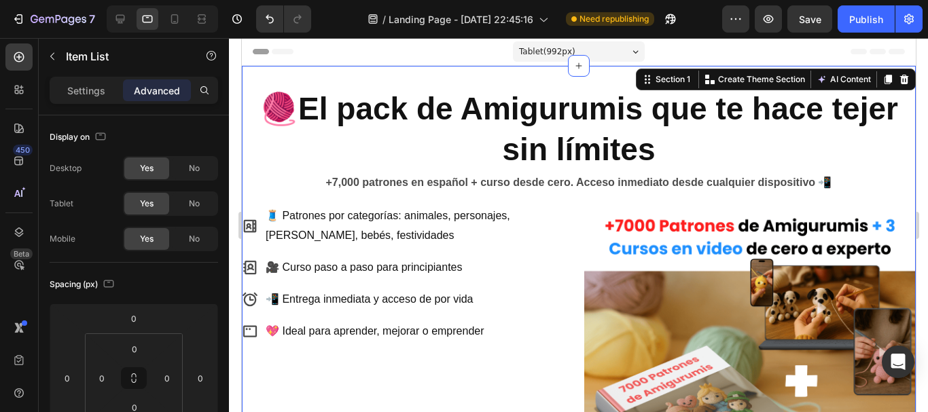
click at [327, 76] on div "🧶El pack de Amigurumis que te hace tejer sin límites Heading +7,000 patrones en…" at bounding box center [578, 368] width 674 height 605
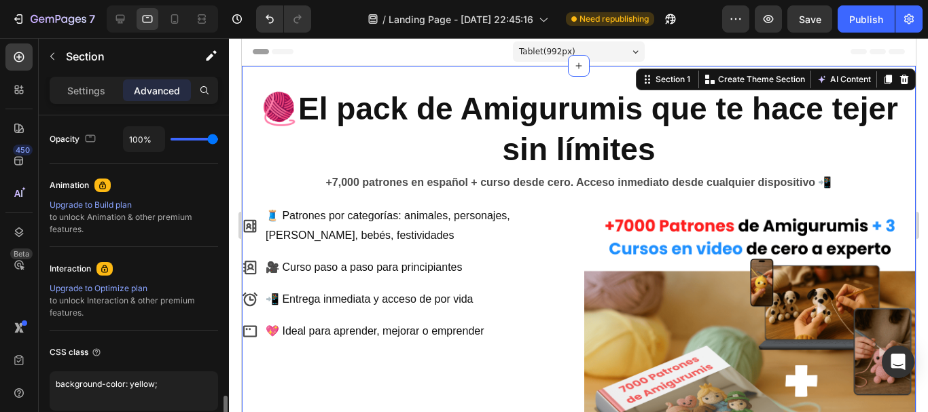
scroll to position [607, 0]
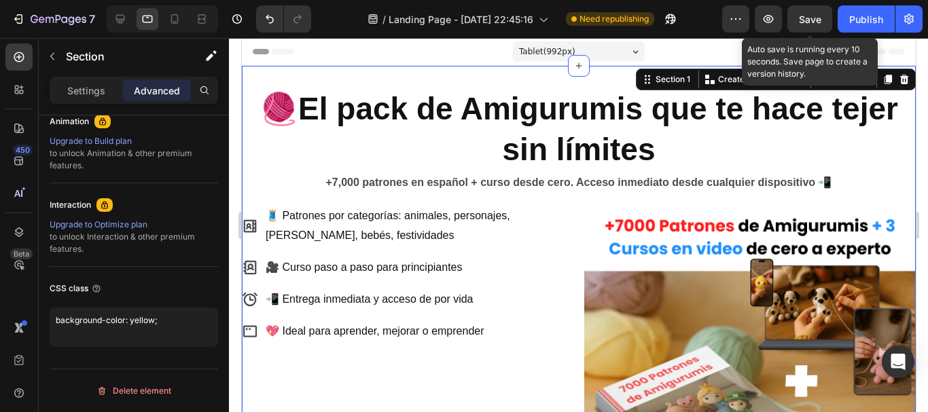
click at [804, 17] on span "Save" at bounding box center [810, 20] width 22 height 12
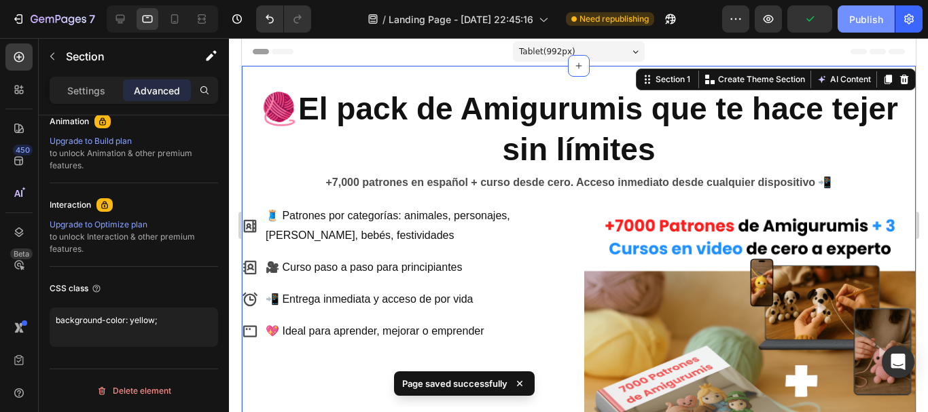
click at [844, 20] on button "Publish" at bounding box center [866, 18] width 57 height 27
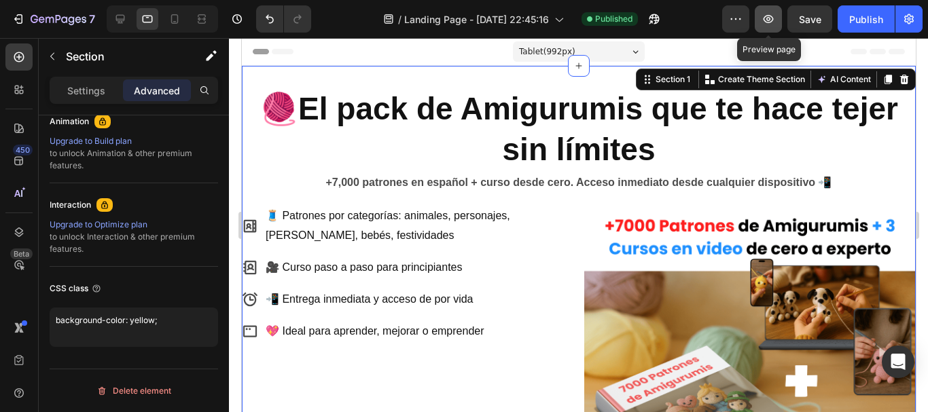
click at [770, 18] on icon "button" at bounding box center [769, 19] width 14 height 14
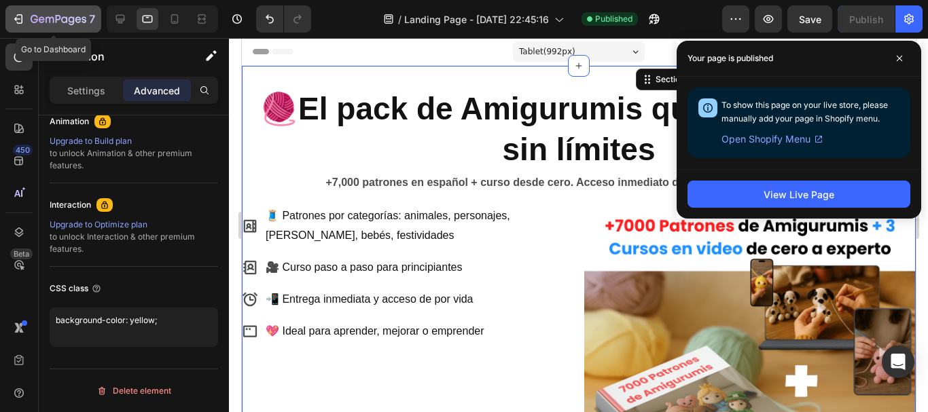
click at [24, 23] on icon "button" at bounding box center [19, 19] width 14 height 14
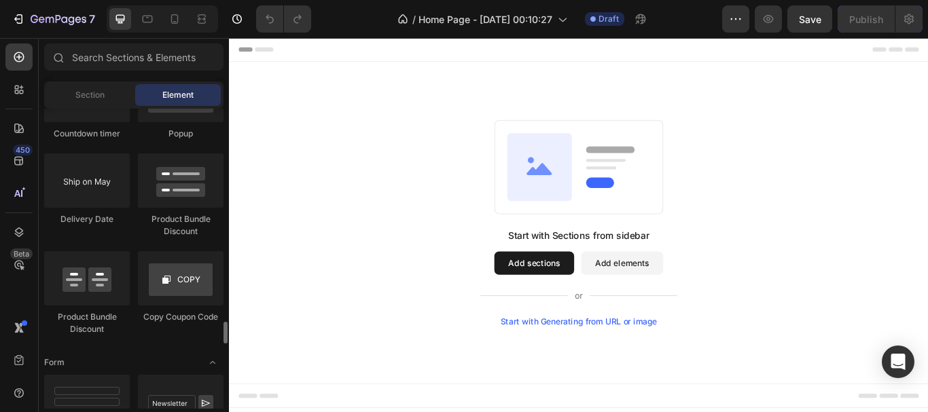
scroll to position [2718, 0]
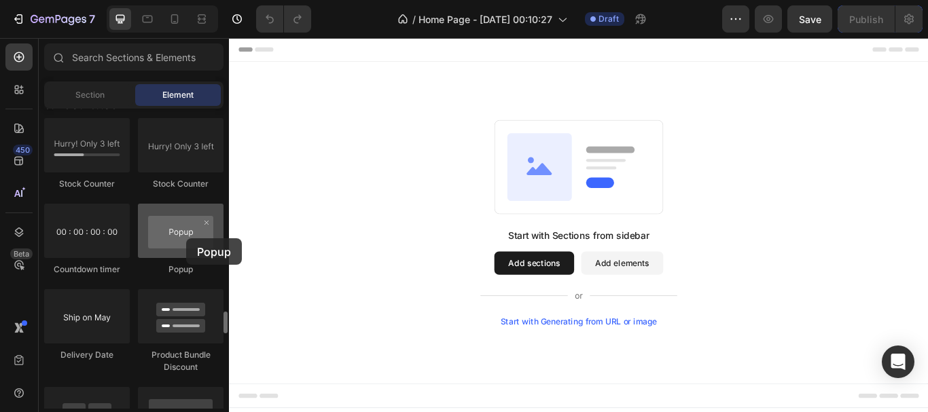
click at [186, 238] on div at bounding box center [181, 231] width 86 height 54
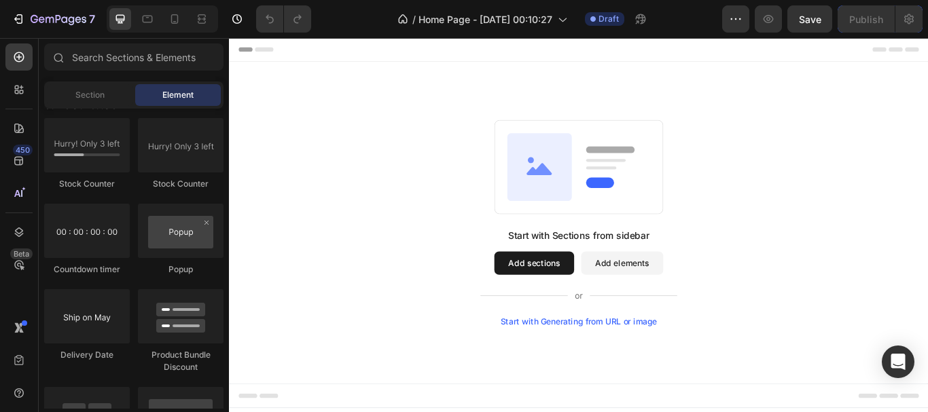
click at [289, 53] on div "Header" at bounding box center [637, 51] width 794 height 27
click at [276, 53] on span "Header" at bounding box center [270, 52] width 30 height 14
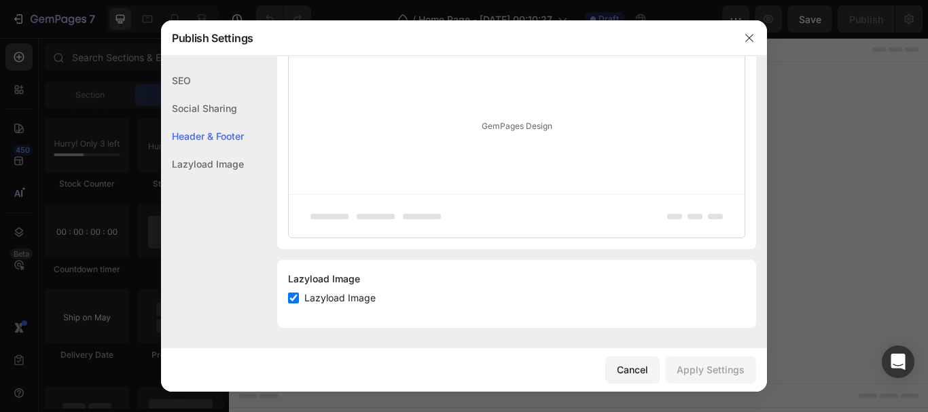
scroll to position [332, 0]
click at [293, 298] on input "checkbox" at bounding box center [293, 296] width 11 height 11
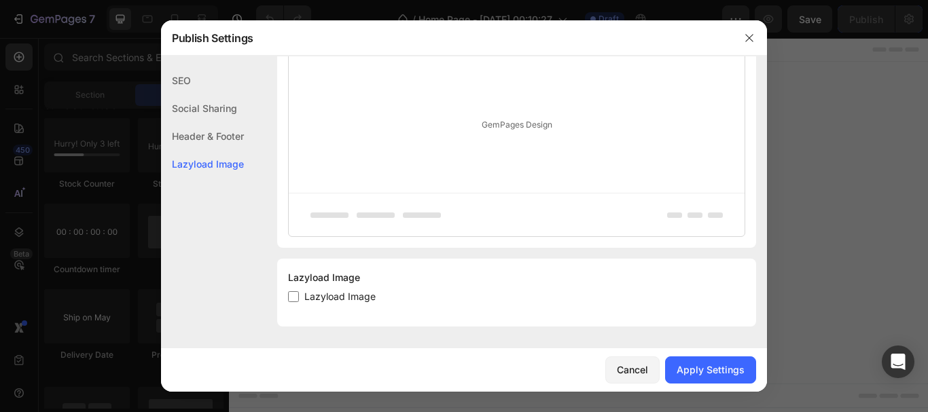
click at [295, 298] on input "checkbox" at bounding box center [293, 296] width 11 height 11
checkbox input "true"
drag, startPoint x: 755, startPoint y: 42, endPoint x: 609, endPoint y: 3, distance: 151.8
click at [755, 42] on button "button" at bounding box center [749, 38] width 22 height 22
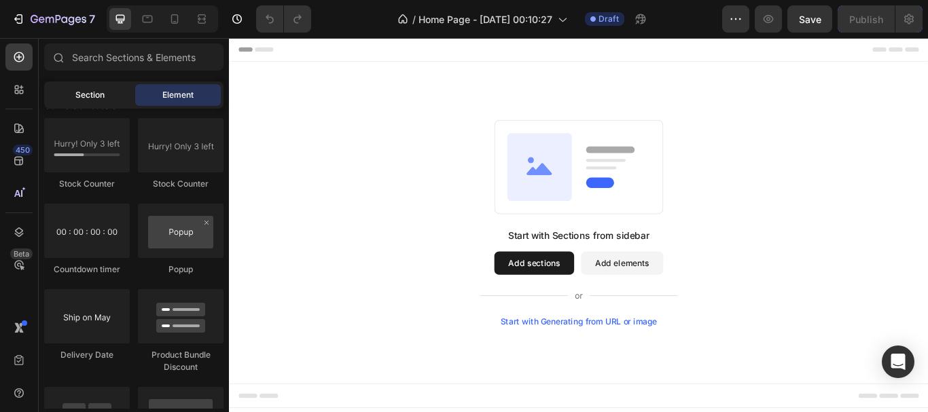
click at [116, 96] on div "Section" at bounding box center [90, 95] width 86 height 22
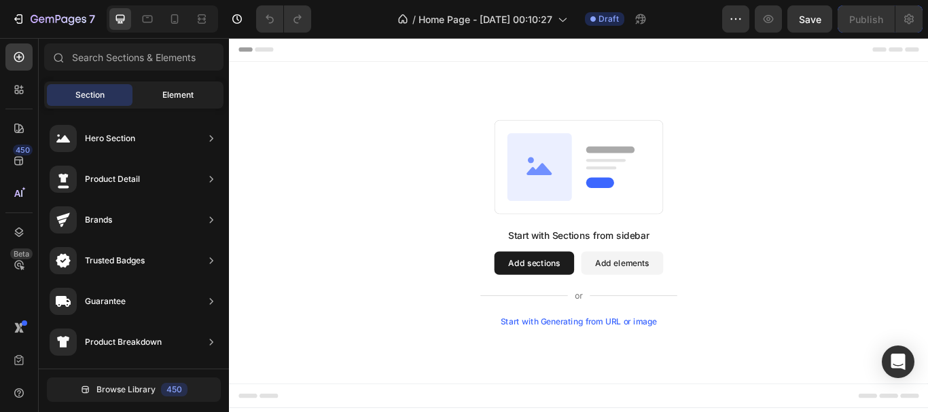
click at [159, 98] on div "Element" at bounding box center [178, 95] width 86 height 22
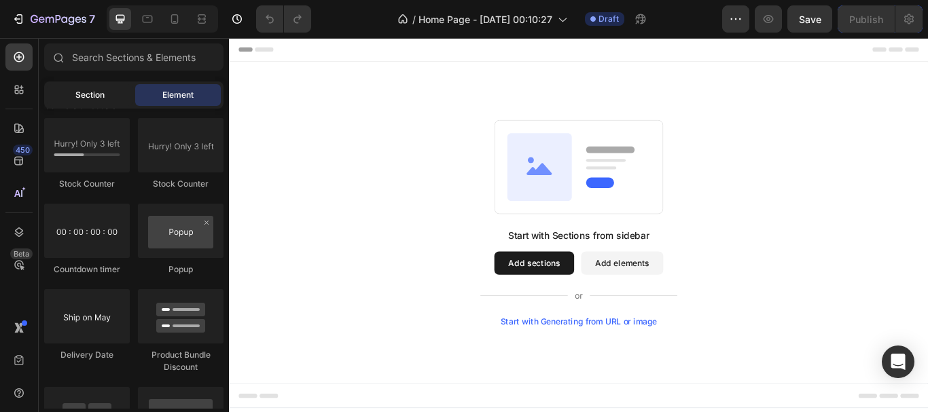
click at [109, 98] on div "Section" at bounding box center [90, 95] width 86 height 22
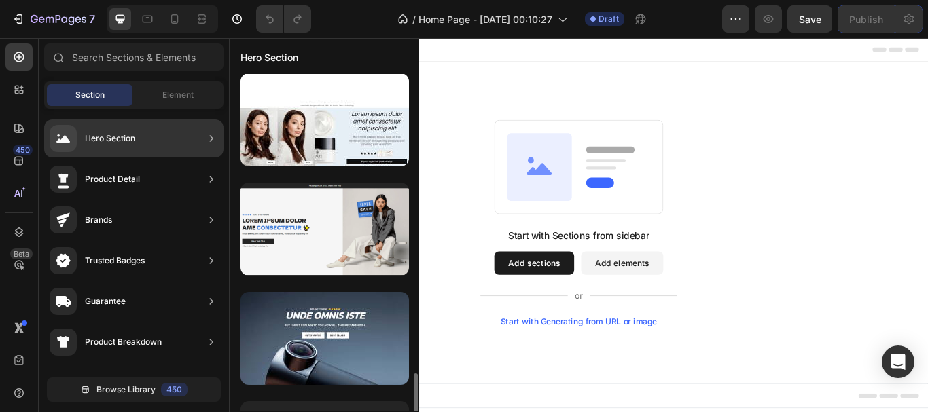
scroll to position [1495, 0]
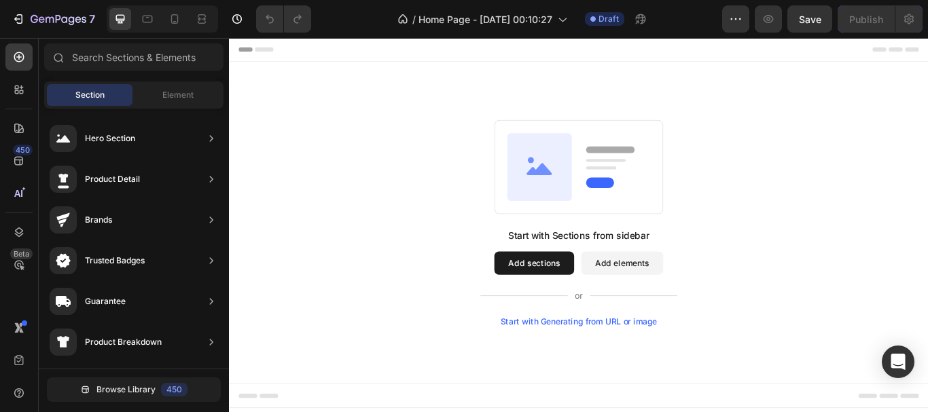
click at [476, 203] on div "Start with Sections from sidebar Add sections Add elements Start with Generatin…" at bounding box center [636, 254] width 717 height 241
click at [592, 293] on button "Add sections" at bounding box center [584, 300] width 93 height 27
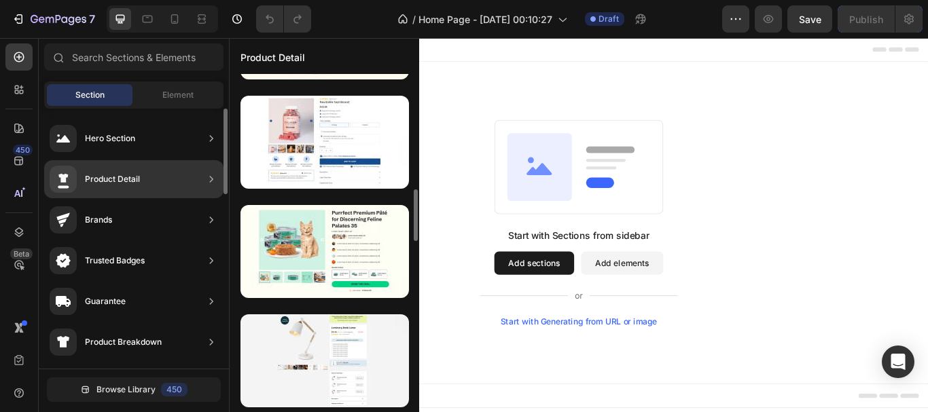
scroll to position [310, 0]
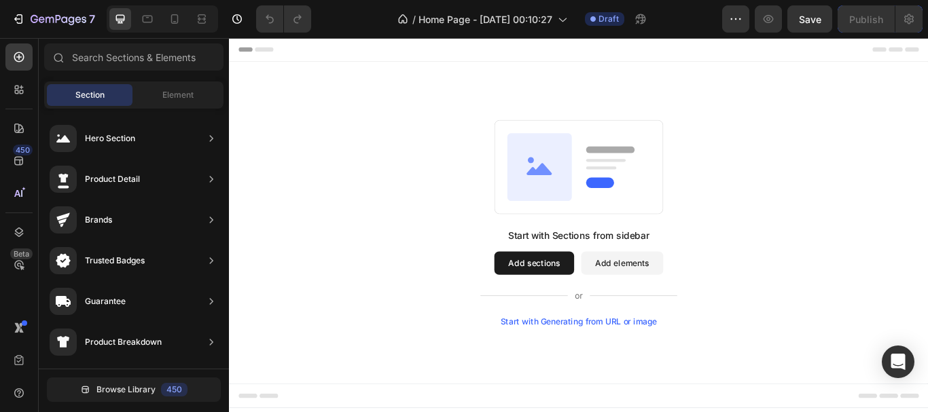
click at [666, 300] on button "Add elements" at bounding box center [687, 300] width 96 height 27
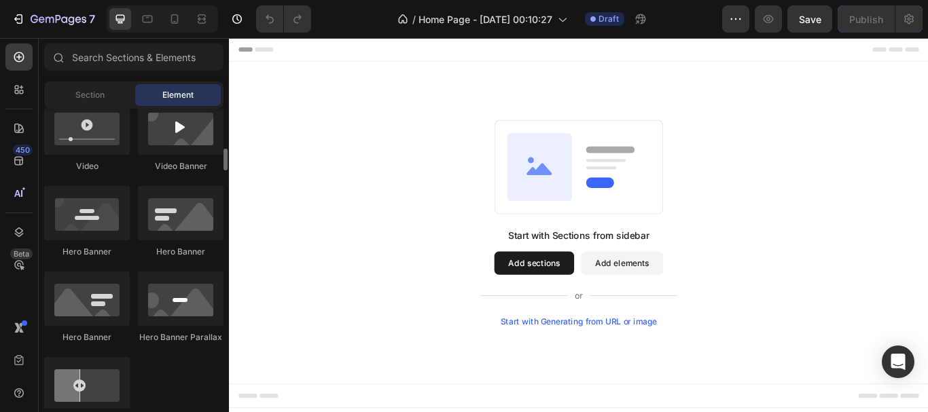
scroll to position [0, 0]
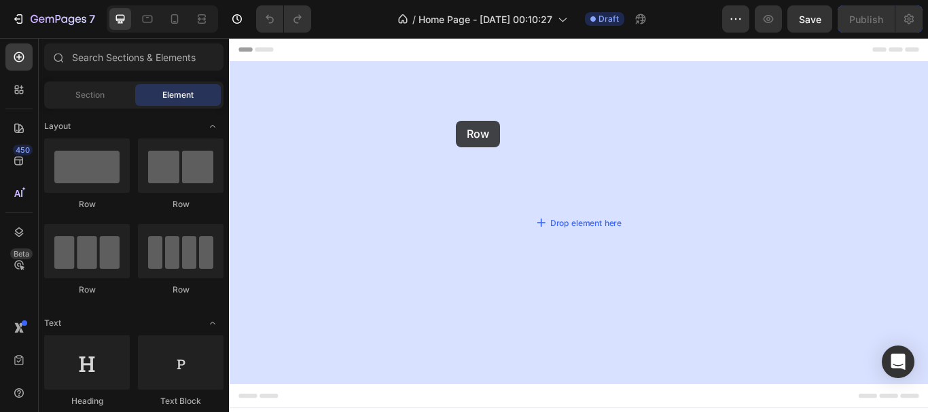
drag, startPoint x: 321, startPoint y: 210, endPoint x: 494, endPoint y: 135, distance: 188.3
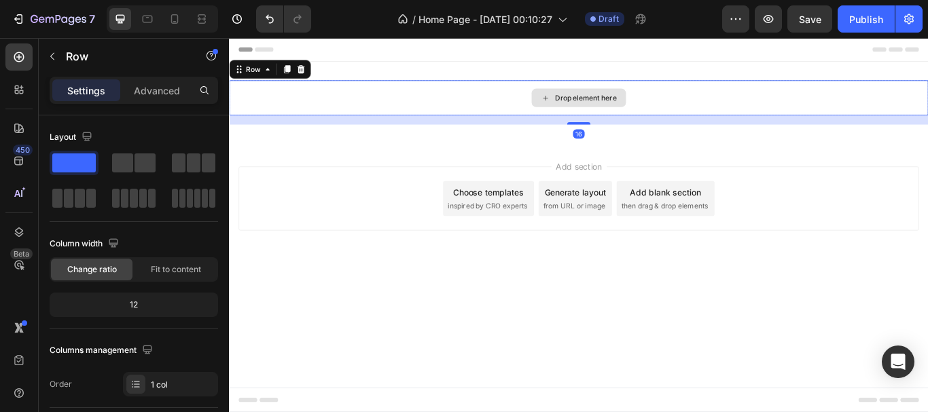
click at [598, 111] on icon at bounding box center [597, 109] width 11 height 12
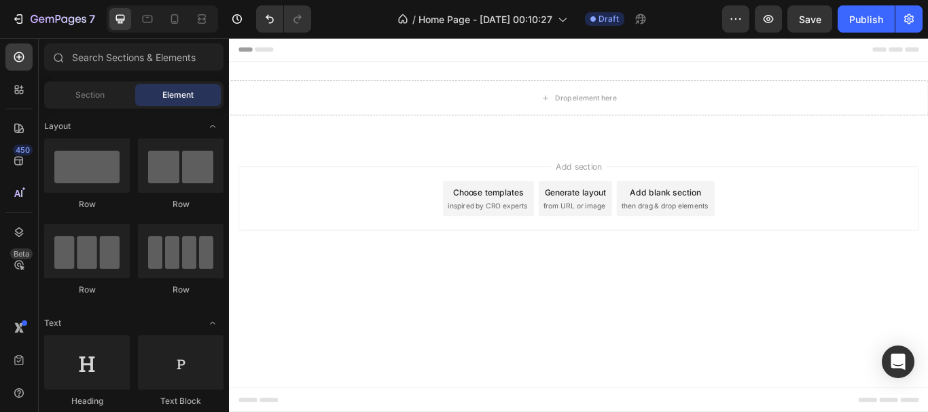
scroll to position [136, 0]
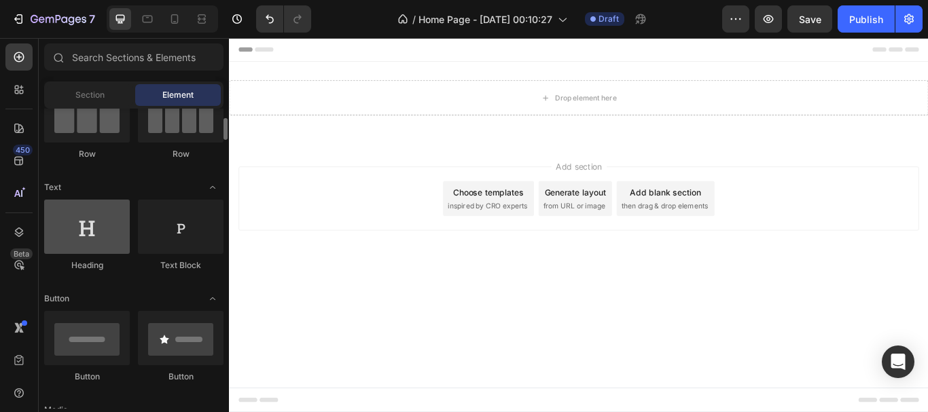
click at [95, 252] on div at bounding box center [87, 227] width 86 height 54
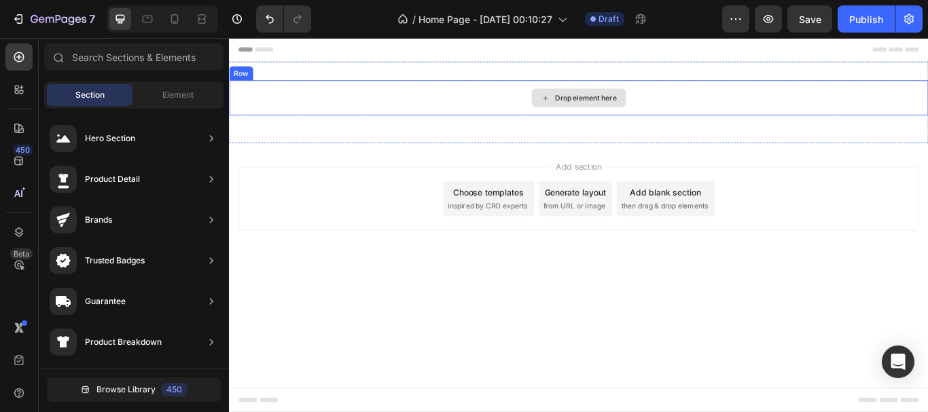
click at [531, 113] on div "Drop element here" at bounding box center [636, 108] width 815 height 41
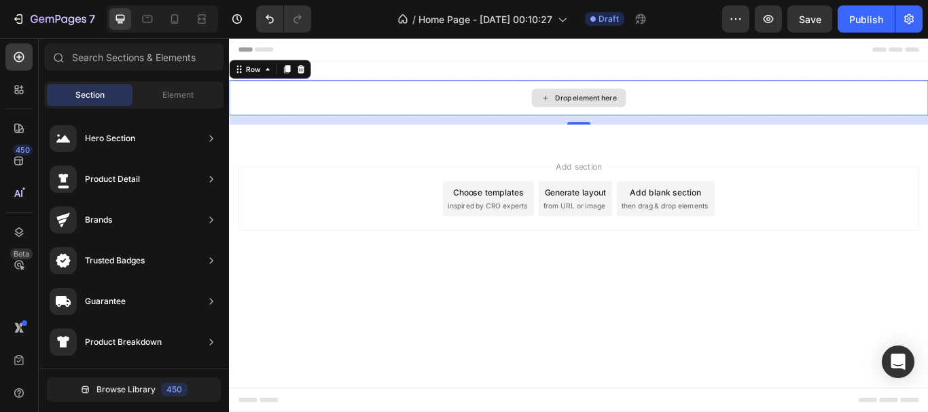
click at [626, 98] on div "Drop element here" at bounding box center [637, 108] width 110 height 22
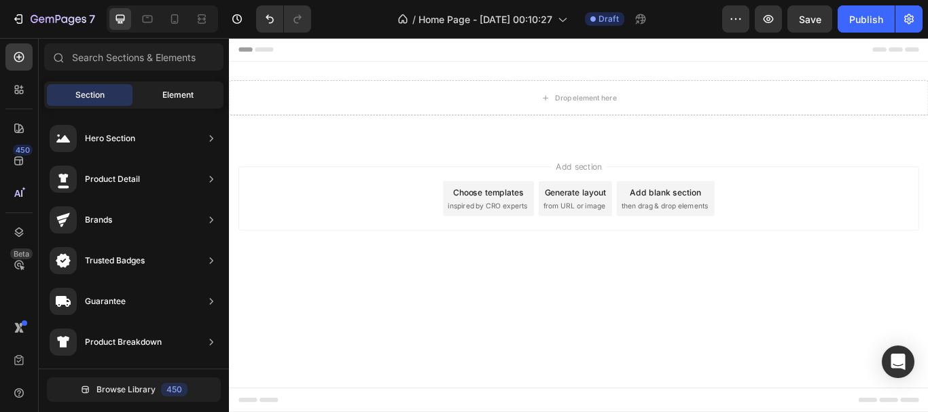
click at [177, 84] on div "Element" at bounding box center [178, 95] width 86 height 22
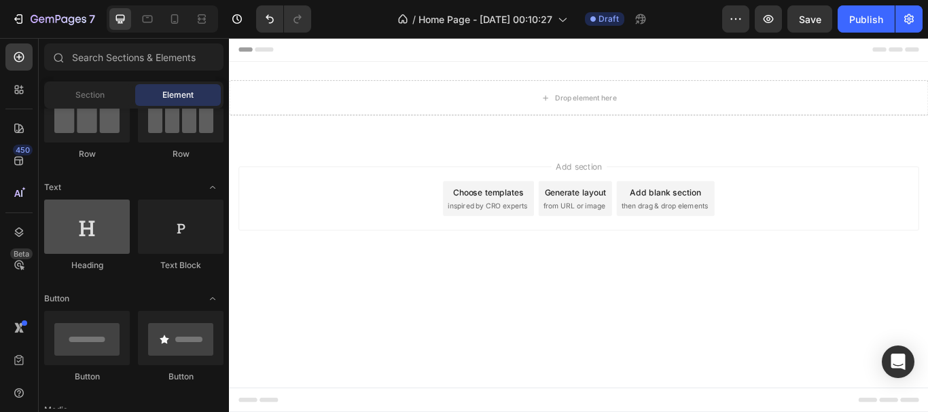
click at [94, 233] on div at bounding box center [87, 227] width 86 height 54
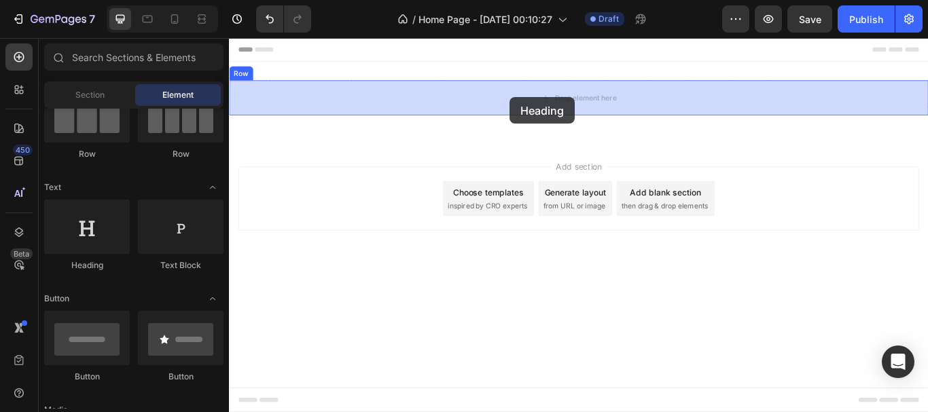
drag, startPoint x: 317, startPoint y: 263, endPoint x: 556, endPoint y: 107, distance: 285.9
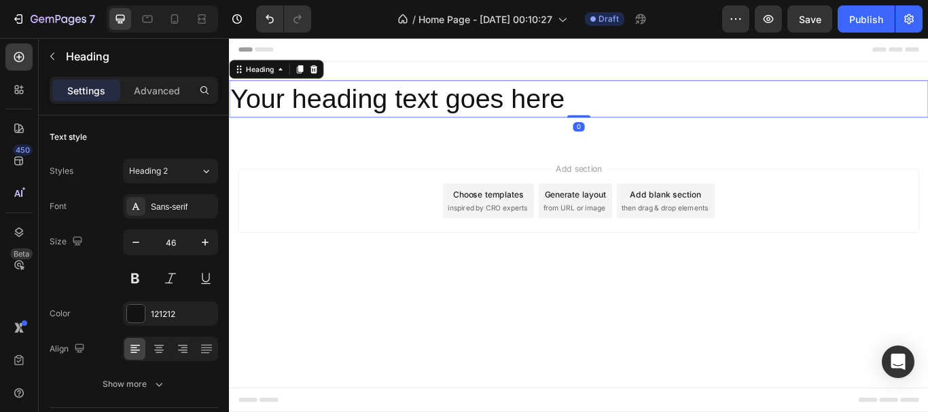
click at [605, 108] on h2 "Your heading text goes here" at bounding box center [636, 109] width 815 height 43
click at [605, 108] on p "Your heading text goes here" at bounding box center [636, 109] width 813 height 41
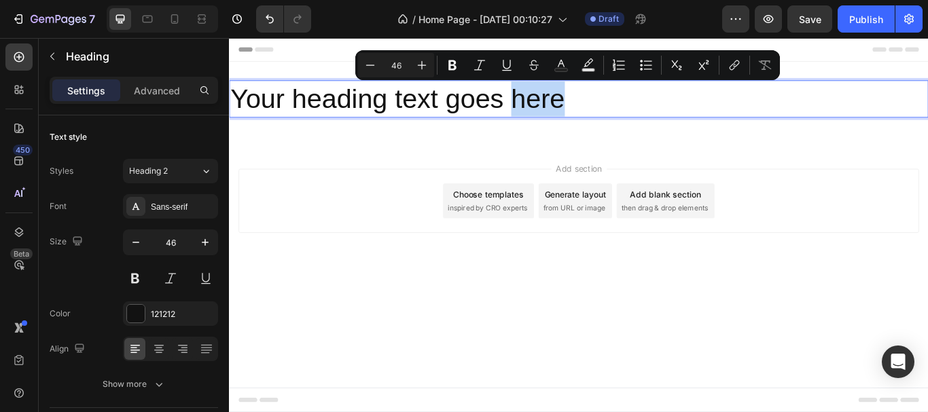
click at [625, 106] on p "Your heading text goes here" at bounding box center [636, 109] width 813 height 41
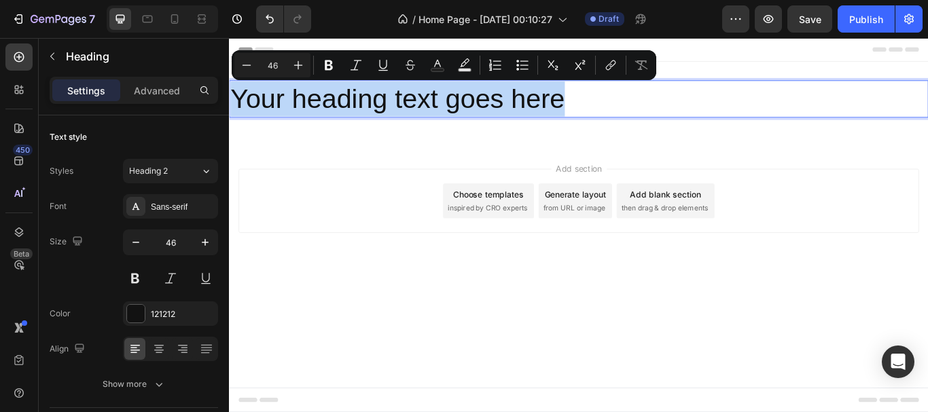
drag, startPoint x: 623, startPoint y: 111, endPoint x: 226, endPoint y: 110, distance: 397.4
click at [229, 110] on html "Header Your heading text goes here Heading 0 Row Section 1 Root Start with Sect…" at bounding box center [636, 256] width 815 height 437
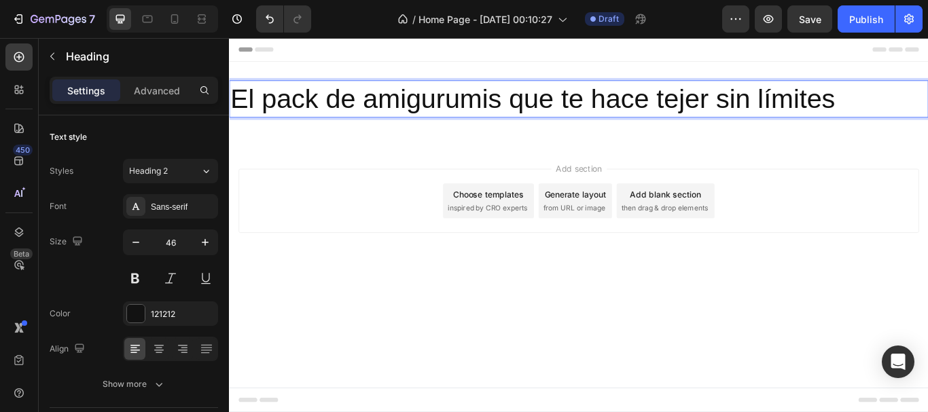
click at [237, 110] on p "El pack de amigurumis que te hace tejer sin límites" at bounding box center [636, 109] width 813 height 41
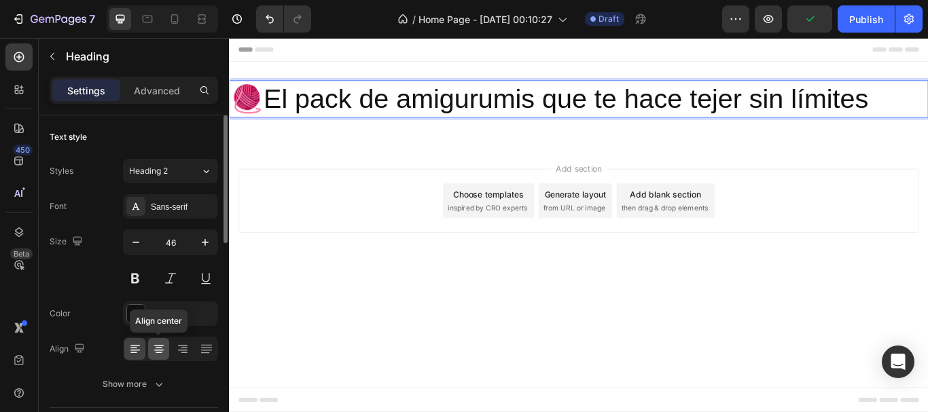
click at [161, 350] on icon at bounding box center [159, 350] width 10 height 1
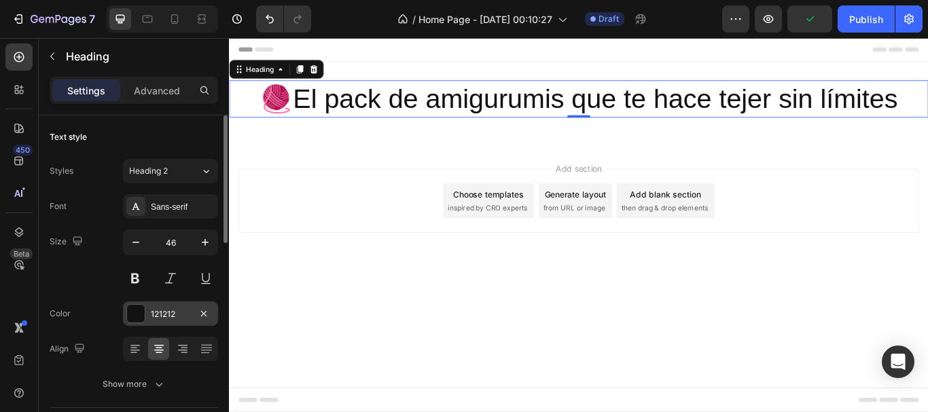
click at [160, 318] on div "121212" at bounding box center [170, 314] width 39 height 12
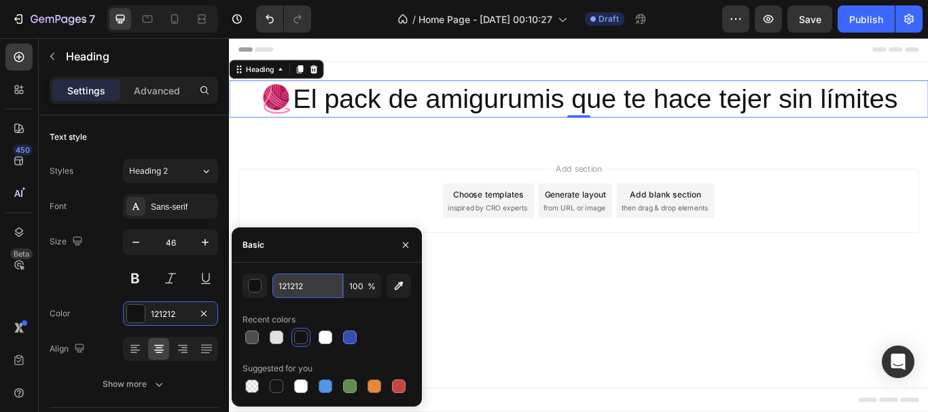
paste input "#616161"
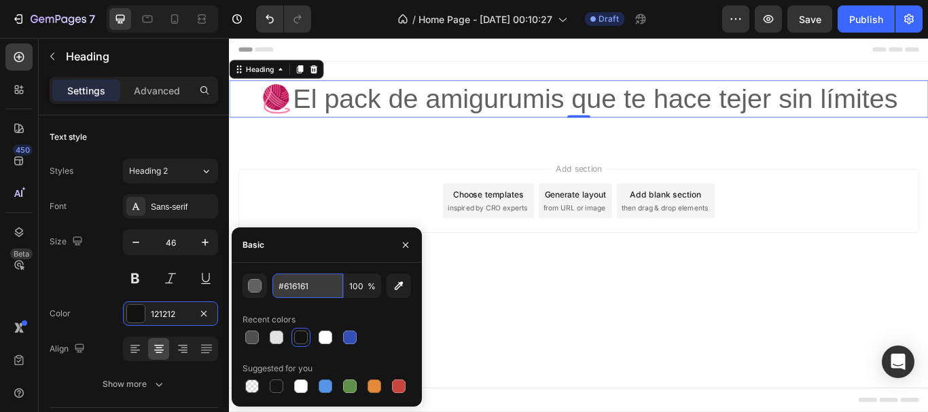
click at [283, 287] on input "#616161" at bounding box center [307, 286] width 71 height 24
type input "616161"
click at [300, 235] on div "Basic" at bounding box center [327, 245] width 190 height 35
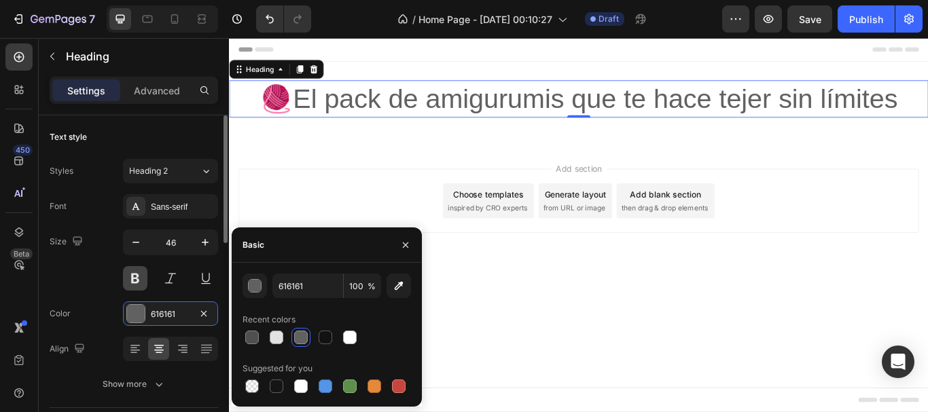
click at [141, 274] on button at bounding box center [135, 278] width 24 height 24
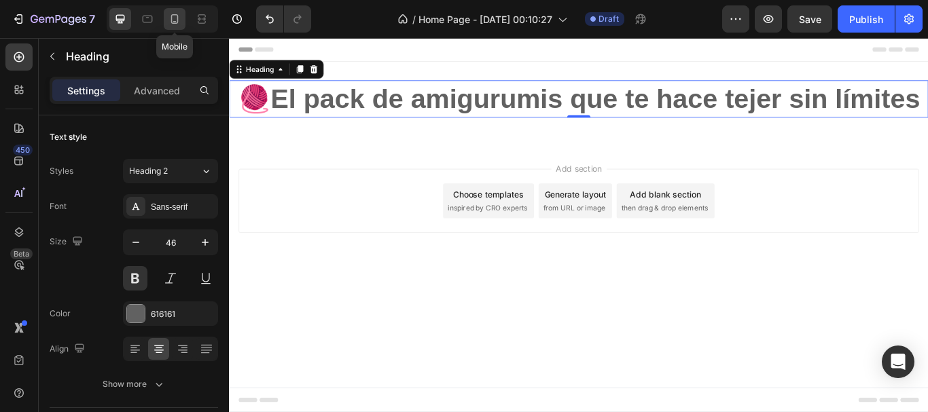
click at [179, 18] on icon at bounding box center [175, 19] width 14 height 14
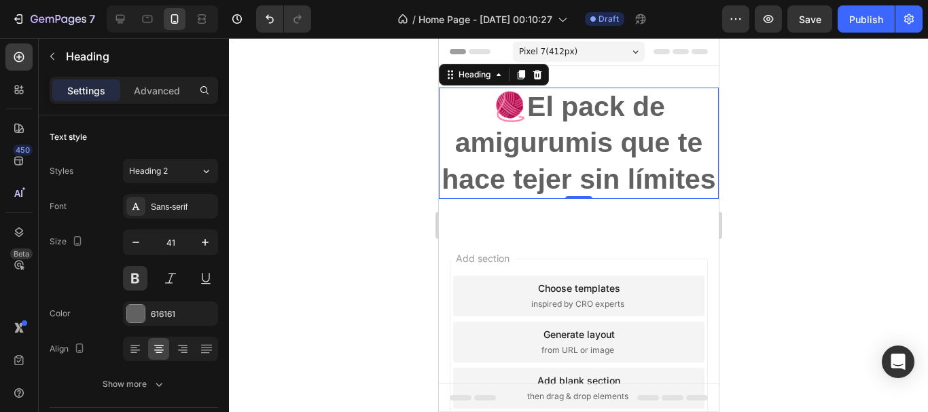
scroll to position [2, 0]
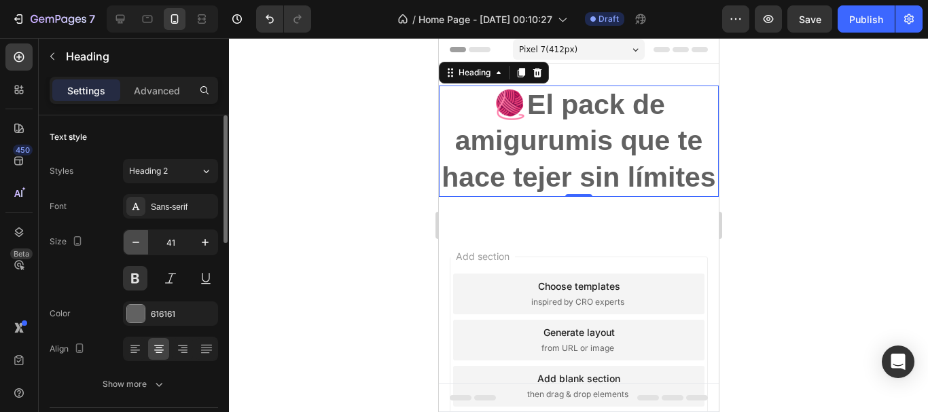
click at [143, 247] on button "button" at bounding box center [136, 242] width 24 height 24
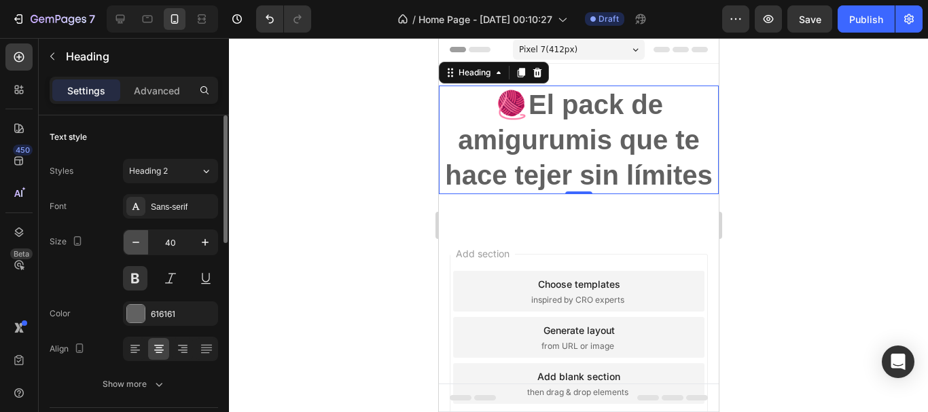
click at [143, 247] on button "button" at bounding box center [136, 242] width 24 height 24
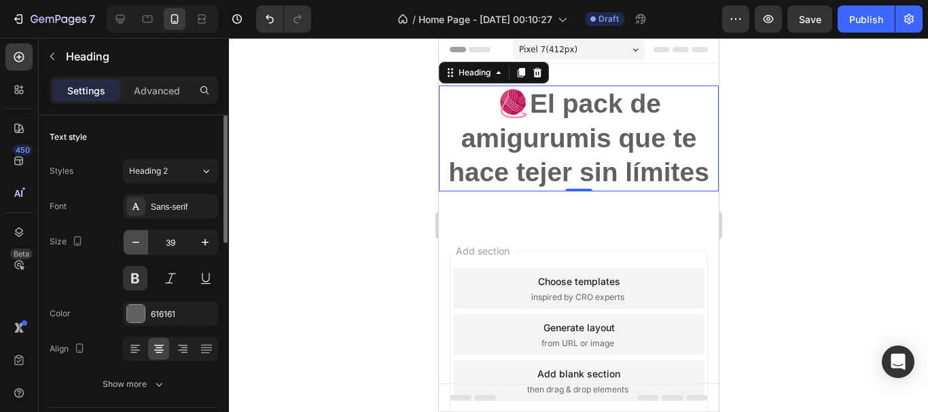
click at [143, 247] on button "button" at bounding box center [136, 242] width 24 height 24
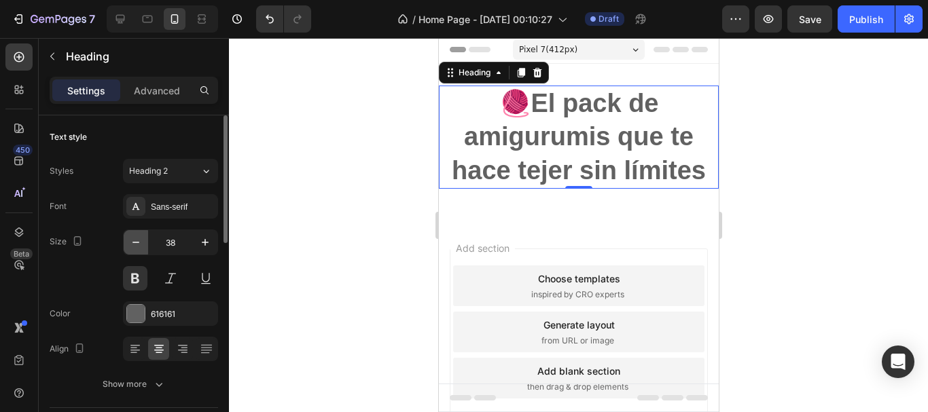
click at [143, 247] on button "button" at bounding box center [136, 242] width 24 height 24
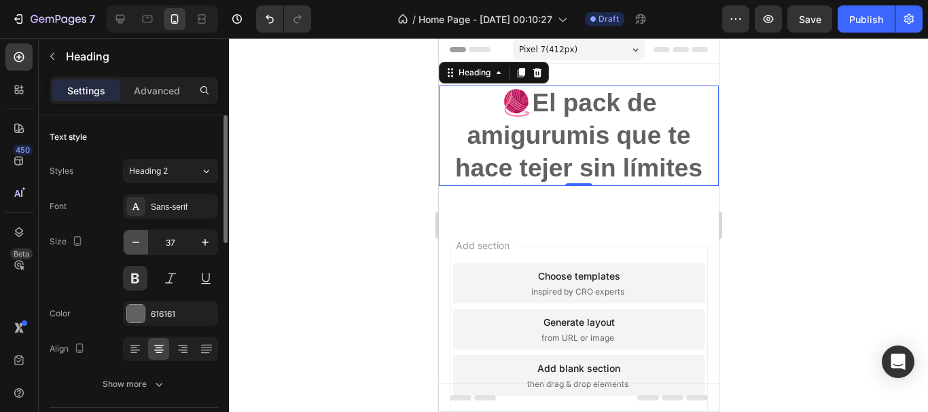
click at [143, 247] on button "button" at bounding box center [136, 242] width 24 height 24
type input "36"
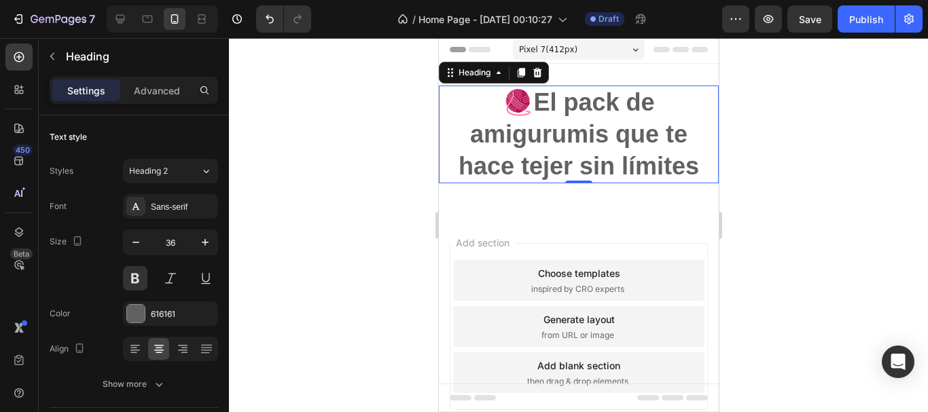
click at [372, 222] on div at bounding box center [578, 225] width 699 height 374
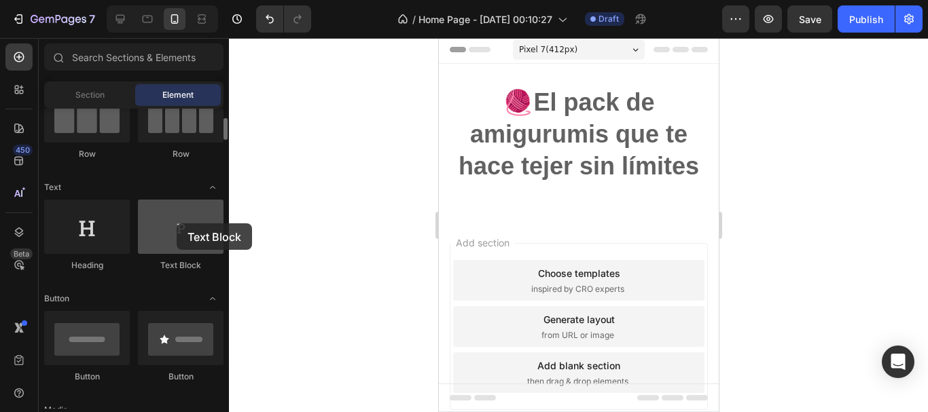
drag, startPoint x: 160, startPoint y: 225, endPoint x: 177, endPoint y: 224, distance: 16.4
click at [177, 224] on div at bounding box center [181, 227] width 86 height 54
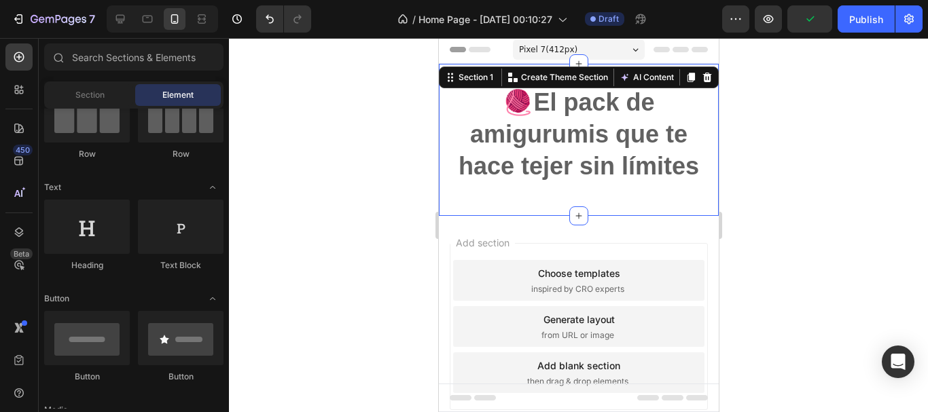
click at [533, 77] on div "🧶El pack de amigurumis que te hace tejer sin límites Heading Row Section 1 You …" at bounding box center [578, 140] width 280 height 152
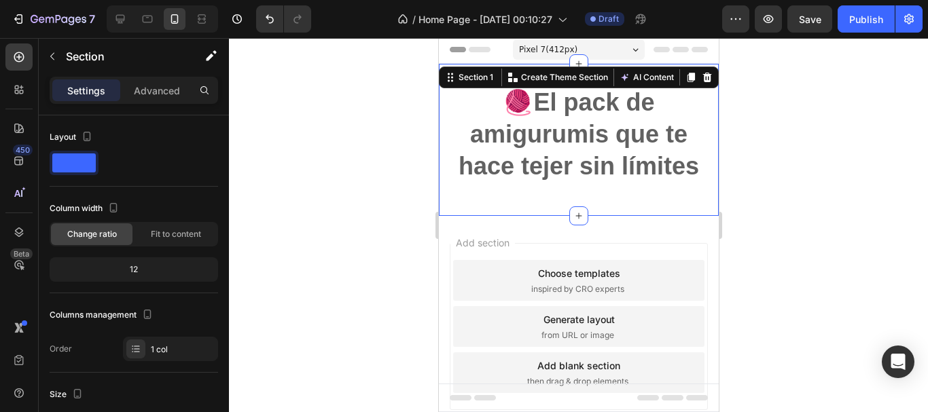
click at [804, 210] on div at bounding box center [578, 225] width 699 height 374
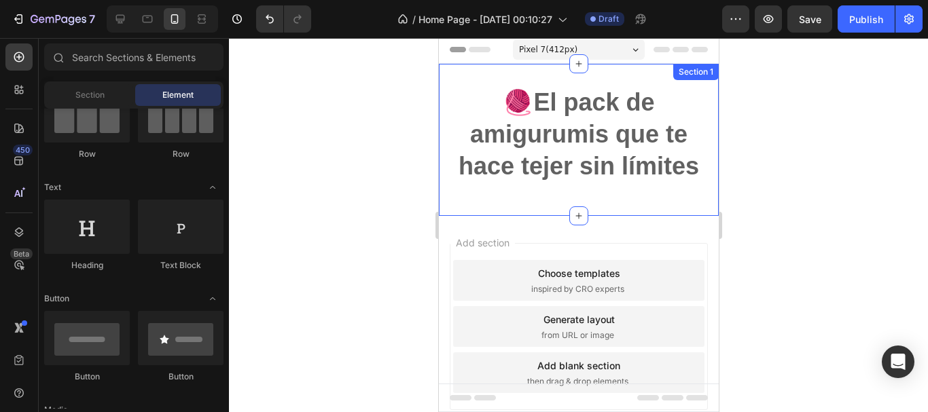
click at [611, 194] on div "🧶El pack de amigurumis que te hace tejer sin límites Heading Row" at bounding box center [578, 140] width 280 height 109
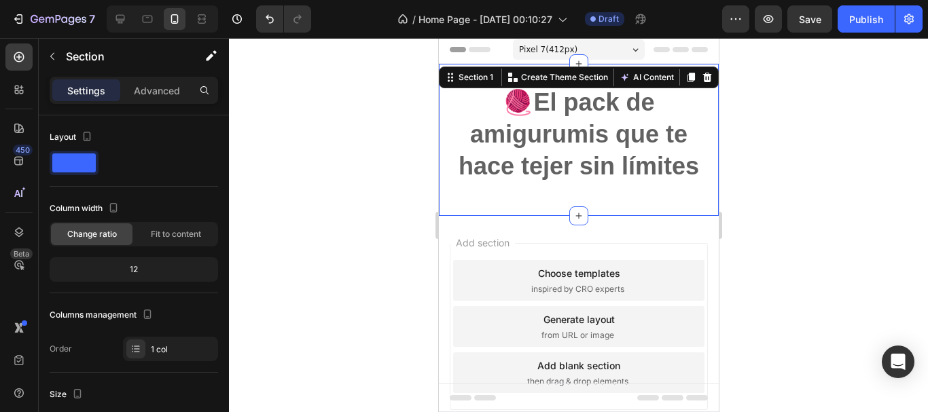
click at [304, 106] on div at bounding box center [578, 225] width 699 height 374
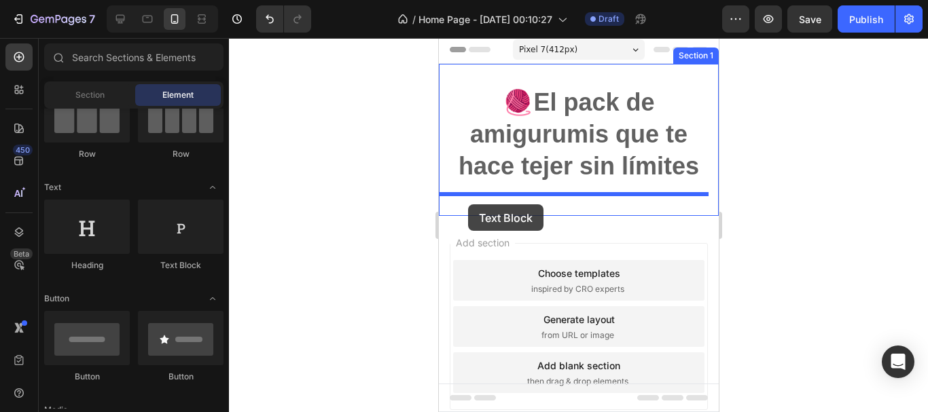
drag, startPoint x: 606, startPoint y: 272, endPoint x: 467, endPoint y: 204, distance: 154.1
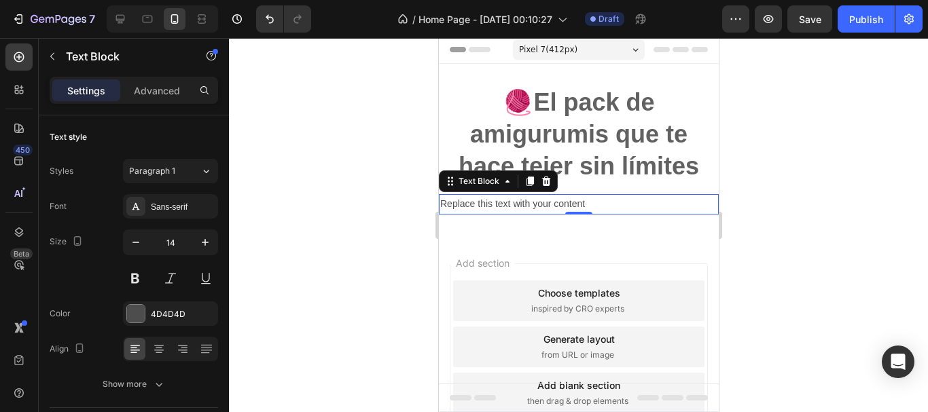
click at [506, 202] on div "Replace this text with your content" at bounding box center [578, 204] width 280 height 20
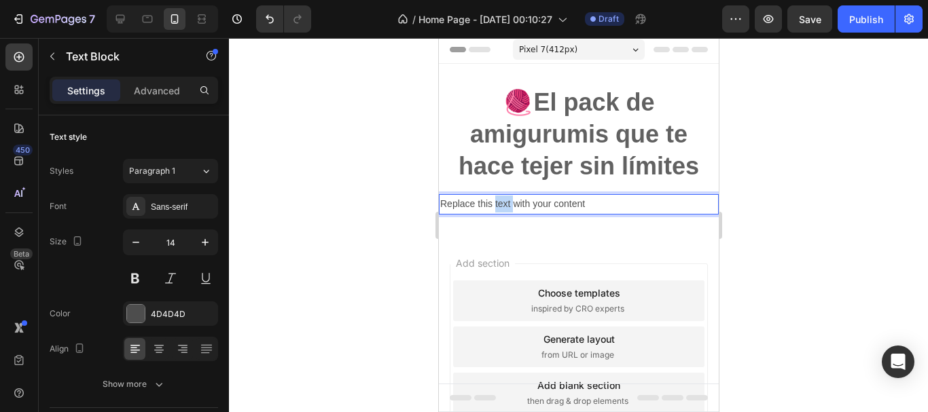
click at [506, 202] on p "Replace this text with your content" at bounding box center [578, 204] width 277 height 17
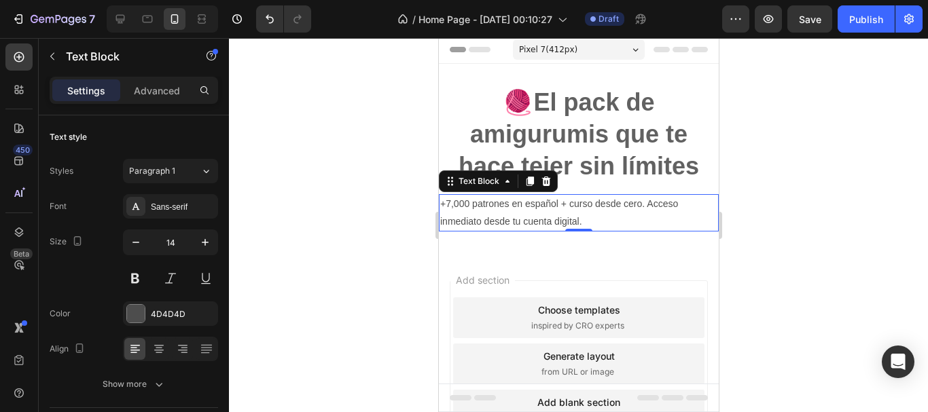
click at [751, 219] on div at bounding box center [578, 225] width 699 height 374
click at [602, 221] on p "+7,000 patrones en español + curso desde cero. Acceso inmediato desde tu cuenta…" at bounding box center [578, 213] width 277 height 34
click at [512, 216] on p "+7,000 patrones en español + curso desde cero. Acceso inmediato desde tu cuenta…" at bounding box center [578, 213] width 277 height 34
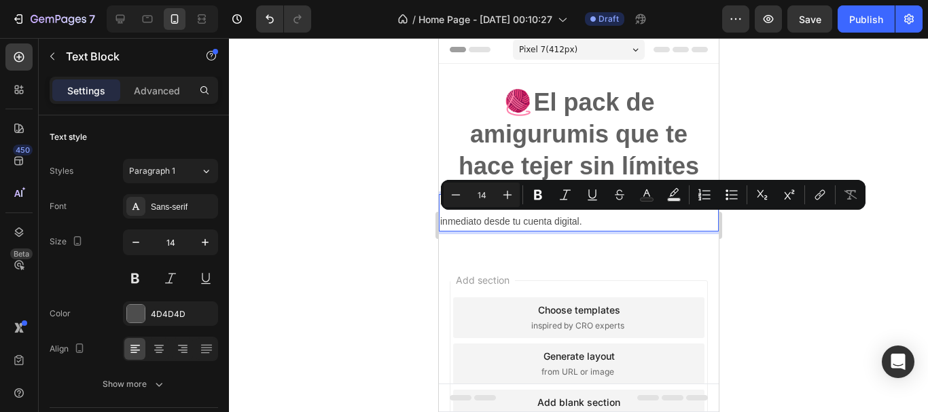
click at [586, 218] on p "+7,000 patrones en español + curso desde cero. Acceso inmediato desde tu cuenta…" at bounding box center [578, 213] width 277 height 34
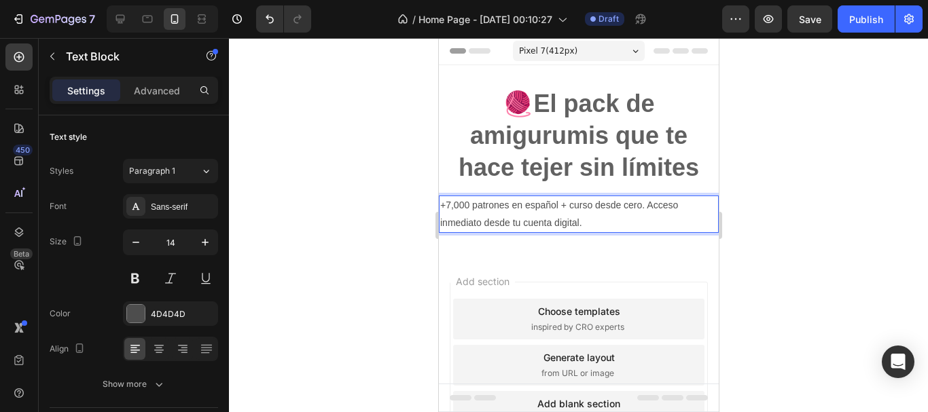
scroll to position [0, 0]
click at [590, 222] on p "+7,000 patrones en español + curso desde cero. Acceso inmediato desde tu cuenta…" at bounding box center [578, 215] width 277 height 34
click at [166, 313] on div "4D4D4D" at bounding box center [170, 314] width 39 height 12
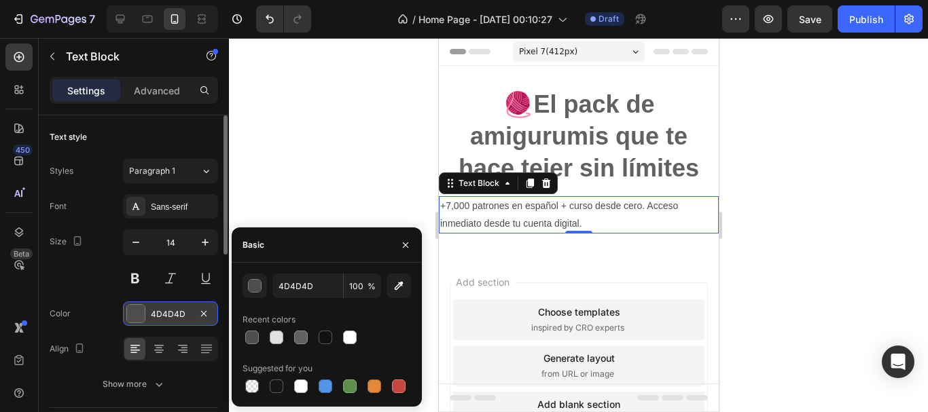
click at [166, 313] on div "4D4D4D" at bounding box center [170, 314] width 39 height 12
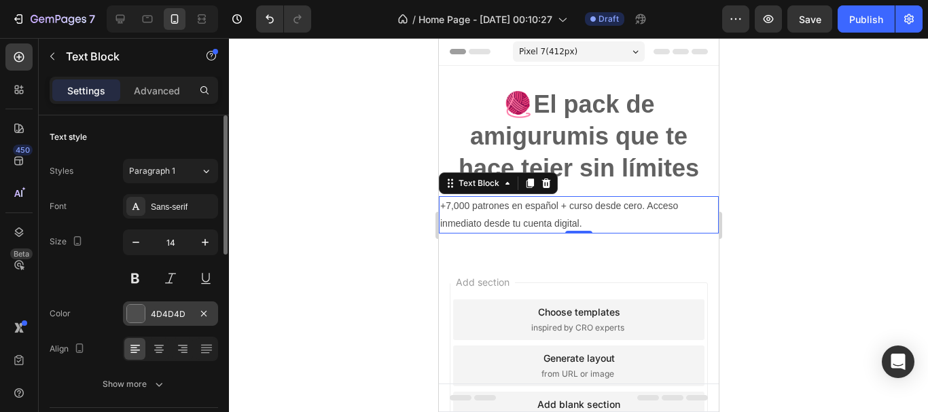
click at [171, 313] on div "4D4D4D" at bounding box center [170, 314] width 39 height 12
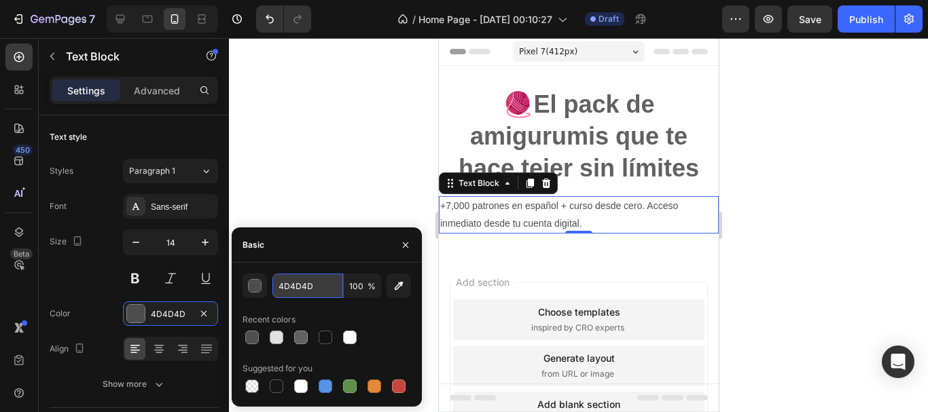
paste input "#CE93D8"
click at [284, 291] on input "#CE93D8" at bounding box center [307, 286] width 71 height 24
type input "CE93D8"
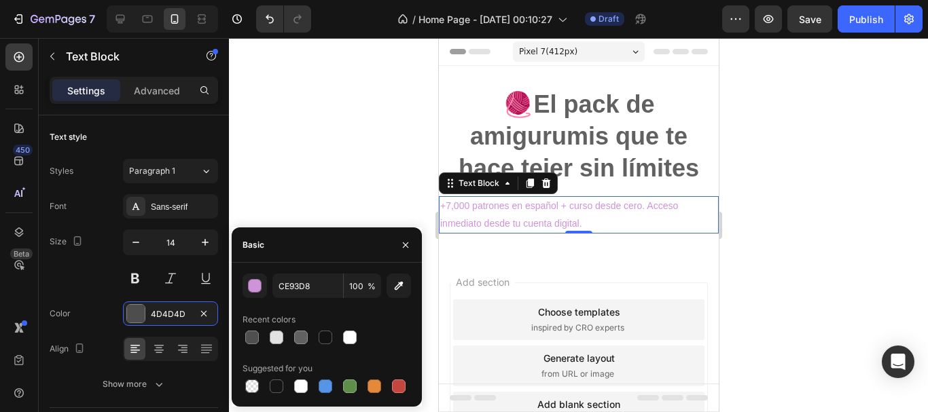
click at [320, 205] on div at bounding box center [578, 225] width 699 height 374
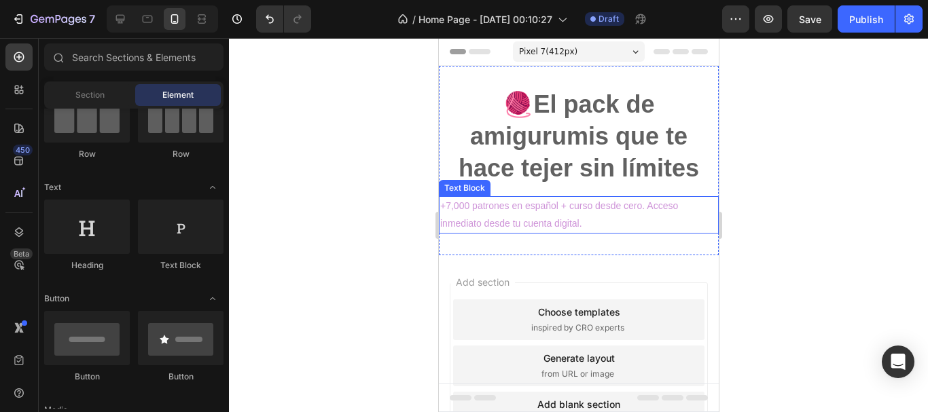
click at [496, 225] on p "+7,000 patrones en español + curso desde cero. Acceso inmediato desde tu cuenta…" at bounding box center [578, 215] width 277 height 34
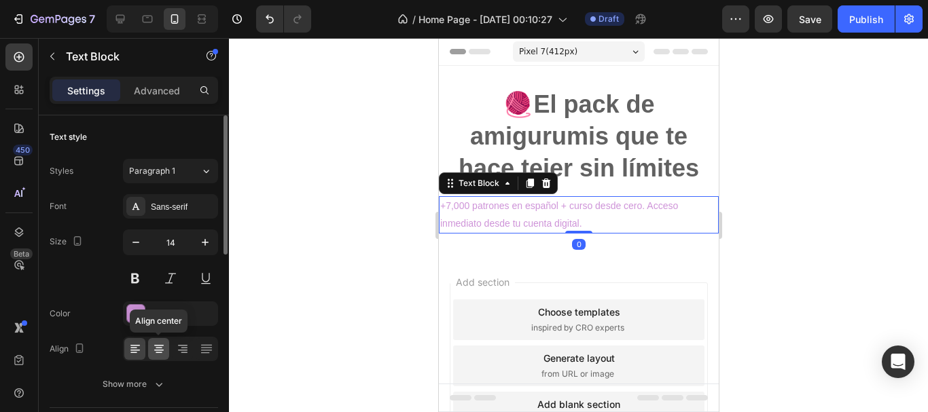
click at [162, 345] on icon at bounding box center [159, 345] width 10 height 1
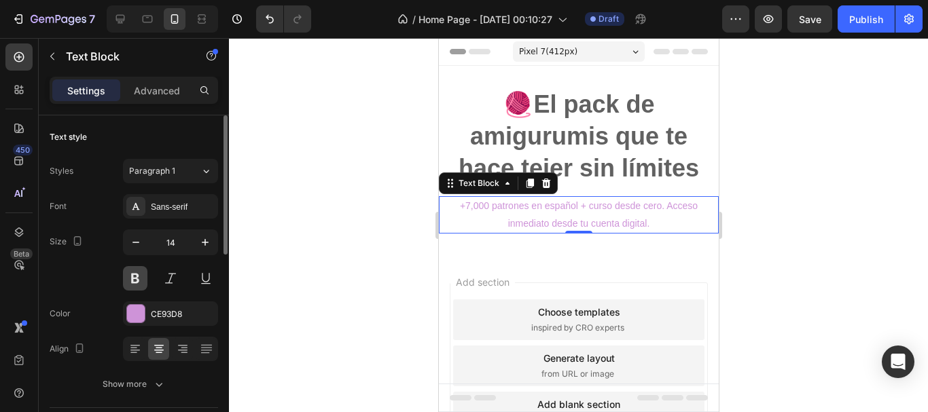
click at [134, 277] on button at bounding box center [135, 278] width 24 height 24
click at [349, 247] on div at bounding box center [578, 225] width 699 height 374
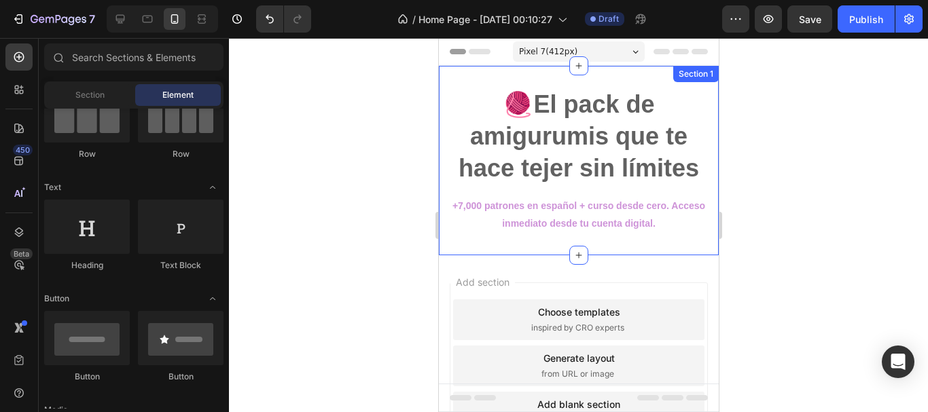
click at [528, 190] on div "🧶El pack de amigurumis que te hace tejer sin límites Heading Row +7,000 patrone…" at bounding box center [578, 161] width 280 height 146
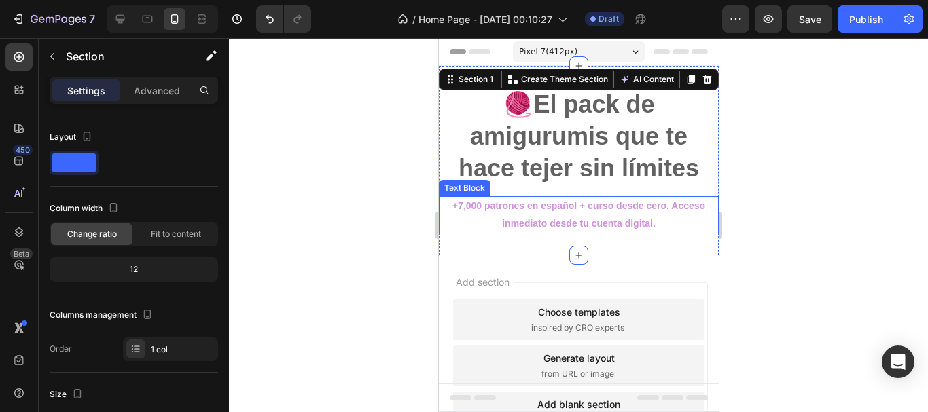
click at [568, 213] on p "+7,000 patrones en español + curso desde cero. Acceso inmediato desde tu cuenta…" at bounding box center [578, 215] width 277 height 34
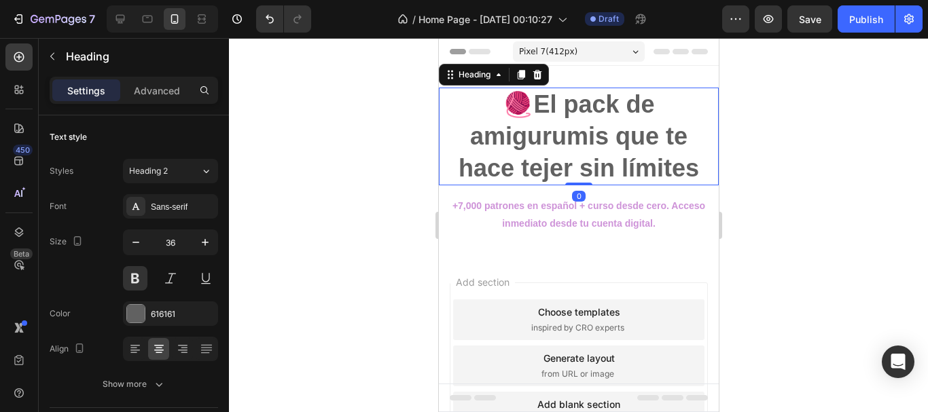
click at [535, 135] on h2 "🧶El pack de amigurumis que te hace tejer sin límites" at bounding box center [578, 137] width 280 height 98
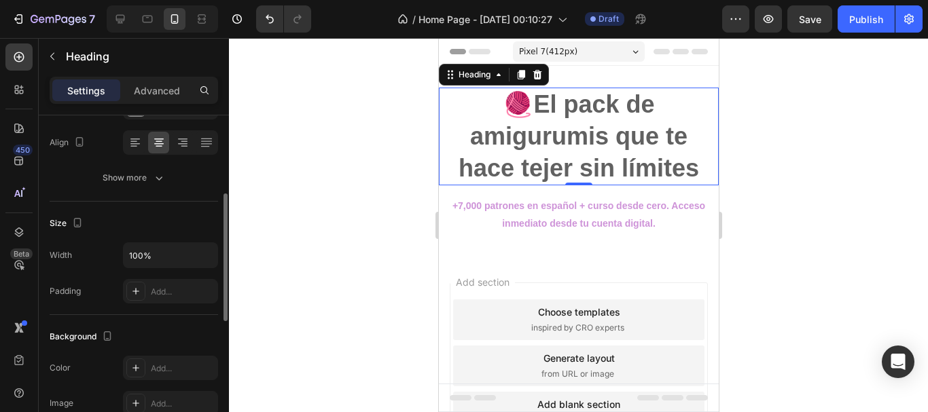
scroll to position [71, 0]
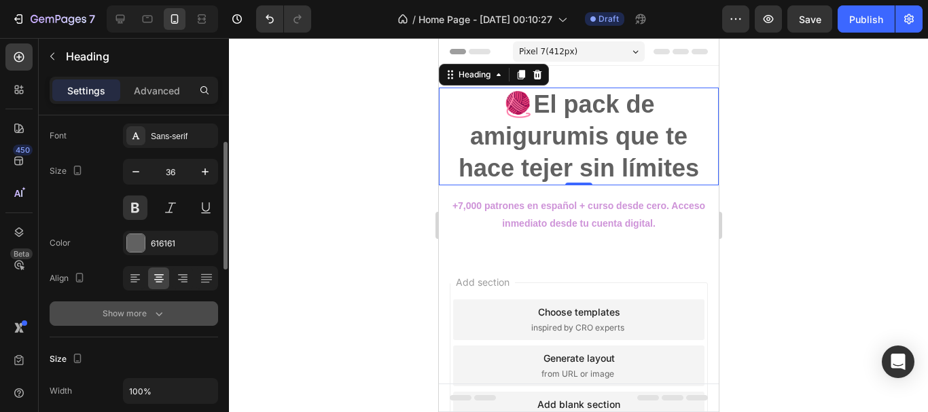
click at [152, 313] on icon "button" at bounding box center [159, 314] width 14 height 14
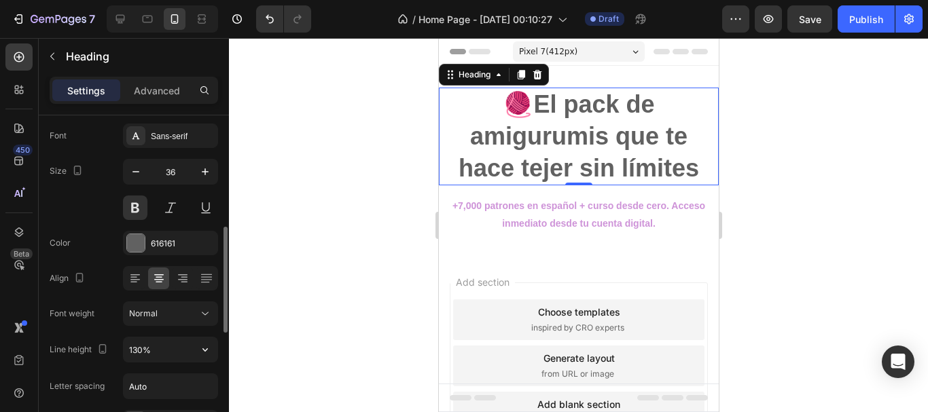
scroll to position [207, 0]
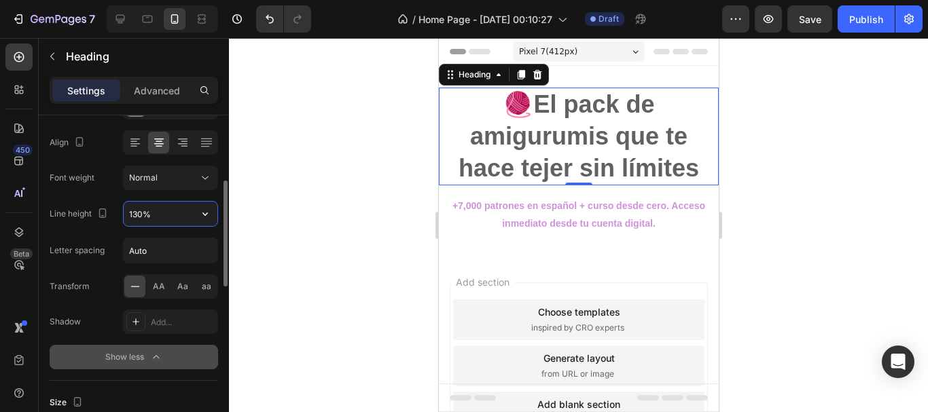
click at [190, 212] on input "130%" at bounding box center [171, 214] width 94 height 24
click at [209, 212] on icon "button" at bounding box center [205, 214] width 14 height 14
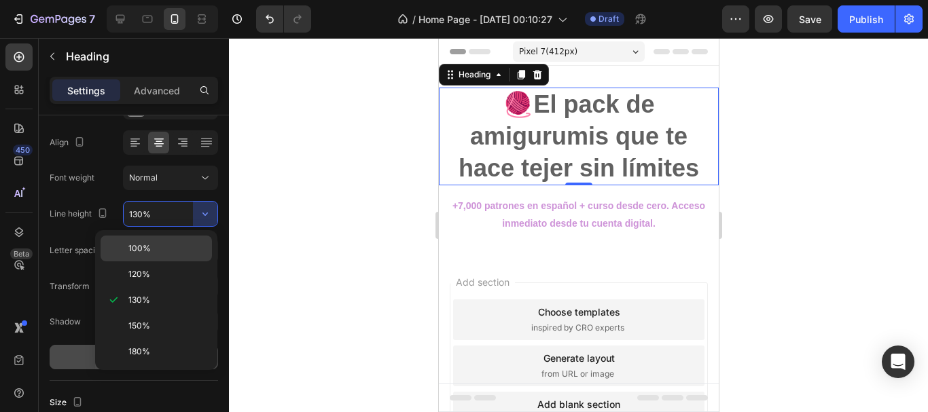
click at [158, 248] on p "100%" at bounding box center [166, 249] width 77 height 12
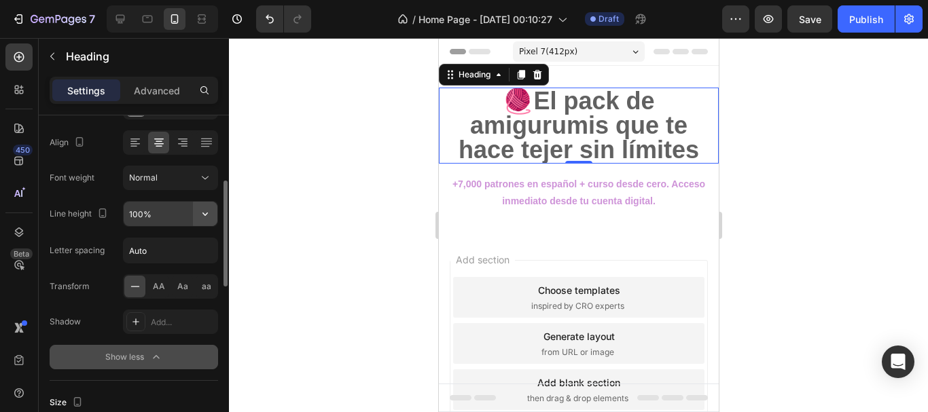
click at [207, 207] on icon "button" at bounding box center [205, 214] width 14 height 14
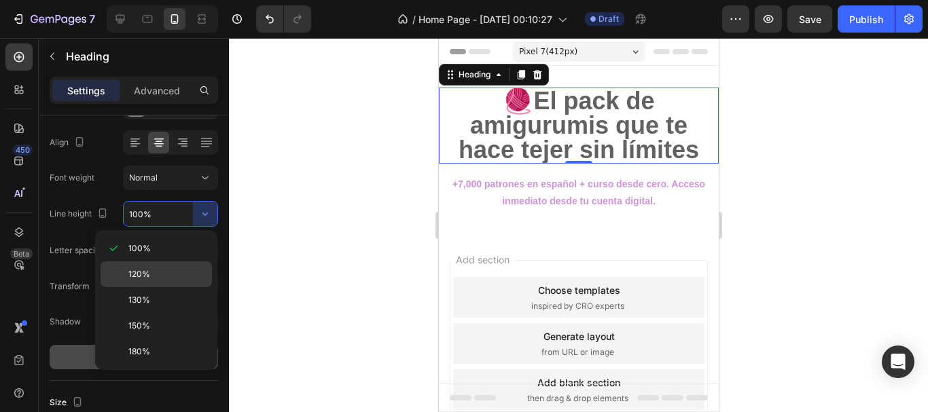
click at [149, 274] on span "120%" at bounding box center [139, 274] width 22 height 12
type input "120%"
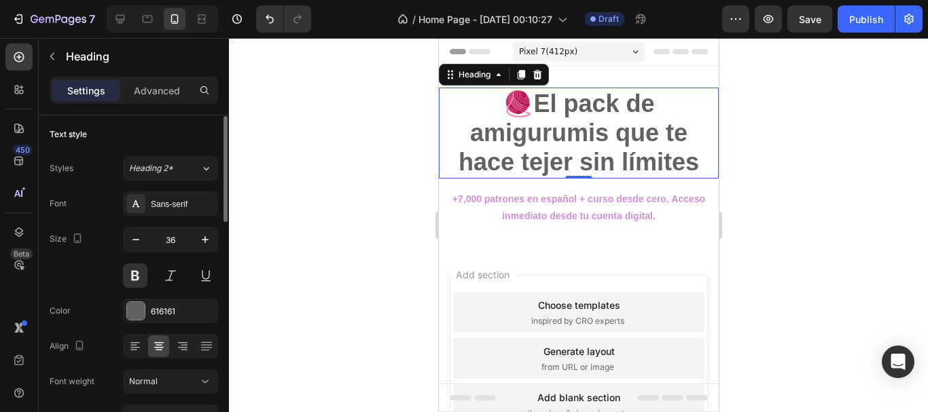
scroll to position [0, 0]
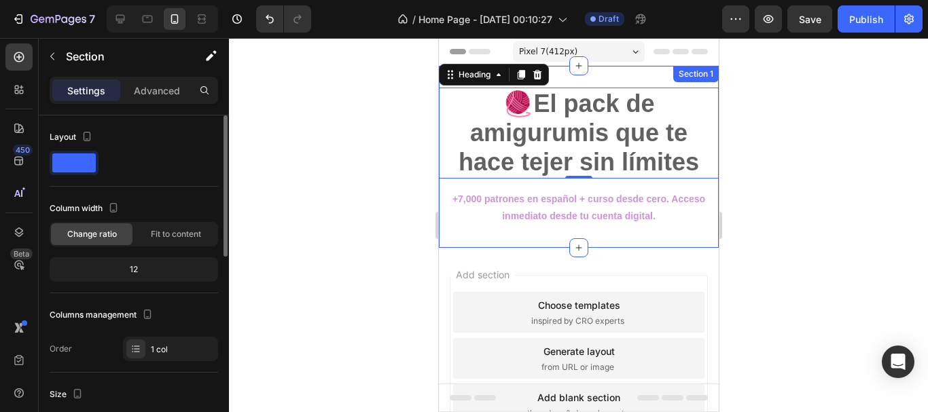
click at [514, 188] on div "🧶El pack de amigurumis que te hace tejer sin límites Heading 0 Row +7,000 patro…" at bounding box center [578, 157] width 280 height 139
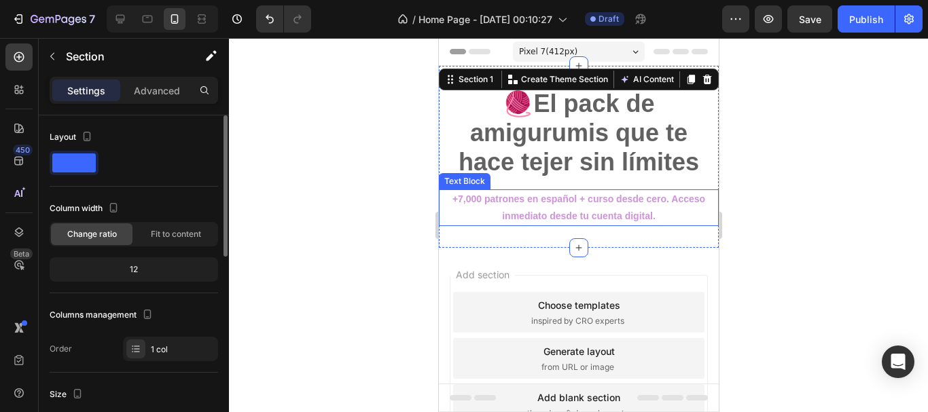
click at [567, 205] on p "+7,000 patrones en español + curso desde cero. Acceso inmediato desde tu cuenta…" at bounding box center [578, 208] width 277 height 34
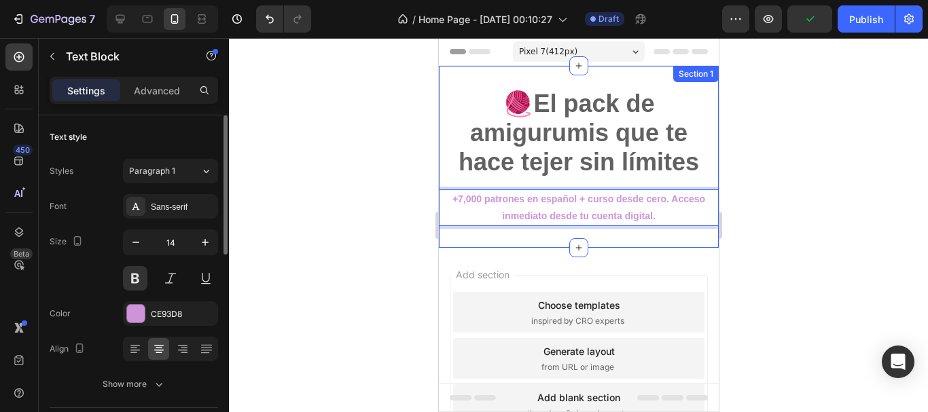
drag, startPoint x: 575, startPoint y: 202, endPoint x: 575, endPoint y: 187, distance: 15.6
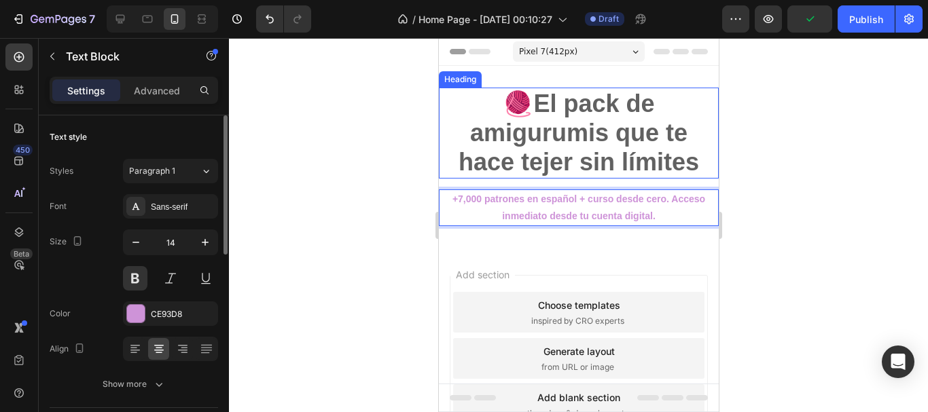
click at [569, 172] on h2 "🧶El pack de amigurumis que te hace tejer sin límites" at bounding box center [578, 133] width 280 height 91
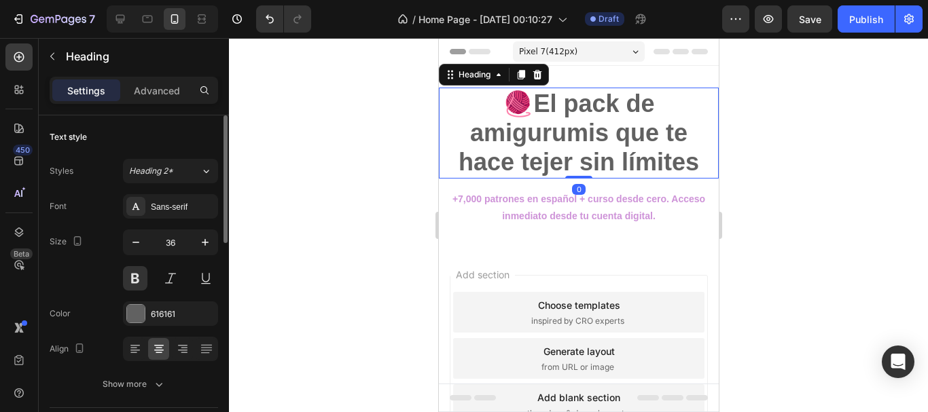
drag, startPoint x: 571, startPoint y: 178, endPoint x: 573, endPoint y: 171, distance: 7.7
click at [573, 171] on div "🧶El pack de amigurumis que te hace tejer sin límites Heading 0" at bounding box center [578, 133] width 280 height 91
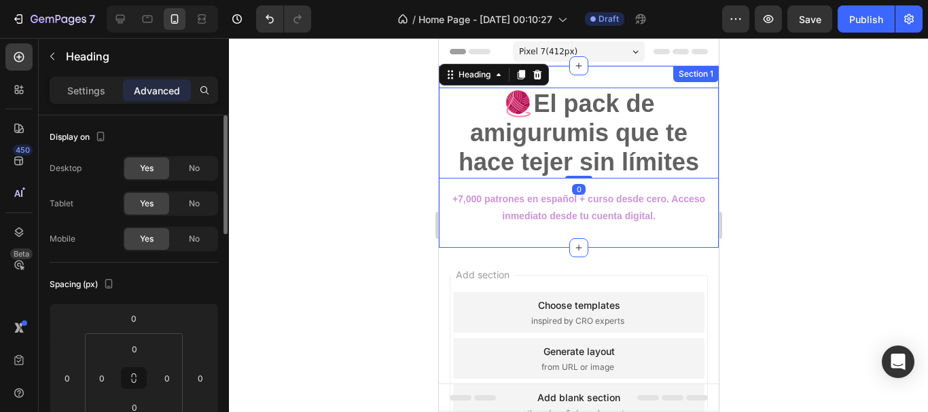
click at [590, 215] on p "+7,000 patrones en español + curso desde cero. Acceso inmediato desde tu cuenta…" at bounding box center [578, 208] width 277 height 34
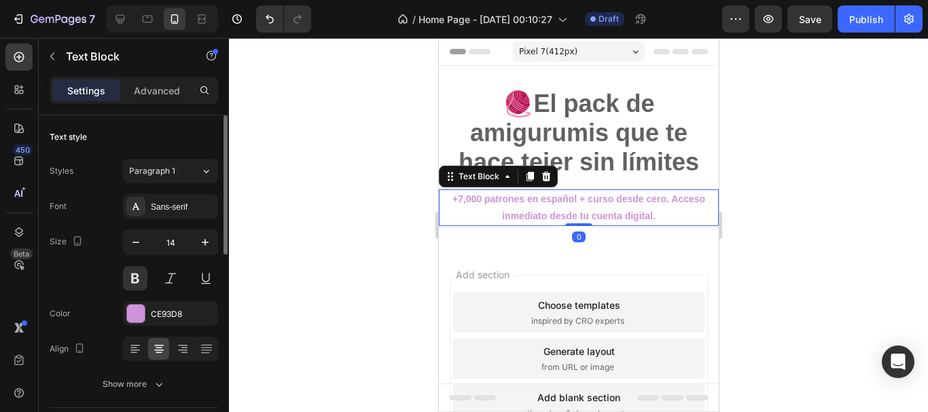
click at [406, 231] on div at bounding box center [578, 225] width 699 height 374
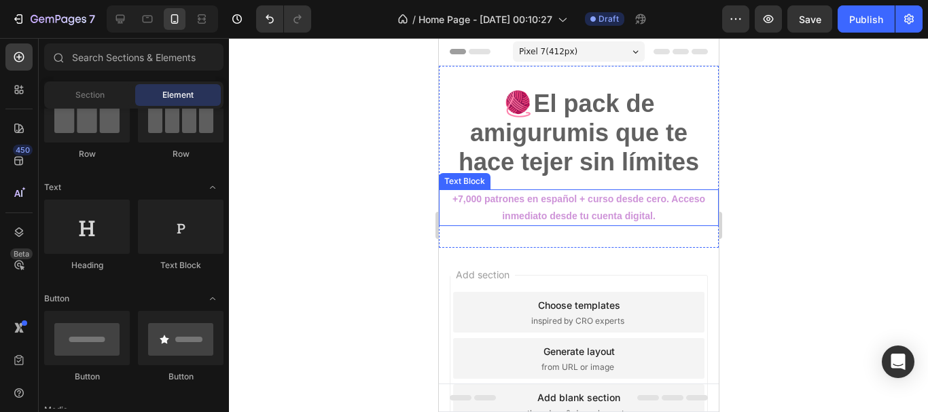
click at [500, 202] on p "+7,000 patrones en español + curso desde cero. Acceso inmediato desde tu cuenta…" at bounding box center [578, 208] width 277 height 34
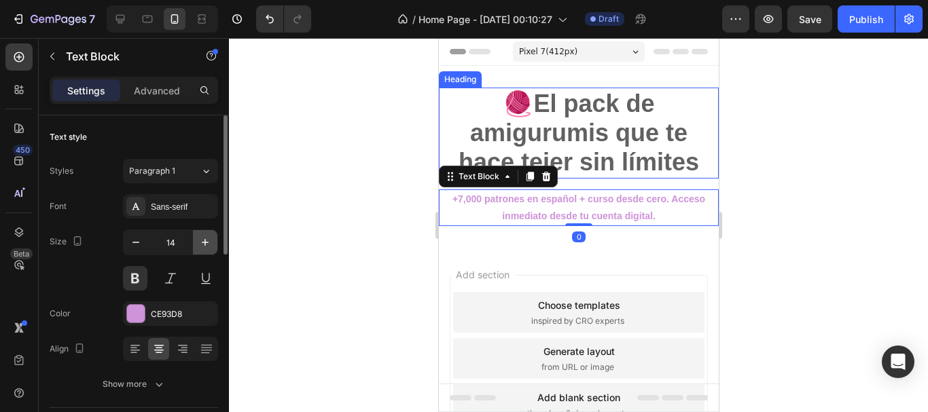
click at [205, 243] on icon "button" at bounding box center [205, 242] width 7 height 7
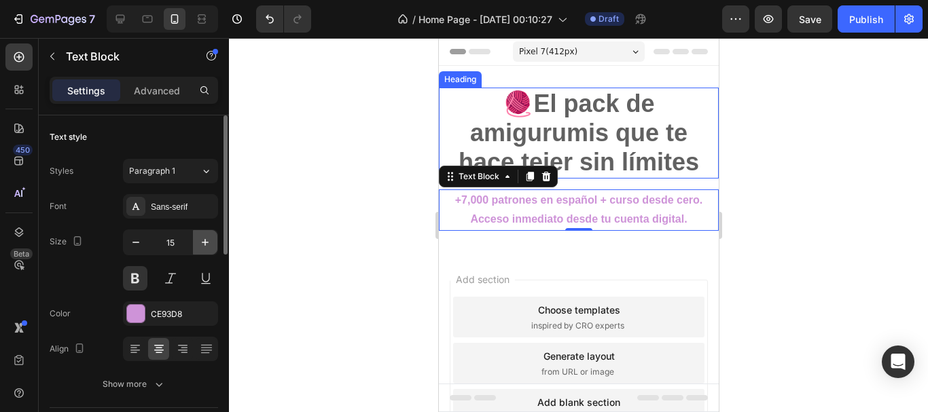
type input "16"
click at [342, 236] on div at bounding box center [578, 225] width 699 height 374
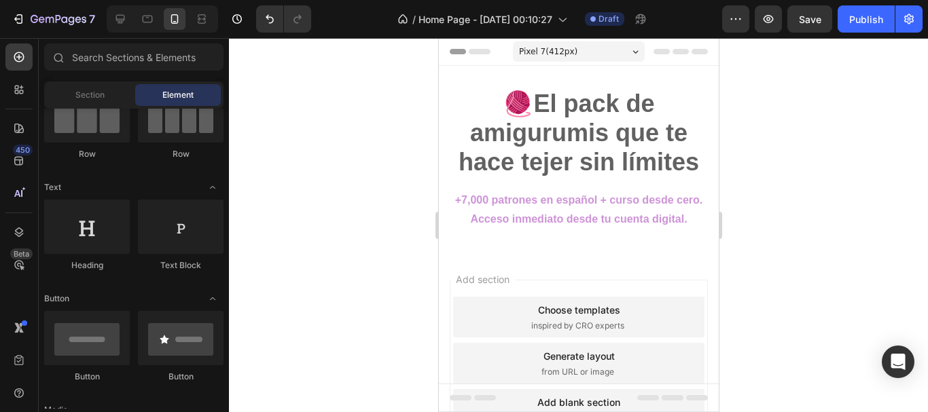
click at [800, 171] on div at bounding box center [578, 225] width 699 height 374
click at [788, 268] on div at bounding box center [578, 225] width 699 height 374
click at [149, 22] on icon at bounding box center [148, 19] width 10 height 7
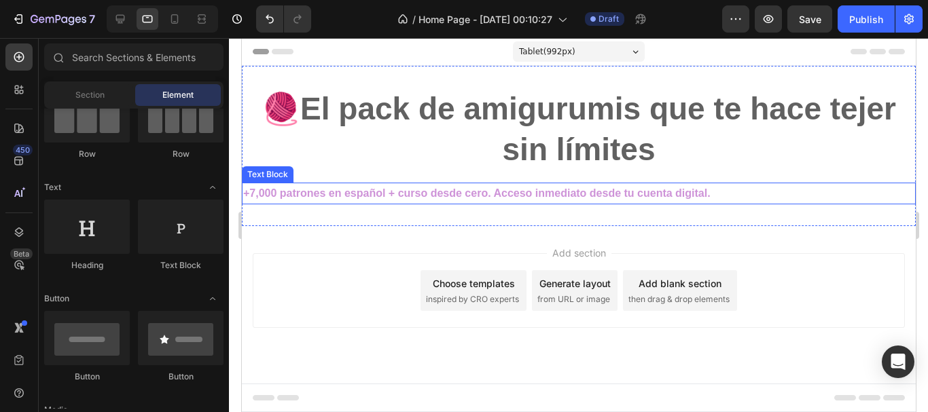
click at [458, 186] on p "+7,000 patrones en español + curso desde cero. Acceso inmediato desde tu cuenta…" at bounding box center [578, 194] width 671 height 20
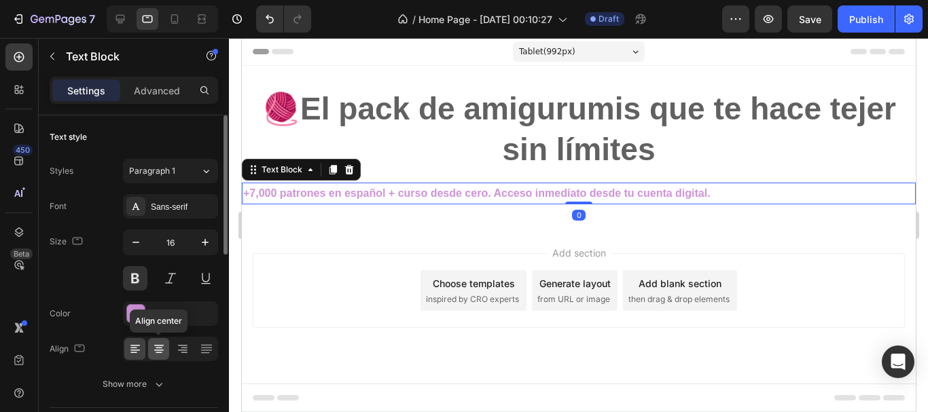
click at [167, 349] on div at bounding box center [158, 349] width 21 height 22
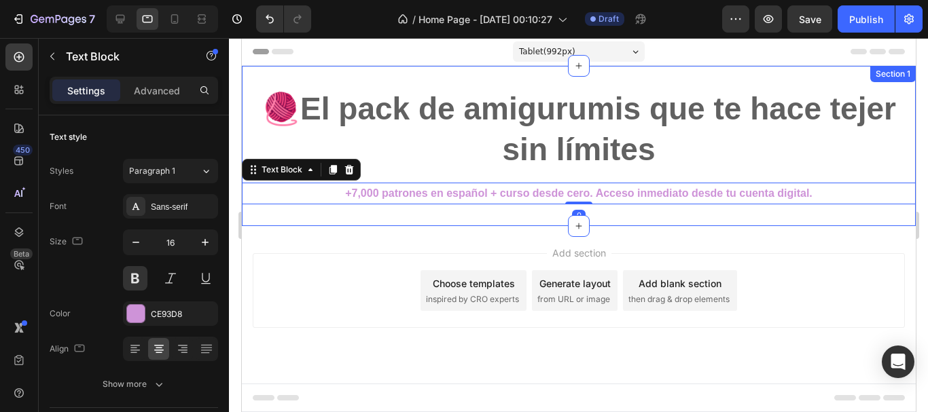
click at [349, 221] on div "🧶El pack de amigurumis que te hace tejer sin límites Heading Row +7,000 patrone…" at bounding box center [578, 146] width 674 height 160
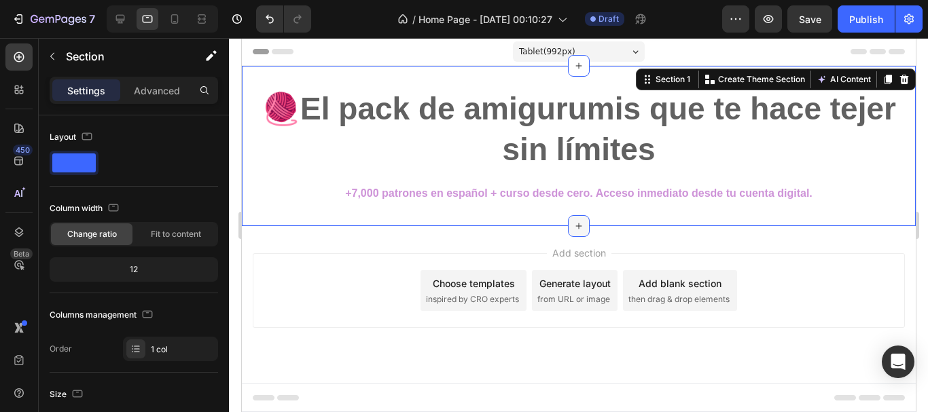
click at [577, 226] on icon at bounding box center [578, 227] width 6 height 6
click at [927, 311] on div at bounding box center [578, 225] width 699 height 374
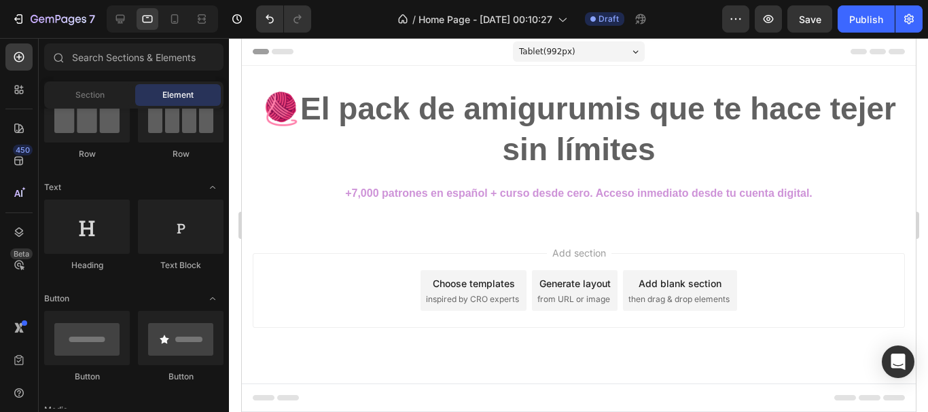
click at [507, 302] on span "inspired by CRO experts" at bounding box center [471, 299] width 93 height 12
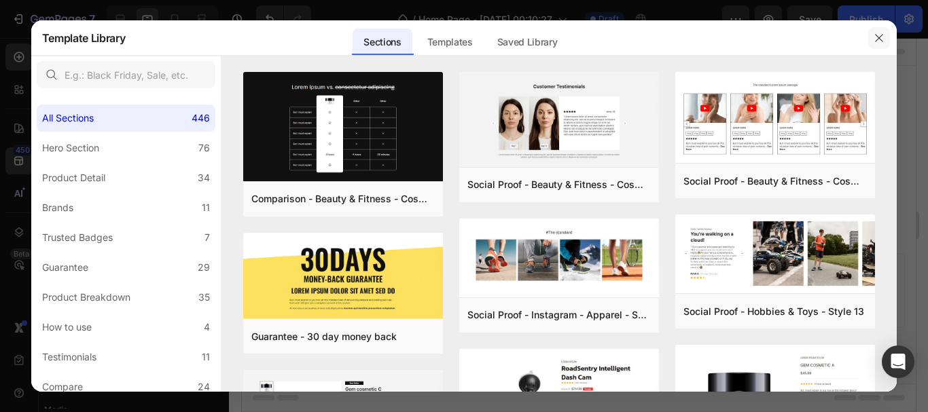
click at [880, 36] on icon "button" at bounding box center [879, 38] width 11 height 11
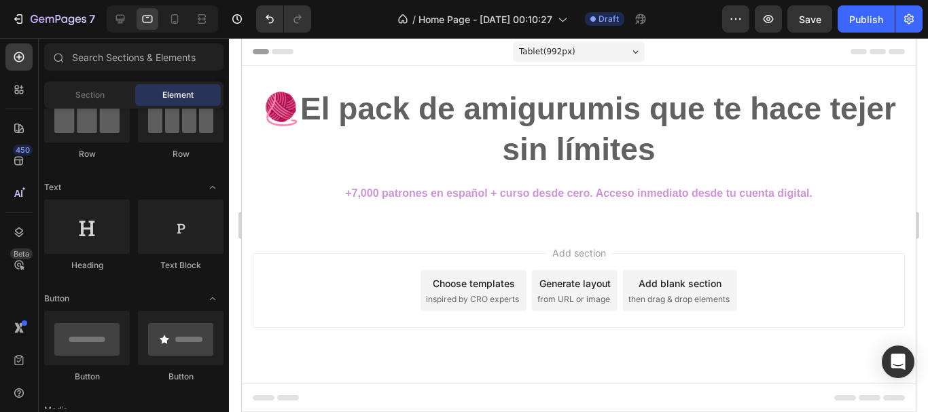
click at [671, 298] on span "then drag & drop elements" at bounding box center [678, 299] width 101 height 12
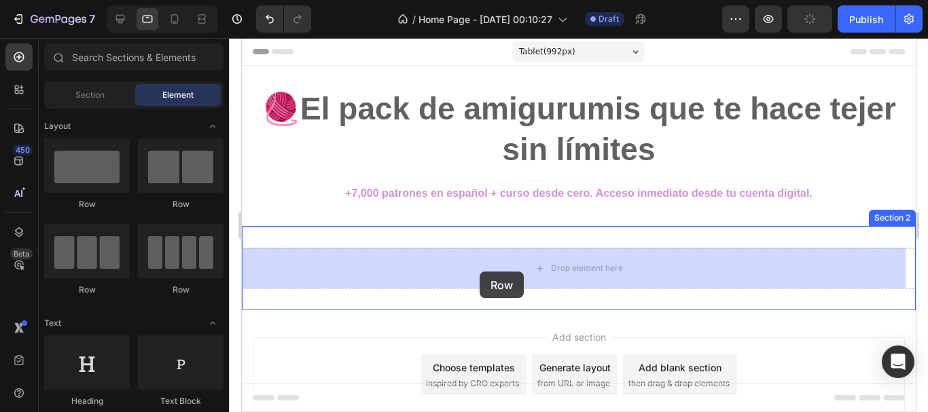
drag, startPoint x: 400, startPoint y: 208, endPoint x: 479, endPoint y: 272, distance: 101.4
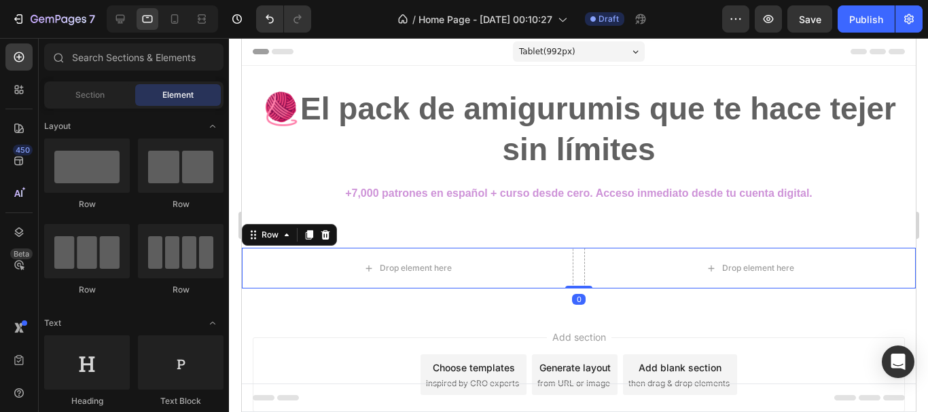
click at [431, 316] on div "Add section Choose templates inspired by CRO experts Generate layout from URL o…" at bounding box center [578, 393] width 674 height 167
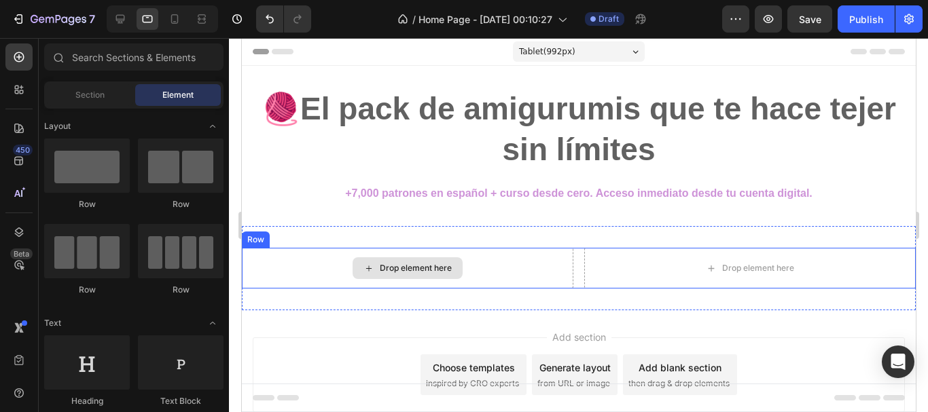
click at [397, 275] on div "Drop element here" at bounding box center [407, 268] width 110 height 22
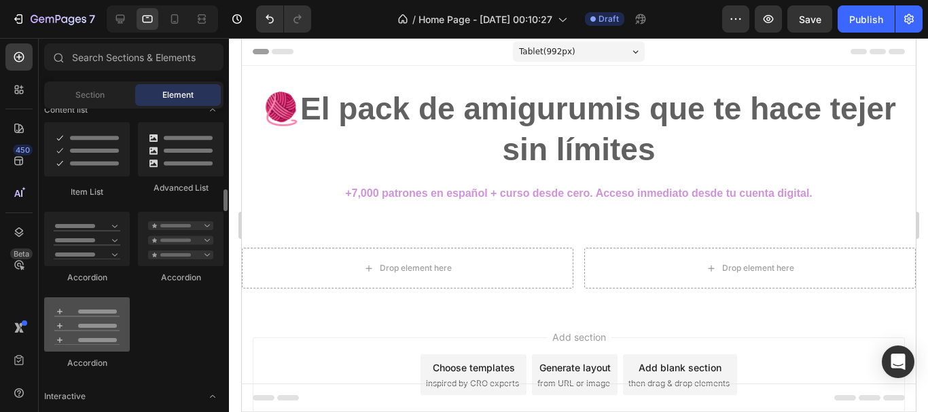
scroll to position [1019, 0]
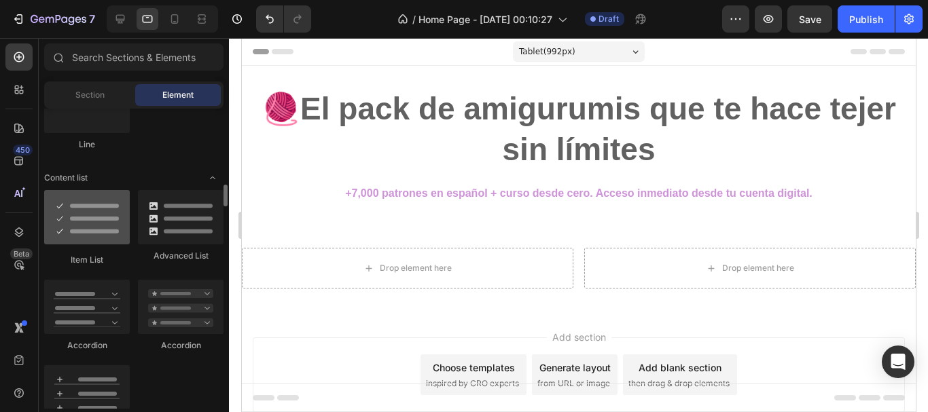
click at [86, 228] on div at bounding box center [87, 217] width 86 height 54
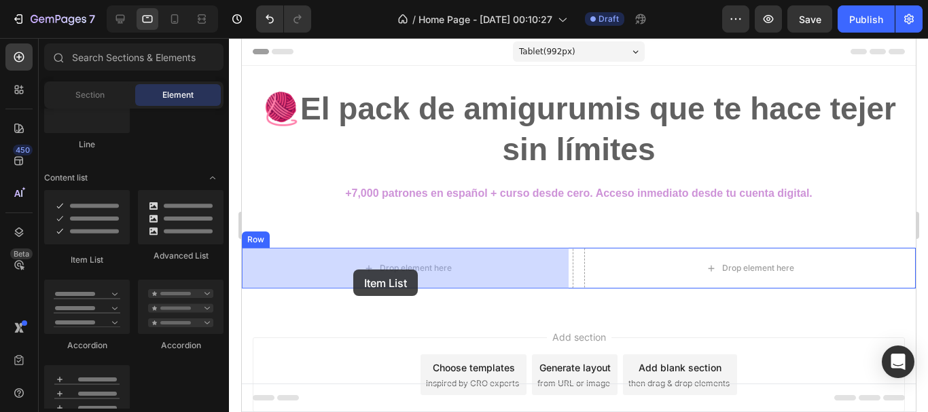
drag, startPoint x: 302, startPoint y: 265, endPoint x: 303, endPoint y: 252, distance: 13.0
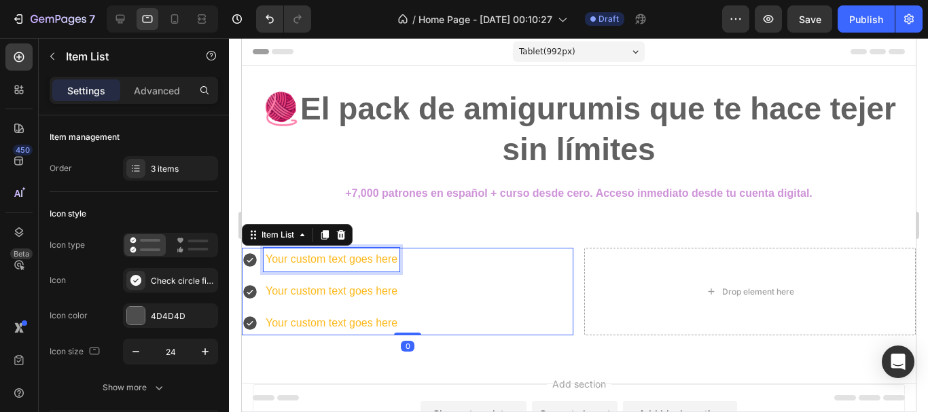
click at [326, 262] on div "Your custom text goes here" at bounding box center [331, 260] width 136 height 24
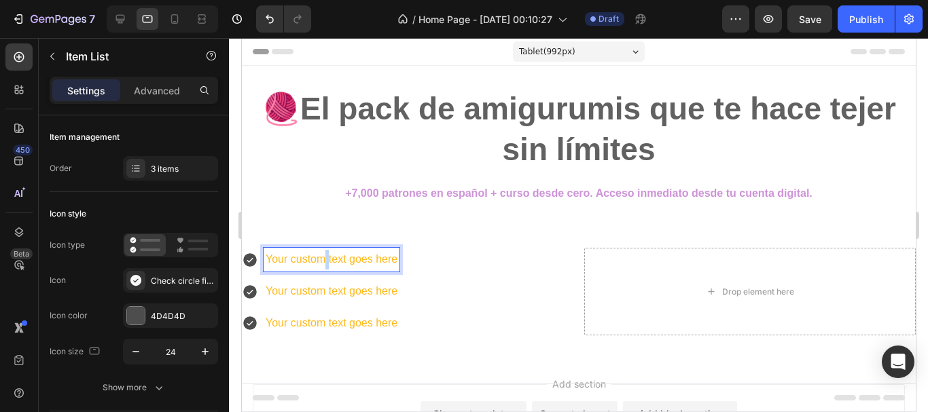
click at [326, 262] on p "Your custom text goes here" at bounding box center [331, 260] width 132 height 20
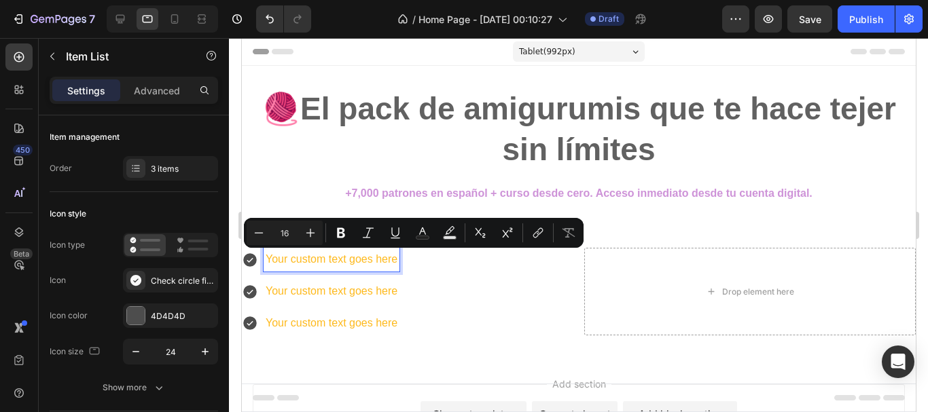
click at [332, 262] on p "Your custom text goes here" at bounding box center [331, 260] width 132 height 20
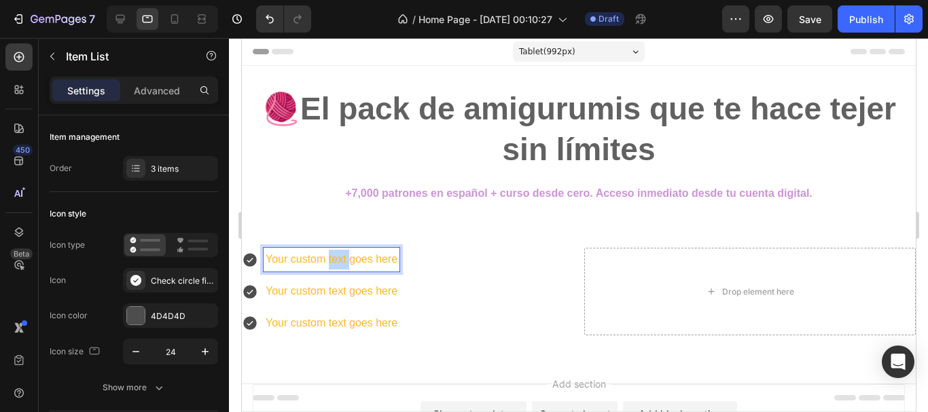
click at [332, 262] on p "Your custom text goes here" at bounding box center [331, 260] width 132 height 20
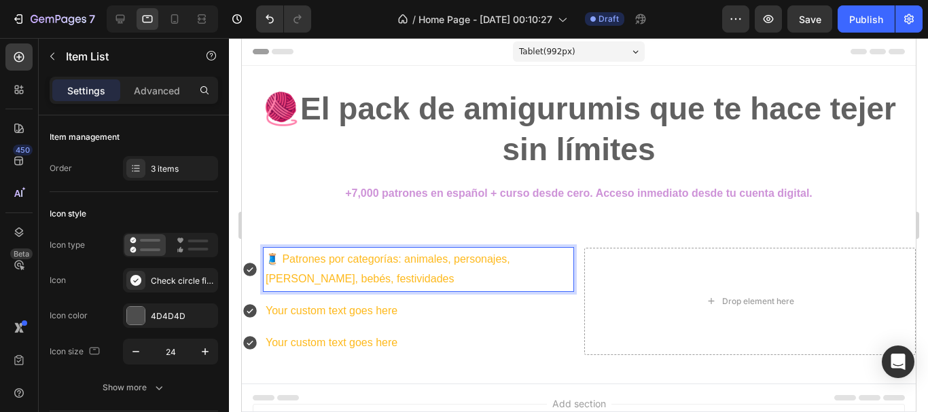
click at [332, 306] on p "Your custom text goes here" at bounding box center [418, 312] width 306 height 20
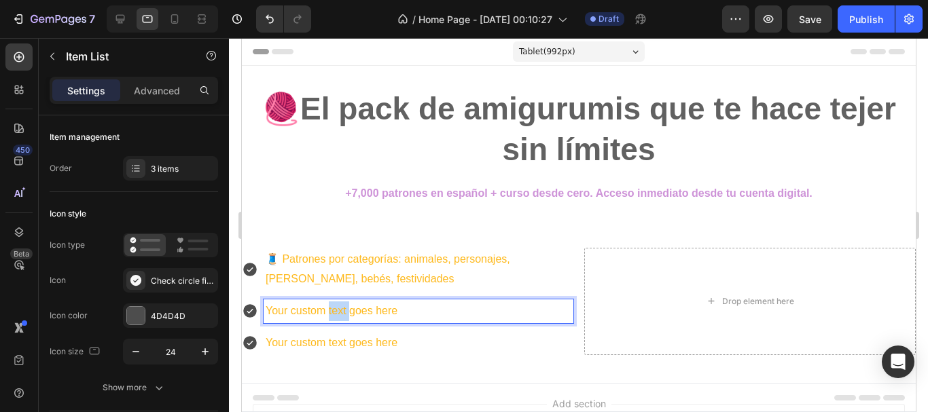
click at [332, 306] on p "Your custom text goes here" at bounding box center [418, 312] width 306 height 20
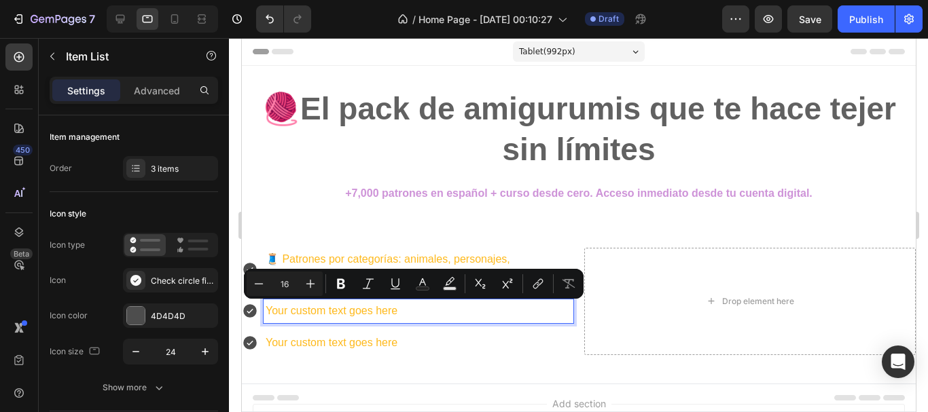
click at [400, 310] on p "Your custom text goes here" at bounding box center [418, 312] width 306 height 20
drag, startPoint x: 408, startPoint y: 312, endPoint x: 270, endPoint y: 313, distance: 137.9
click at [270, 313] on p "Your custom text goes here" at bounding box center [418, 312] width 306 height 20
click at [268, 313] on p "Your custom text goes here" at bounding box center [418, 312] width 306 height 20
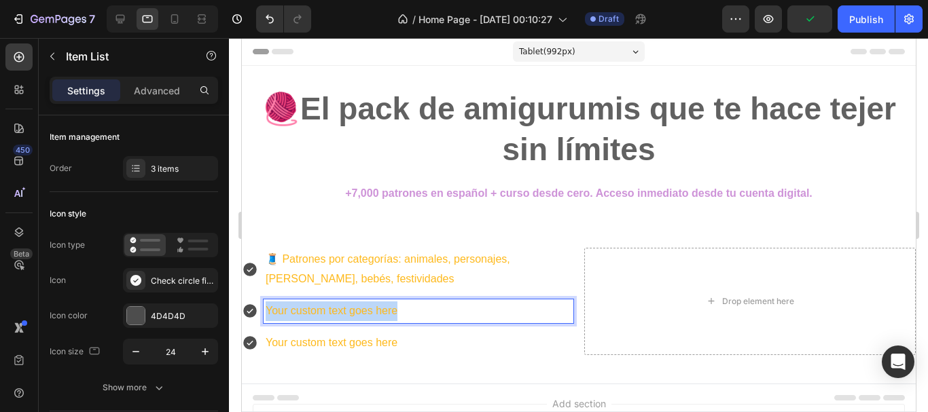
click at [268, 313] on p "Your custom text goes here" at bounding box center [418, 312] width 306 height 20
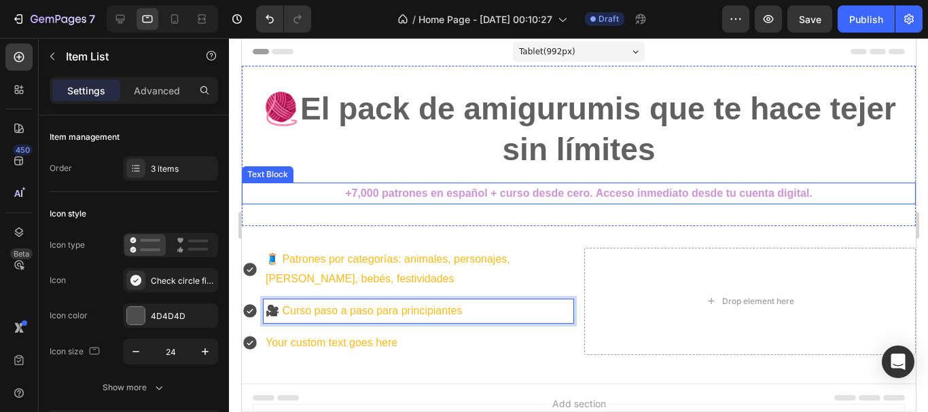
click at [289, 201] on p "+7,000 patrones en español + curso desde cero. Acceso inmediato desde tu cuenta…" at bounding box center [578, 194] width 671 height 20
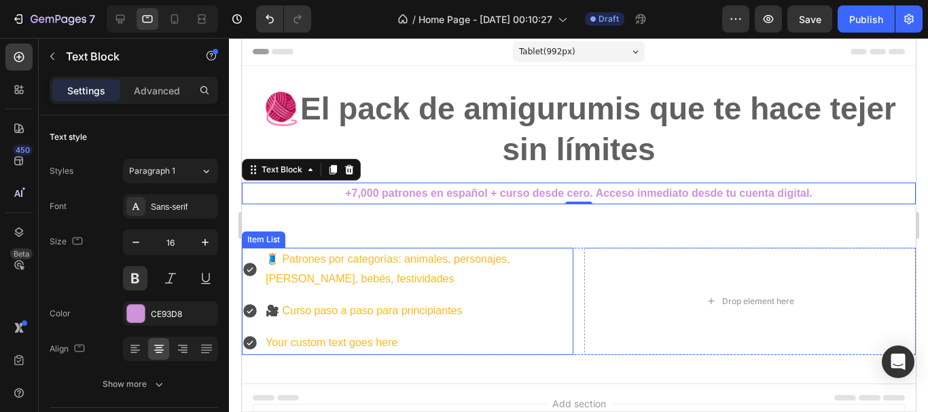
click at [338, 338] on p "Your custom text goes here" at bounding box center [418, 344] width 306 height 20
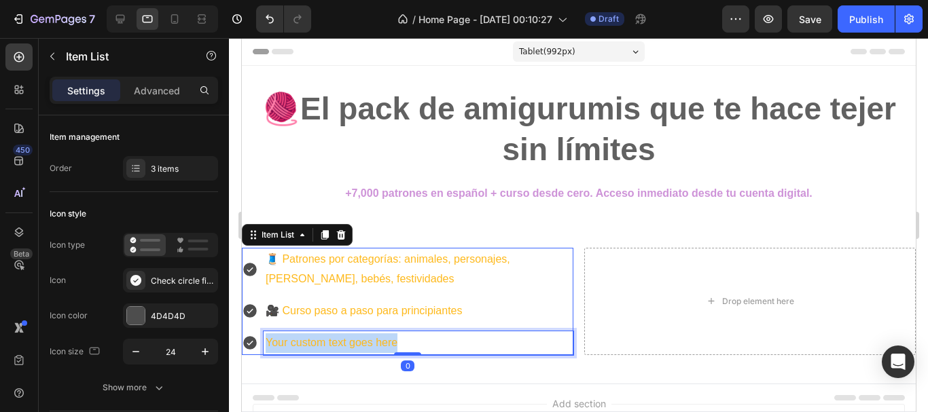
click at [338, 338] on p "Your custom text goes here" at bounding box center [418, 344] width 306 height 20
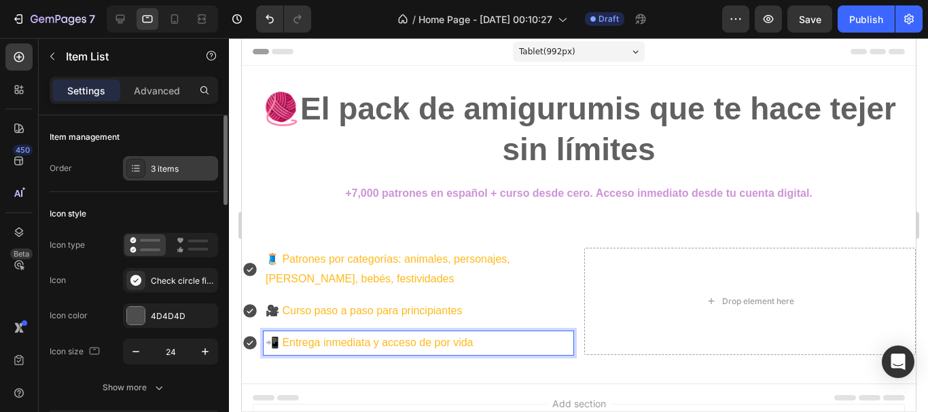
click at [169, 169] on div "3 items" at bounding box center [183, 169] width 64 height 12
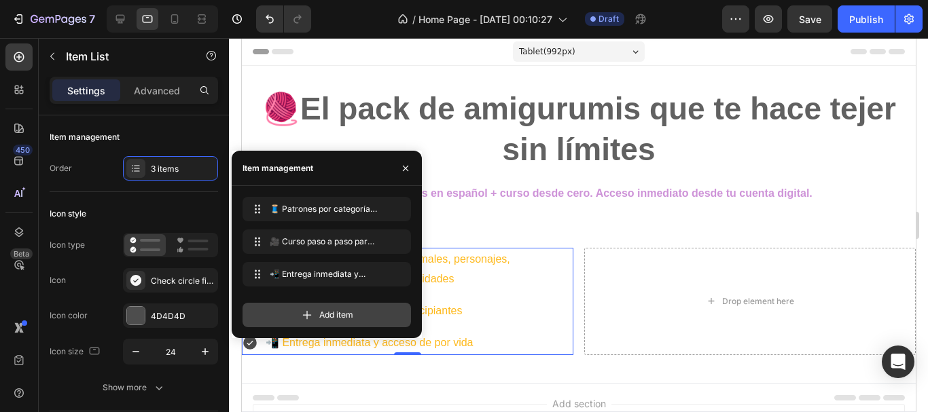
click at [283, 315] on div "Add item" at bounding box center [327, 315] width 168 height 24
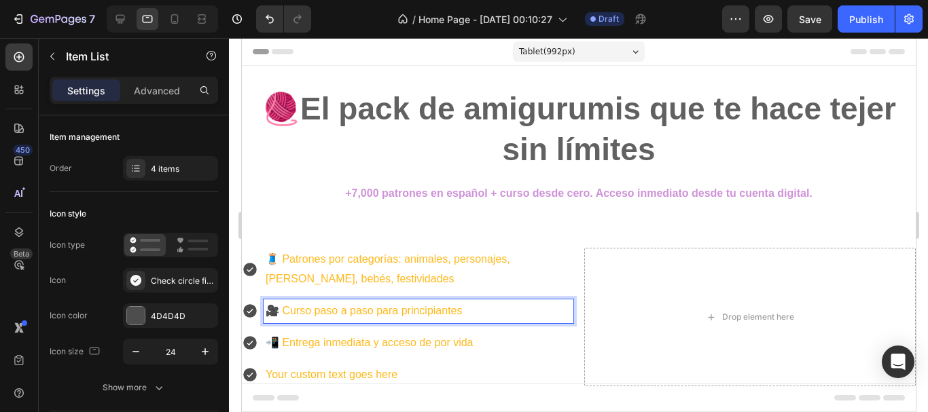
click at [300, 372] on p "Your custom text goes here" at bounding box center [418, 376] width 306 height 20
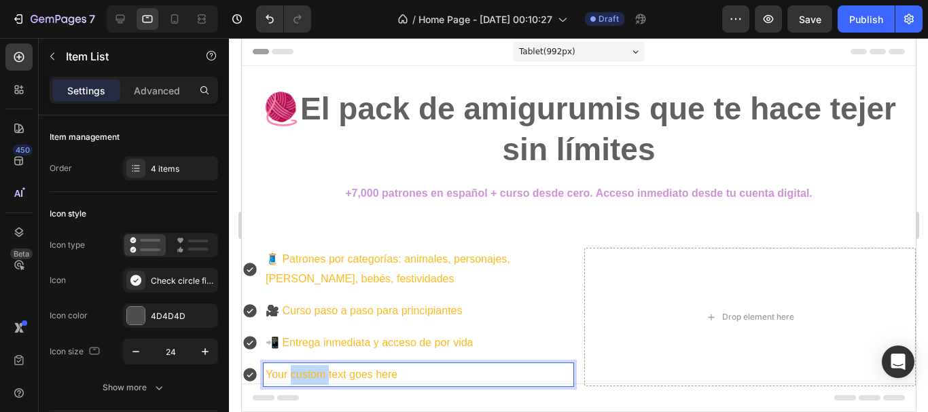
click at [300, 372] on p "Your custom text goes here" at bounding box center [418, 376] width 306 height 20
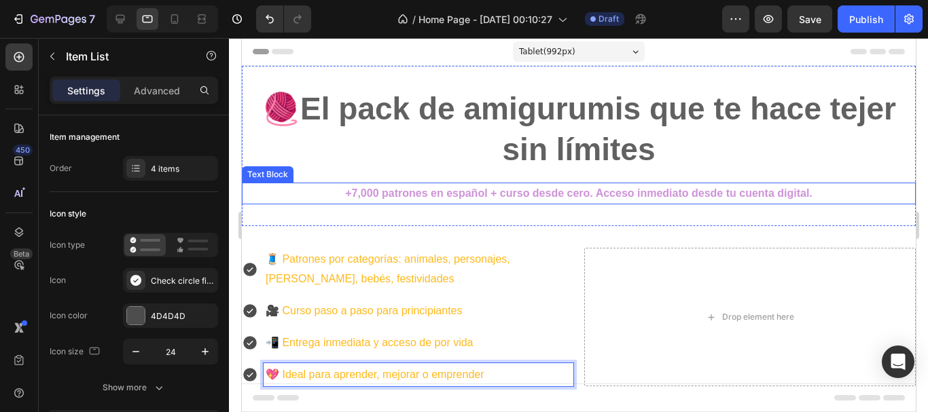
click at [278, 195] on p "+7,000 patrones en español + curso desde cero. Acceso inmediato desde tu cuenta…" at bounding box center [578, 194] width 671 height 20
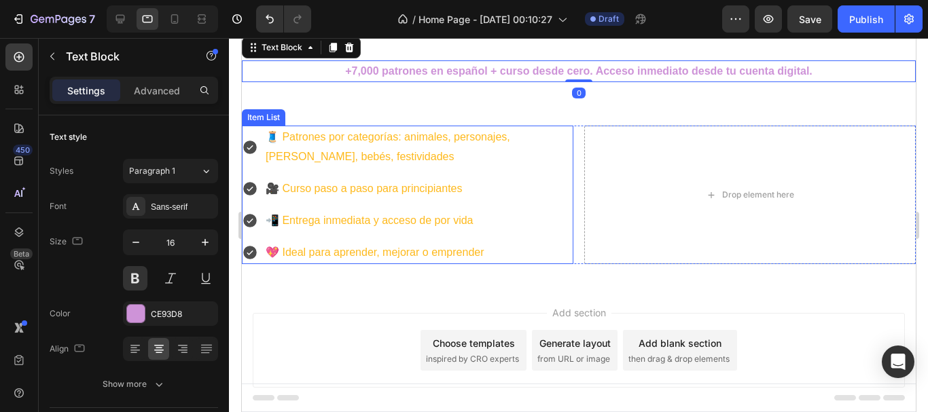
scroll to position [136, 0]
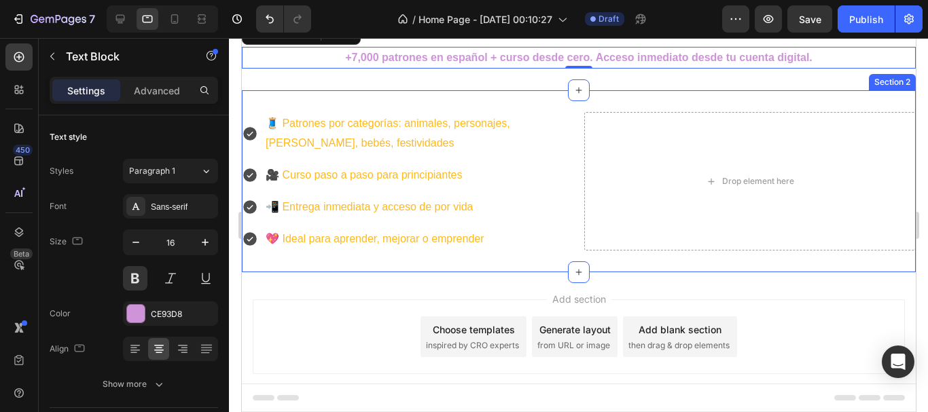
click at [365, 271] on div "🧵 Patrones por categorías: animales, personajes, kawaii, bebés, festividades 🎥 …" at bounding box center [578, 181] width 674 height 182
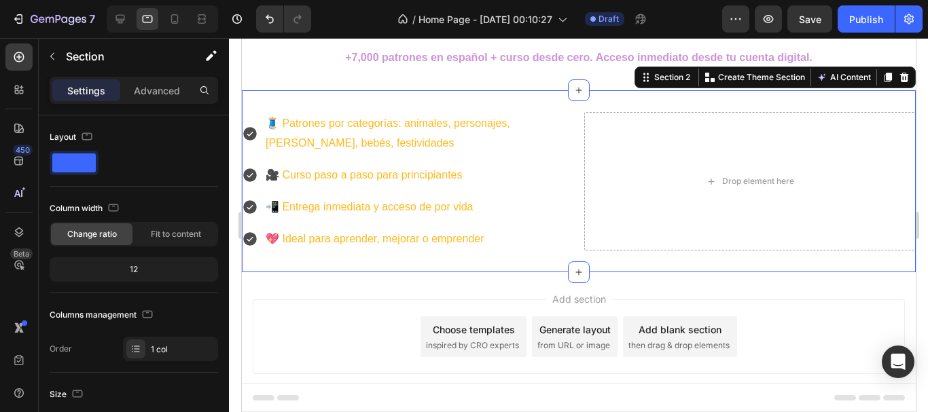
click at [392, 101] on div "🧵 Patrones por categorías: animales, personajes, kawaii, bebés, festividades 🎥 …" at bounding box center [578, 181] width 674 height 182
click at [158, 96] on p "Advanced" at bounding box center [157, 91] width 46 height 14
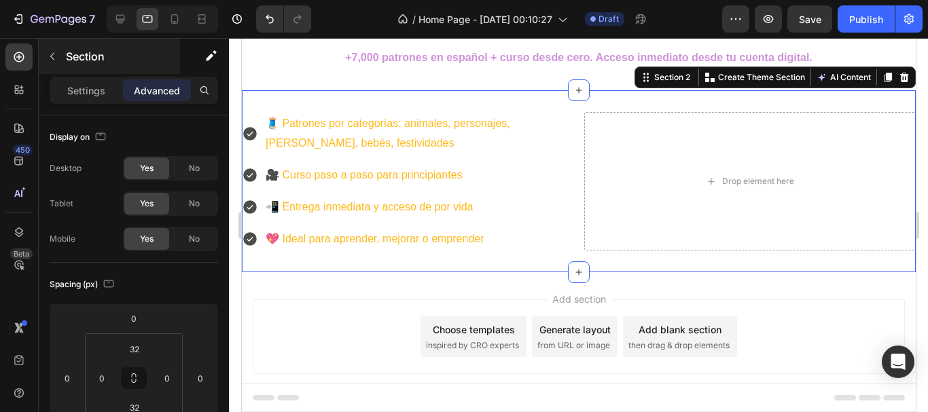
click at [92, 73] on div "Section" at bounding box center [109, 56] width 141 height 35
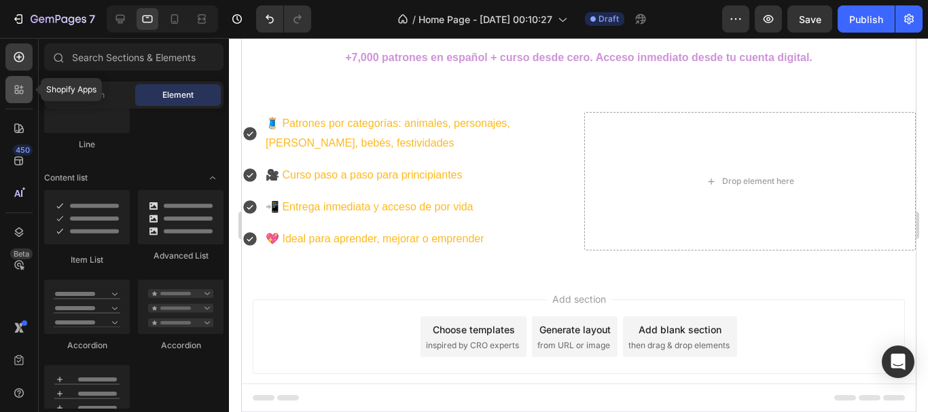
click at [22, 89] on icon at bounding box center [22, 88] width 4 height 4
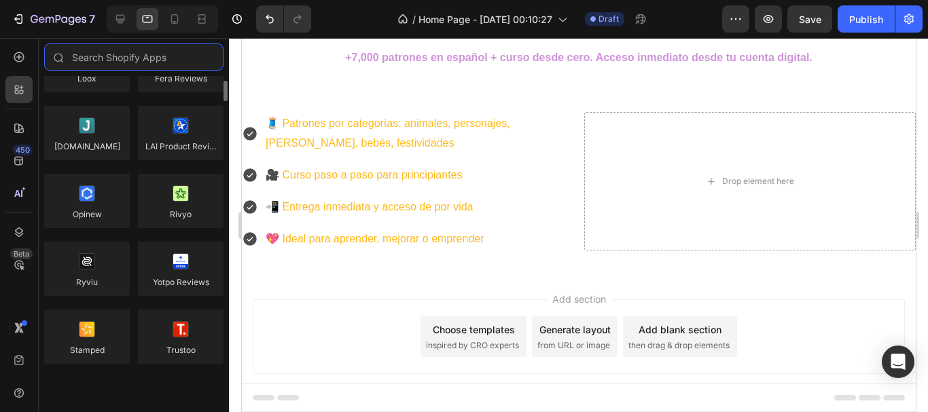
scroll to position [0, 0]
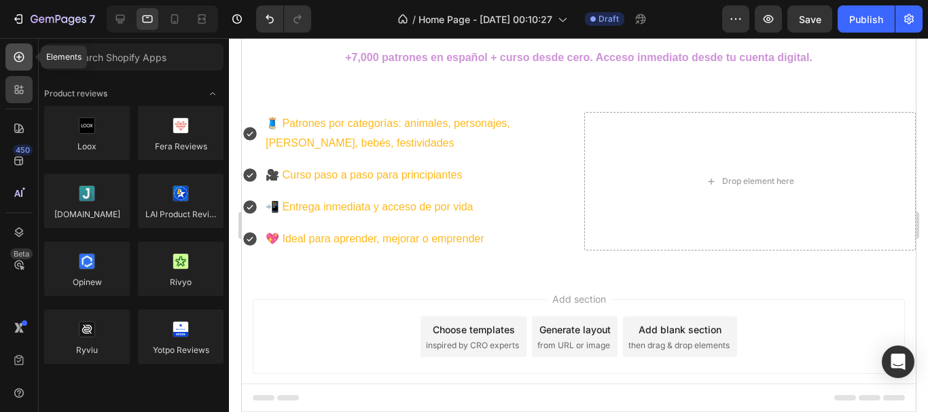
click at [17, 57] on icon at bounding box center [18, 56] width 5 height 5
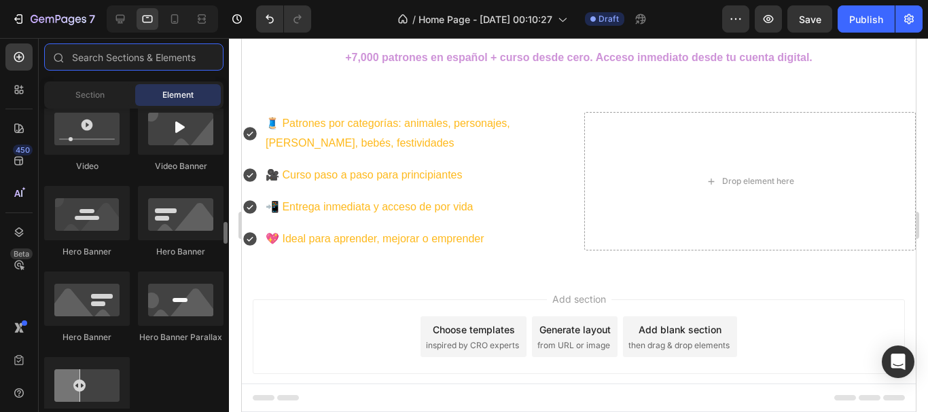
scroll to position [611, 0]
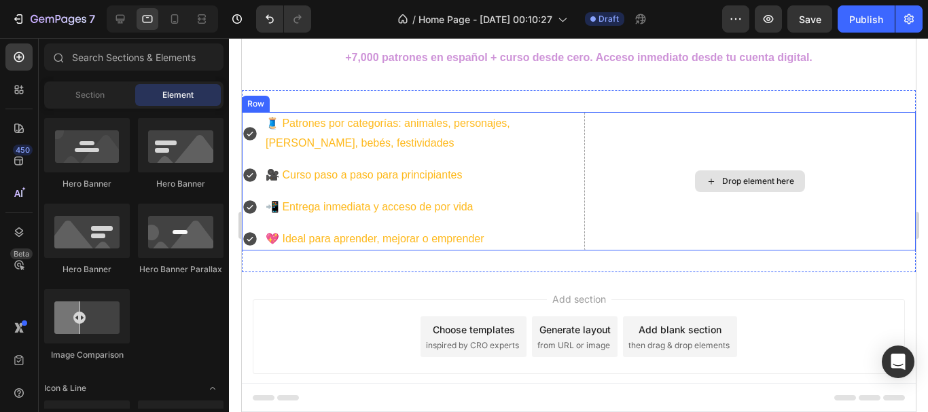
click at [645, 203] on div "Drop element here" at bounding box center [750, 181] width 332 height 139
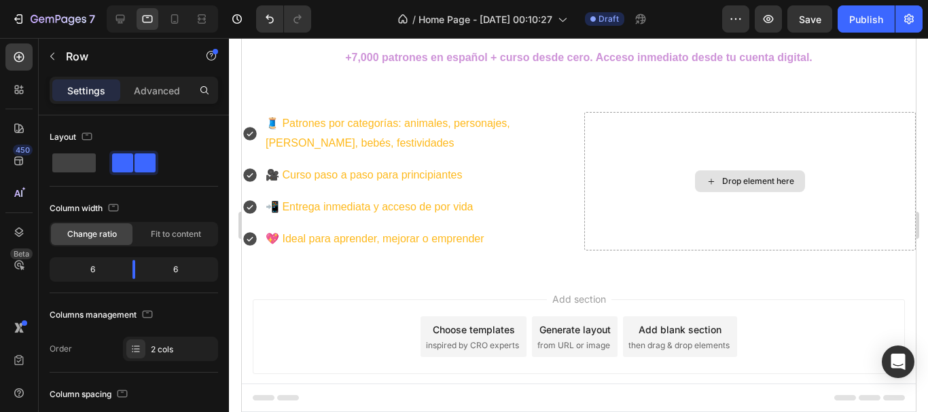
click at [722, 185] on div "Drop element here" at bounding box center [758, 181] width 72 height 11
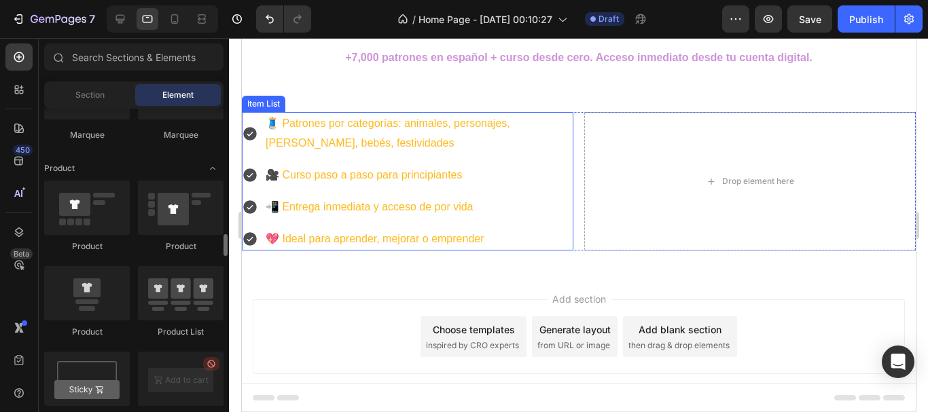
scroll to position [1756, 0]
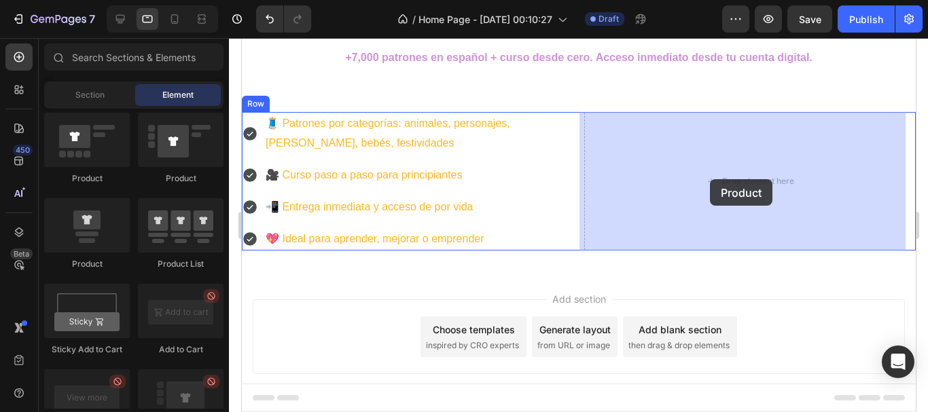
drag, startPoint x: 323, startPoint y: 266, endPoint x: 709, endPoint y: 179, distance: 396.2
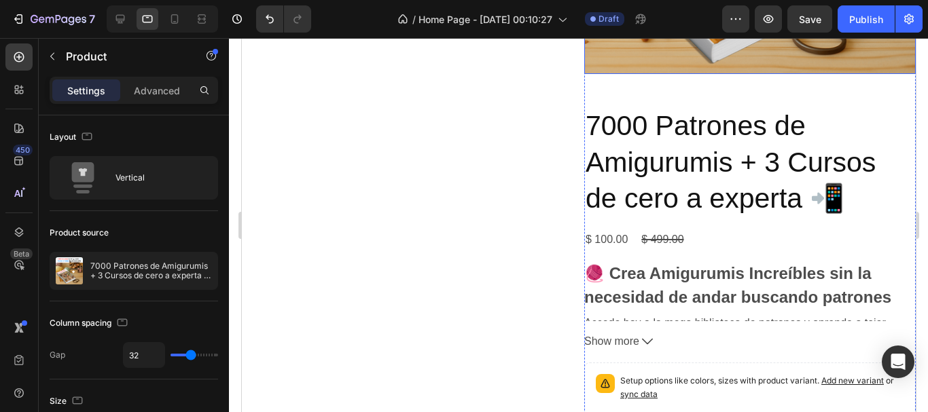
scroll to position [544, 0]
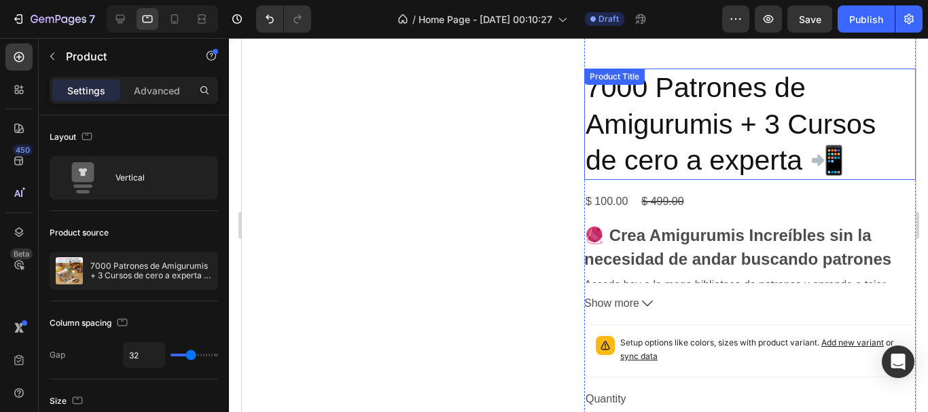
click at [705, 103] on h2 "7000 Patrones de Amigurumis + 3 Cursos de cero a experta 📲" at bounding box center [750, 124] width 332 height 111
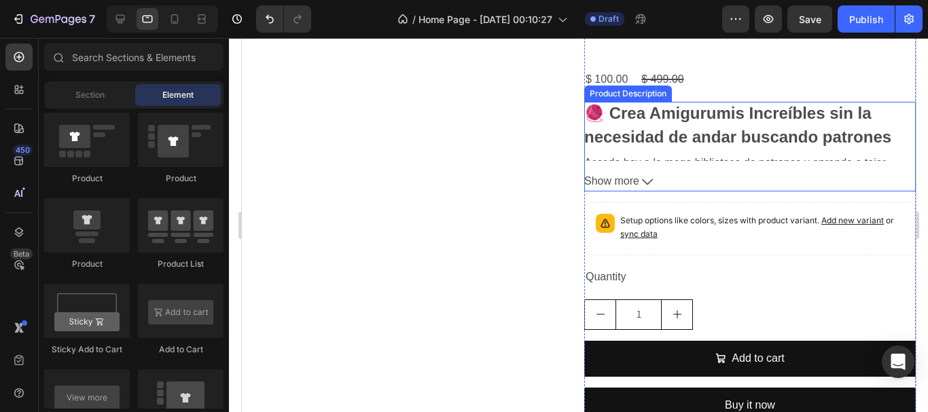
click at [704, 124] on h2 "🧶 Crea Amigurumis Increíbles sin la necesidad de andar buscando patrones" at bounding box center [737, 125] width 307 height 42
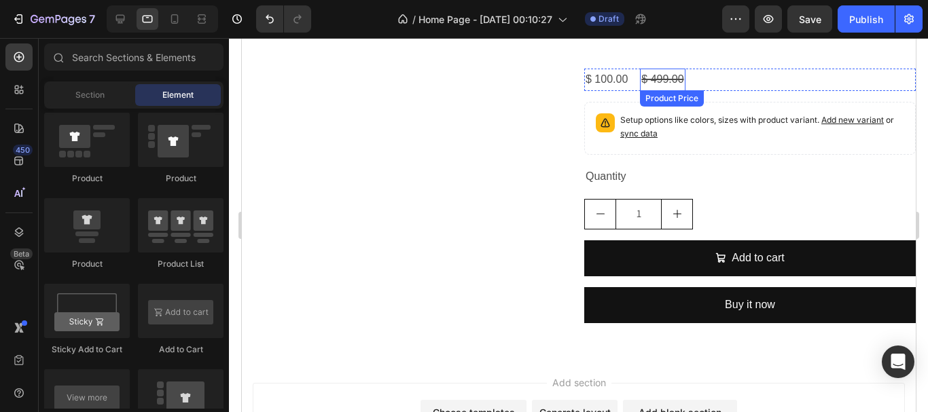
click at [649, 73] on div "$ 499.00" at bounding box center [661, 80] width 45 height 22
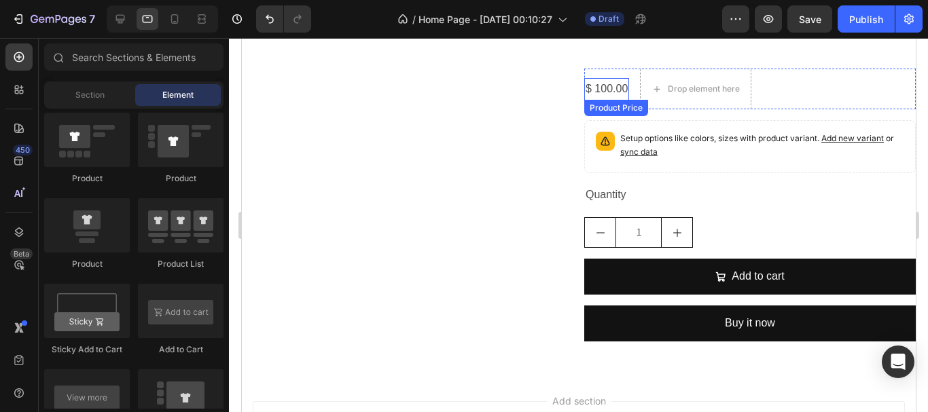
click at [603, 82] on div "$ 100.00" at bounding box center [606, 89] width 45 height 22
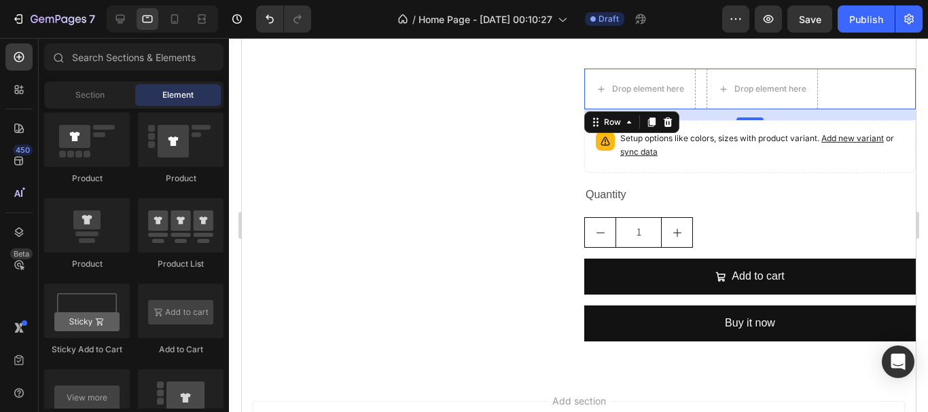
click at [694, 69] on div "Drop element here Drop element here Row 0" at bounding box center [750, 89] width 332 height 41
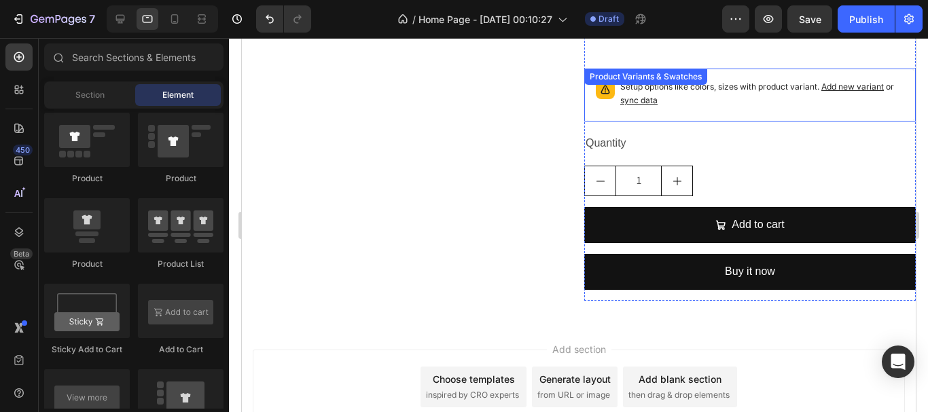
click at [681, 98] on p "Setup options like colors, sizes with product variant. Add new variant or sync …" at bounding box center [762, 93] width 284 height 27
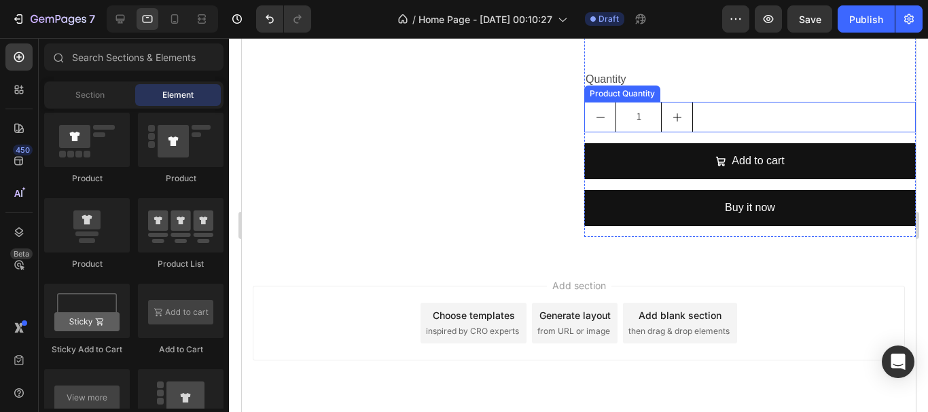
click at [709, 107] on div "1" at bounding box center [750, 117] width 332 height 31
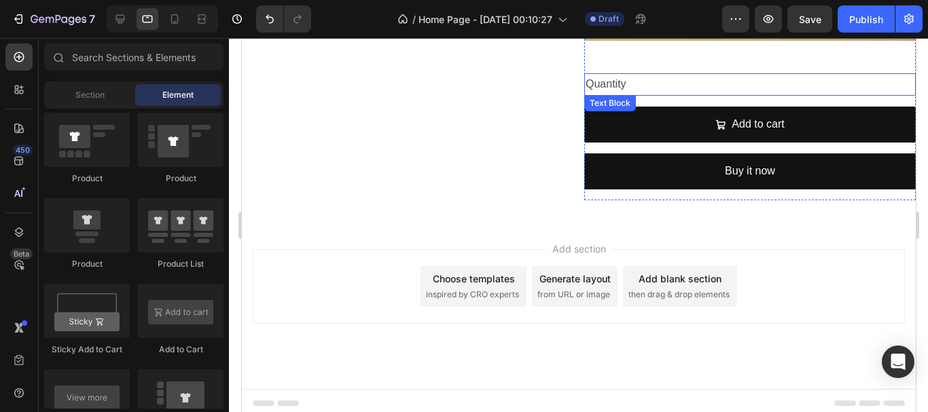
click at [630, 79] on div "Quantity" at bounding box center [750, 84] width 332 height 22
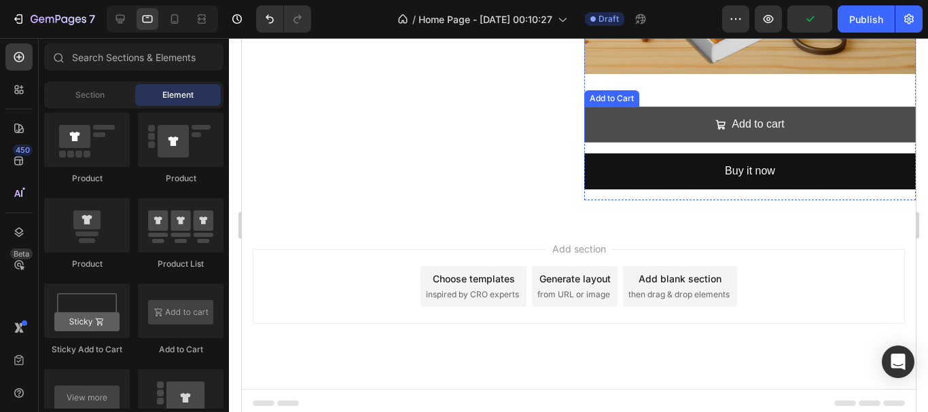
click at [674, 116] on button "Add to cart" at bounding box center [750, 125] width 332 height 36
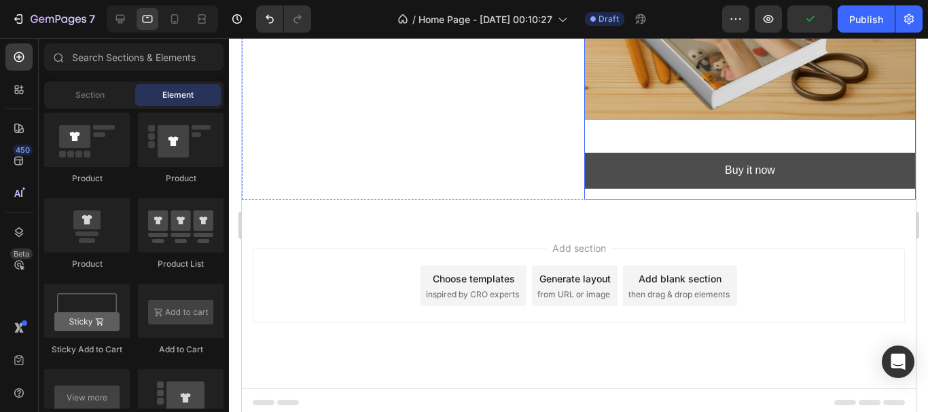
click at [681, 154] on button "Buy it now" at bounding box center [750, 171] width 332 height 36
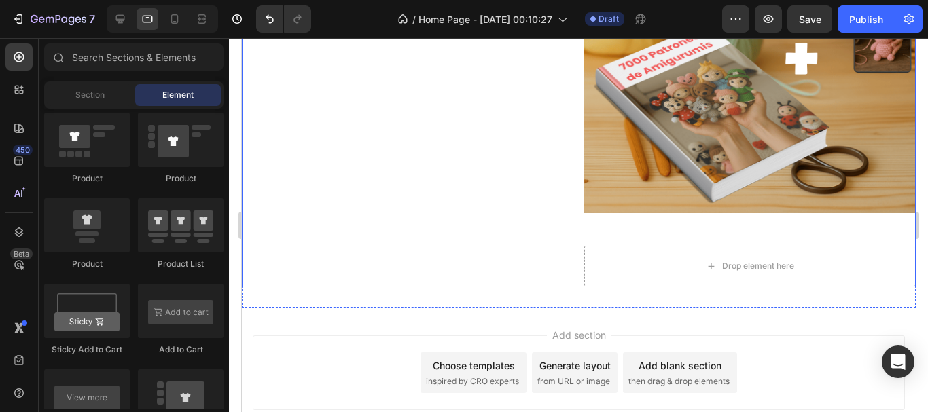
scroll to position [385, 0]
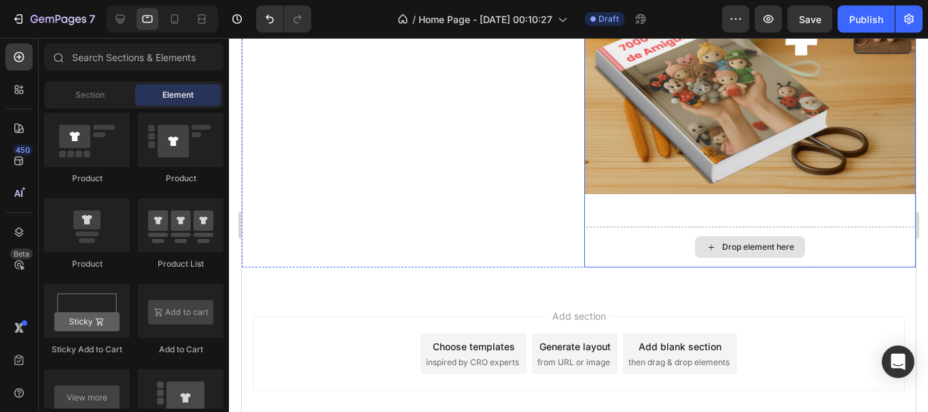
click at [667, 240] on div "Drop element here" at bounding box center [750, 247] width 332 height 41
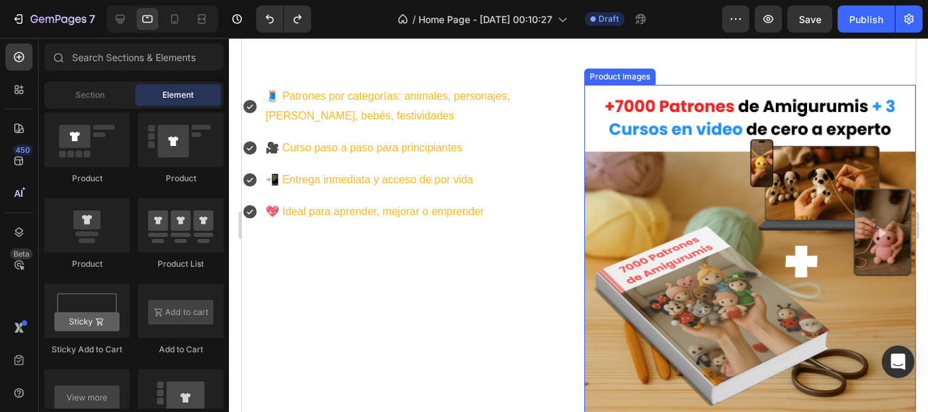
scroll to position [453, 0]
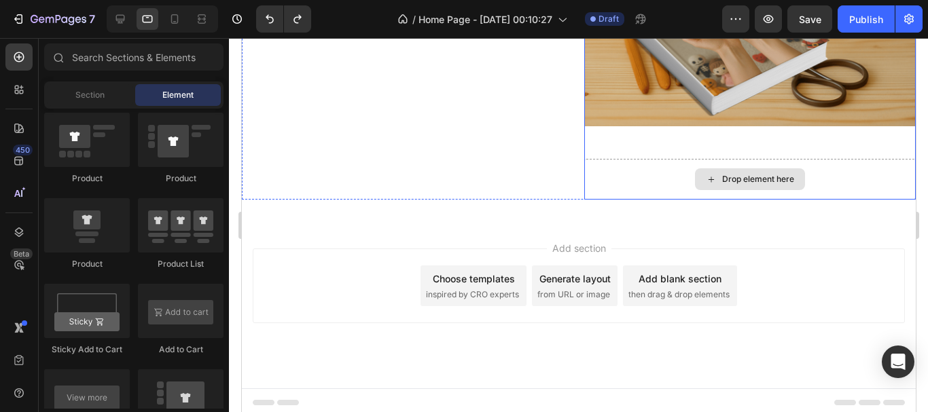
click at [683, 159] on div "Drop element here" at bounding box center [750, 179] width 332 height 41
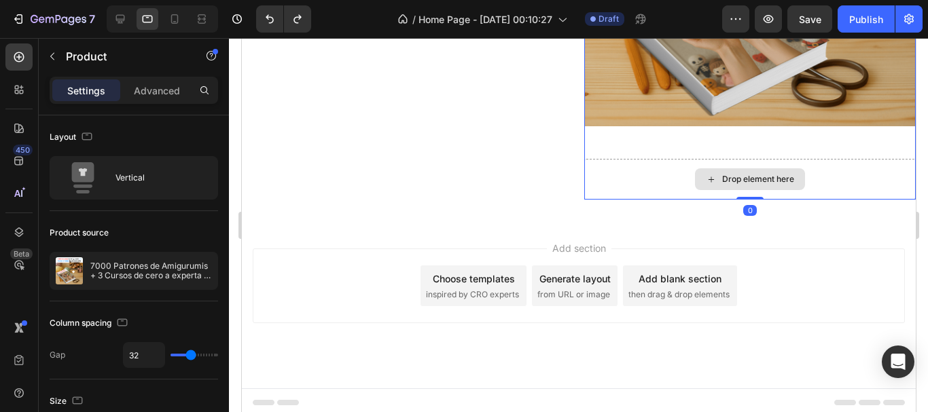
click at [681, 162] on div "Drop element here" at bounding box center [750, 179] width 332 height 41
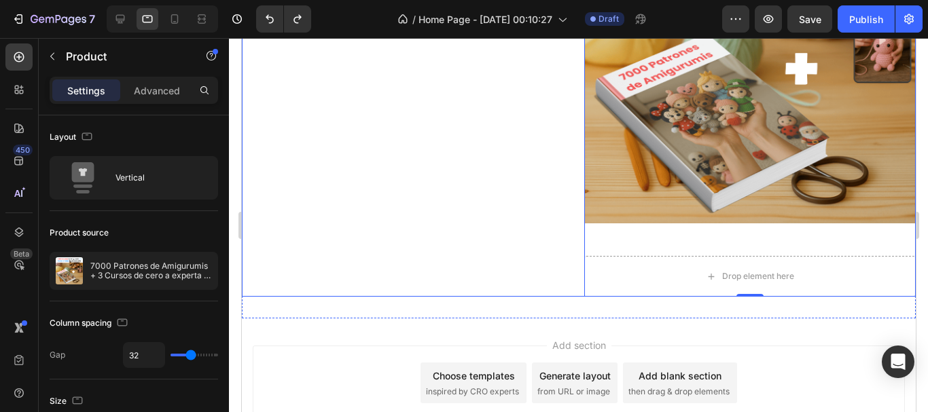
scroll to position [181, 0]
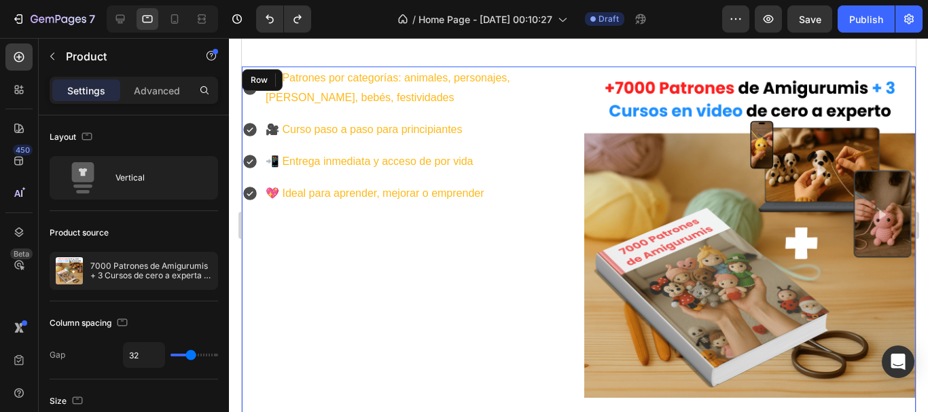
click at [520, 274] on div "🧵 Patrones por categorías: animales, personajes, kawaii, bebés, festividades 🎥 …" at bounding box center [407, 269] width 332 height 405
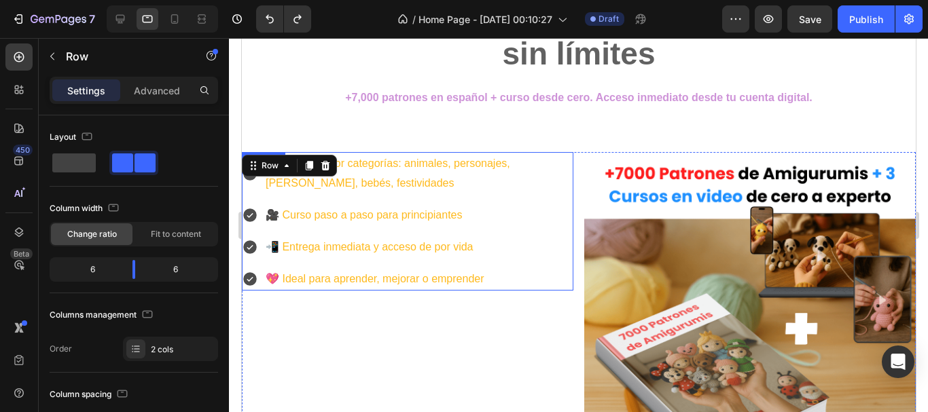
scroll to position [0, 0]
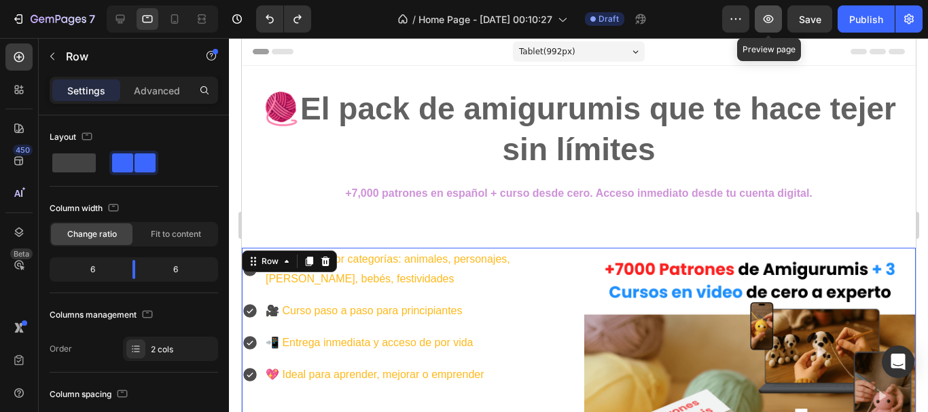
click at [779, 17] on button "button" at bounding box center [768, 18] width 27 height 27
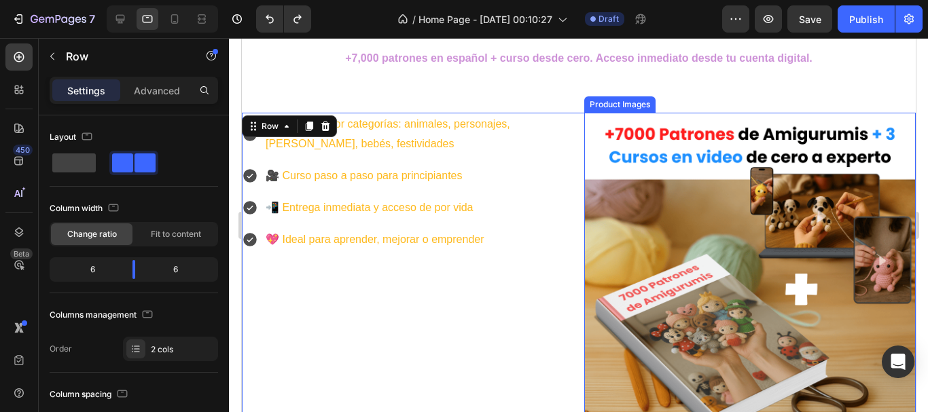
scroll to position [136, 0]
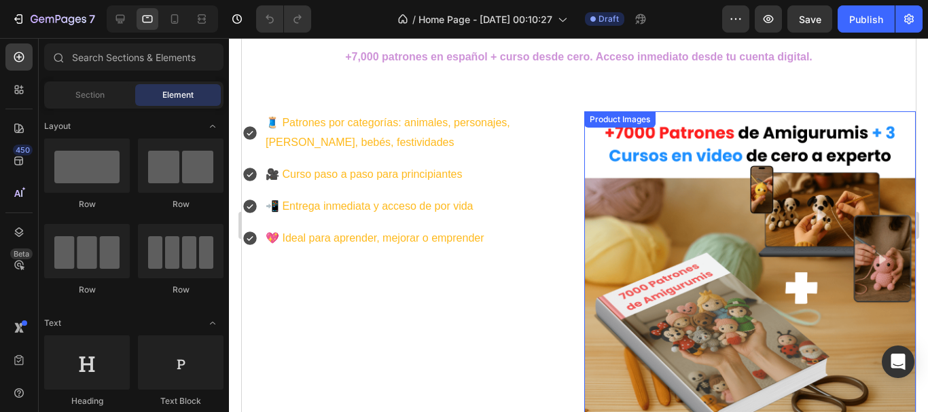
scroll to position [136, 0]
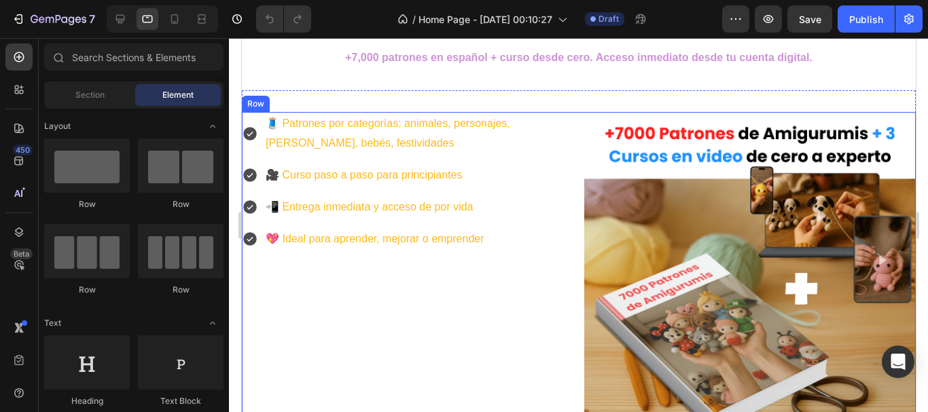
click at [298, 283] on div "🧵 Patrones por categorías: animales, personajes, kawaii, bebés, festividades 🎥 …" at bounding box center [407, 314] width 332 height 405
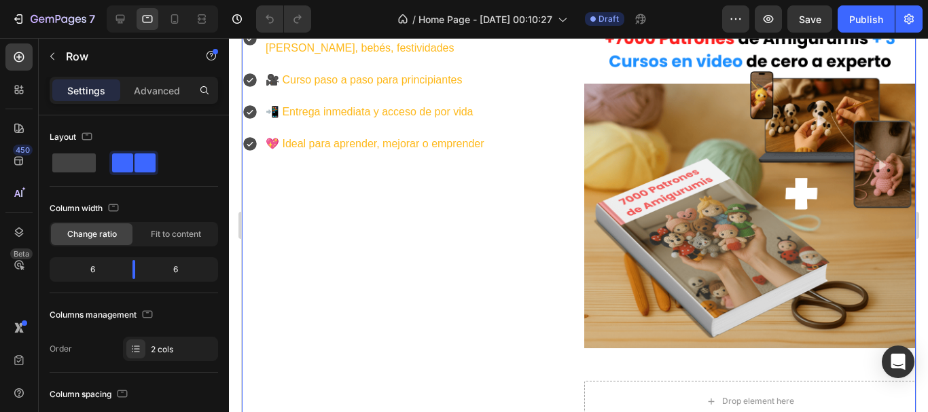
scroll to position [272, 0]
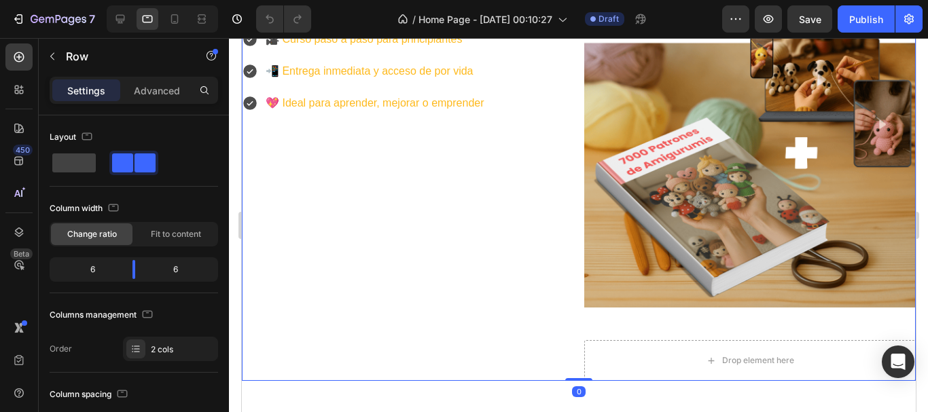
click at [350, 202] on div "🧵 Patrones por categorías: animales, personajes, kawaii, bebés, festividades 🎥 …" at bounding box center [407, 178] width 332 height 405
click at [15, 91] on icon at bounding box center [17, 92] width 4 height 4
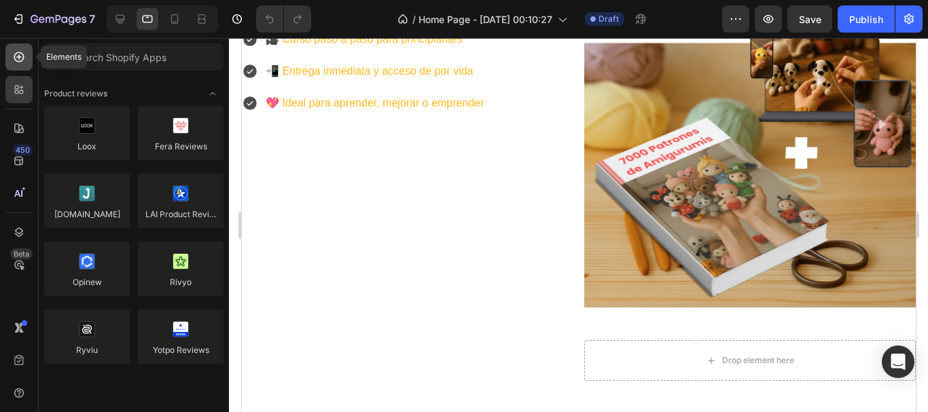
click at [14, 45] on div at bounding box center [18, 56] width 27 height 27
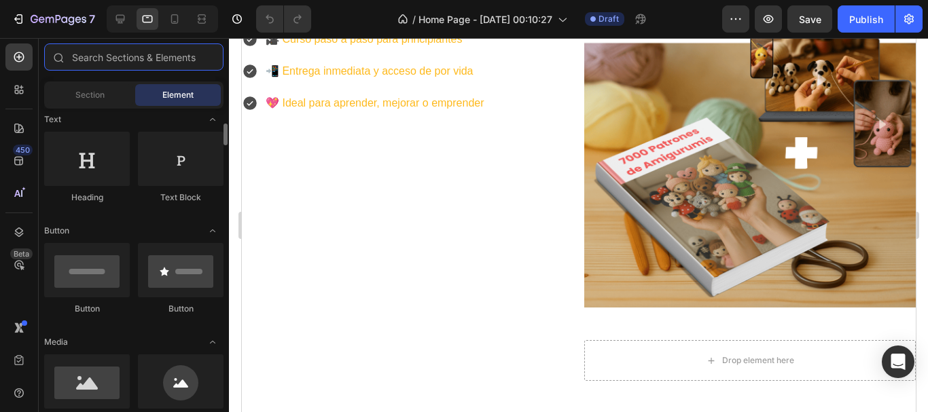
scroll to position [340, 0]
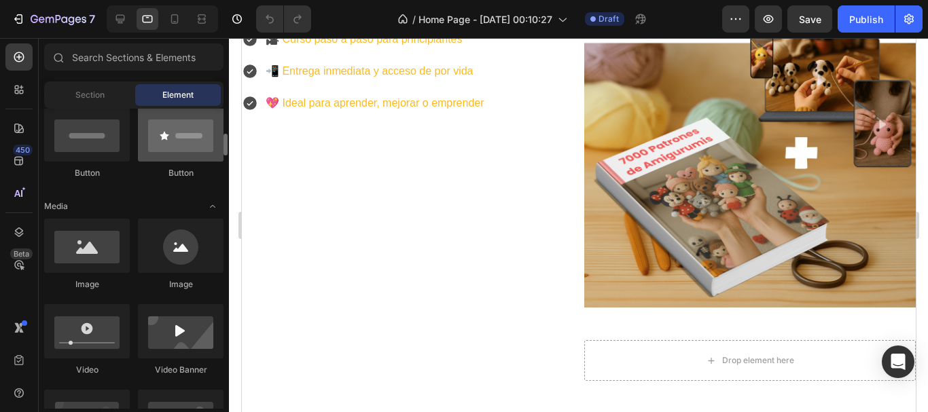
click at [161, 149] on div at bounding box center [181, 134] width 86 height 54
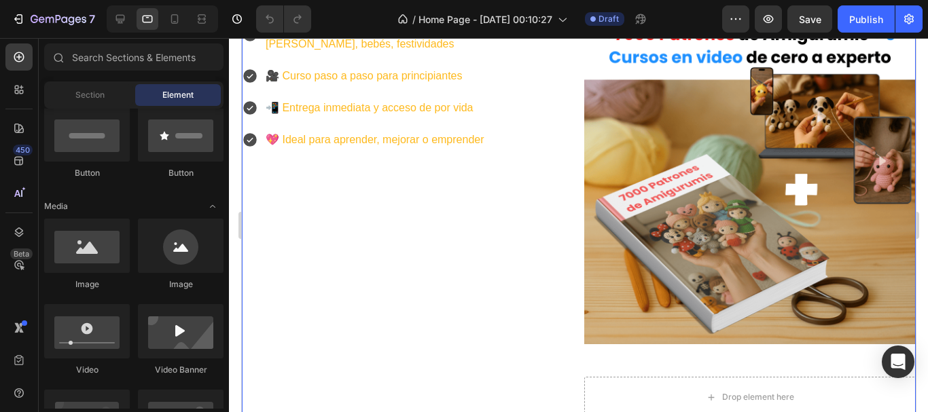
scroll to position [204, 0]
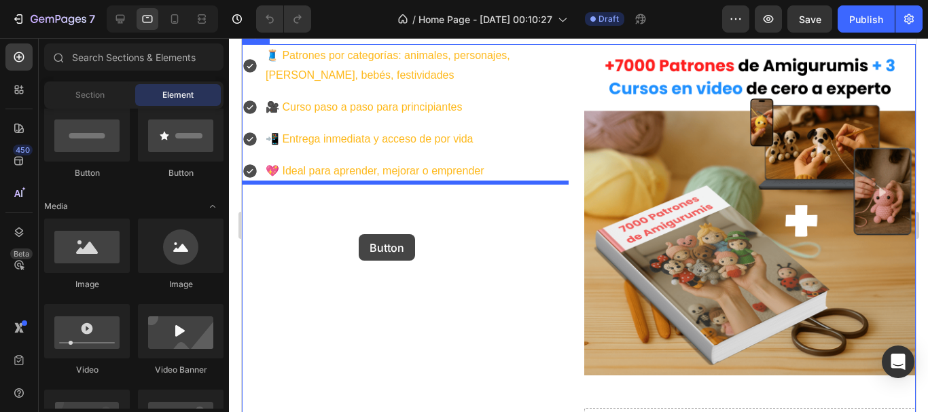
drag, startPoint x: 412, startPoint y: 177, endPoint x: 358, endPoint y: 234, distance: 78.8
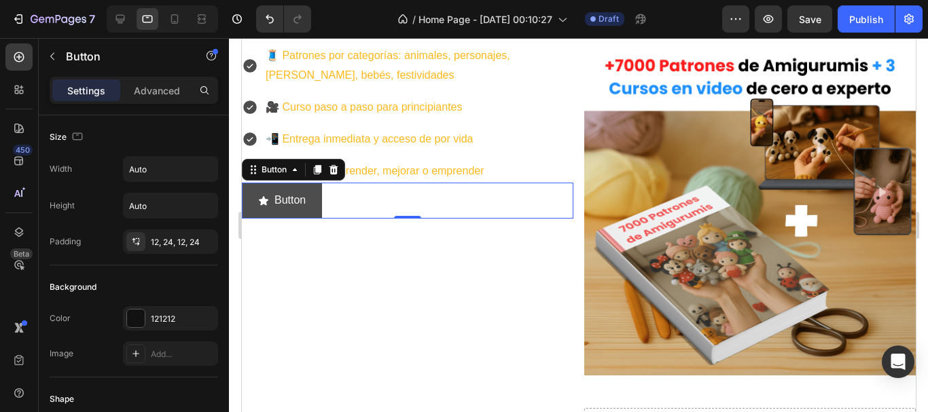
click at [305, 205] on button "Button" at bounding box center [281, 201] width 80 height 36
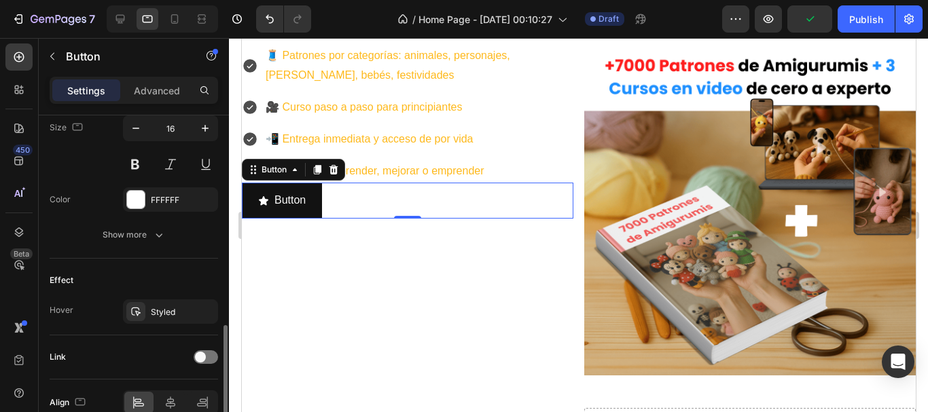
scroll to position [610, 0]
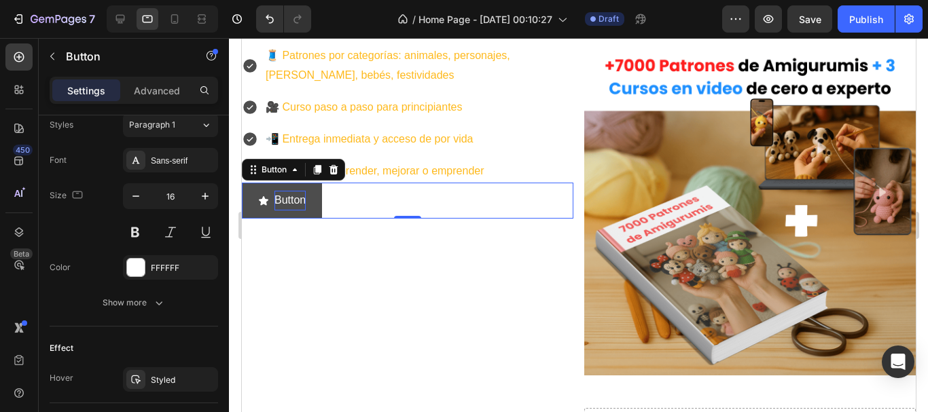
click at [275, 192] on p "Button" at bounding box center [289, 201] width 31 height 20
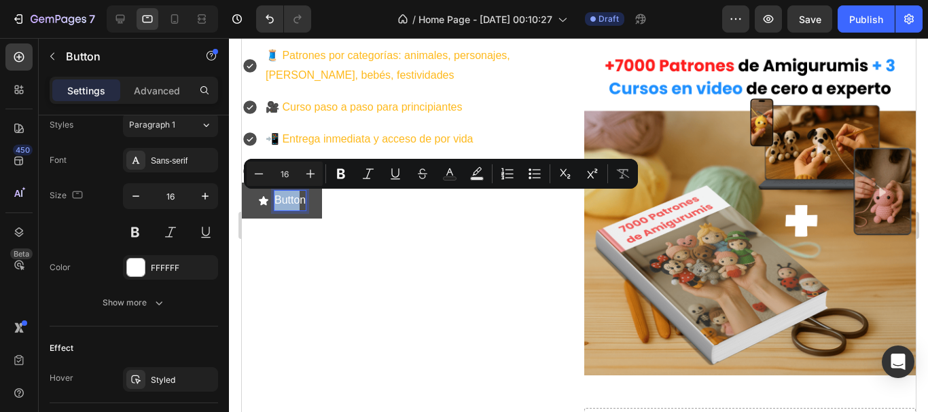
drag, startPoint x: 277, startPoint y: 201, endPoint x: 299, endPoint y: 200, distance: 22.4
click at [299, 200] on p "Button" at bounding box center [289, 201] width 31 height 20
click at [300, 249] on div "🧵 Patrones por categorías: animales, personajes, kawaii, bebés, festividades 🎥 …" at bounding box center [407, 246] width 332 height 405
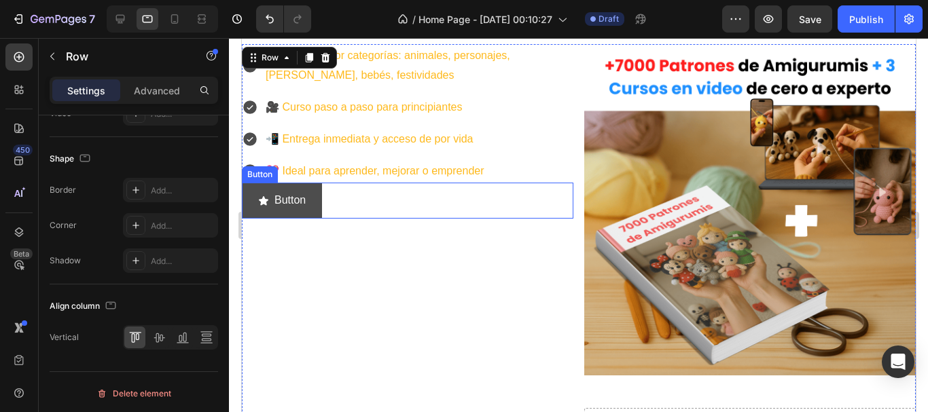
scroll to position [0, 0]
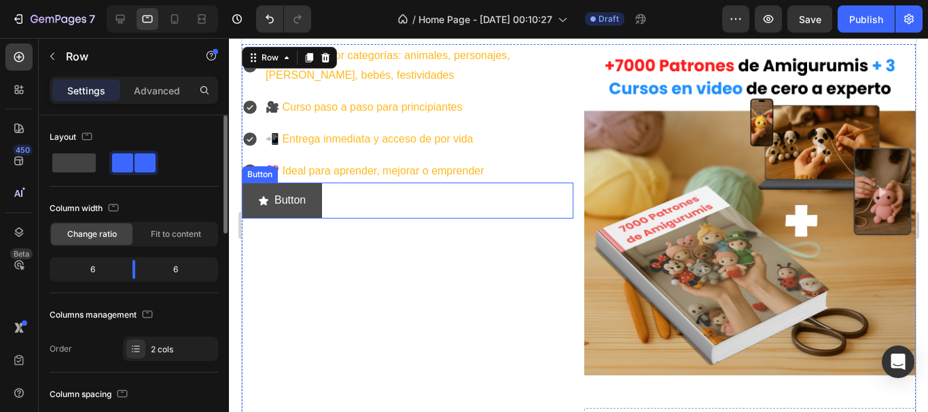
click at [297, 217] on button "Button" at bounding box center [281, 201] width 80 height 36
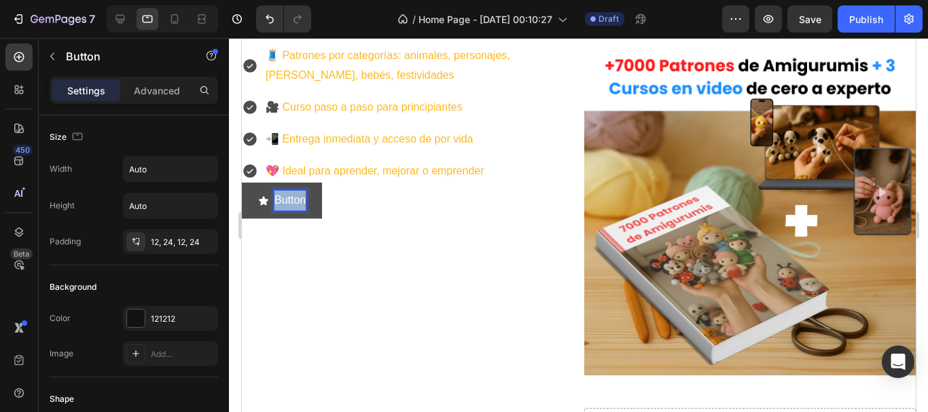
click at [289, 202] on p "Button" at bounding box center [289, 201] width 31 height 20
click at [241, 183] on button "Quiero" at bounding box center [282, 201] width 82 height 36
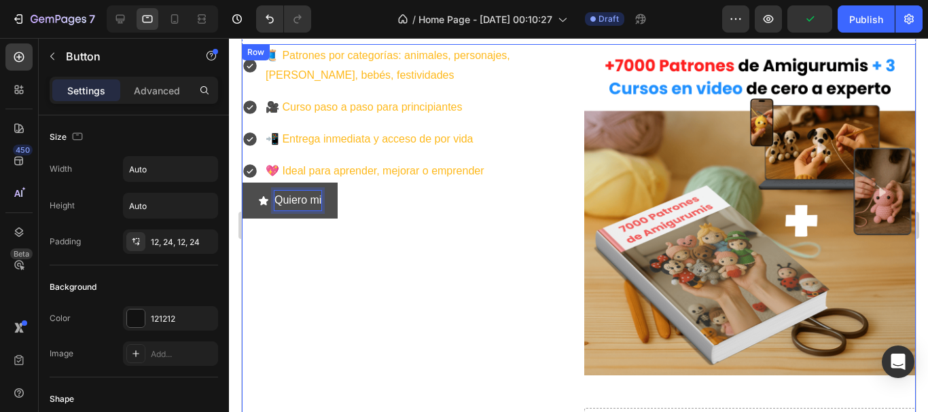
click at [241, 183] on button "Quiero mi" at bounding box center [289, 201] width 96 height 36
click at [241, 183] on button "Quiero mi MegaPAck" at bounding box center [316, 201] width 151 height 36
click at [333, 228] on div "🧵 Patrones por categorías: animales, personajes, kawaii, bebés, festividades 🎥 …" at bounding box center [407, 246] width 332 height 405
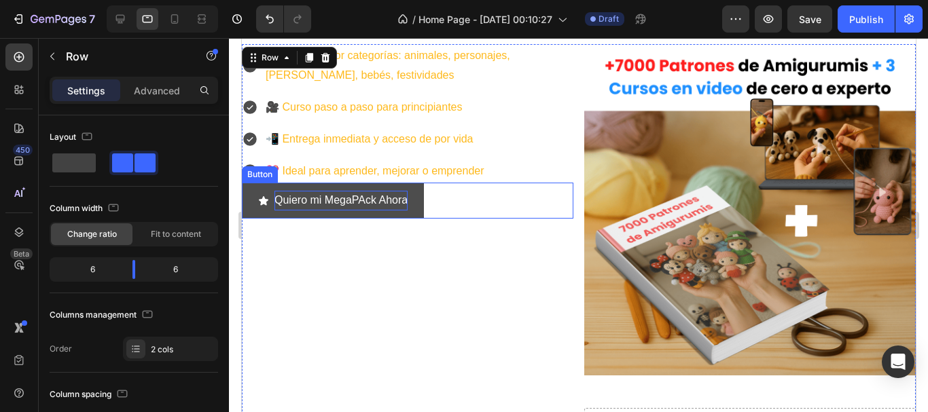
click at [266, 202] on icon "<p>Quiero mi MegaPAck Ahora</p>" at bounding box center [262, 201] width 11 height 11
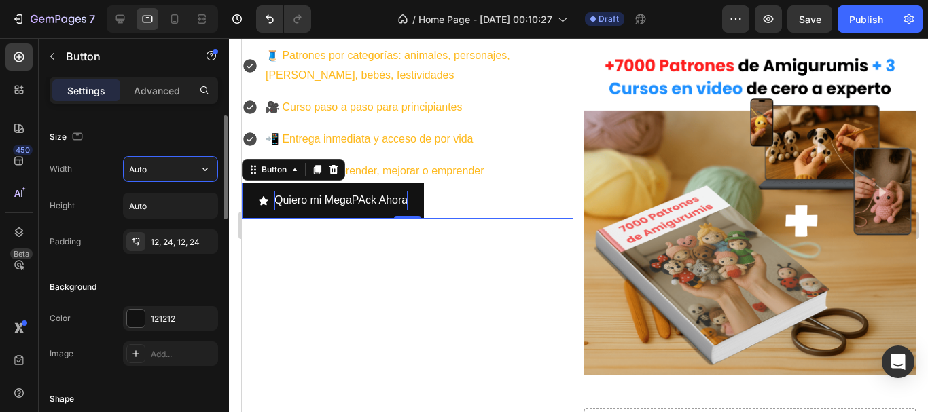
click at [185, 171] on input "Auto" at bounding box center [171, 169] width 94 height 24
click at [209, 173] on icon "button" at bounding box center [205, 169] width 14 height 14
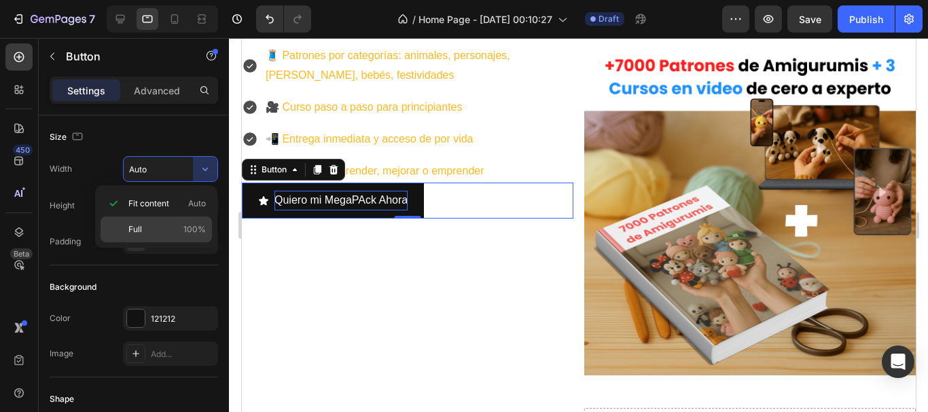
click at [177, 230] on p "Full 100%" at bounding box center [166, 230] width 77 height 12
type input "100%"
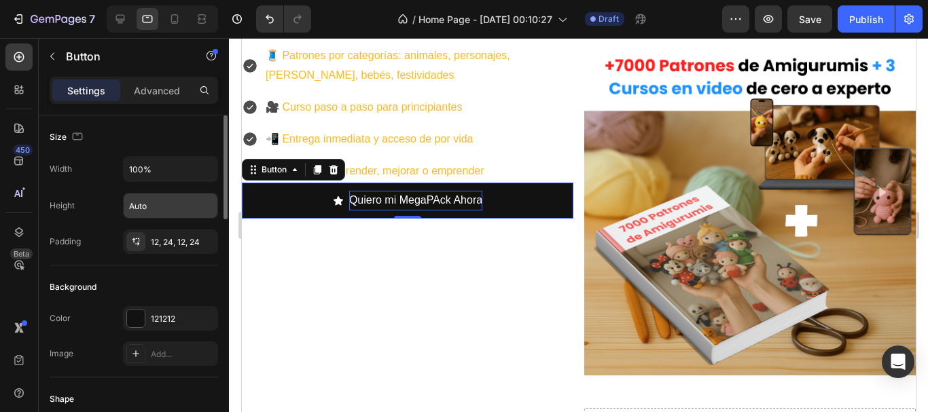
click at [185, 214] on input "Auto" at bounding box center [171, 206] width 94 height 24
click at [202, 210] on icon "button" at bounding box center [205, 206] width 14 height 14
click at [209, 202] on icon "button" at bounding box center [205, 206] width 14 height 14
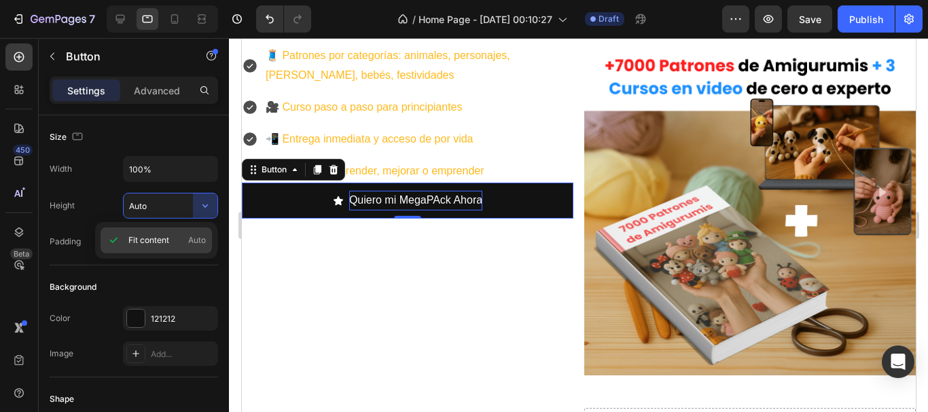
click at [169, 236] on span "Fit content" at bounding box center [148, 240] width 41 height 12
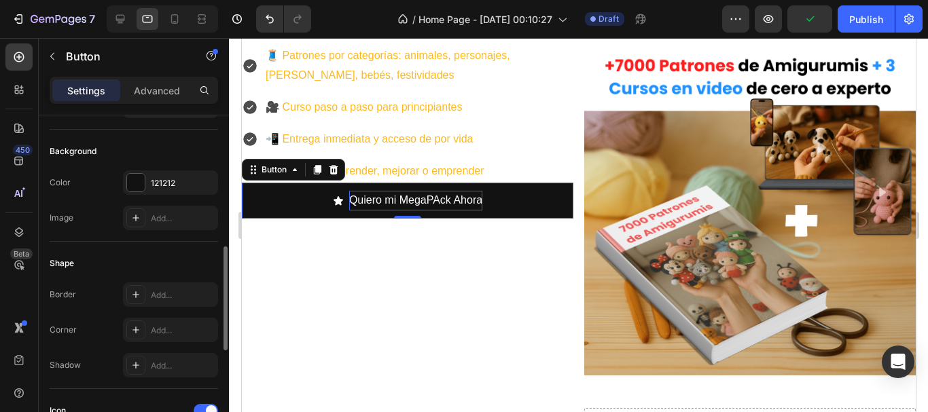
scroll to position [204, 0]
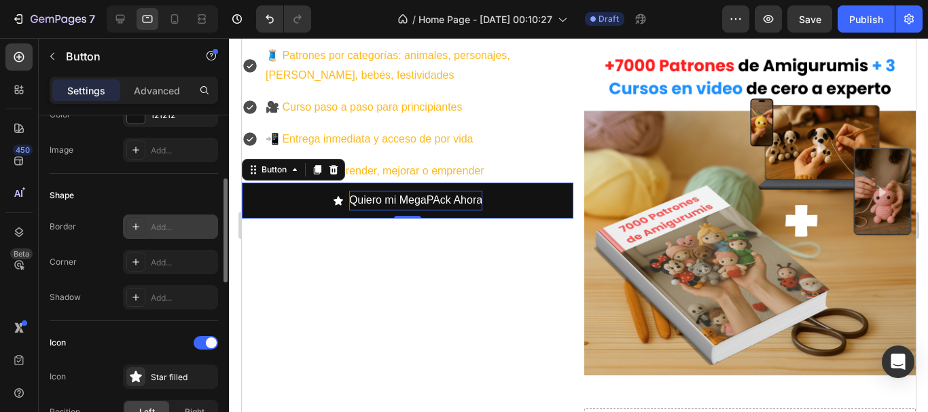
click at [138, 229] on icon at bounding box center [135, 226] width 11 height 11
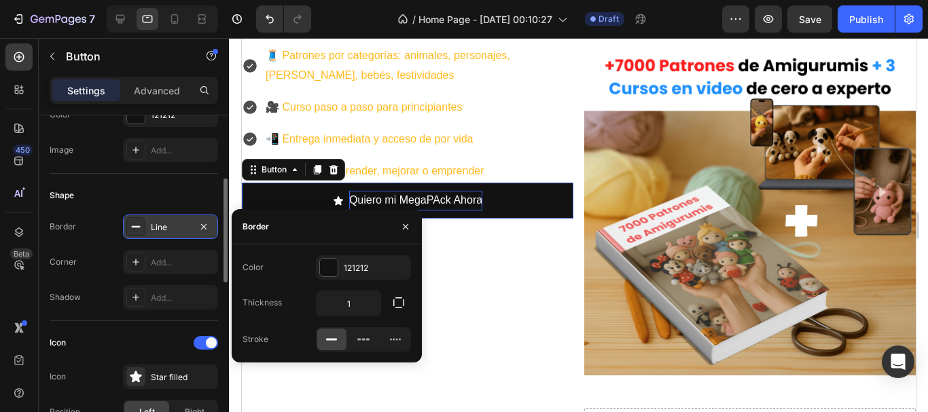
click at [138, 229] on icon at bounding box center [135, 226] width 11 height 11
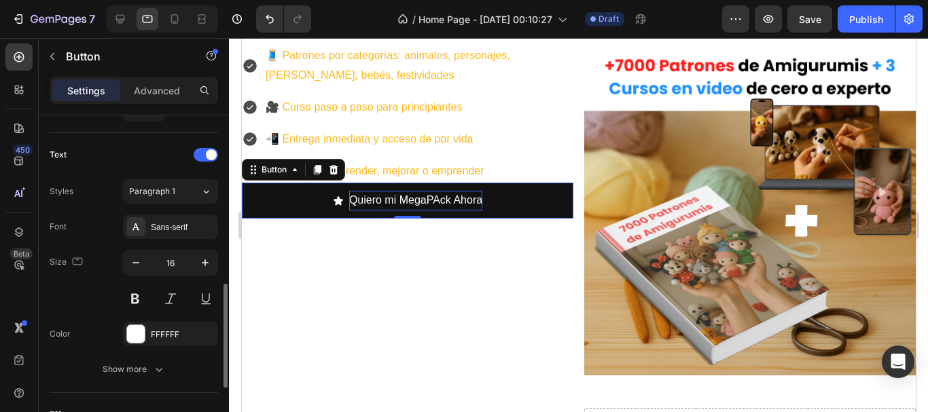
scroll to position [340, 0]
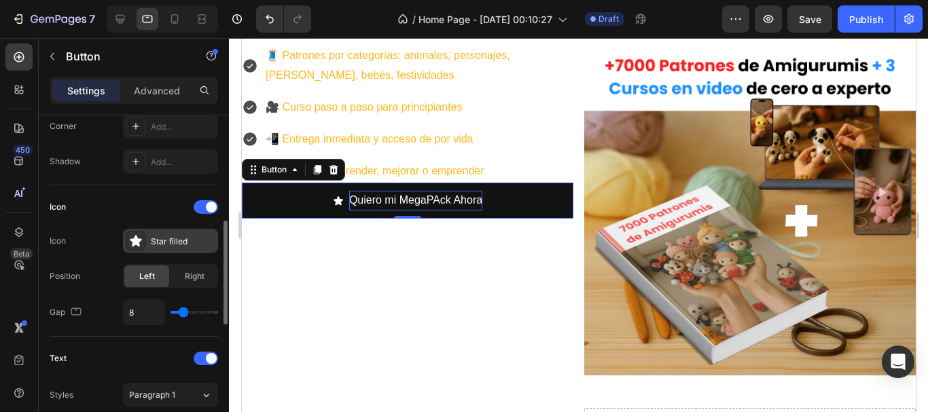
click at [159, 241] on div "Star filled" at bounding box center [183, 242] width 64 height 12
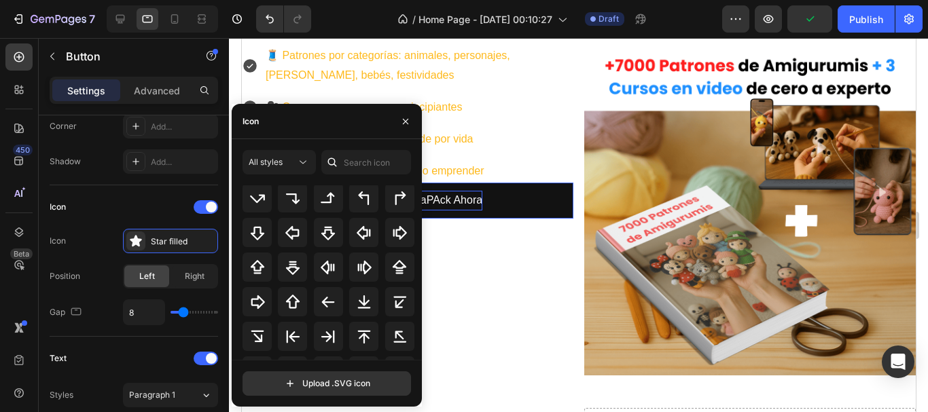
scroll to position [465, 0]
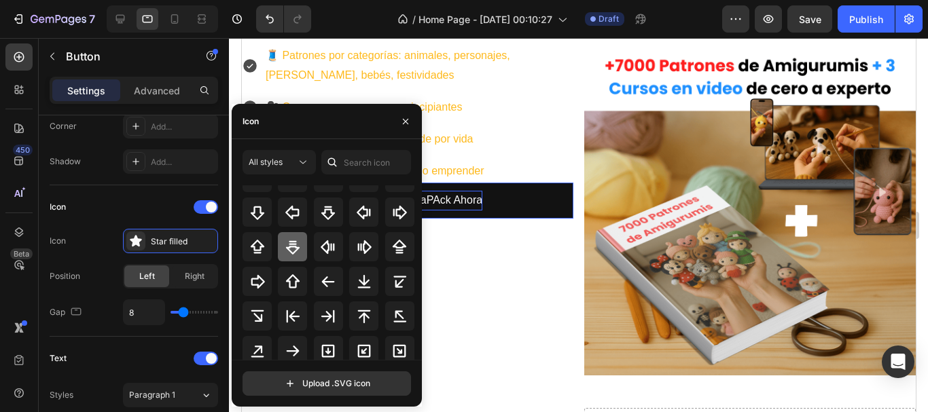
click at [300, 250] on icon at bounding box center [293, 247] width 16 height 16
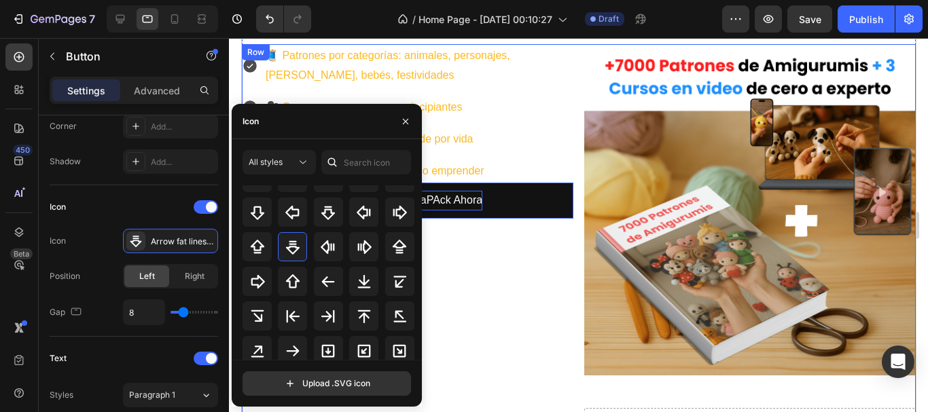
click at [453, 325] on div "🧵 Patrones por categorías: animales, personajes, kawaii, bebés, festividades 🎥 …" at bounding box center [407, 246] width 332 height 405
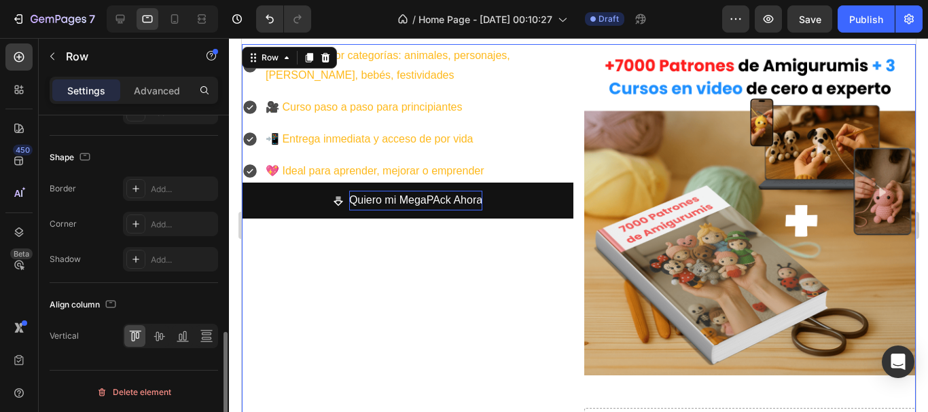
scroll to position [613, 0]
click at [146, 88] on p "Advanced" at bounding box center [157, 91] width 46 height 14
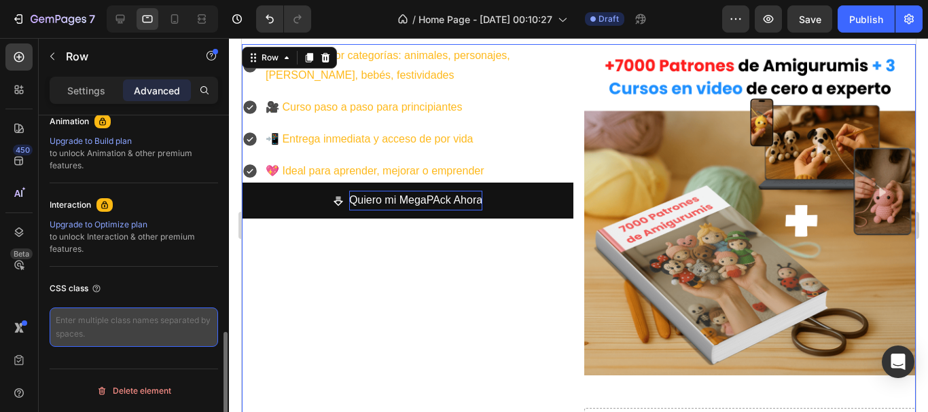
click at [130, 320] on textarea at bounding box center [134, 327] width 168 height 39
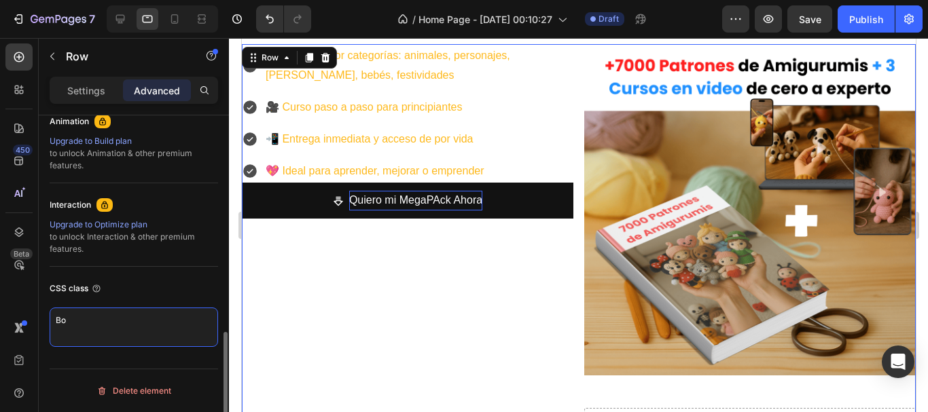
type textarea "B"
type textarea "border-radius: 50px;"
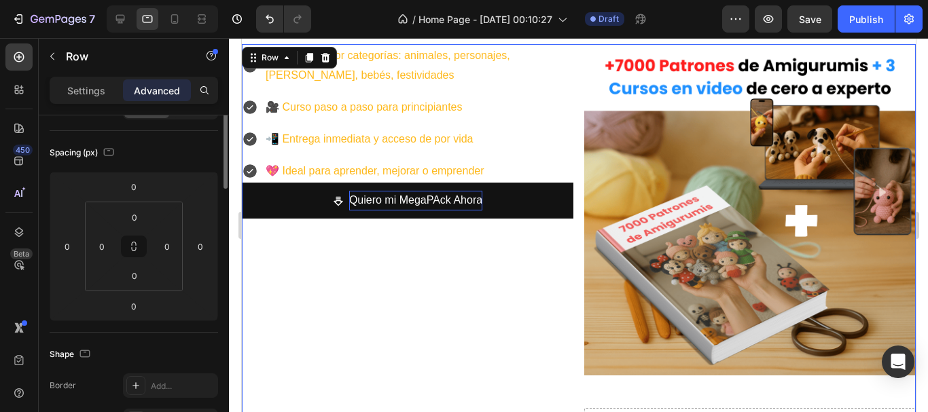
scroll to position [0, 0]
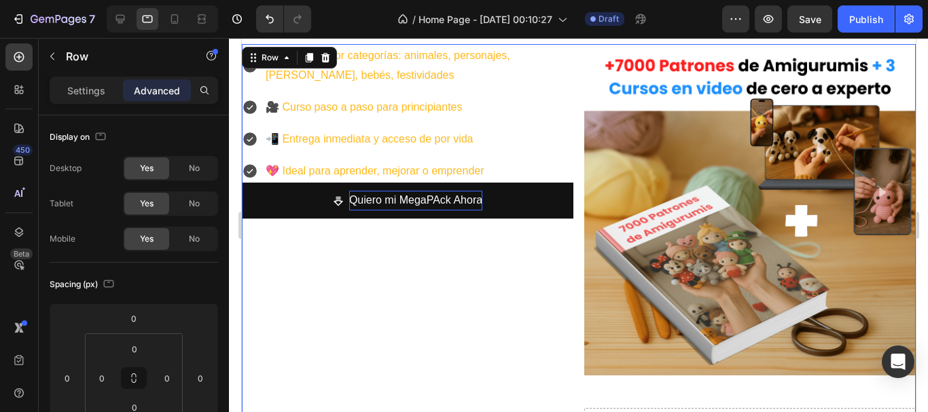
click at [101, 102] on div "Settings Advanced" at bounding box center [134, 90] width 168 height 27
click at [98, 94] on p "Settings" at bounding box center [86, 91] width 38 height 14
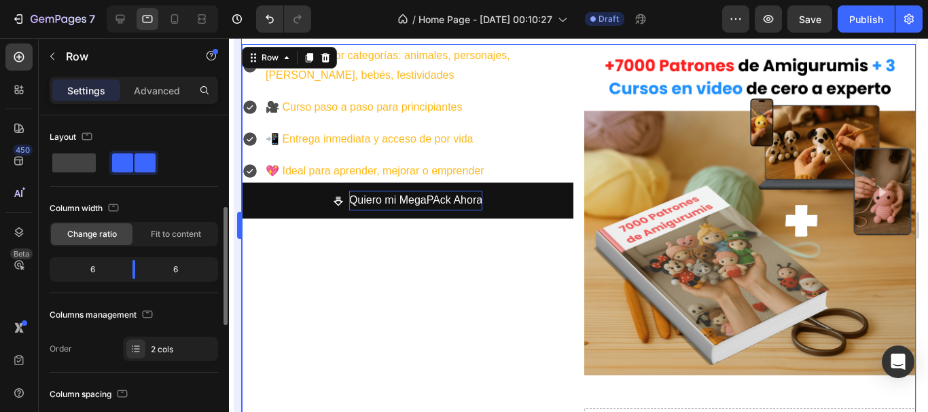
scroll to position [68, 0]
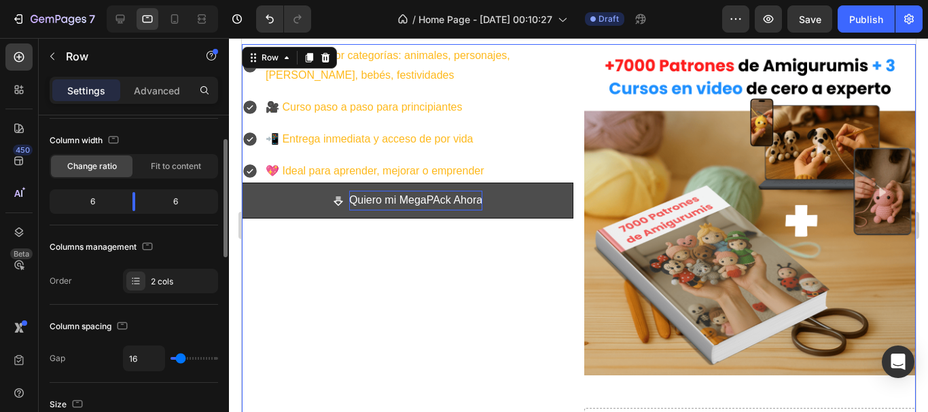
click at [301, 211] on button "Quiero mi MegaPAck Ahora" at bounding box center [407, 201] width 332 height 36
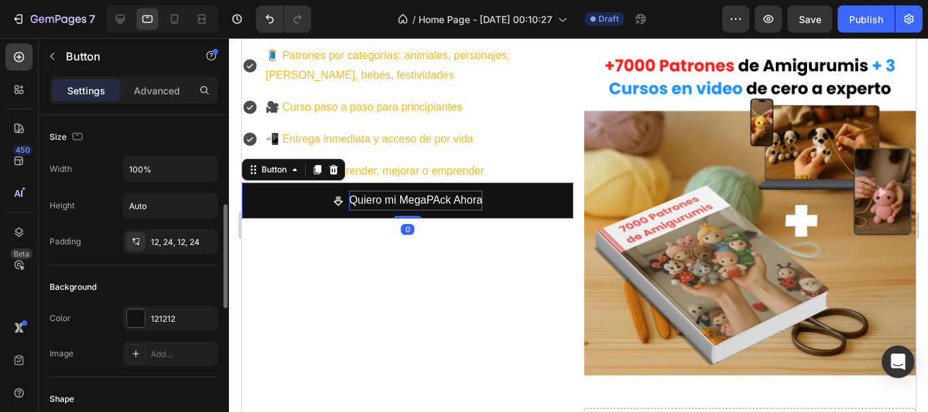
scroll to position [136, 0]
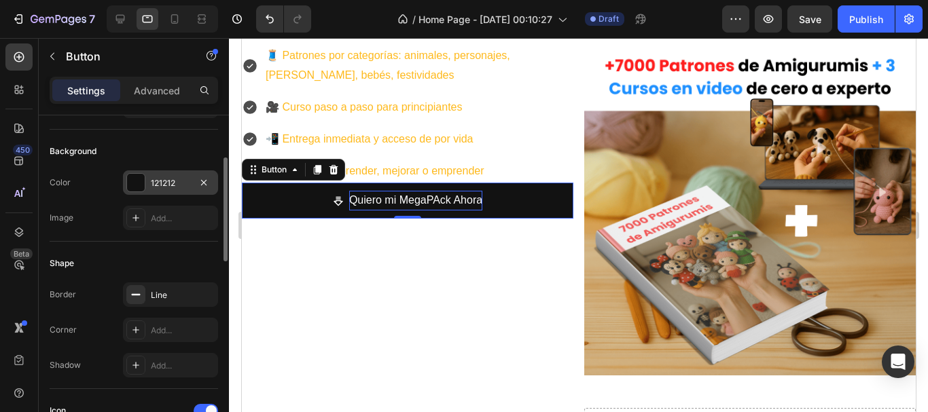
click at [155, 181] on div "121212" at bounding box center [170, 183] width 39 height 12
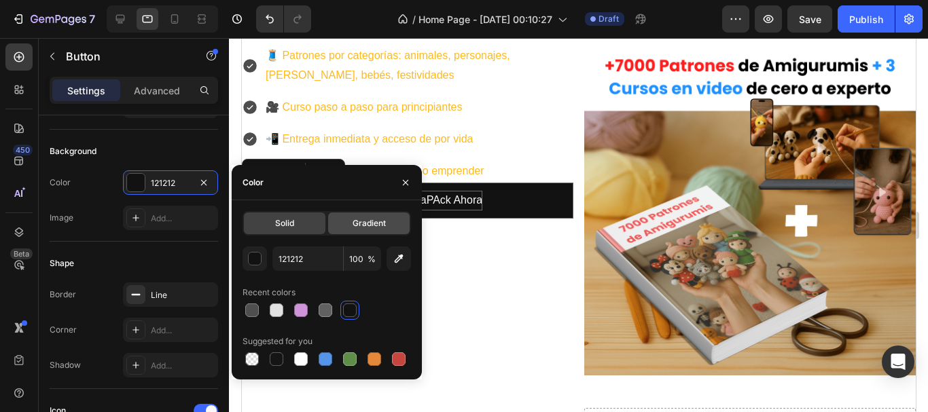
click at [343, 221] on div "Gradient" at bounding box center [369, 224] width 82 height 22
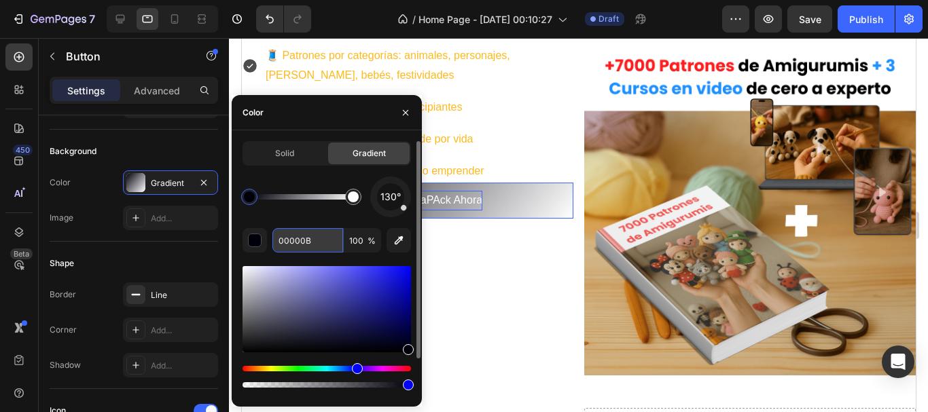
click at [301, 239] on input "00000B" at bounding box center [307, 240] width 71 height 24
paste input "#F8BBD0"
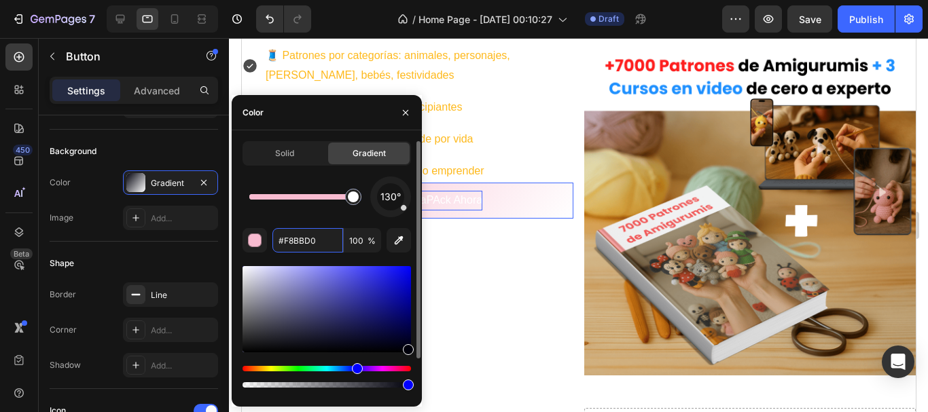
drag, startPoint x: 255, startPoint y: 202, endPoint x: 368, endPoint y: 199, distance: 112.1
click at [368, 199] on div "130°" at bounding box center [327, 197] width 168 height 41
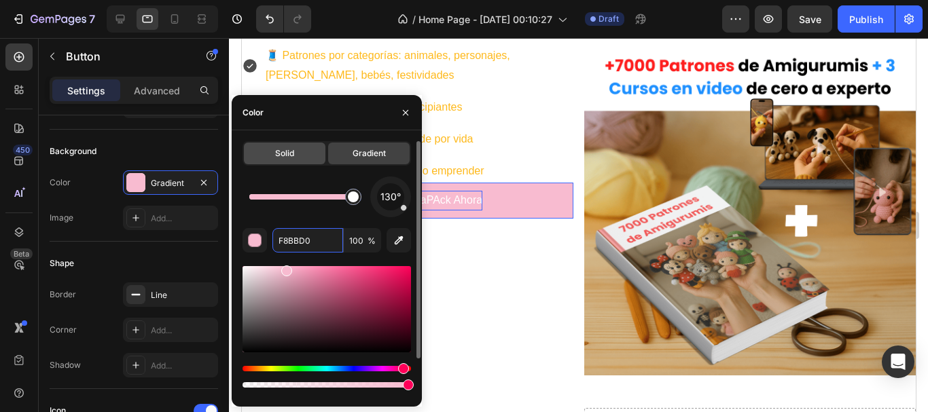
type input "F8BBD0"
drag, startPoint x: 317, startPoint y: 163, endPoint x: 79, endPoint y: 123, distance: 241.8
click at [317, 163] on div "Solid" at bounding box center [285, 154] width 82 height 22
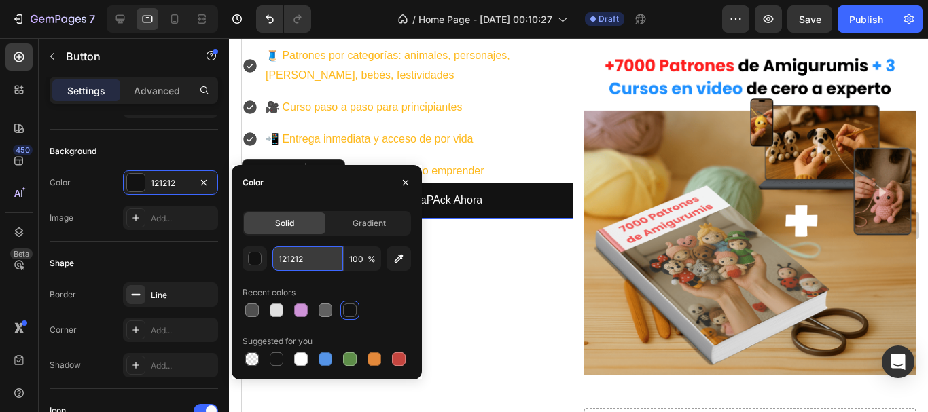
paste input "#F8BBD0"
type input "#F8BBD0"
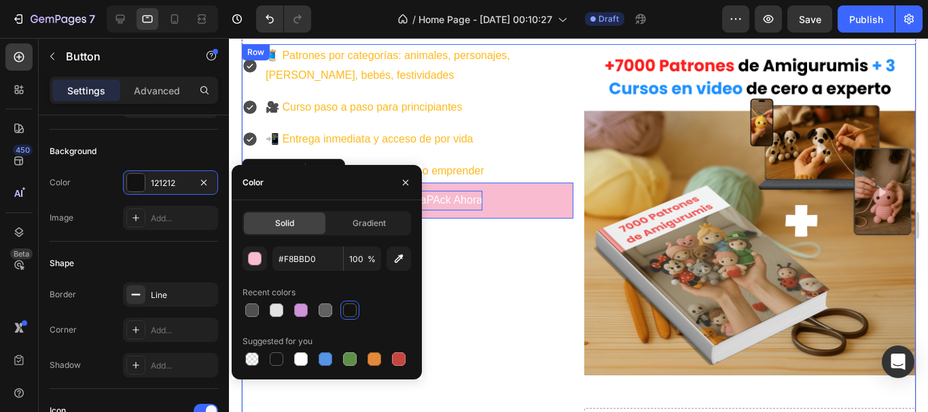
click at [442, 278] on div "🧵 Patrones por categorías: animales, personajes, kawaii, bebés, festividades 🎥 …" at bounding box center [407, 246] width 332 height 405
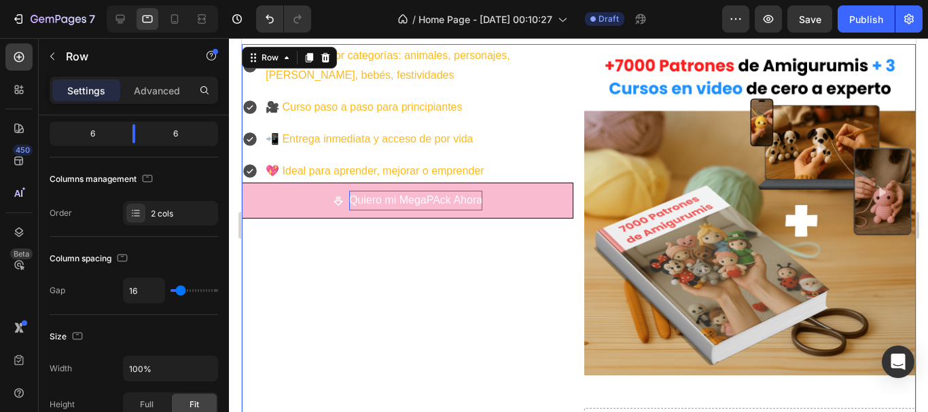
scroll to position [0, 0]
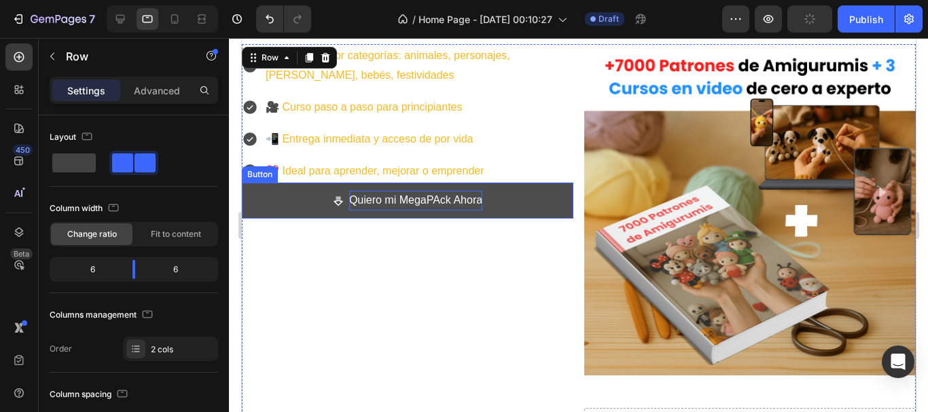
click at [301, 208] on button "Quiero mi MegaPAck Ahora" at bounding box center [407, 201] width 332 height 36
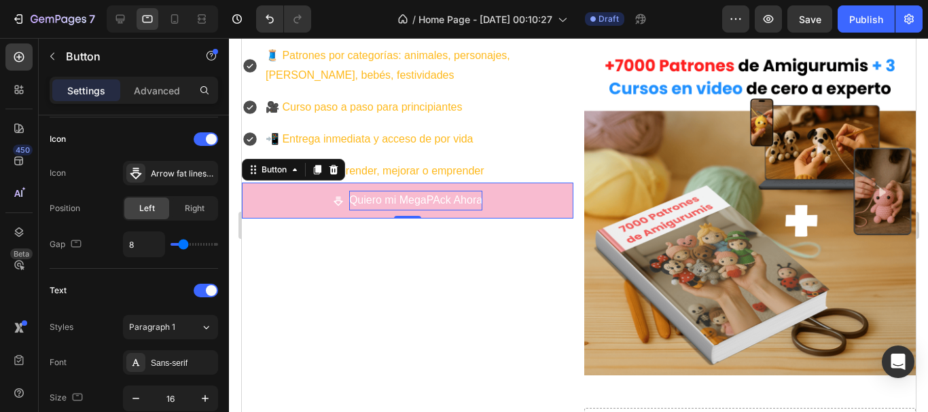
scroll to position [544, 0]
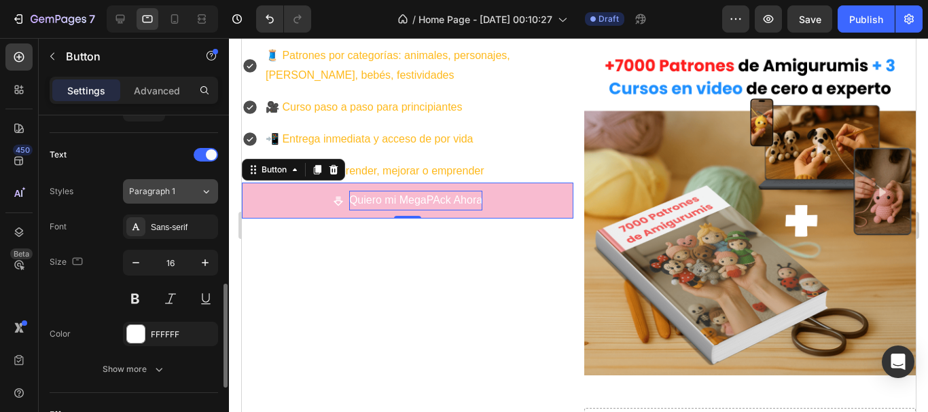
click at [194, 194] on div "Paragraph 1" at bounding box center [164, 191] width 71 height 12
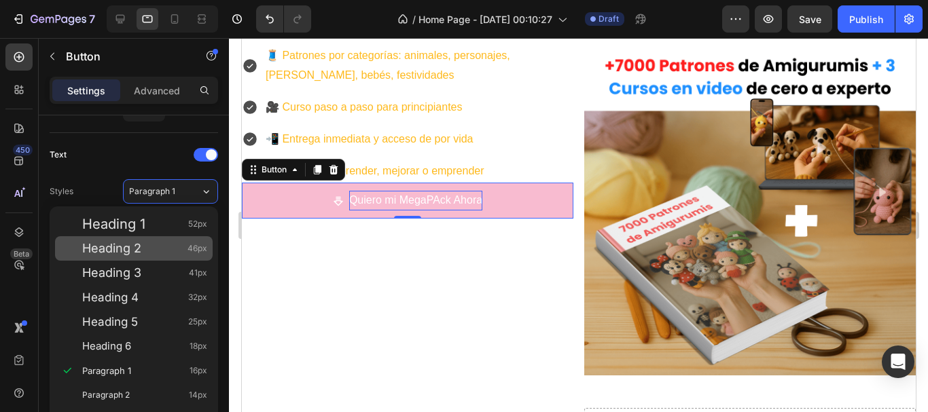
click at [141, 239] on div "Heading 2 46px" at bounding box center [134, 248] width 158 height 24
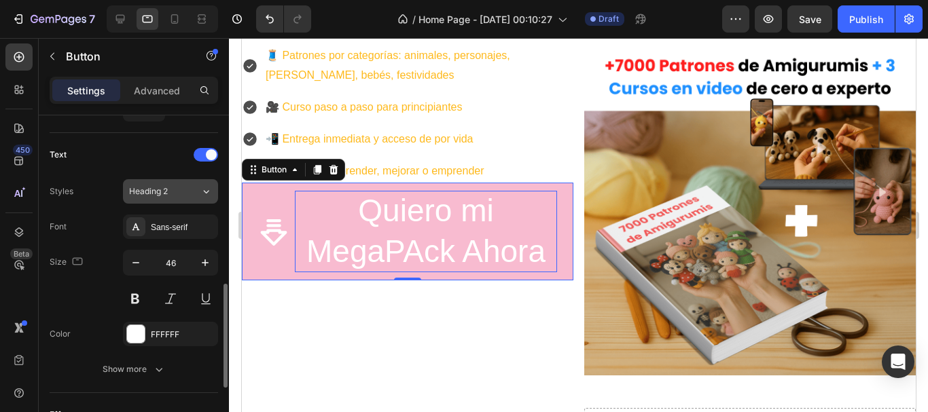
click at [171, 185] on div "Heading 2" at bounding box center [156, 191] width 55 height 12
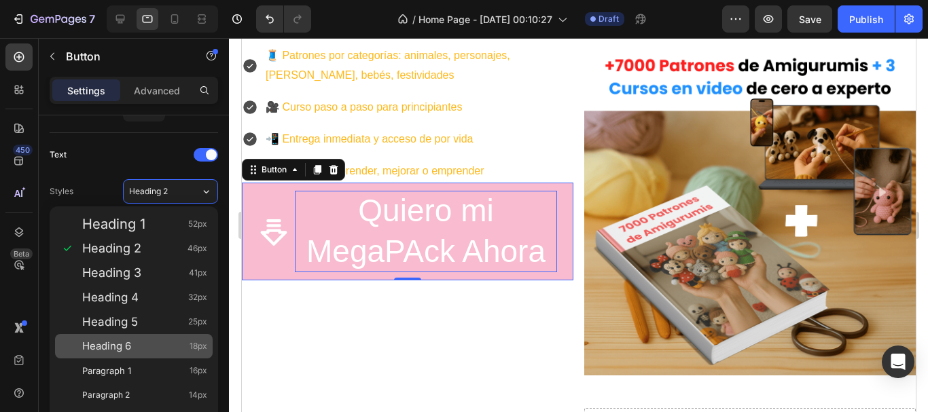
click at [129, 342] on span "Heading 6" at bounding box center [106, 347] width 49 height 14
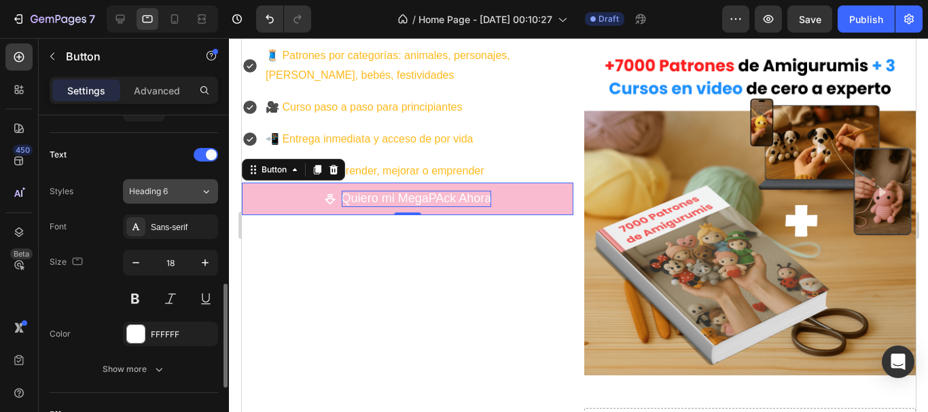
click at [179, 196] on div "Heading 6" at bounding box center [156, 191] width 55 height 12
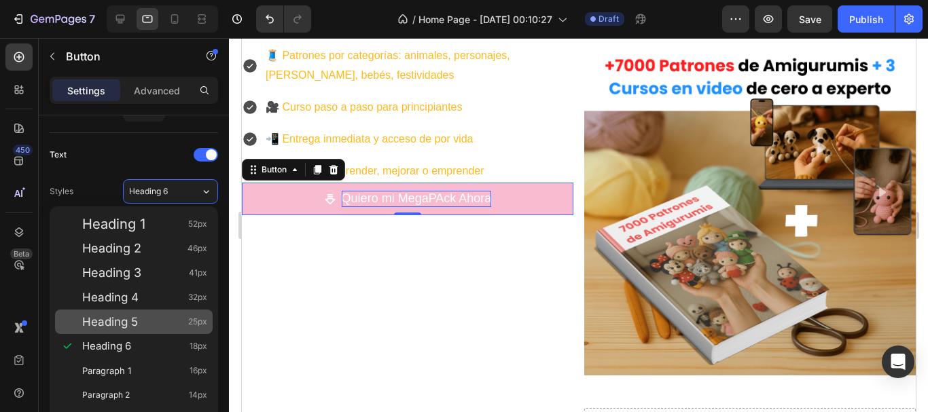
click at [137, 324] on span "Heading 5" at bounding box center [110, 322] width 56 height 14
type input "25"
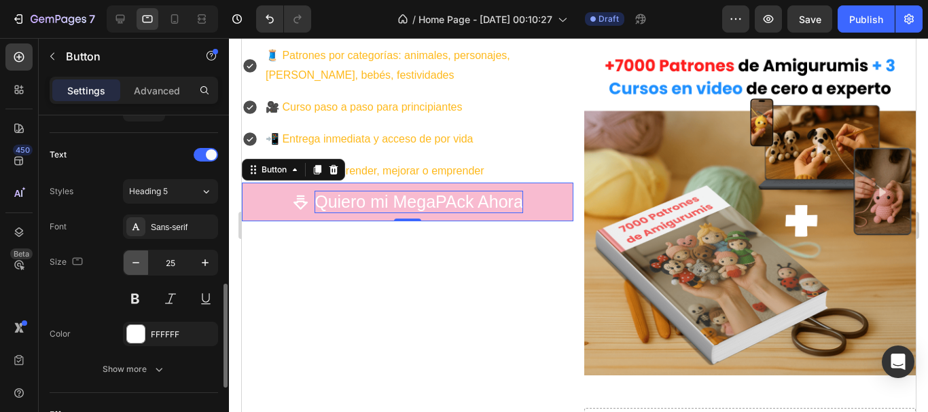
scroll to position [611, 0]
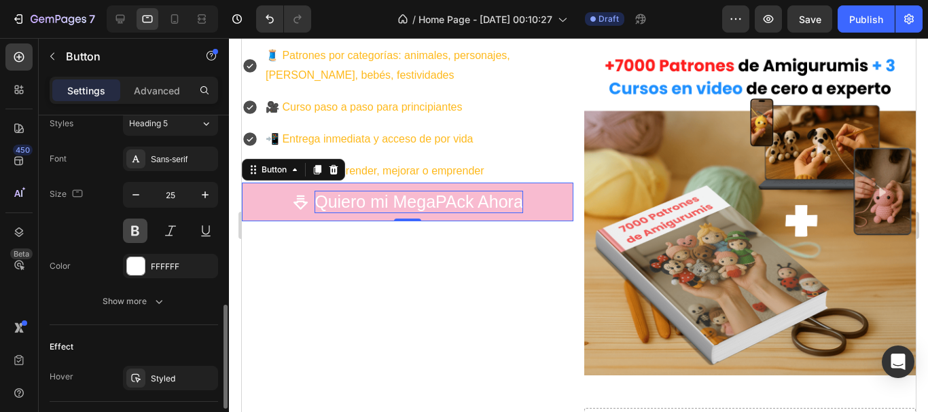
click at [137, 236] on button at bounding box center [135, 231] width 24 height 24
click at [145, 164] on div at bounding box center [135, 158] width 19 height 19
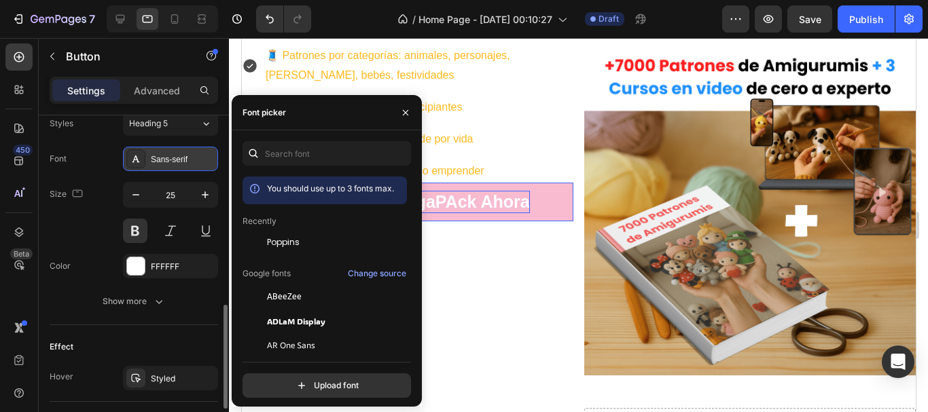
click at [145, 164] on div at bounding box center [135, 158] width 19 height 19
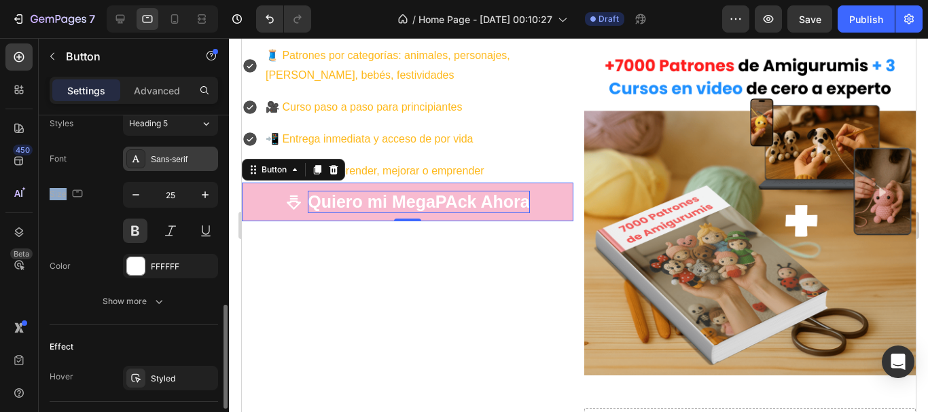
click at [145, 164] on div at bounding box center [135, 158] width 19 height 19
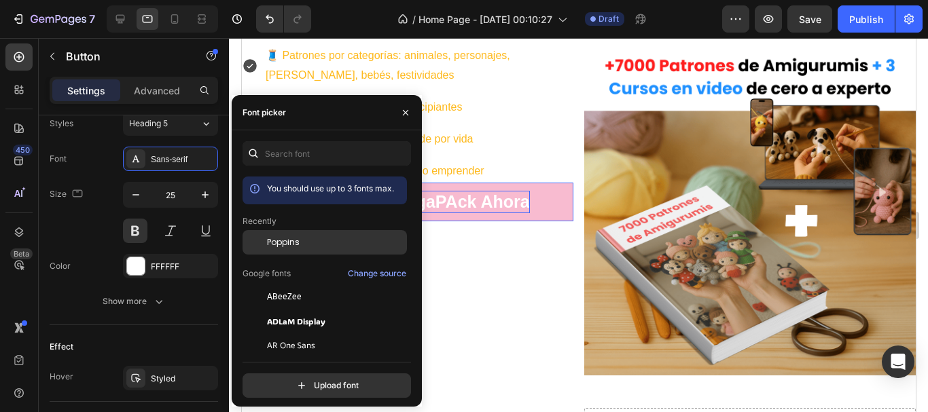
click at [257, 237] on div at bounding box center [255, 242] width 24 height 24
click at [415, 281] on div "You should use up to 3 fonts max. Recently Poppins Google fonts Change source A…" at bounding box center [327, 269] width 190 height 257
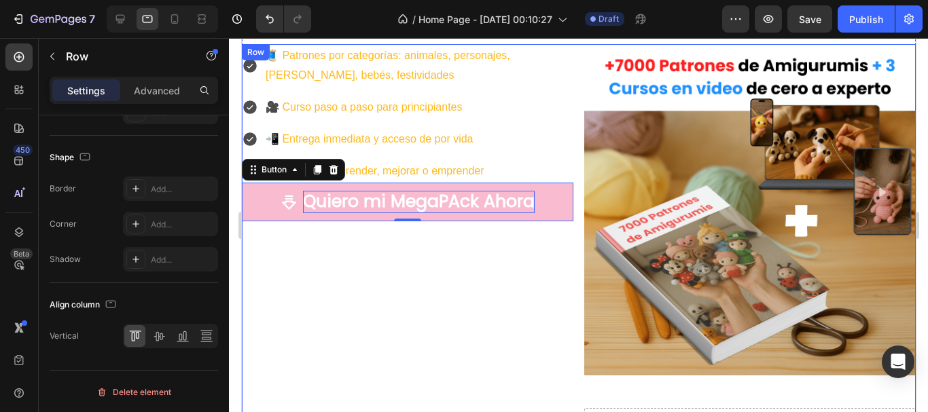
click at [487, 283] on div "🧵 Patrones por categorías: animales, personajes, kawaii, bebés, festividades 🎥 …" at bounding box center [407, 246] width 332 height 405
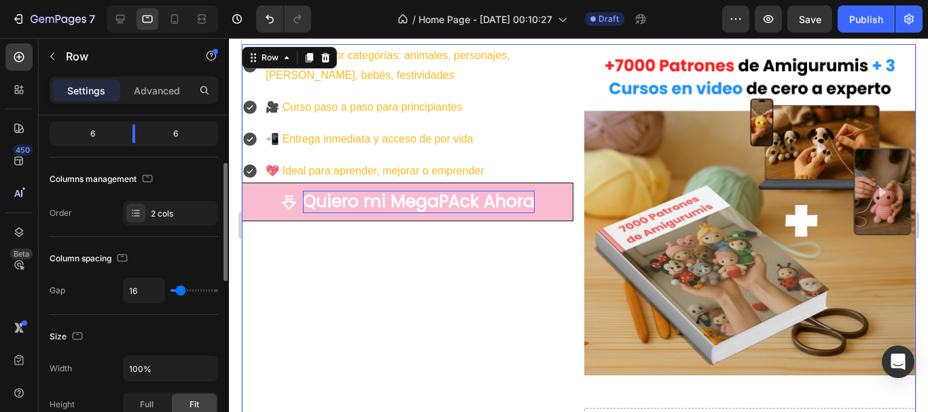
scroll to position [204, 0]
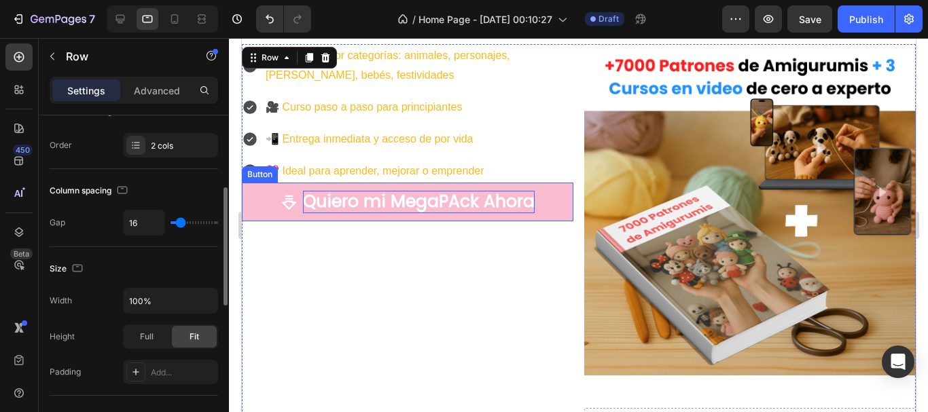
click at [375, 207] on p "Quiero mi MegaPAck Ahora" at bounding box center [418, 202] width 232 height 22
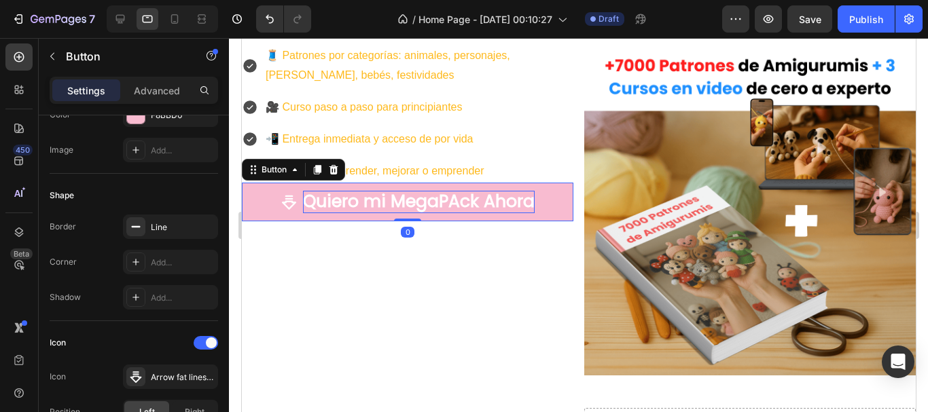
scroll to position [0, 0]
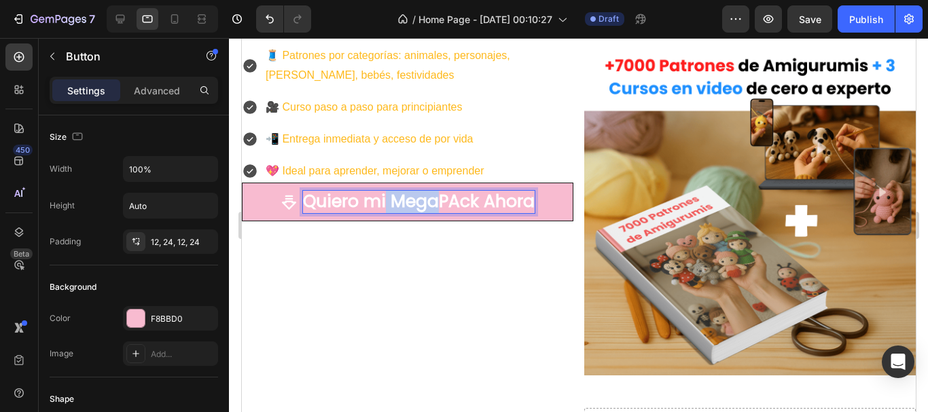
drag, startPoint x: 435, startPoint y: 201, endPoint x: 382, endPoint y: 205, distance: 52.5
click at [382, 205] on p "Quiero mi MegaPAck Ahora" at bounding box center [418, 202] width 232 height 22
click at [425, 203] on p "Quiero miPAck Ahora" at bounding box center [418, 202] width 179 height 22
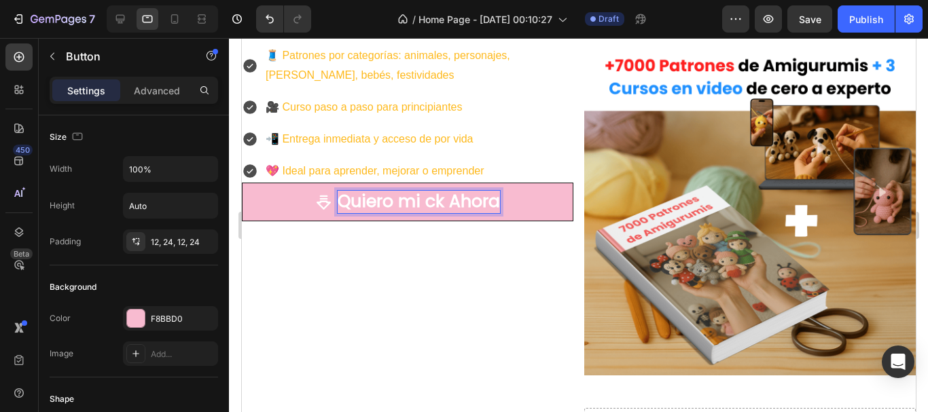
click at [241, 183] on button "Quiero mi ck Ahora" at bounding box center [407, 202] width 332 height 39
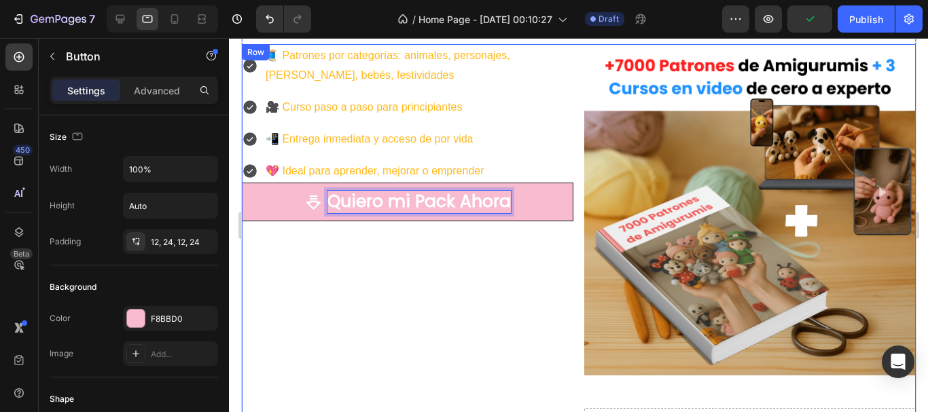
click at [419, 317] on div "🧵 Patrones por categorías: animales, personajes, kawaii, bebés, festividades 🎥 …" at bounding box center [407, 246] width 332 height 405
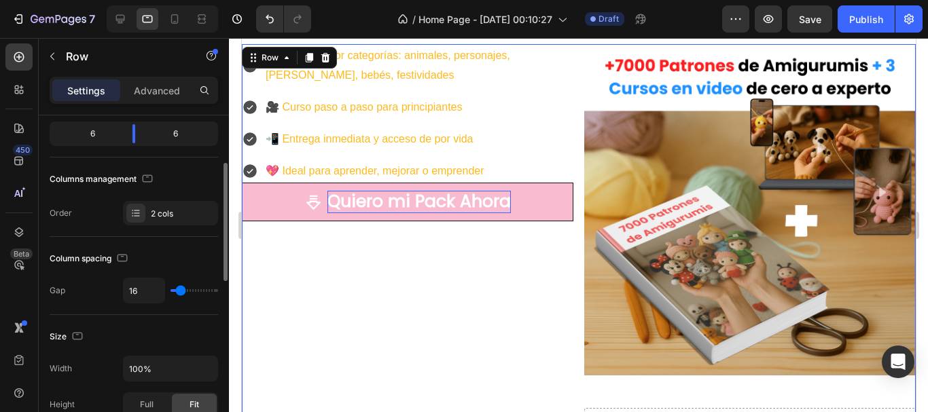
scroll to position [204, 0]
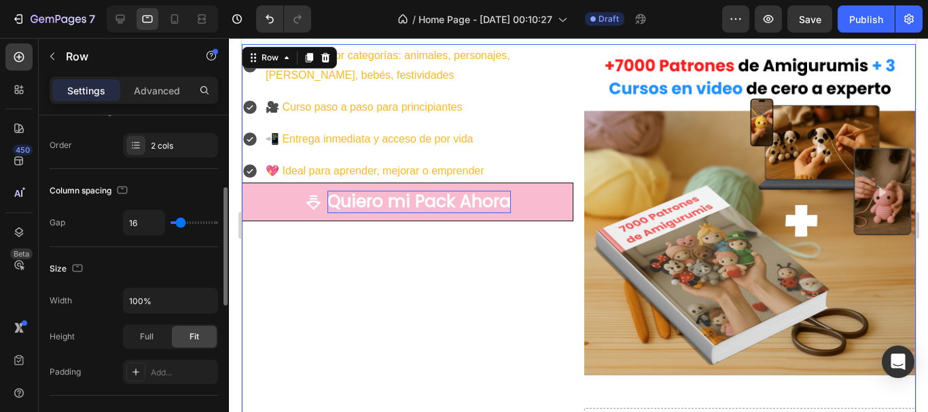
type input "9"
type input "18"
type input "20"
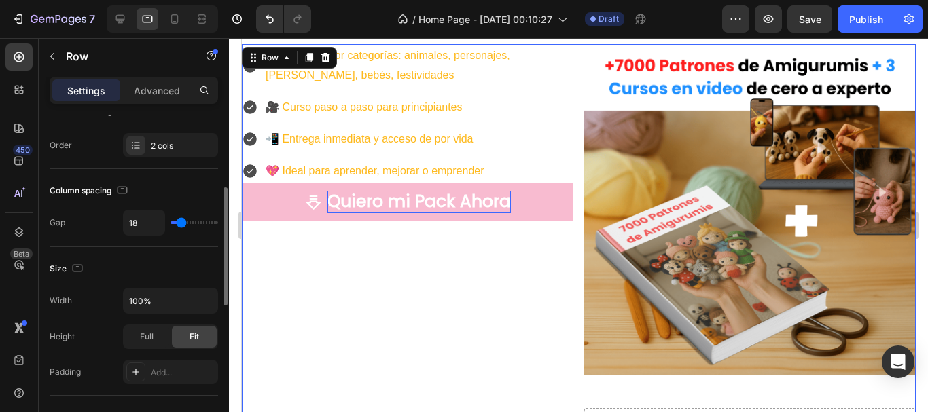
type input "20"
type input "22"
type input "24"
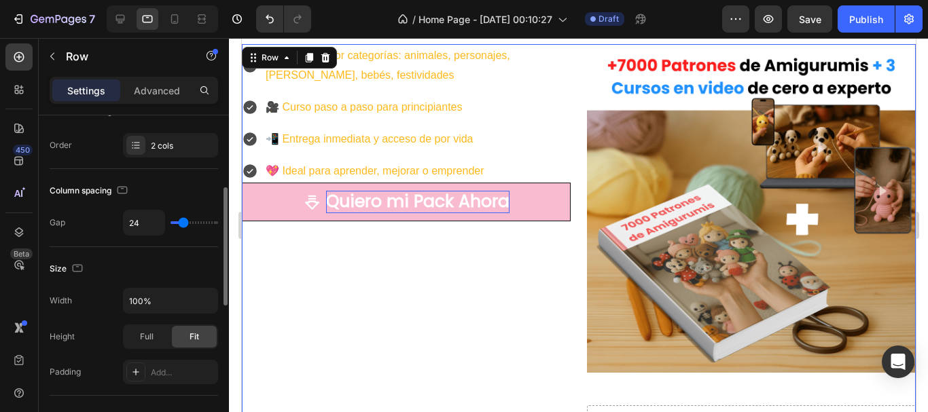
type input "36"
type input "40"
type input "44"
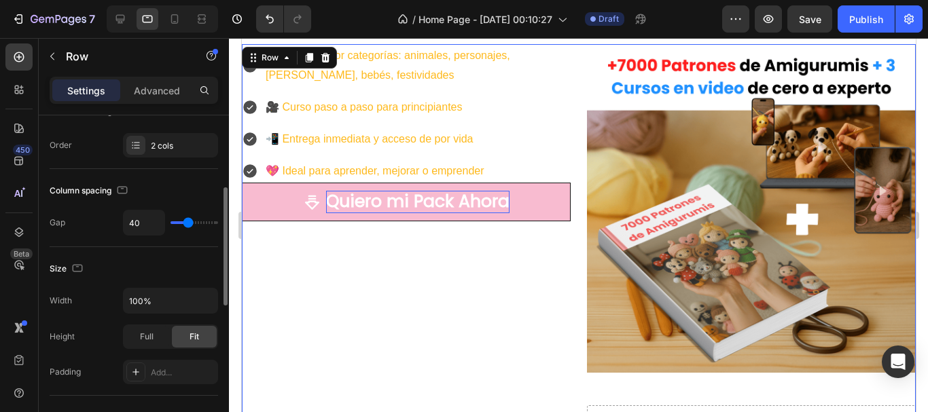
type input "44"
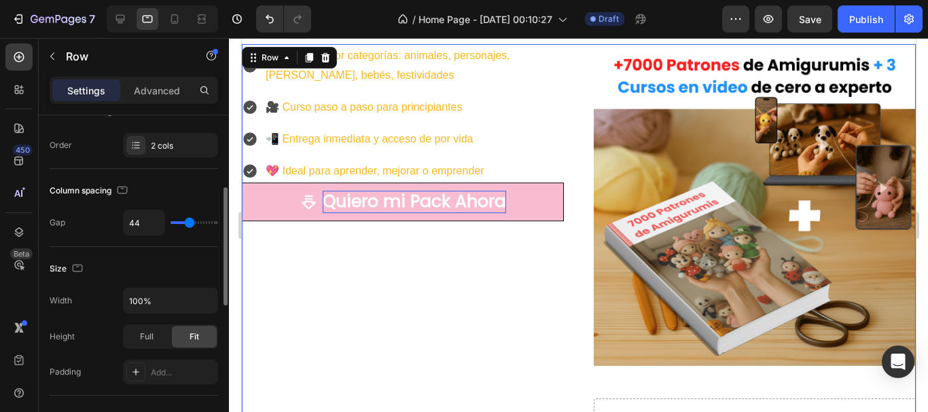
type input "51"
type input "53"
type input "58"
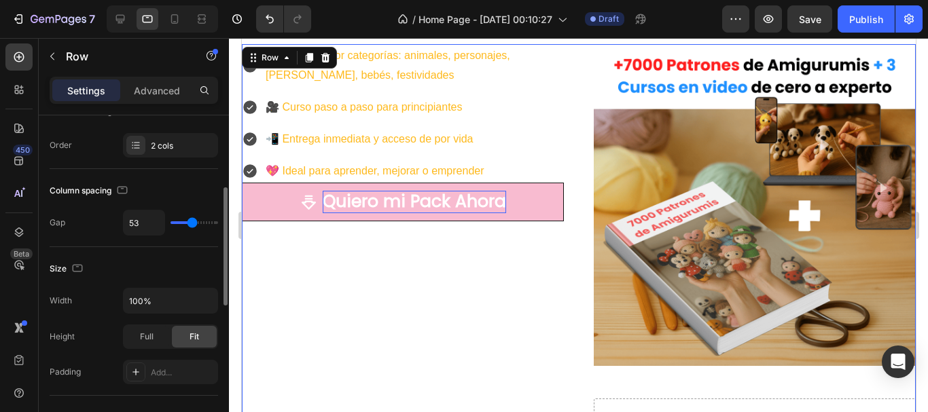
type input "58"
type input "62"
type input "64"
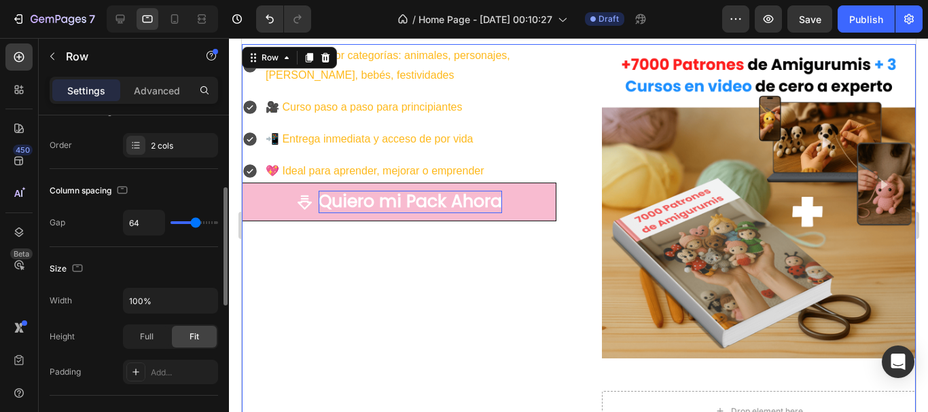
type input "67"
type input "71"
type input "73"
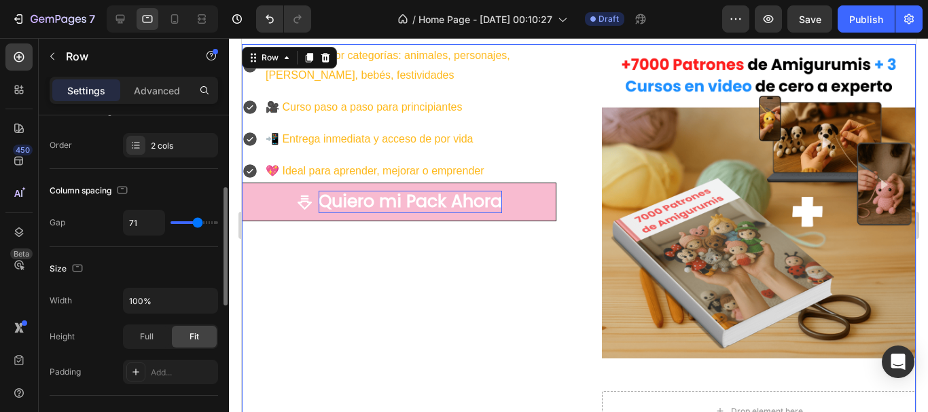
type input "73"
type input "76"
type input "78"
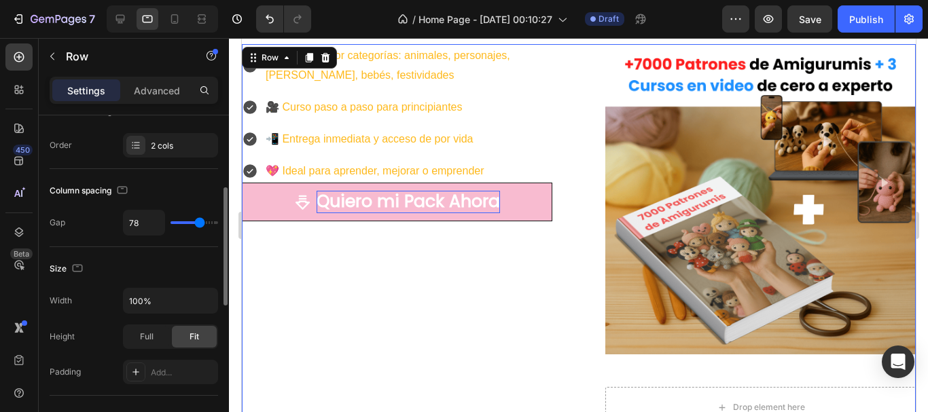
type input "80"
type input "78"
type input "73"
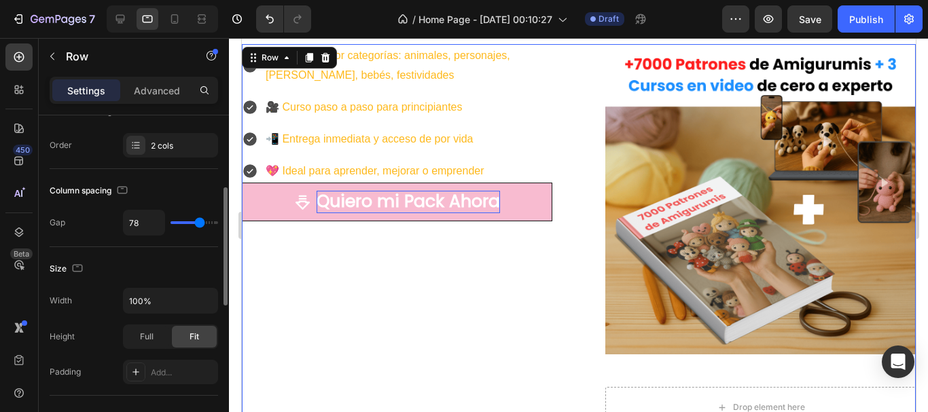
type input "73"
type input "71"
type input "13"
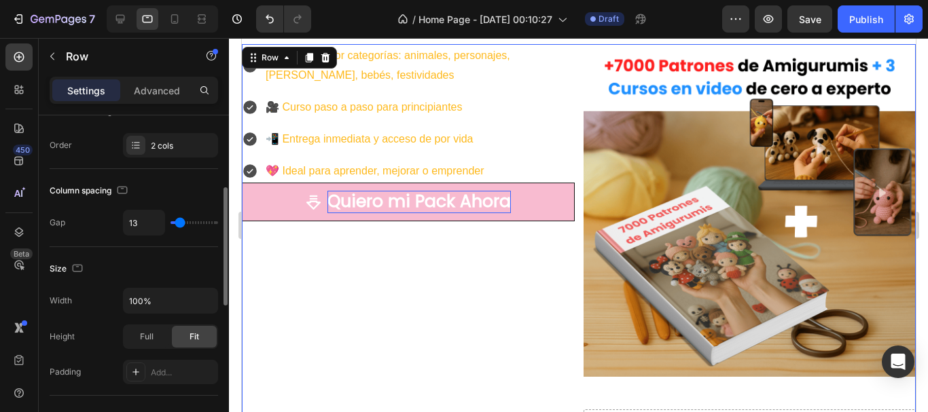
type input "11"
type input "7"
type input "4"
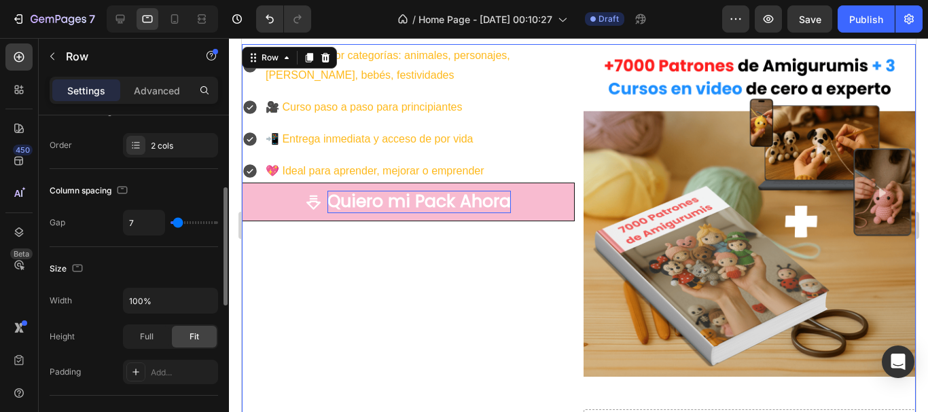
type input "4"
type input "0"
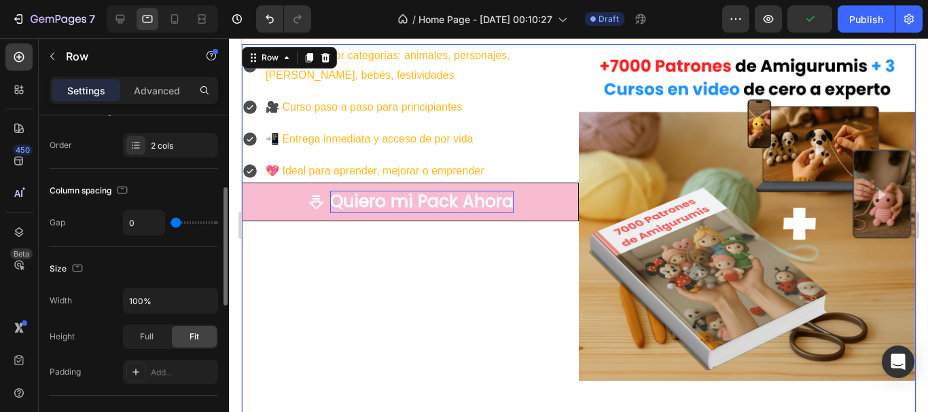
drag, startPoint x: 178, startPoint y: 225, endPoint x: 170, endPoint y: 224, distance: 8.2
type input "0"
click at [171, 224] on input "range" at bounding box center [195, 222] width 48 height 3
click at [438, 268] on div "🧵 Patrones por categorías: animales, personajes, kawaii, bebés, festividades 🎥 …" at bounding box center [409, 249] width 337 height 410
click at [843, 18] on button "Publish" at bounding box center [866, 18] width 57 height 27
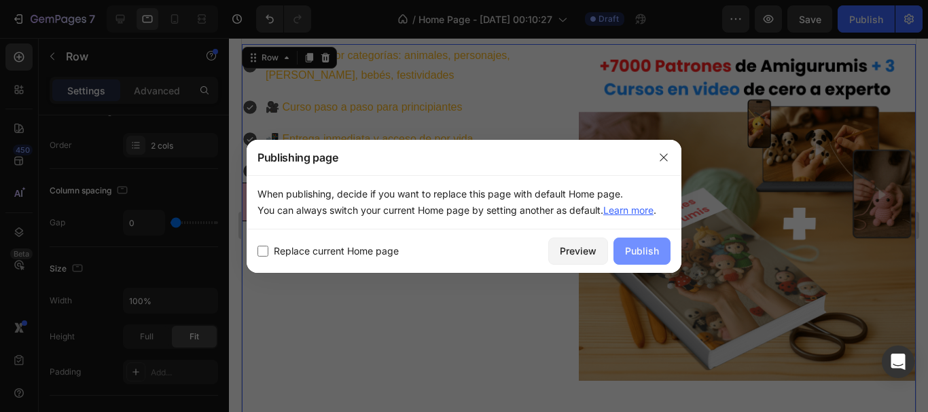
click at [649, 255] on div "Publish" at bounding box center [642, 251] width 34 height 14
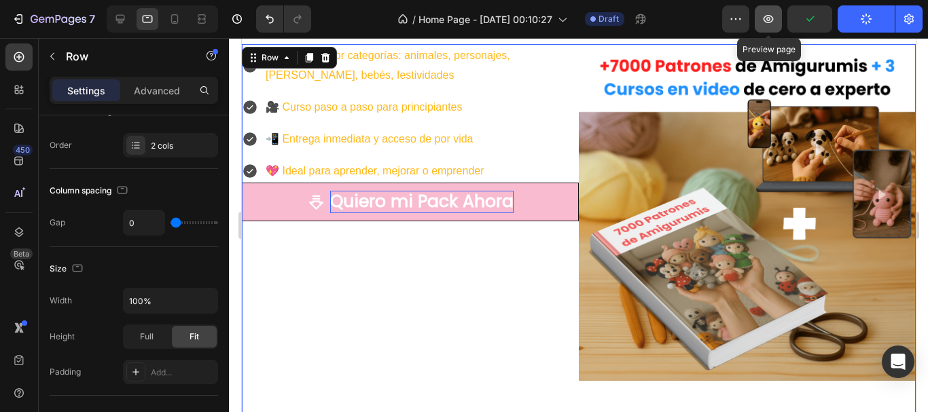
click at [761, 22] on button "button" at bounding box center [768, 18] width 27 height 27
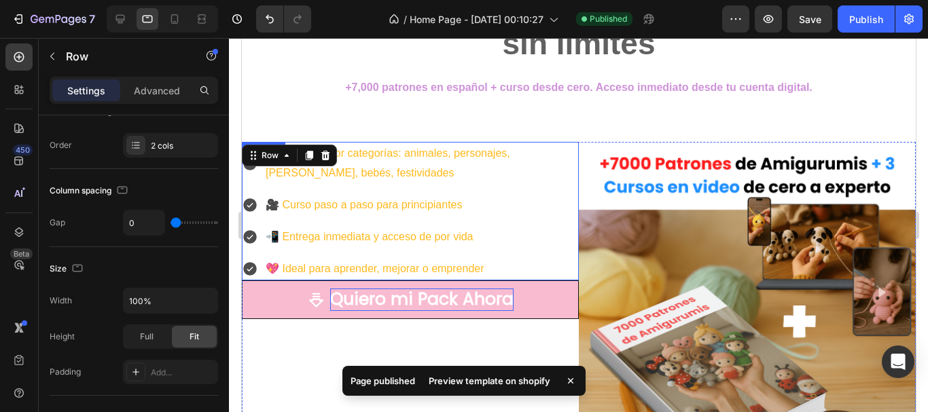
scroll to position [0, 0]
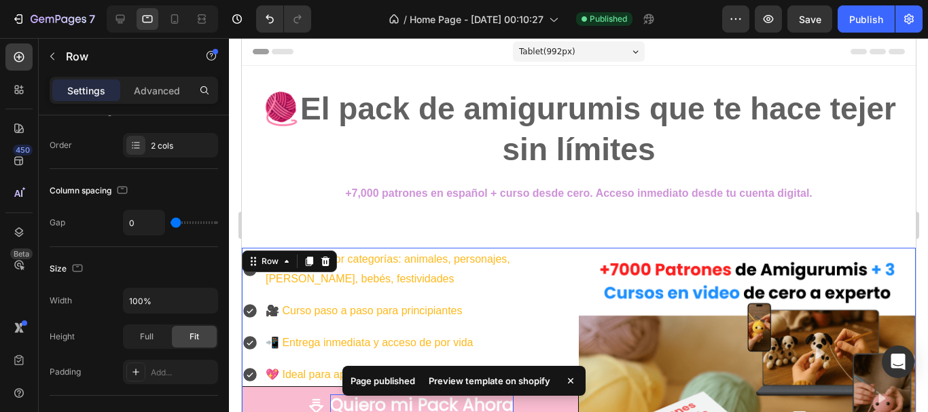
click at [280, 49] on span "Header" at bounding box center [282, 52] width 30 height 14
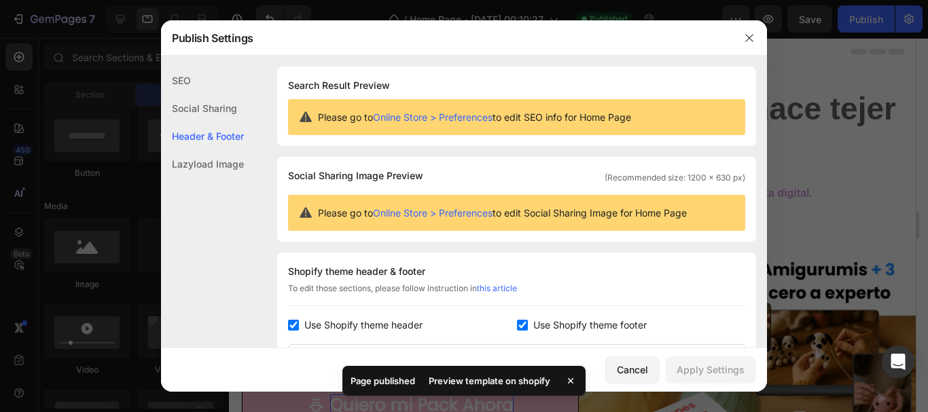
scroll to position [183, 0]
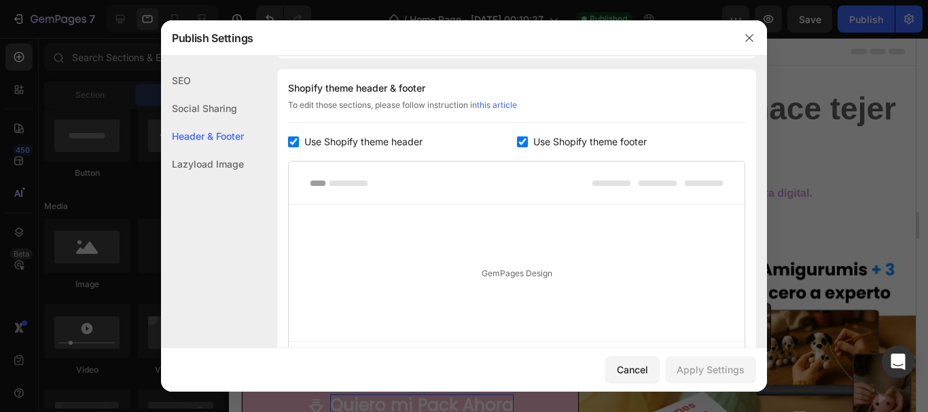
click at [295, 143] on input "checkbox" at bounding box center [293, 142] width 11 height 11
checkbox input "false"
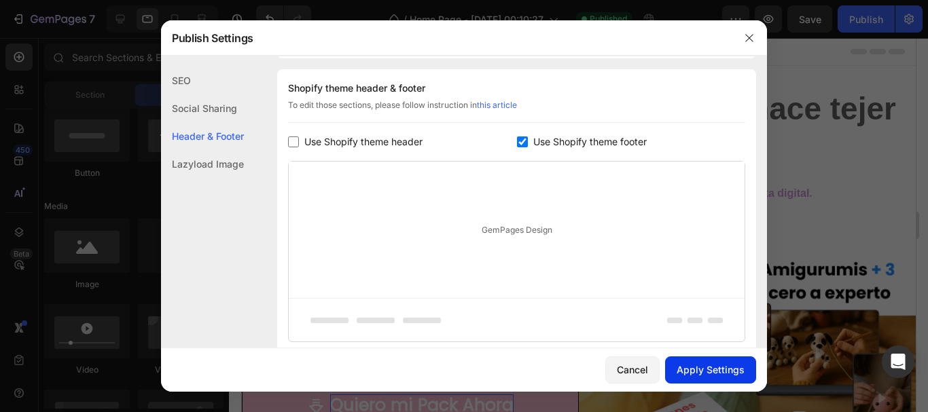
click at [690, 369] on div "Apply Settings" at bounding box center [711, 370] width 68 height 14
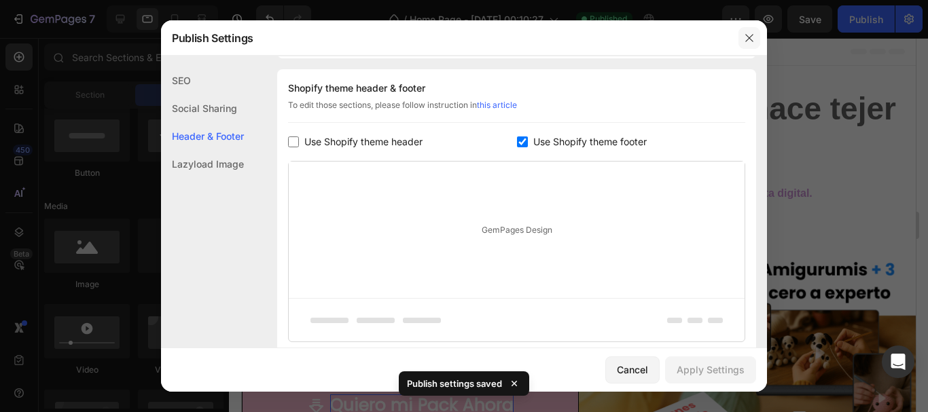
click at [749, 37] on icon "button" at bounding box center [749, 38] width 11 height 11
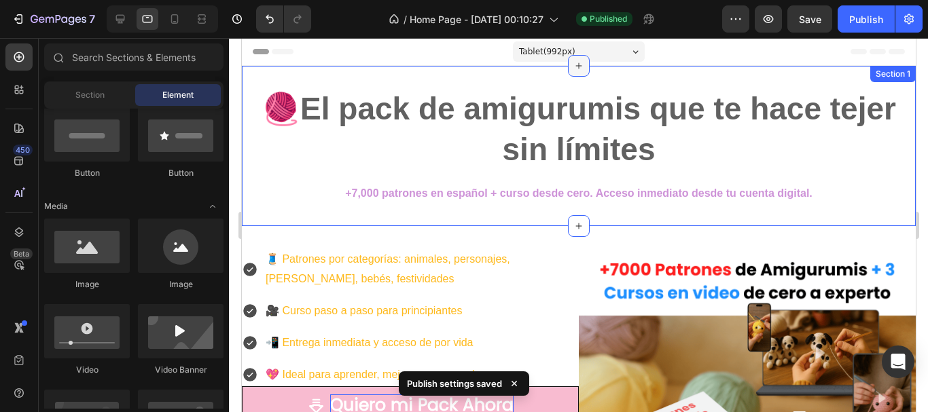
click at [574, 73] on div at bounding box center [578, 66] width 22 height 22
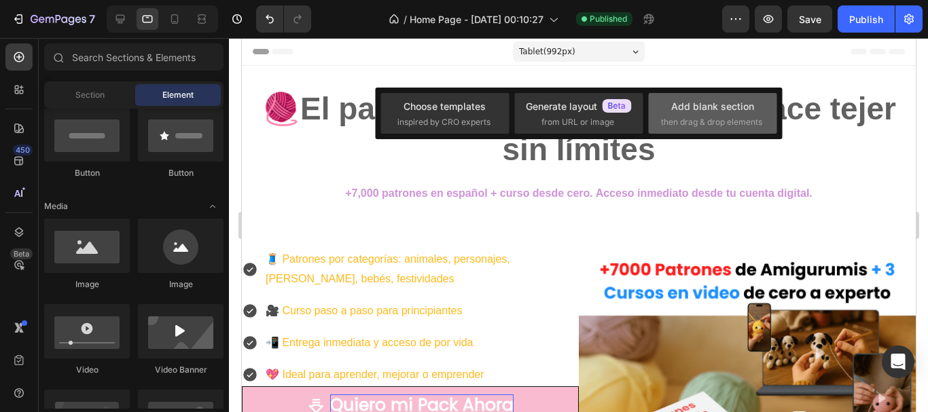
click at [668, 120] on span "then drag & drop elements" at bounding box center [711, 122] width 101 height 12
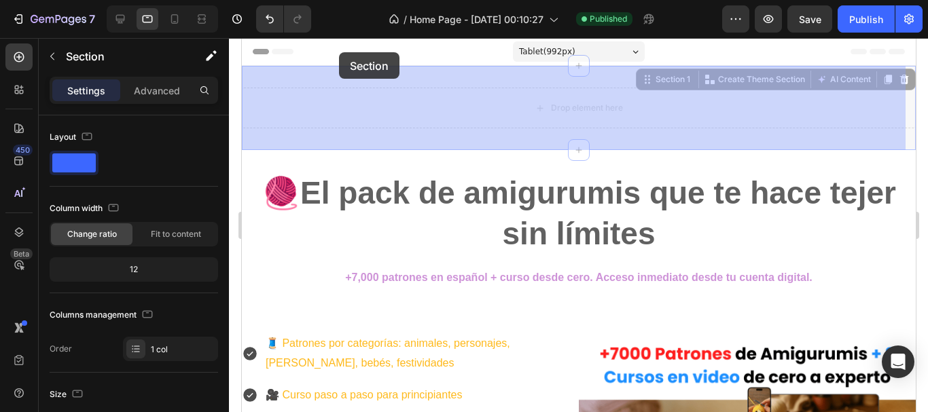
drag, startPoint x: 520, startPoint y: 75, endPoint x: 338, endPoint y: 52, distance: 182.9
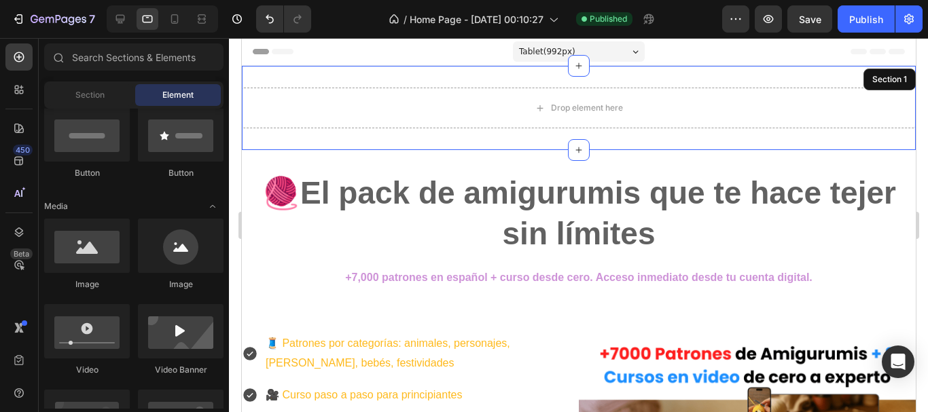
click at [278, 54] on span "Header" at bounding box center [282, 52] width 30 height 14
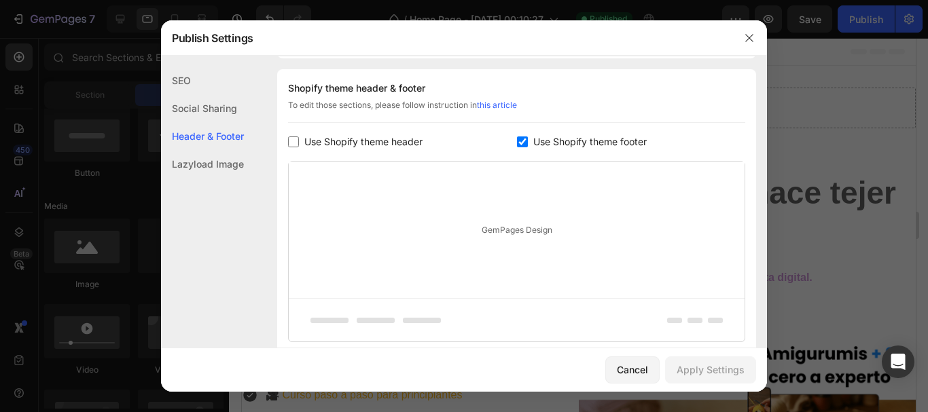
click at [380, 215] on div "GemPages Design" at bounding box center [517, 230] width 456 height 137
click at [505, 234] on div "GemPages Design" at bounding box center [517, 230] width 456 height 137
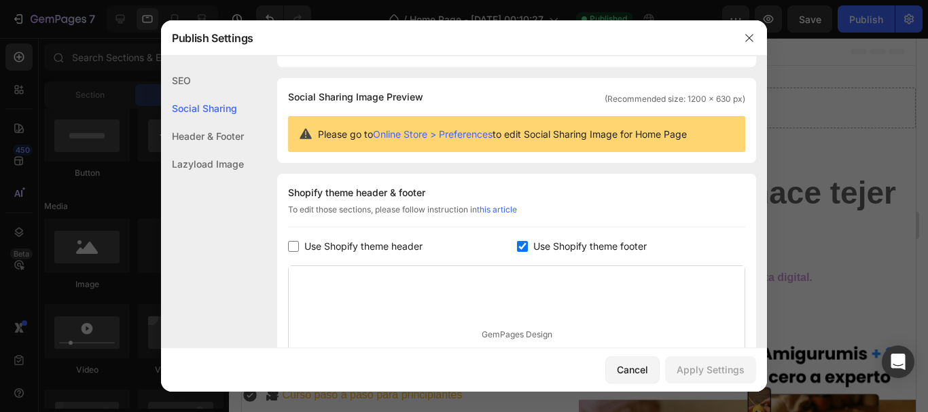
scroll to position [48, 0]
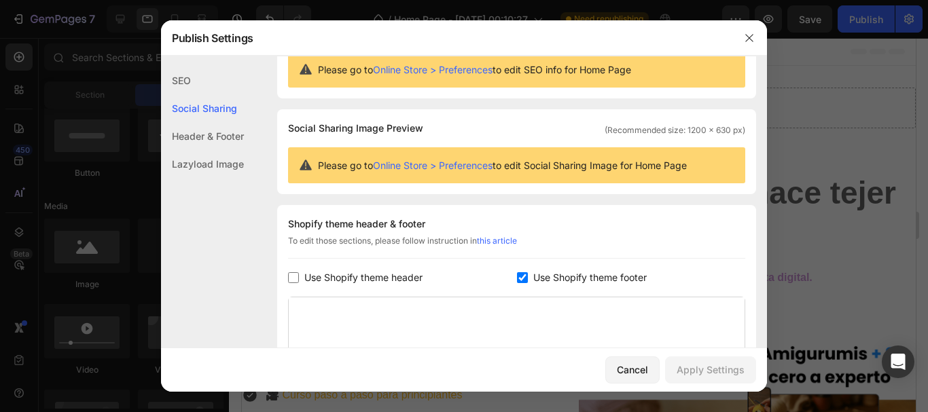
click at [232, 150] on div "Header & Footer" at bounding box center [202, 164] width 83 height 28
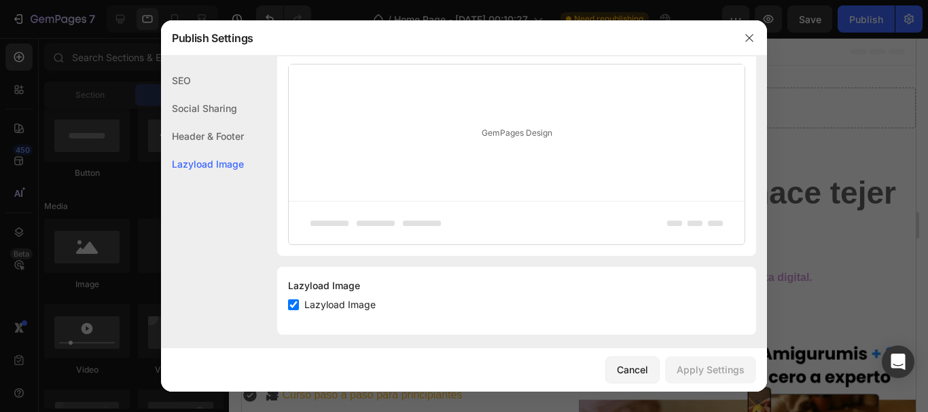
scroll to position [289, 0]
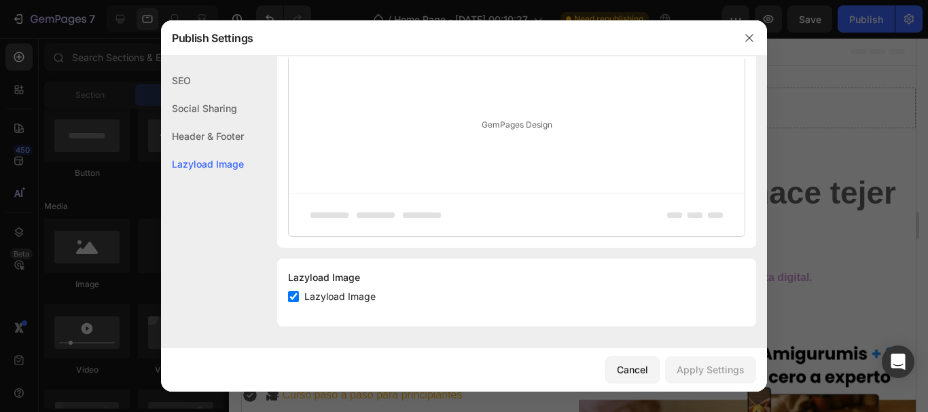
click at [289, 300] on input "checkbox" at bounding box center [293, 296] width 11 height 11
checkbox input "false"
click at [672, 376] on button "Apply Settings" at bounding box center [710, 370] width 91 height 27
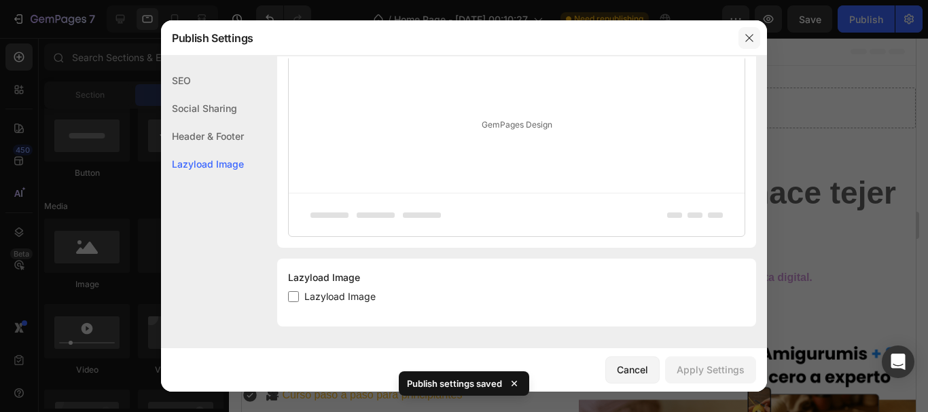
click at [753, 43] on button "button" at bounding box center [749, 38] width 22 height 22
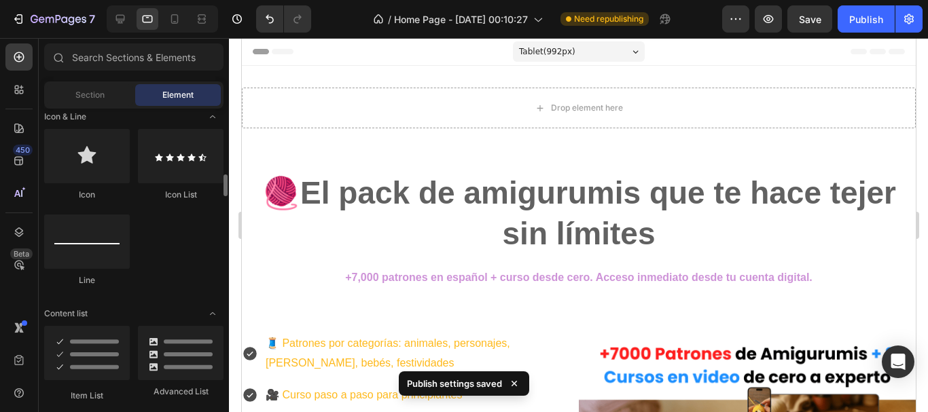
scroll to position [951, 0]
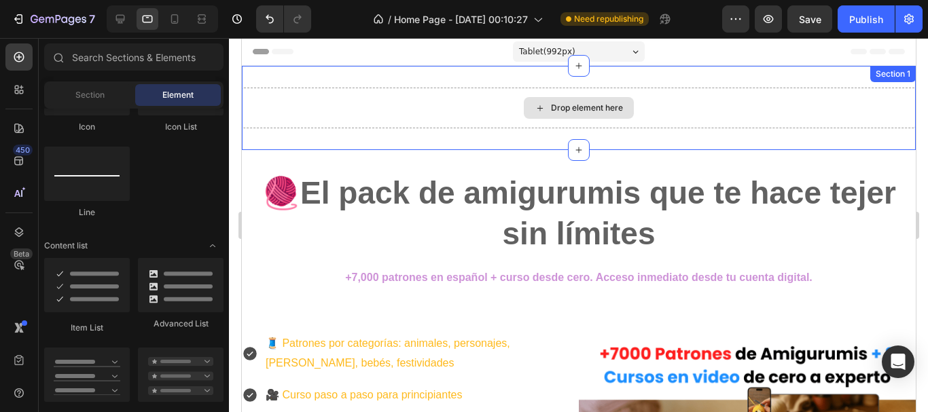
click at [528, 105] on div "Drop element here" at bounding box center [578, 108] width 110 height 22
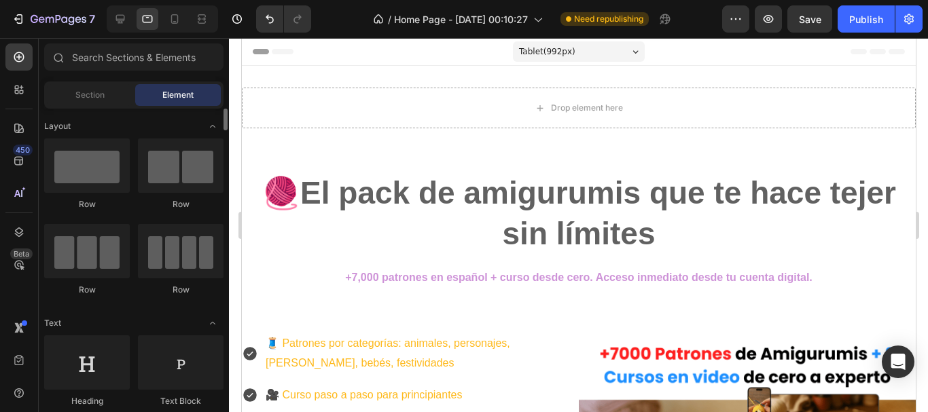
scroll to position [68, 0]
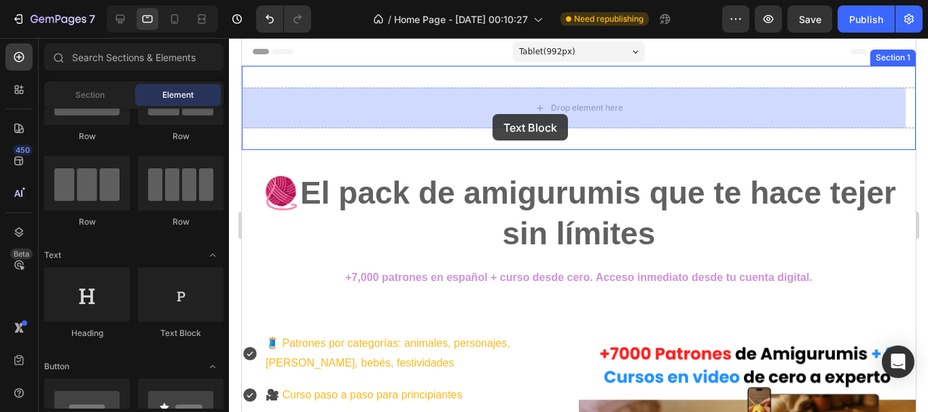
drag, startPoint x: 415, startPoint y: 353, endPoint x: 492, endPoint y: 114, distance: 251.2
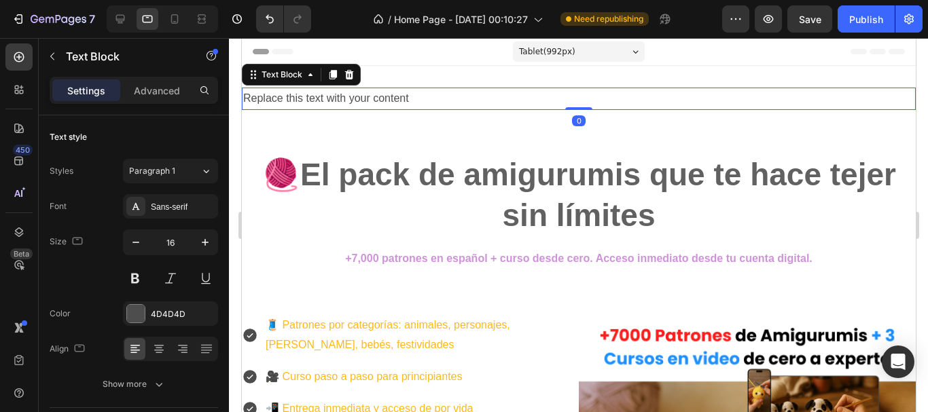
click at [444, 97] on div "Replace this text with your content" at bounding box center [578, 99] width 674 height 22
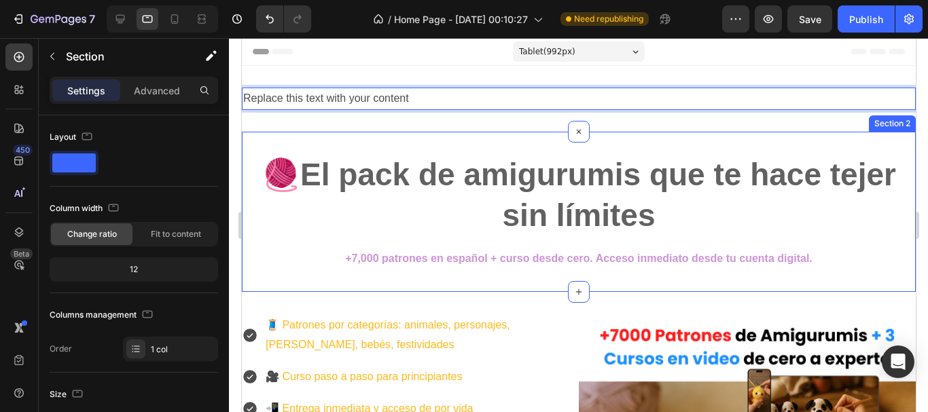
click at [414, 138] on div "🧶El pack de amigurumis que te hace tejer sin límites Heading Row +7,000 patrone…" at bounding box center [578, 212] width 674 height 160
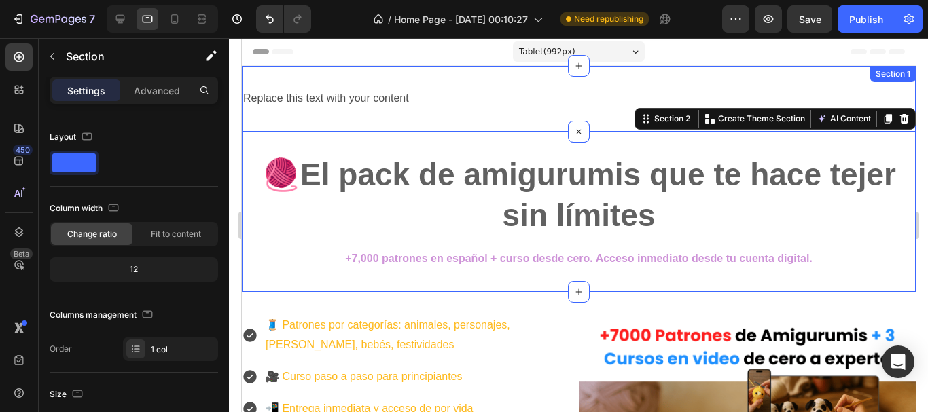
click at [457, 118] on div "Replace this text with your content Text Block Section 1" at bounding box center [578, 99] width 674 height 66
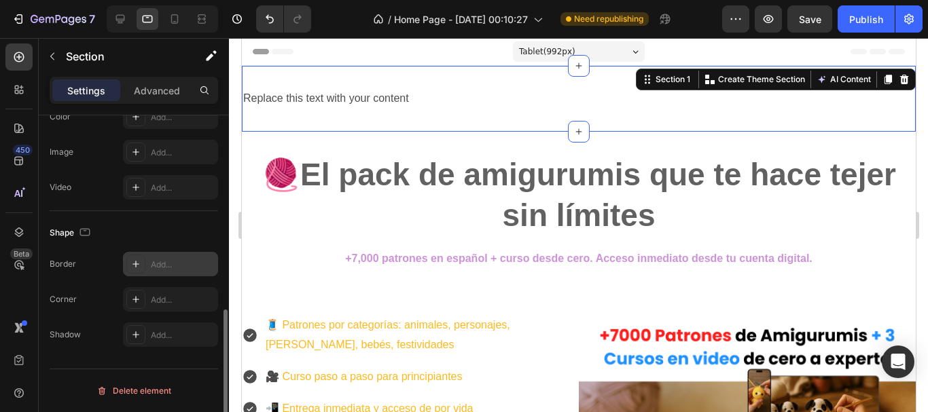
scroll to position [118, 0]
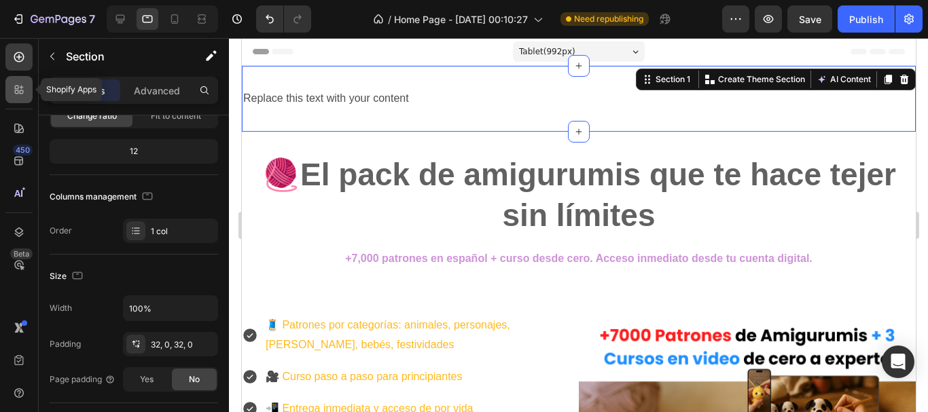
click at [20, 86] on icon at bounding box center [19, 90] width 14 height 14
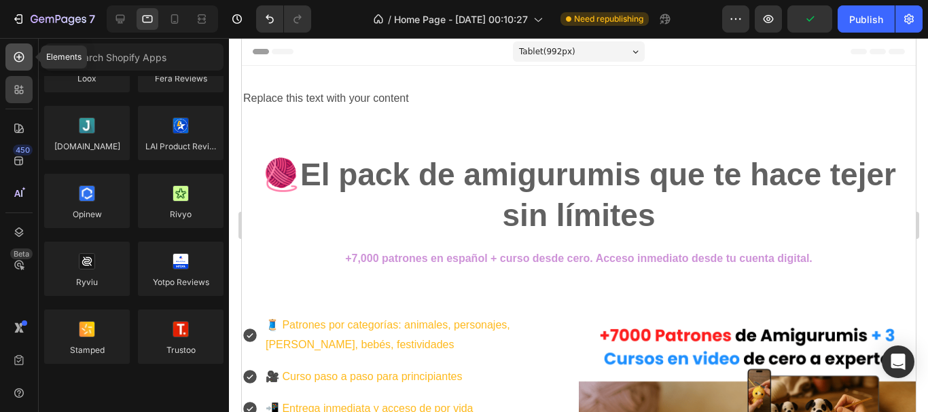
click at [22, 56] on icon at bounding box center [19, 57] width 14 height 14
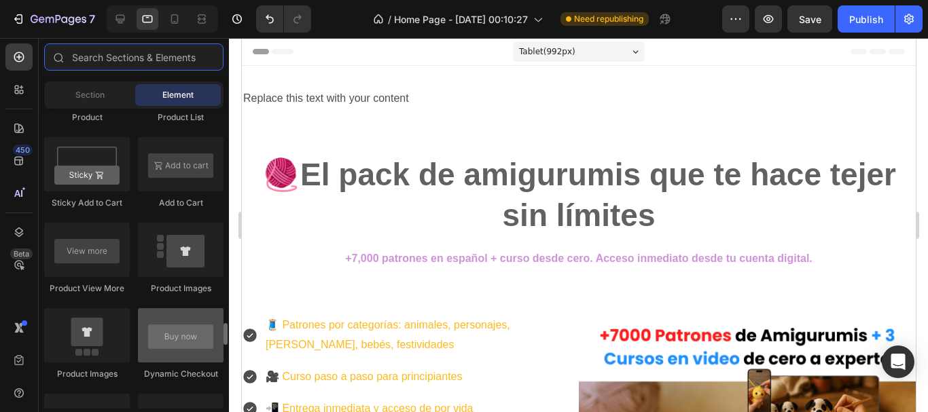
scroll to position [1970, 0]
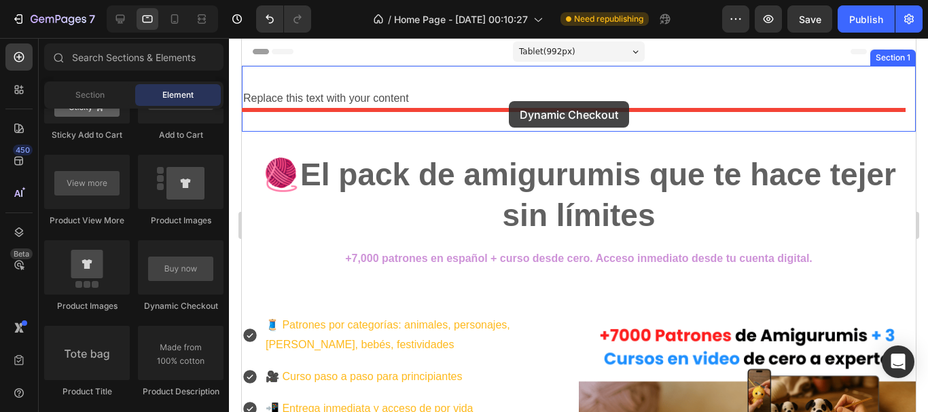
drag, startPoint x: 398, startPoint y: 323, endPoint x: 508, endPoint y: 101, distance: 247.3
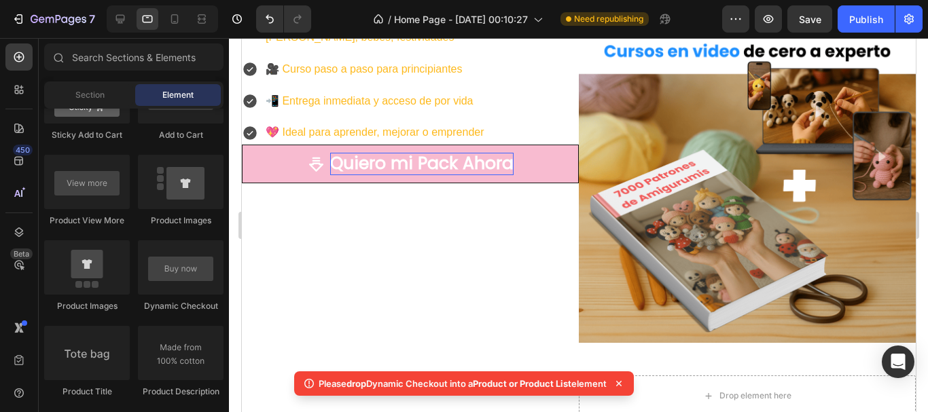
scroll to position [340, 0]
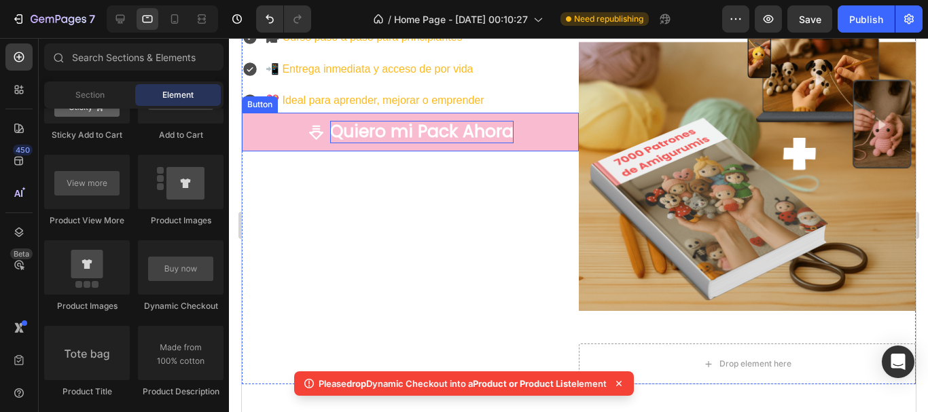
click at [412, 138] on p "Quiero mi Pack Ahora" at bounding box center [421, 132] width 183 height 22
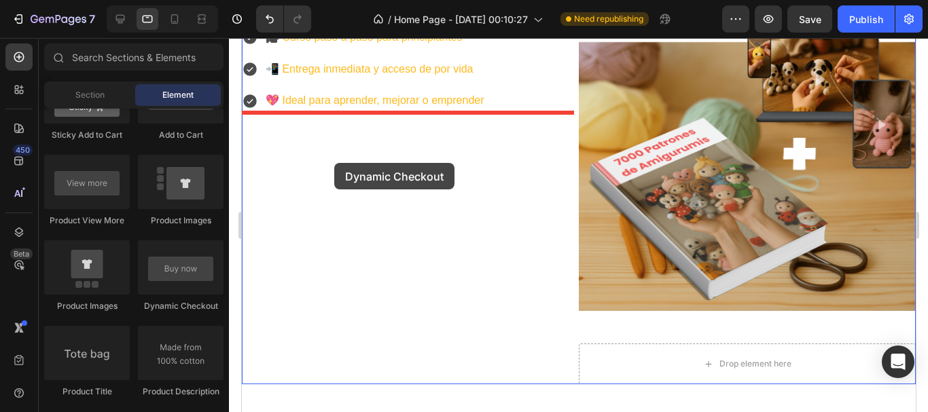
drag, startPoint x: 463, startPoint y: 293, endPoint x: 334, endPoint y: 162, distance: 184.5
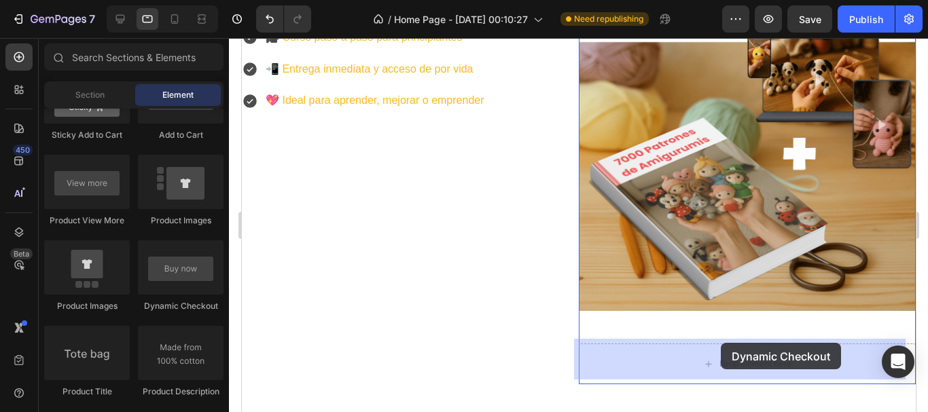
drag, startPoint x: 437, startPoint y: 291, endPoint x: 720, endPoint y: 343, distance: 288.1
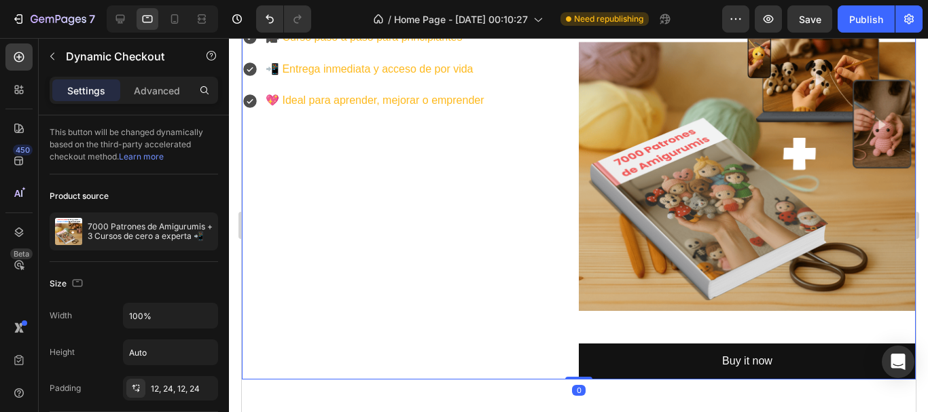
click at [493, 313] on div "🧵 Patrones por categorías: animales, personajes, kawaii, bebés, festividades 🎥 …" at bounding box center [409, 177] width 337 height 406
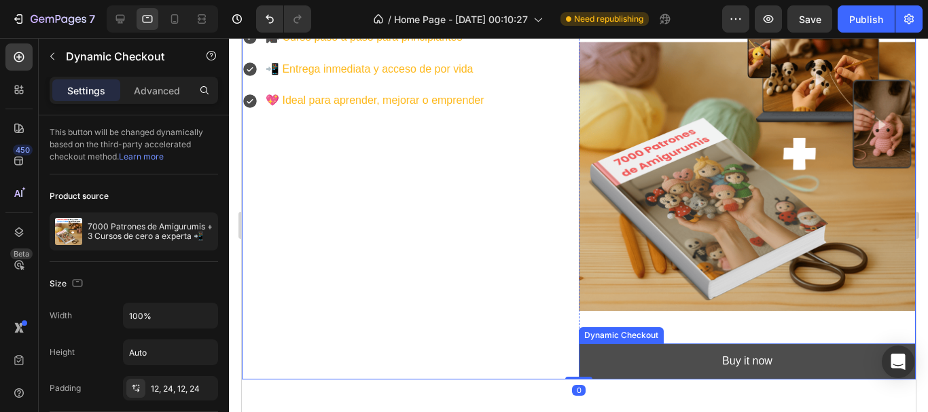
click at [655, 357] on button "Buy it now" at bounding box center [746, 362] width 337 height 36
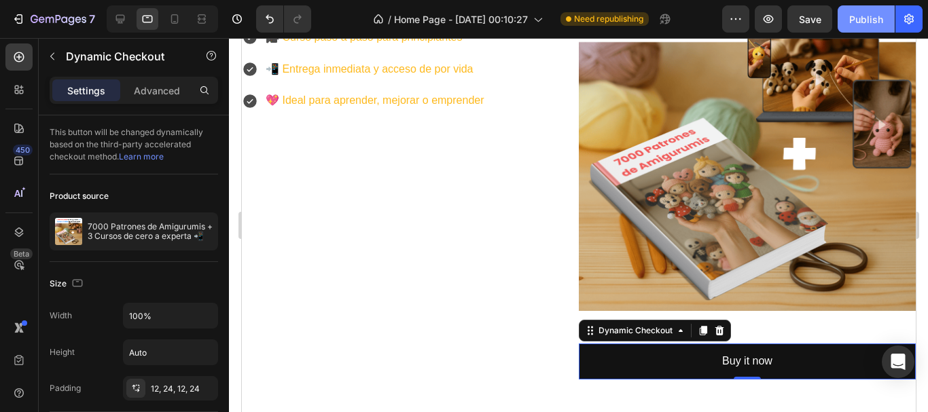
click at [849, 22] on button "Publish" at bounding box center [866, 18] width 57 height 27
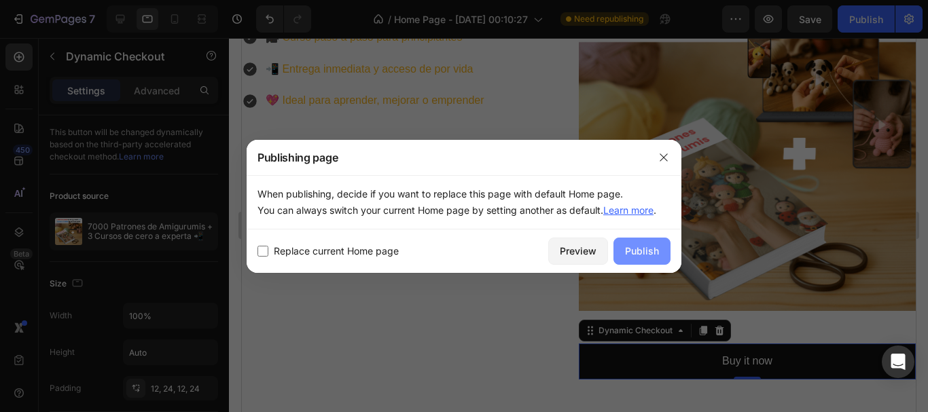
click at [656, 242] on button "Publish" at bounding box center [641, 251] width 57 height 27
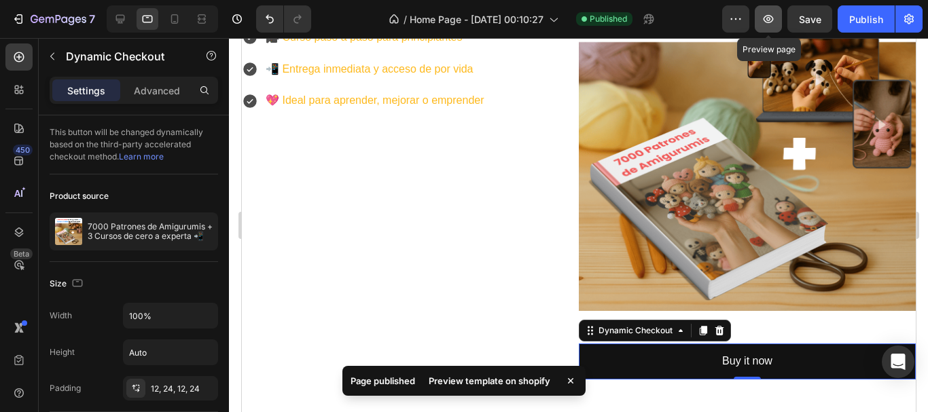
click at [777, 23] on button "button" at bounding box center [768, 18] width 27 height 27
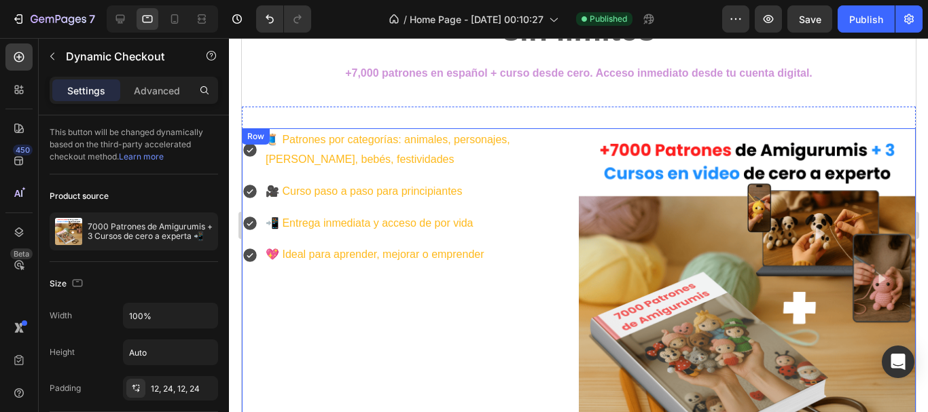
scroll to position [204, 0]
